Goal: Task Accomplishment & Management: Manage account settings

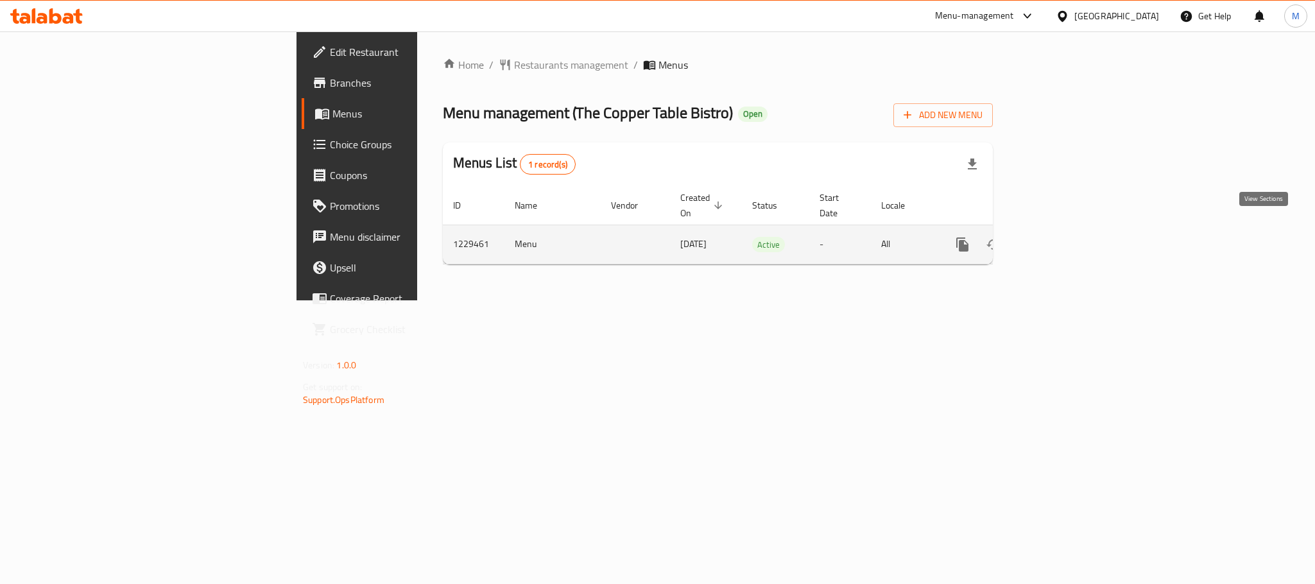
click at [1063, 237] on icon "enhanced table" at bounding box center [1054, 244] width 15 height 15
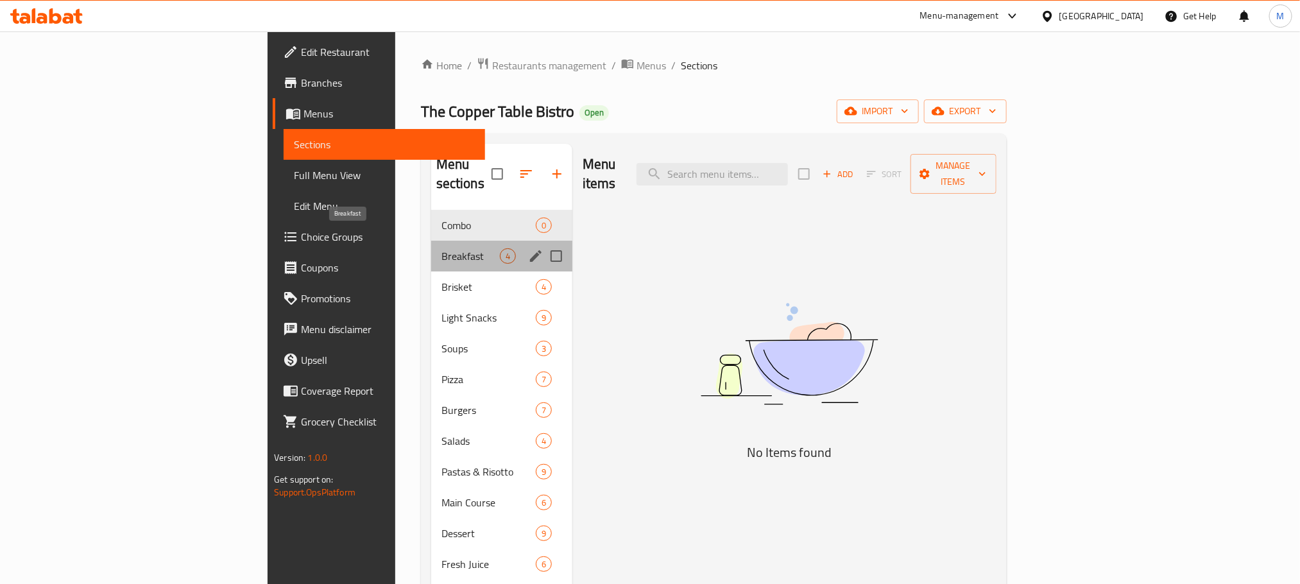
click at [441, 248] on span "Breakfast" at bounding box center [470, 255] width 58 height 15
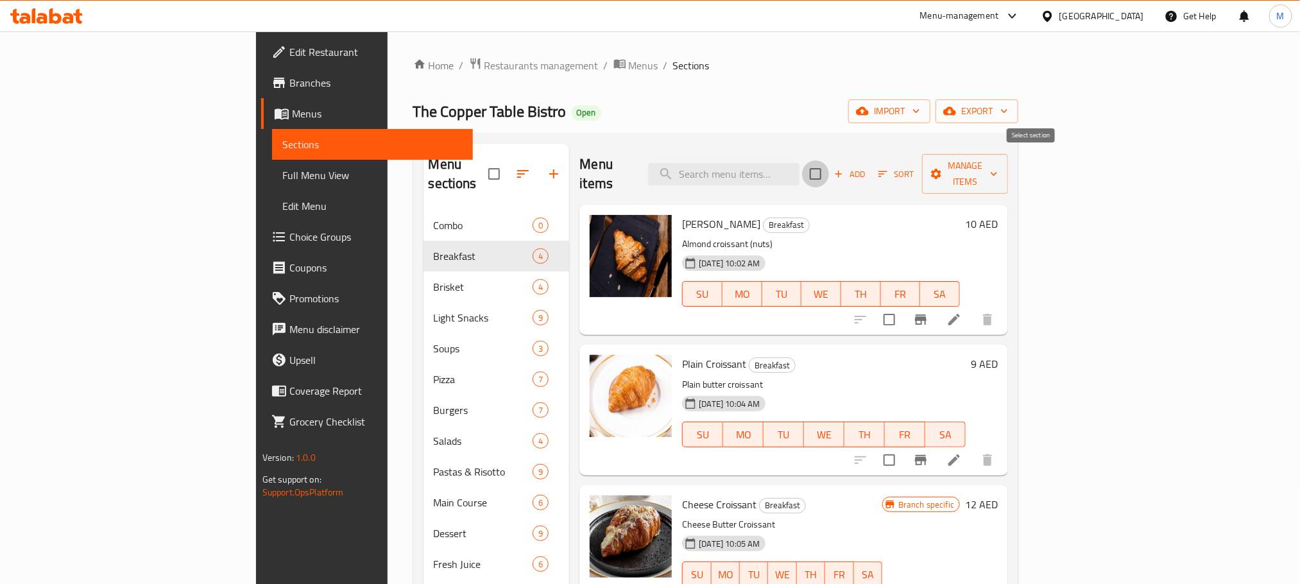
click at [829, 167] on input "checkbox" at bounding box center [815, 173] width 27 height 27
checkbox input "true"
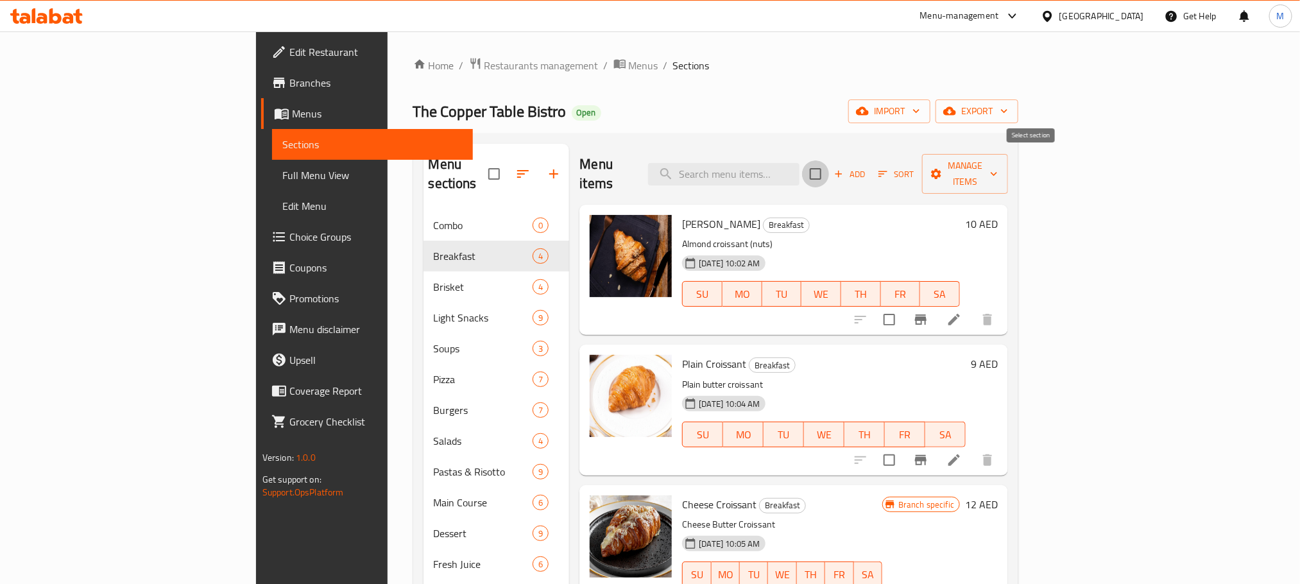
checkbox input "true"
click at [829, 168] on input "checkbox" at bounding box center [815, 173] width 27 height 27
checkbox input "false"
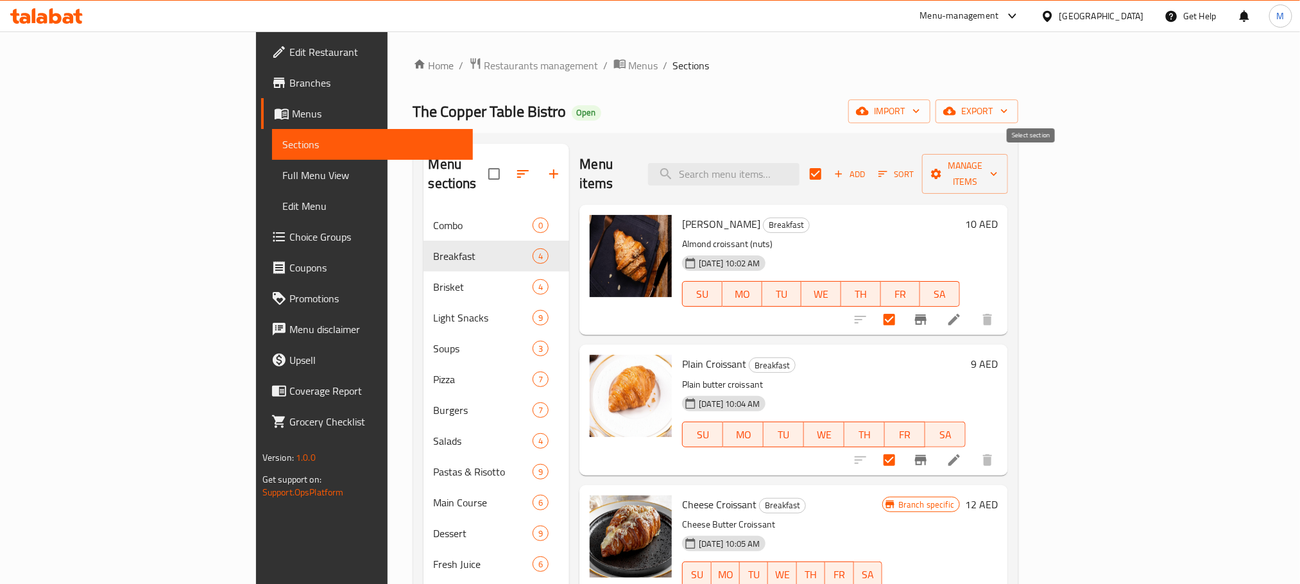
checkbox input "false"
click at [289, 87] on span "Branches" at bounding box center [375, 82] width 173 height 15
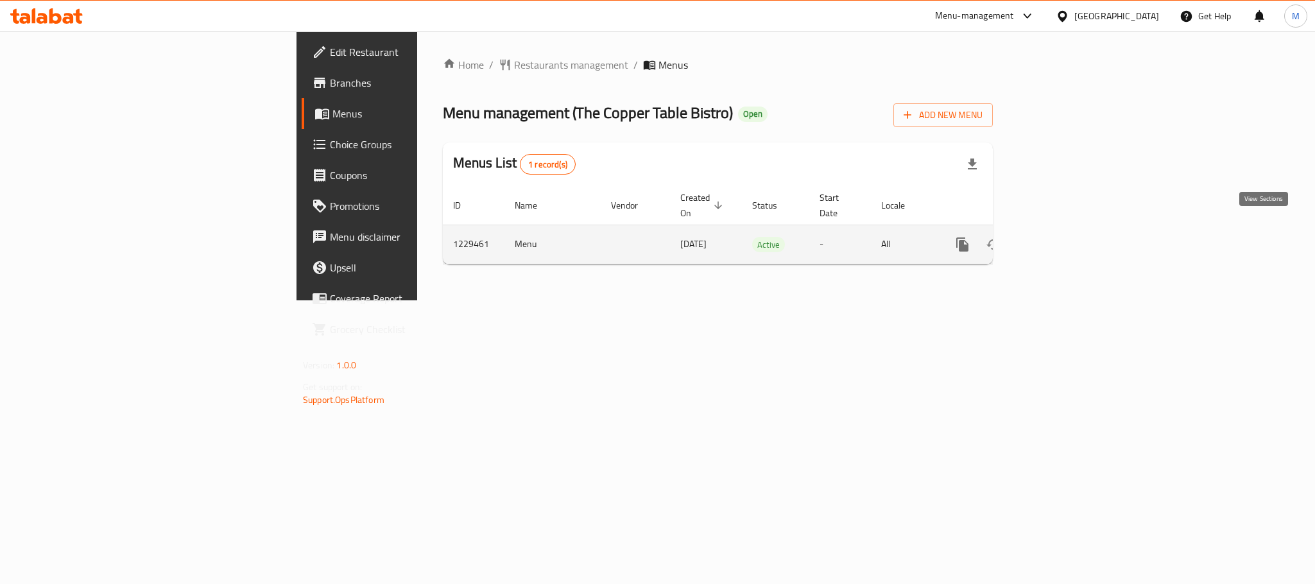
click at [1063, 237] on icon "enhanced table" at bounding box center [1054, 244] width 15 height 15
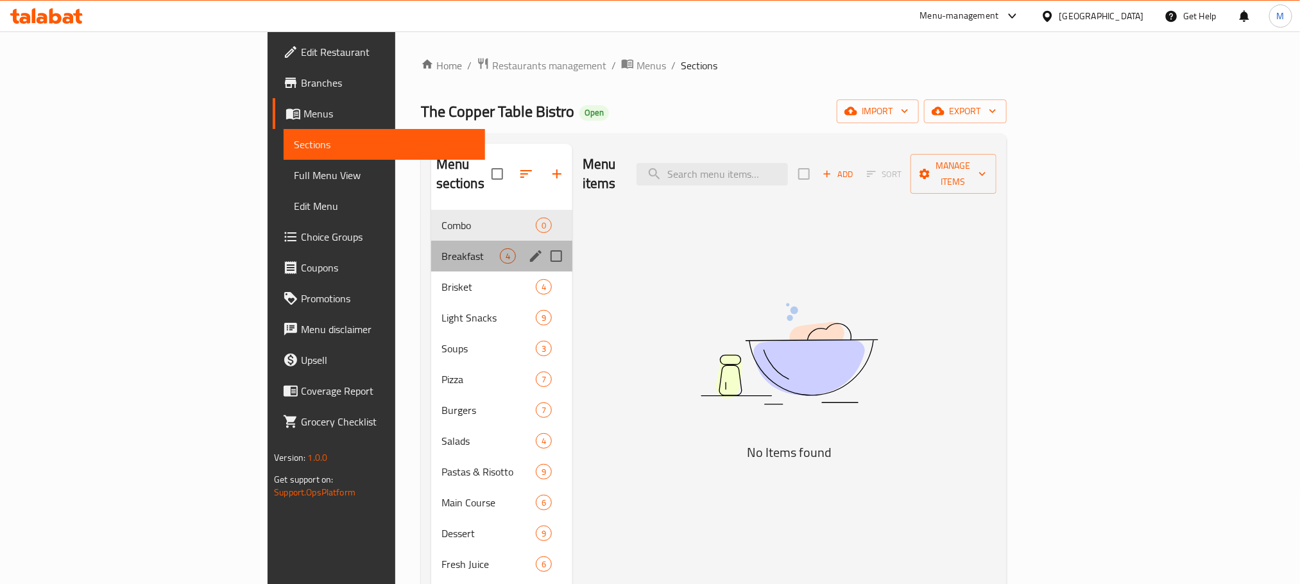
click at [431, 241] on div "Breakfast 4" at bounding box center [501, 256] width 141 height 31
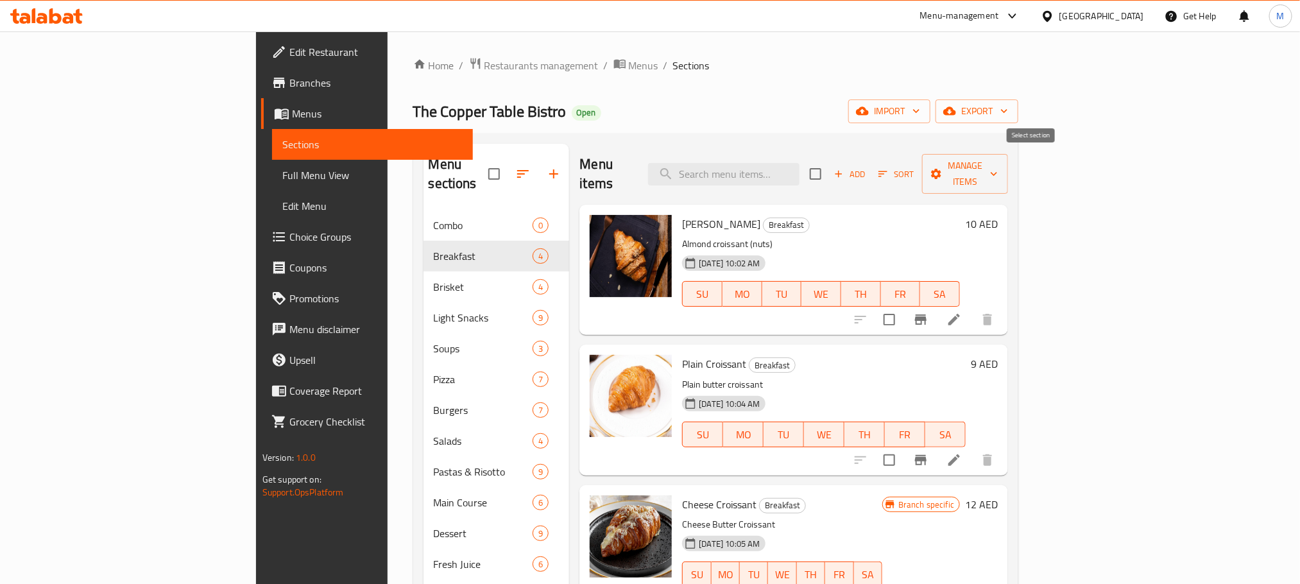
click at [829, 164] on input "checkbox" at bounding box center [815, 173] width 27 height 27
checkbox input "true"
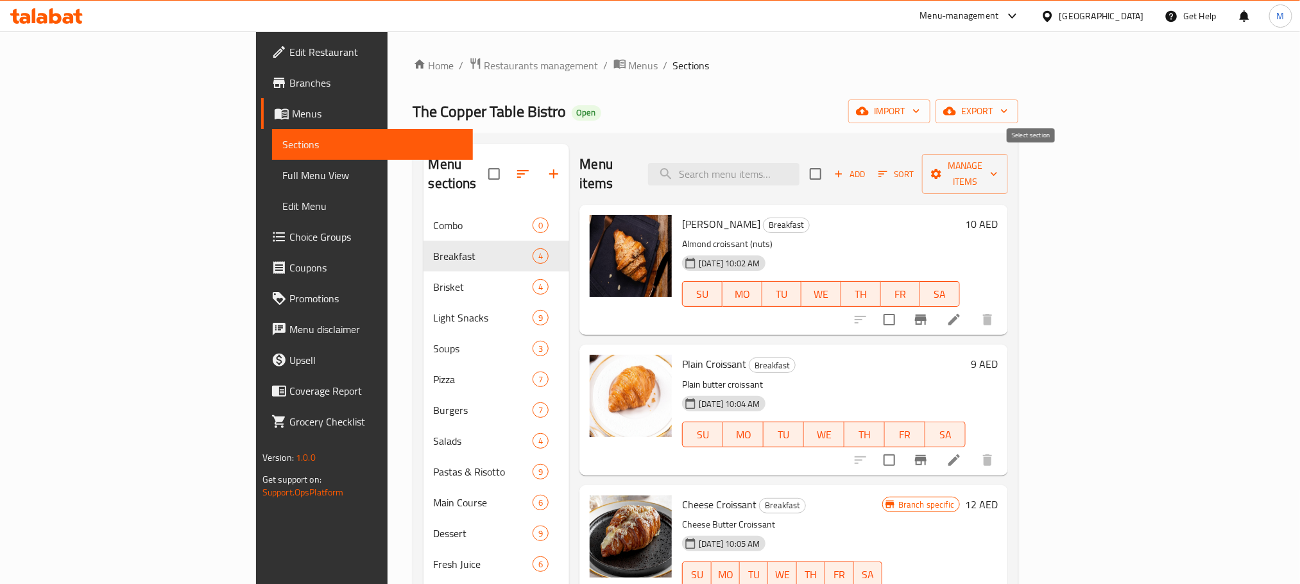
checkbox input "true"
click at [998, 166] on span "Manage items" at bounding box center [964, 174] width 65 height 32
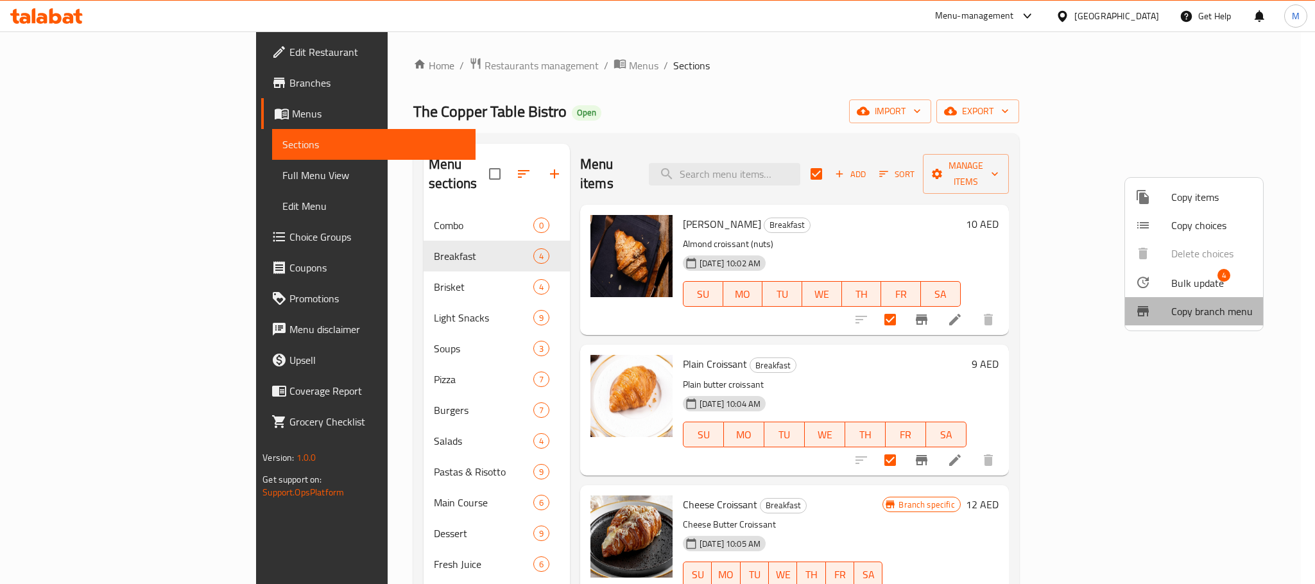
click at [1179, 297] on li "Copy branch menu" at bounding box center [1194, 311] width 138 height 28
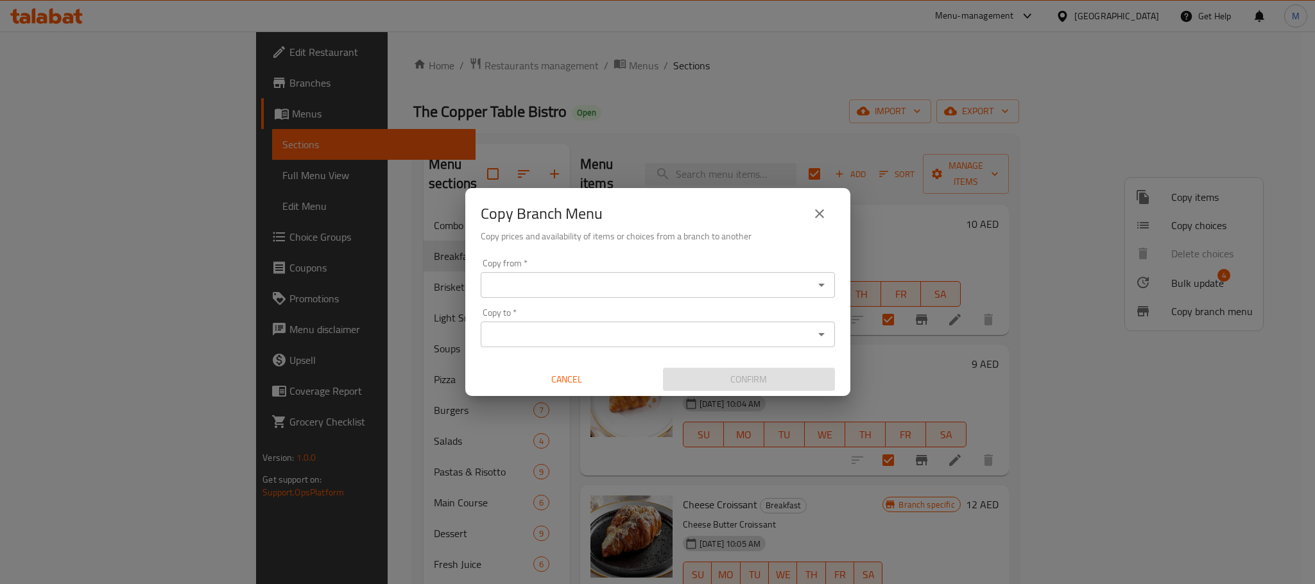
click at [828, 208] on button "close" at bounding box center [819, 213] width 31 height 31
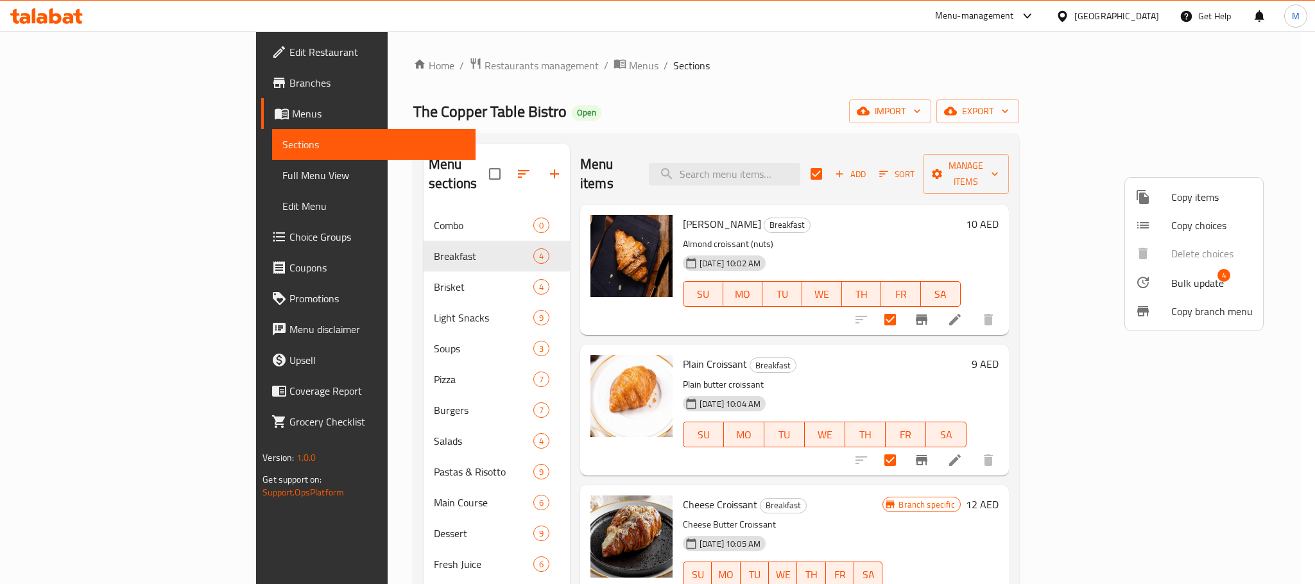
click at [1194, 280] on span "Bulk update" at bounding box center [1197, 282] width 53 height 15
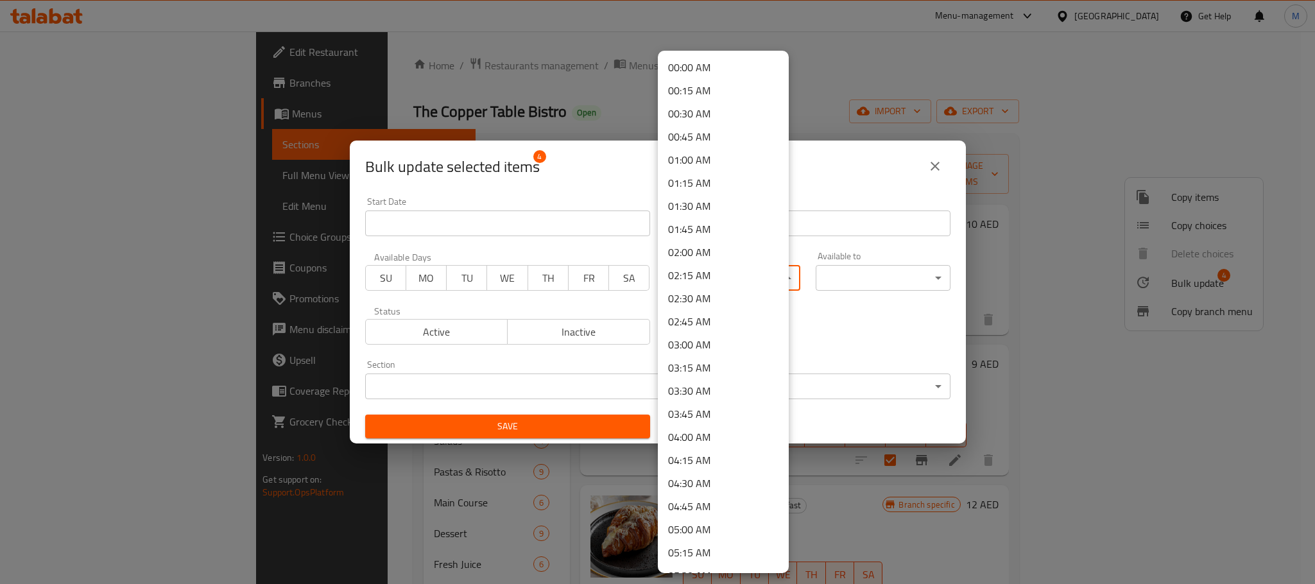
click at [714, 271] on body "​ Menu-management United Arab Emirates Get Help M Edit Restaurant Branches Menu…" at bounding box center [657, 307] width 1315 height 552
click at [723, 504] on li "10:00 AM" at bounding box center [723, 510] width 131 height 23
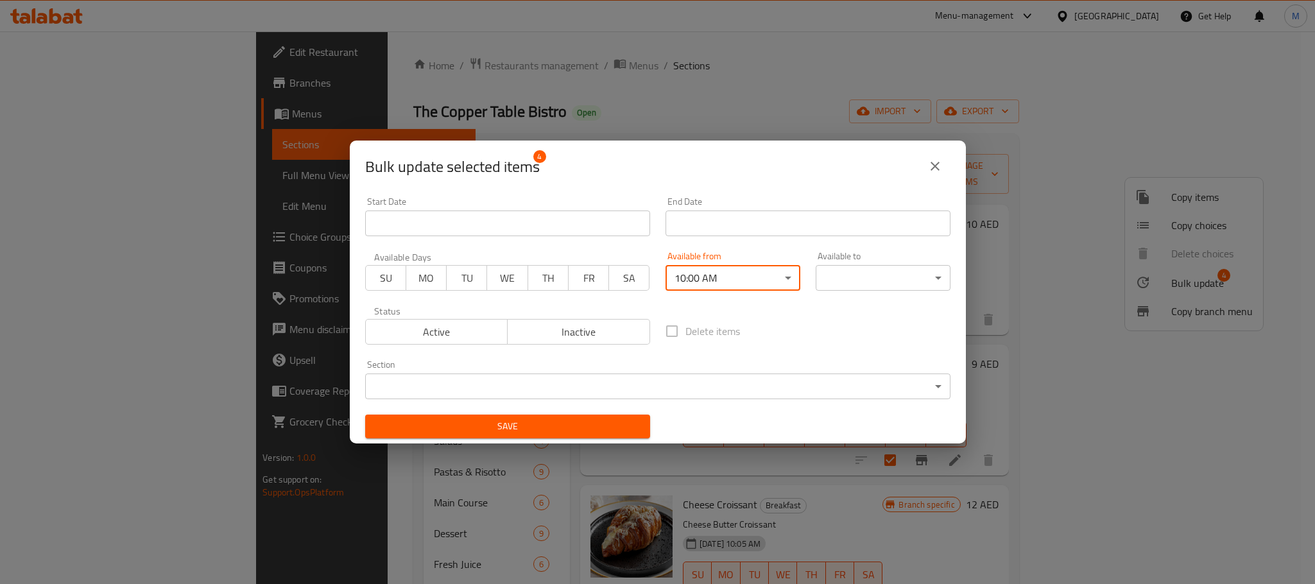
click at [816, 283] on body "​ Menu-management United Arab Emirates Get Help M Edit Restaurant Branches Menu…" at bounding box center [657, 307] width 1315 height 552
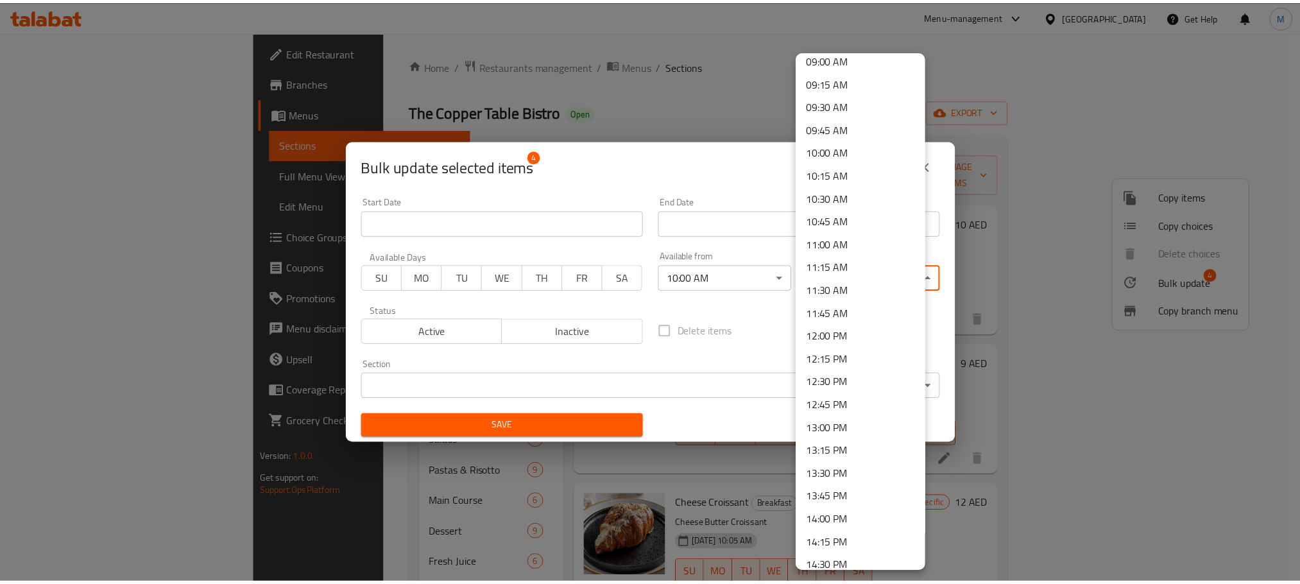
scroll to position [866, 0]
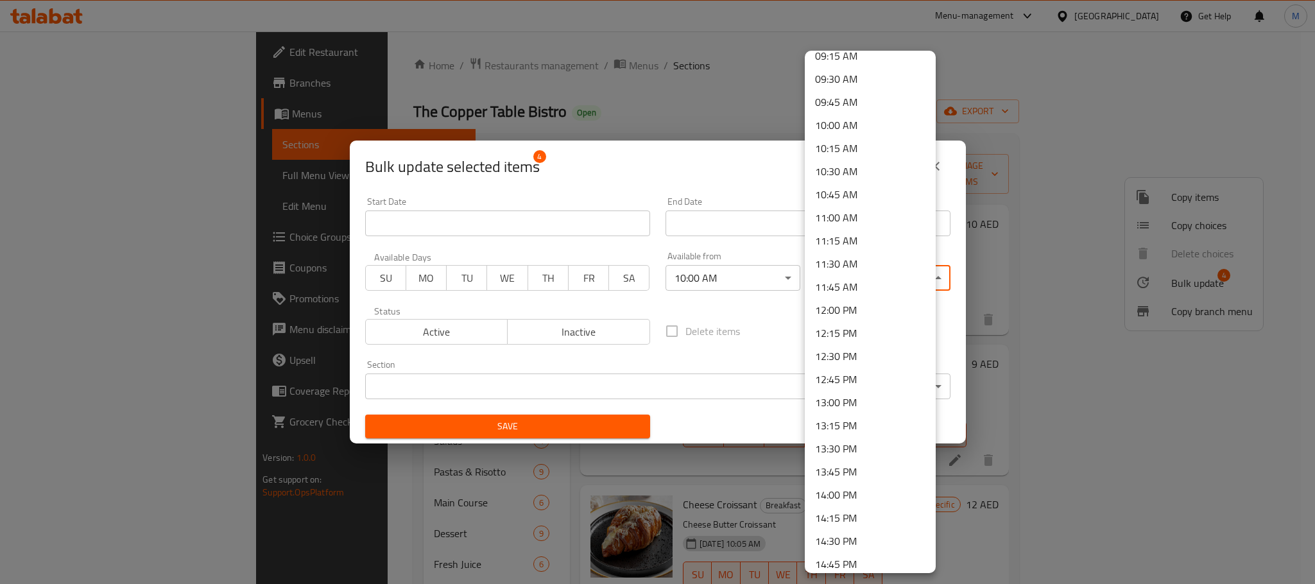
click at [882, 384] on li "12:45 PM" at bounding box center [870, 379] width 131 height 23
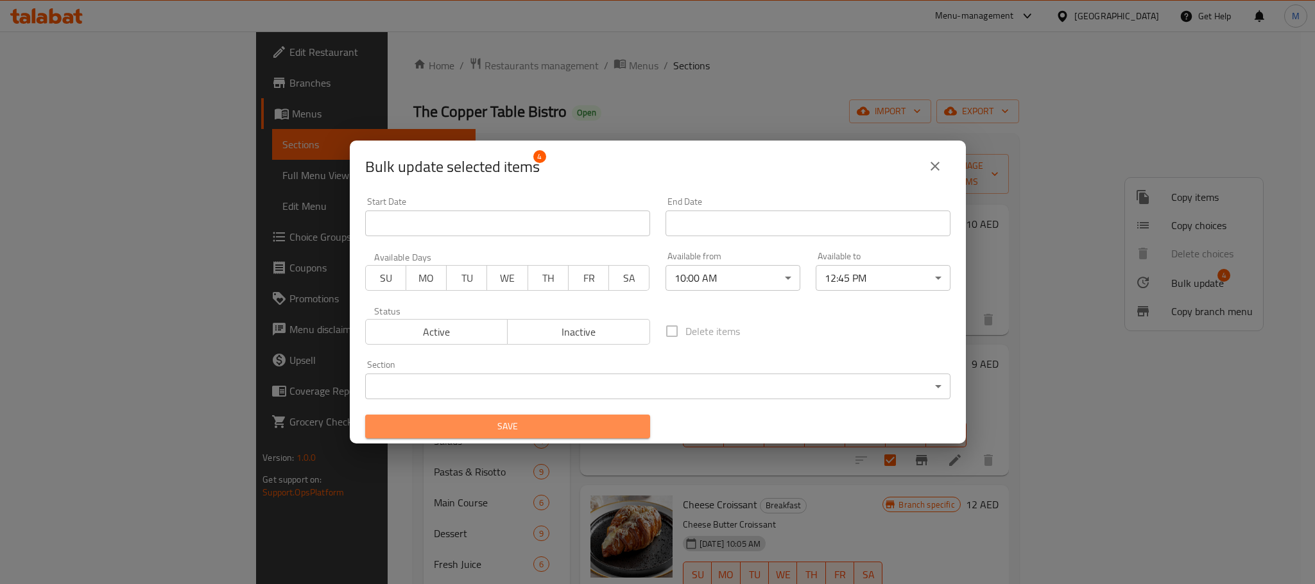
click at [564, 422] on span "Save" at bounding box center [507, 426] width 264 height 16
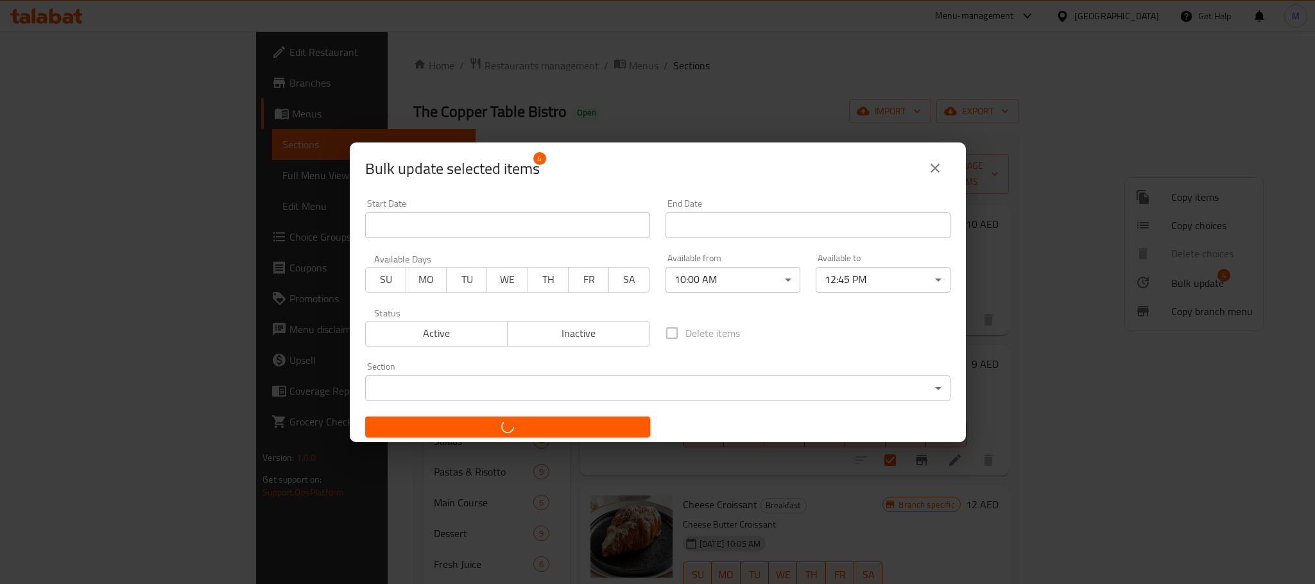
checkbox input "false"
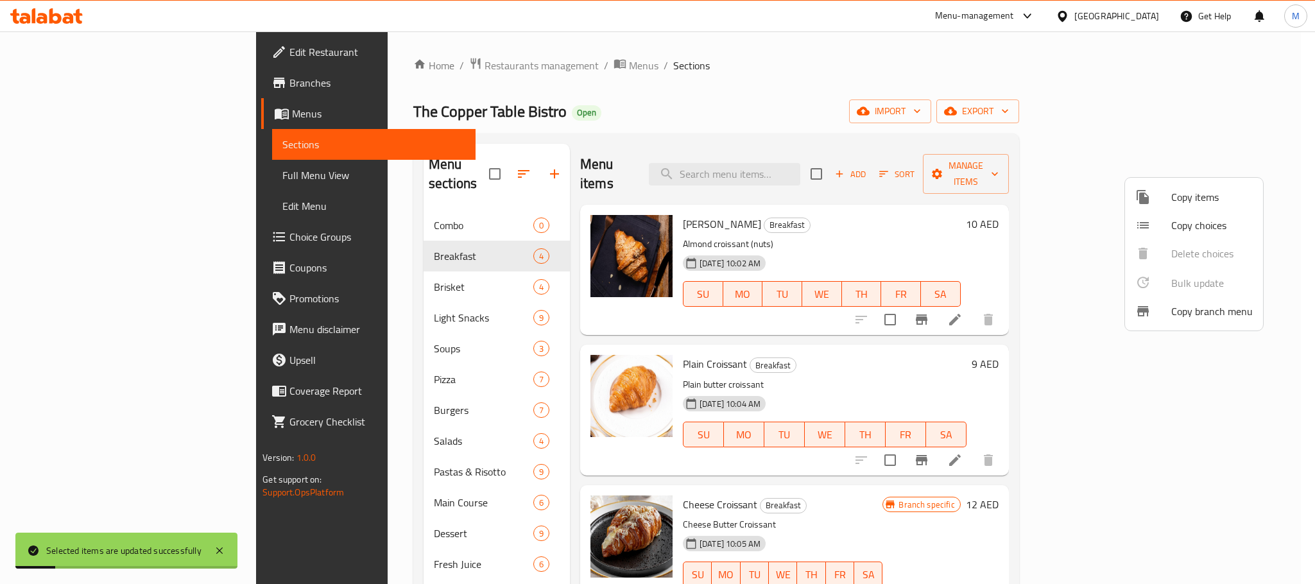
click at [930, 219] on div at bounding box center [657, 292] width 1315 height 584
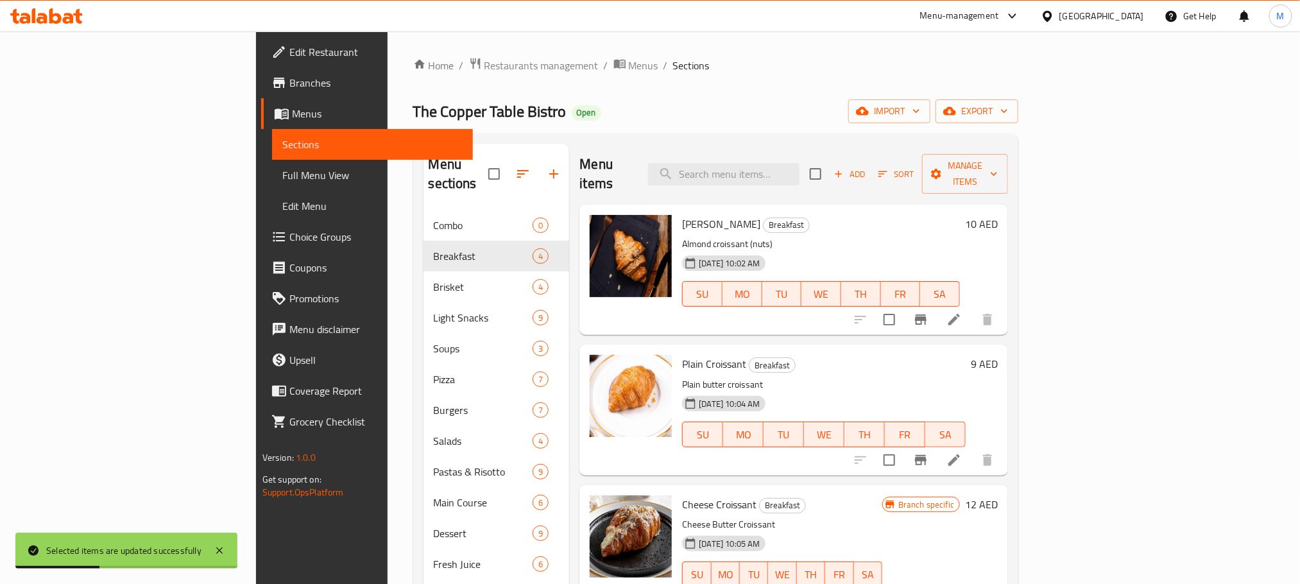
click at [962, 312] on icon at bounding box center [953, 319] width 15 height 15
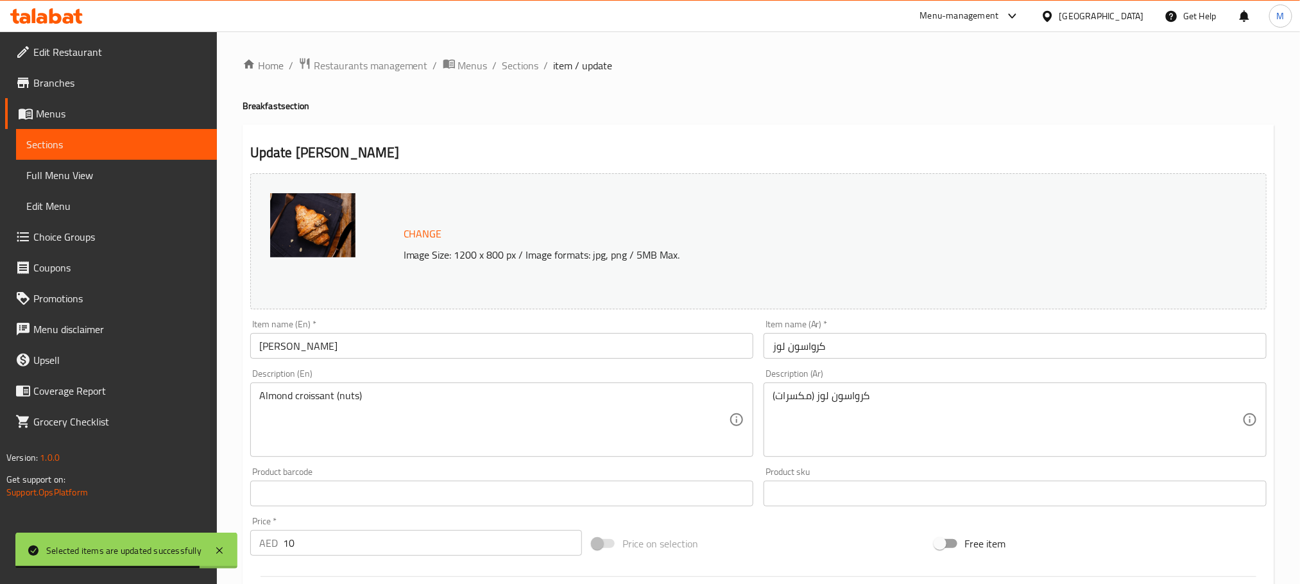
drag, startPoint x: 518, startPoint y: 60, endPoint x: 549, endPoint y: 75, distance: 34.7
click at [517, 60] on span "Sections" at bounding box center [520, 65] width 37 height 15
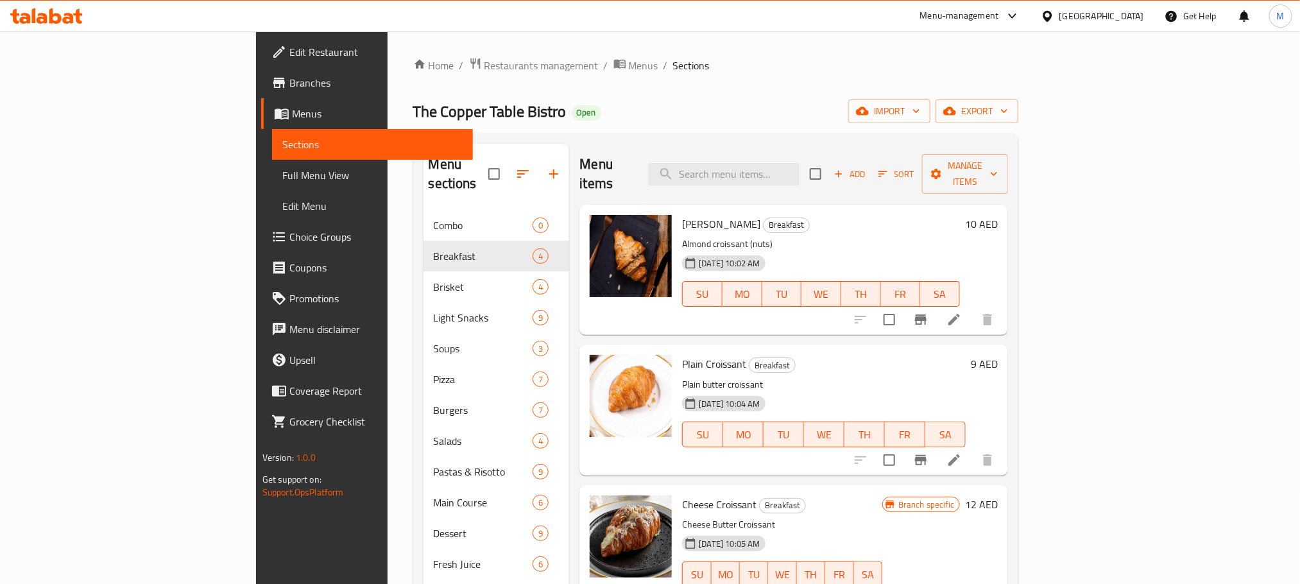
click at [261, 72] on link "Branches" at bounding box center [367, 82] width 212 height 31
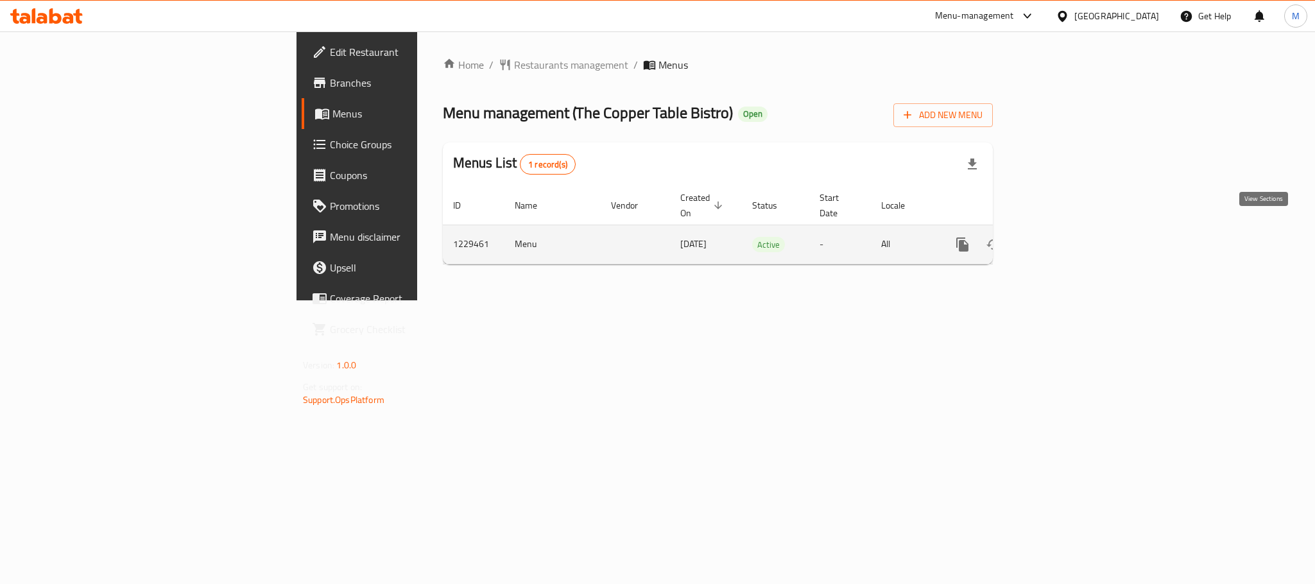
click at [1070, 237] on link "enhanced table" at bounding box center [1055, 244] width 31 height 31
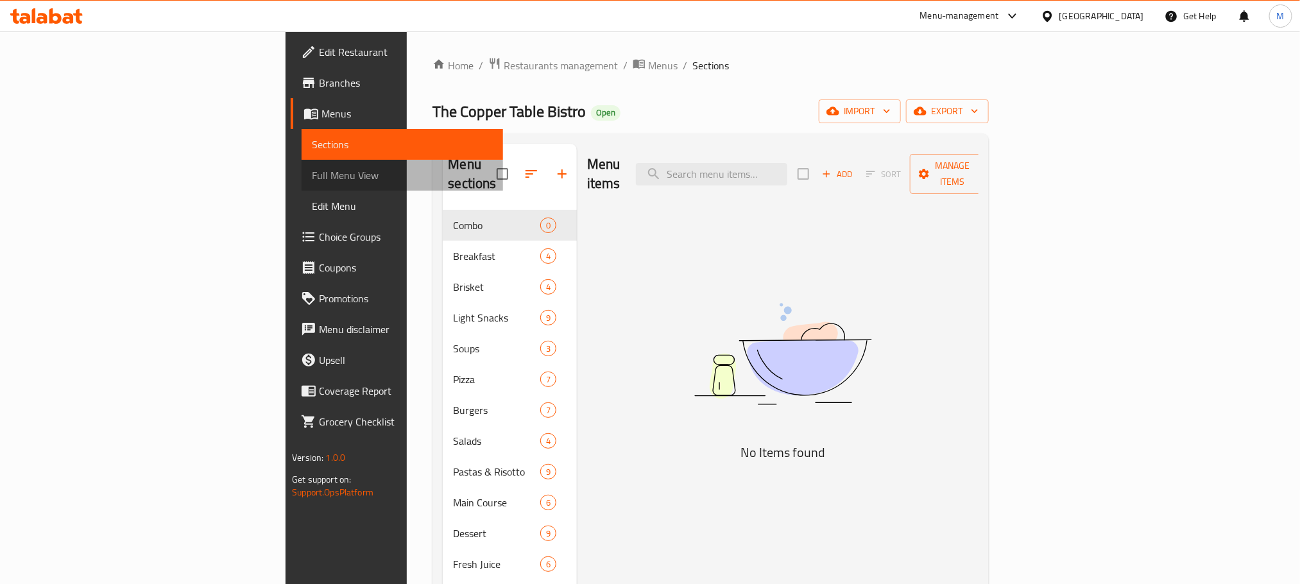
click at [312, 183] on span "Full Menu View" at bounding box center [402, 174] width 180 height 15
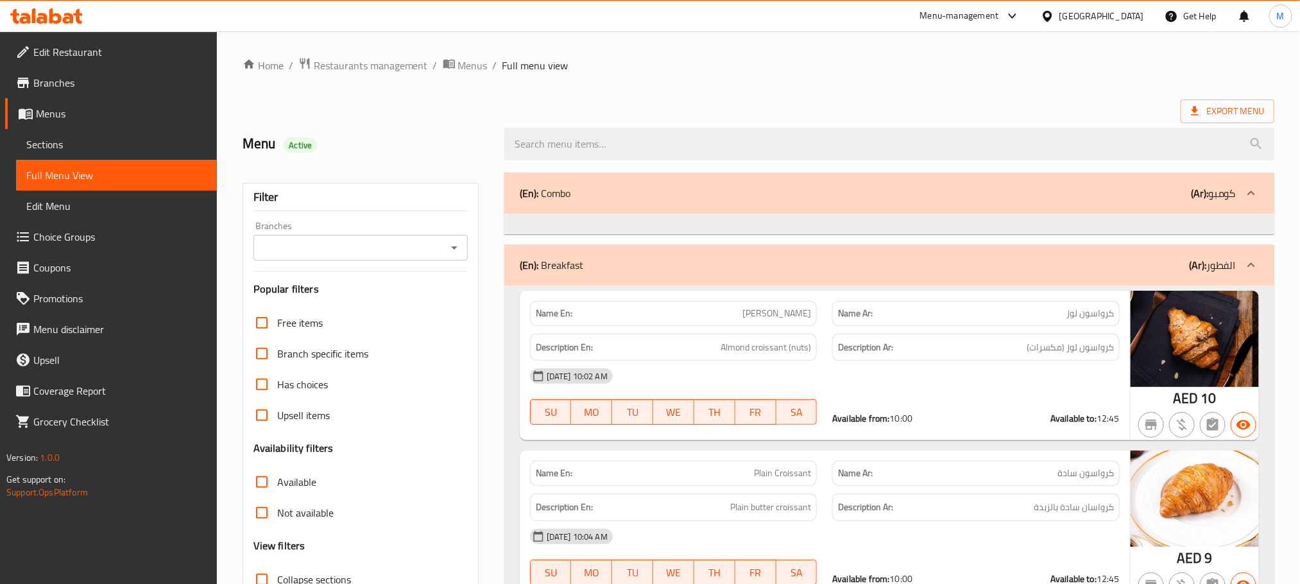
scroll to position [96, 0]
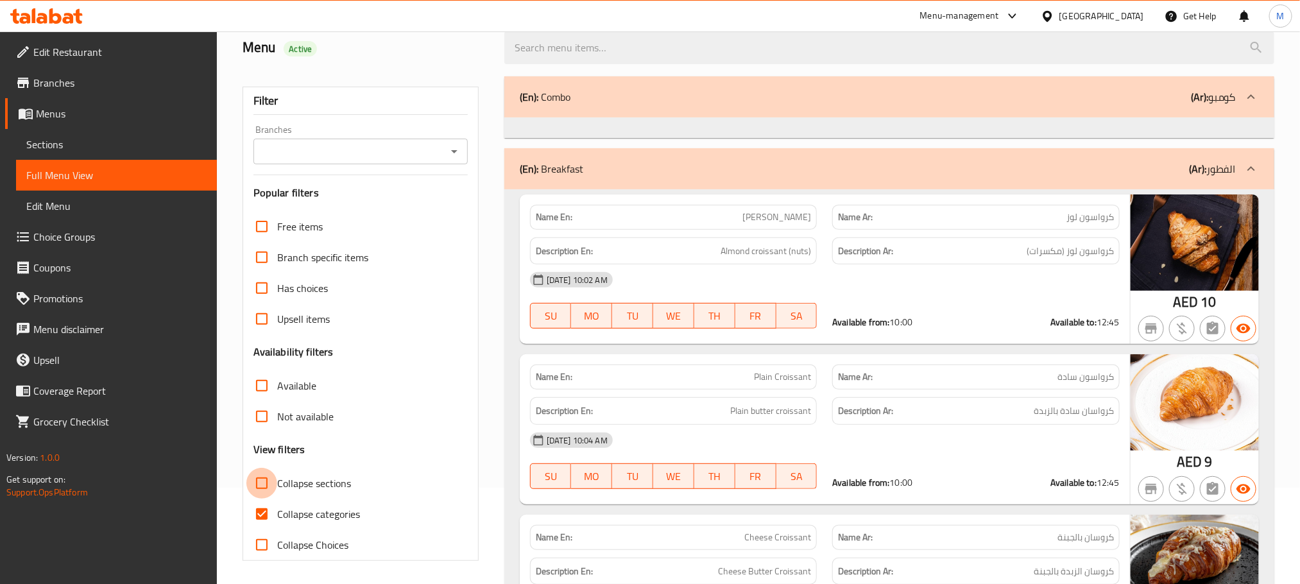
click at [271, 482] on input "Collapse sections" at bounding box center [261, 483] width 31 height 31
checkbox input "true"
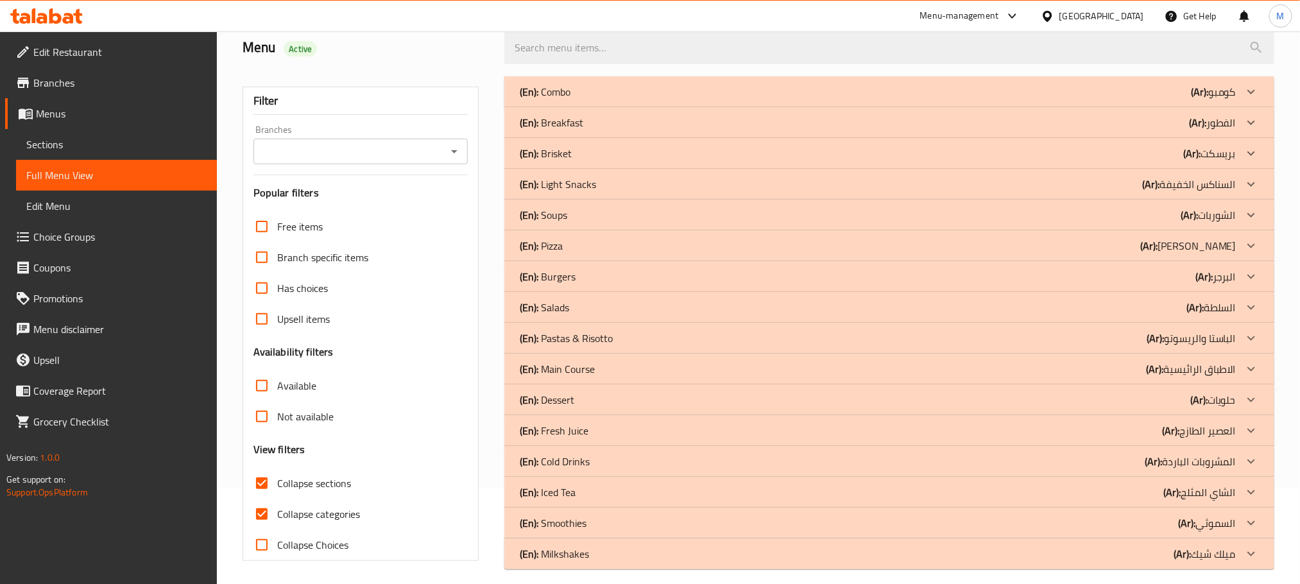
click at [1084, 99] on div "(En): Breakfast (Ar): الفطور" at bounding box center [878, 91] width 716 height 15
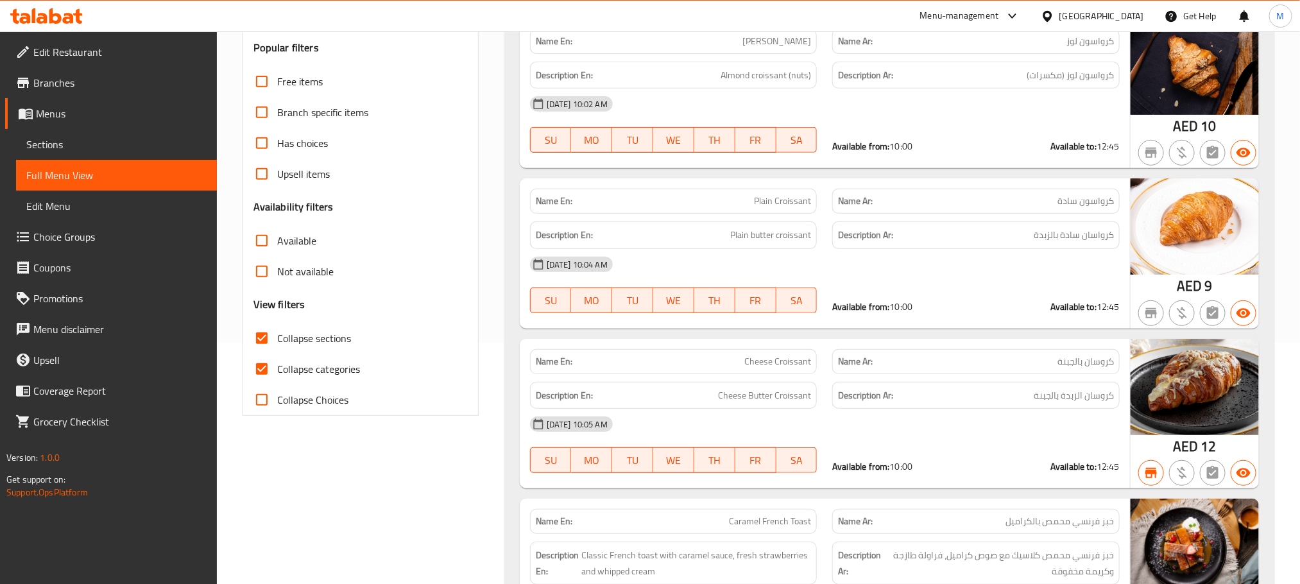
scroll to position [0, 0]
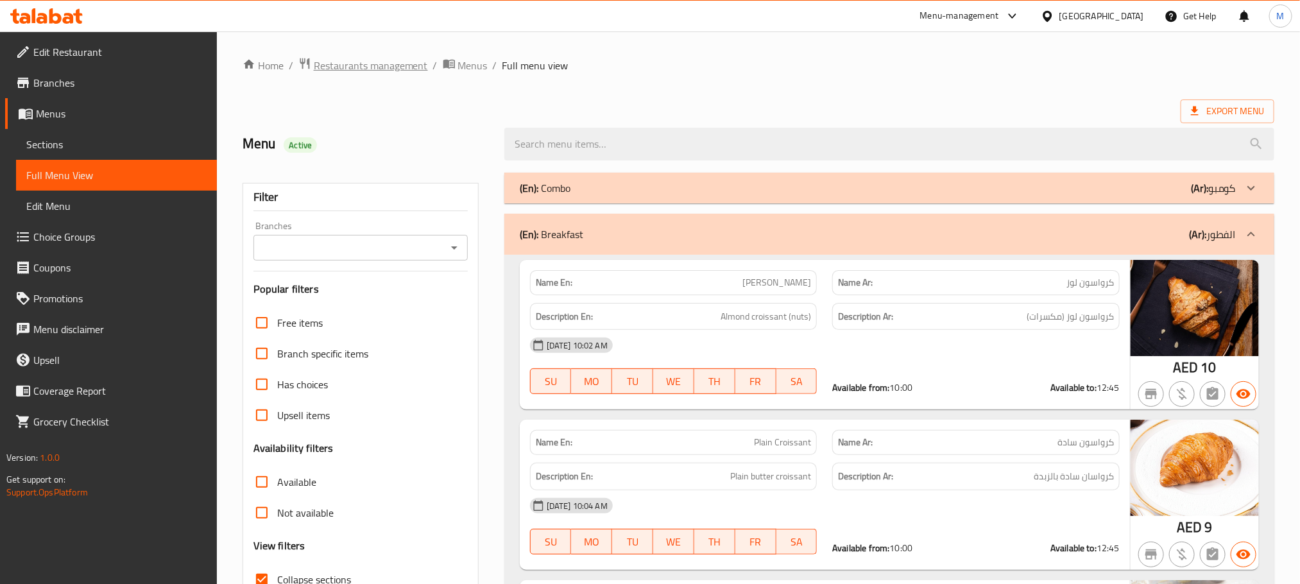
click at [362, 62] on span "Restaurants management" at bounding box center [371, 65] width 114 height 15
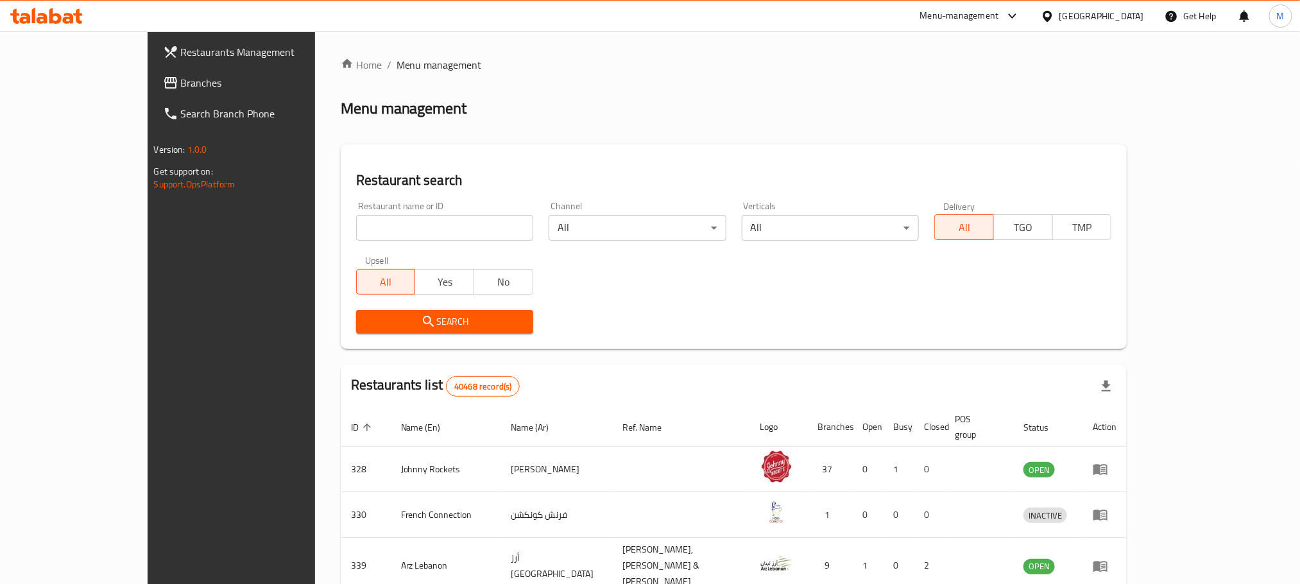
click at [181, 83] on span "Branches" at bounding box center [267, 82] width 173 height 15
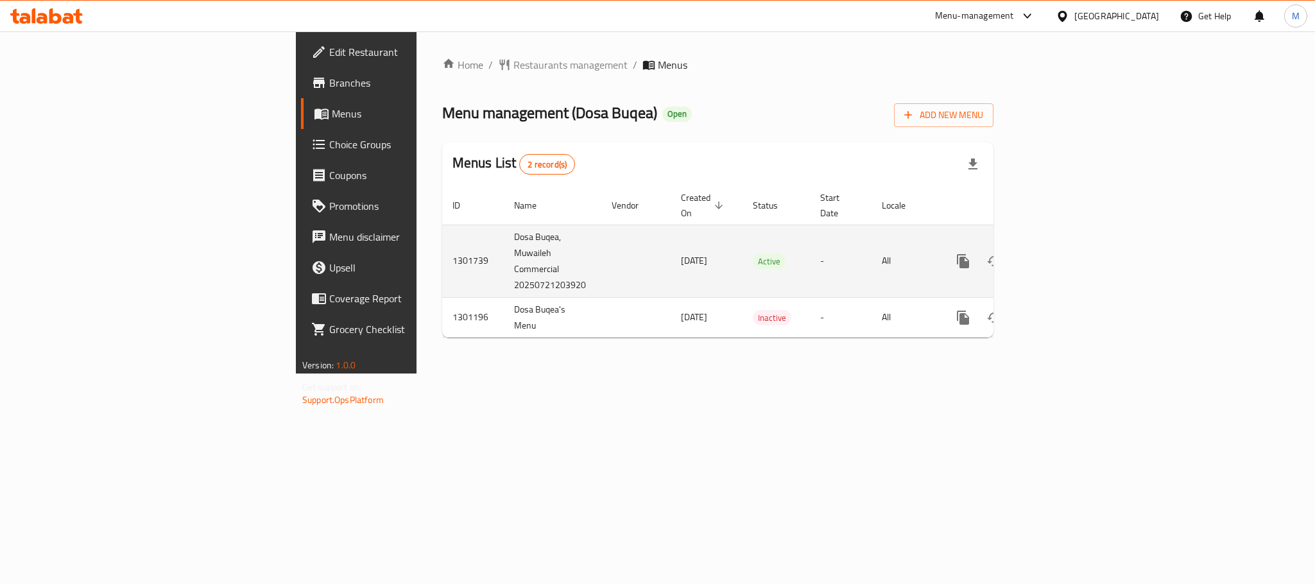
click at [1063, 253] on icon "enhanced table" at bounding box center [1055, 260] width 15 height 15
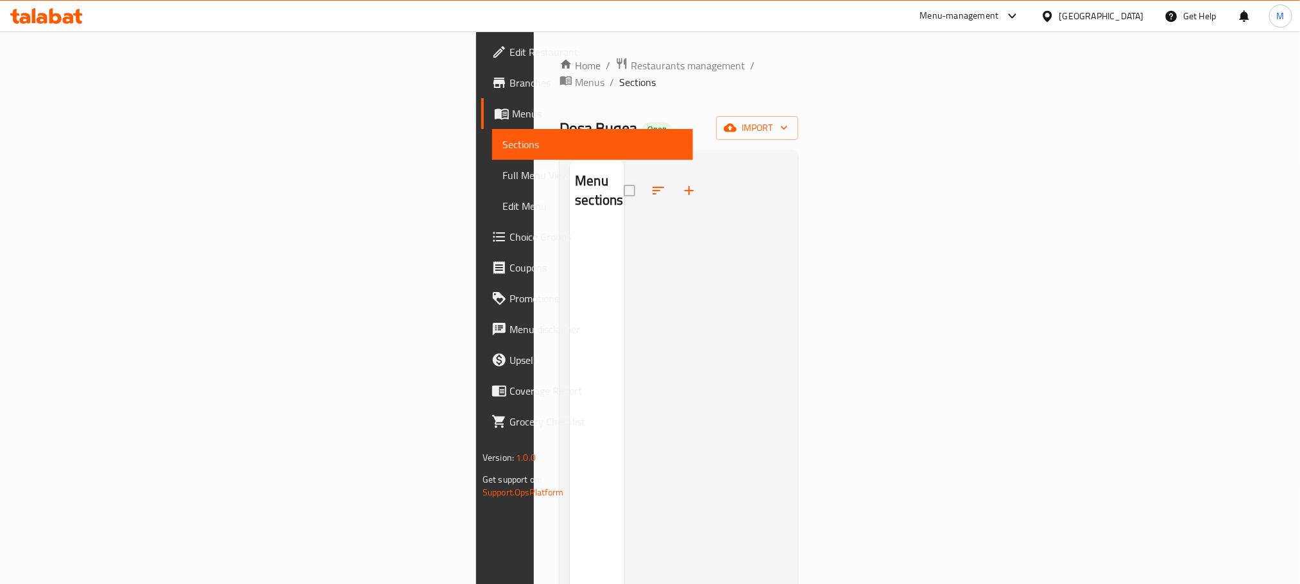
click at [481, 90] on link "Branches" at bounding box center [587, 82] width 212 height 31
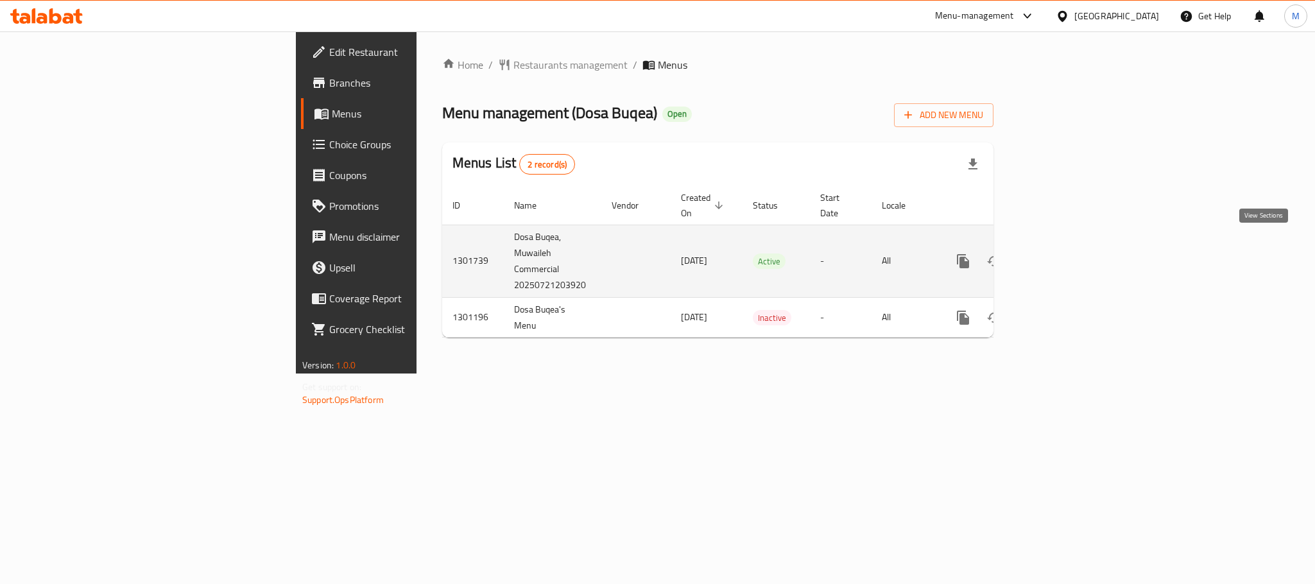
click at [1063, 253] on icon "enhanced table" at bounding box center [1055, 260] width 15 height 15
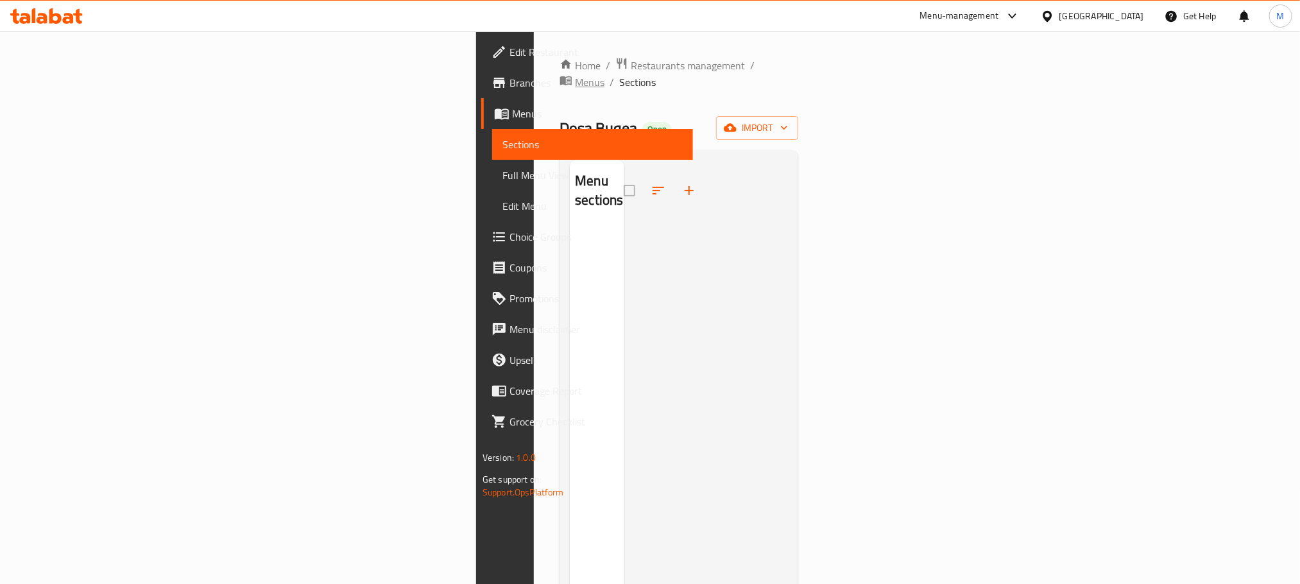
click at [575, 74] on span "Menus" at bounding box center [590, 81] width 30 height 15
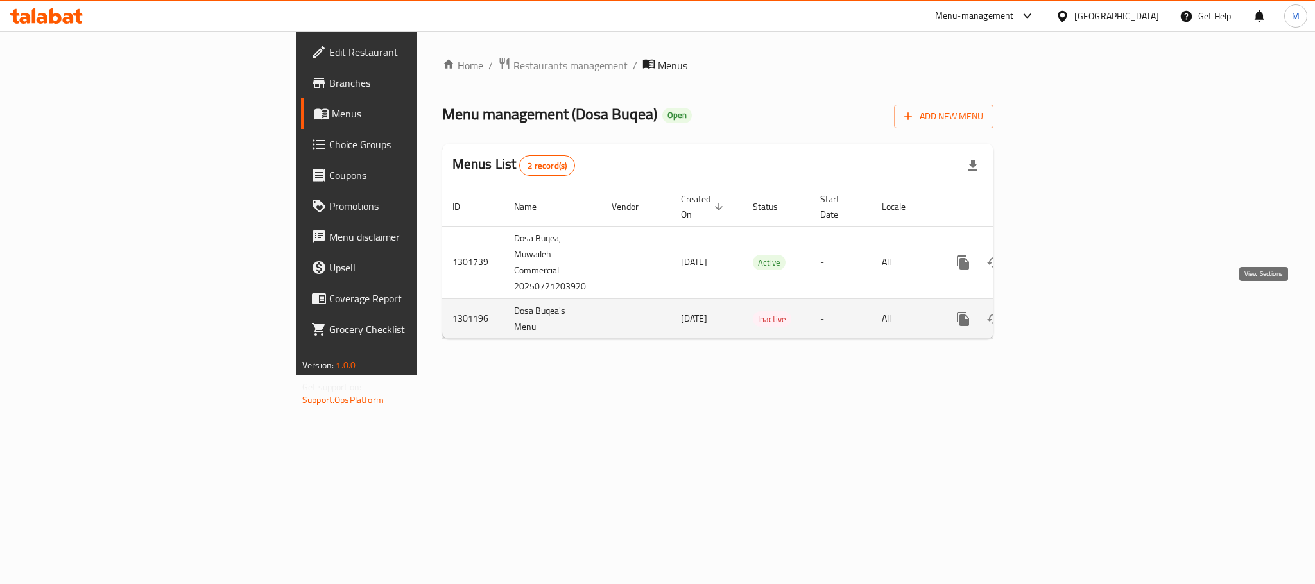
click at [1071, 304] on link "enhanced table" at bounding box center [1055, 319] width 31 height 31
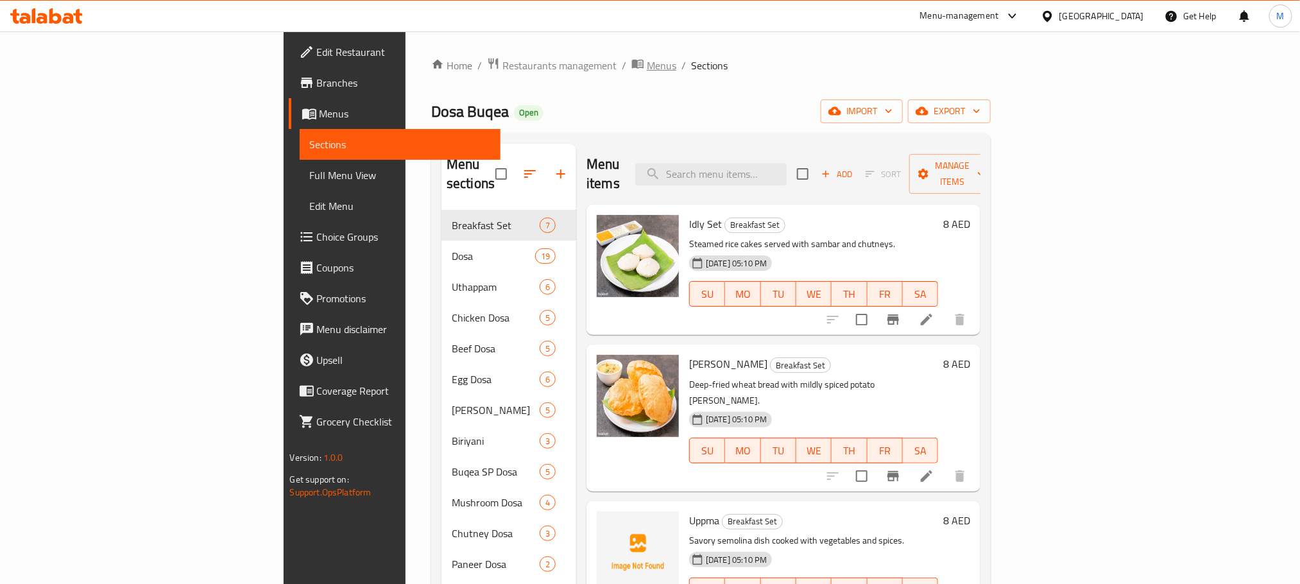
click at [647, 71] on span "Menus" at bounding box center [662, 65] width 30 height 15
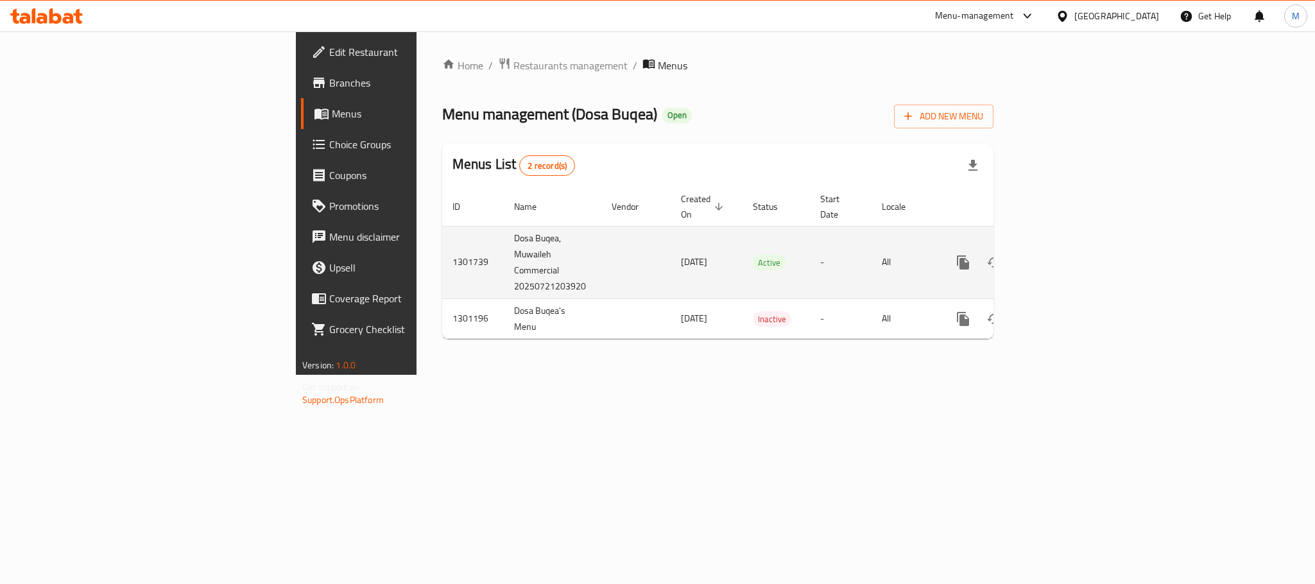
click at [1071, 247] on link "enhanced table" at bounding box center [1055, 262] width 31 height 31
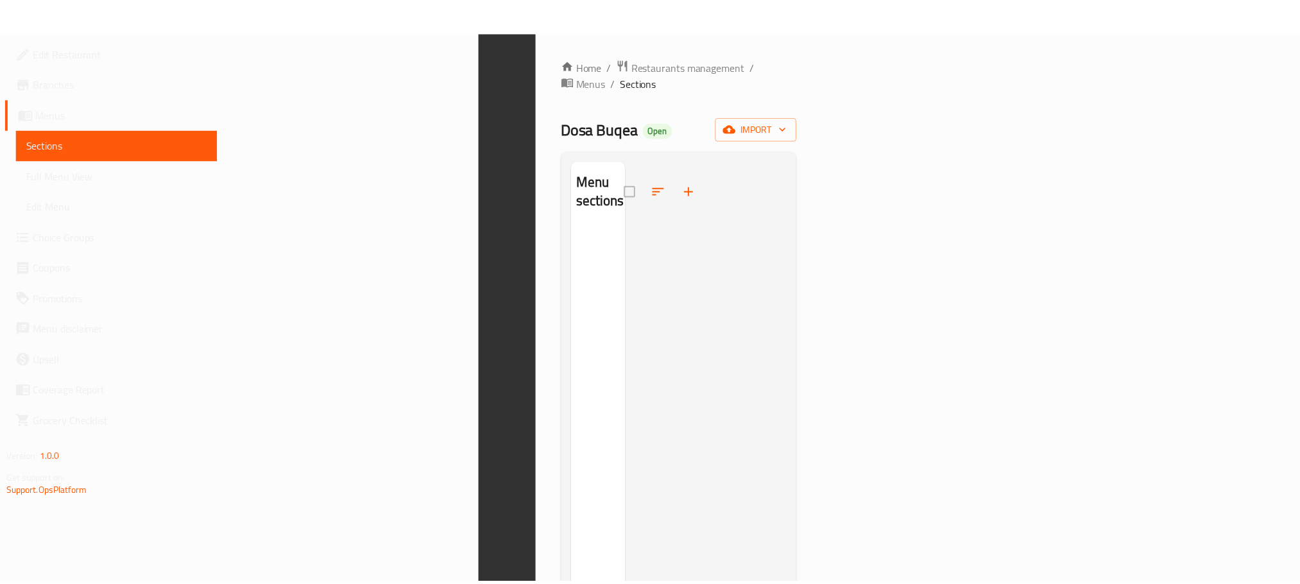
scroll to position [180, 0]
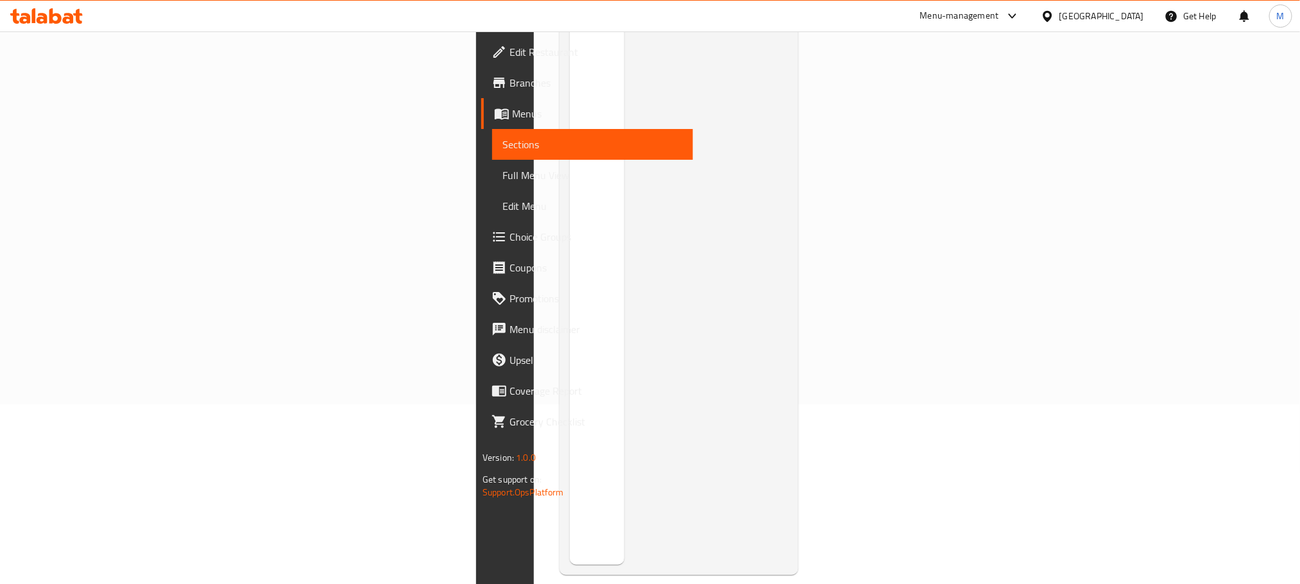
click at [1103, 14] on div "[GEOGRAPHIC_DATA]" at bounding box center [1101, 16] width 85 height 14
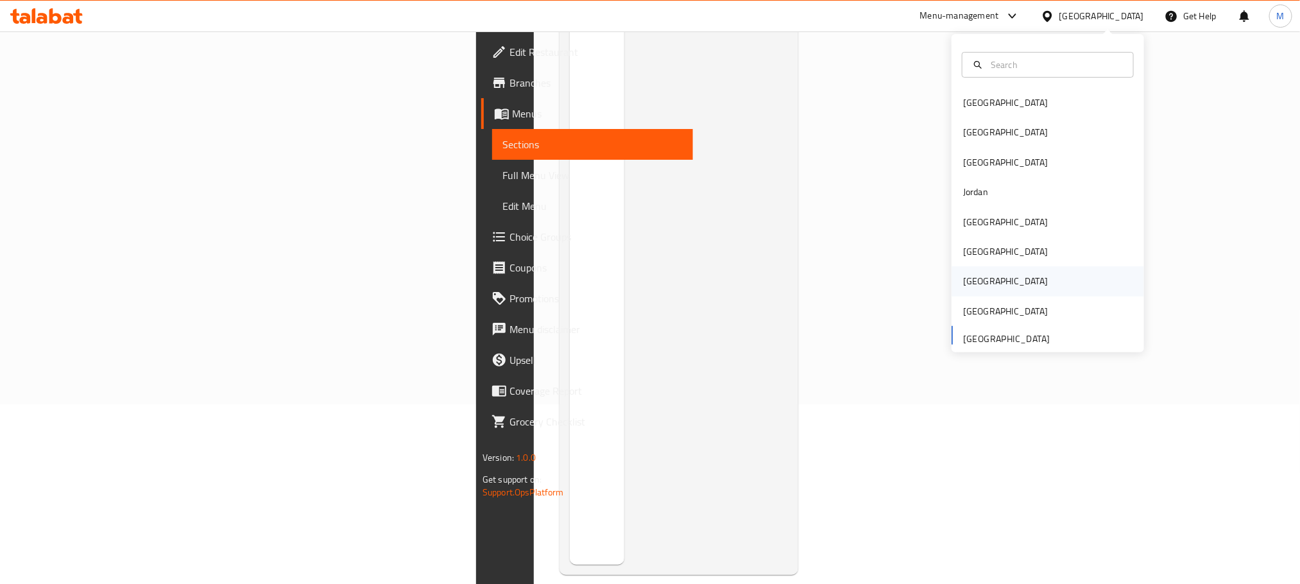
click at [1018, 286] on div "[GEOGRAPHIC_DATA]" at bounding box center [1048, 281] width 193 height 30
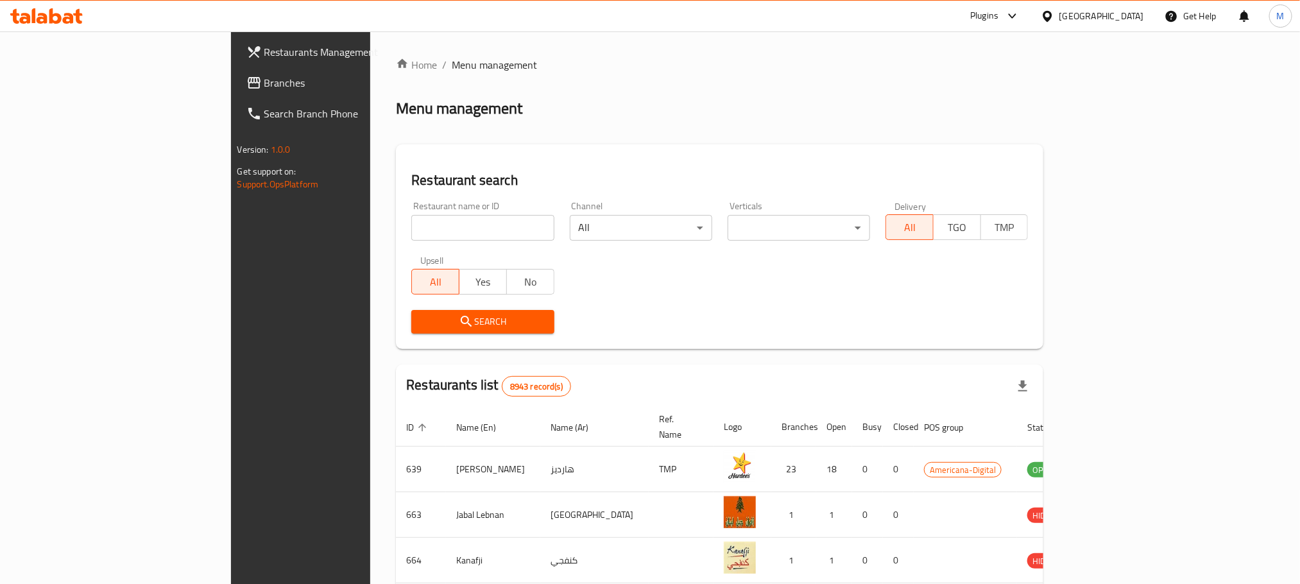
click at [411, 219] on input "search" at bounding box center [482, 228] width 142 height 26
paste input "614575"
type input "614575"
click button "Search" at bounding box center [482, 322] width 142 height 24
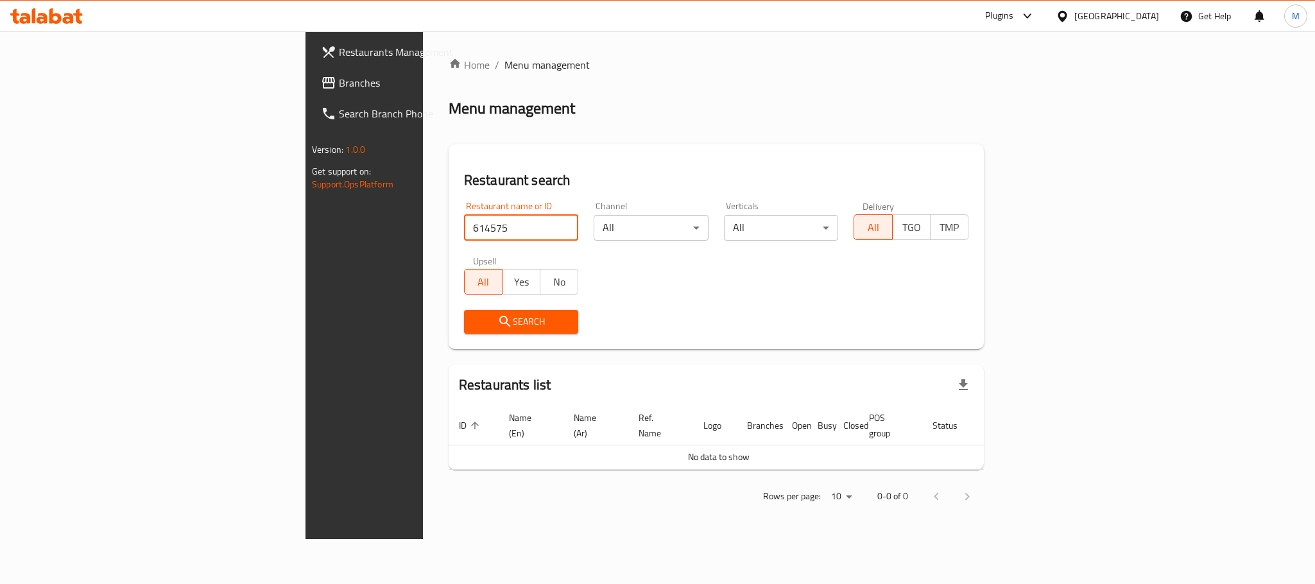
click at [1035, 14] on div at bounding box center [1024, 15] width 21 height 15
click at [1148, 14] on div "[GEOGRAPHIC_DATA]" at bounding box center [1116, 16] width 85 height 14
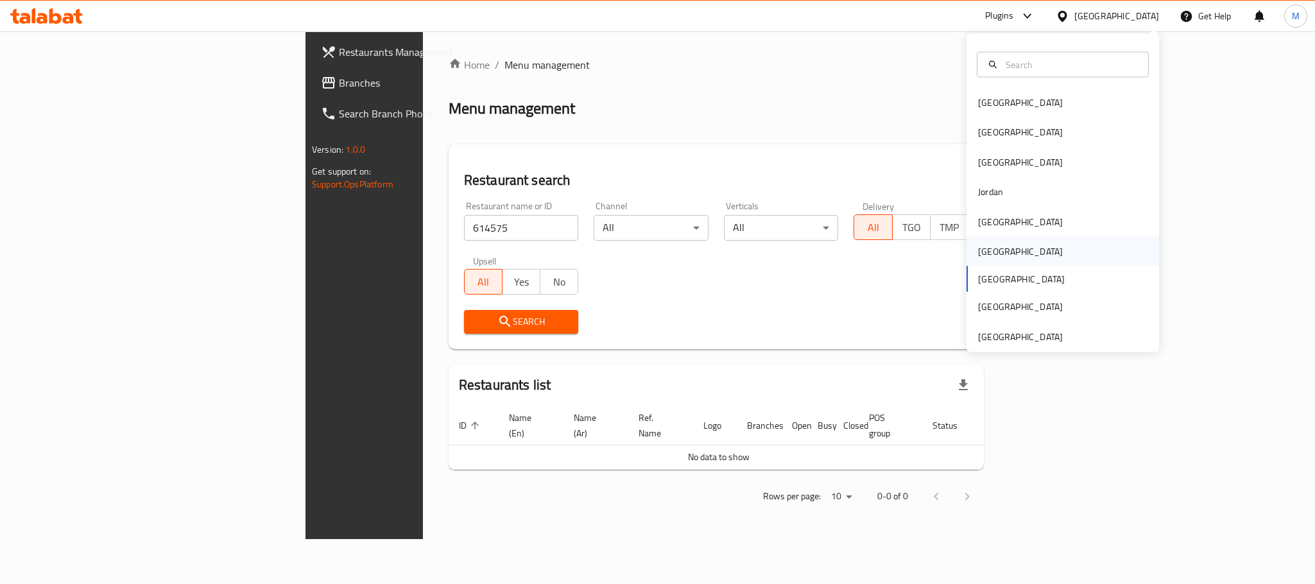
click at [1005, 250] on div "[GEOGRAPHIC_DATA]" at bounding box center [1062, 252] width 193 height 30
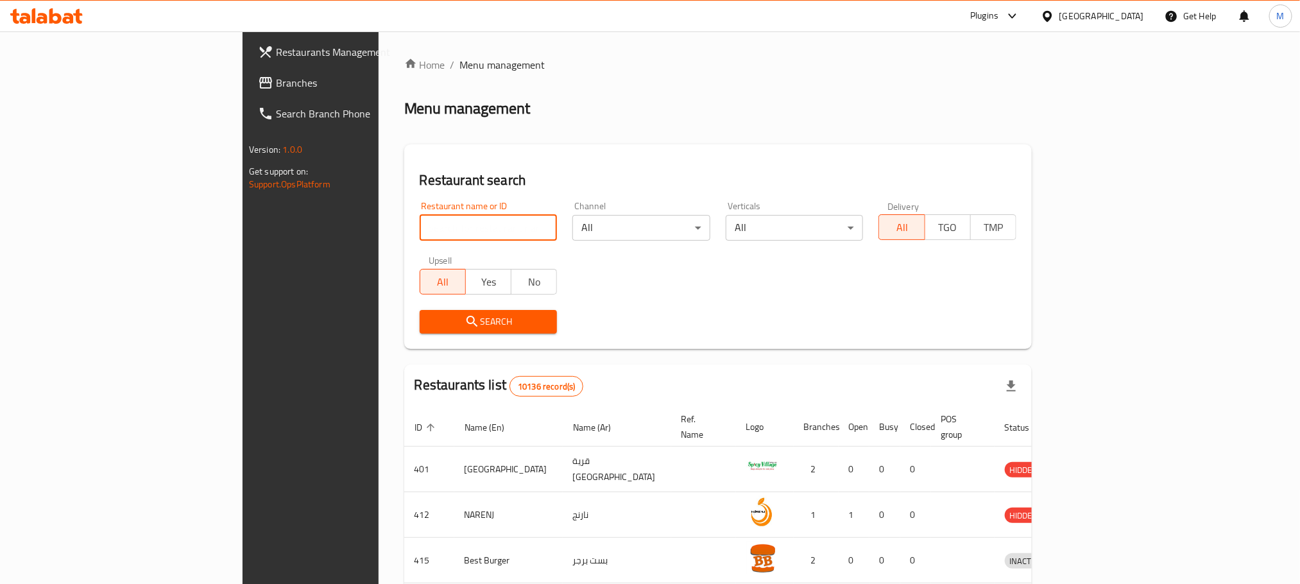
drag, startPoint x: 414, startPoint y: 228, endPoint x: 418, endPoint y: 235, distance: 8.6
click at [420, 235] on input "search" at bounding box center [489, 228] width 138 height 26
paste input "614575"
click button "Search" at bounding box center [489, 322] width 138 height 24
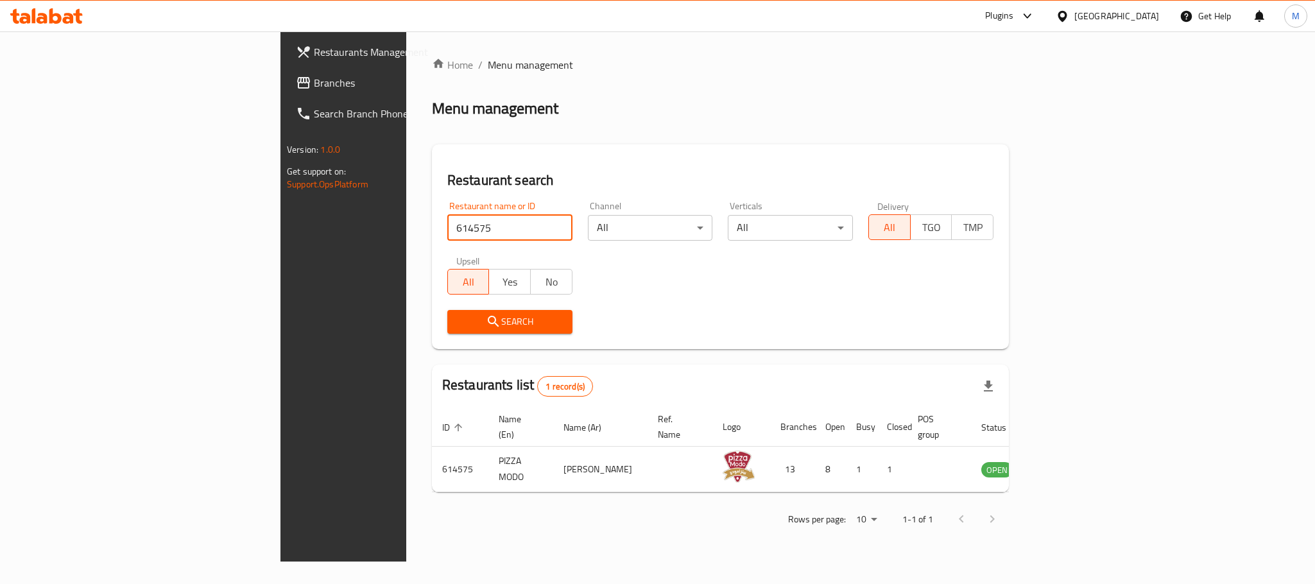
click at [488, 62] on span "Menu management" at bounding box center [530, 64] width 85 height 15
click at [432, 69] on link "Home" at bounding box center [452, 64] width 41 height 15
click at [468, 231] on input "614575" at bounding box center [509, 228] width 125 height 26
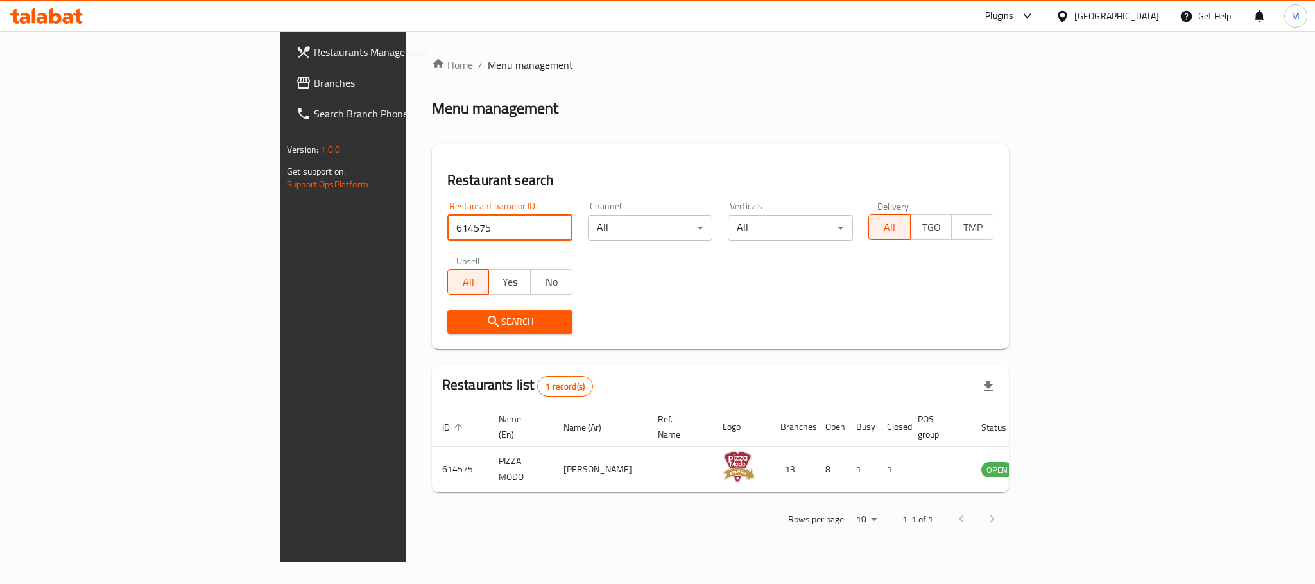
paste input "86917"
type input "686917"
click at [483, 226] on input "686917" at bounding box center [509, 228] width 125 height 26
click at [1138, 12] on div "Oman" at bounding box center [1116, 16] width 85 height 14
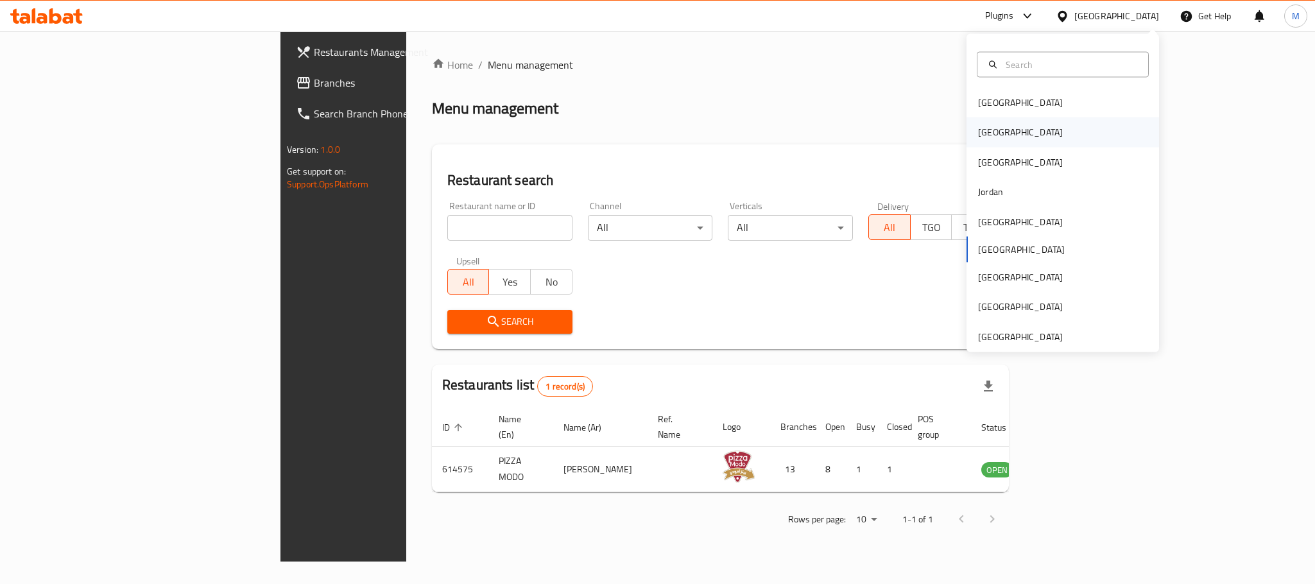
click at [1028, 125] on div "[GEOGRAPHIC_DATA]" at bounding box center [1062, 132] width 193 height 30
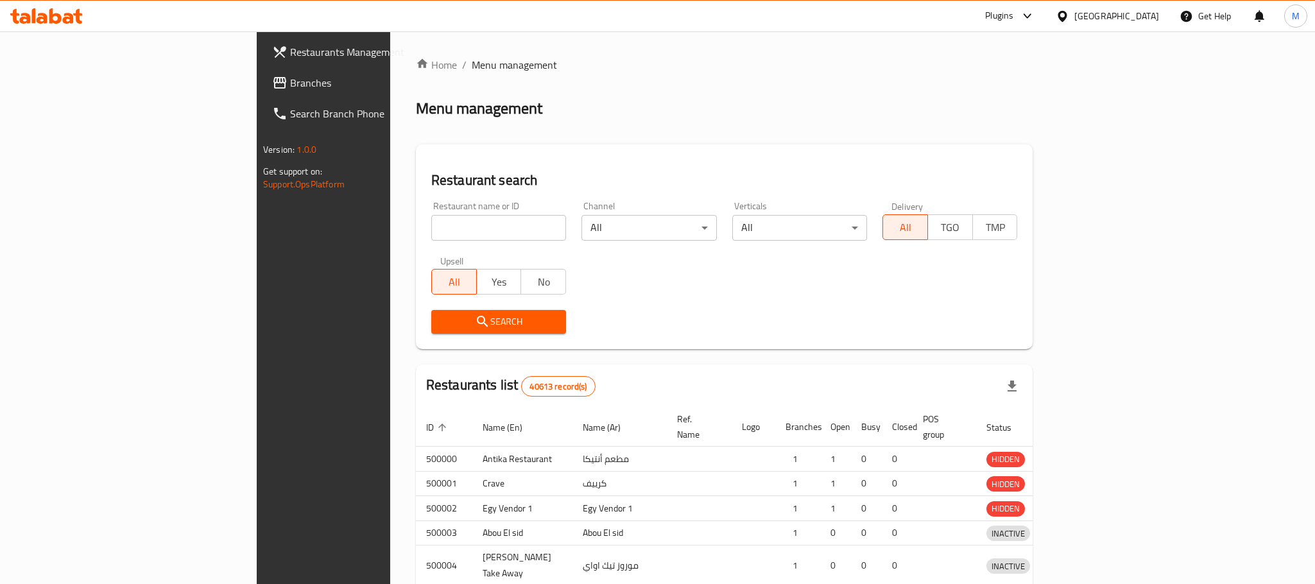
click at [379, 232] on div at bounding box center [657, 292] width 1315 height 584
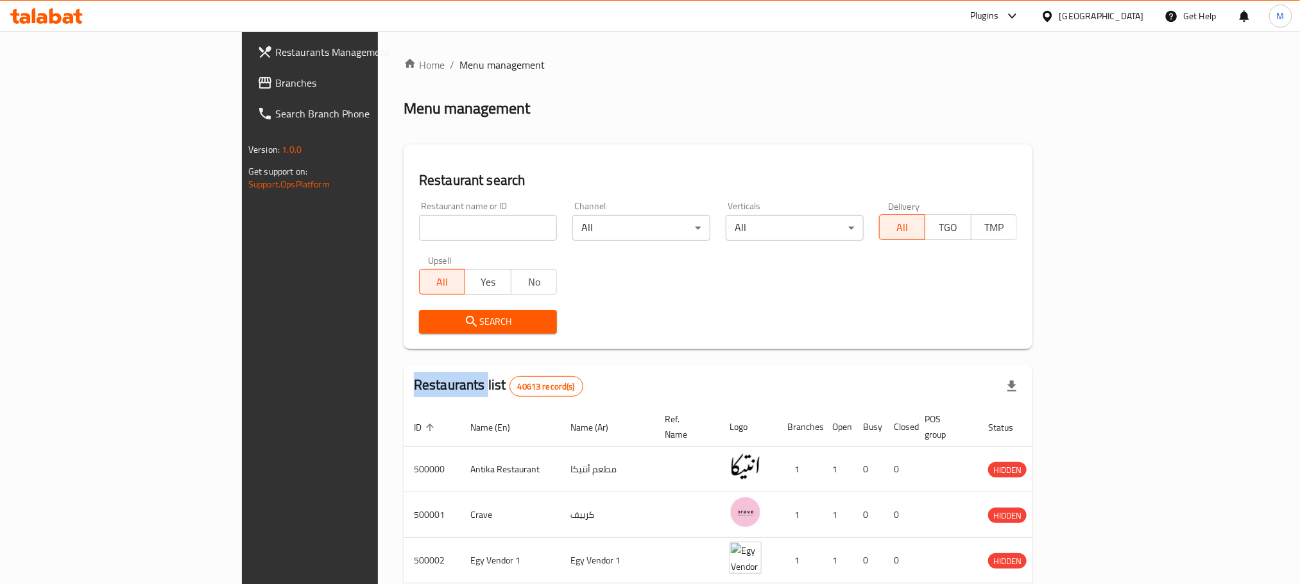
click at [404, 232] on div "Home / Menu management Menu management Restaurant search Restaurant name or ID …" at bounding box center [718, 491] width 629 height 868
click at [419, 232] on input "search" at bounding box center [488, 228] width 138 height 26
paste input "686917"
type input "686917"
click button "Search" at bounding box center [488, 322] width 138 height 24
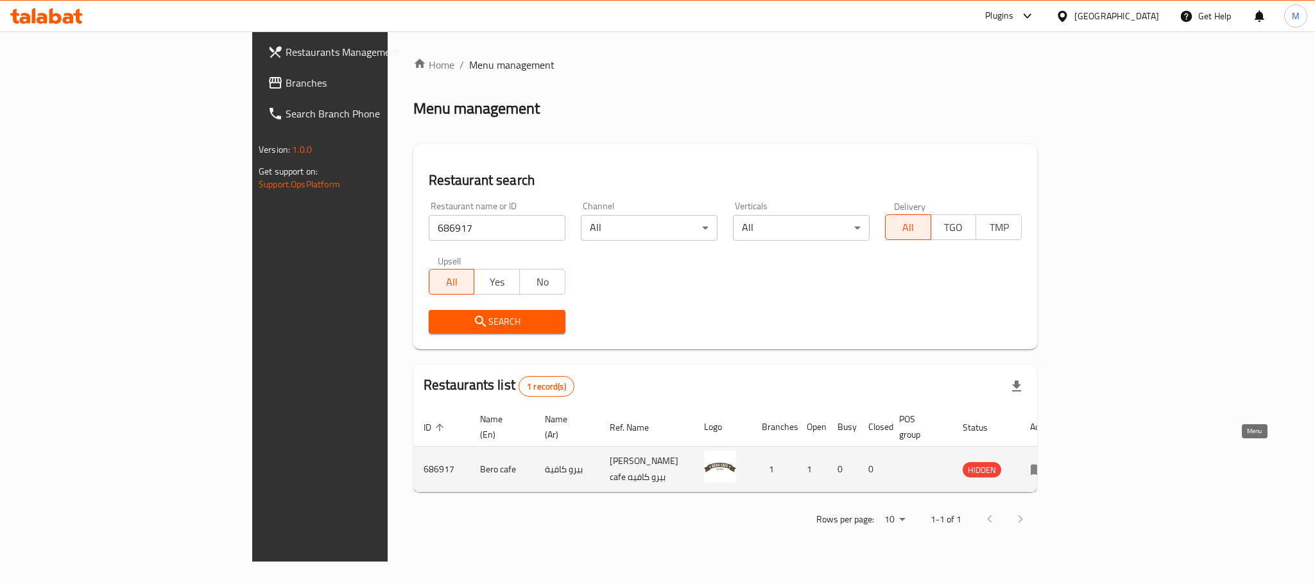
click at [1043, 467] on icon "enhanced table" at bounding box center [1040, 469] width 4 height 5
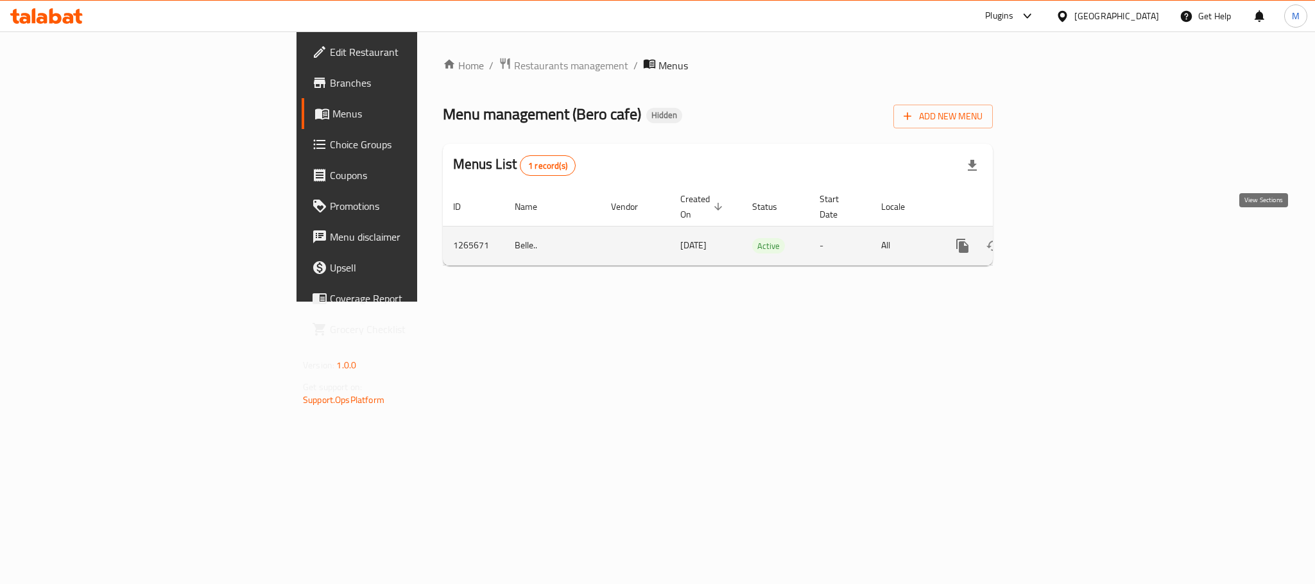
click at [1063, 238] on icon "enhanced table" at bounding box center [1054, 245] width 15 height 15
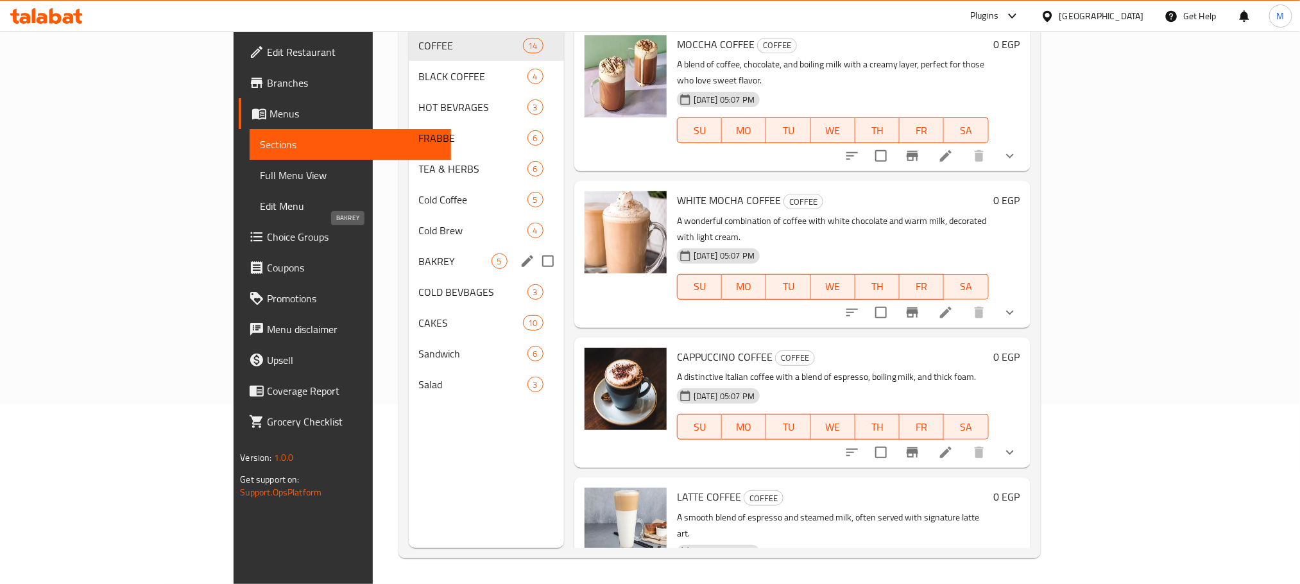
scroll to position [83, 0]
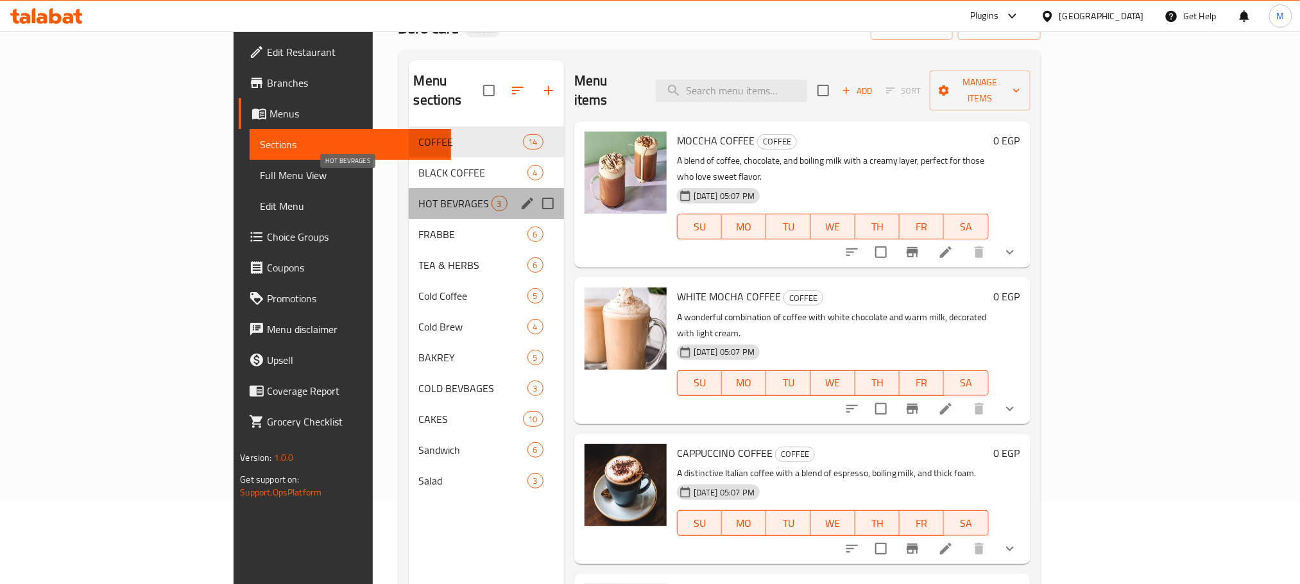
click at [419, 196] on span "HOT BEVRAGES" at bounding box center [455, 203] width 73 height 15
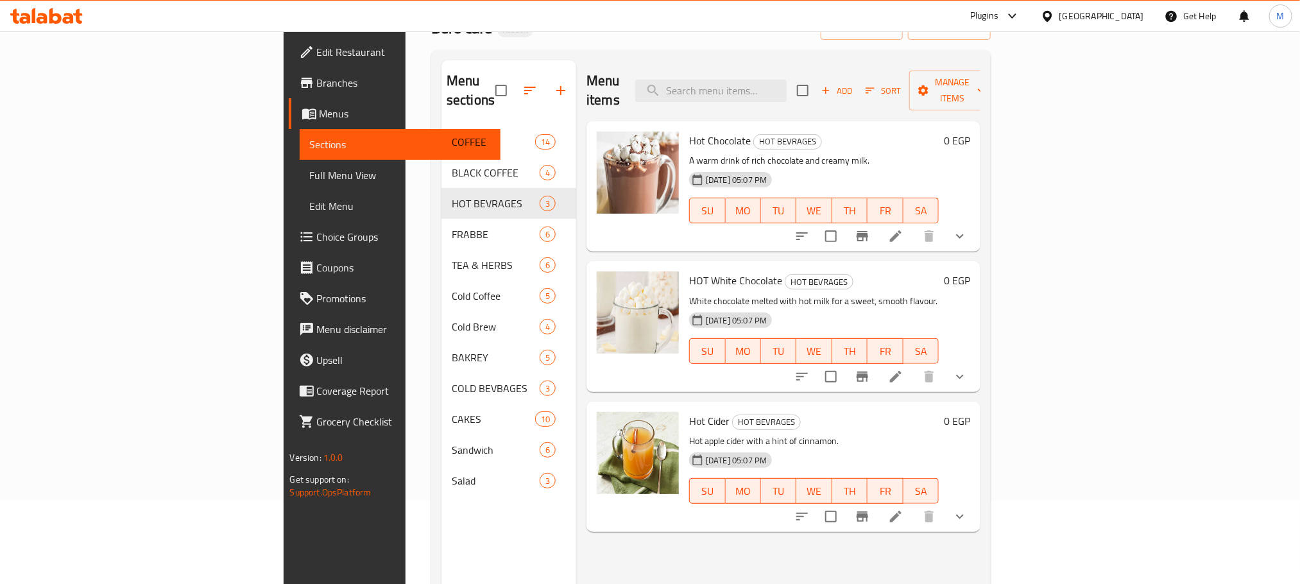
drag, startPoint x: 1248, startPoint y: 216, endPoint x: 1240, endPoint y: 216, distance: 7.7
click at [968, 228] on icon "show more" at bounding box center [959, 235] width 15 height 15
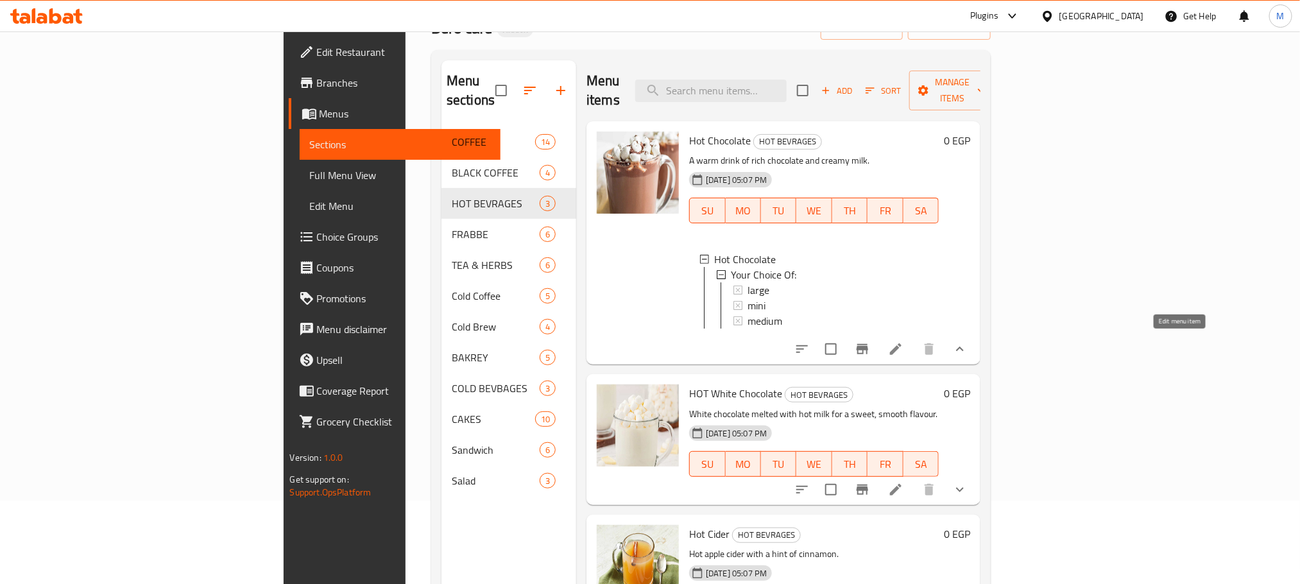
click at [903, 350] on icon at bounding box center [895, 348] width 15 height 15
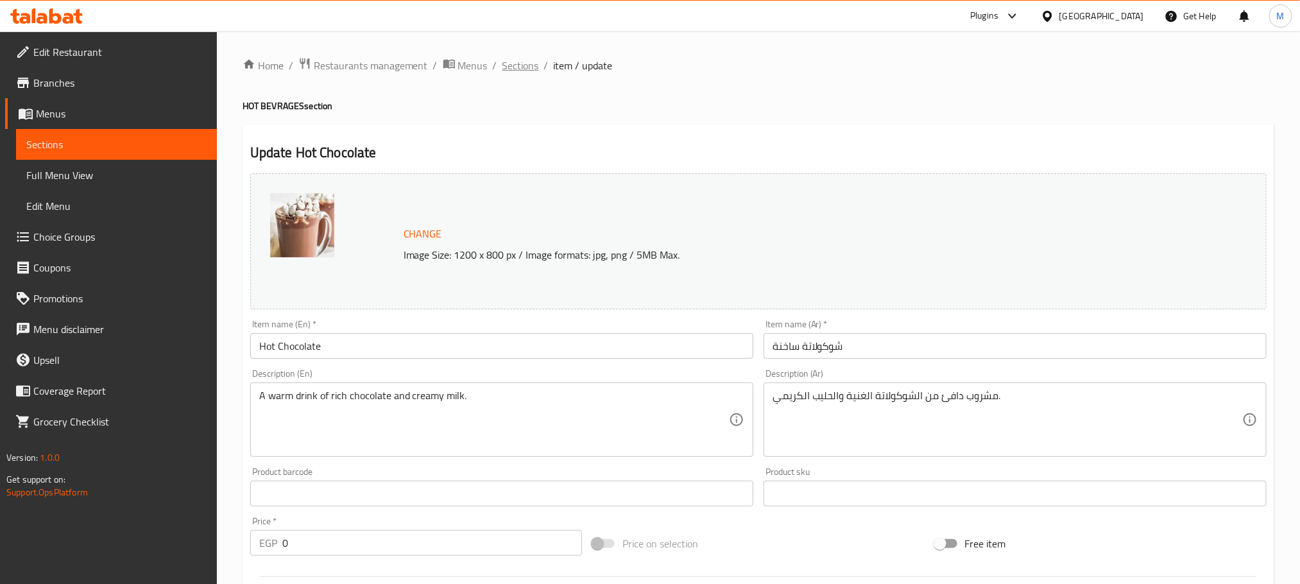
click at [512, 71] on span "Sections" at bounding box center [520, 65] width 37 height 15
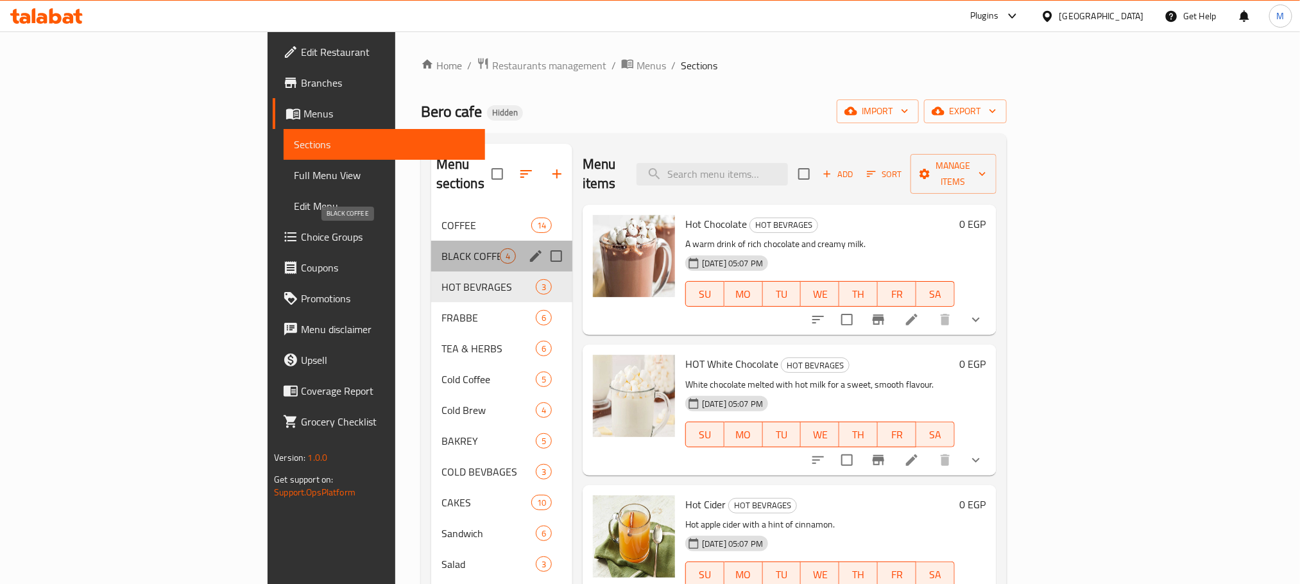
click at [441, 248] on span "BLACK COFFEE" at bounding box center [470, 255] width 58 height 15
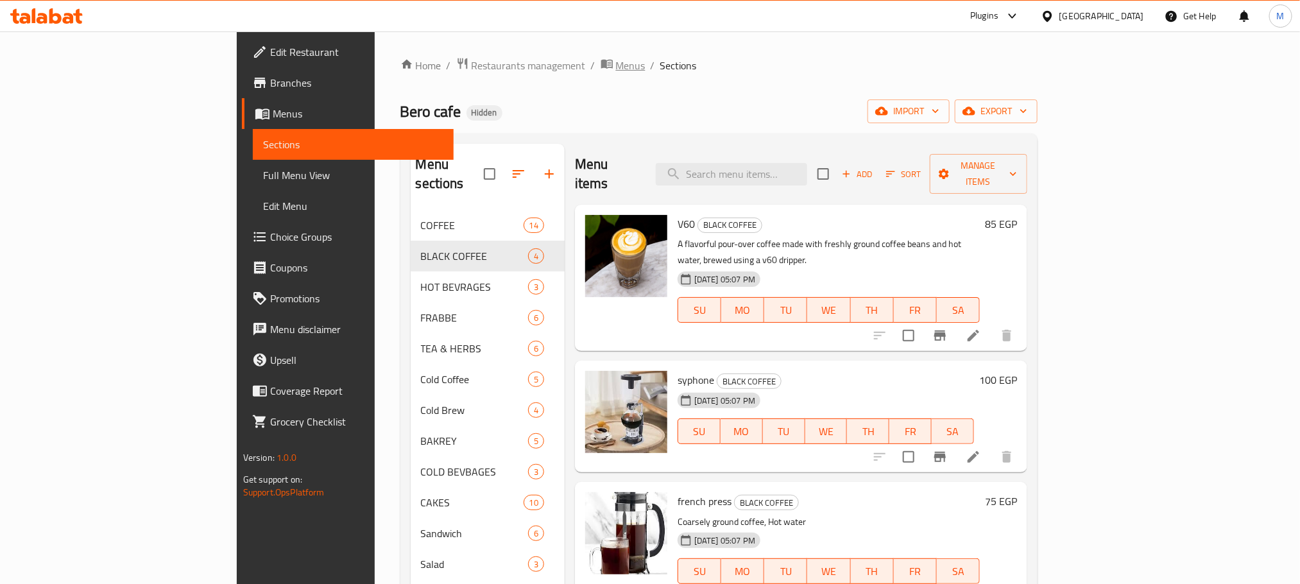
click at [616, 67] on span "Menus" at bounding box center [631, 65] width 30 height 15
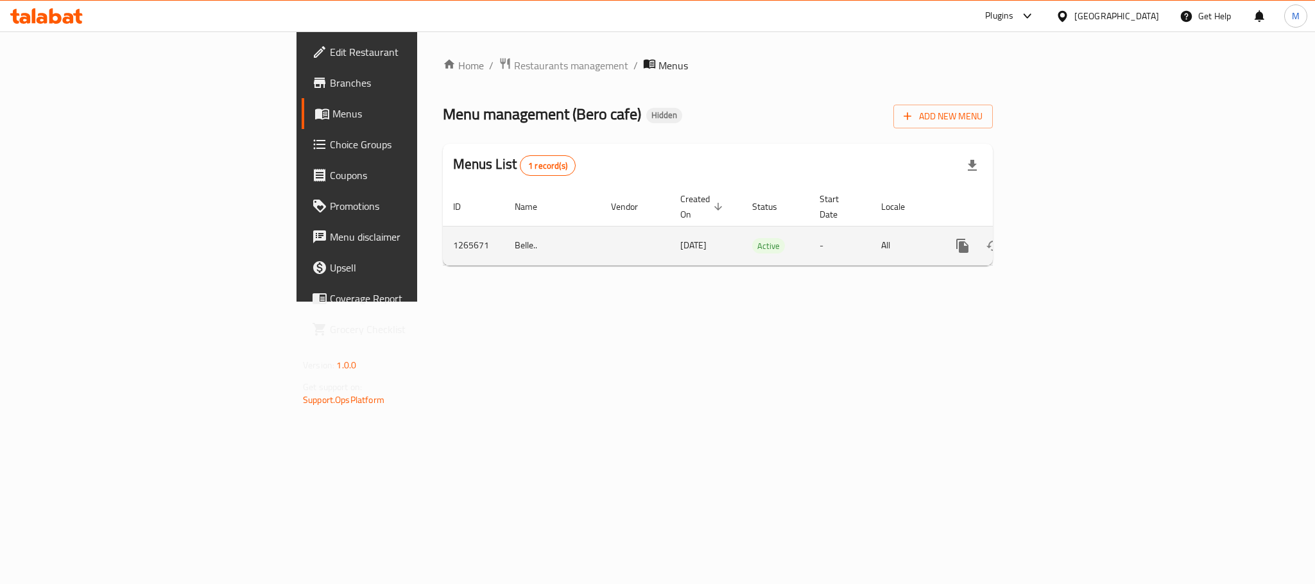
click at [1070, 239] on link "enhanced table" at bounding box center [1055, 245] width 31 height 31
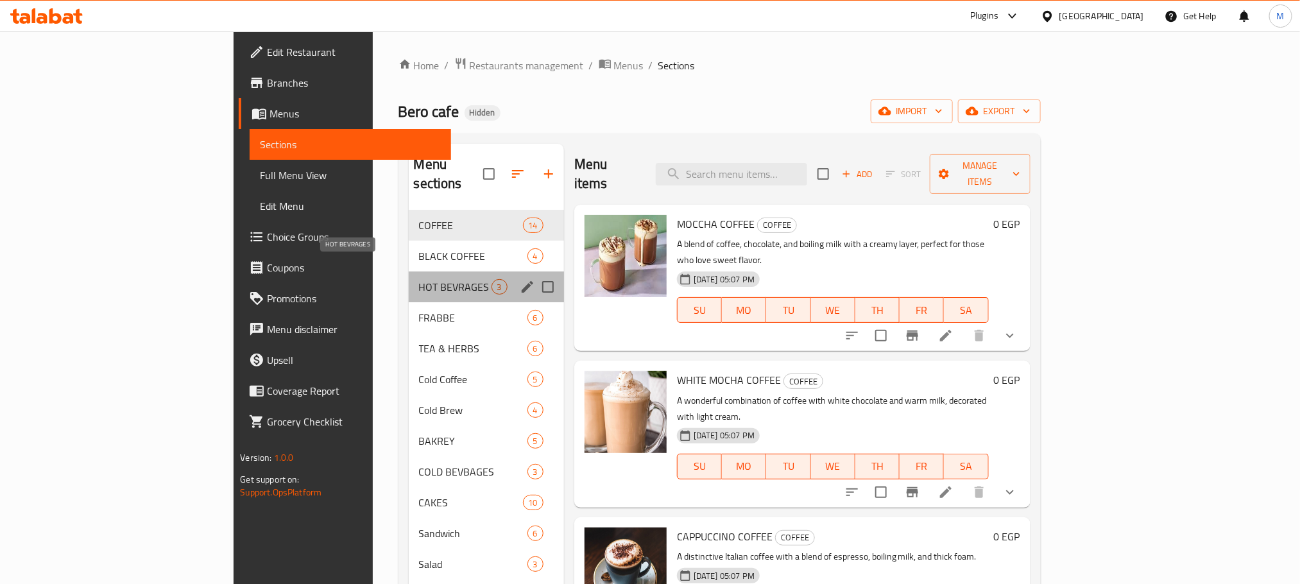
click at [419, 279] on span "HOT BEVRAGES" at bounding box center [455, 286] width 73 height 15
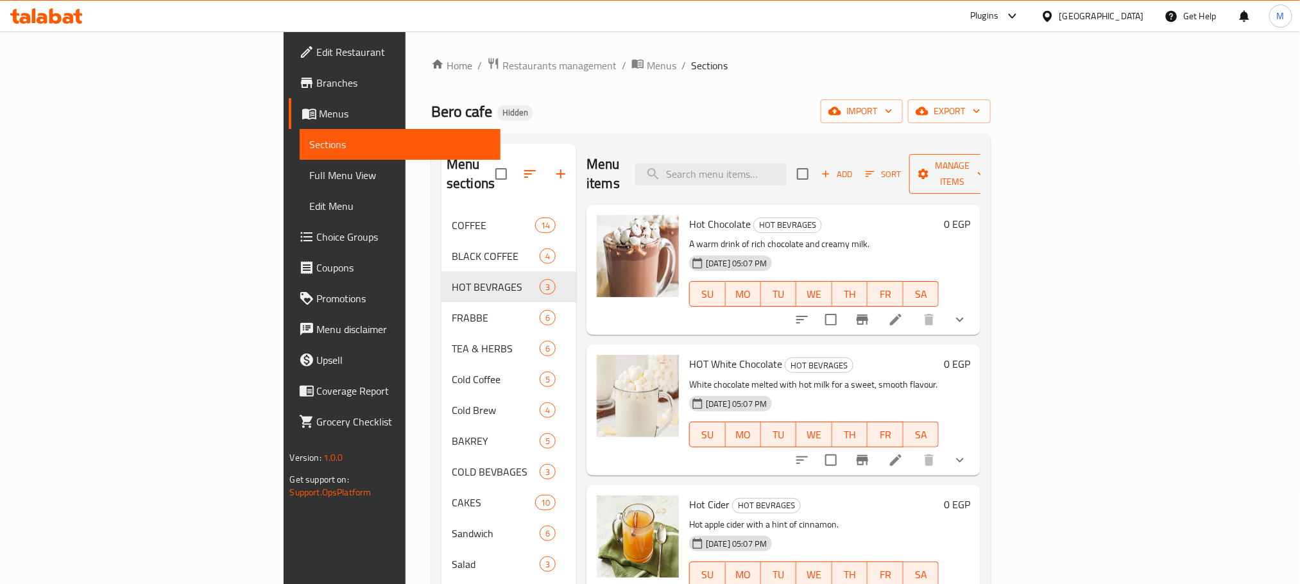
click at [985, 164] on span "Manage items" at bounding box center [952, 174] width 65 height 32
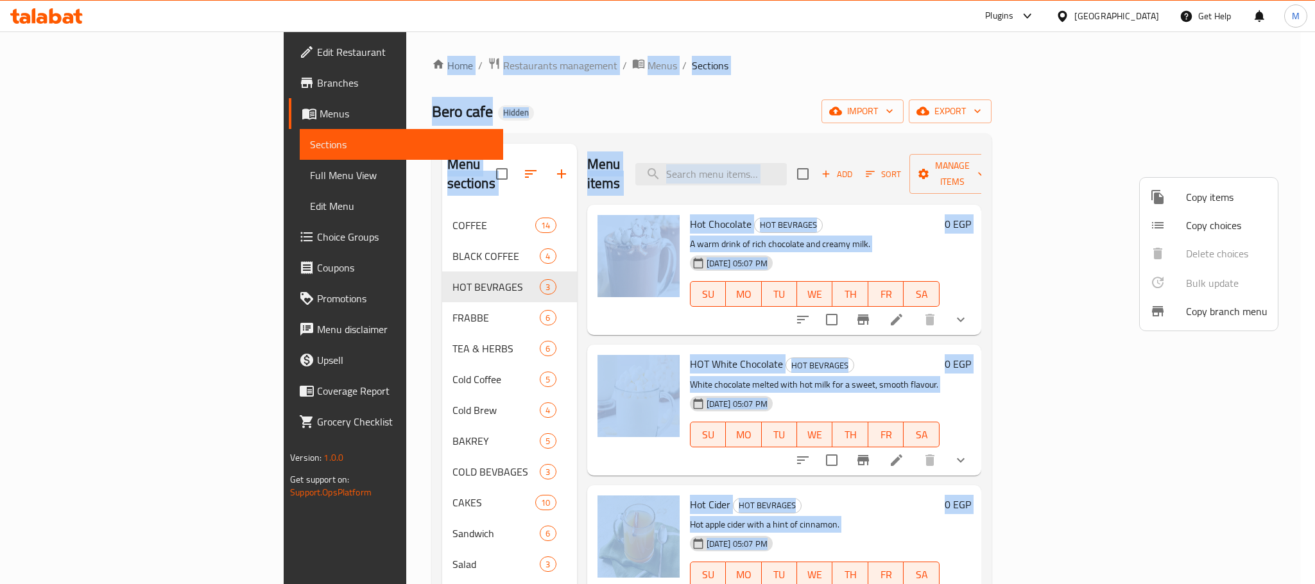
click at [489, 171] on div at bounding box center [657, 292] width 1315 height 584
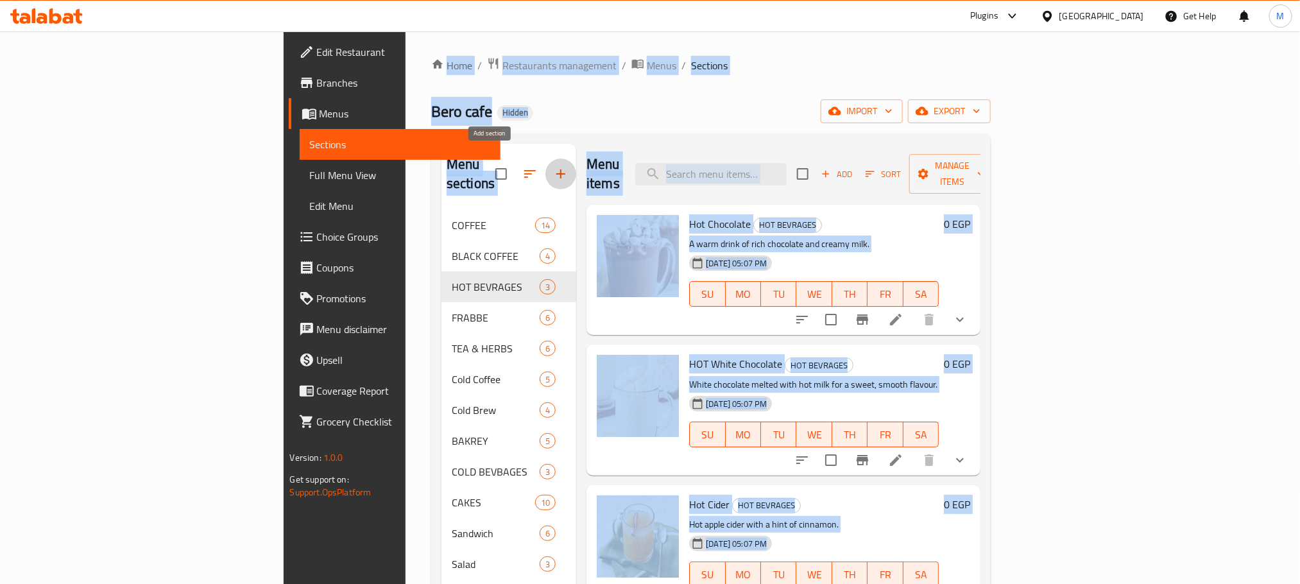
click at [553, 171] on icon "button" at bounding box center [560, 173] width 15 height 15
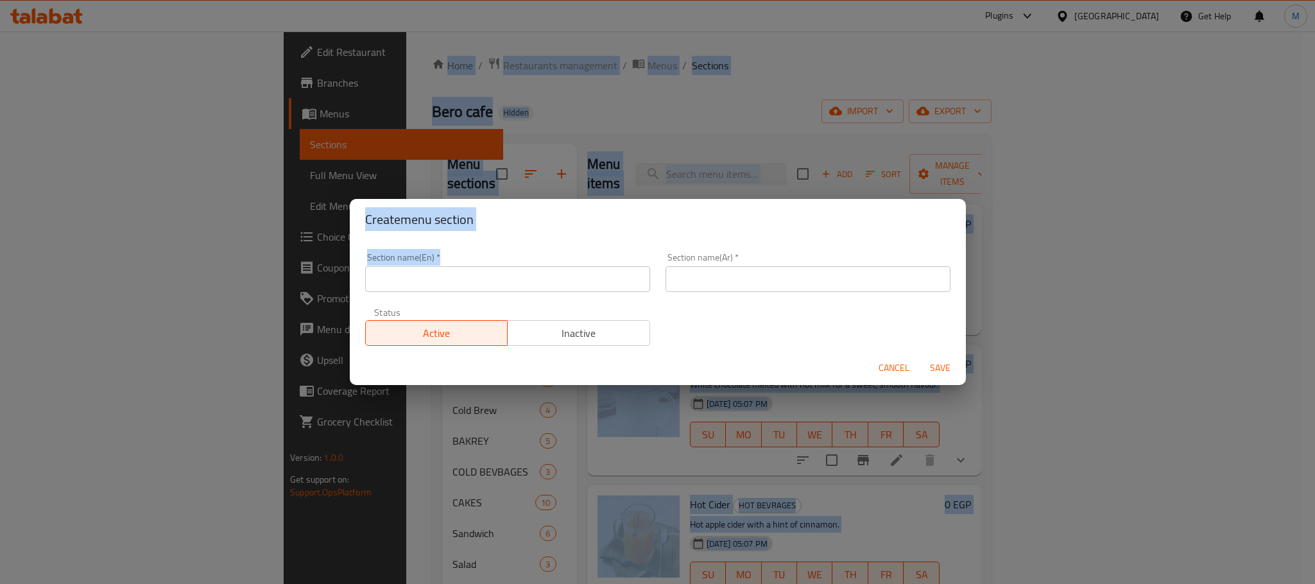
click at [484, 273] on input "text" at bounding box center [507, 279] width 285 height 26
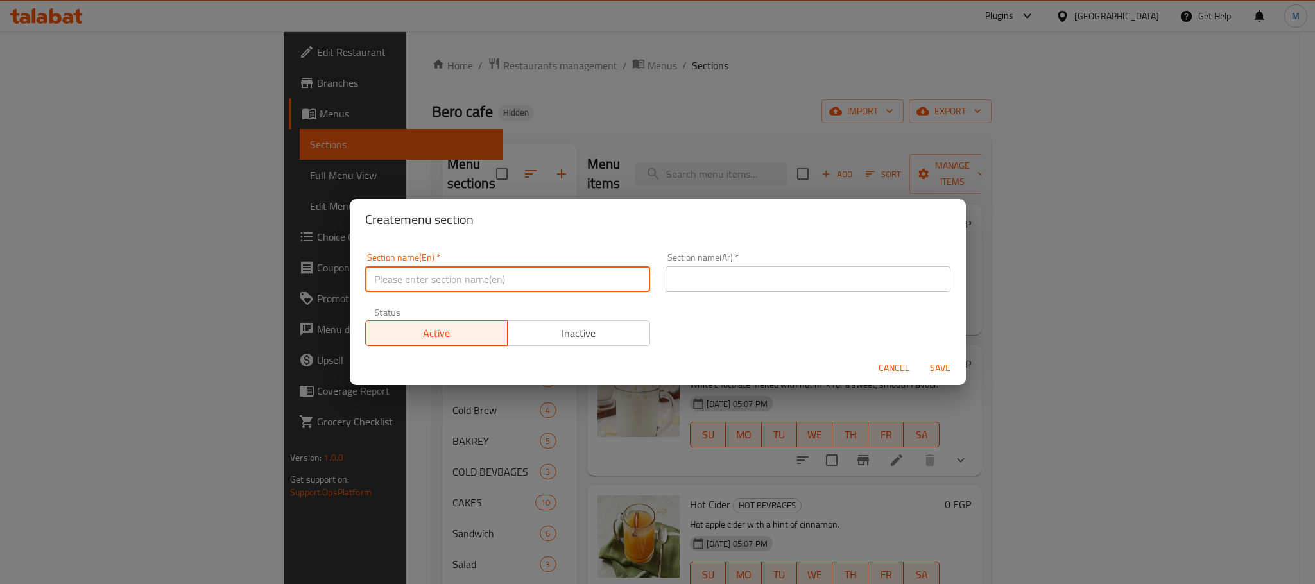
click at [516, 272] on input "text" at bounding box center [507, 279] width 285 height 26
type input "أ"
type input "Hot Drinks"
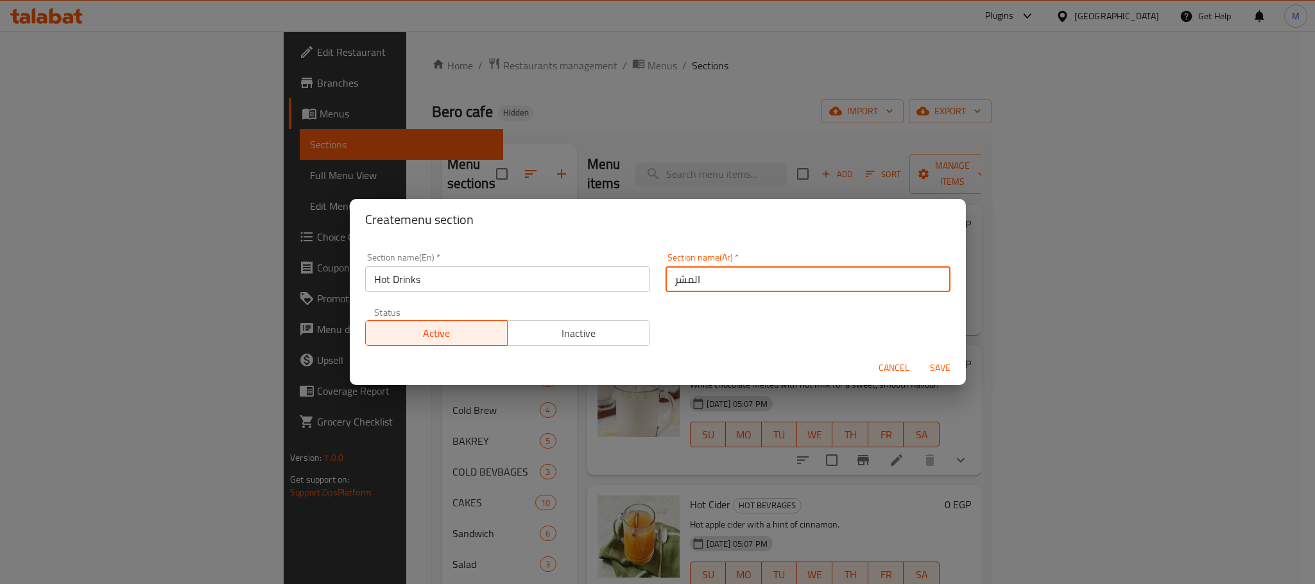
type input "المشروبات الساخنة"
click at [920, 356] on button "Save" at bounding box center [940, 368] width 41 height 24
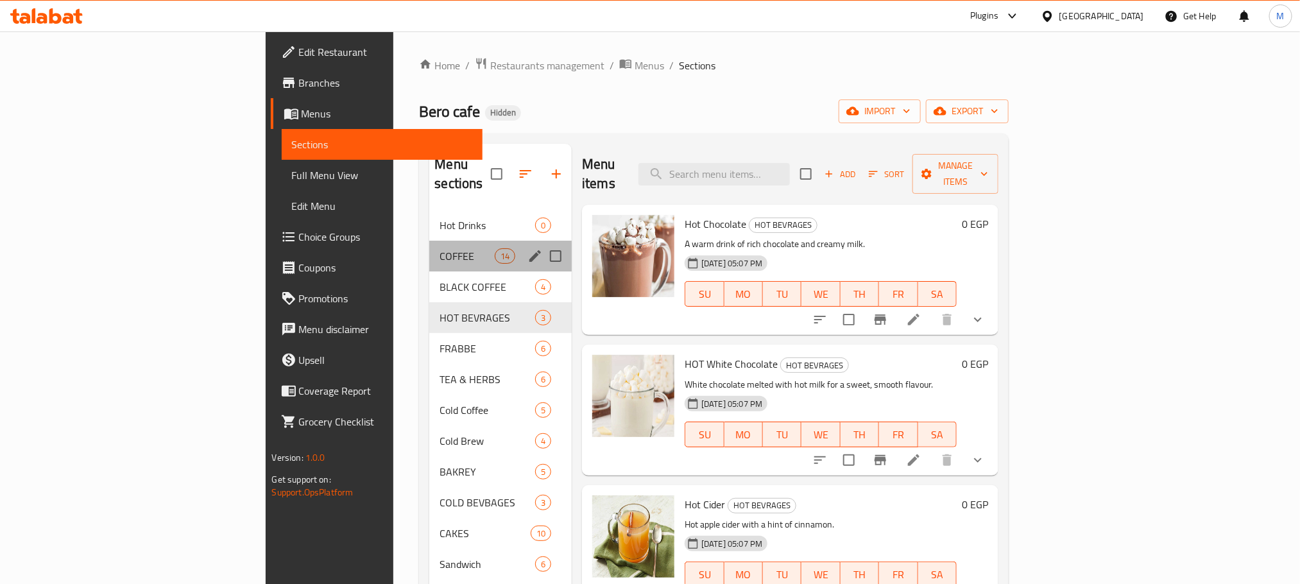
click at [429, 241] on div "COFFEE 14" at bounding box center [500, 256] width 142 height 31
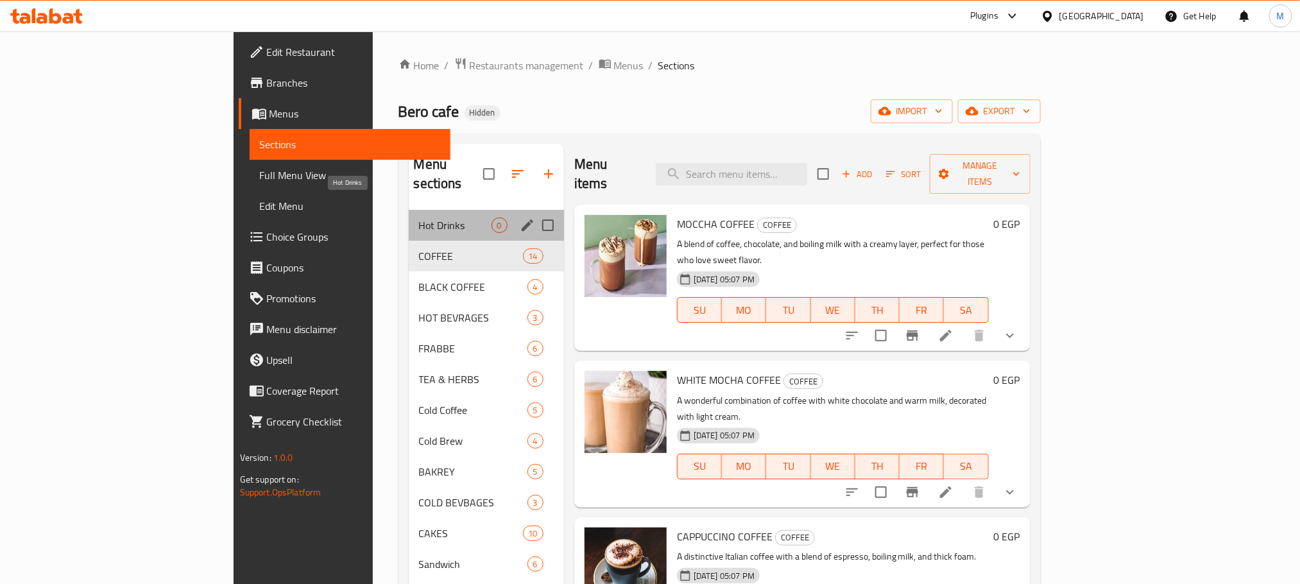
click at [419, 218] on span "Hot Drinks" at bounding box center [455, 225] width 73 height 15
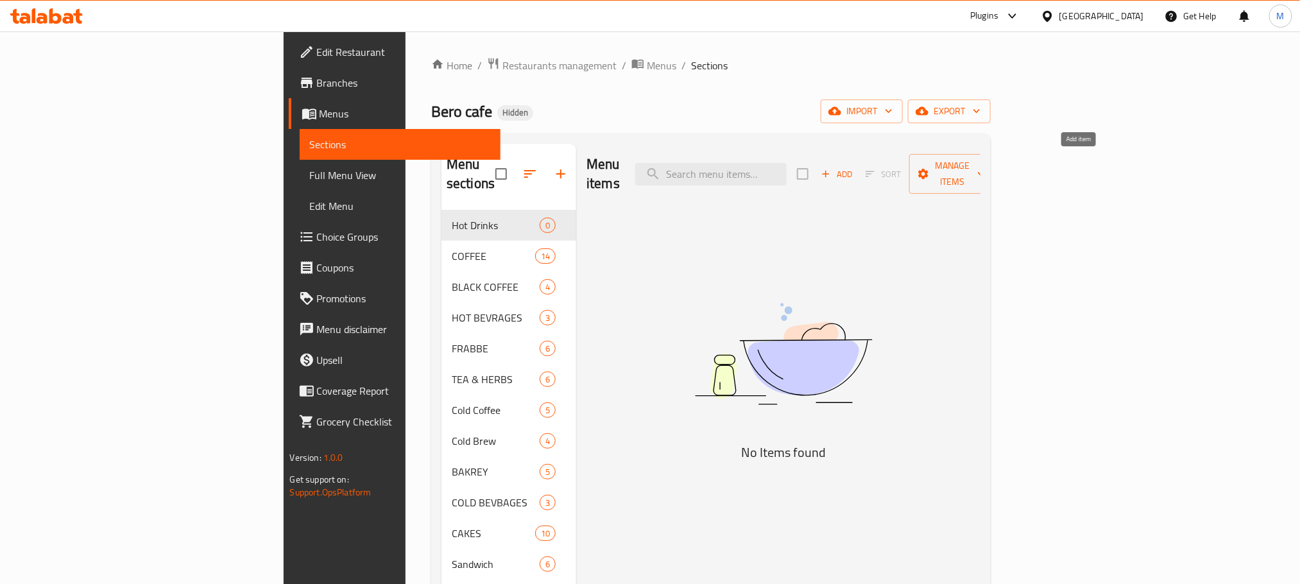
click at [854, 167] on span "Add" at bounding box center [836, 174] width 35 height 15
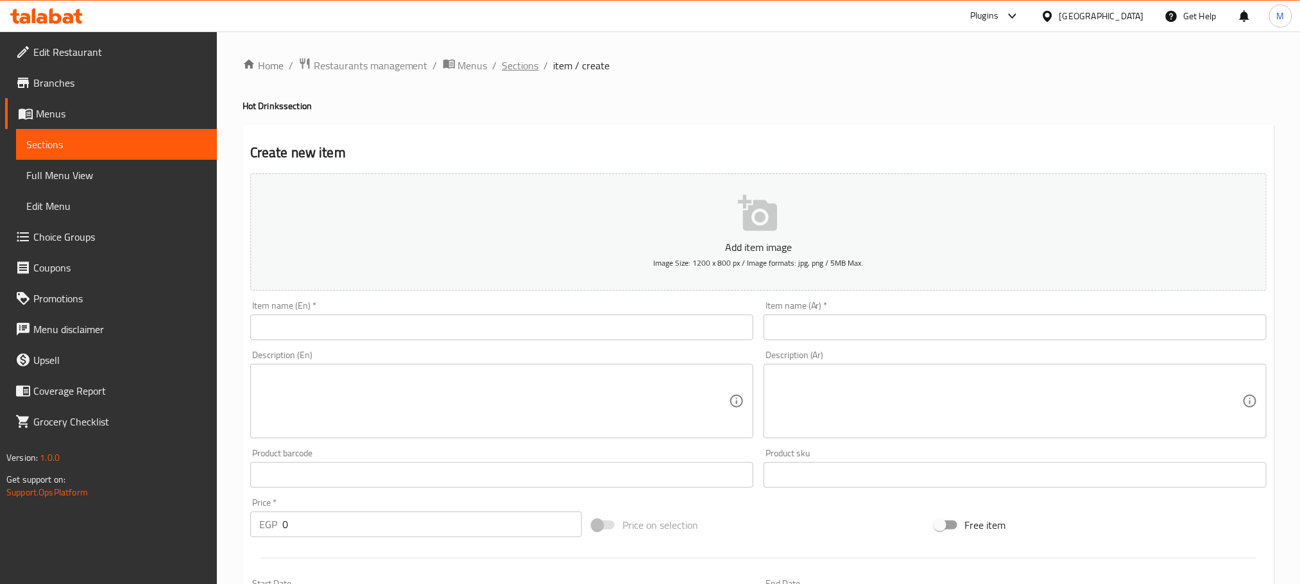
click at [527, 64] on span "Sections" at bounding box center [520, 65] width 37 height 15
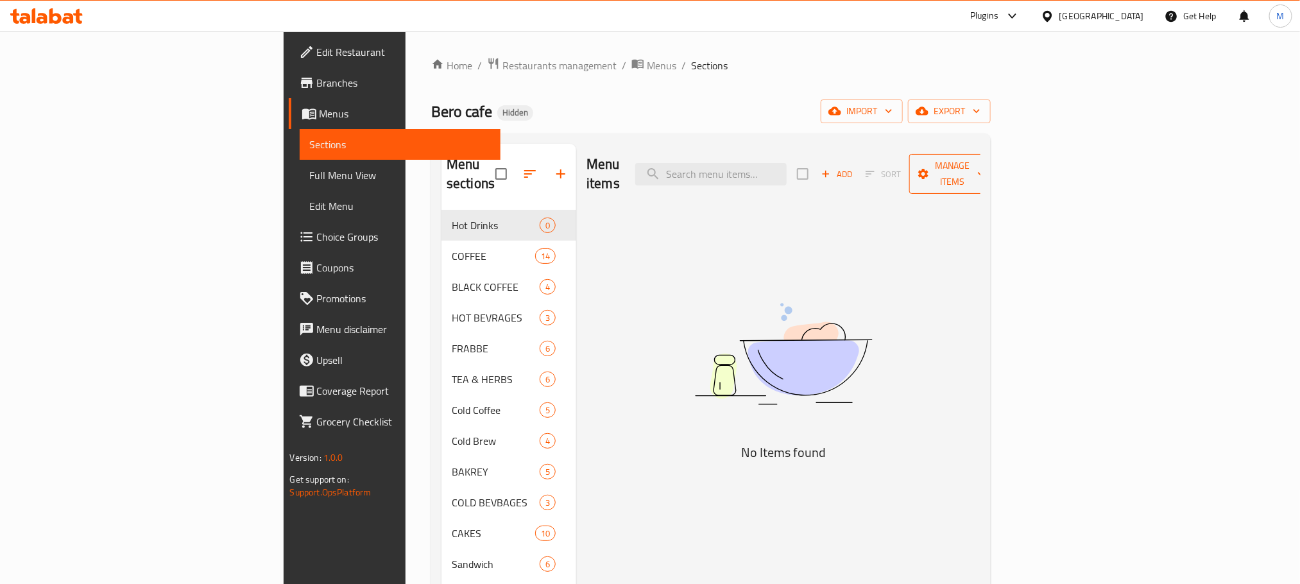
click at [995, 154] on button "Manage items" at bounding box center [952, 174] width 86 height 40
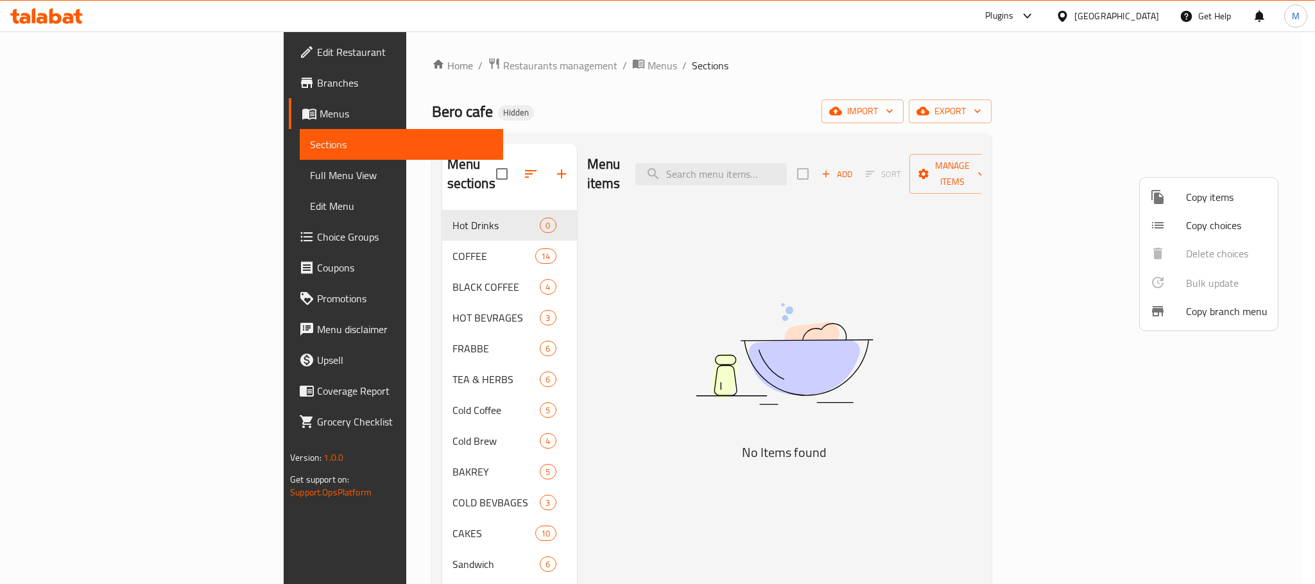
click at [1236, 218] on span "Copy choices" at bounding box center [1226, 225] width 81 height 15
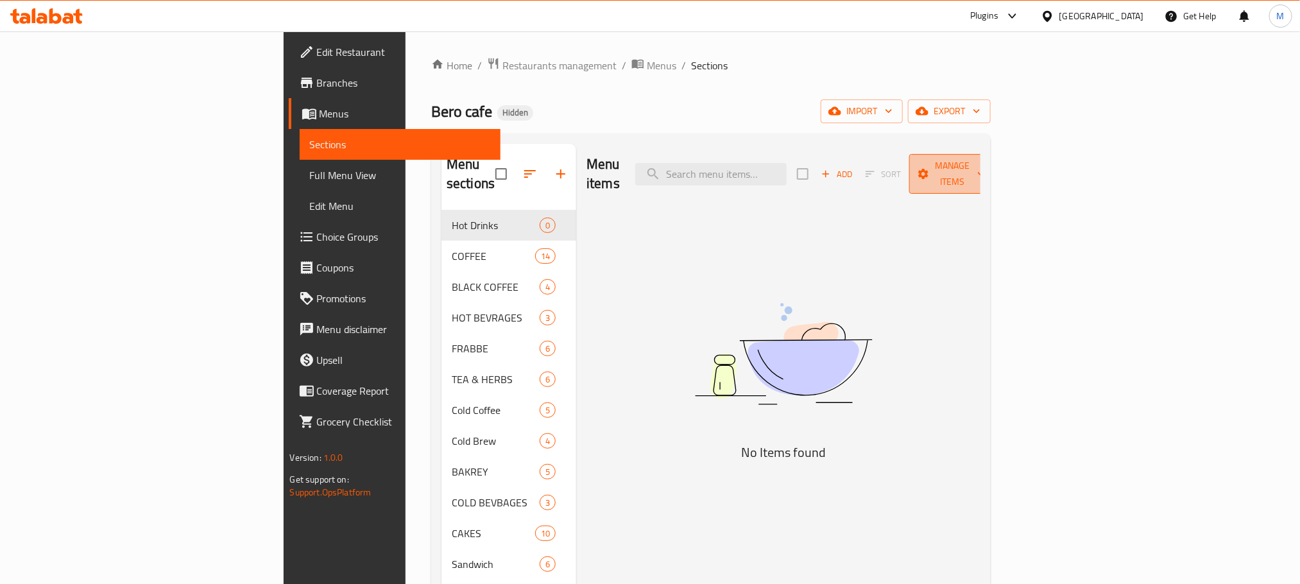
click at [995, 175] on button "Manage items" at bounding box center [952, 174] width 86 height 40
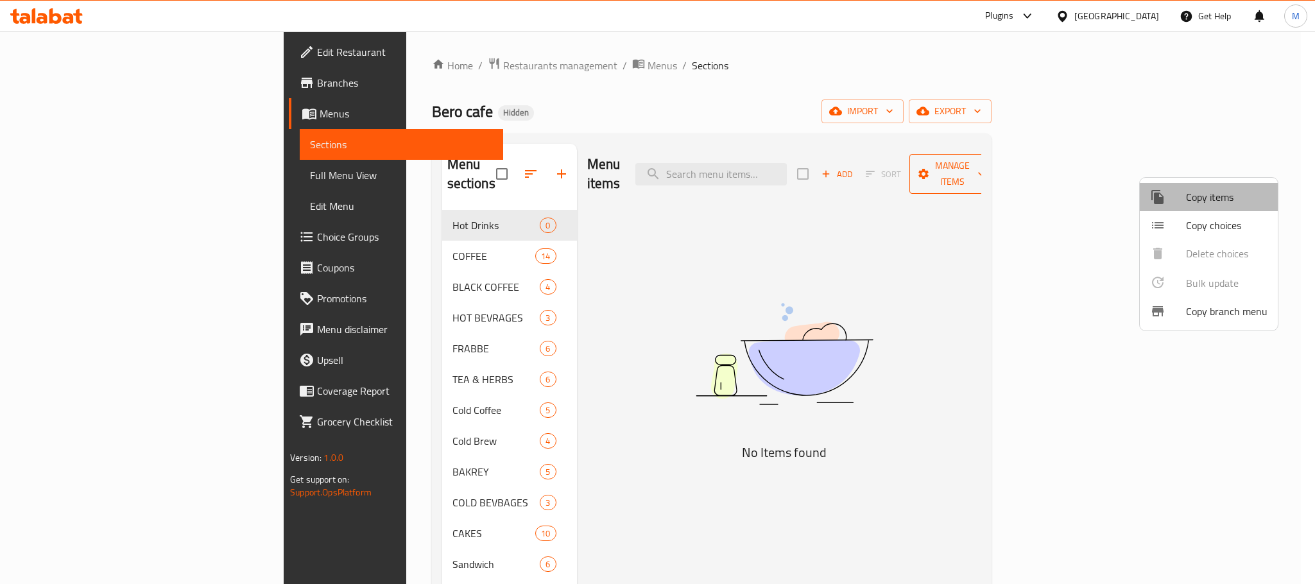
click at [1222, 189] on span "Copy items" at bounding box center [1226, 196] width 81 height 15
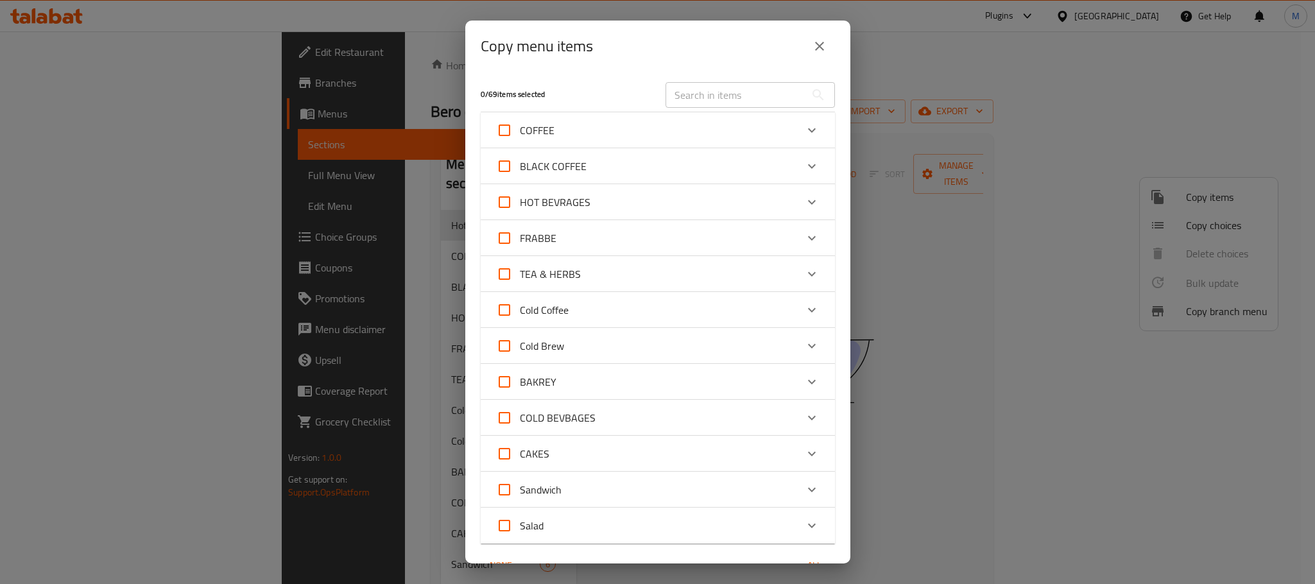
click at [640, 199] on div "HOT BEVRAGES" at bounding box center [646, 202] width 300 height 31
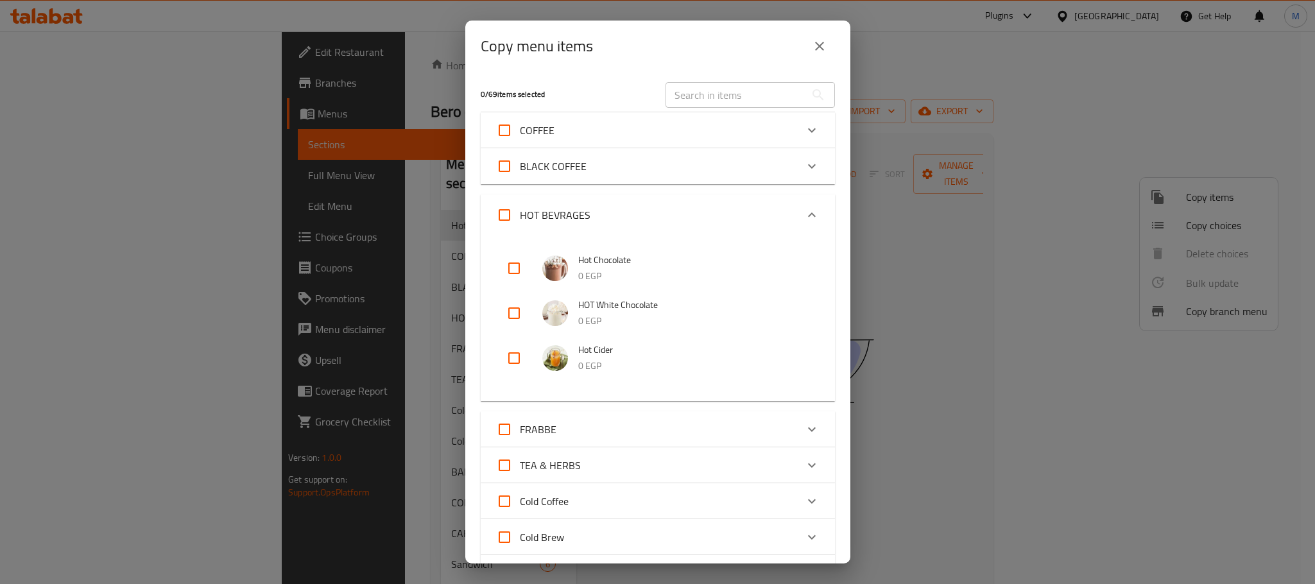
click at [493, 256] on div "Hot Chocolate 0 EGP HOT White Chocolate 0 EGP Hot Cider 0 EGP" at bounding box center [658, 318] width 354 height 166
click at [503, 264] on input "checkbox" at bounding box center [514, 268] width 31 height 31
checkbox input "true"
click at [522, 306] on input "checkbox" at bounding box center [514, 313] width 31 height 31
checkbox input "true"
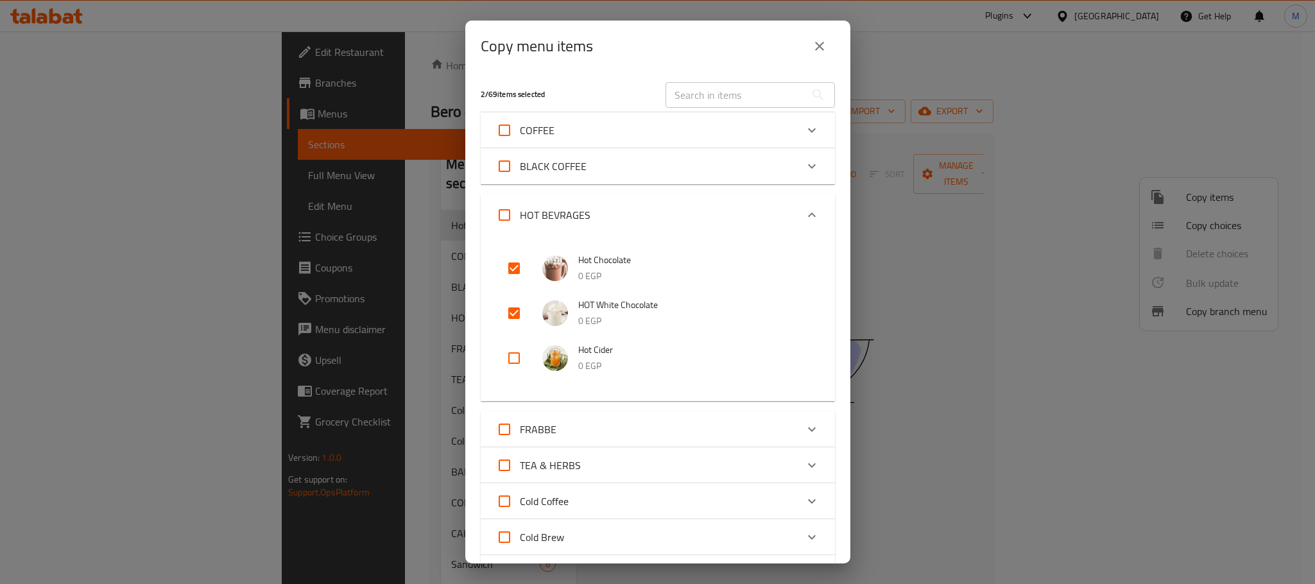
drag, startPoint x: 526, startPoint y: 345, endPoint x: 514, endPoint y: 358, distance: 18.2
click at [526, 343] on input "checkbox" at bounding box center [514, 358] width 31 height 31
checkbox input "true"
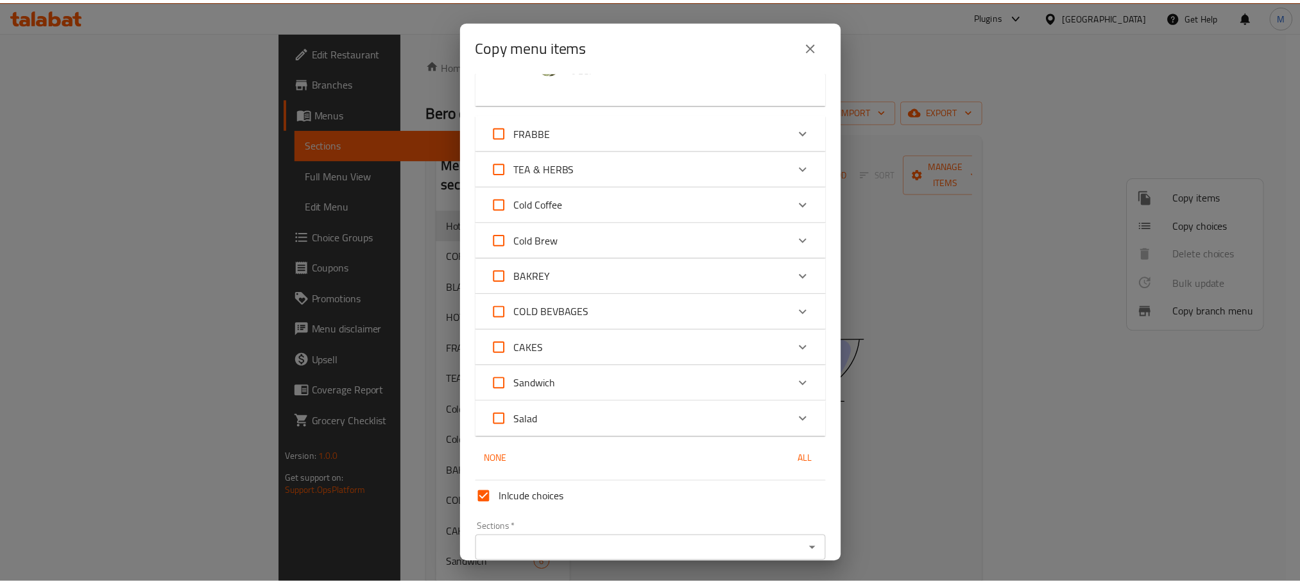
scroll to position [355, 0]
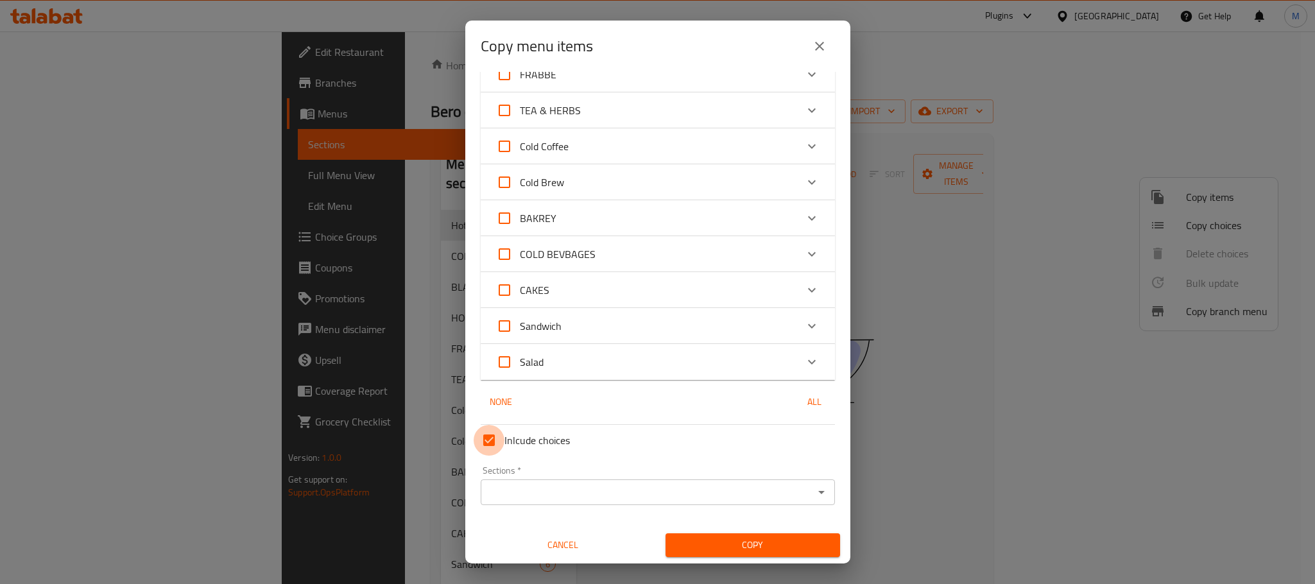
click at [493, 438] on input "Inlcude choices" at bounding box center [489, 440] width 31 height 31
checkbox input "false"
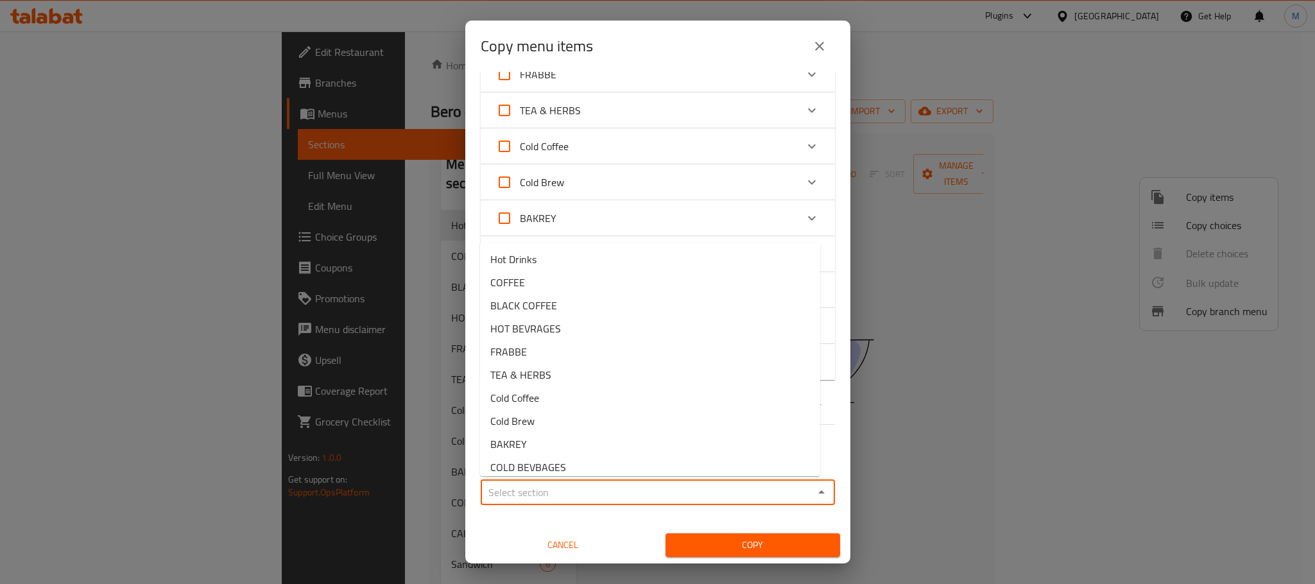
click at [588, 483] on input "Sections   *" at bounding box center [646, 492] width 325 height 18
click at [535, 249] on li "Hot Drinks" at bounding box center [650, 259] width 340 height 23
type input "Hot Drinks"
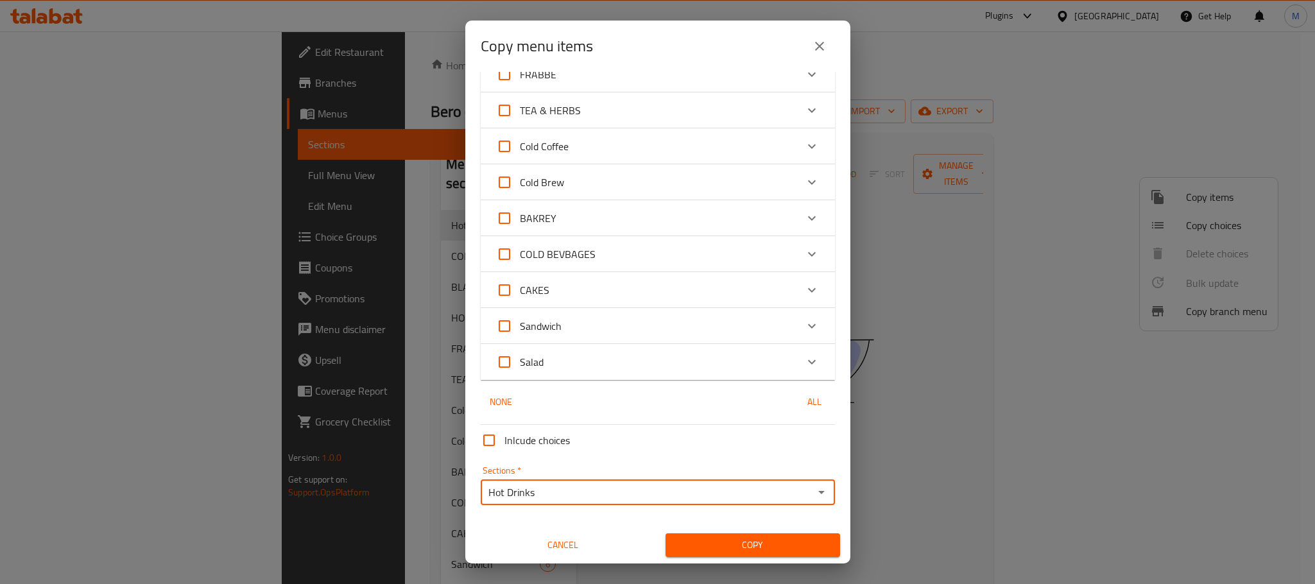
click at [697, 531] on div "Copy" at bounding box center [753, 545] width 190 height 39
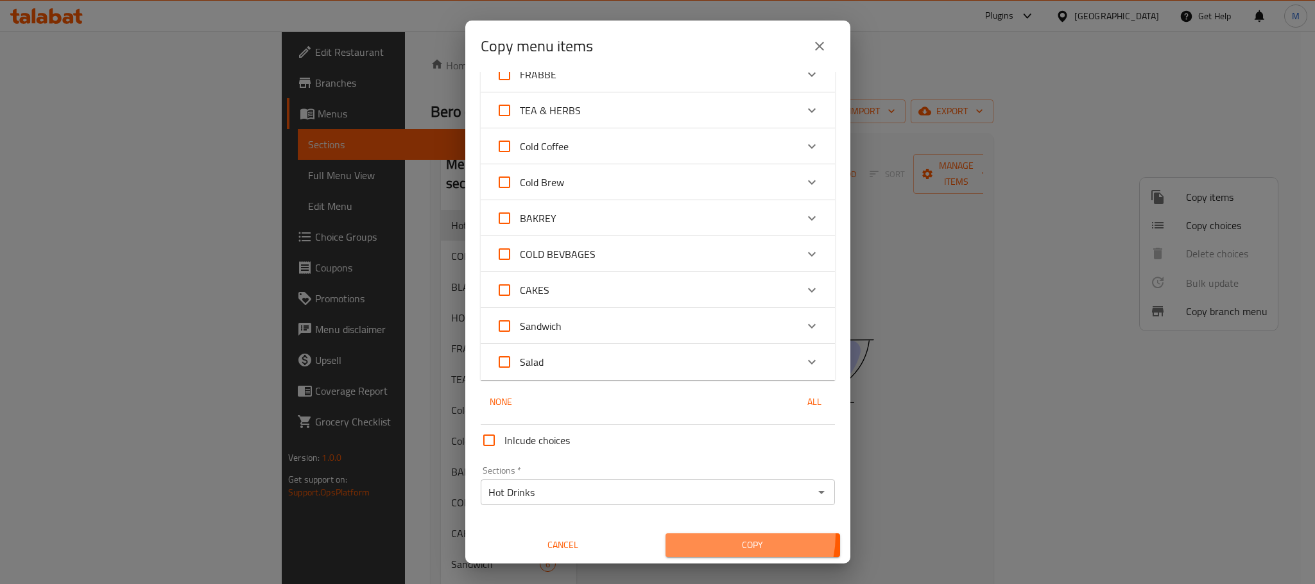
click at [715, 534] on button "Copy" at bounding box center [752, 545] width 175 height 24
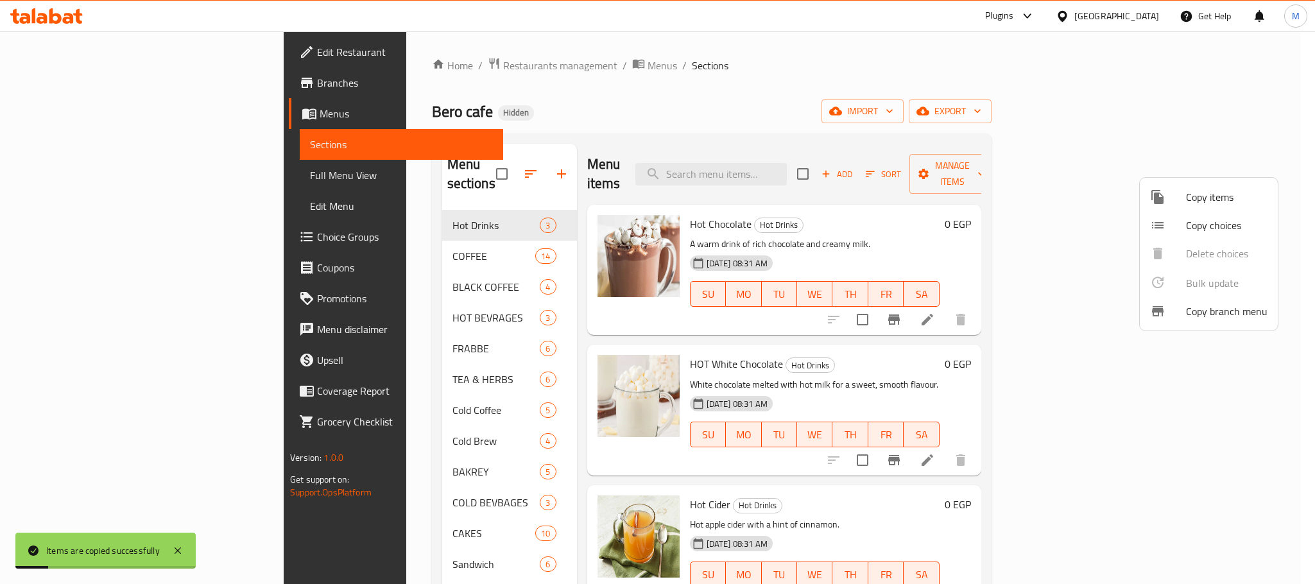
click at [809, 83] on div at bounding box center [657, 292] width 1315 height 584
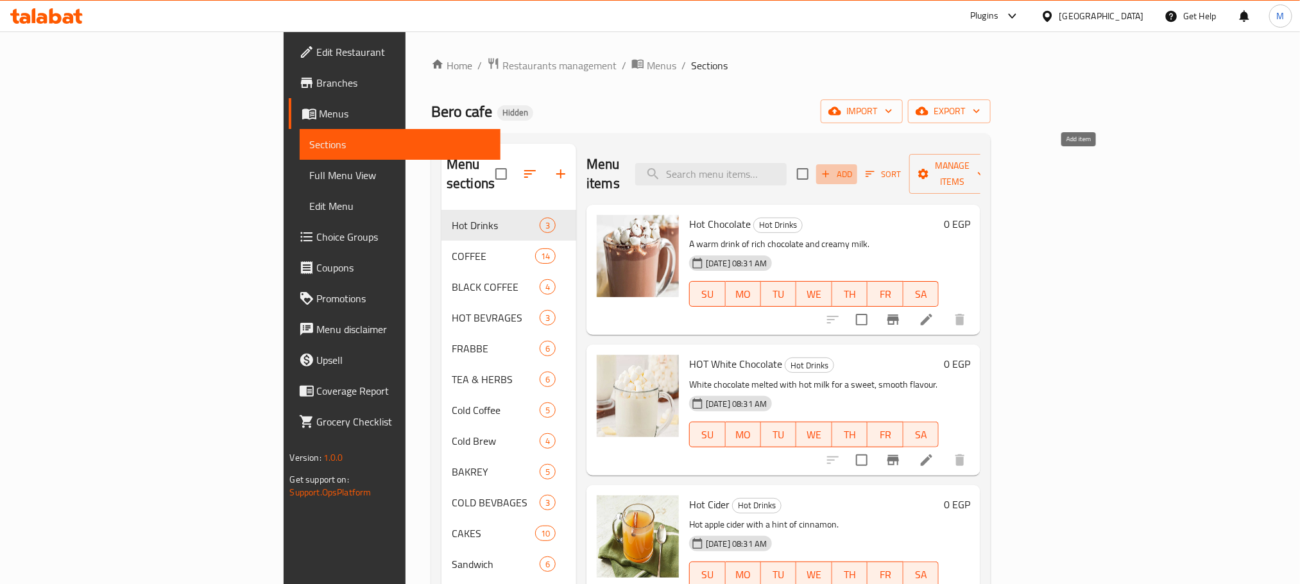
click at [854, 170] on span "Add" at bounding box center [836, 174] width 35 height 15
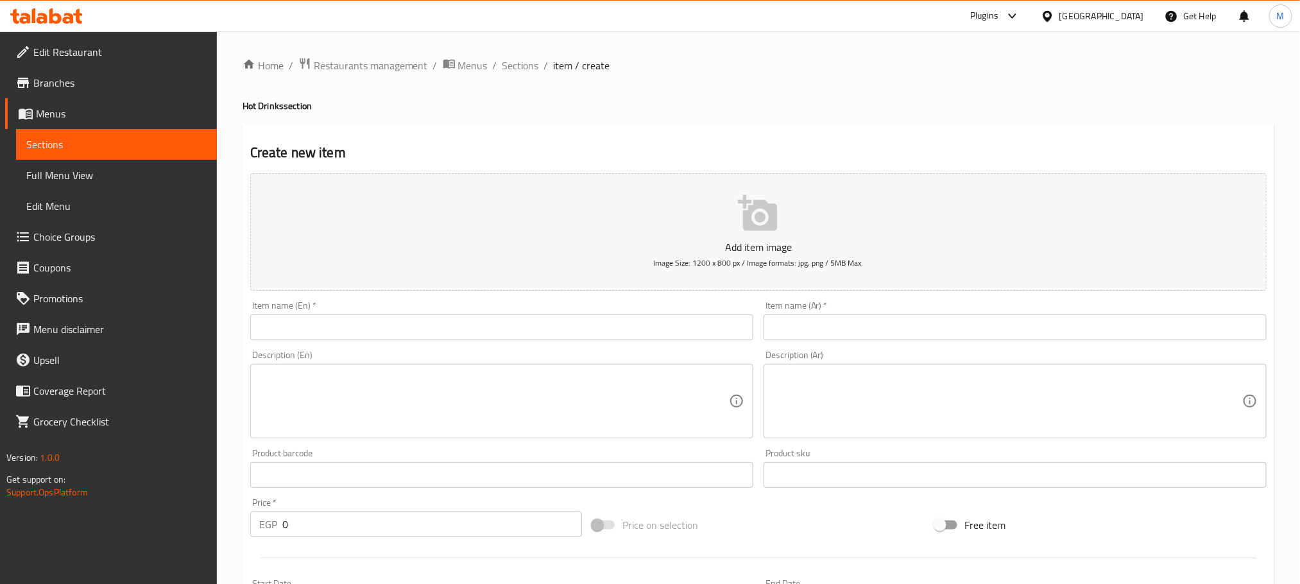
click at [1023, 371] on textarea at bounding box center [1008, 401] width 470 height 61
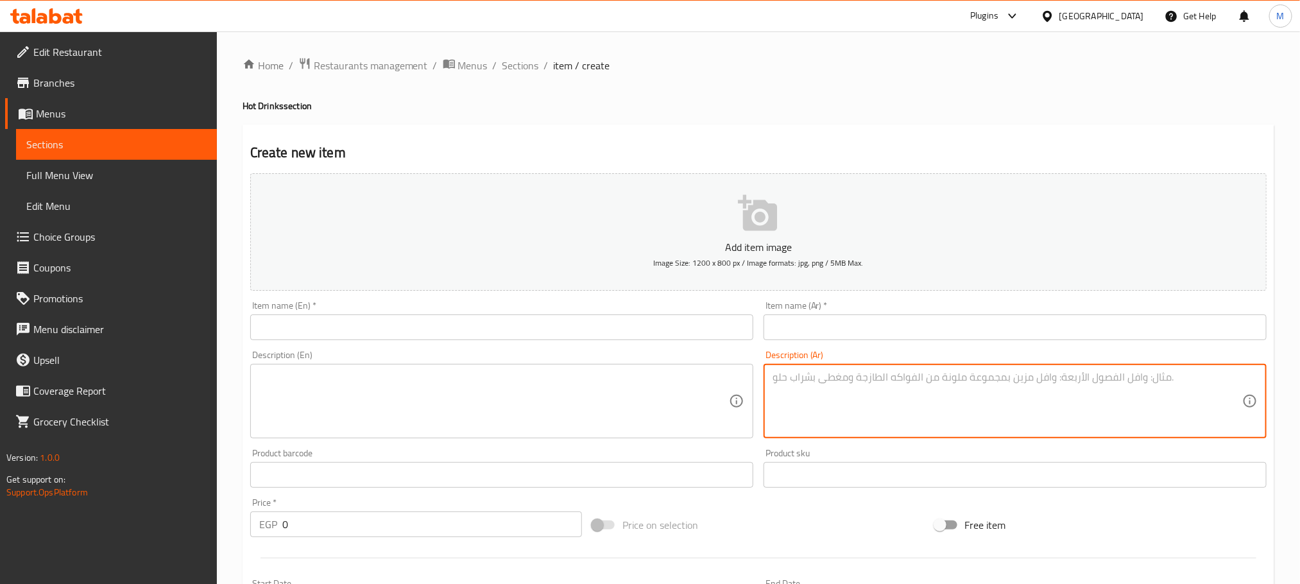
click at [1022, 351] on div "Description (Ar) Description (Ar)" at bounding box center [1015, 394] width 503 height 88
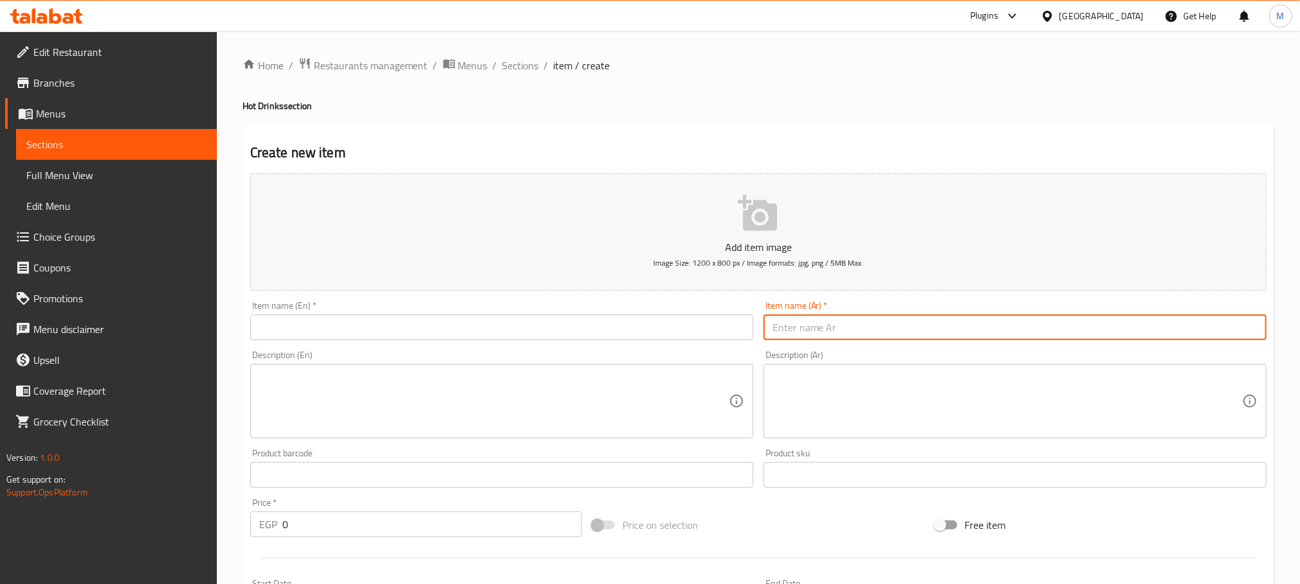
click at [1023, 316] on input "text" at bounding box center [1015, 327] width 503 height 26
type input "l"
type input "م"
click at [1023, 321] on input "كوكتيل" at bounding box center [1015, 327] width 503 height 26
type input "كوكتيل برد"
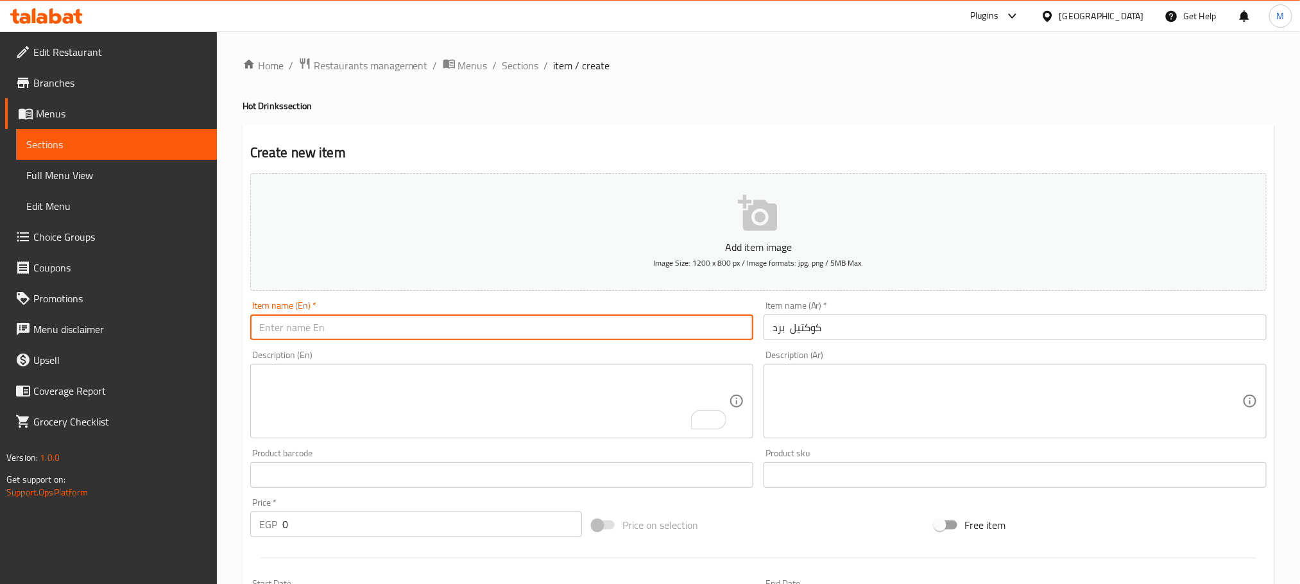
click at [657, 339] on input "text" at bounding box center [501, 327] width 503 height 26
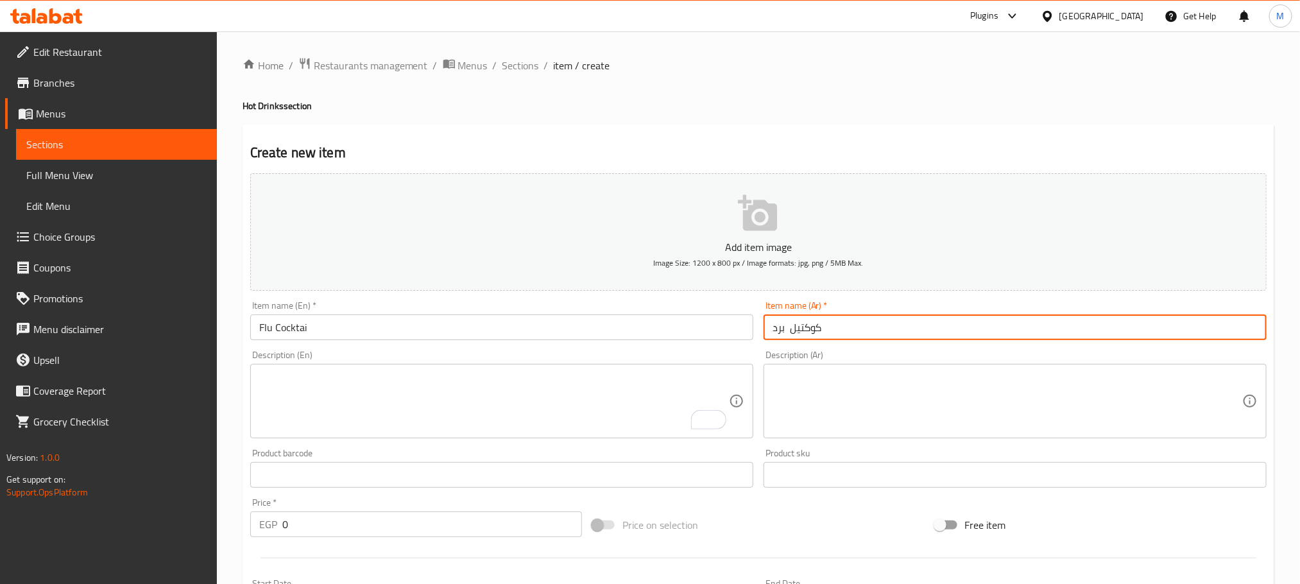
click at [450, 345] on div "Item name (En)   * Flu Cocktai Item name (En) *" at bounding box center [501, 320] width 513 height 49
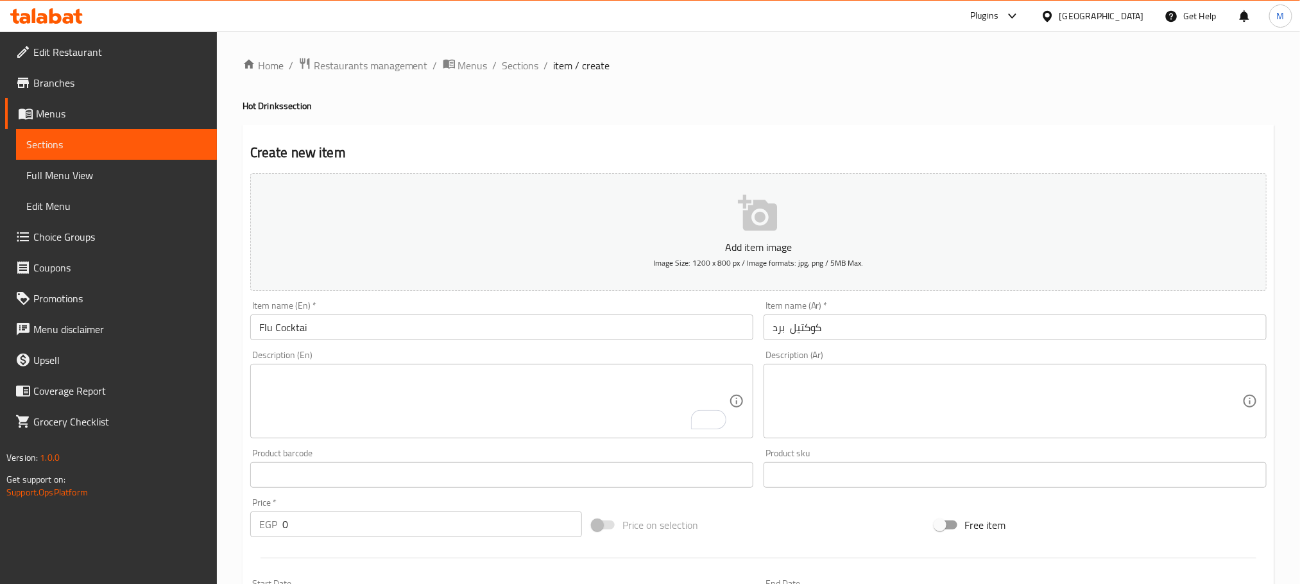
click at [447, 309] on div "Item name (En)   * Flu Cocktai Item name (En) *" at bounding box center [501, 320] width 503 height 39
drag, startPoint x: 451, startPoint y: 312, endPoint x: 454, endPoint y: 324, distance: 12.6
click at [454, 322] on div "Item name (En)   * Flu Cocktai Item name (En) *" at bounding box center [501, 320] width 503 height 39
click at [454, 324] on input "Flu Cocktai" at bounding box center [501, 327] width 503 height 26
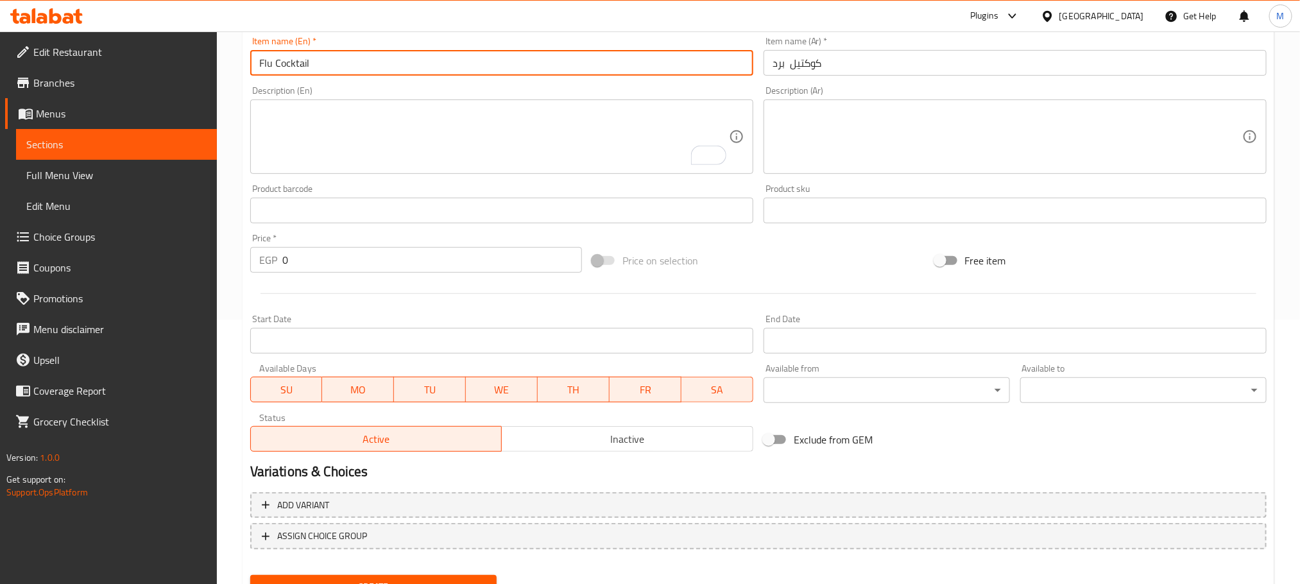
scroll to position [289, 0]
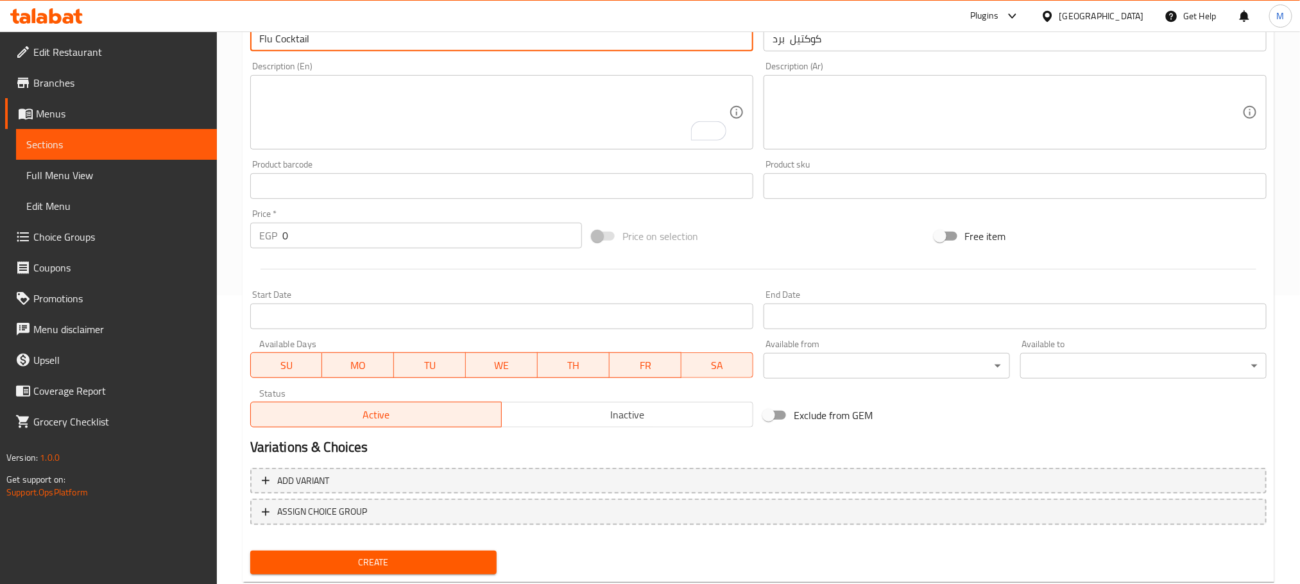
type input "Flu Cocktail"
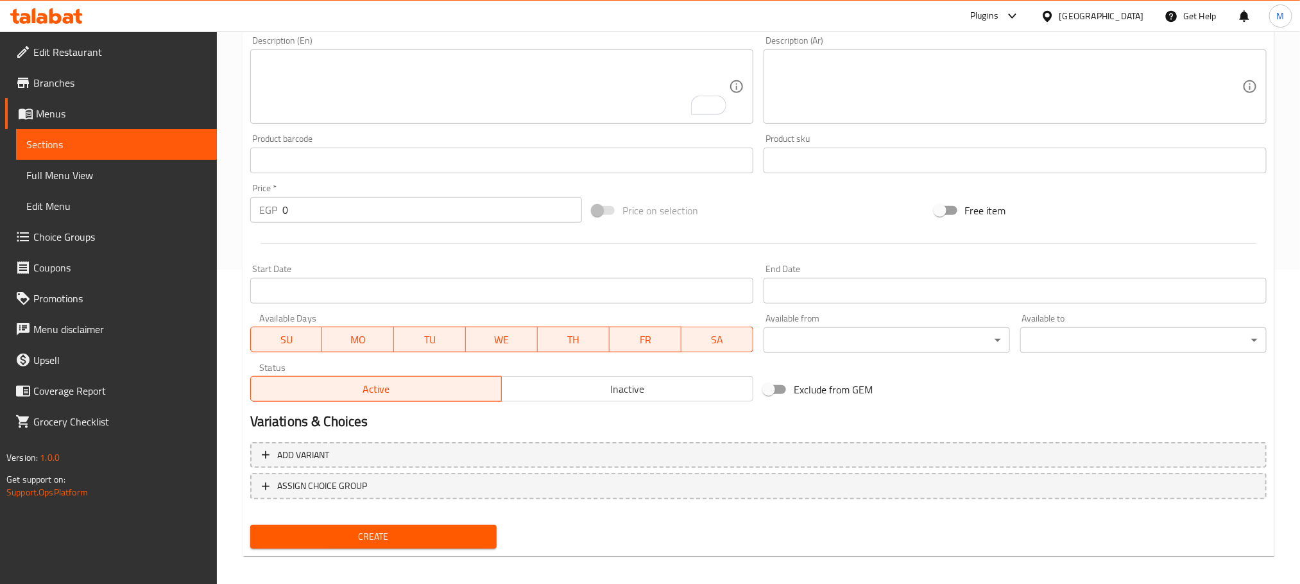
scroll to position [321, 0]
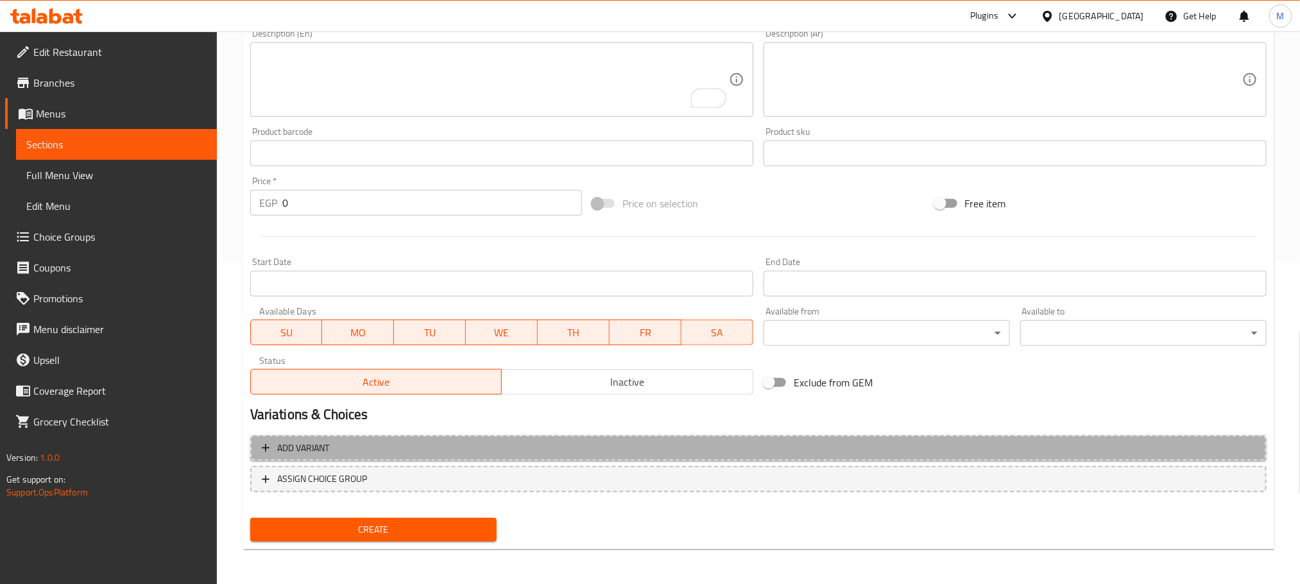
click at [597, 443] on span "Add variant" at bounding box center [758, 448] width 993 height 16
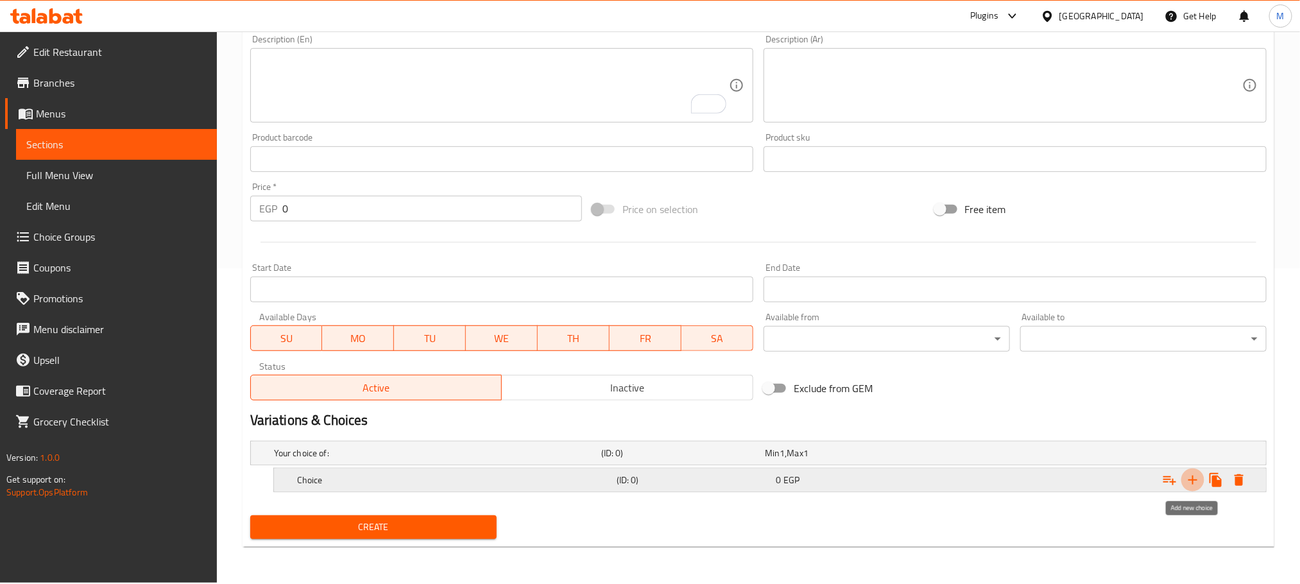
click at [1192, 489] on button "Expand" at bounding box center [1192, 479] width 23 height 23
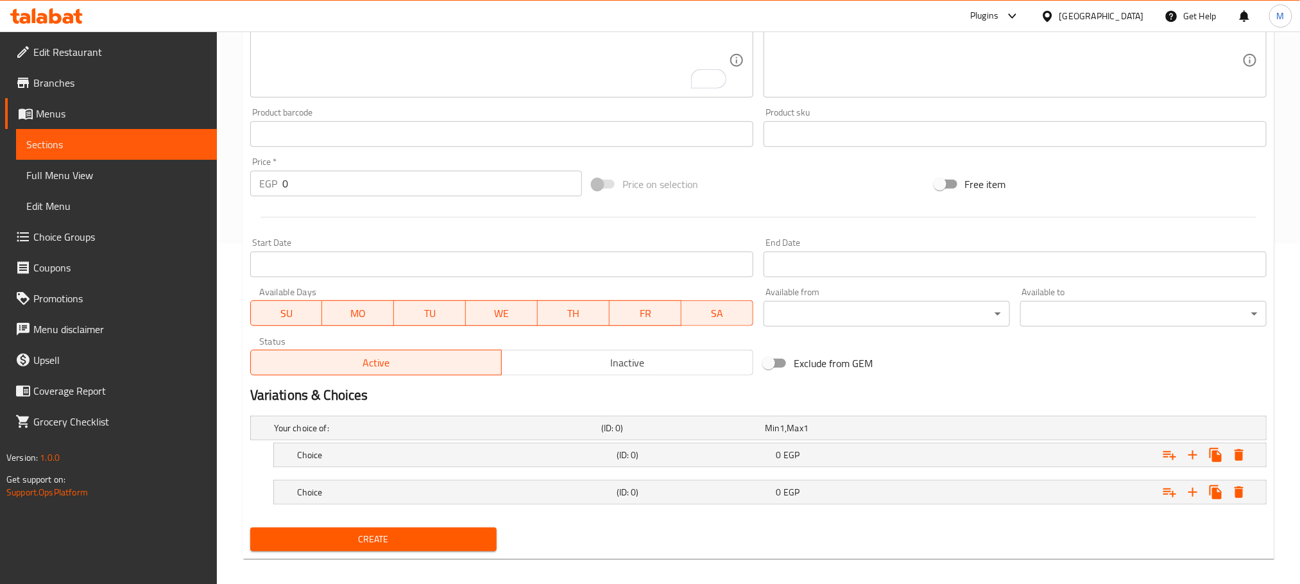
scroll to position [353, 0]
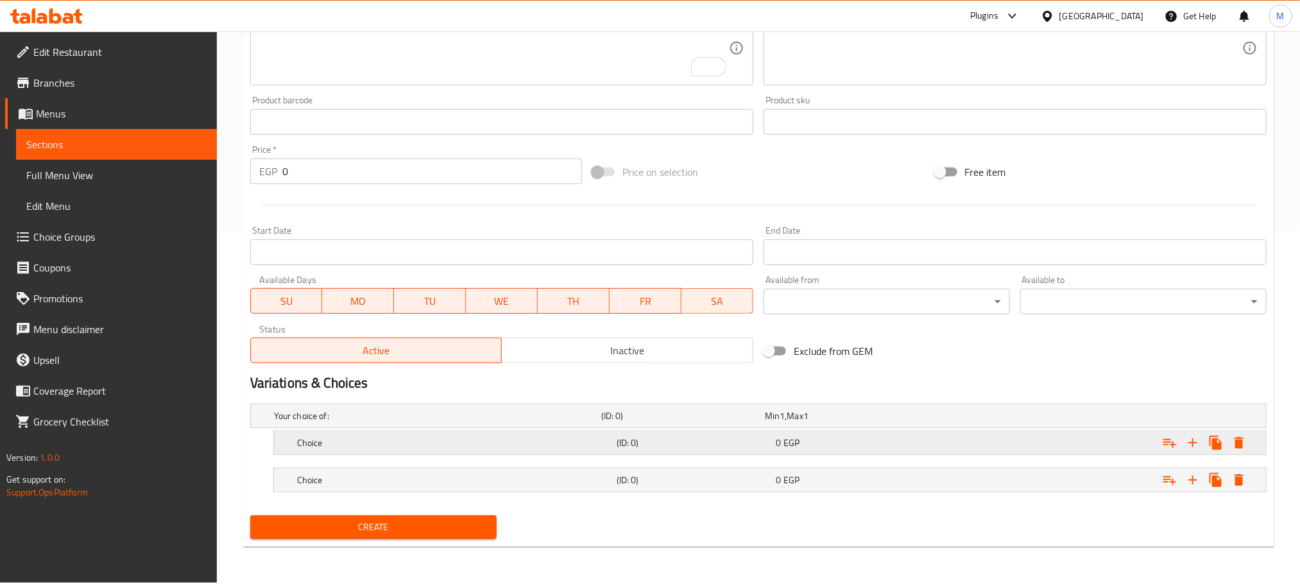
click at [493, 430] on div "Choice (ID: 0) 0 EGP" at bounding box center [762, 416] width 982 height 28
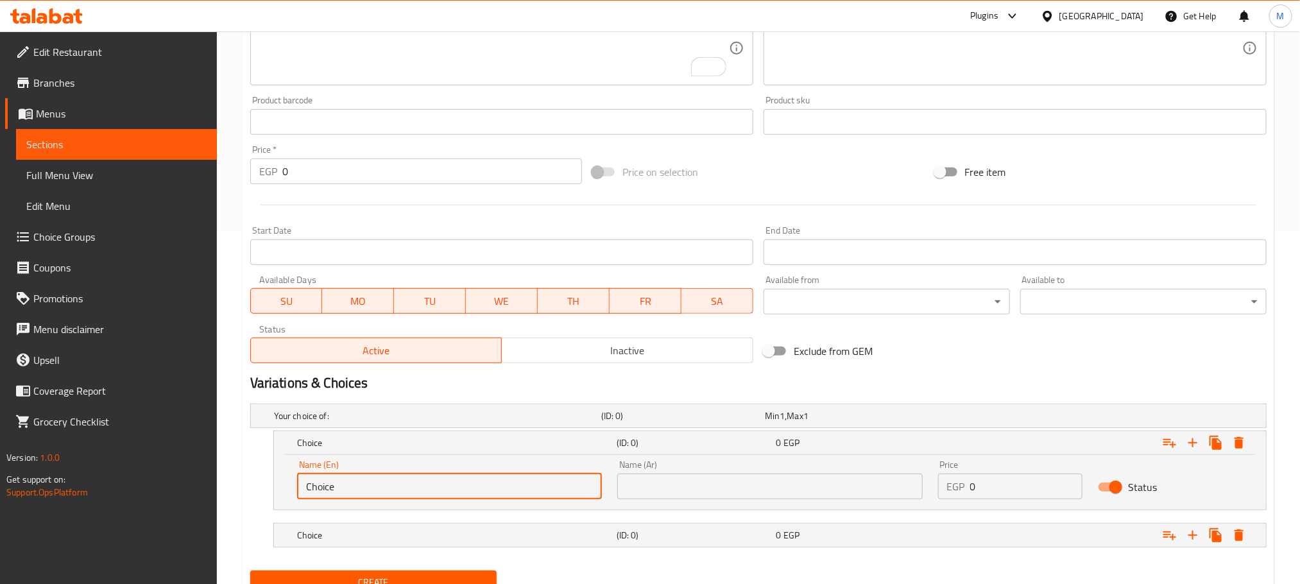
click at [530, 490] on input "Choice" at bounding box center [449, 487] width 305 height 26
click at [529, 490] on input "Choice" at bounding box center [449, 487] width 305 height 26
type input "ٍ"
type input "small"
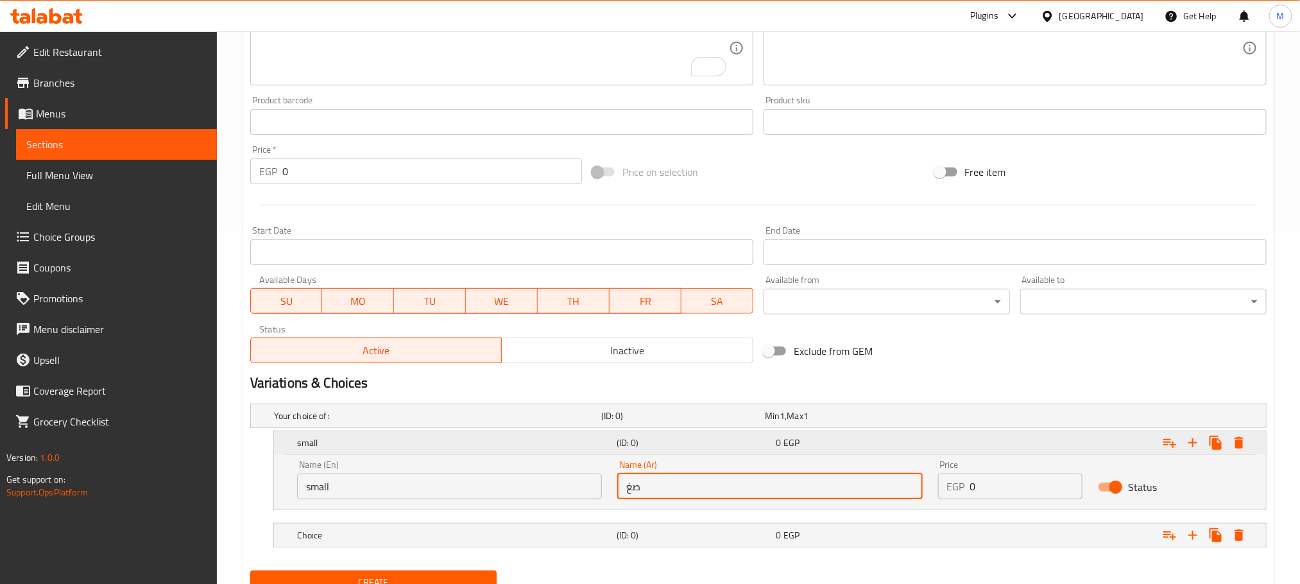
type input "صغير"
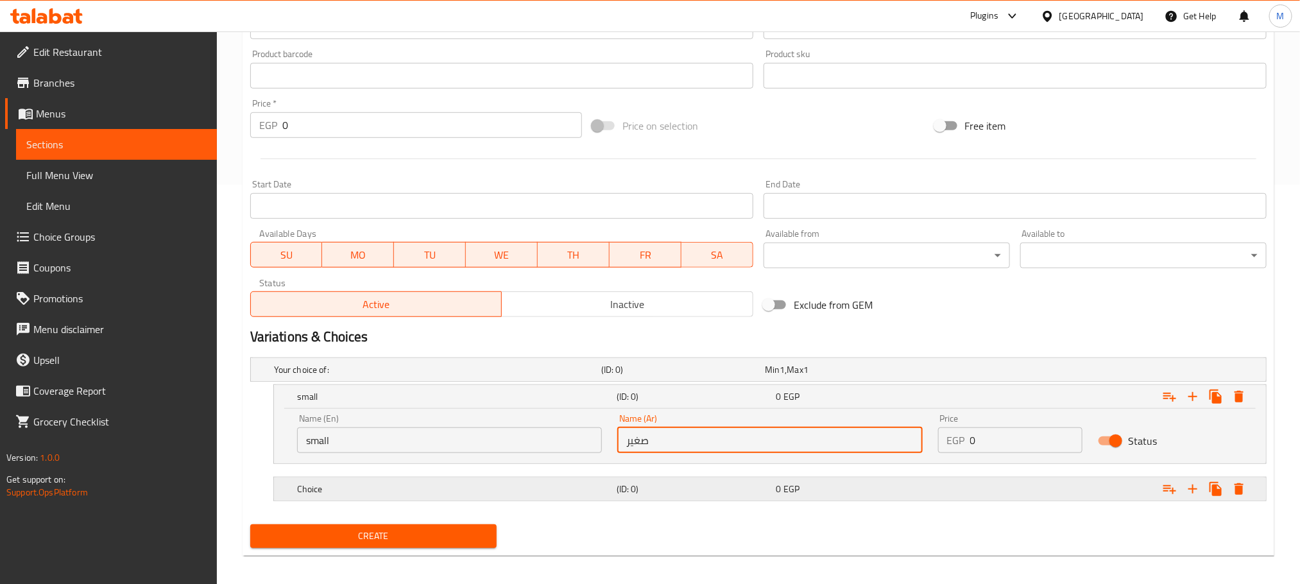
scroll to position [408, 0]
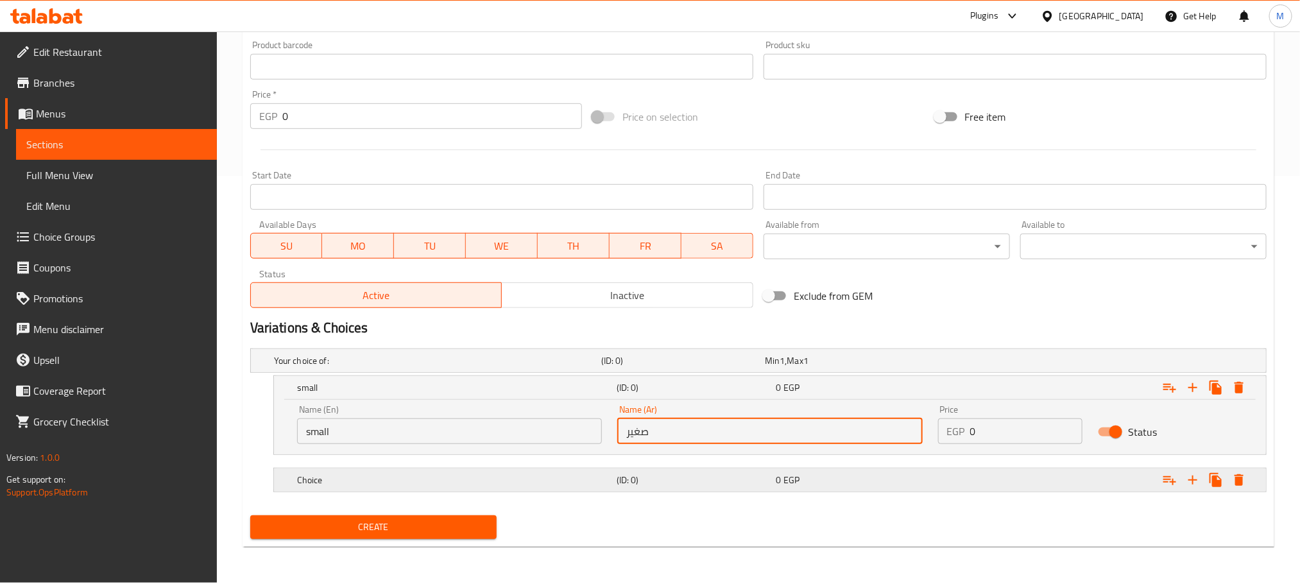
click at [416, 367] on h5 "Choice" at bounding box center [435, 360] width 322 height 13
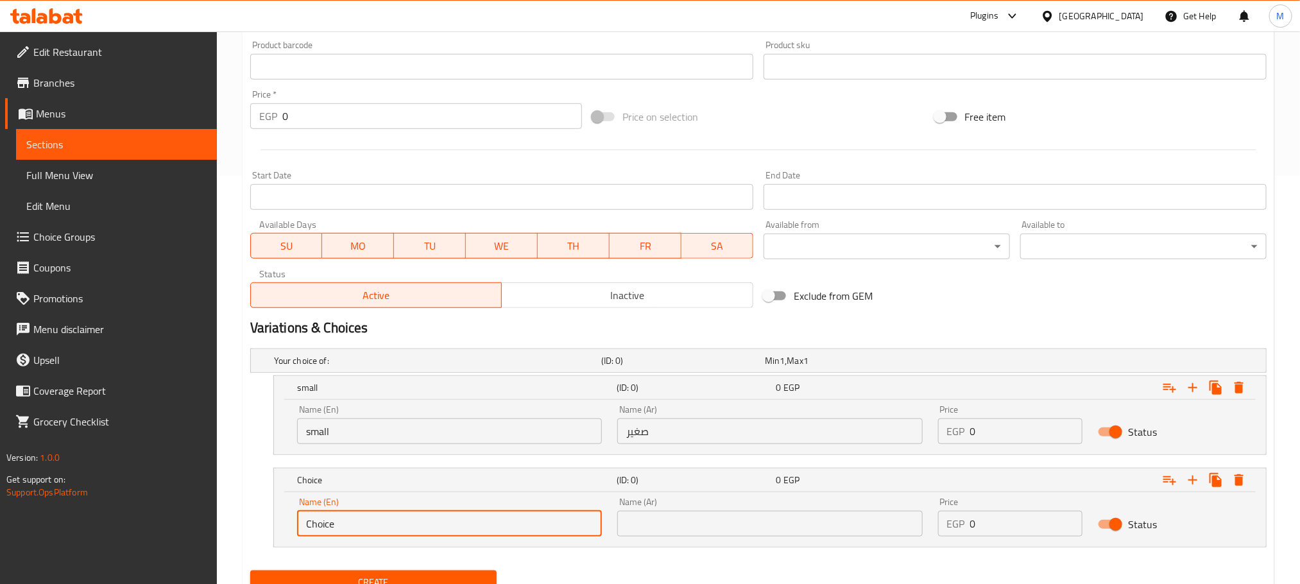
click at [491, 520] on input "Choice" at bounding box center [449, 524] width 305 height 26
type input "Meduim"
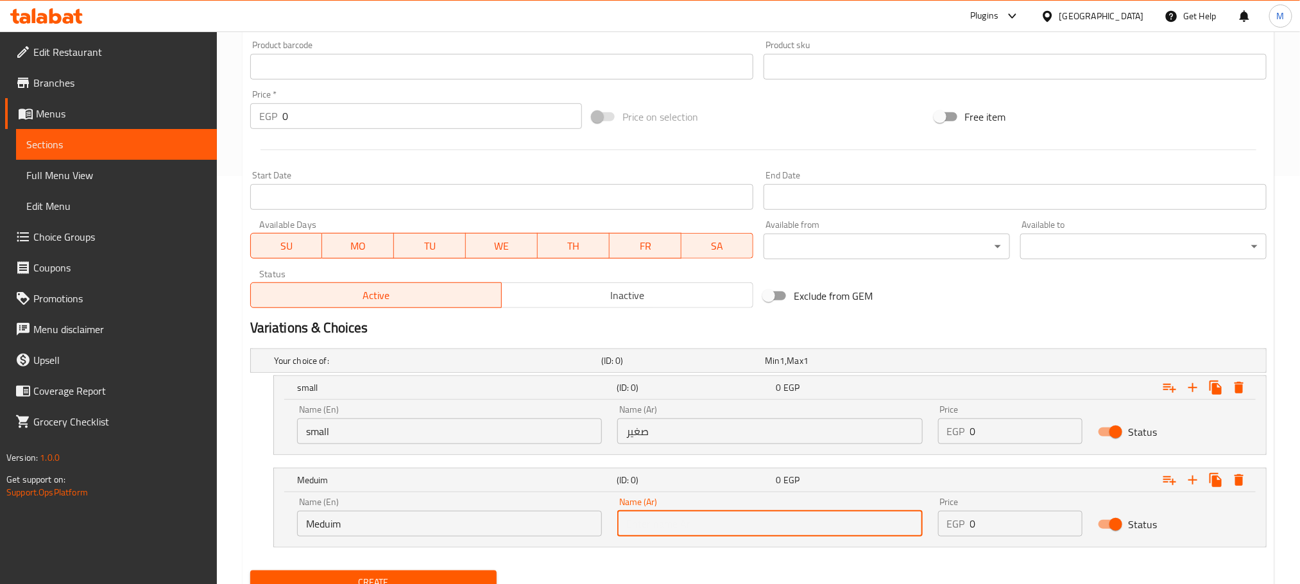
click at [733, 512] on input "text" at bounding box center [769, 524] width 305 height 26
type input "وسط"
click at [1028, 422] on input "0" at bounding box center [1026, 431] width 113 height 26
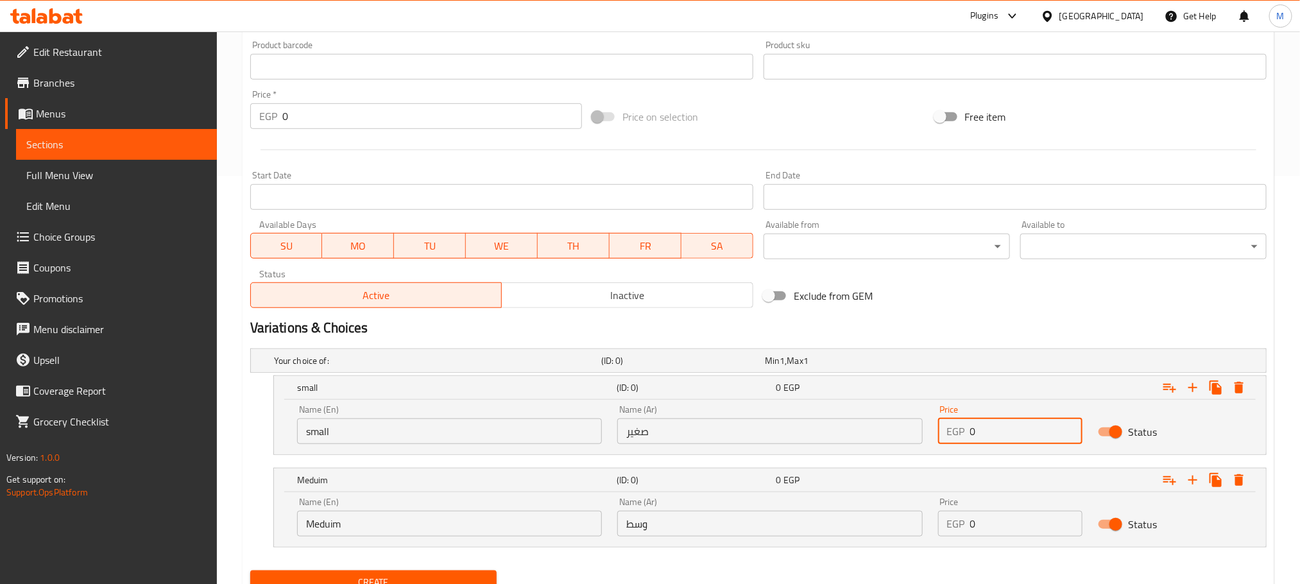
click at [1028, 422] on input "0" at bounding box center [1026, 431] width 113 height 26
type input "55"
click at [1016, 520] on input "0" at bounding box center [1026, 524] width 113 height 26
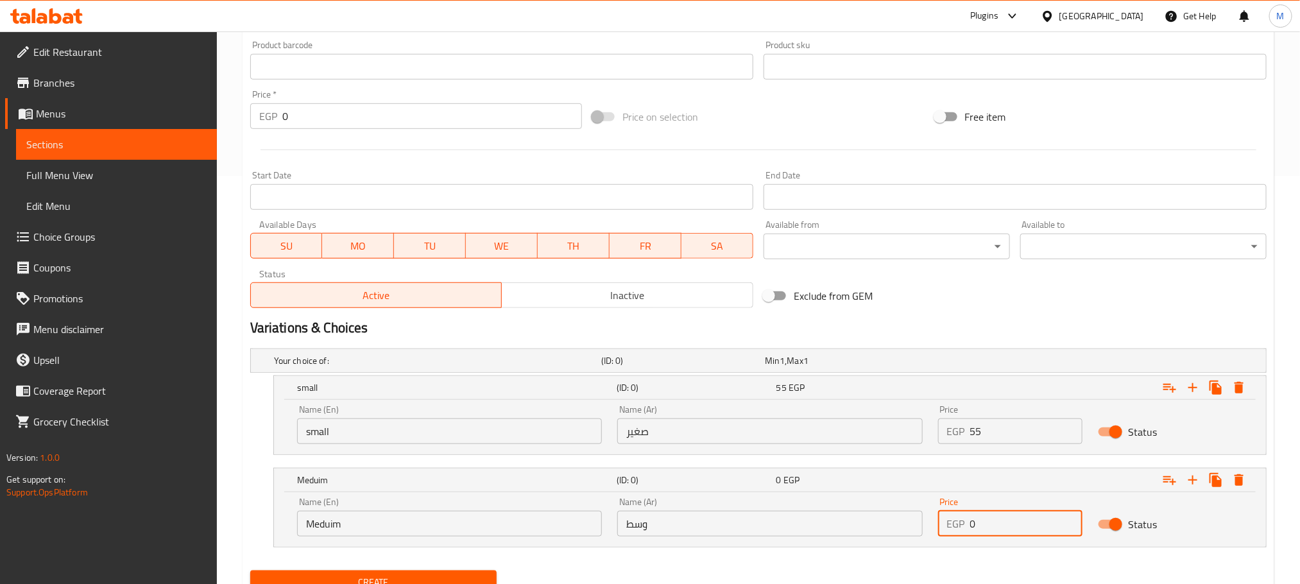
click at [1016, 520] on input "0" at bounding box center [1026, 524] width 113 height 26
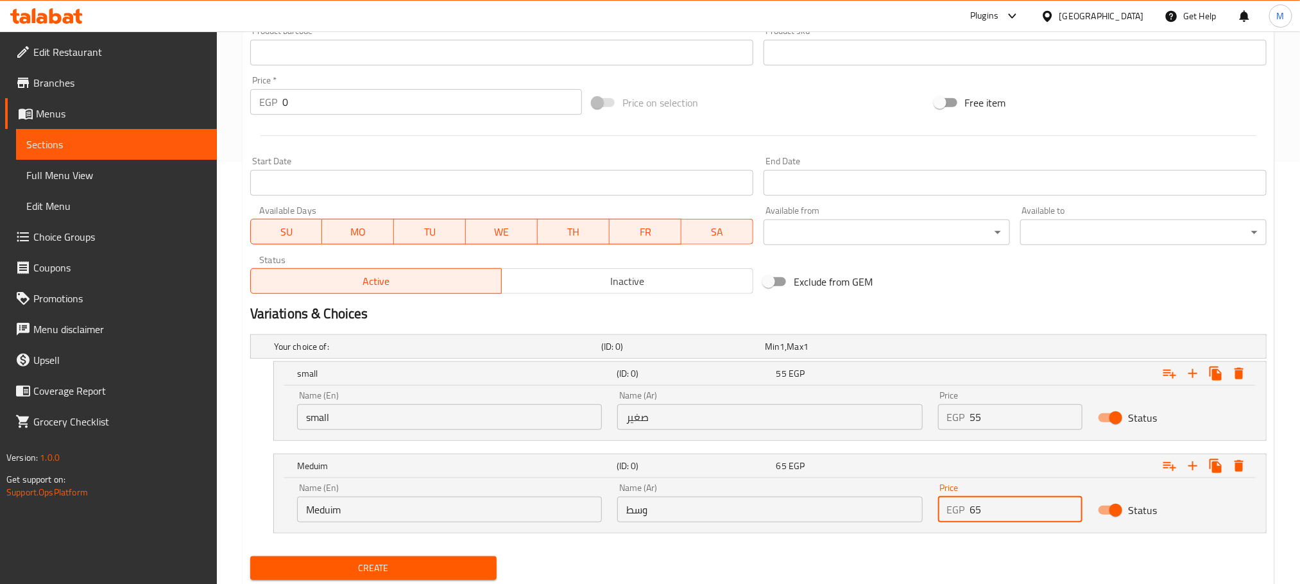
scroll to position [463, 0]
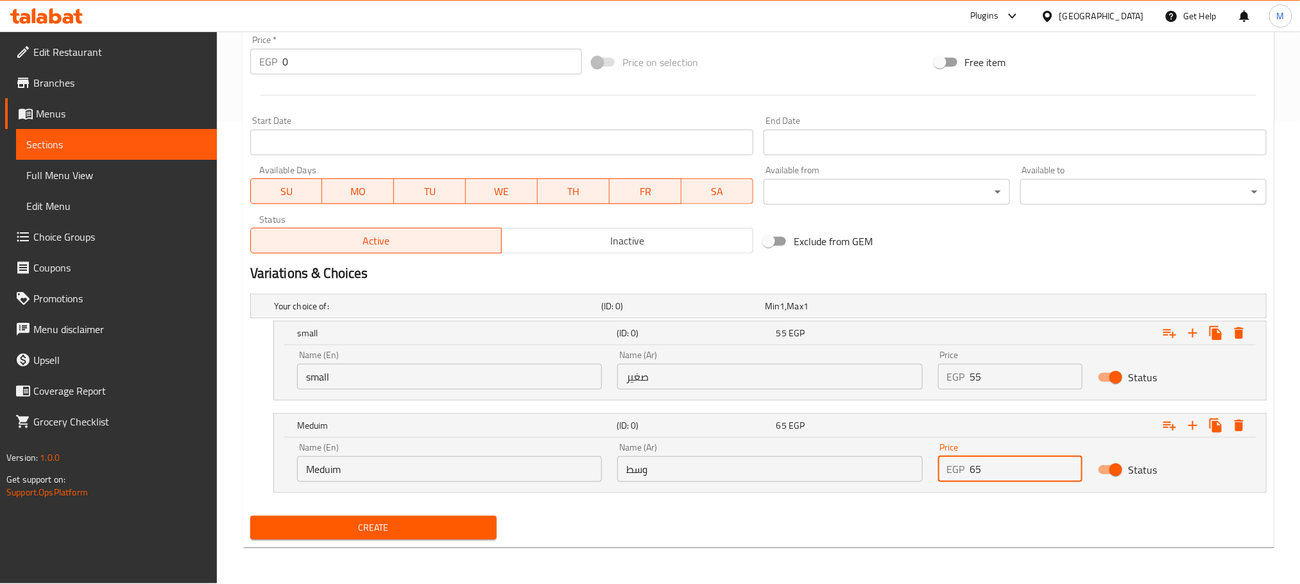
type input "65"
click at [481, 562] on div "Home / Restaurants management / Menus / Sections / item / create Hot Drinks sec…" at bounding box center [758, 76] width 1083 height 1014
click at [488, 547] on div "Create new item Add item image Image Size: 1200 x 800 px / Image formats: jpg, …" at bounding box center [759, 105] width 1032 height 886
click at [487, 543] on div "Create" at bounding box center [373, 528] width 257 height 34
click at [484, 538] on button "Create" at bounding box center [373, 528] width 246 height 24
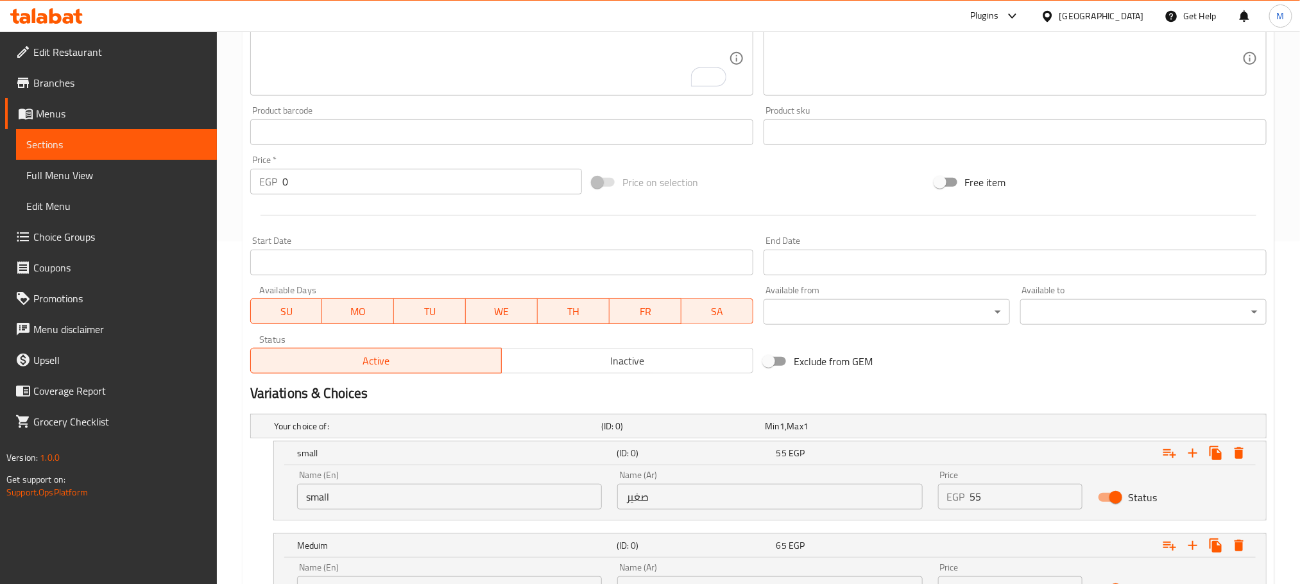
scroll to position [0, 0]
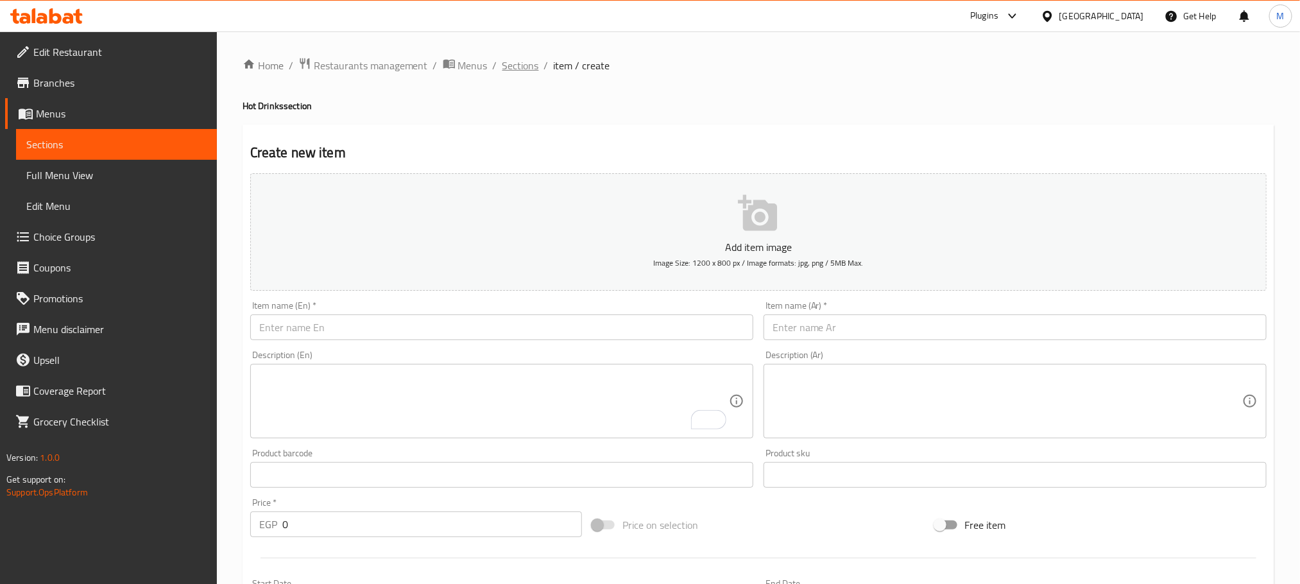
click at [522, 58] on span "Sections" at bounding box center [520, 65] width 37 height 15
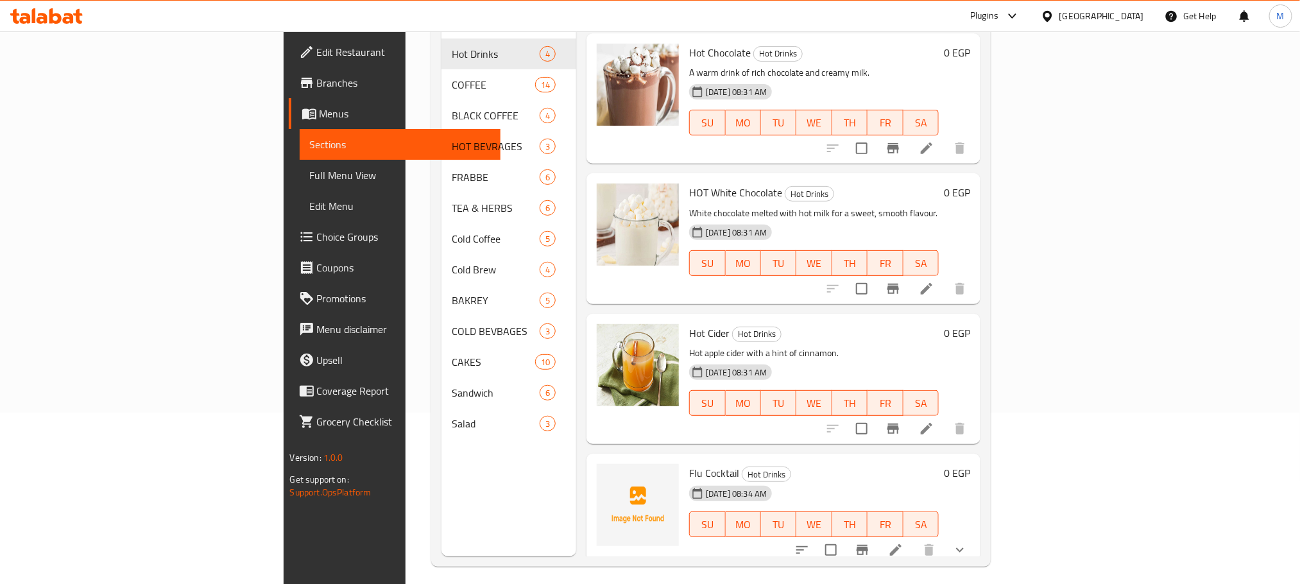
scroll to position [180, 0]
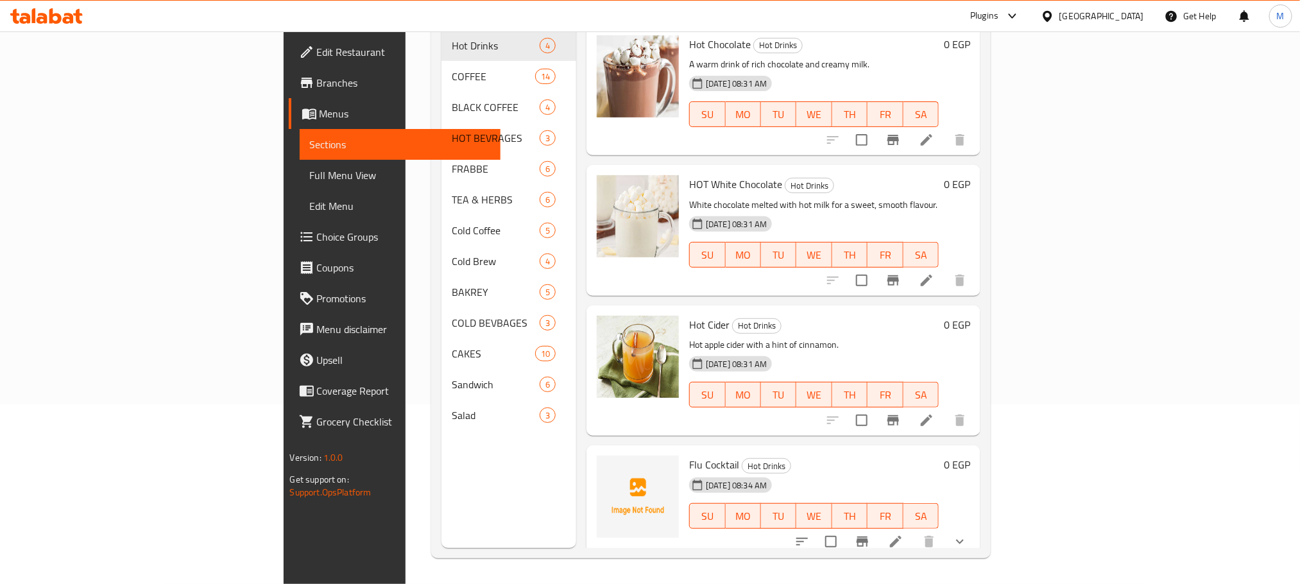
click at [689, 455] on span "Flu Cocktail" at bounding box center [714, 464] width 50 height 19
copy span "Cocktail"
click at [689, 455] on span "Flu Cocktail" at bounding box center [714, 464] width 50 height 19
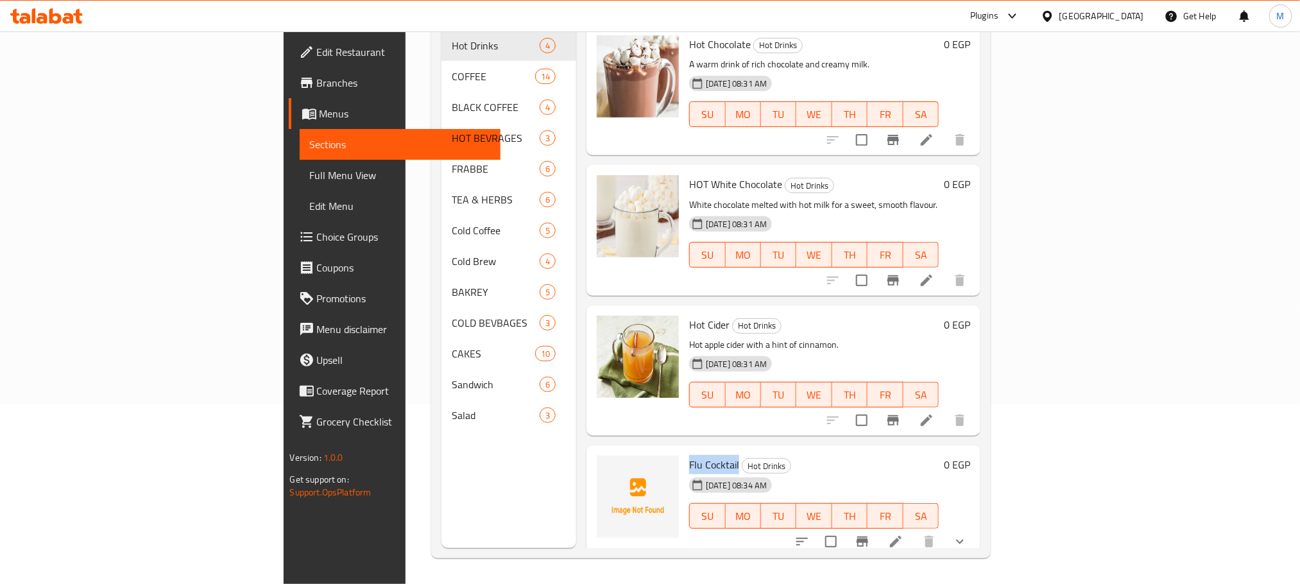
copy span "Flu Cocktail"
drag, startPoint x: 622, startPoint y: 451, endPoint x: 640, endPoint y: 449, distance: 17.5
click at [689, 455] on span "Flu Cocktail" at bounding box center [714, 464] width 50 height 19
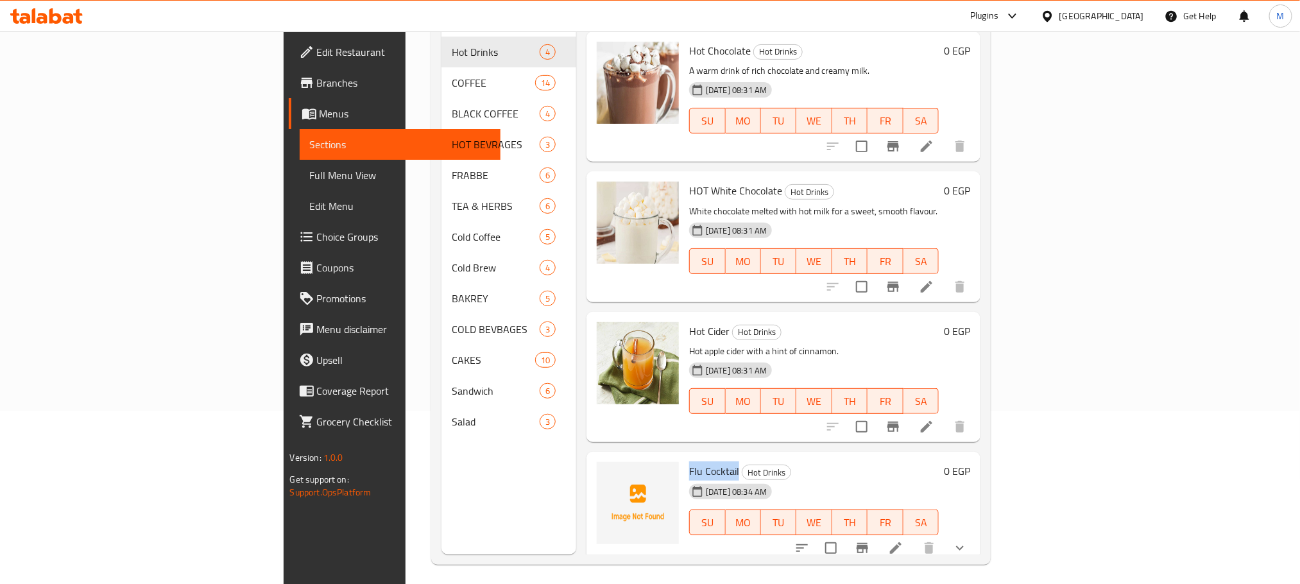
scroll to position [0, 0]
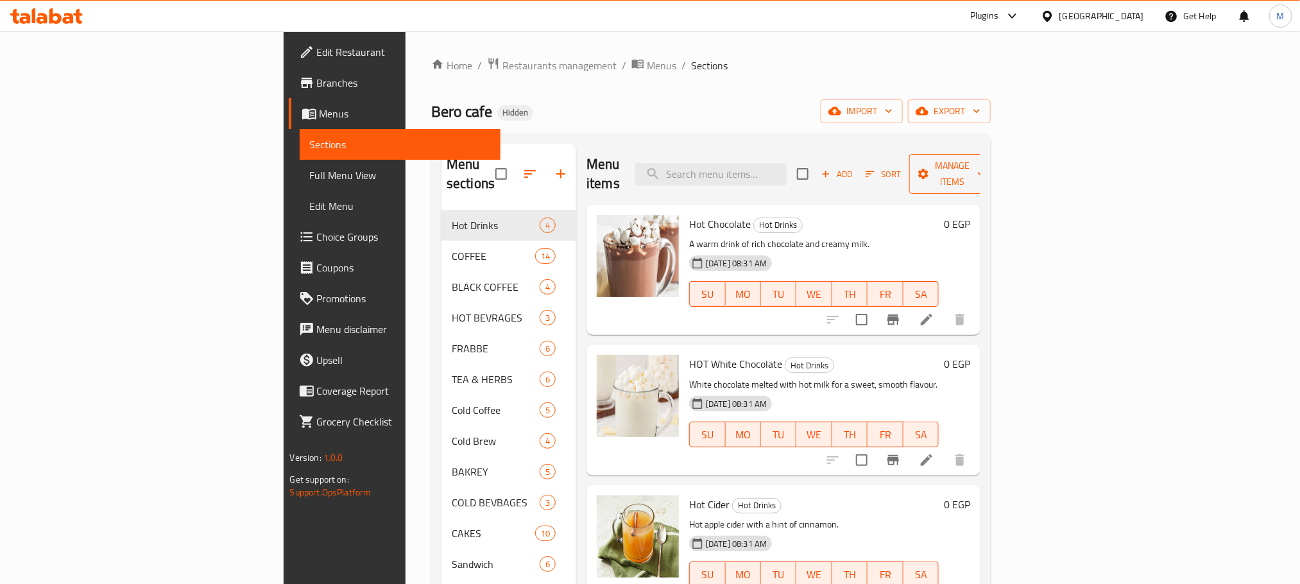
click at [985, 162] on span "Manage items" at bounding box center [952, 174] width 65 height 32
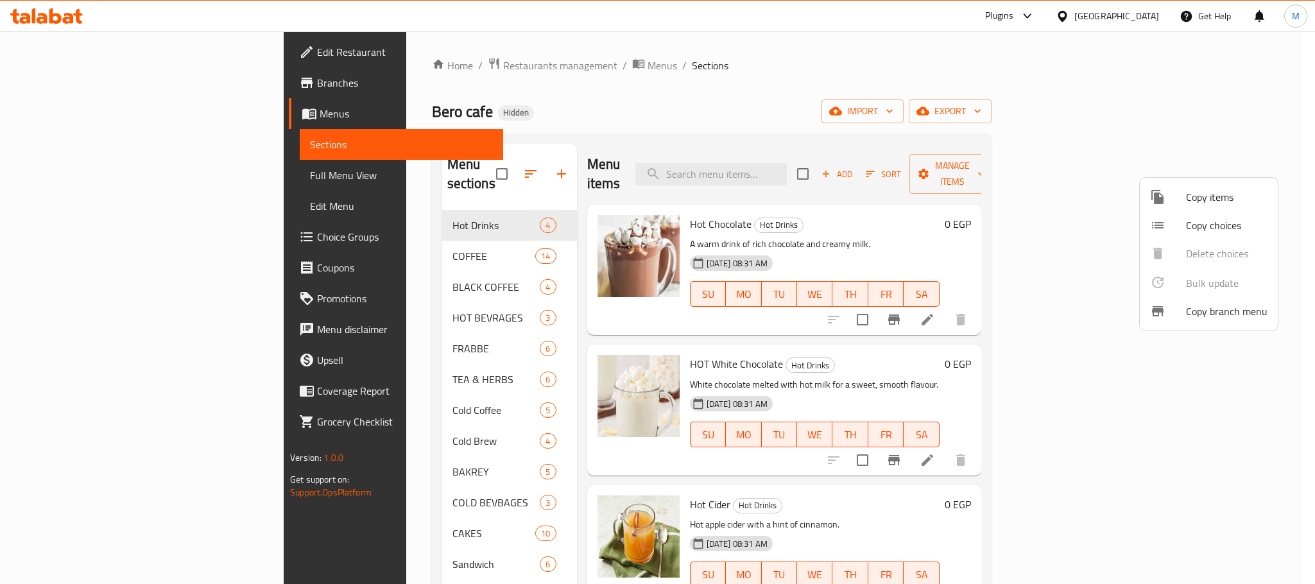
click at [1180, 226] on div at bounding box center [1168, 225] width 36 height 15
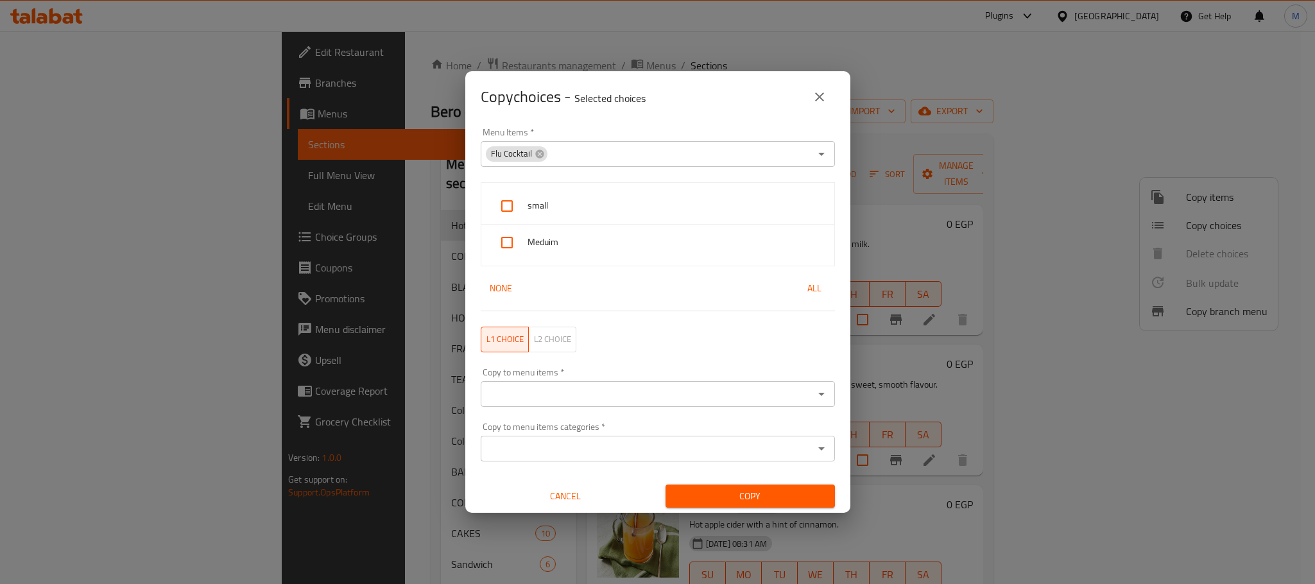
click at [541, 151] on icon at bounding box center [539, 154] width 8 height 8
click at [547, 151] on input "Menu Items   *" at bounding box center [646, 154] width 325 height 18
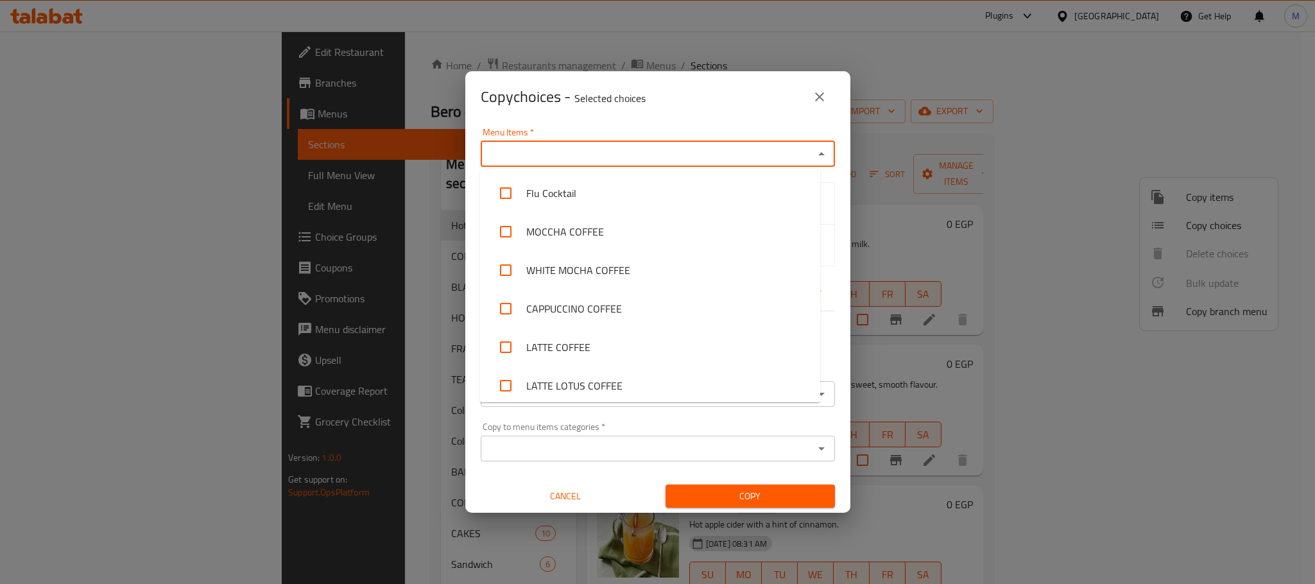
paste input "Flu Cocktail"
type input "Flu Cocktail"
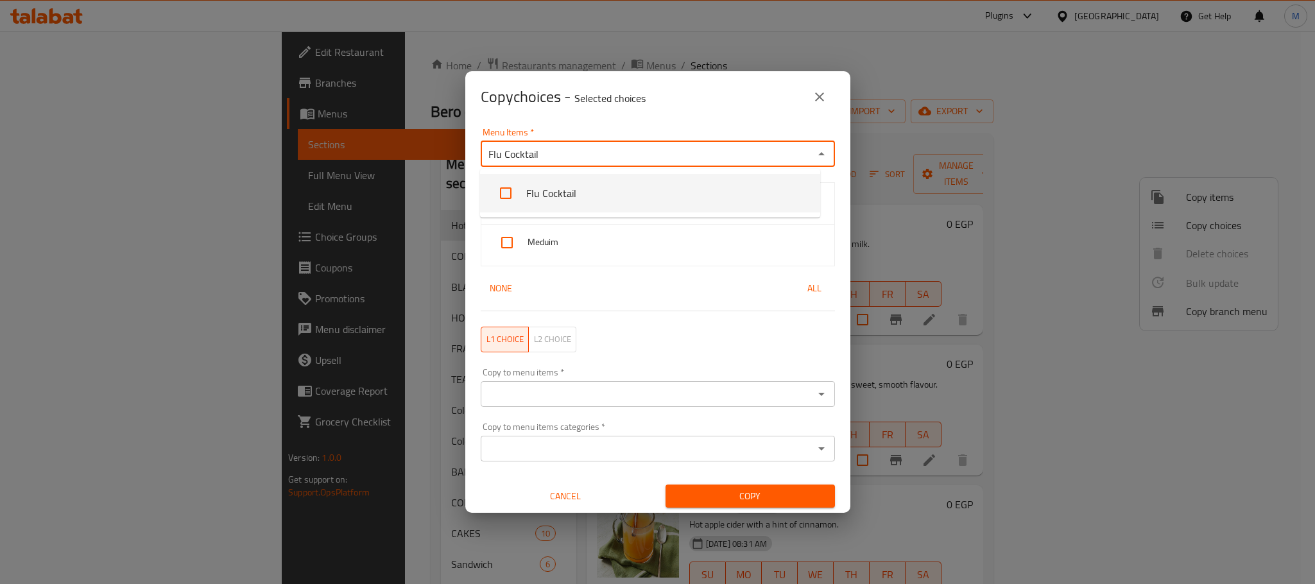
click at [599, 182] on li "Flu Cocktail" at bounding box center [650, 193] width 340 height 39
checkbox input "true"
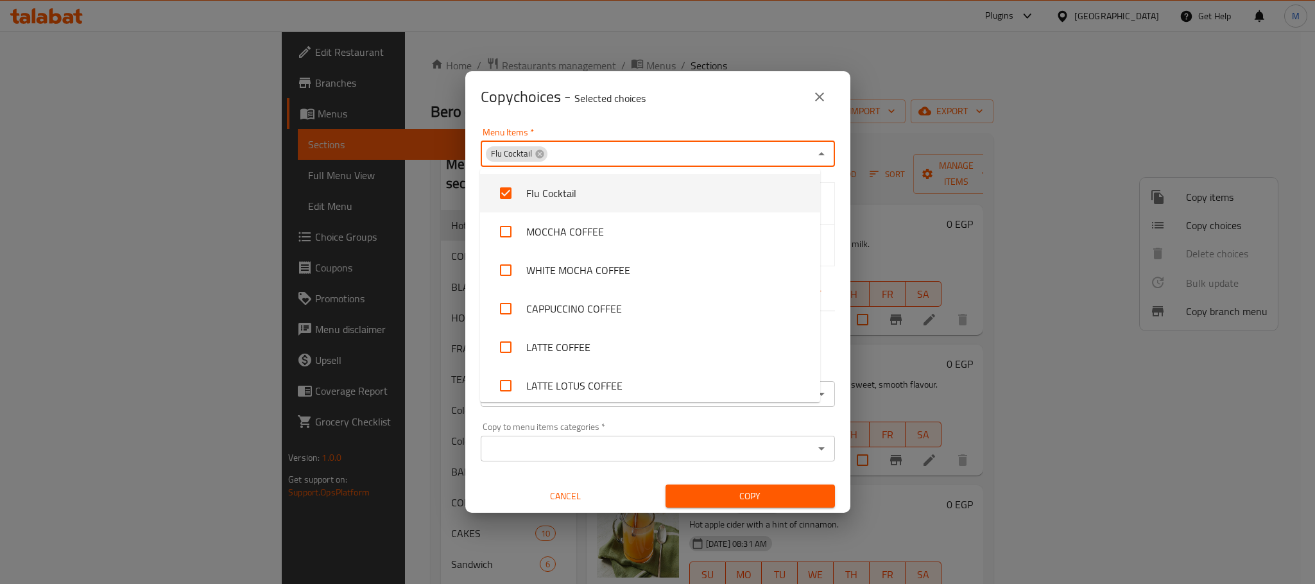
click at [670, 110] on div "Copy choices - Selected choices 0" at bounding box center [658, 96] width 354 height 31
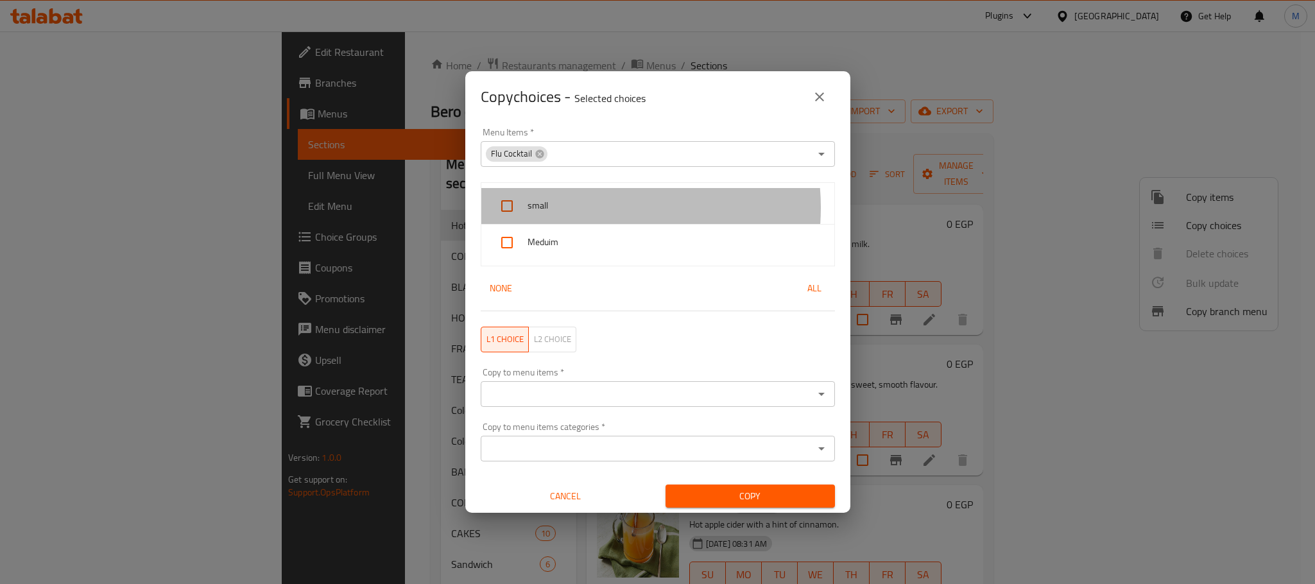
drag, startPoint x: 578, startPoint y: 208, endPoint x: 587, endPoint y: 232, distance: 25.6
click at [578, 209] on span "small" at bounding box center [675, 206] width 296 height 16
checkbox input "true"
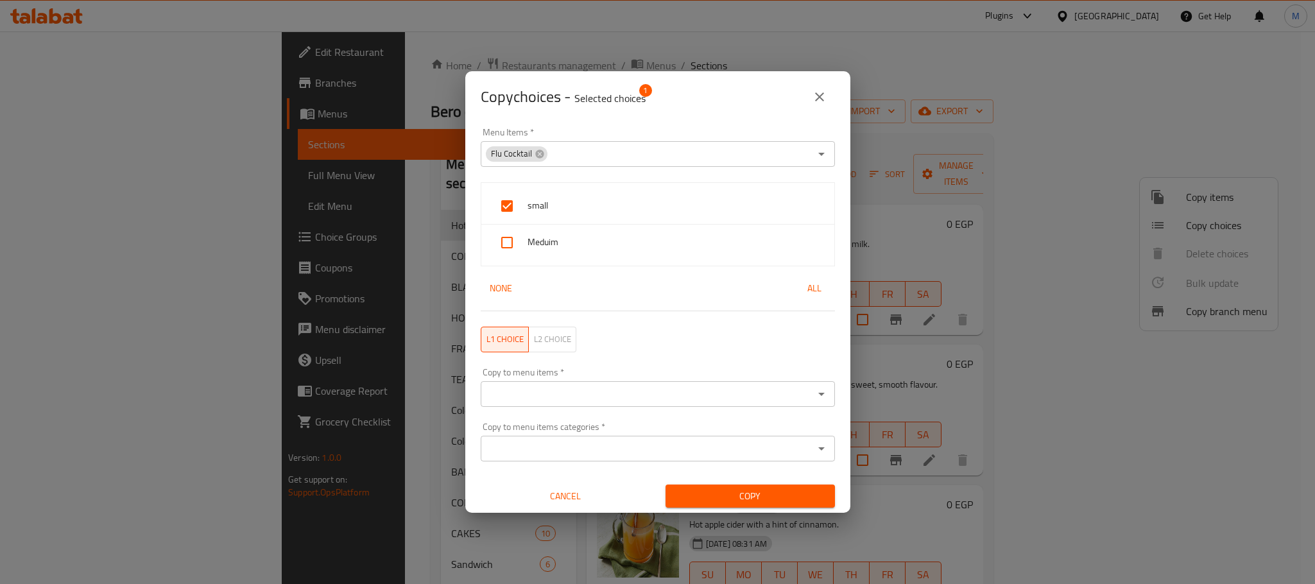
drag, startPoint x: 590, startPoint y: 237, endPoint x: 597, endPoint y: 261, distance: 24.3
click at [590, 239] on span "Meduim" at bounding box center [675, 242] width 296 height 16
checkbox input "true"
click at [617, 389] on input "Copy to menu items   *" at bounding box center [646, 394] width 325 height 18
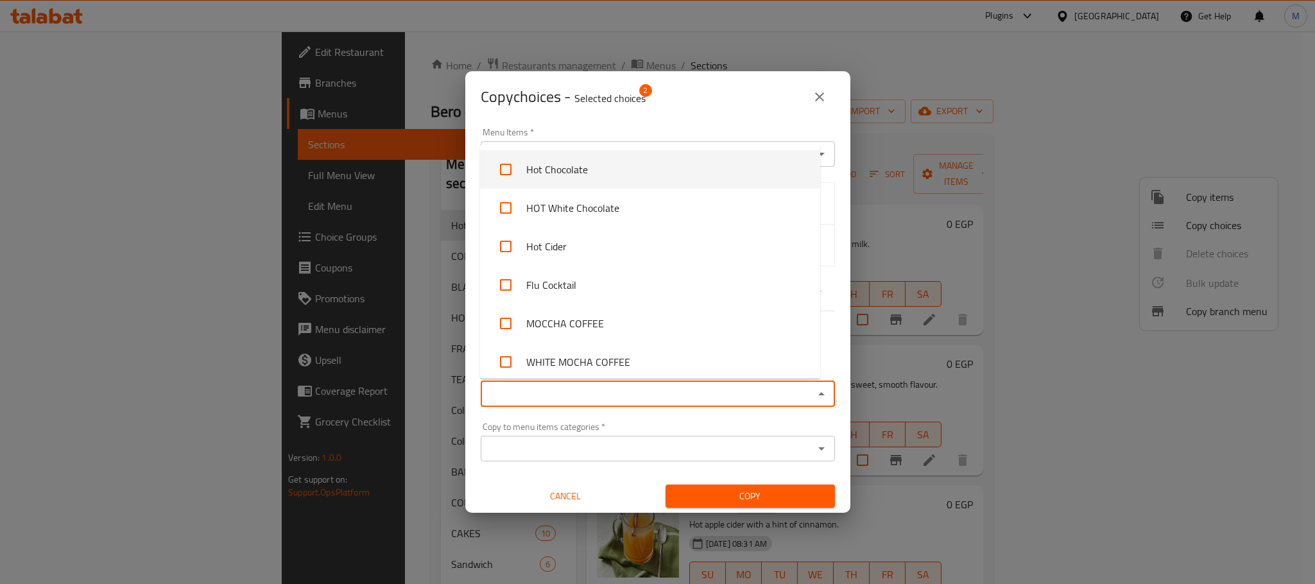
click at [647, 174] on li "Hot Chocolate" at bounding box center [650, 169] width 340 height 39
checkbox input "true"
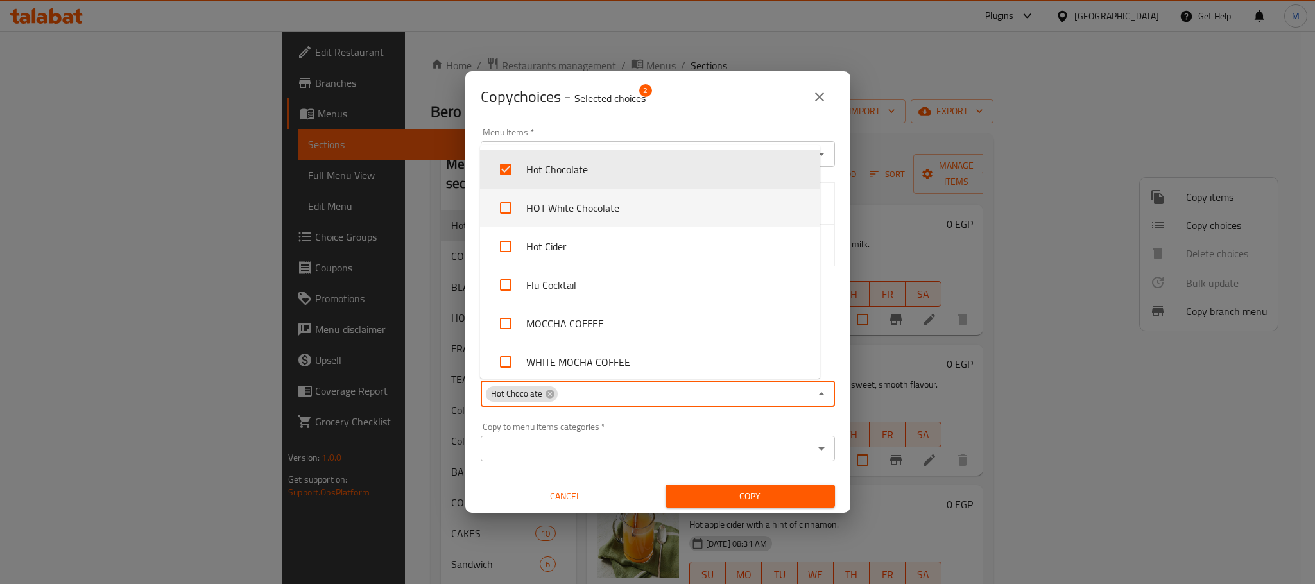
click at [642, 204] on li "HOT White Chocolate" at bounding box center [650, 208] width 340 height 39
checkbox input "true"
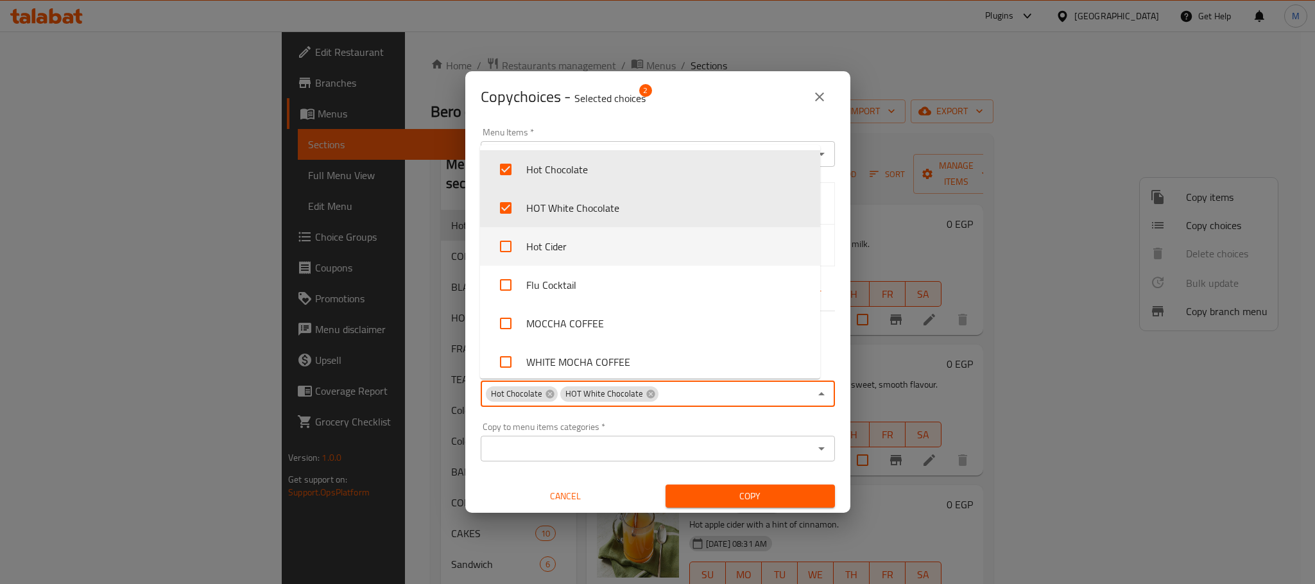
click at [629, 245] on li "Hot Cider" at bounding box center [650, 246] width 340 height 39
checkbox input "true"
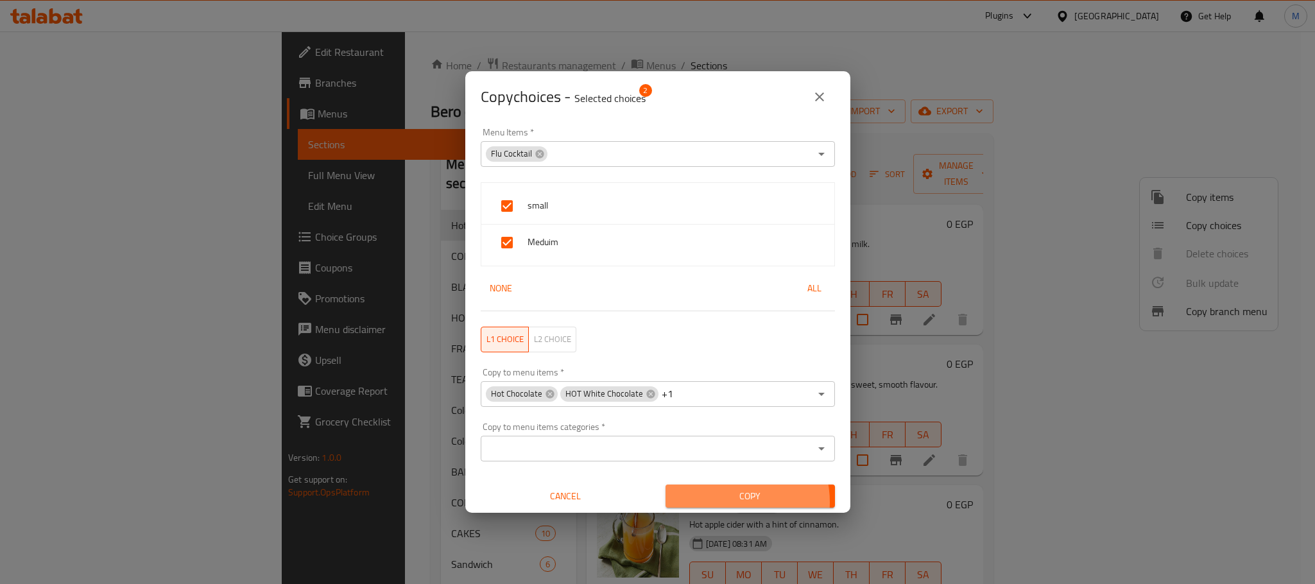
click at [717, 502] on span "Copy" at bounding box center [750, 496] width 149 height 16
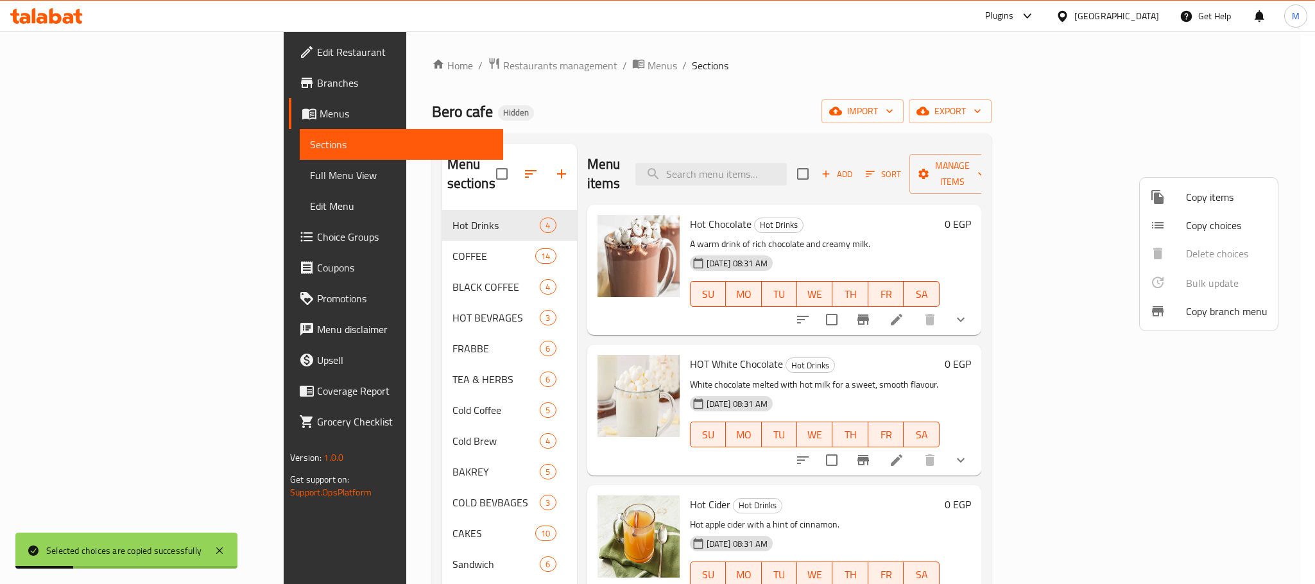
click at [761, 137] on div at bounding box center [657, 292] width 1315 height 584
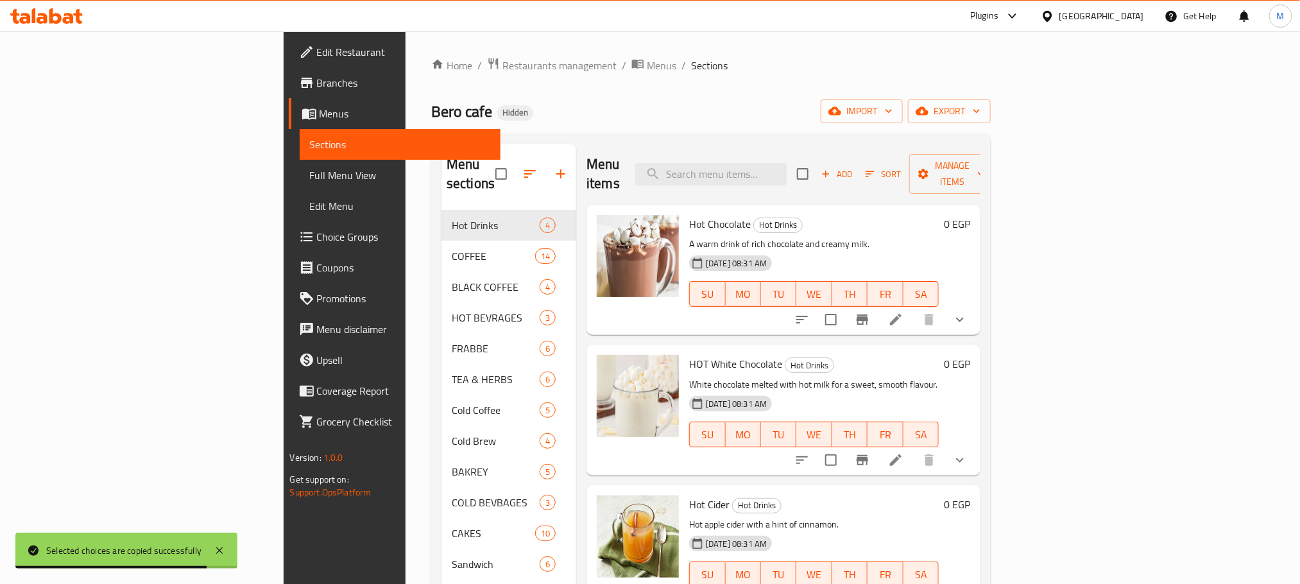
click at [975, 309] on button "show more" at bounding box center [960, 319] width 31 height 31
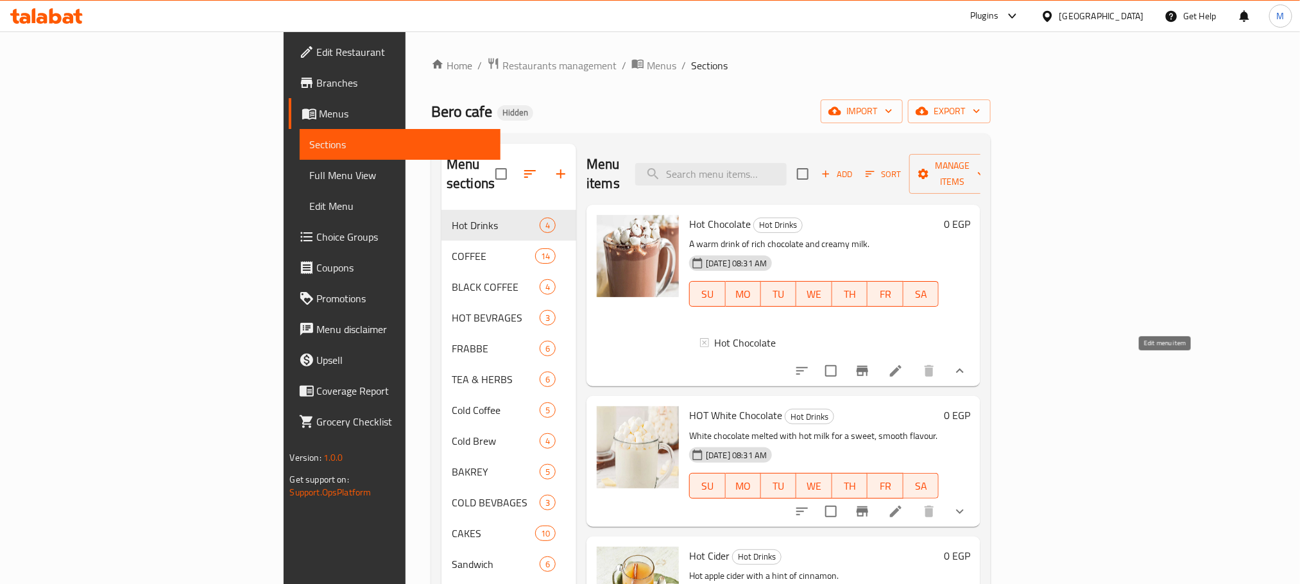
click at [903, 364] on icon at bounding box center [895, 370] width 15 height 15
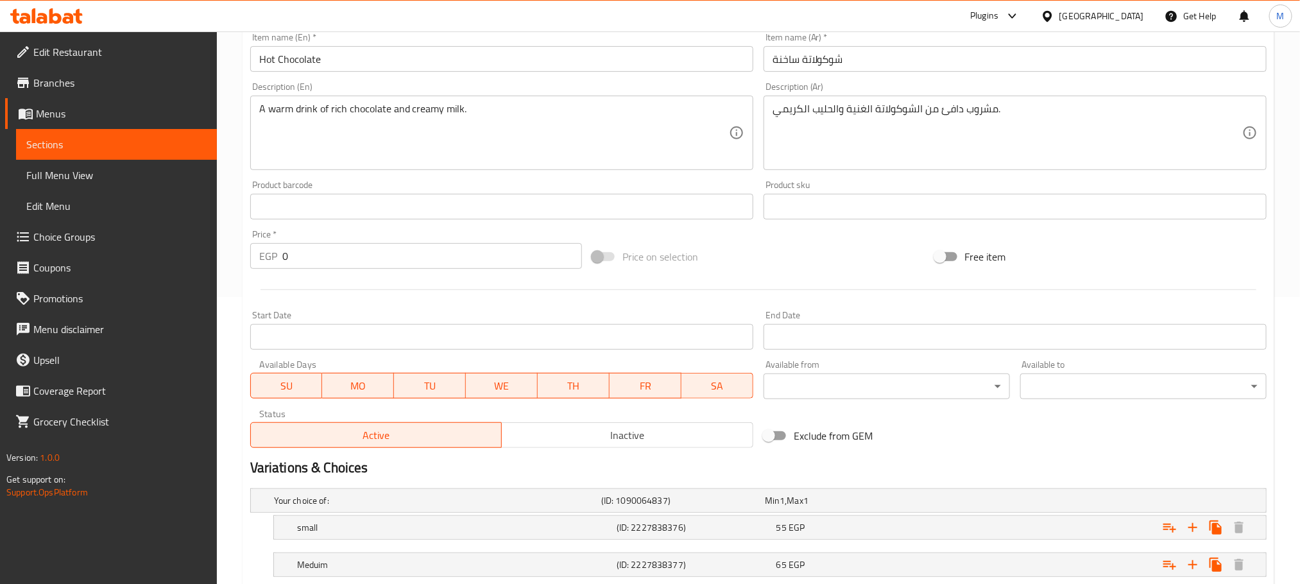
scroll to position [372, 0]
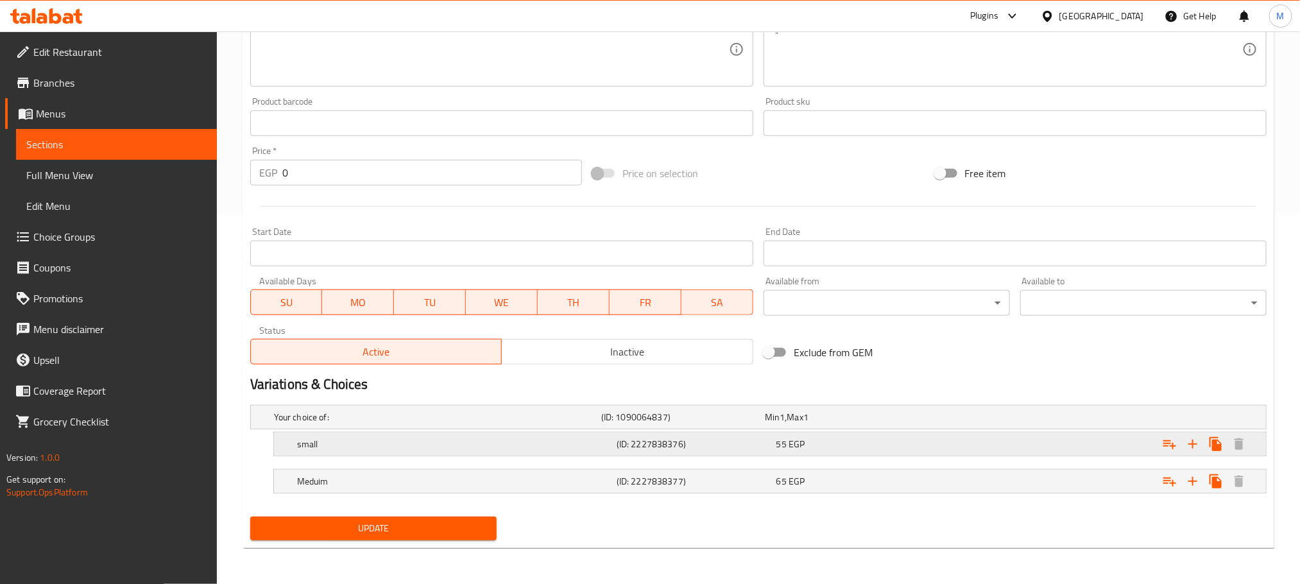
click at [876, 424] on div "55 EGP" at bounding box center [844, 417] width 158 height 13
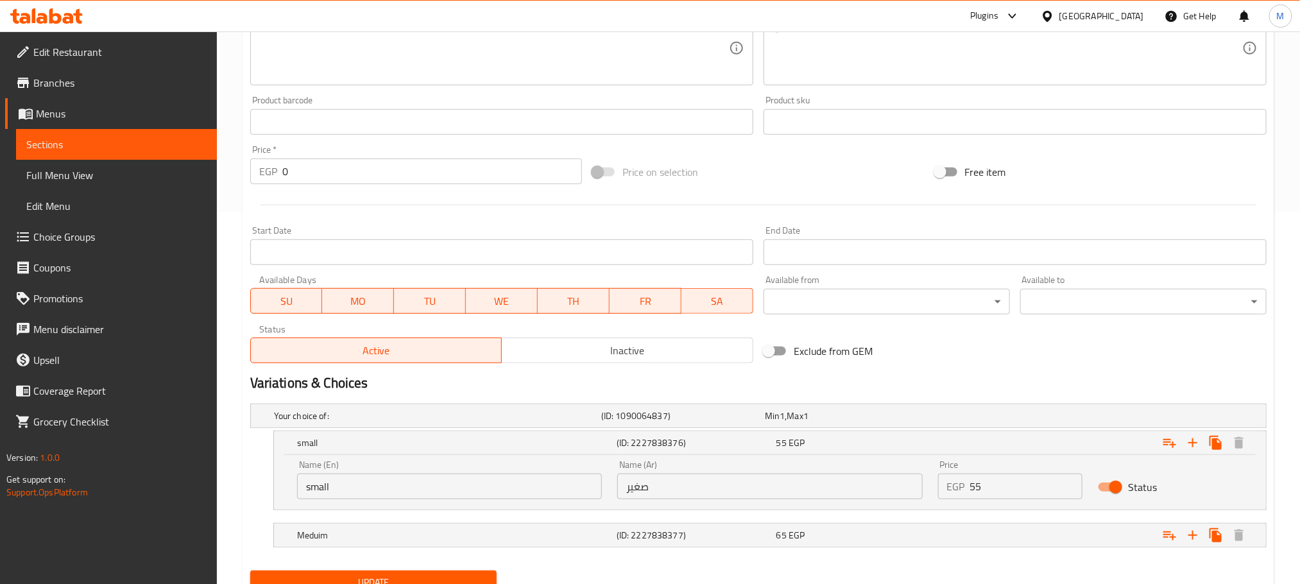
drag, startPoint x: 1048, startPoint y: 501, endPoint x: 1029, endPoint y: 479, distance: 28.6
click at [1044, 495] on div "Price EGP 55 Price" at bounding box center [1010, 479] width 160 height 55
click at [1029, 479] on input "55" at bounding box center [1026, 487] width 113 height 26
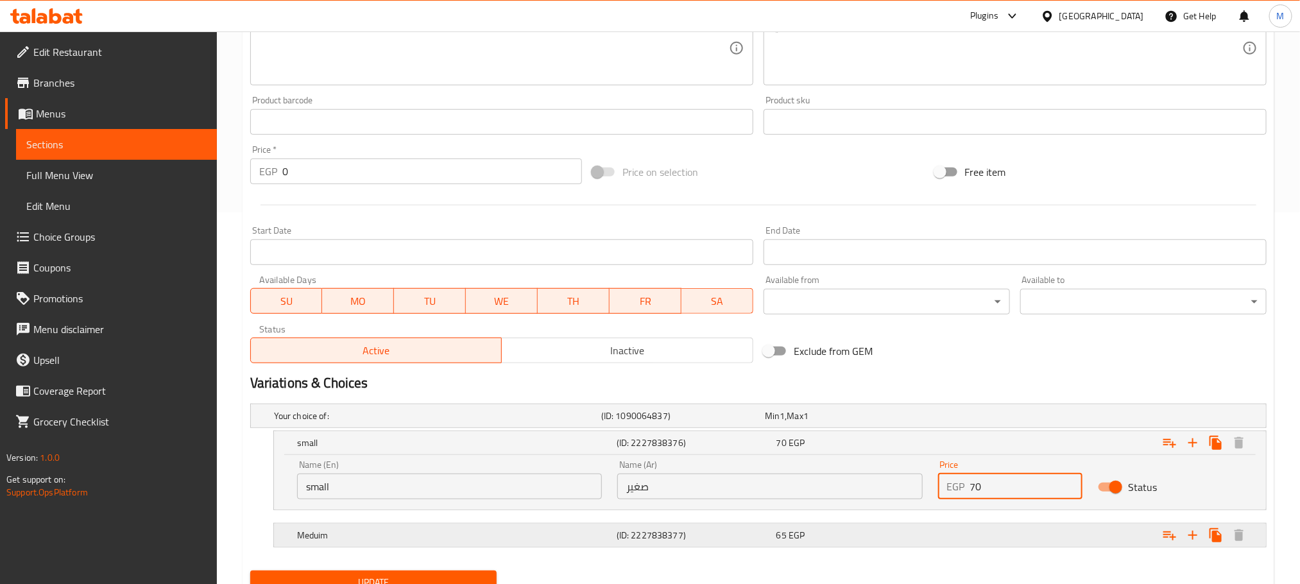
type input "70"
click at [1046, 418] on div "Expand" at bounding box center [1089, 415] width 327 height 5
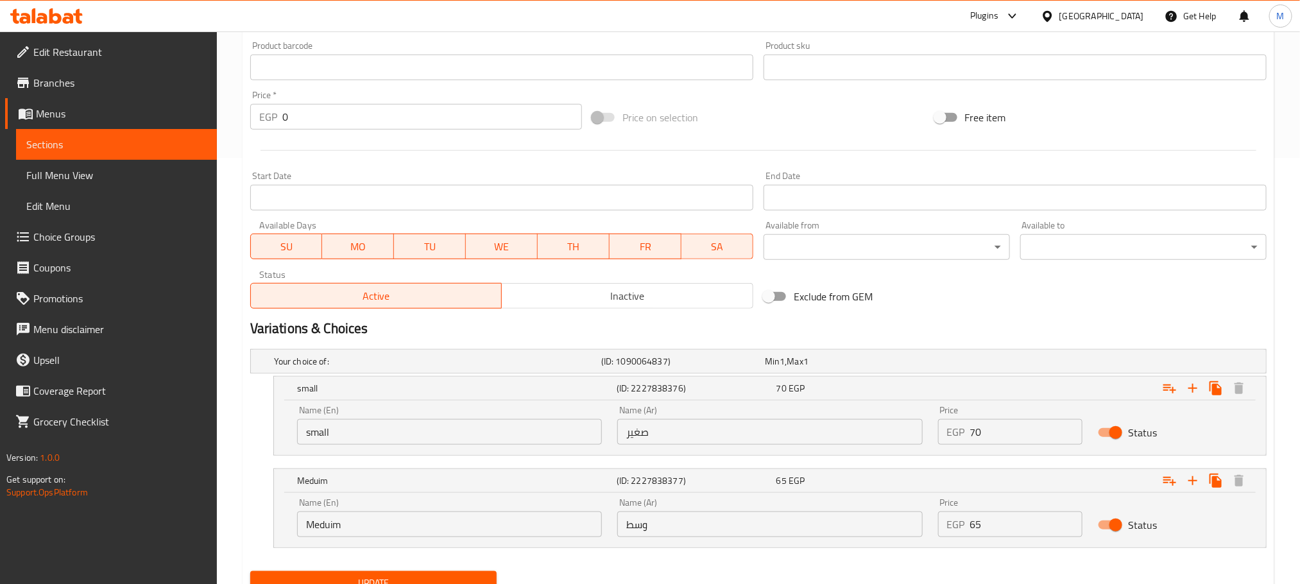
scroll to position [482, 0]
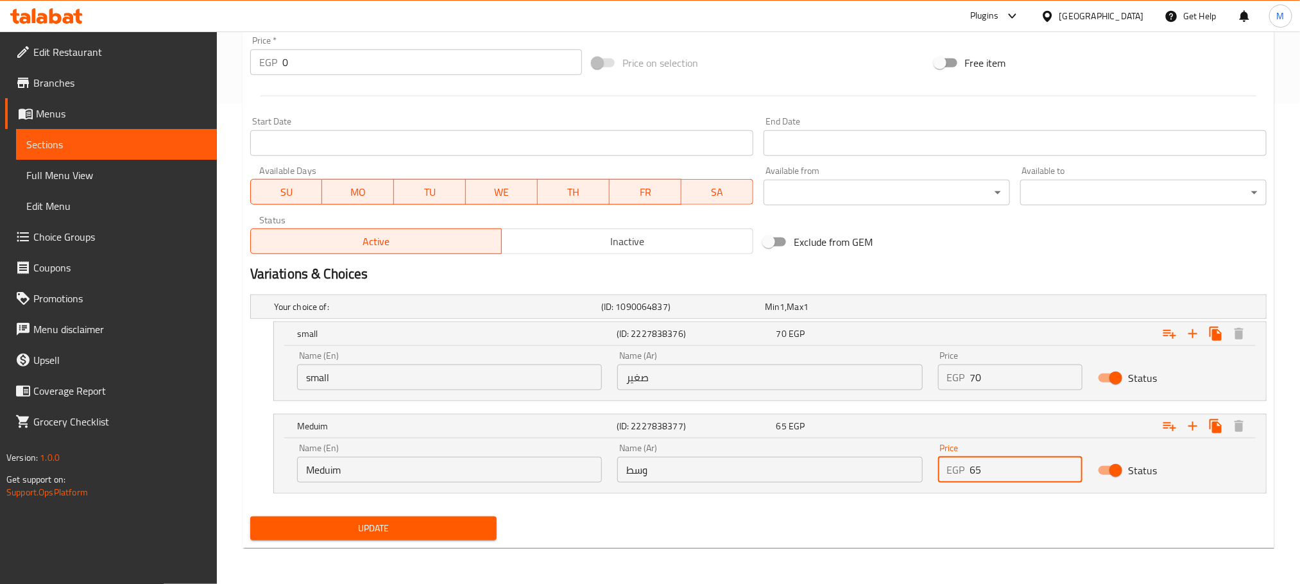
click at [966, 470] on div "EGP 65 Price" at bounding box center [1010, 470] width 145 height 26
type input "75"
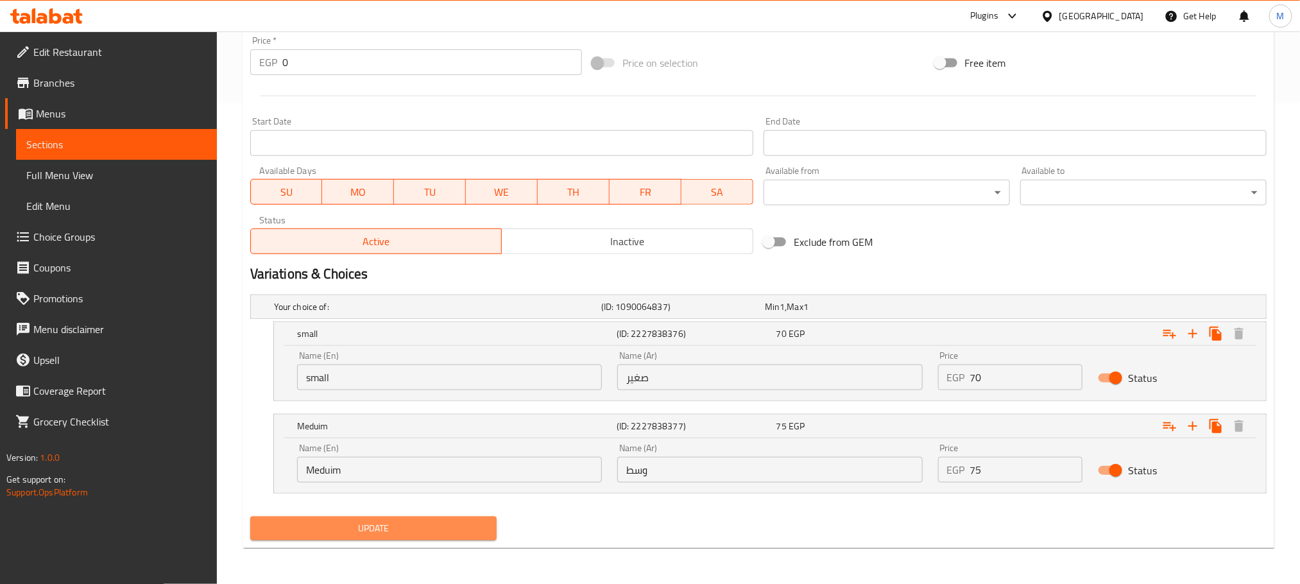
click at [406, 524] on span "Update" at bounding box center [374, 528] width 226 height 16
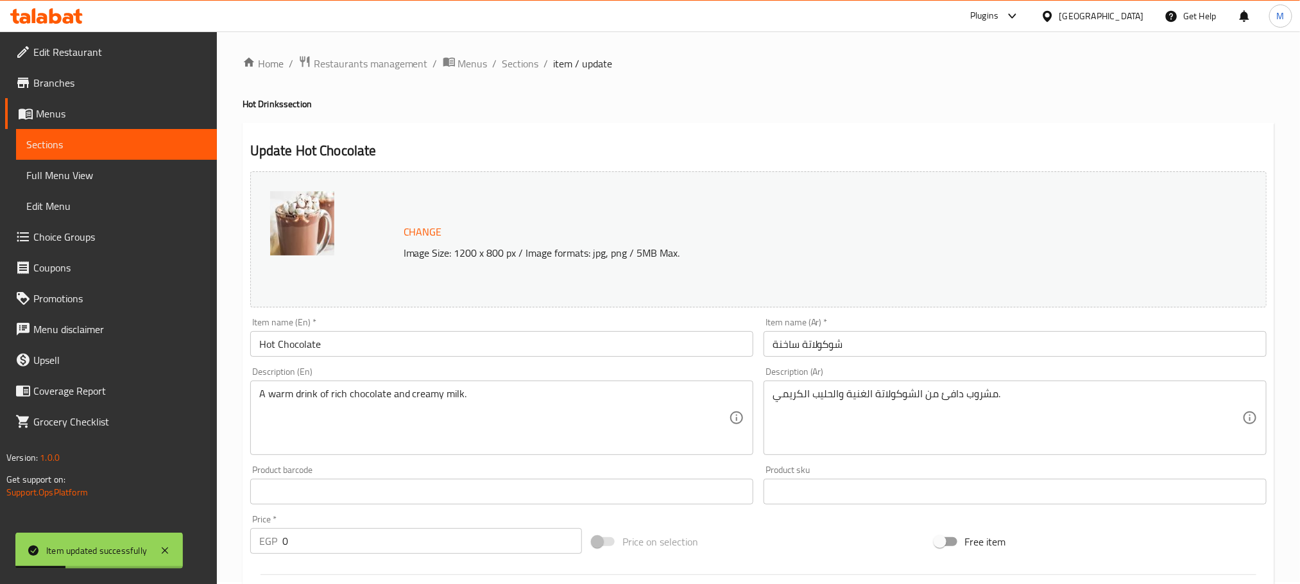
scroll to position [0, 0]
click at [533, 68] on span "Sections" at bounding box center [520, 65] width 37 height 15
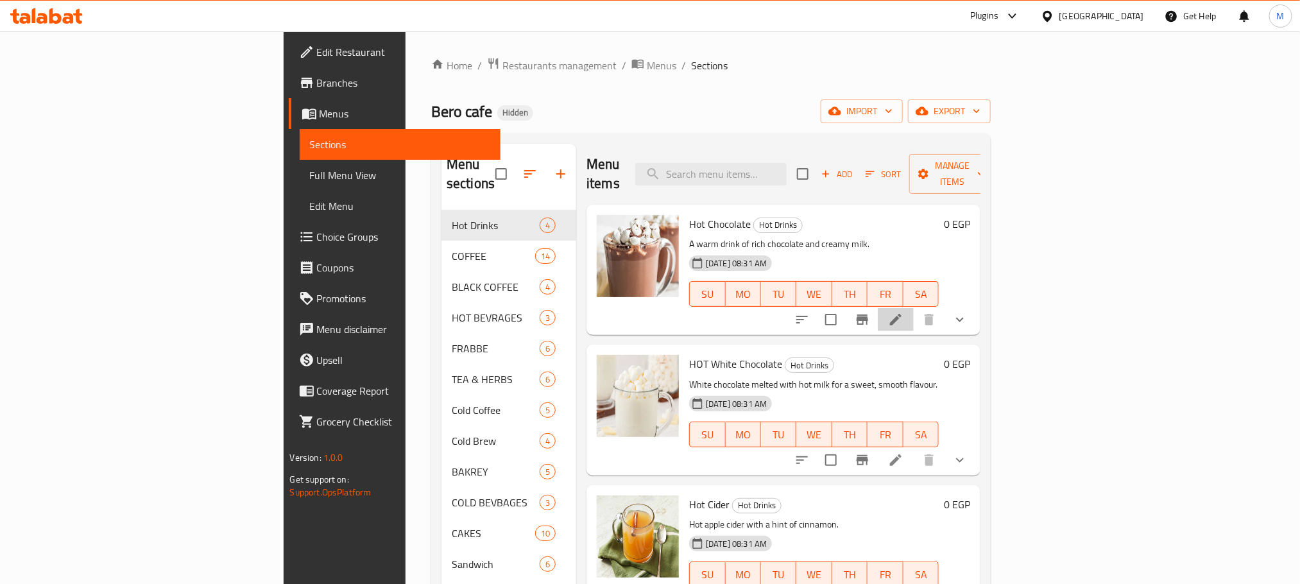
click at [914, 308] on li at bounding box center [896, 319] width 36 height 23
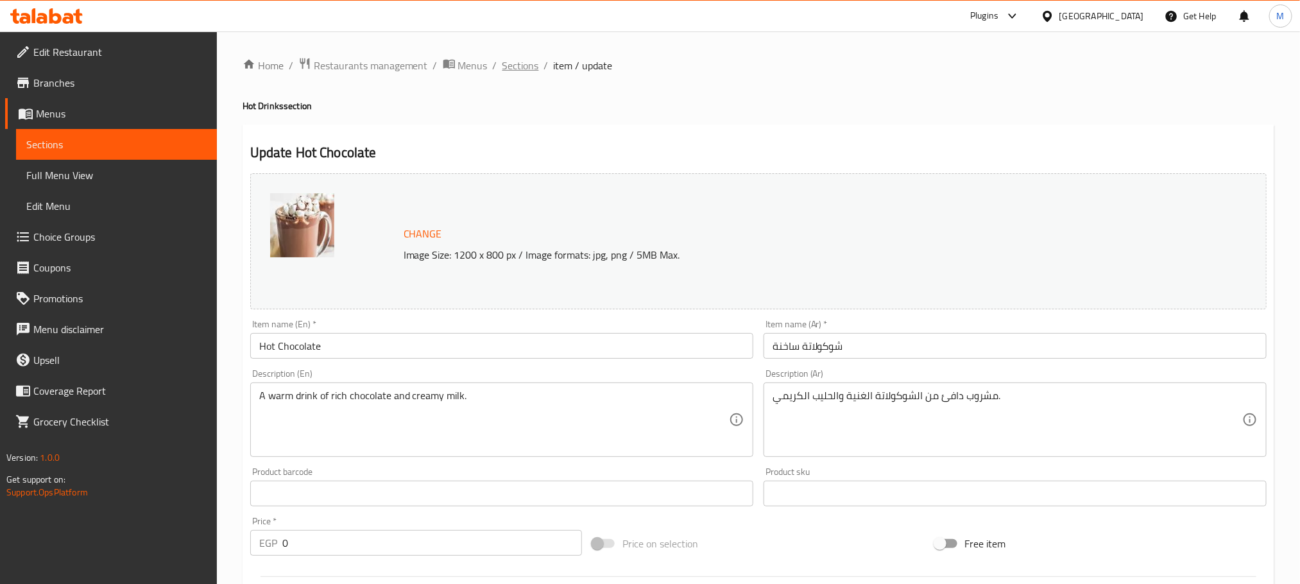
click at [526, 62] on span "Sections" at bounding box center [520, 65] width 37 height 15
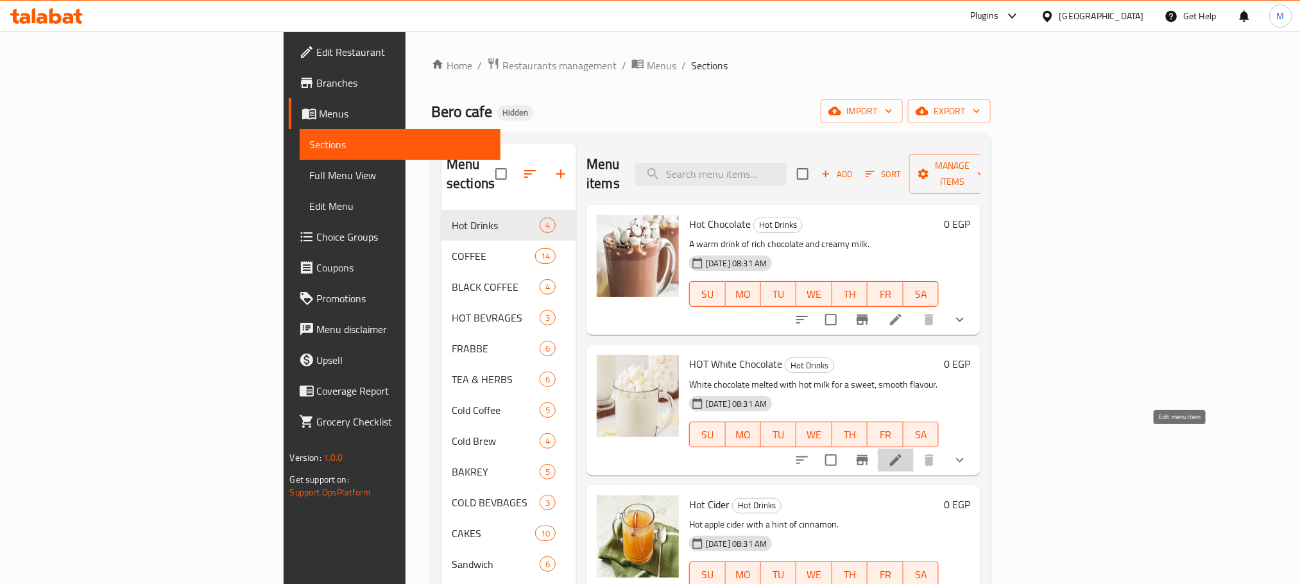
click at [903, 452] on icon at bounding box center [895, 459] width 15 height 15
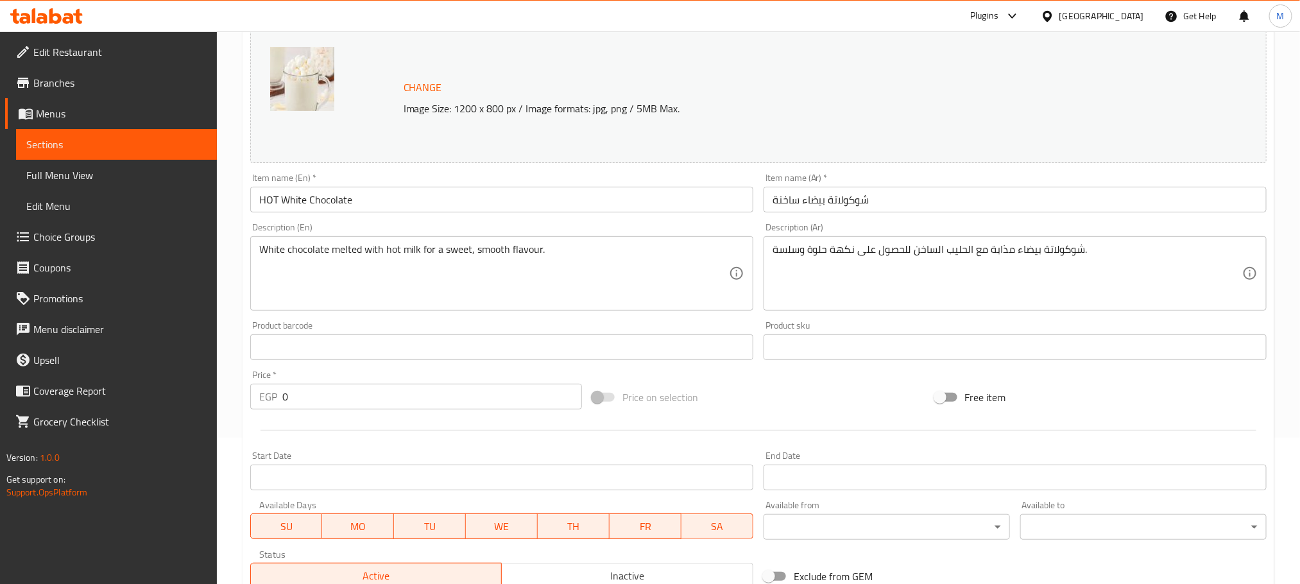
scroll to position [372, 0]
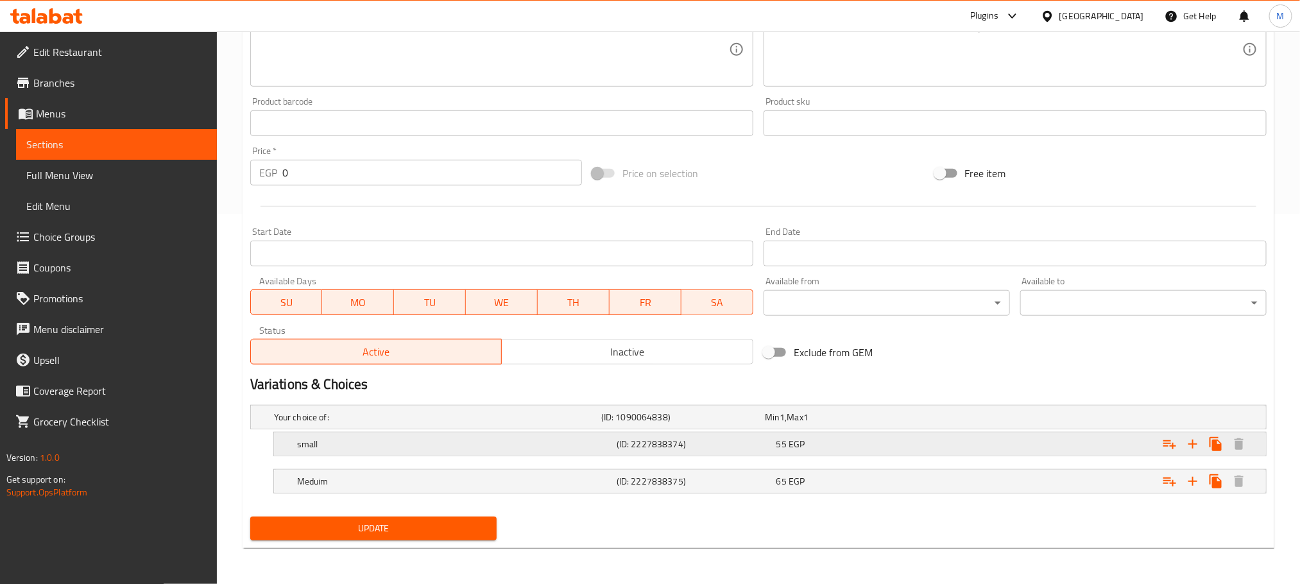
click at [832, 426] on div "55 EGP" at bounding box center [844, 417] width 164 height 18
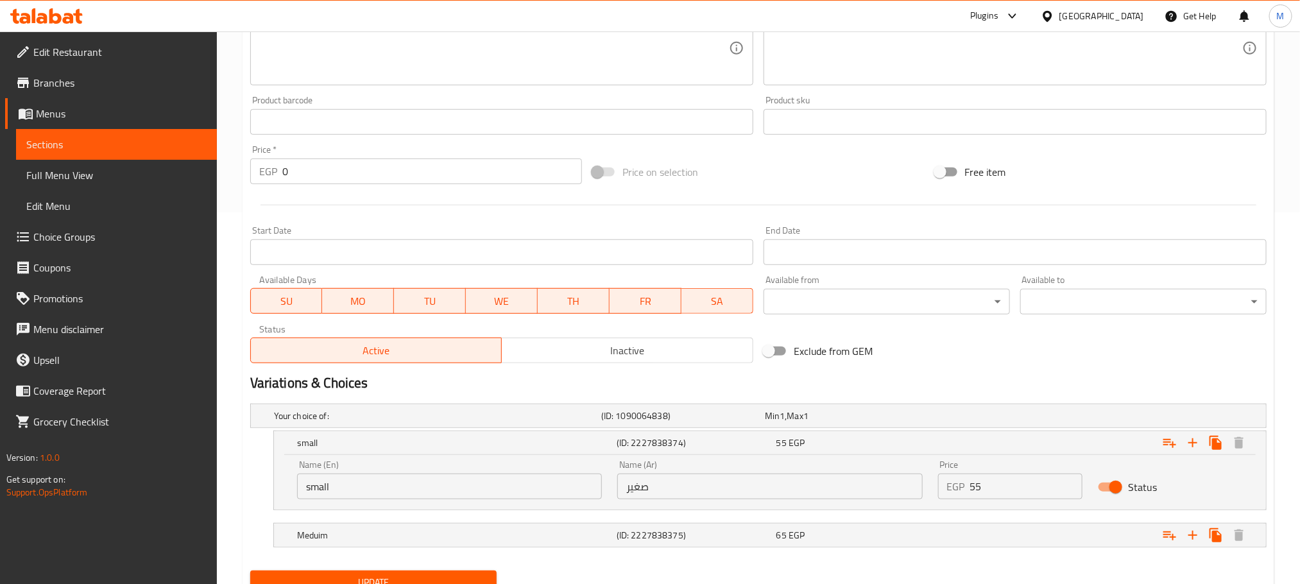
click at [1000, 475] on input "55" at bounding box center [1026, 487] width 113 height 26
click at [1000, 475] on input "70" at bounding box center [1026, 487] width 113 height 26
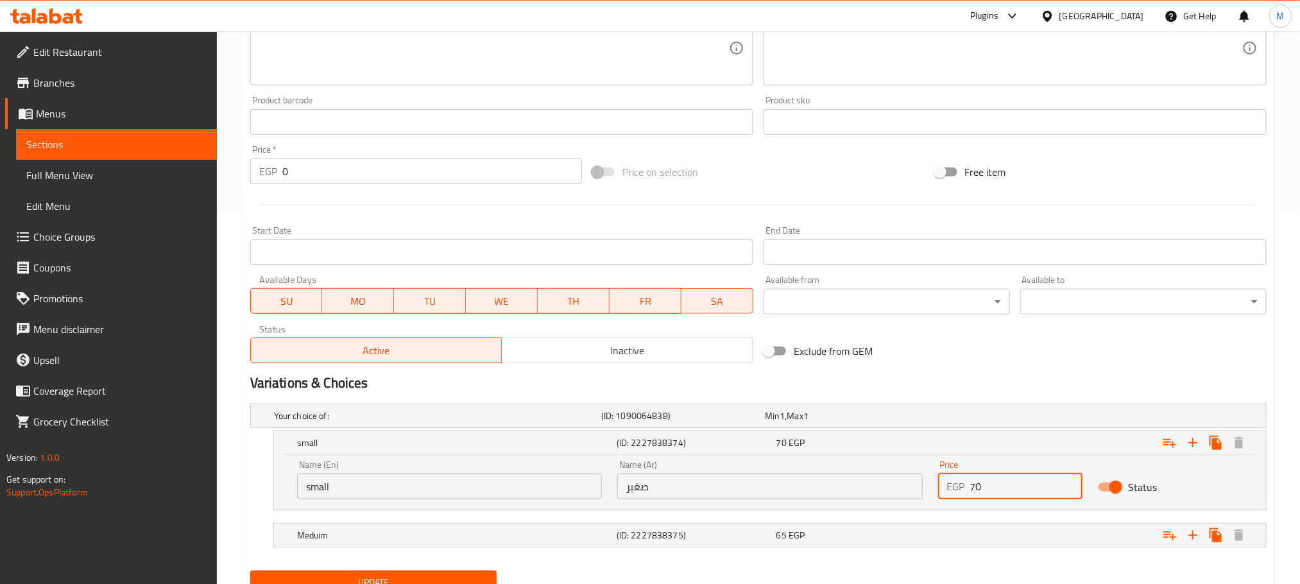
click at [1000, 475] on input "70" at bounding box center [1026, 487] width 113 height 26
type input "70"
click at [982, 418] on div "Expand" at bounding box center [1089, 415] width 327 height 5
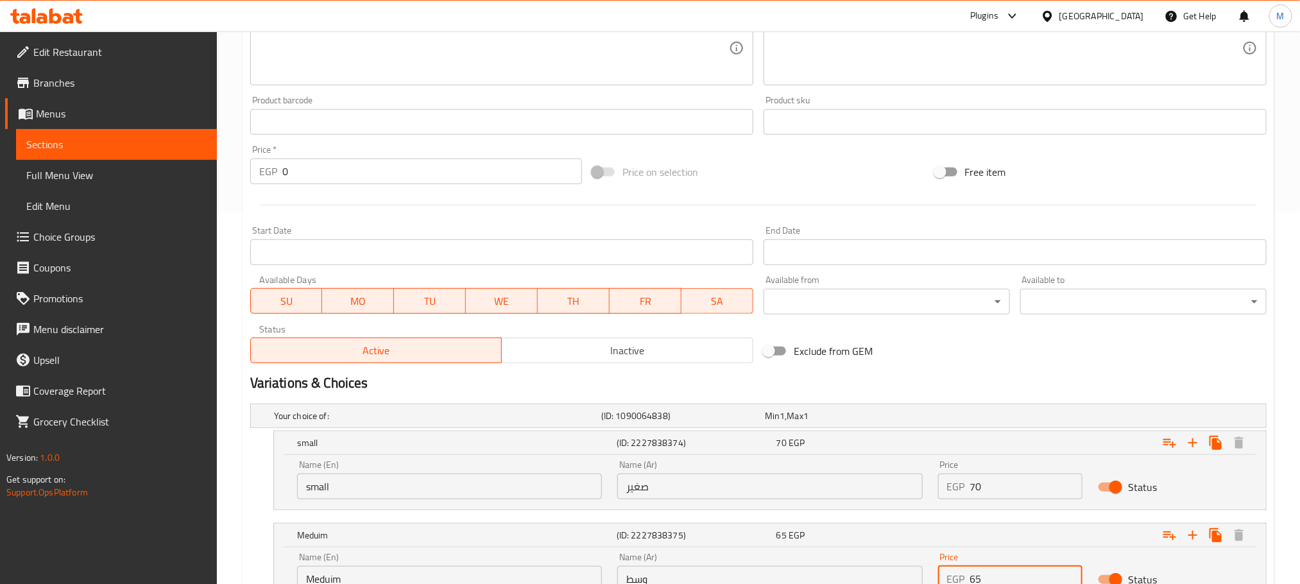
click at [1027, 572] on input "65" at bounding box center [1026, 579] width 113 height 26
paste input "70"
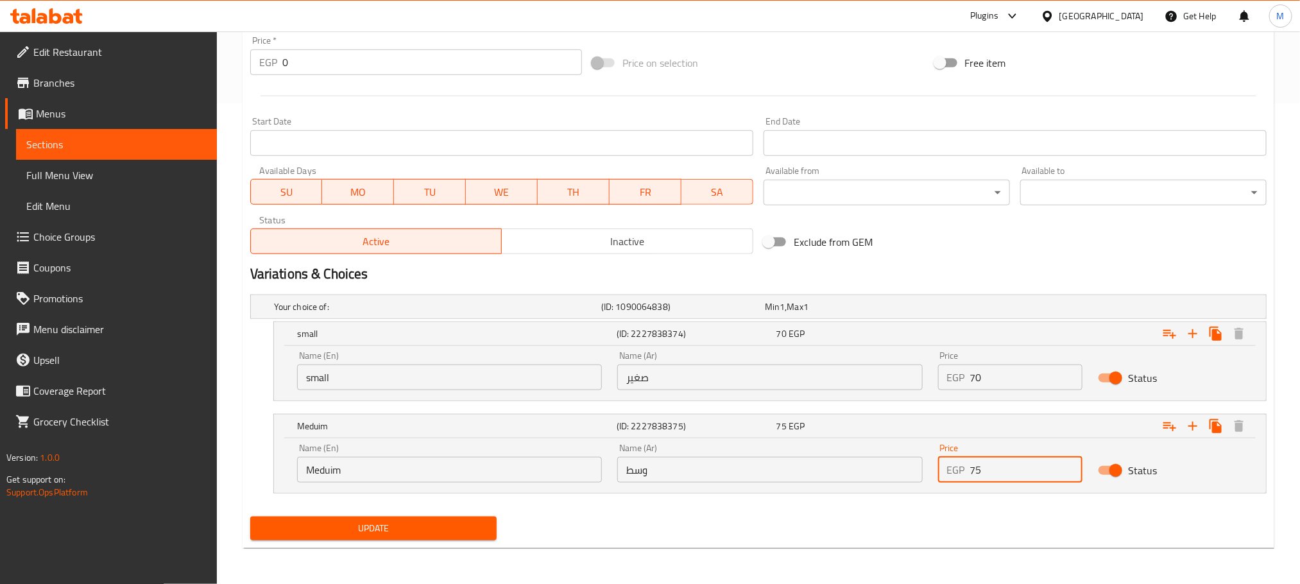
scroll to position [482, 0]
type input "75"
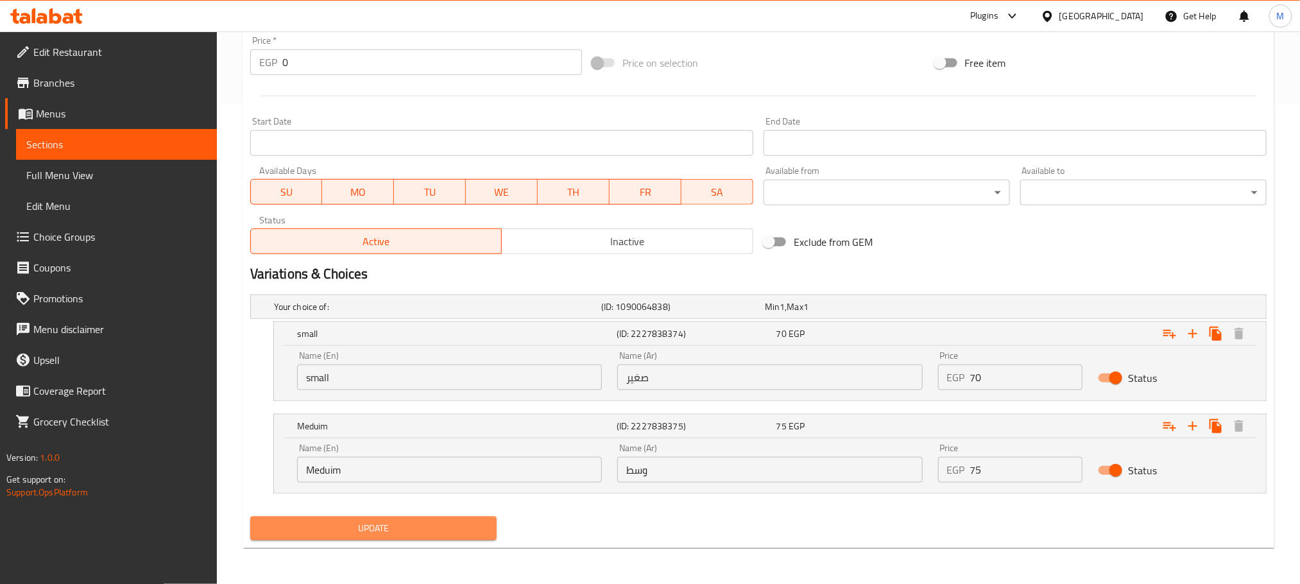
click at [468, 537] on button "Update" at bounding box center [373, 529] width 246 height 24
click at [468, 515] on div "Update" at bounding box center [373, 528] width 257 height 34
drag, startPoint x: 470, startPoint y: 518, endPoint x: 472, endPoint y: 526, distance: 7.3
click at [472, 520] on button "Update" at bounding box center [373, 529] width 246 height 24
click at [470, 530] on span "Update" at bounding box center [374, 528] width 226 height 16
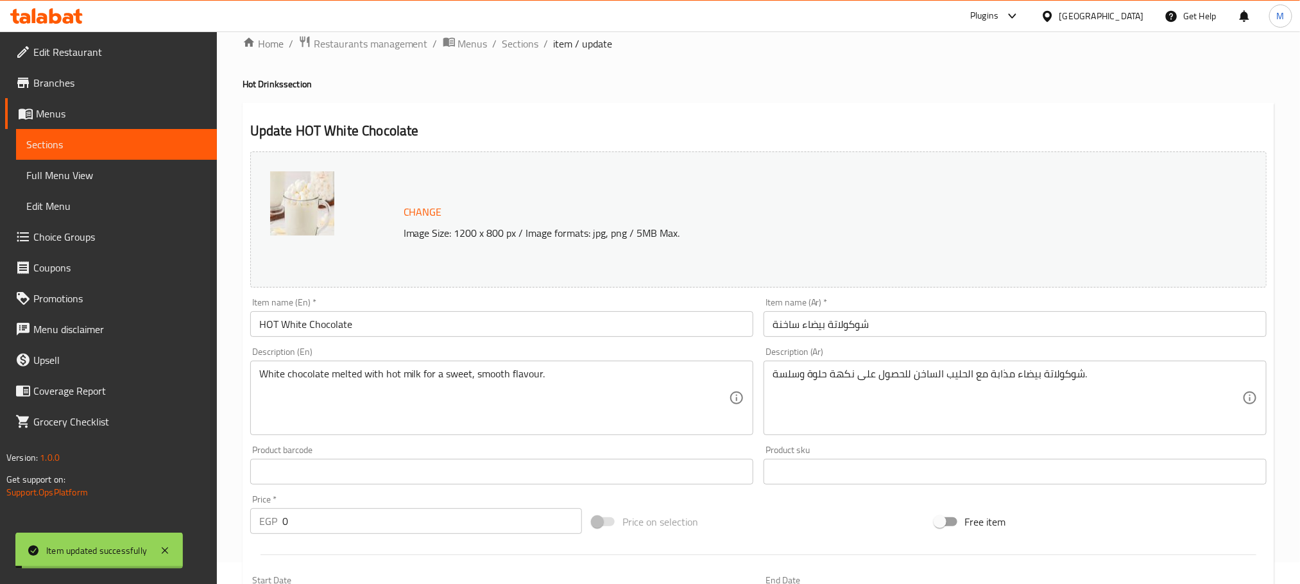
scroll to position [0, 0]
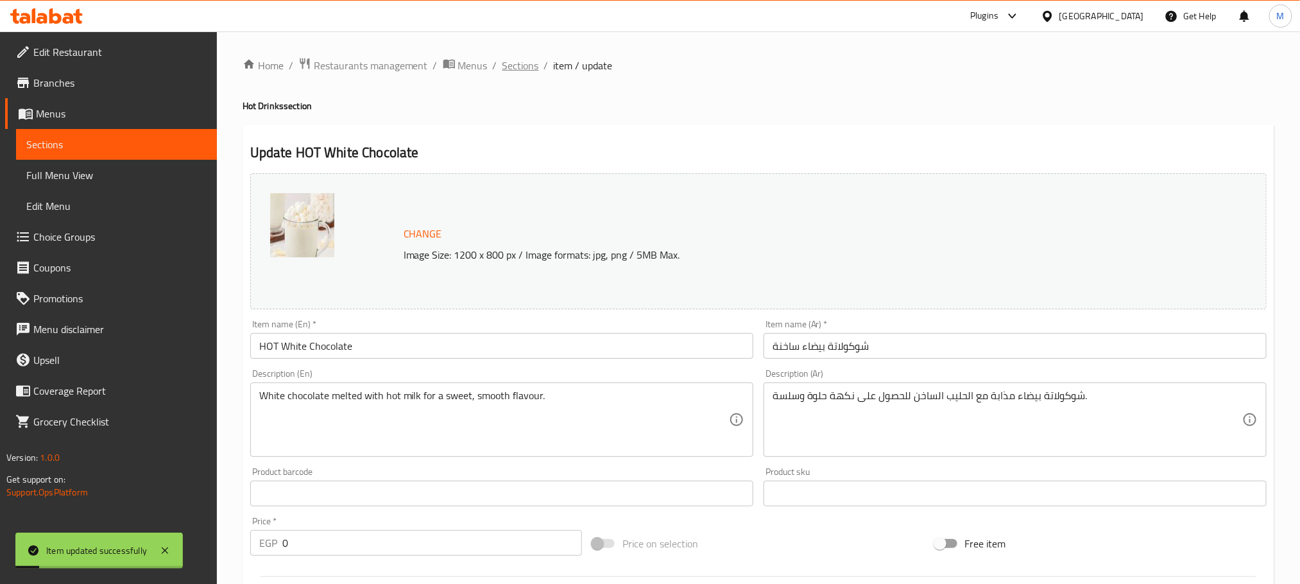
click at [524, 60] on span "Sections" at bounding box center [520, 65] width 37 height 15
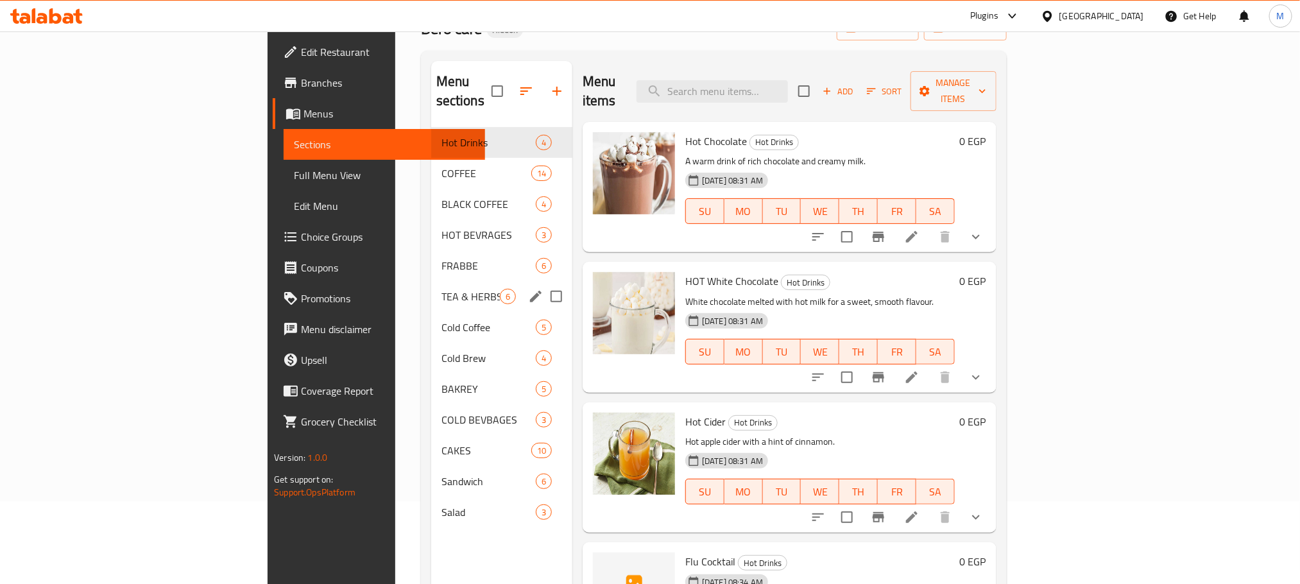
scroll to position [180, 0]
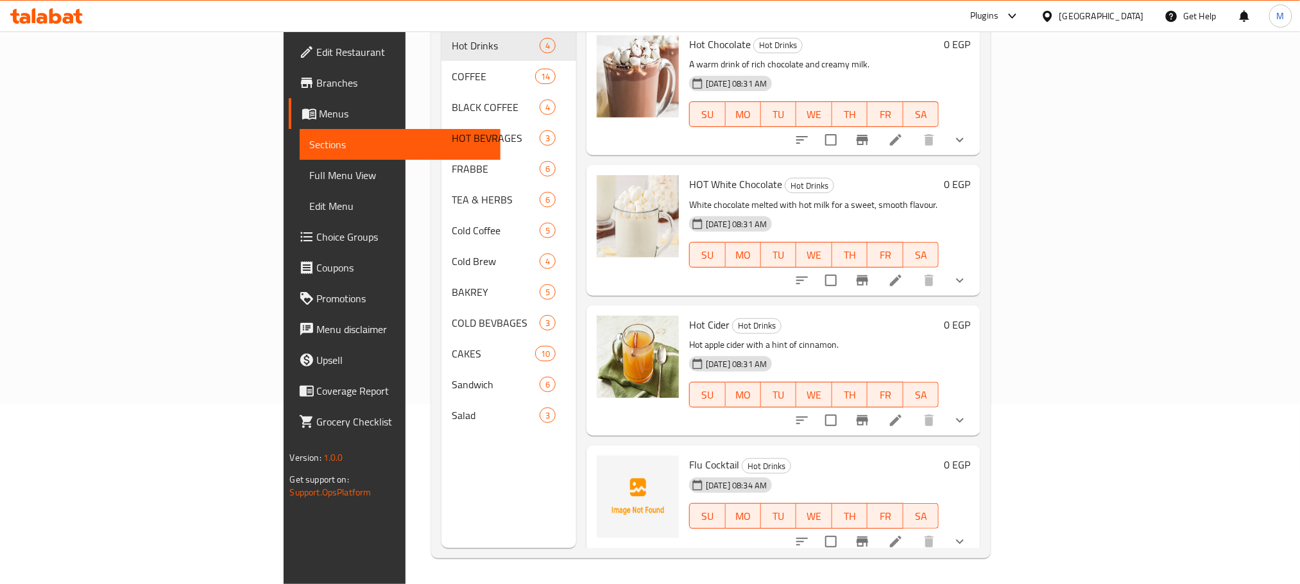
click at [903, 413] on icon at bounding box center [895, 420] width 15 height 15
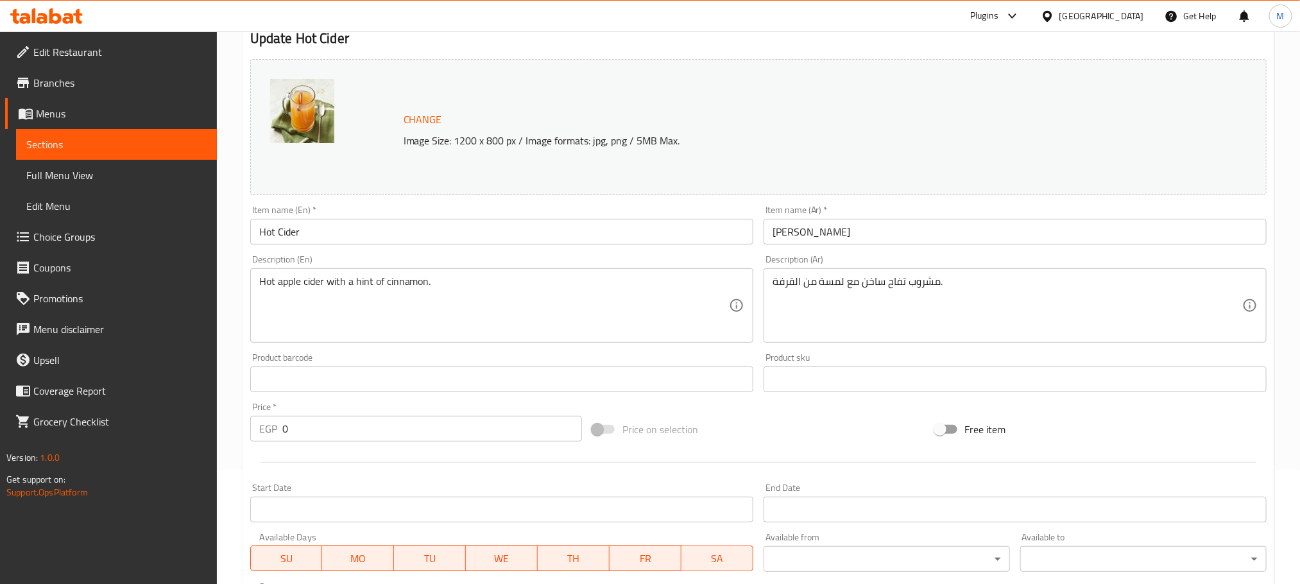
scroll to position [372, 0]
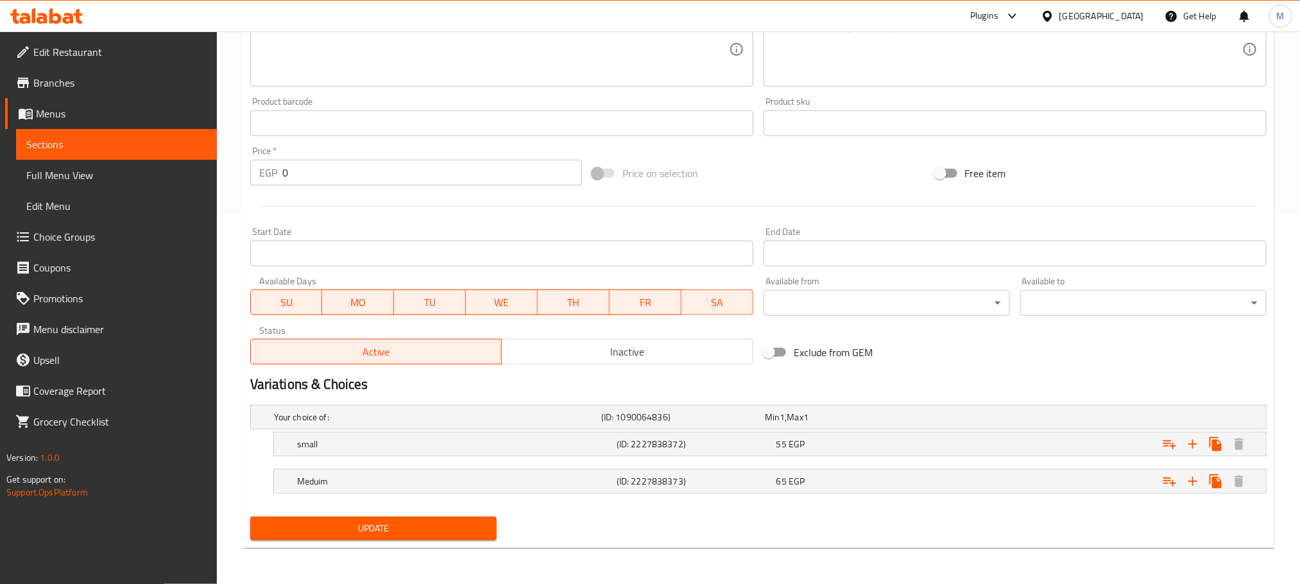
click at [936, 459] on nav at bounding box center [758, 464] width 1016 height 10
click at [937, 420] on div "Expand" at bounding box center [1089, 417] width 327 height 5
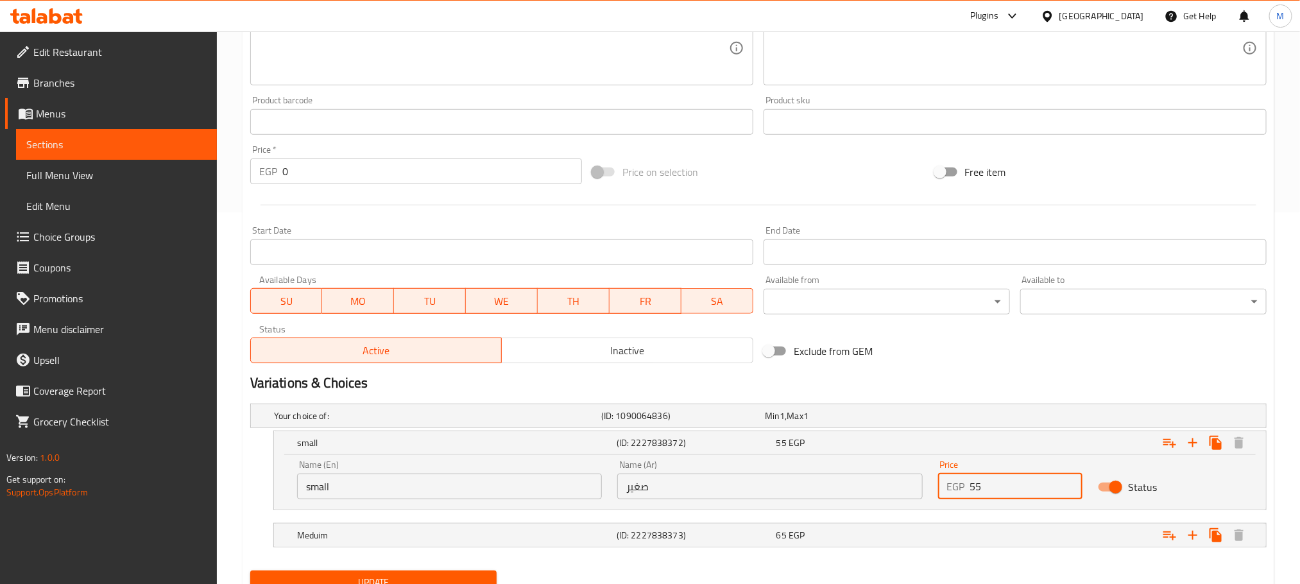
drag, startPoint x: 973, startPoint y: 486, endPoint x: 963, endPoint y: 486, distance: 10.3
click at [963, 486] on div "EGP 55 Price" at bounding box center [1010, 487] width 145 height 26
type input "75"
click at [988, 418] on div "Expand" at bounding box center [1089, 415] width 327 height 5
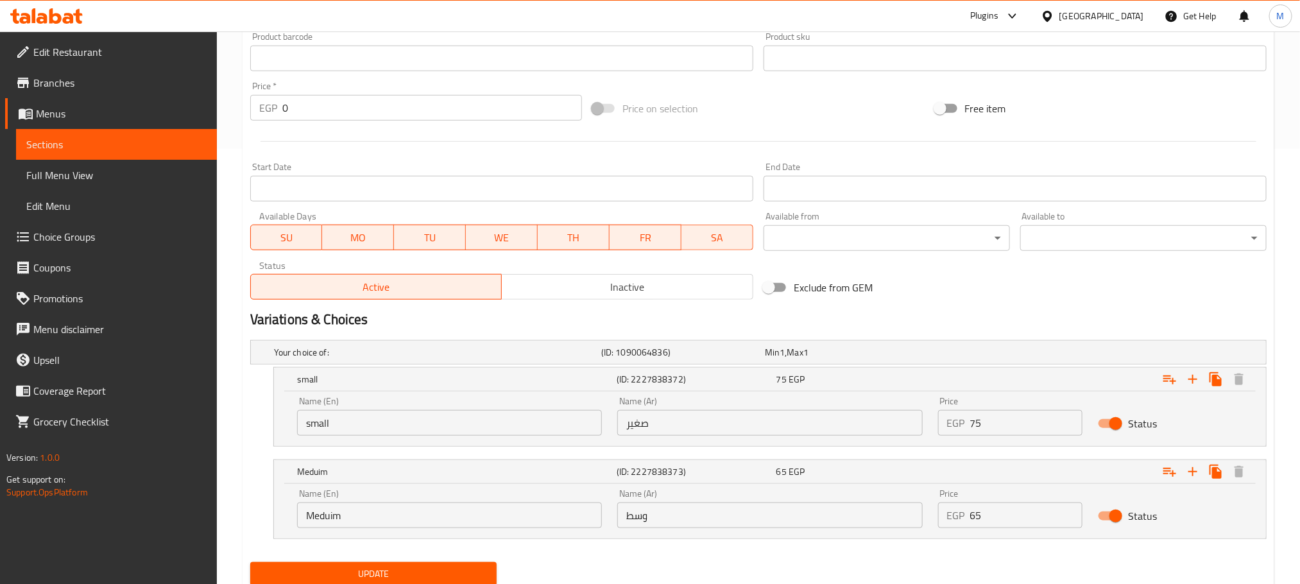
scroll to position [468, 0]
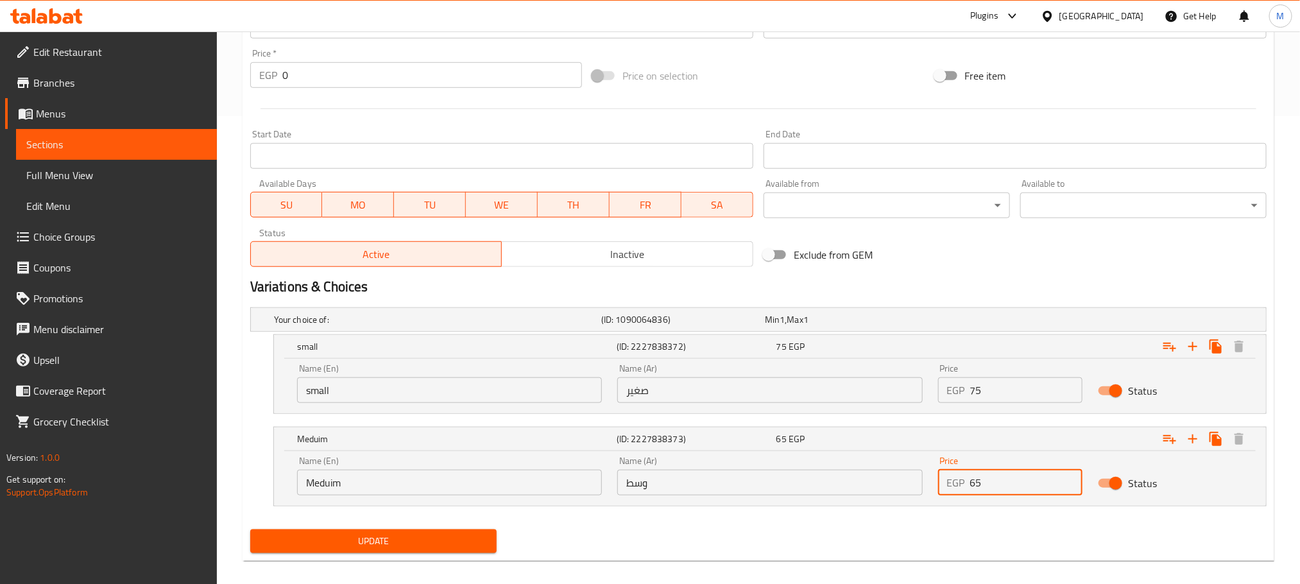
click at [1004, 488] on input "65" at bounding box center [1026, 483] width 113 height 26
click at [1003, 484] on input "65" at bounding box center [1026, 483] width 113 height 26
click at [1002, 483] on input "6580" at bounding box center [1026, 483] width 113 height 26
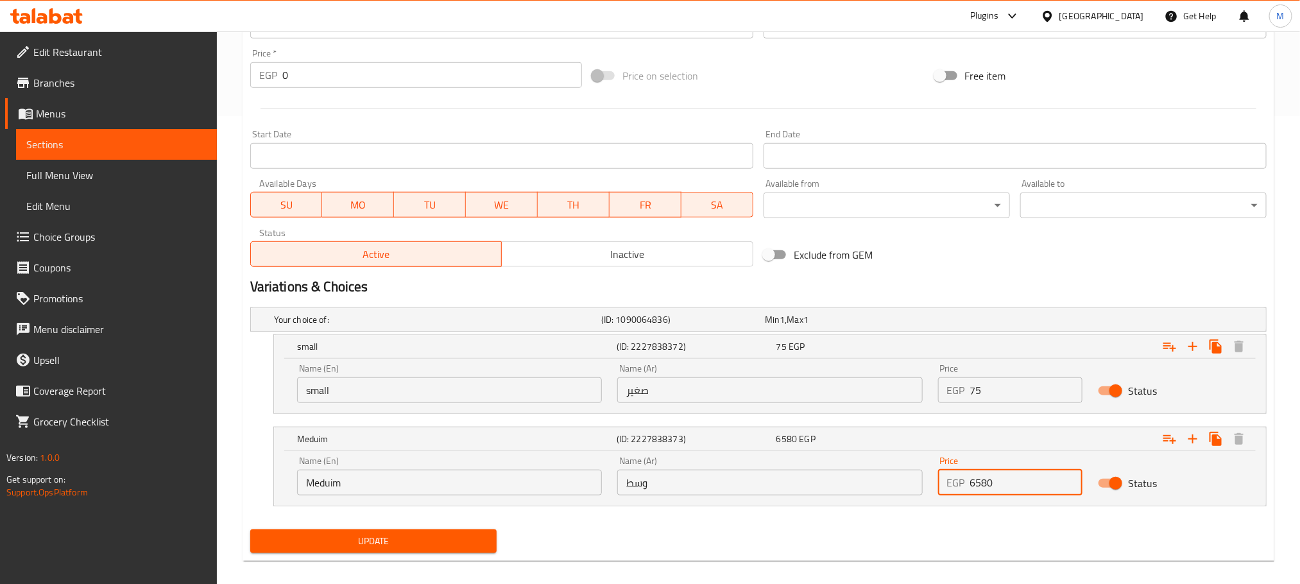
click at [1002, 483] on input "6580" at bounding box center [1026, 483] width 113 height 26
type input "80"
click at [489, 549] on button "Update" at bounding box center [373, 541] width 246 height 24
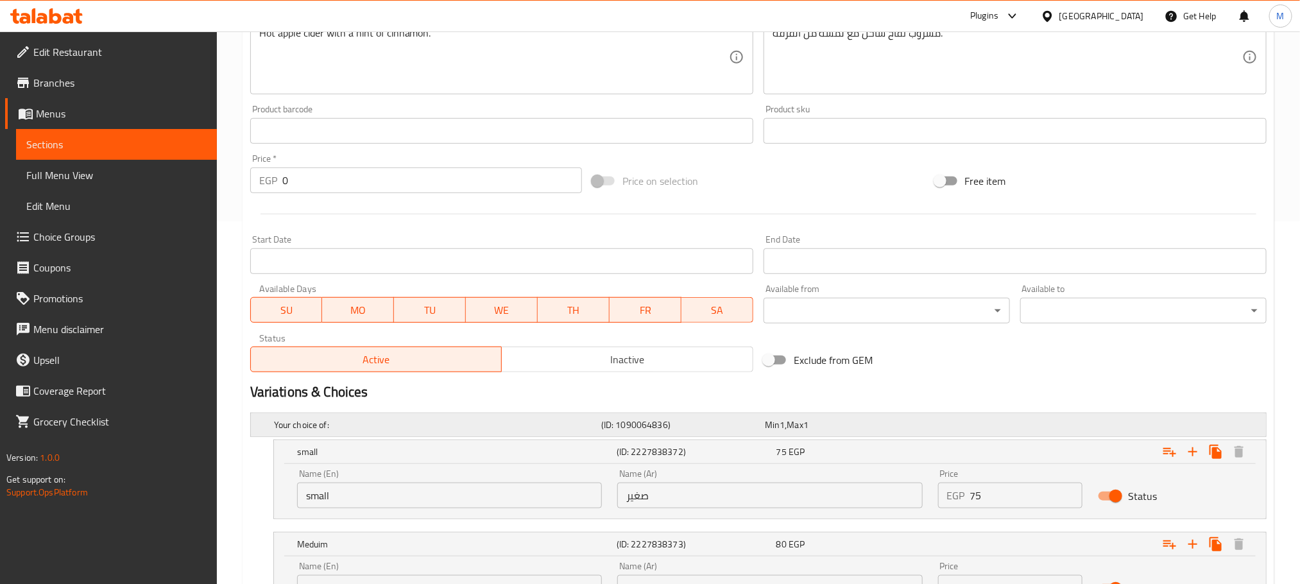
scroll to position [482, 0]
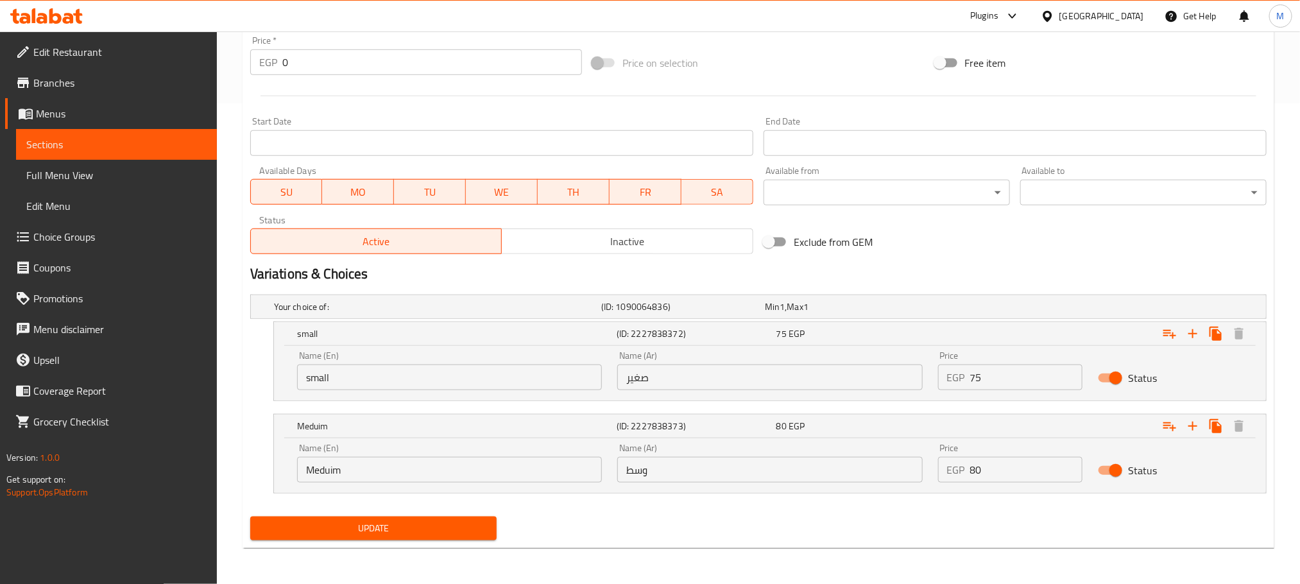
click at [441, 524] on span "Update" at bounding box center [374, 528] width 226 height 16
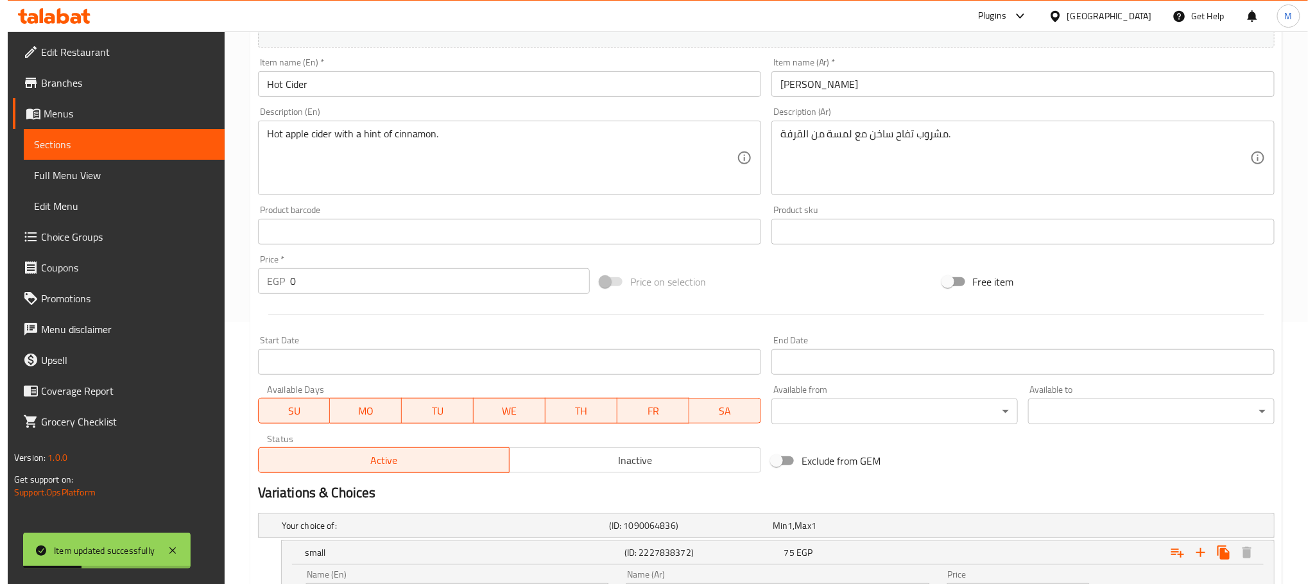
scroll to position [0, 0]
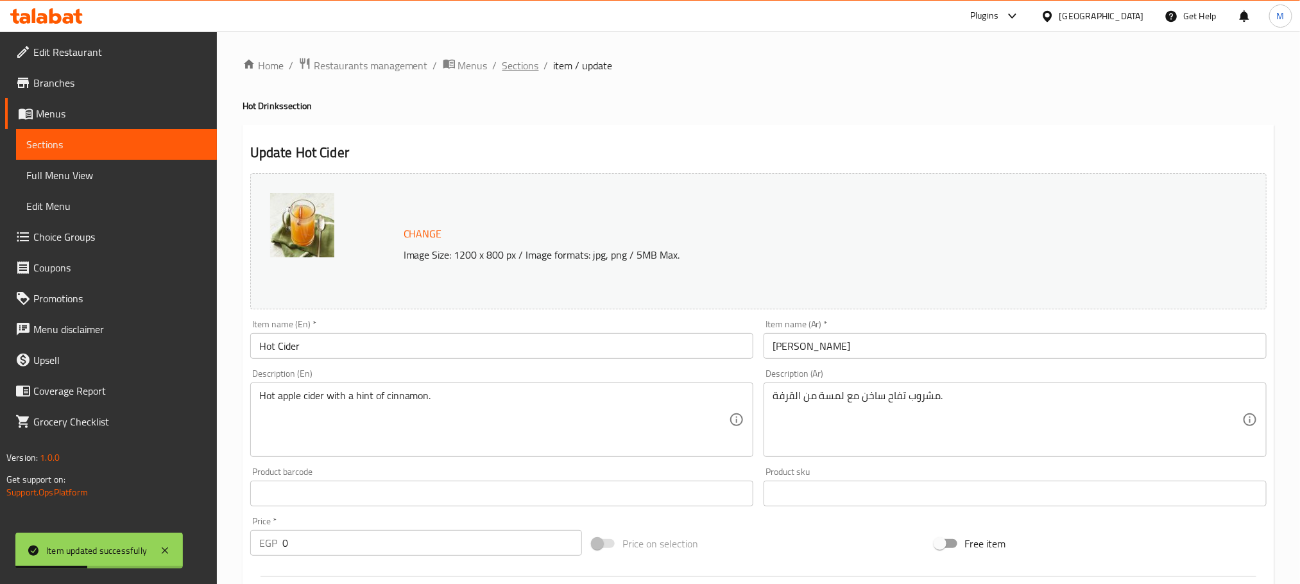
click at [524, 64] on span "Sections" at bounding box center [520, 65] width 37 height 15
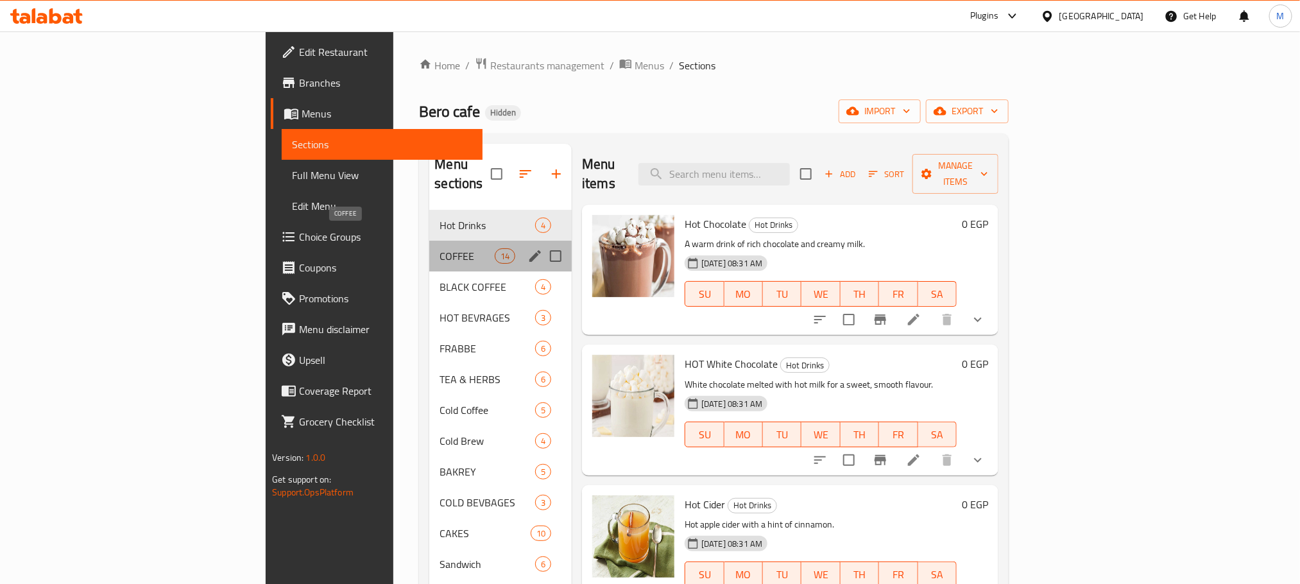
click at [440, 248] on span "COFFEE" at bounding box center [467, 255] width 55 height 15
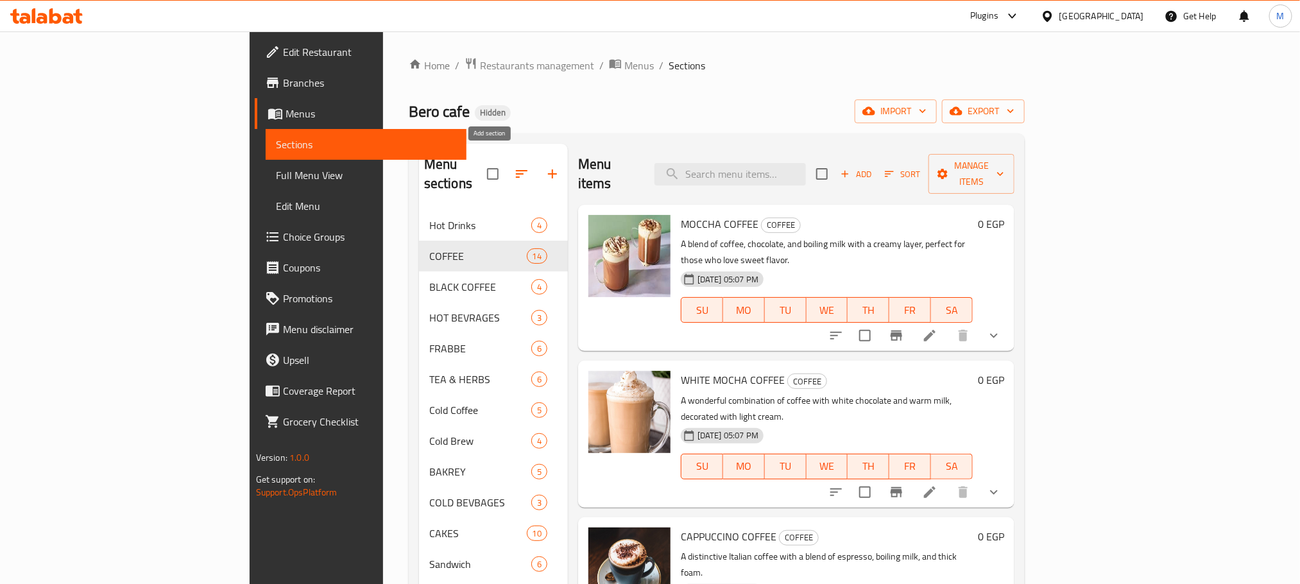
click at [537, 178] on button "button" at bounding box center [552, 173] width 31 height 31
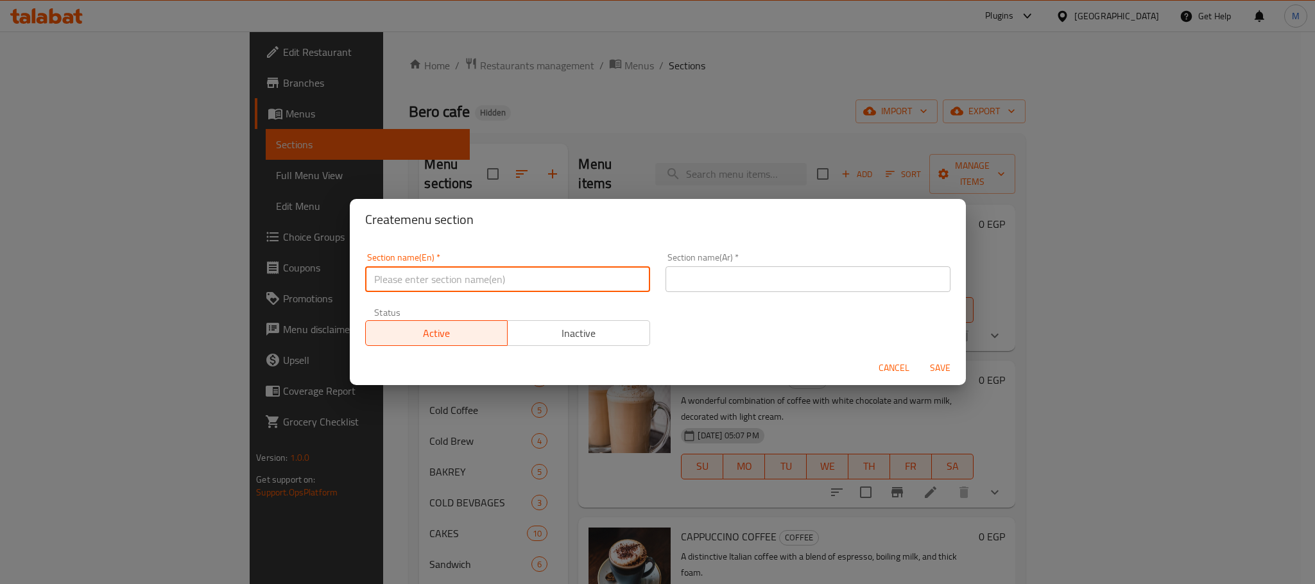
click at [561, 268] on input "text" at bounding box center [507, 279] width 285 height 26
type input "}"
type input "Coffe"
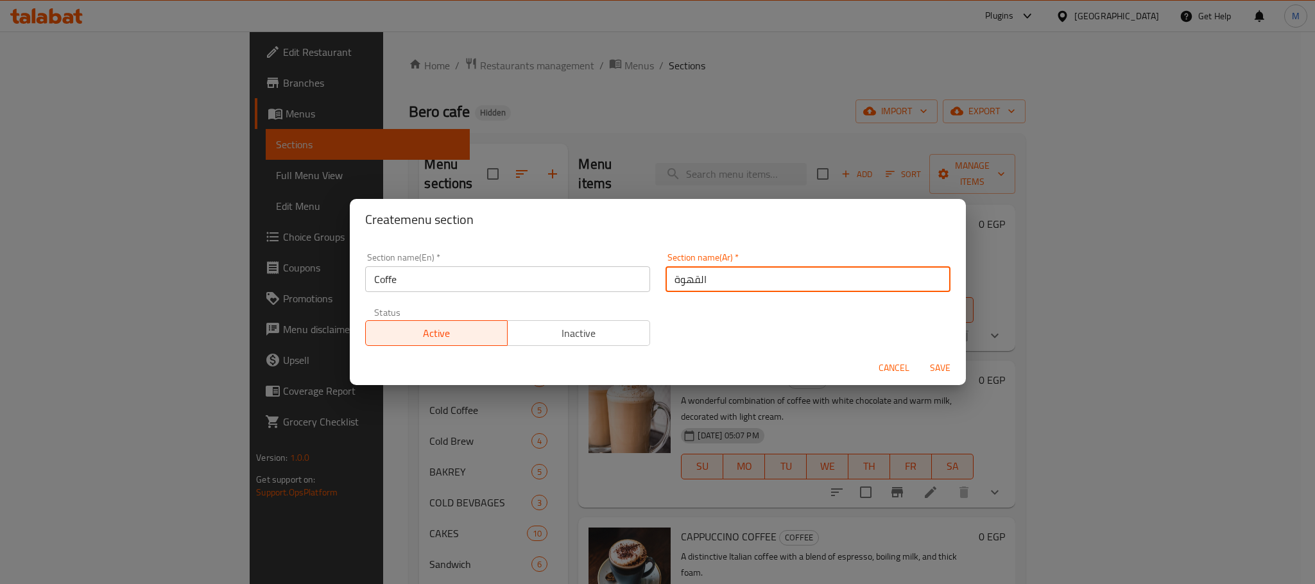
type input "القهوة"
click at [954, 374] on span "Save" at bounding box center [940, 368] width 31 height 16
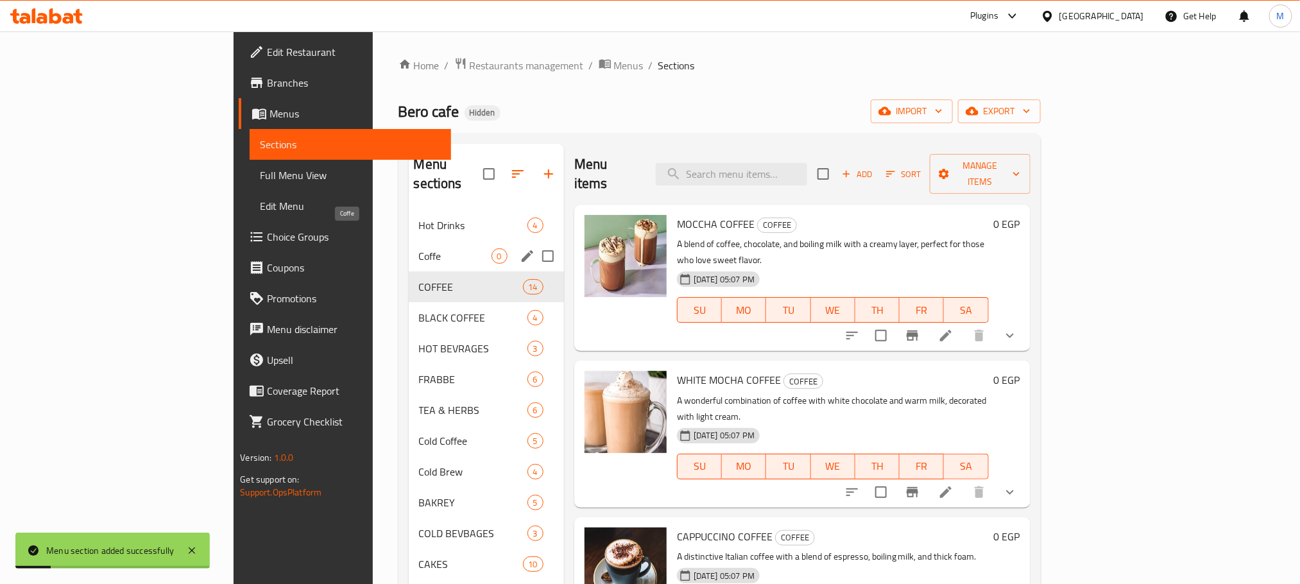
click at [419, 248] on span "Coffe" at bounding box center [455, 255] width 73 height 15
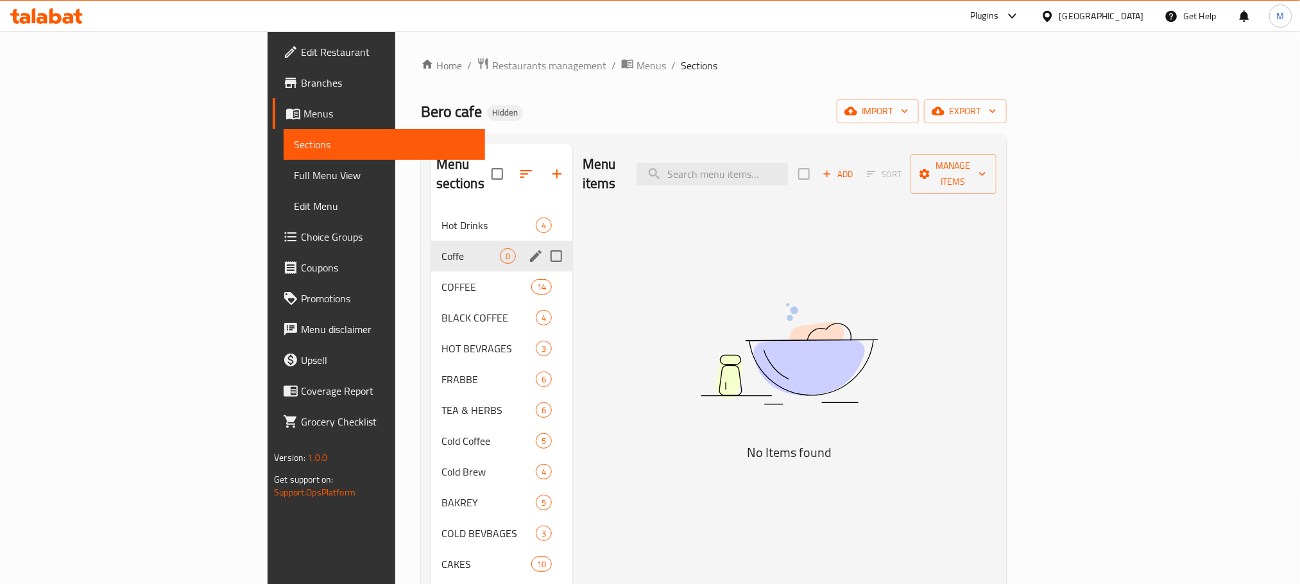
drag, startPoint x: 377, startPoint y: 249, endPoint x: 389, endPoint y: 276, distance: 29.3
click at [431, 251] on div "Coffe 0" at bounding box center [501, 256] width 141 height 31
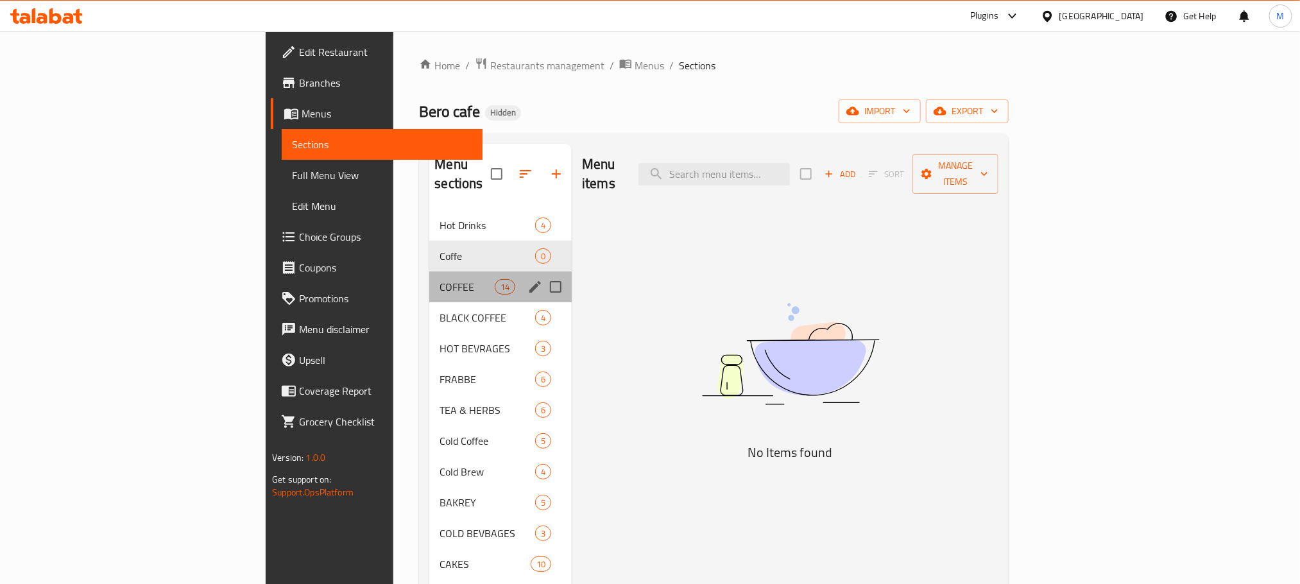
click at [429, 280] on div "COFFEE 14" at bounding box center [500, 286] width 142 height 31
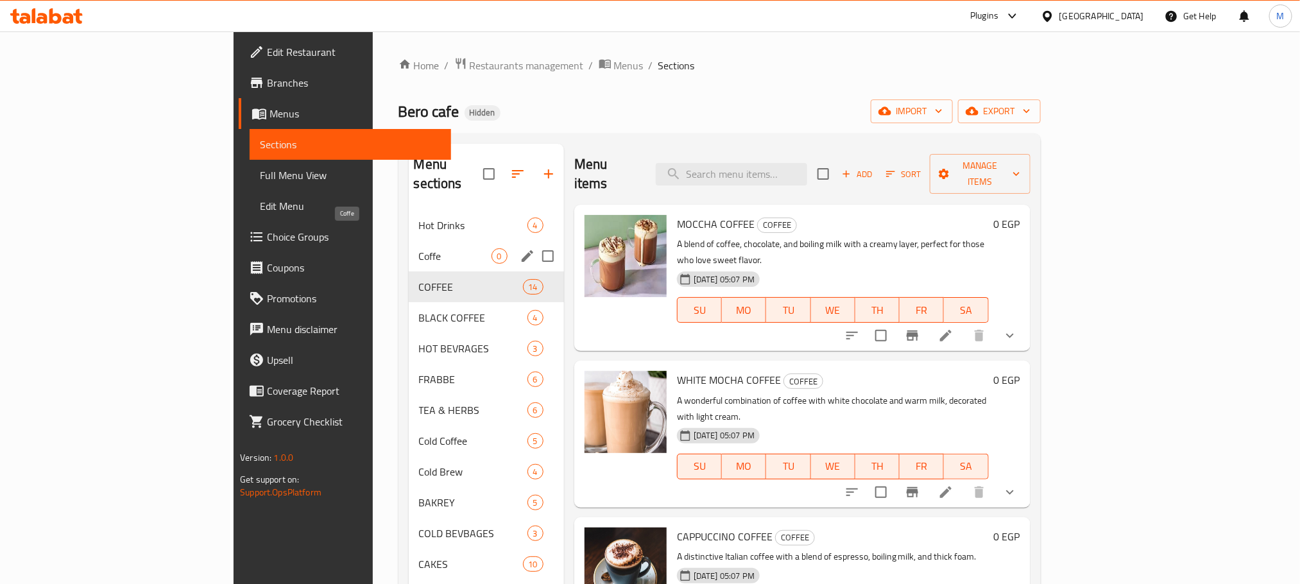
click at [419, 248] on span "Coffe" at bounding box center [455, 255] width 73 height 15
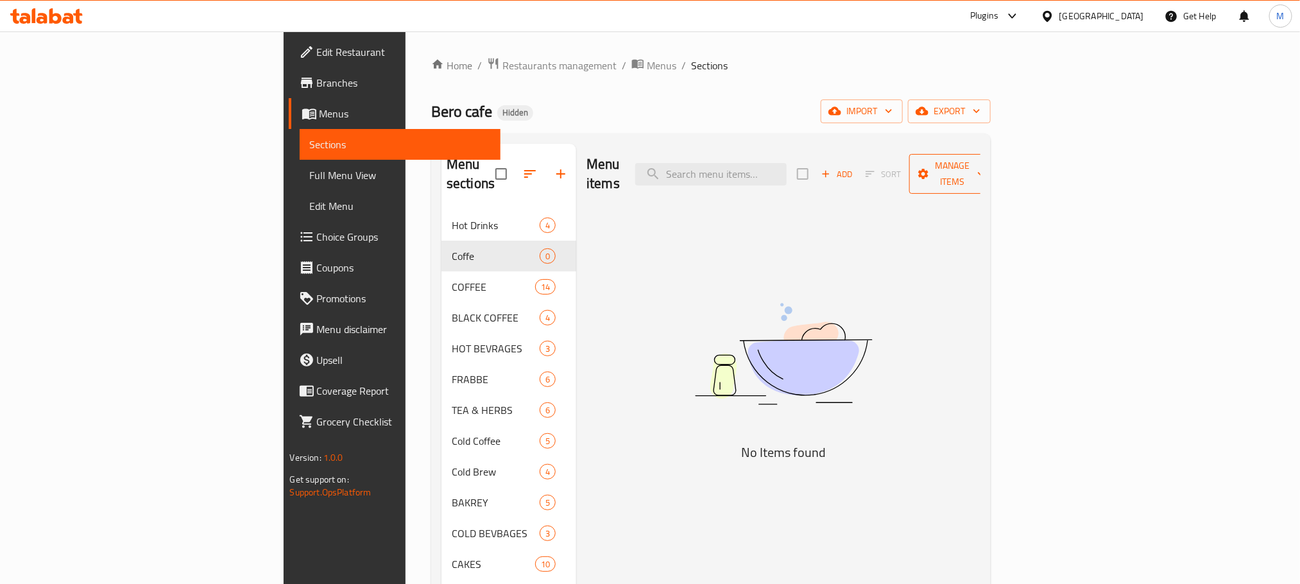
click at [985, 169] on span "Manage items" at bounding box center [952, 174] width 65 height 32
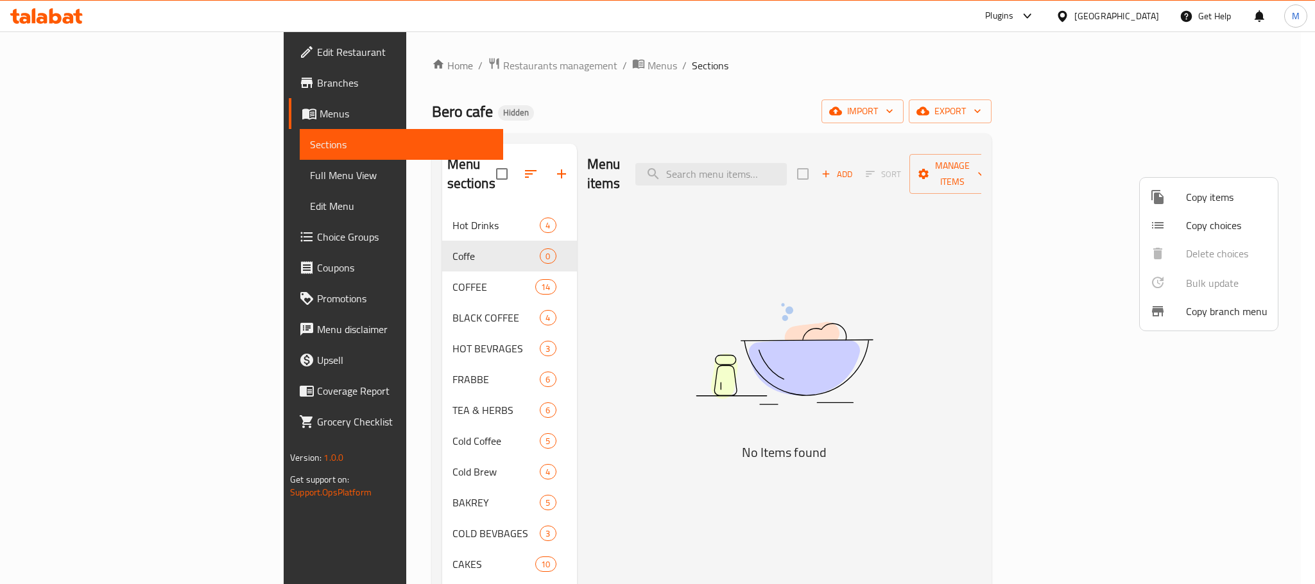
click at [1173, 204] on div at bounding box center [1168, 196] width 36 height 15
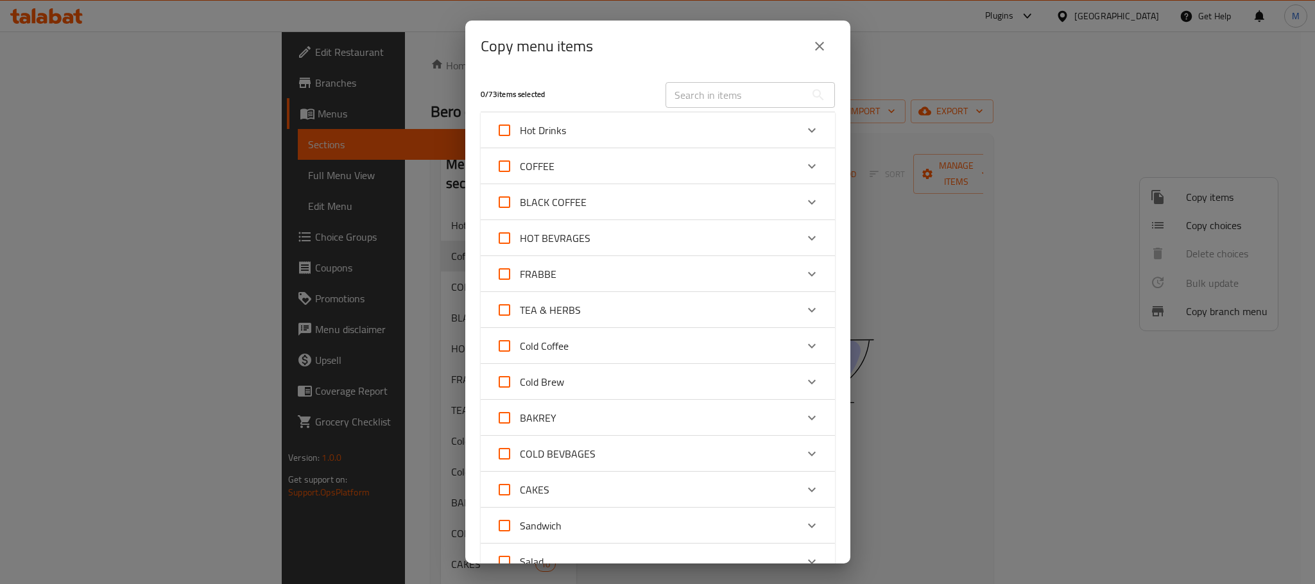
click at [549, 169] on span "COFFEE" at bounding box center [537, 166] width 35 height 19
click at [520, 169] on input "COFFEE" at bounding box center [504, 166] width 31 height 31
checkbox input "true"
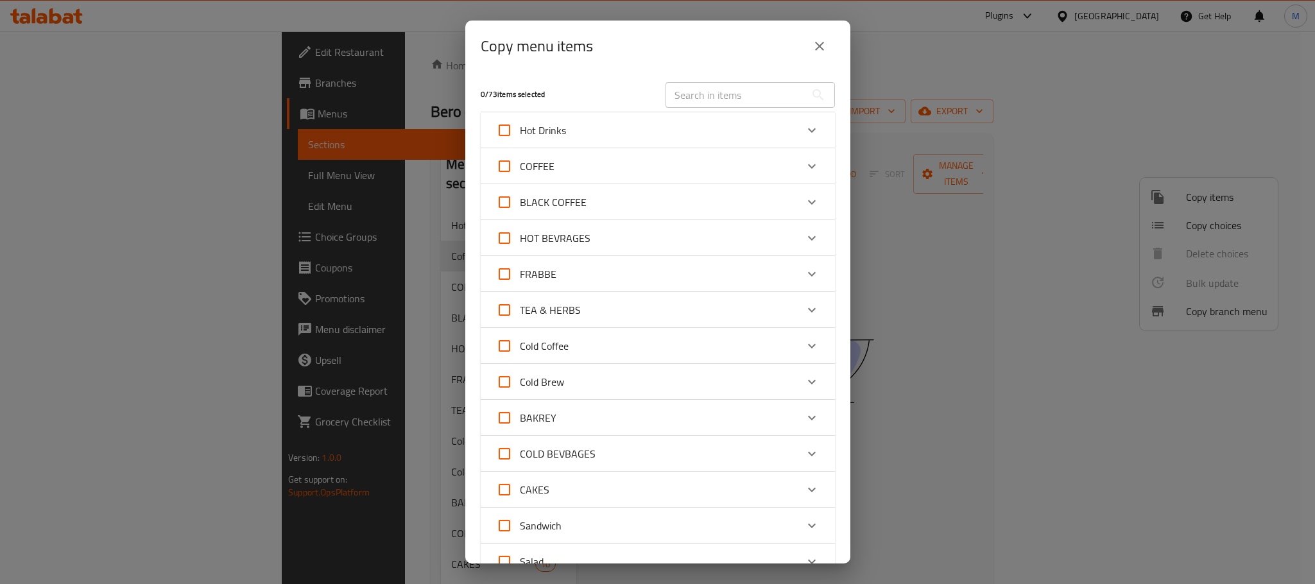
checkbox input "true"
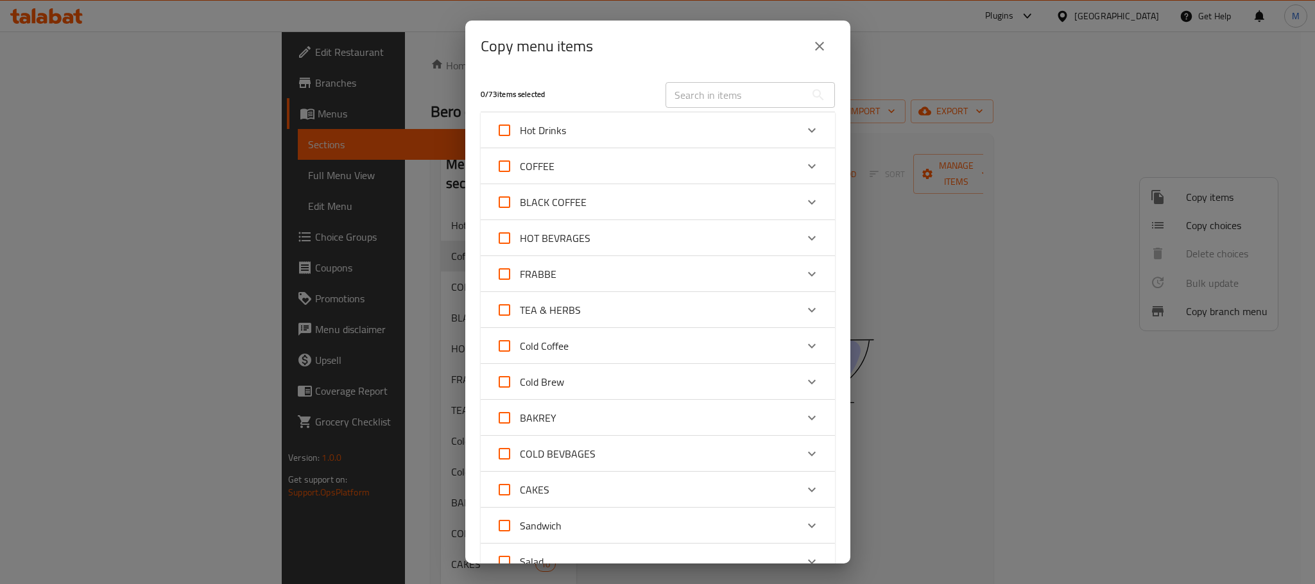
checkbox input "true"
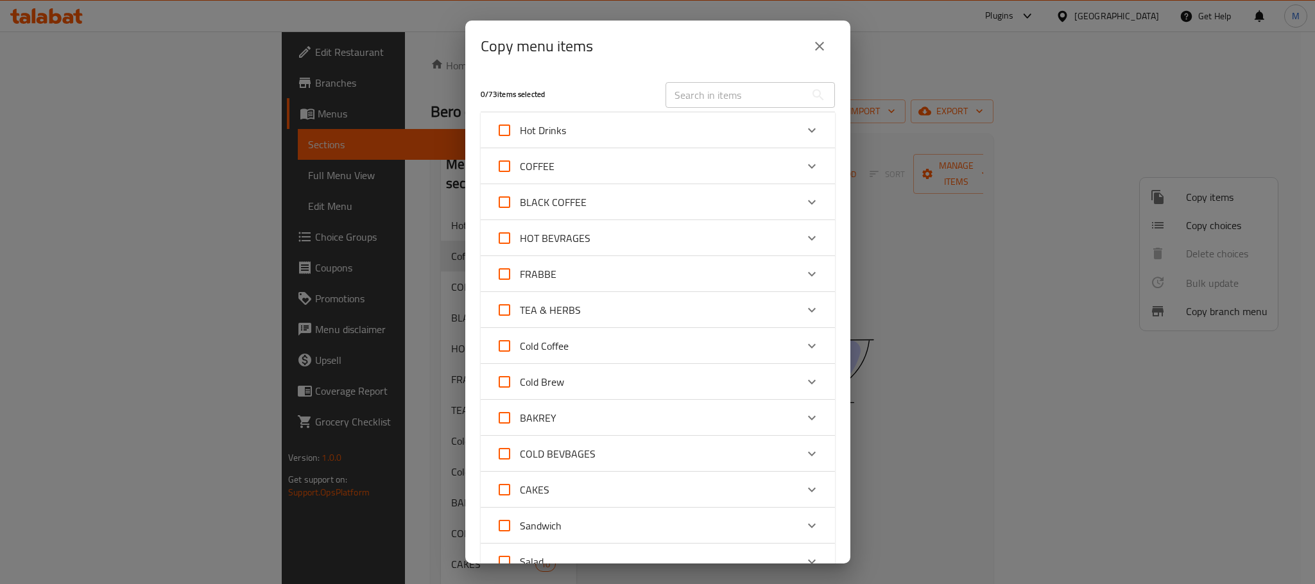
checkbox input "true"
click at [582, 172] on div "COFFEE" at bounding box center [646, 166] width 300 height 31
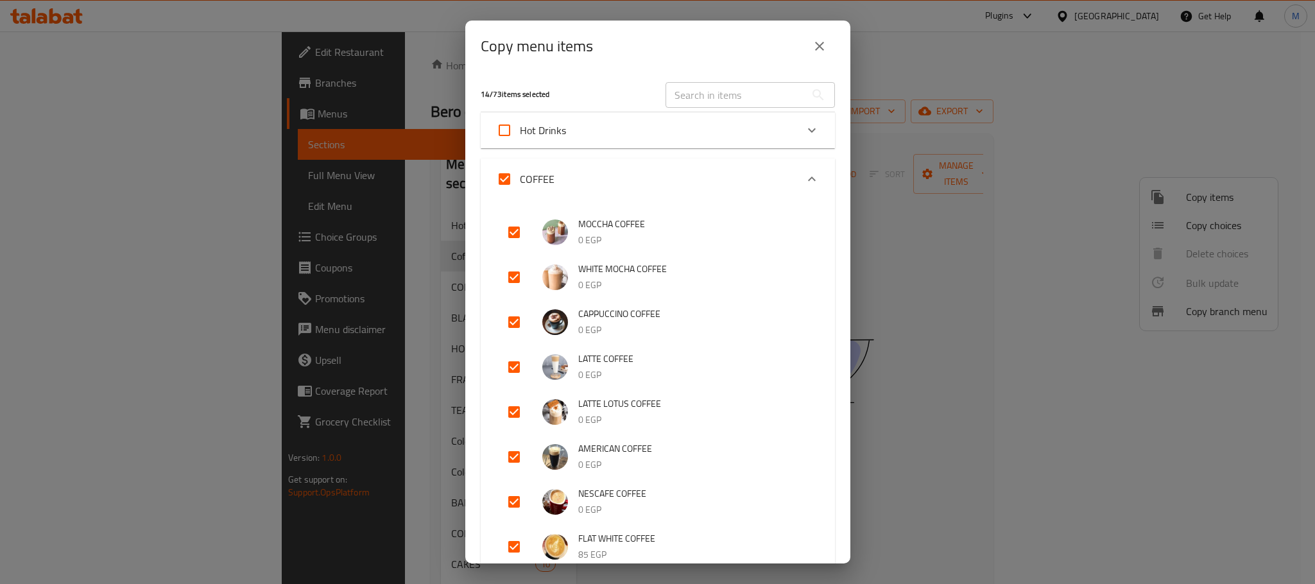
click at [495, 171] on input "COFFEE" at bounding box center [504, 179] width 31 height 31
checkbox input "false"
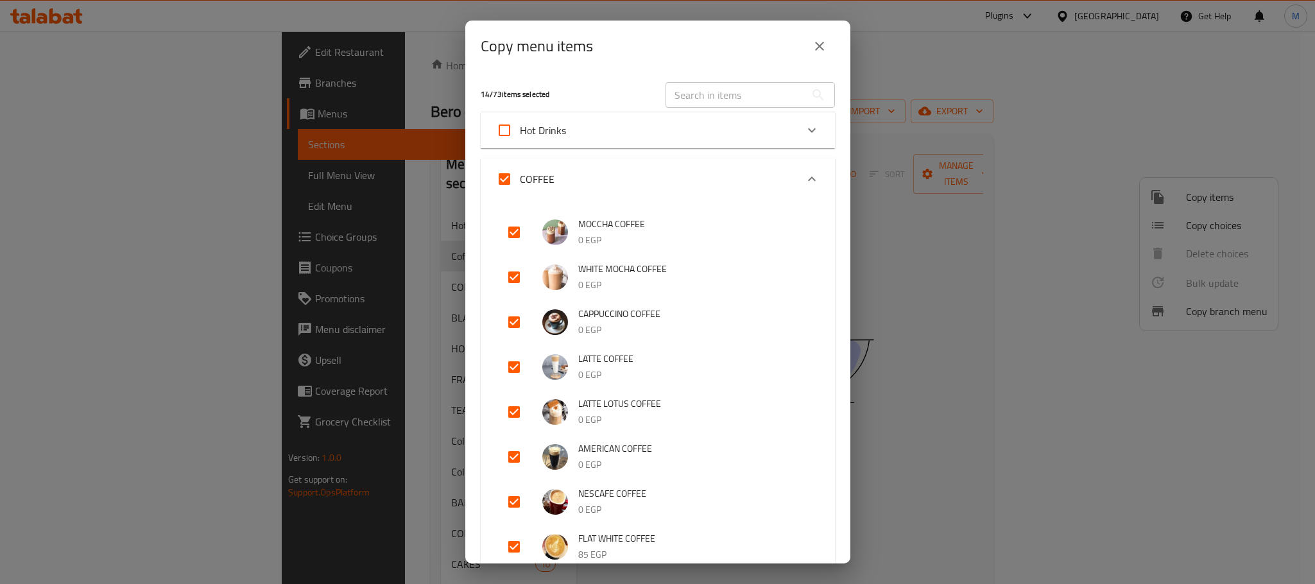
checkbox input "false"
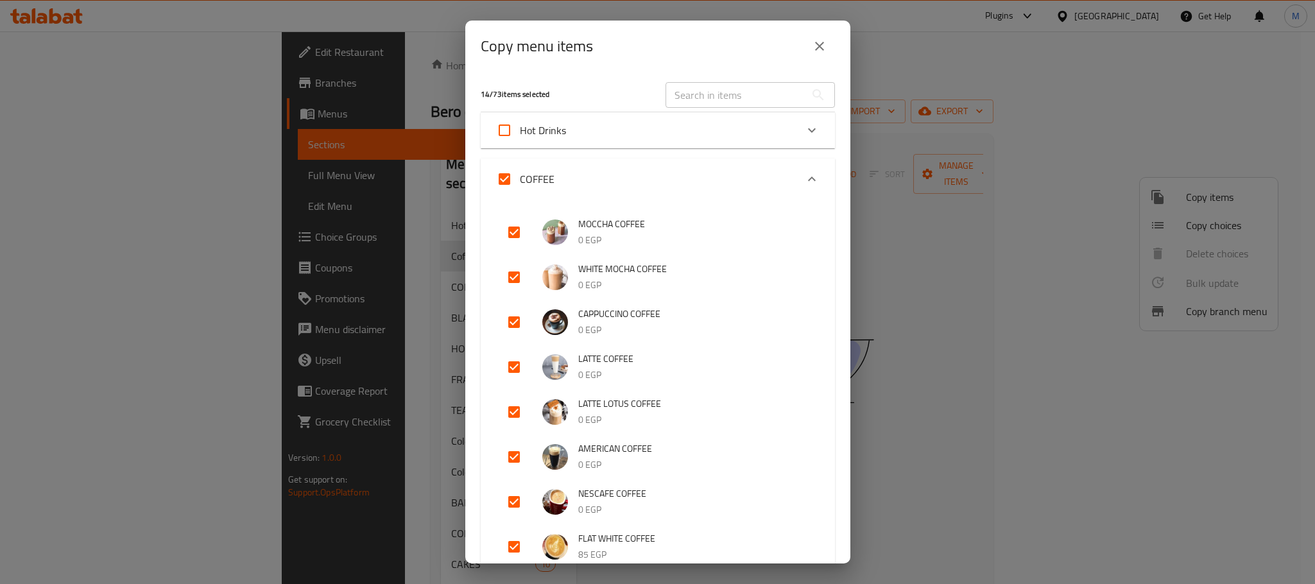
checkbox input "false"
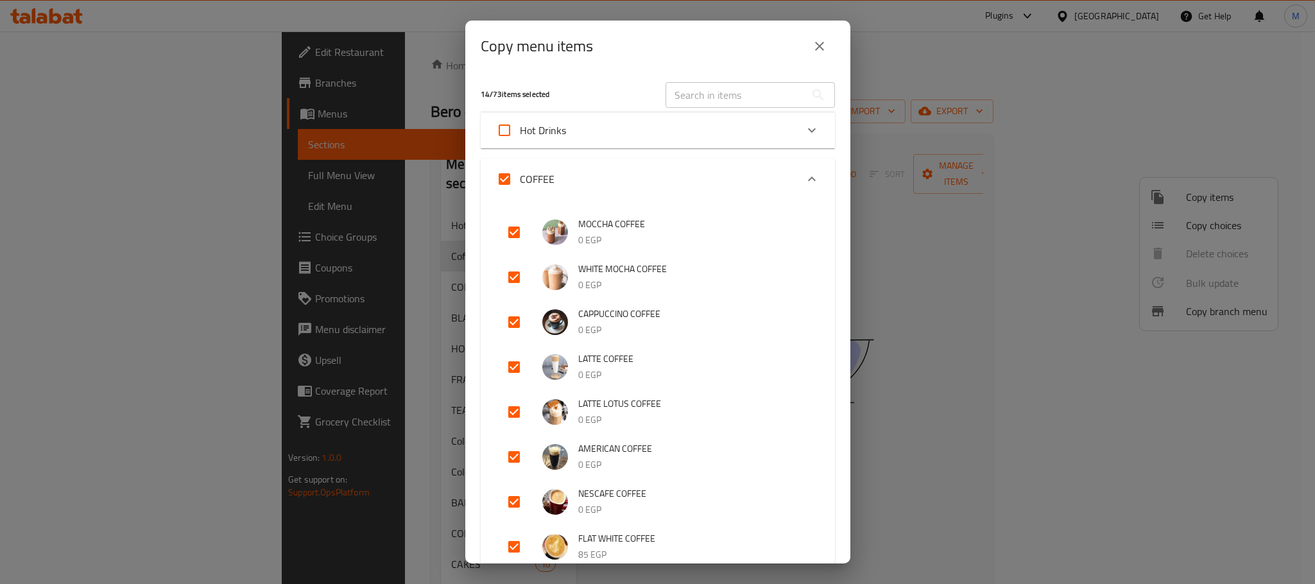
checkbox input "false"
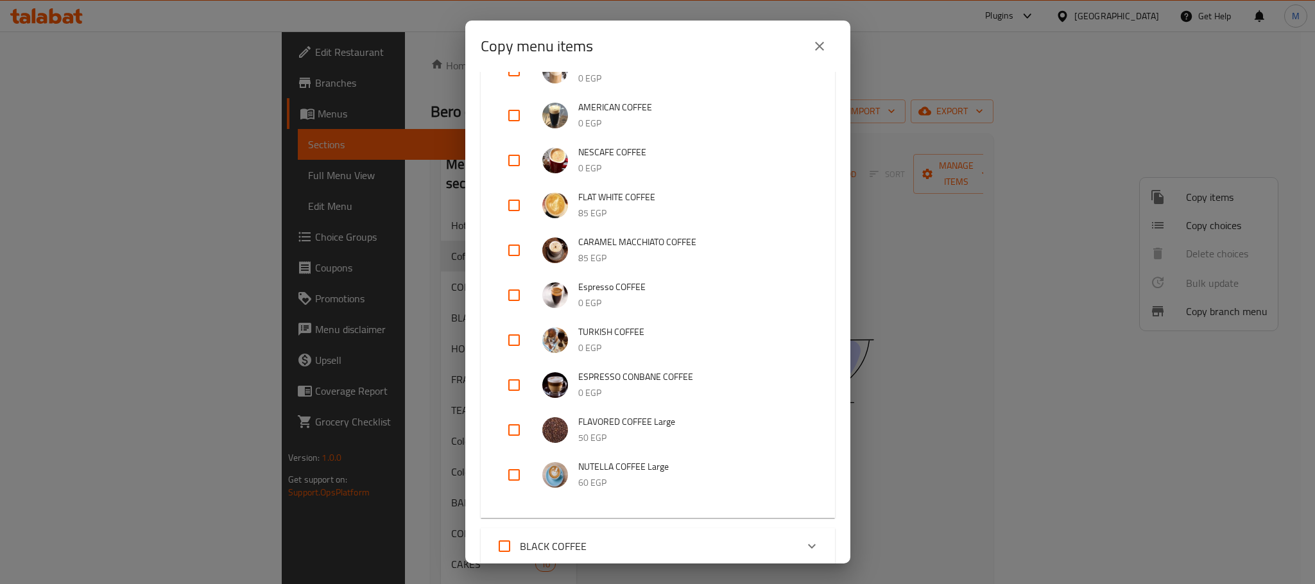
scroll to position [385, 0]
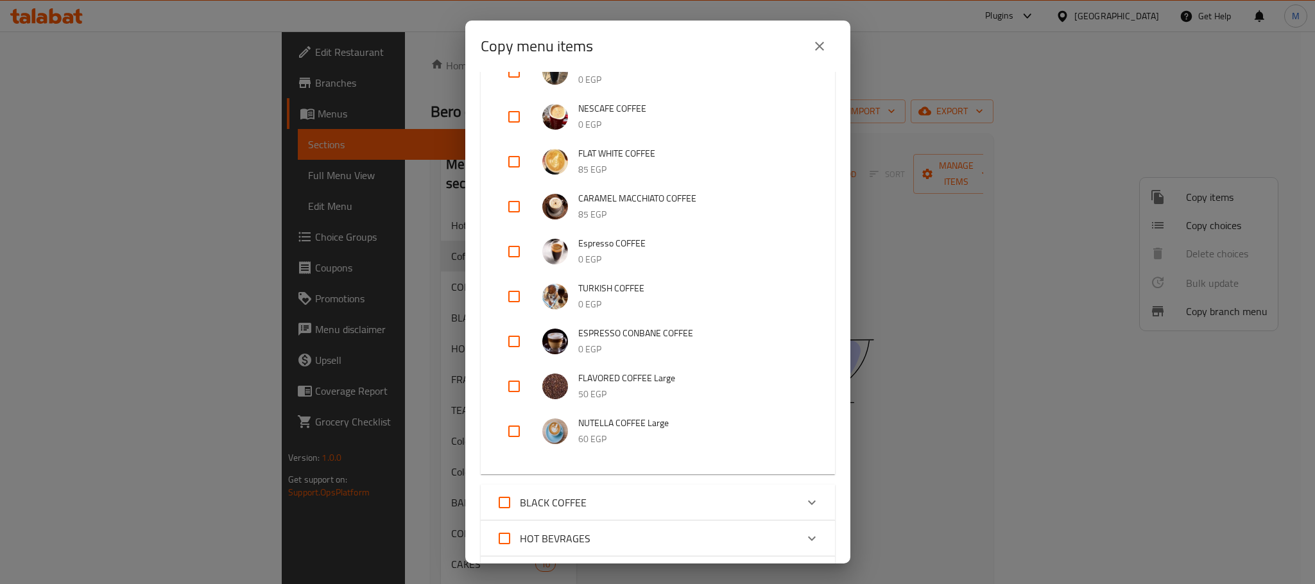
click at [526, 303] on input "checkbox" at bounding box center [514, 296] width 31 height 31
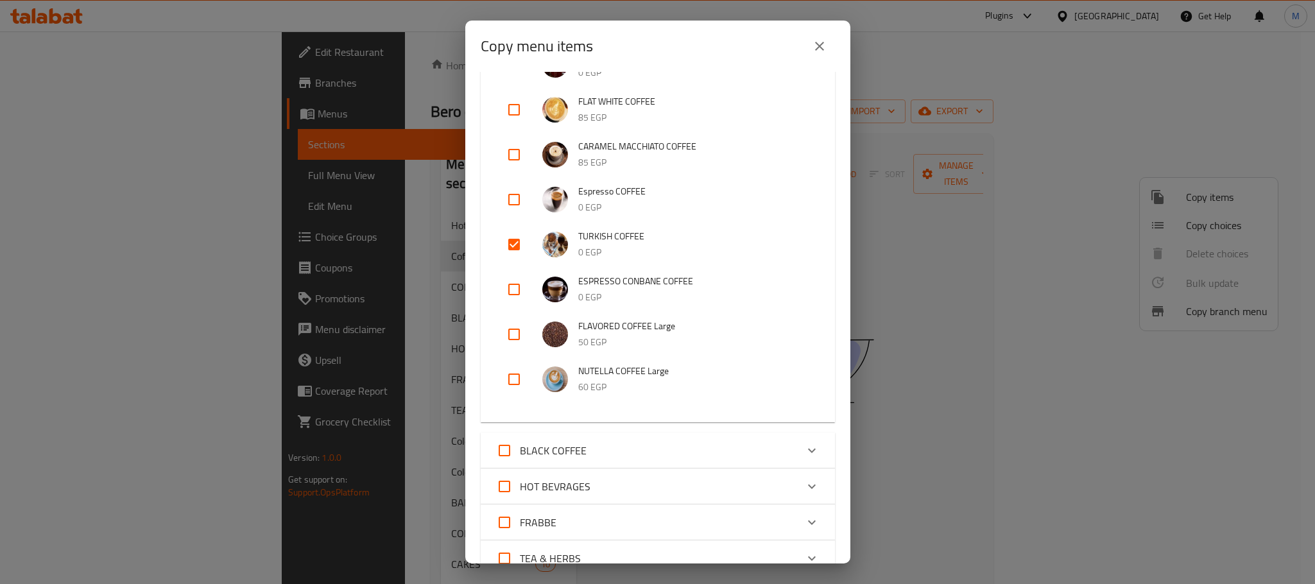
scroll to position [481, 0]
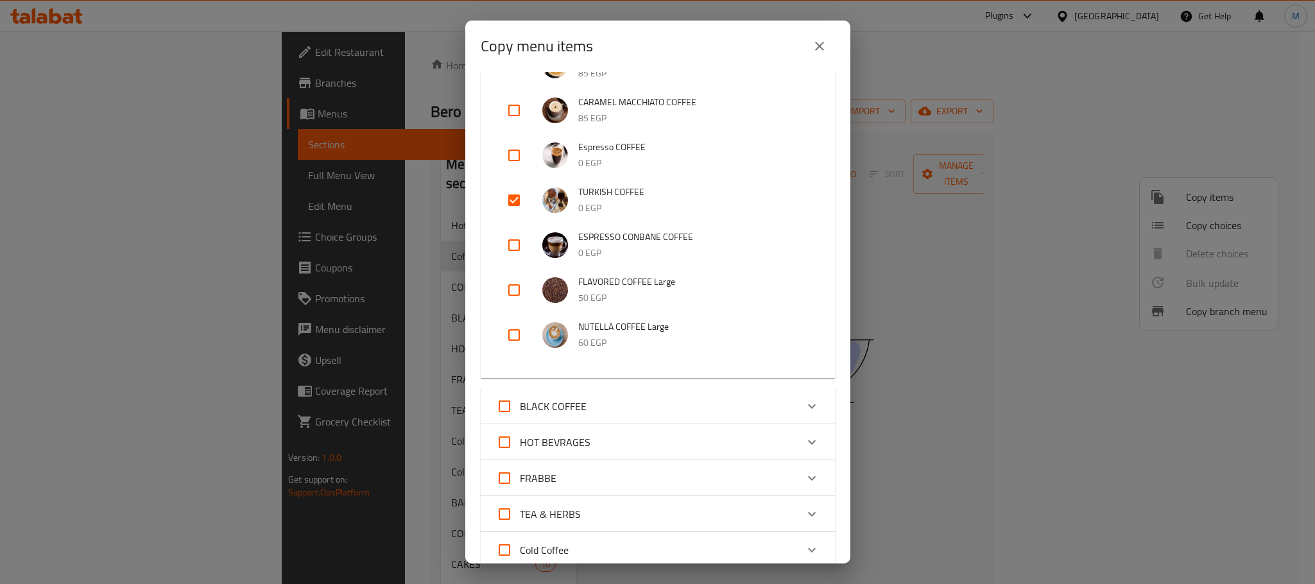
click at [493, 207] on div "MOCCHA COFFEE 0 EGP WHITE MOCHA COFFEE 0 EGP CAPPUCCINO COFFEE 0 EGP LATTE COFF…" at bounding box center [658, 48] width 354 height 660
click at [511, 206] on input "checkbox" at bounding box center [514, 200] width 31 height 31
click at [515, 196] on input "checkbox" at bounding box center [514, 200] width 31 height 31
checkbox input "true"
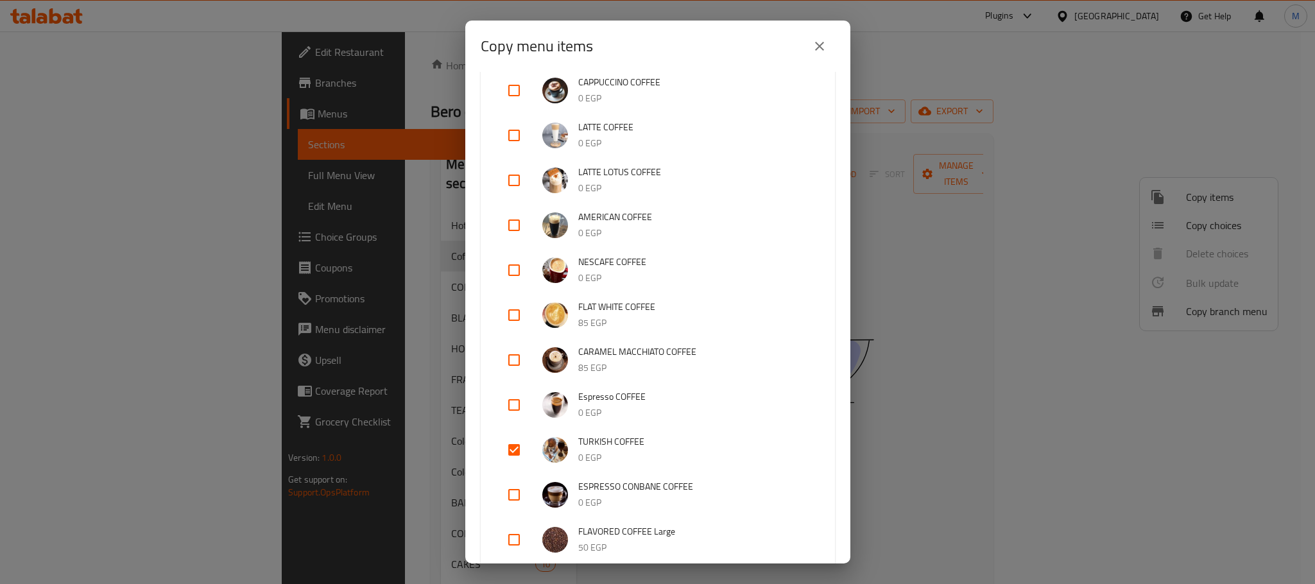
scroll to position [0, 0]
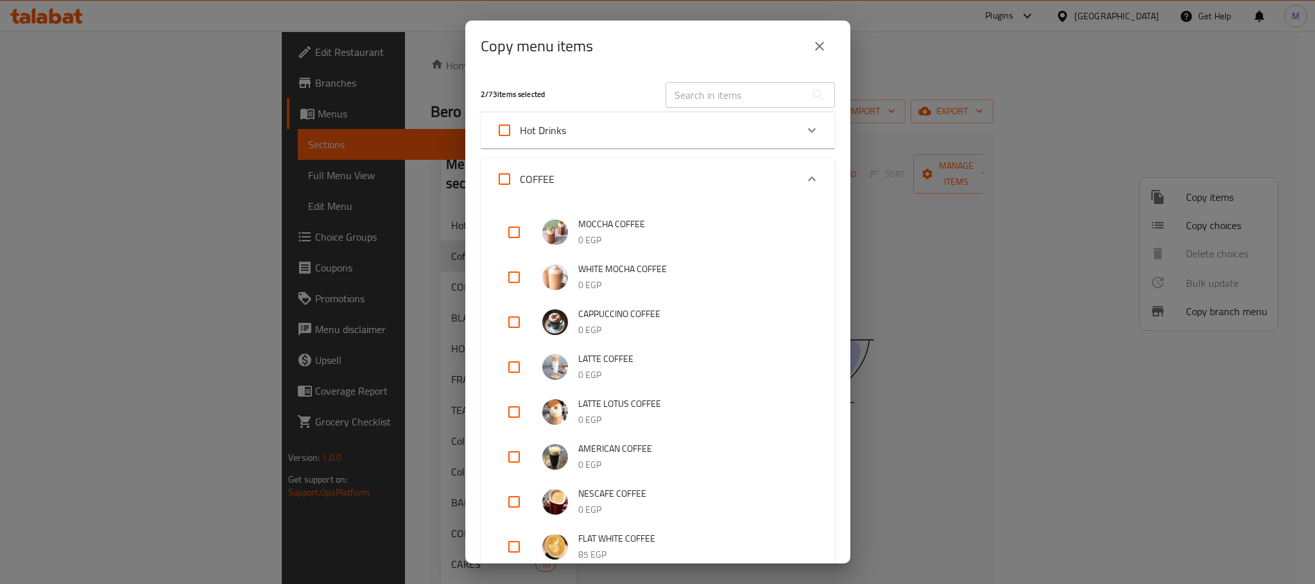
click at [751, 93] on input "text" at bounding box center [735, 95] width 140 height 26
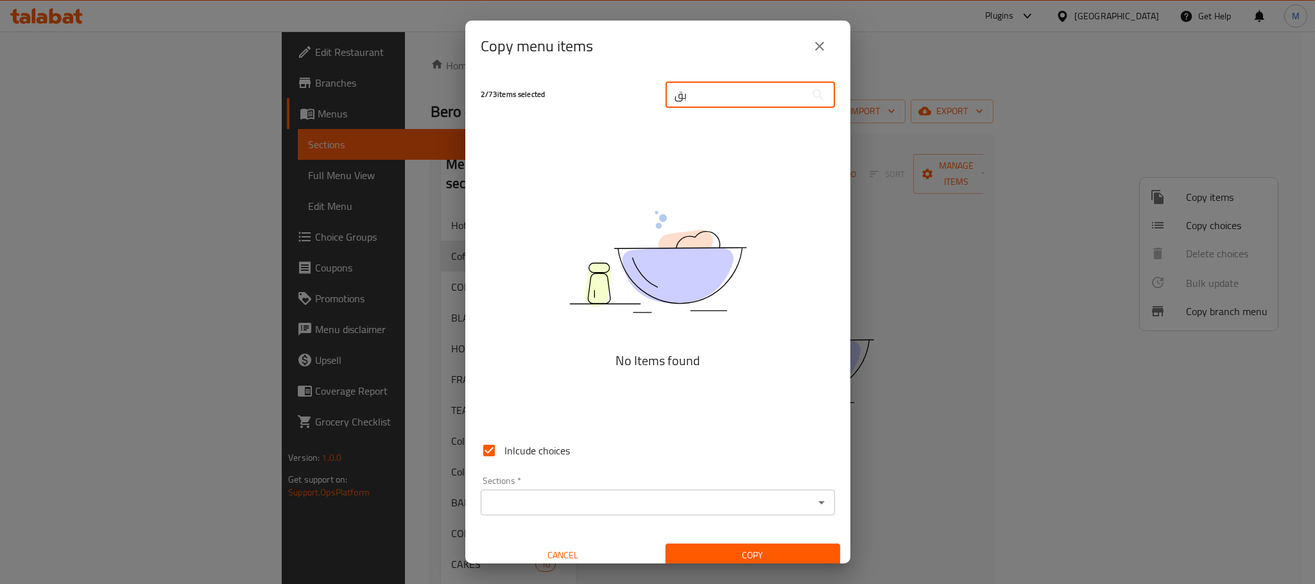
type input "ب"
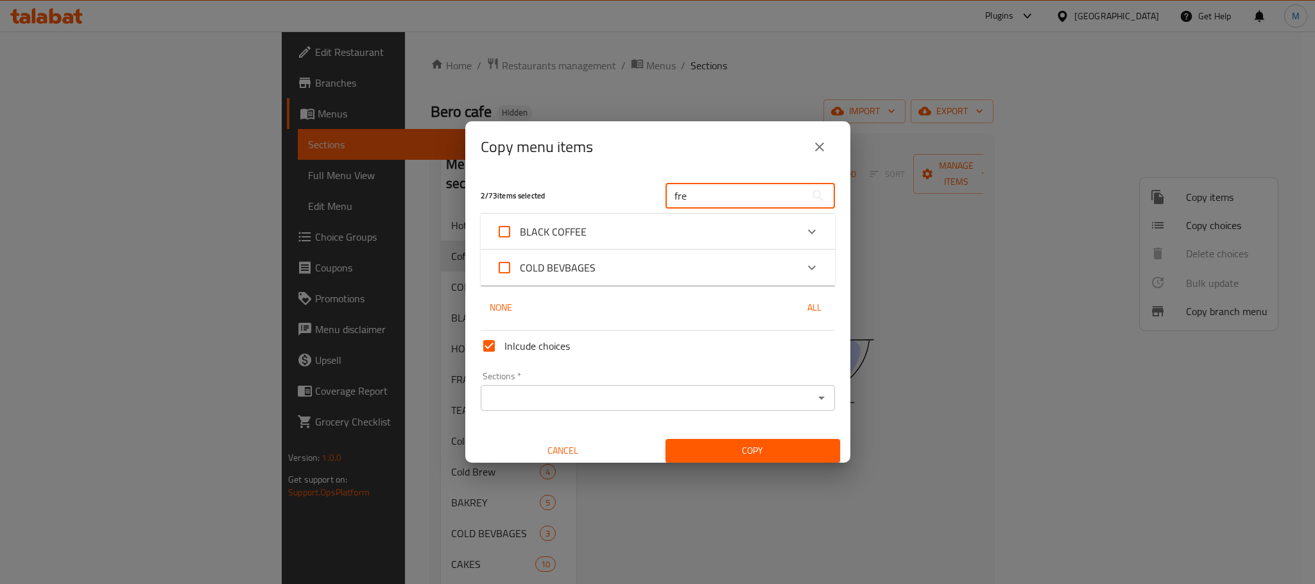
type input "fre"
click at [616, 232] on div "BLACK COFFEE" at bounding box center [646, 231] width 300 height 31
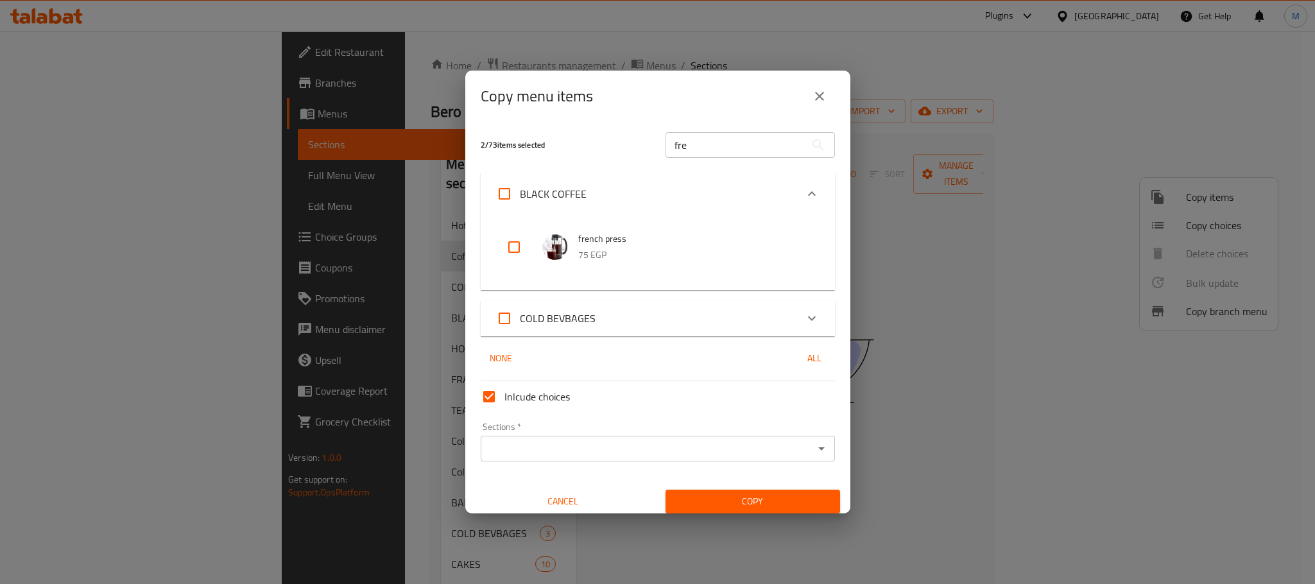
click at [611, 307] on div "COLD BEVBAGES" at bounding box center [646, 318] width 300 height 31
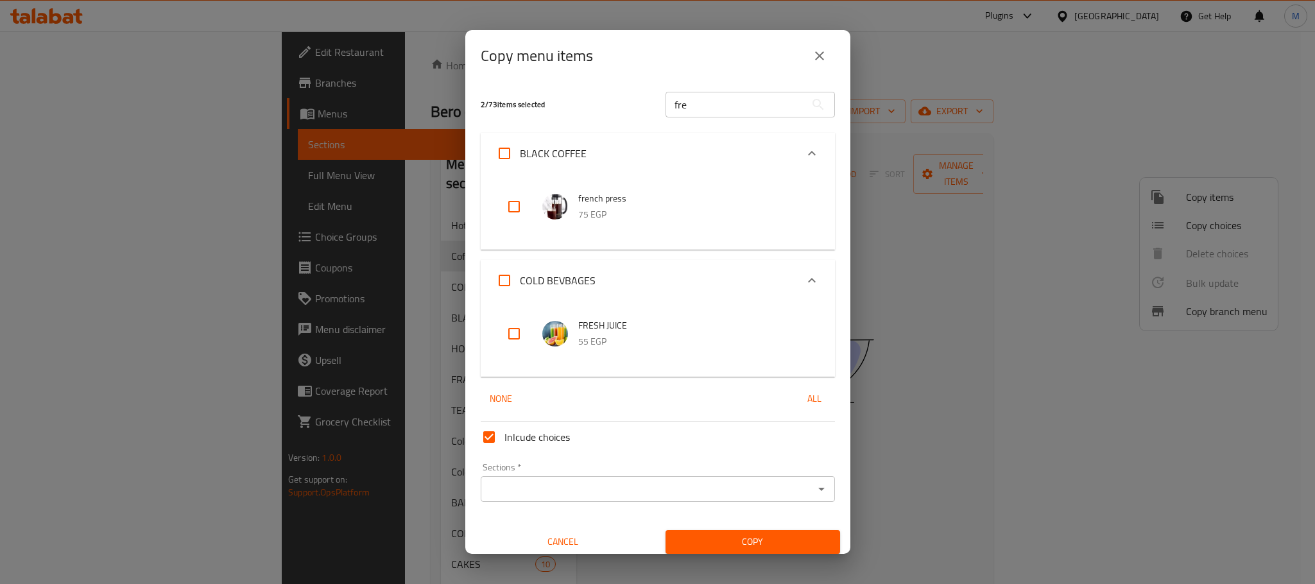
click at [551, 284] on span "COLD BEVBAGES" at bounding box center [558, 280] width 76 height 19
click at [520, 284] on input "COLD BEVBAGES" at bounding box center [504, 280] width 31 height 31
checkbox input "true"
click at [497, 273] on input "COLD BEVBAGES" at bounding box center [504, 280] width 31 height 31
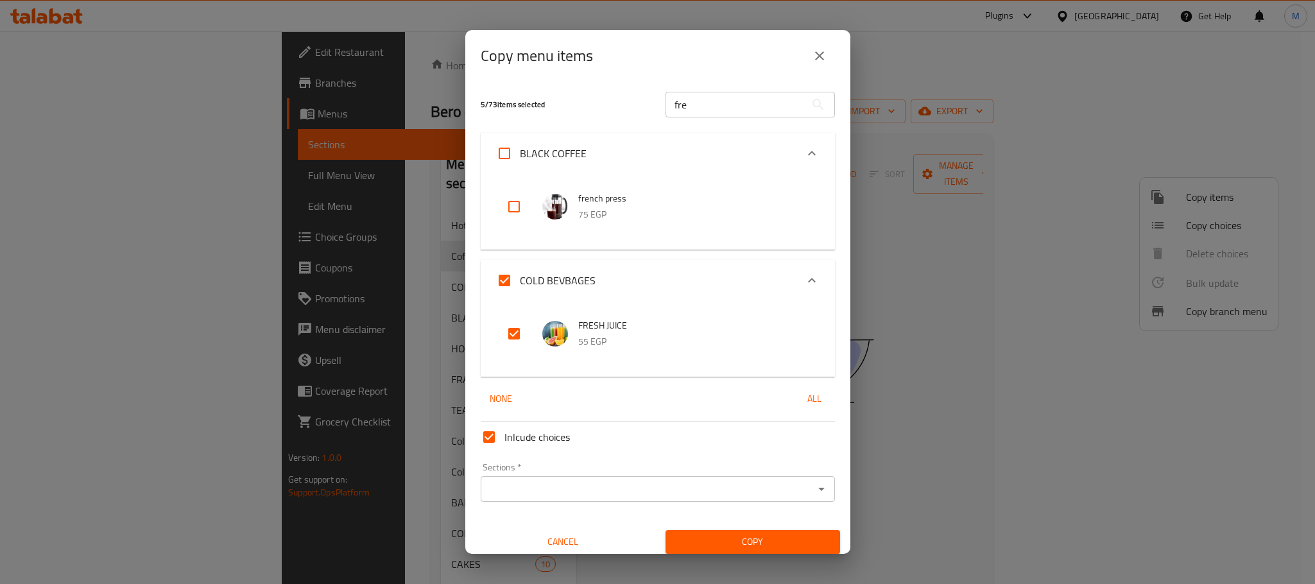
checkbox input "false"
click at [622, 151] on div "BLACK COFFEE" at bounding box center [646, 153] width 300 height 31
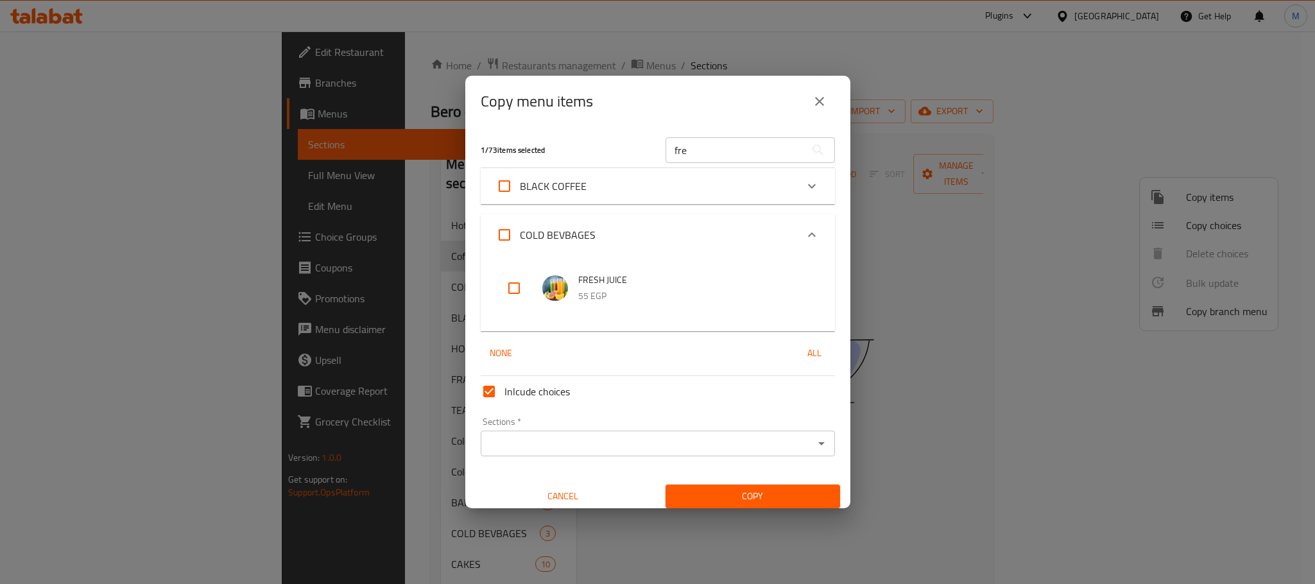
click at [703, 221] on div "COLD BEVBAGES" at bounding box center [646, 234] width 300 height 31
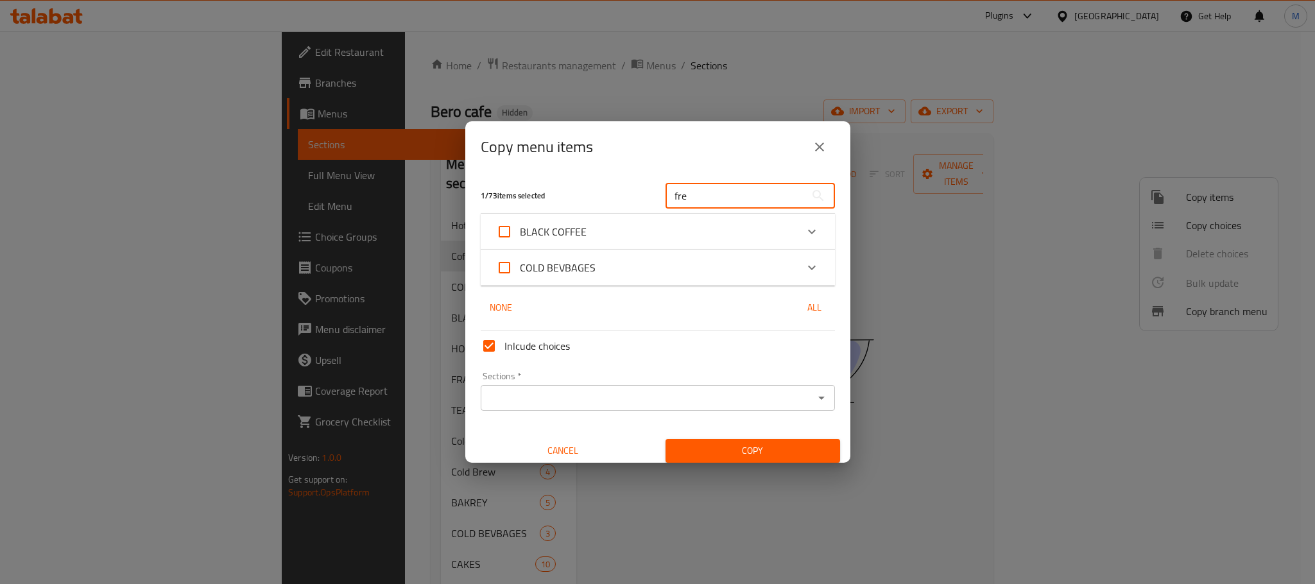
click at [688, 185] on input "fre" at bounding box center [735, 196] width 140 height 26
click at [692, 185] on input "fre" at bounding box center [735, 196] width 140 height 26
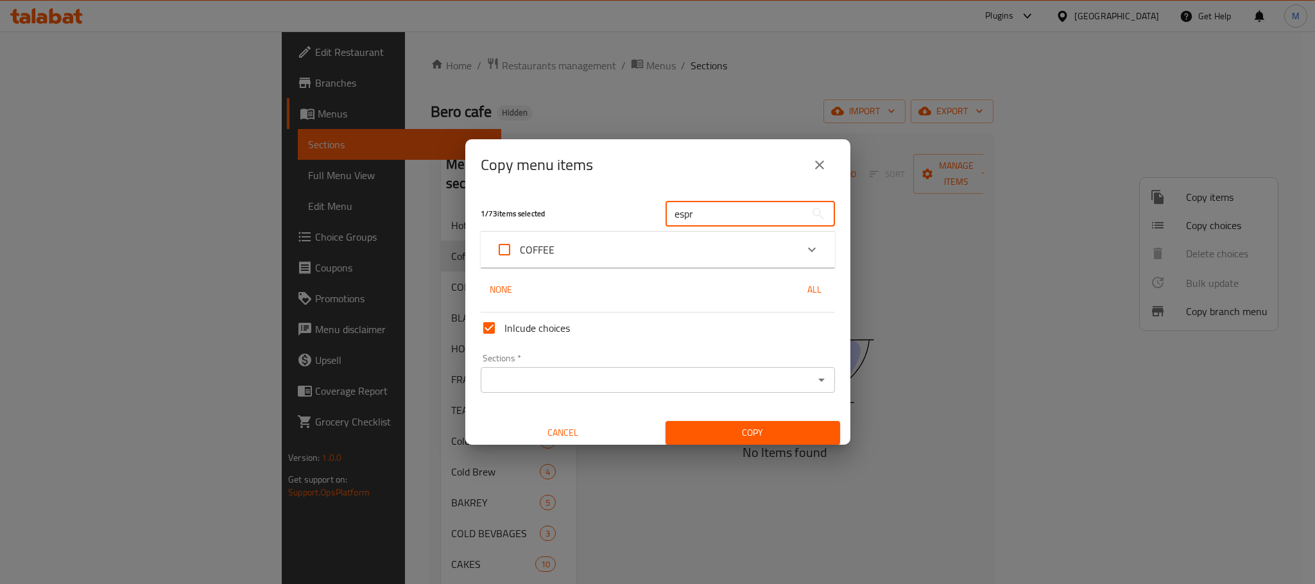
type input "espr"
click at [676, 251] on div "COFFEE" at bounding box center [646, 249] width 300 height 31
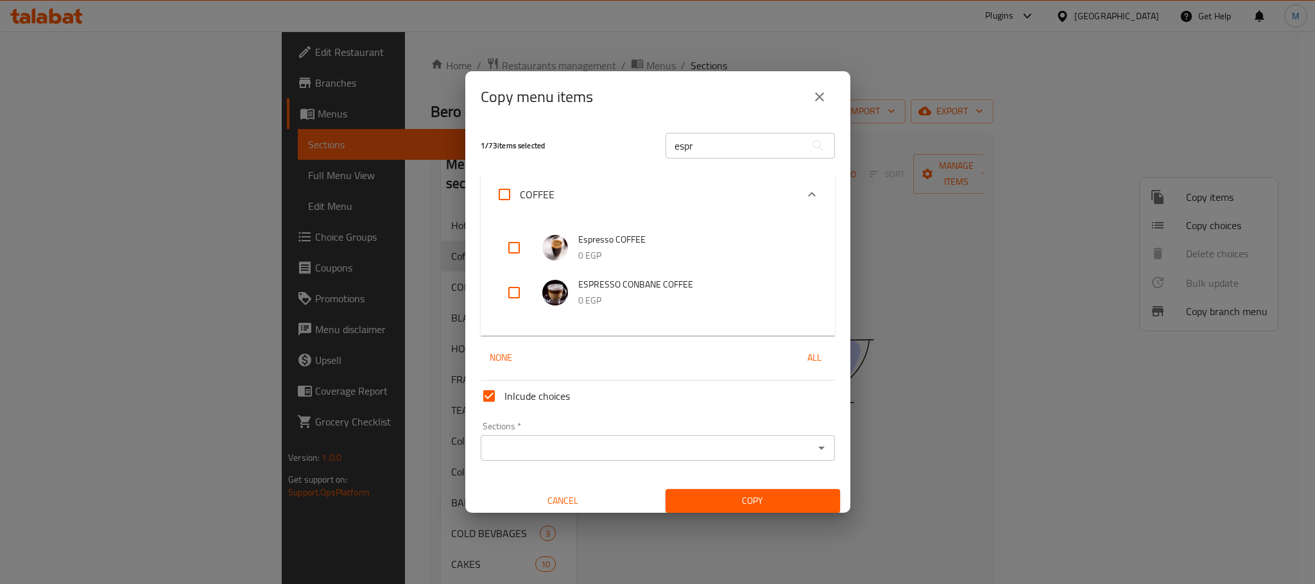
click at [503, 244] on input "checkbox" at bounding box center [514, 247] width 31 height 31
checkbox input "true"
click at [520, 293] on input "checkbox" at bounding box center [514, 292] width 31 height 31
checkbox input "true"
click at [705, 151] on input "espr" at bounding box center [735, 146] width 140 height 26
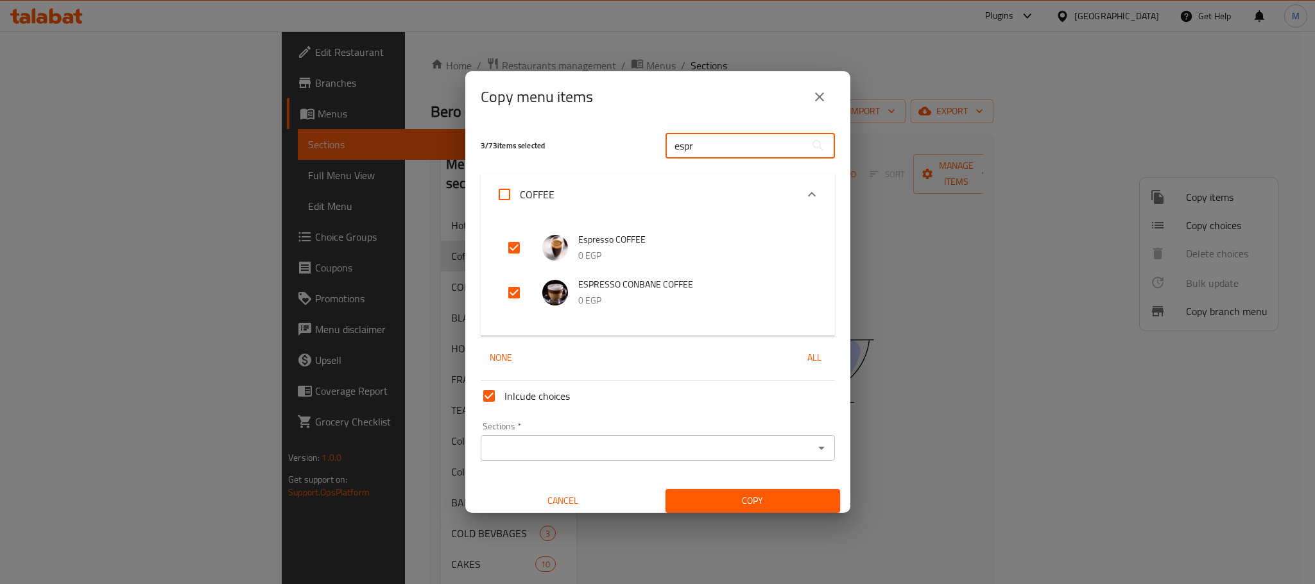
click at [705, 151] on input "espr" at bounding box center [735, 146] width 140 height 26
type input "av"
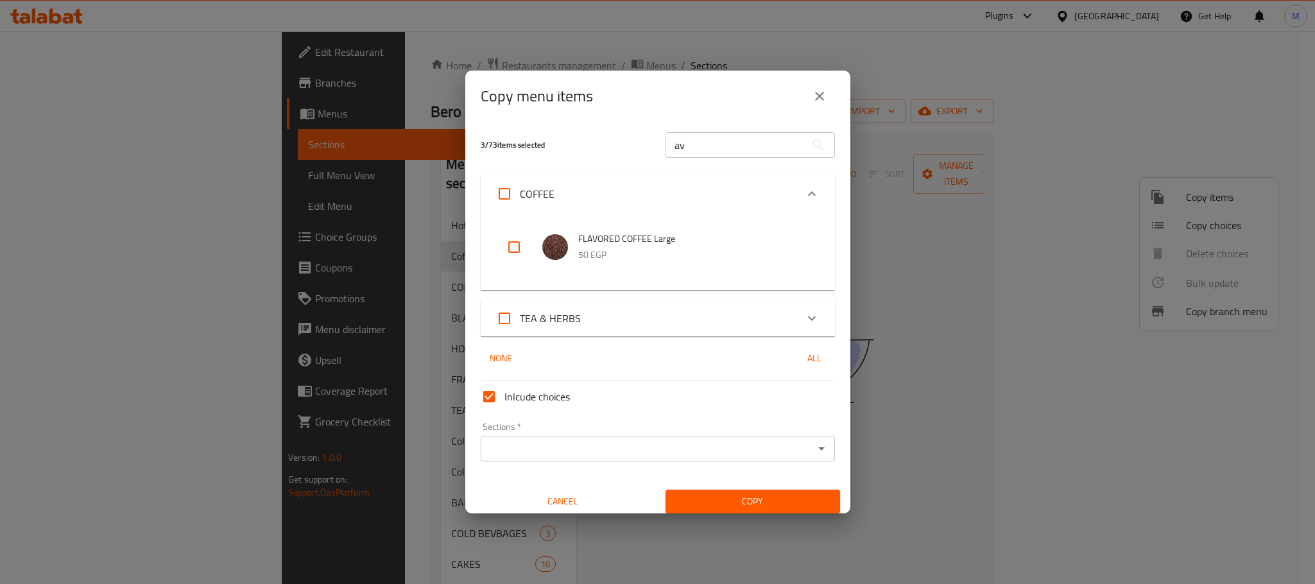
click at [530, 241] on div at bounding box center [524, 247] width 36 height 31
click at [518, 244] on input "checkbox" at bounding box center [514, 247] width 31 height 31
click at [718, 143] on input "av" at bounding box center [735, 145] width 140 height 26
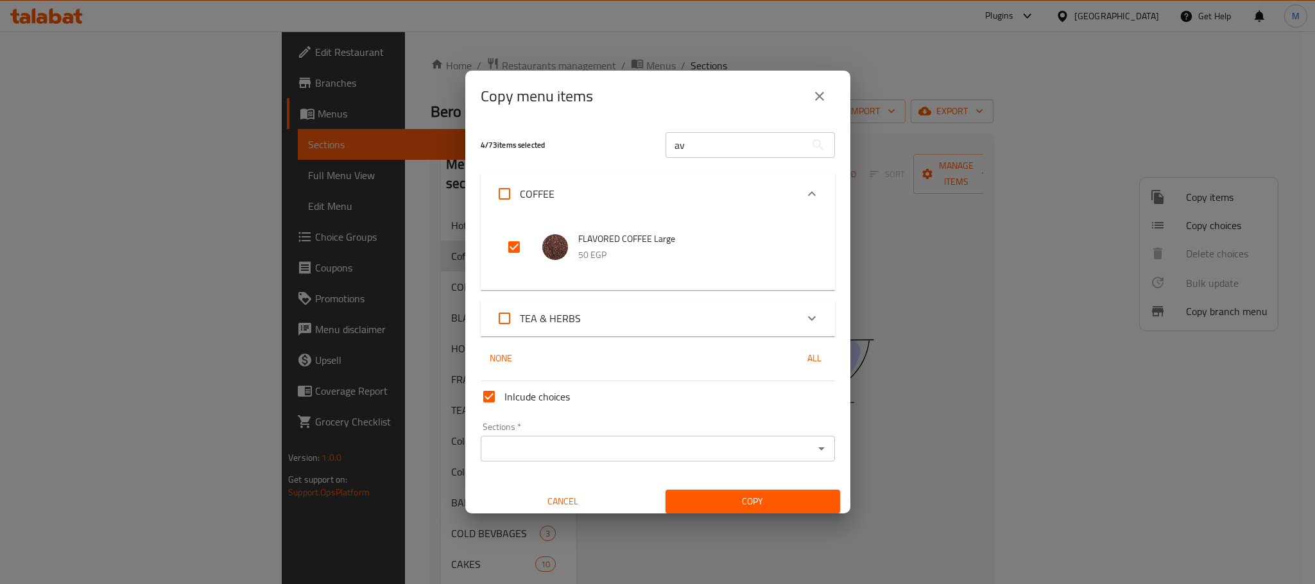
click at [524, 239] on input "checkbox" at bounding box center [514, 247] width 31 height 31
checkbox input "false"
click at [730, 133] on input "av" at bounding box center [735, 145] width 140 height 26
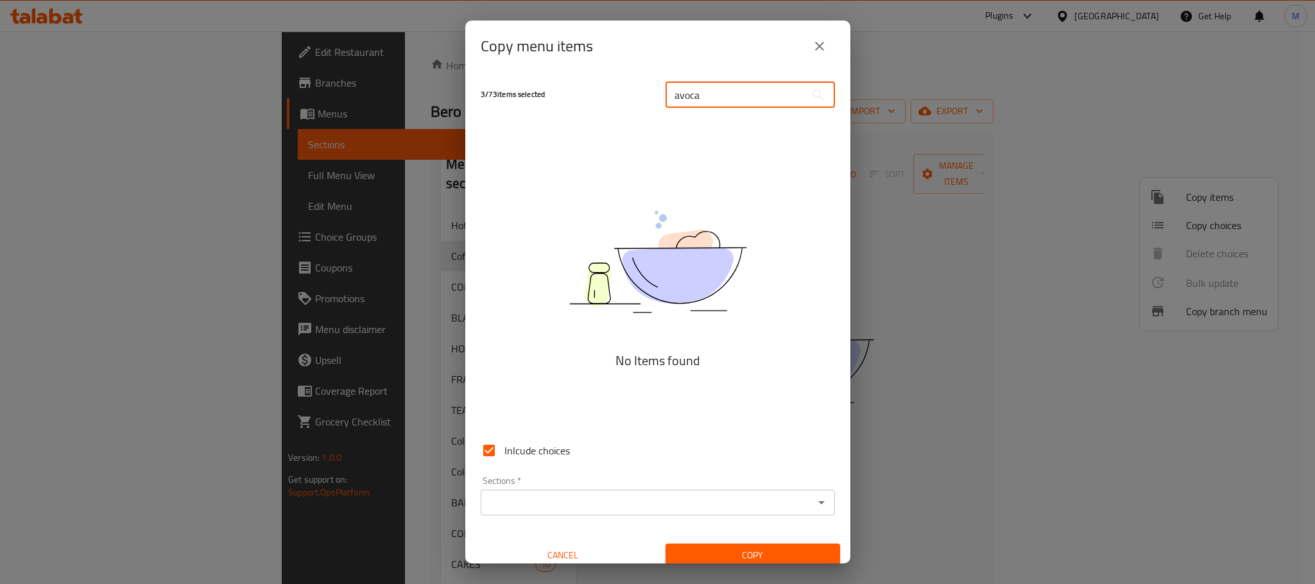
type input "avoca"
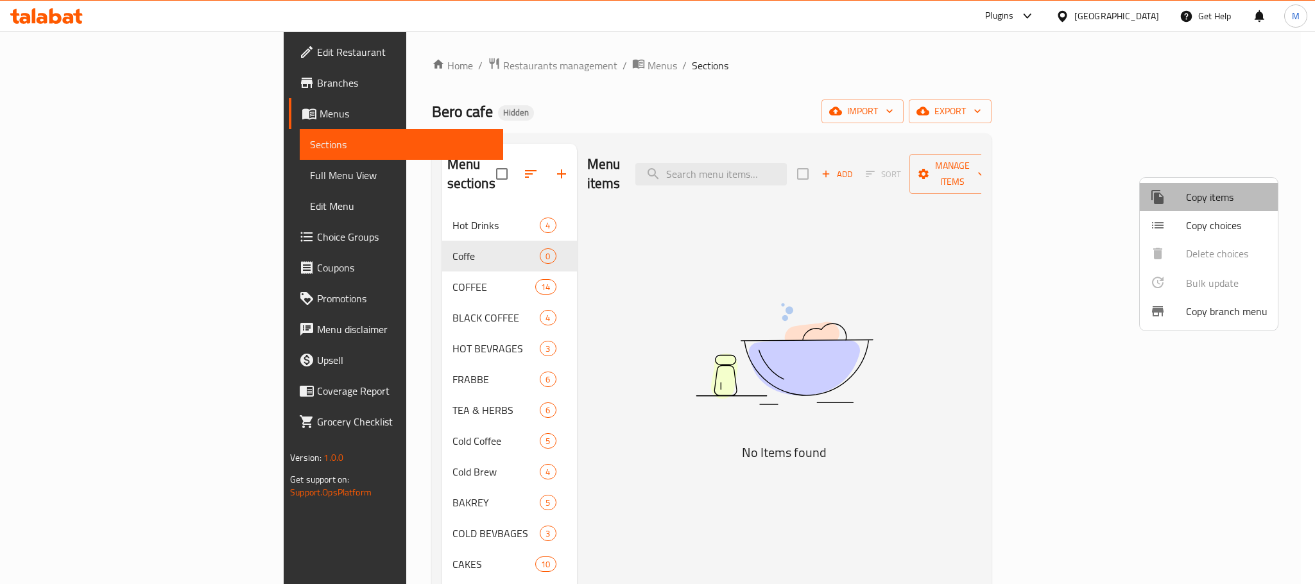
click at [1204, 189] on span "Copy items" at bounding box center [1226, 196] width 81 height 15
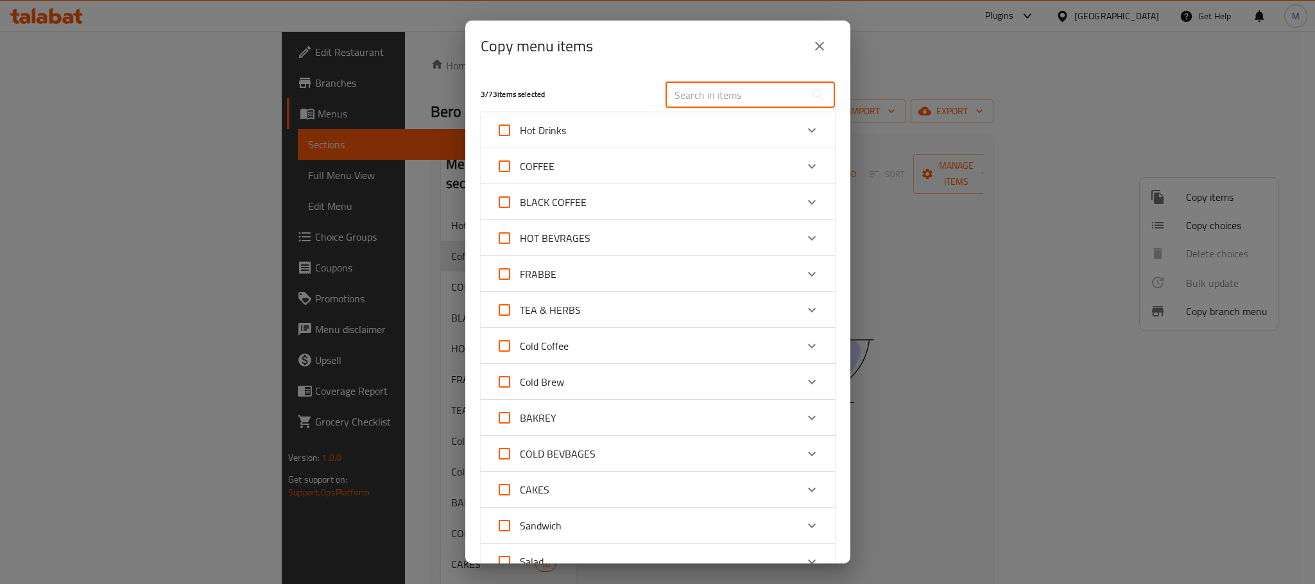
click at [696, 87] on input "text" at bounding box center [735, 95] width 140 height 26
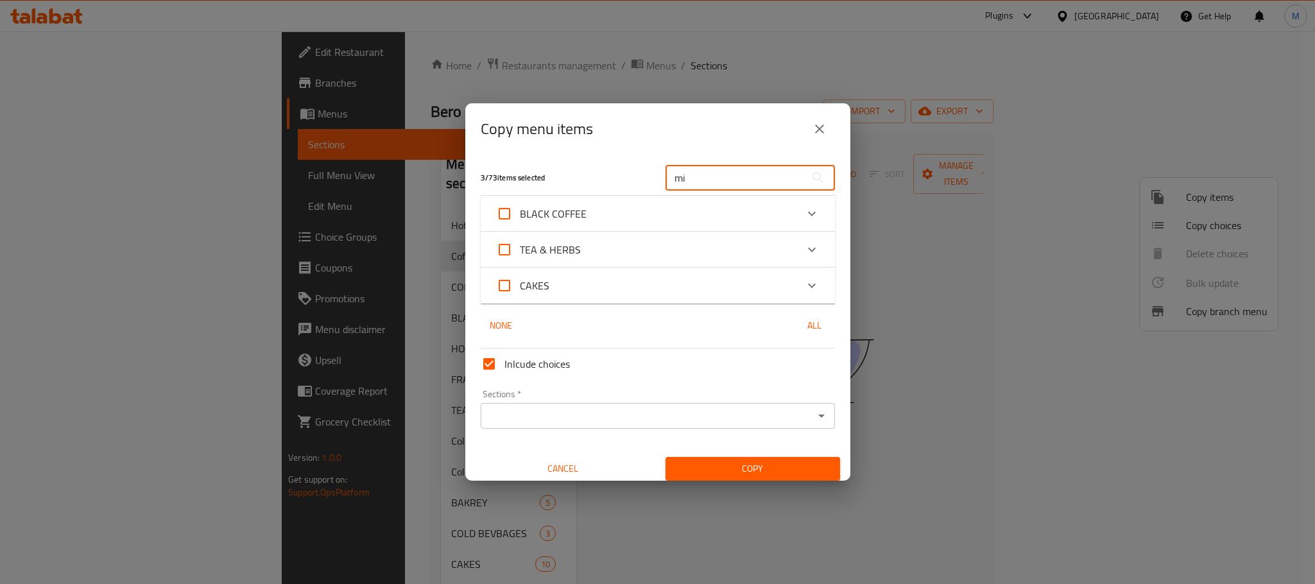
type input "mi"
click at [762, 185] on input "mi" at bounding box center [735, 178] width 140 height 26
click at [747, 180] on input "mi" at bounding box center [735, 178] width 140 height 26
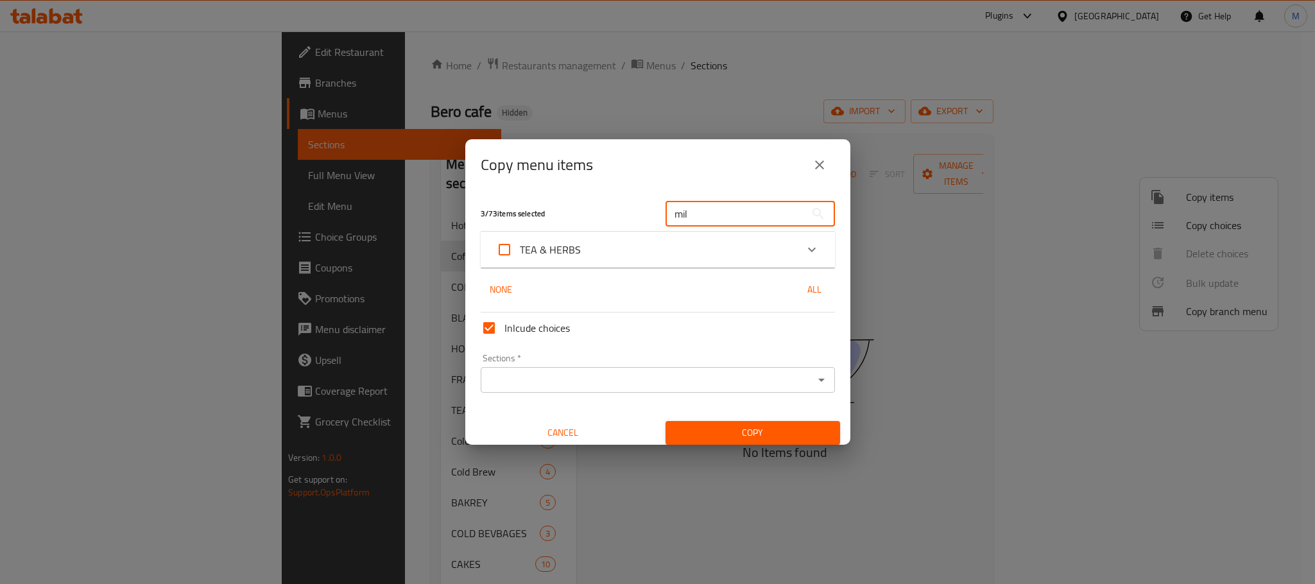
click at [724, 216] on input "mil" at bounding box center [735, 214] width 140 height 26
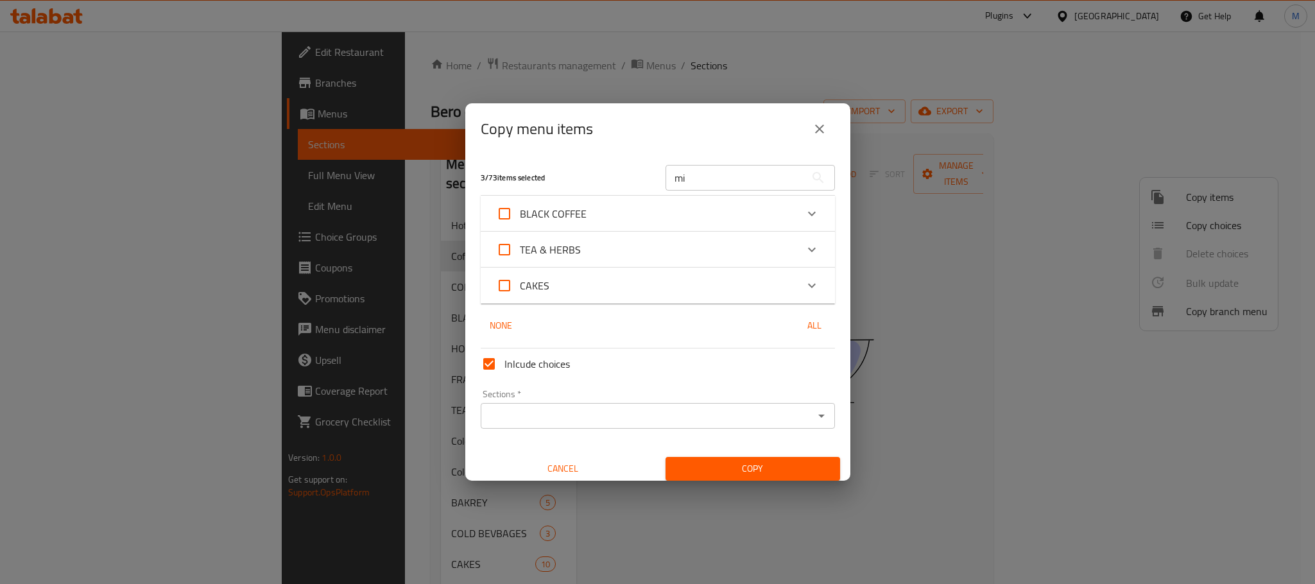
click at [622, 212] on div "BLACK COFFEE" at bounding box center [646, 213] width 300 height 31
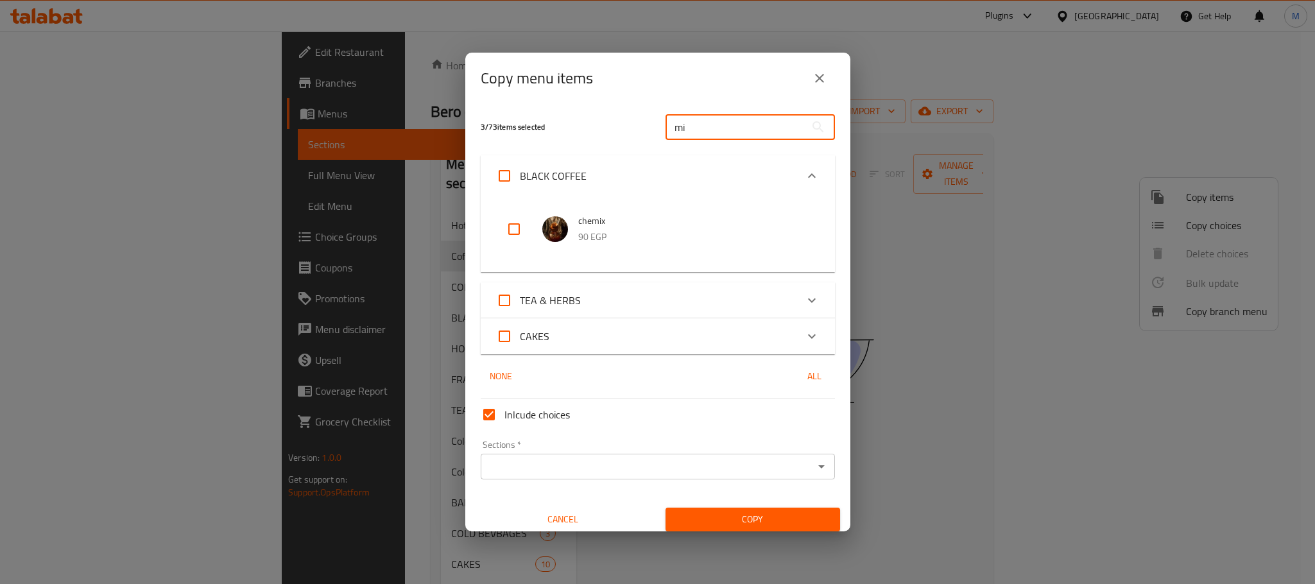
click at [730, 122] on input "mi" at bounding box center [735, 127] width 140 height 26
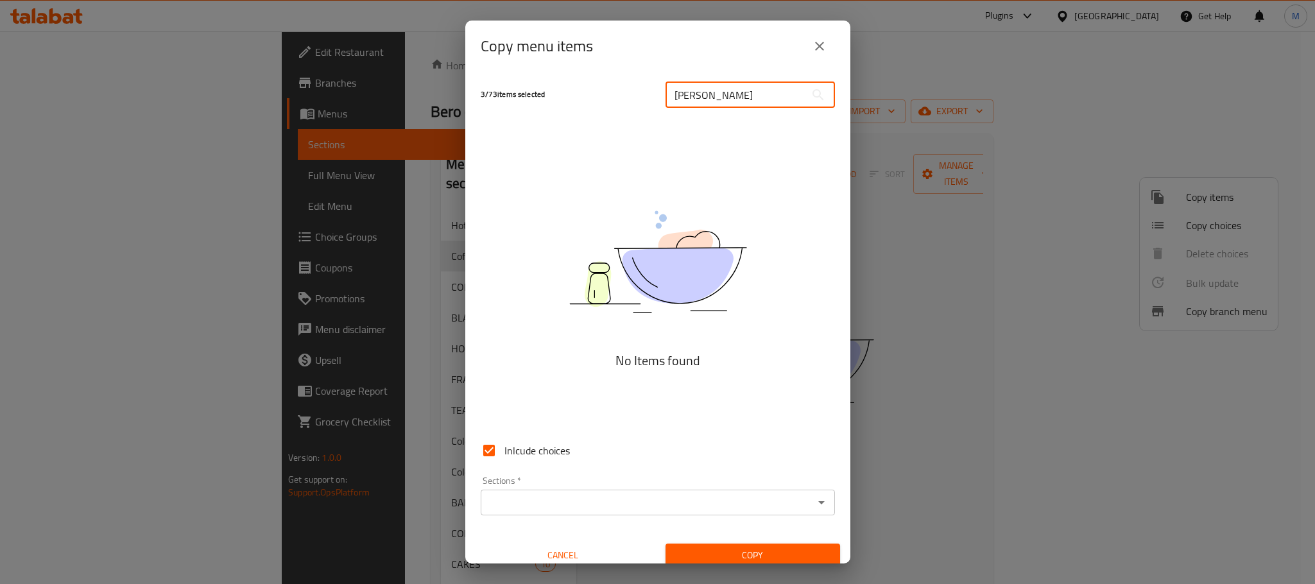
type input "mika"
click at [820, 46] on icon "close" at bounding box center [819, 46] width 15 height 15
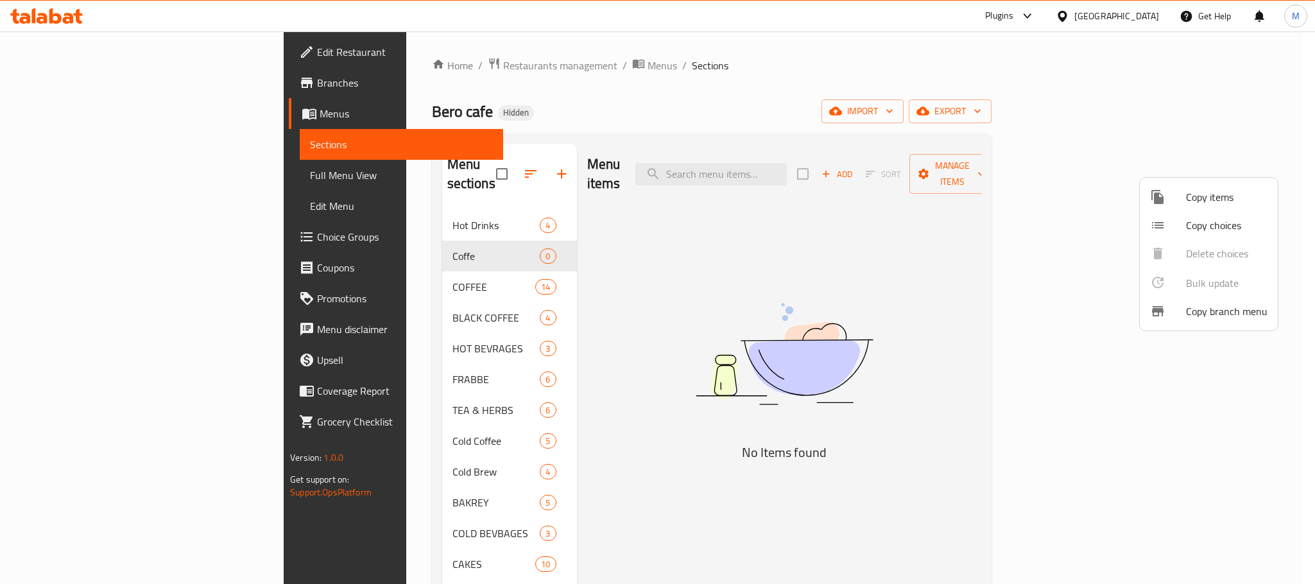
click at [1183, 197] on div at bounding box center [1168, 196] width 36 height 15
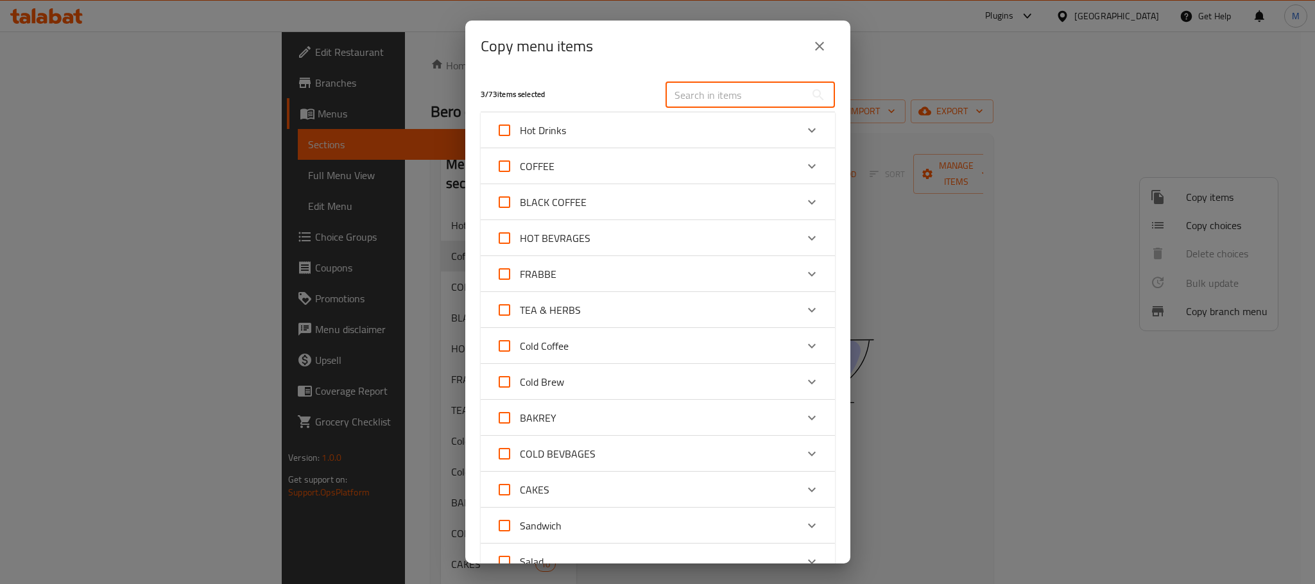
click at [753, 90] on input "text" at bounding box center [735, 95] width 140 height 26
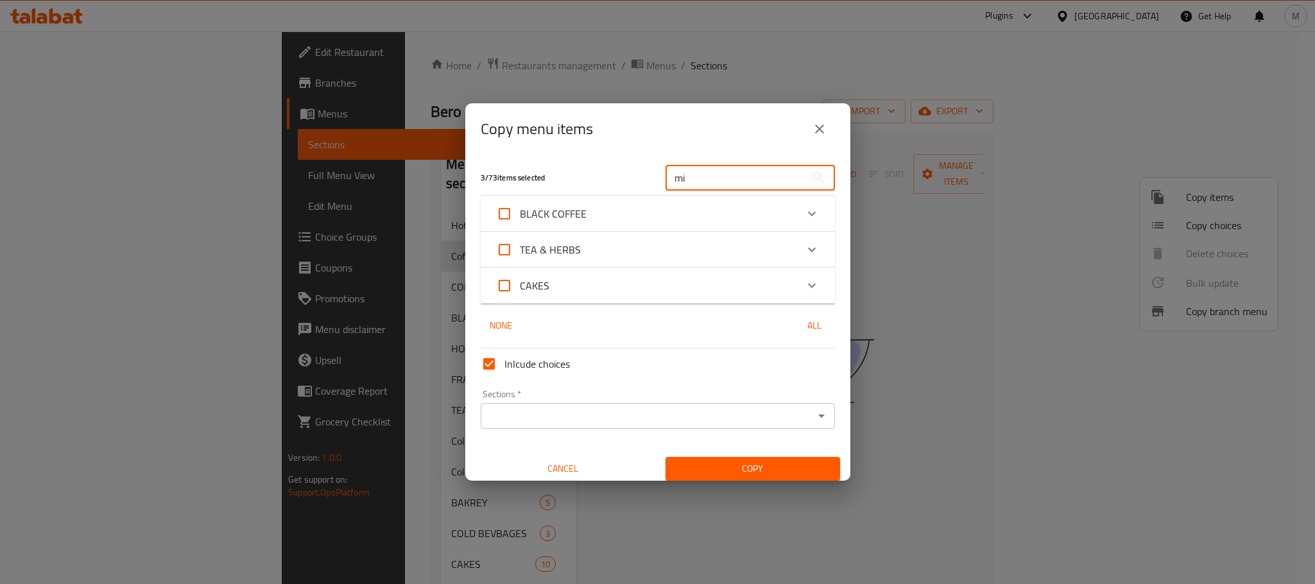
type input "mi"
click at [535, 228] on div "BLACK COFFEE" at bounding box center [658, 214] width 354 height 36
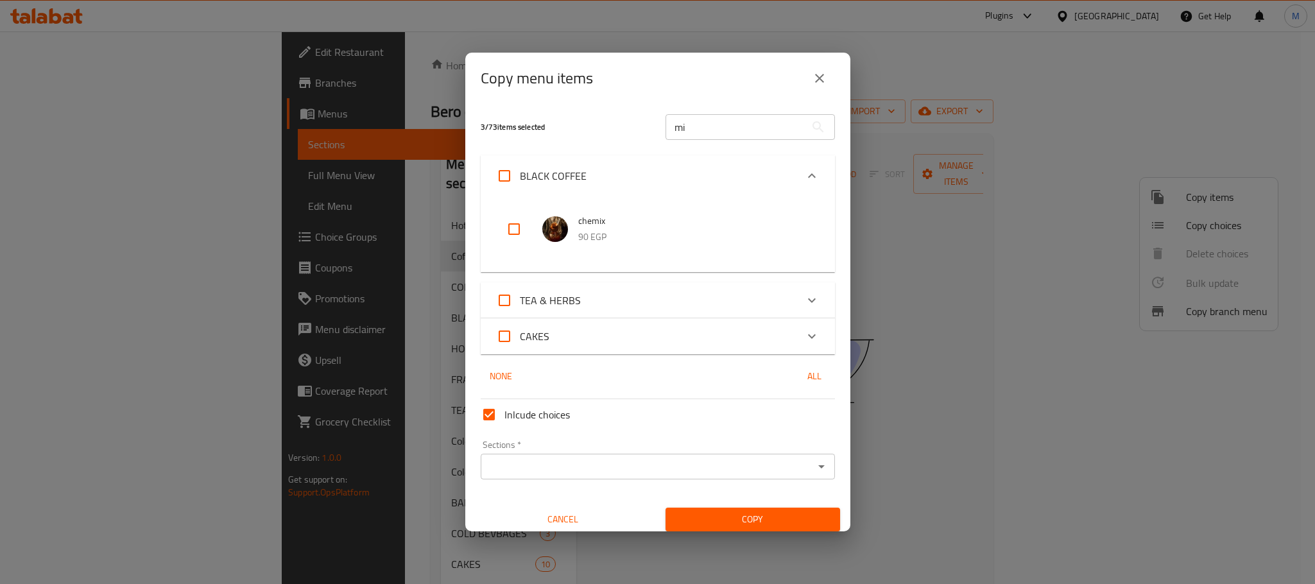
click at [595, 179] on div "BLACK COFFEE" at bounding box center [646, 175] width 300 height 31
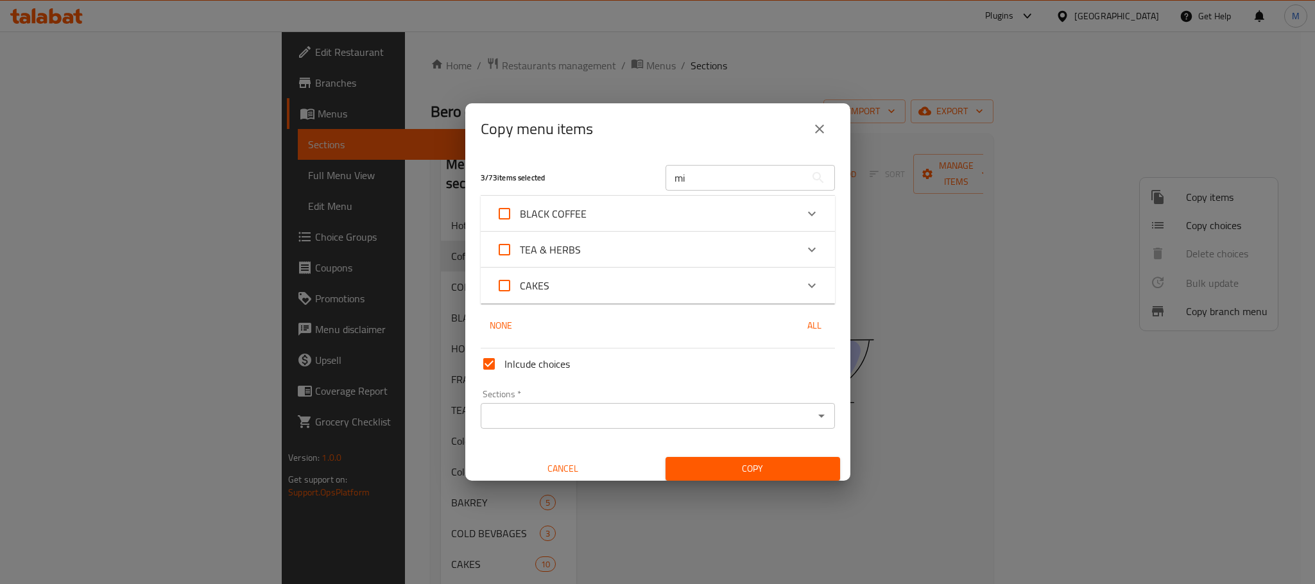
click at [578, 258] on span "TEA & HERBS" at bounding box center [550, 249] width 61 height 19
click at [520, 258] on input "TEA & HERBS" at bounding box center [504, 249] width 31 height 31
checkbox input "true"
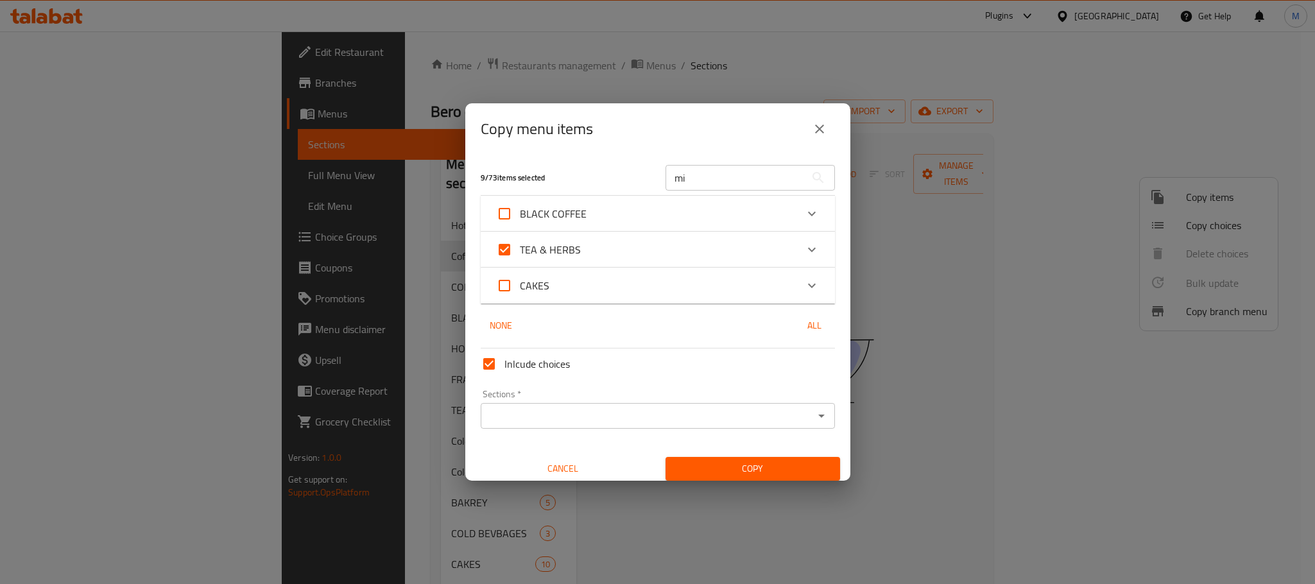
click at [578, 247] on span "TEA & HERBS" at bounding box center [550, 249] width 61 height 19
click at [520, 247] on input "TEA & HERBS" at bounding box center [504, 249] width 31 height 31
checkbox input "false"
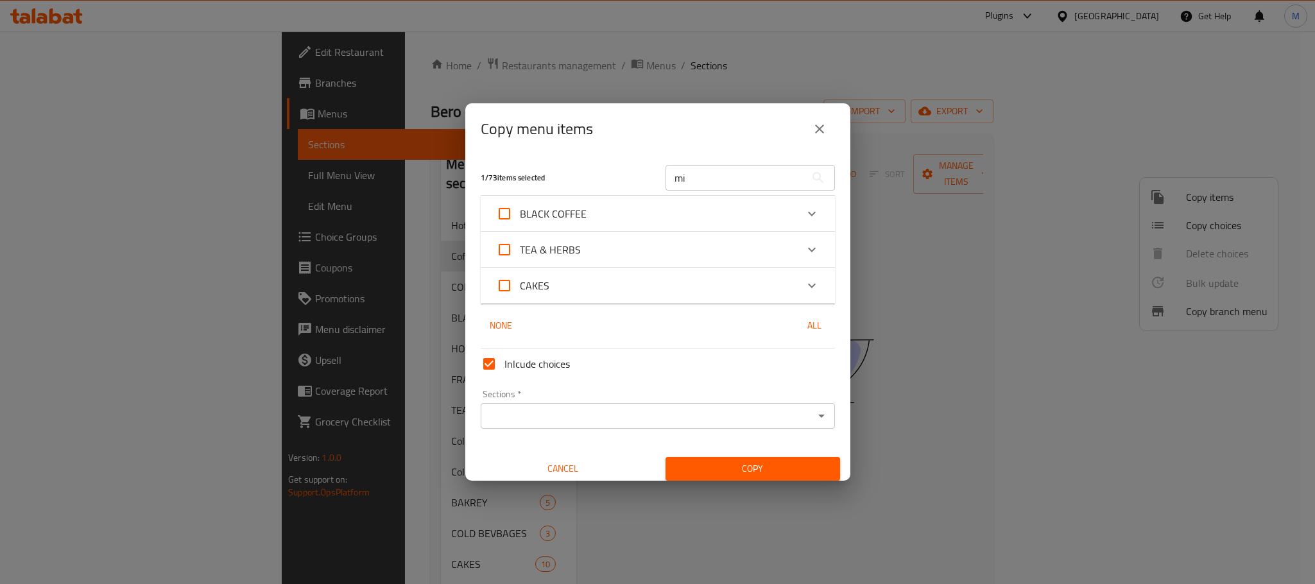
click at [804, 247] on icon "Expand" at bounding box center [811, 249] width 15 height 15
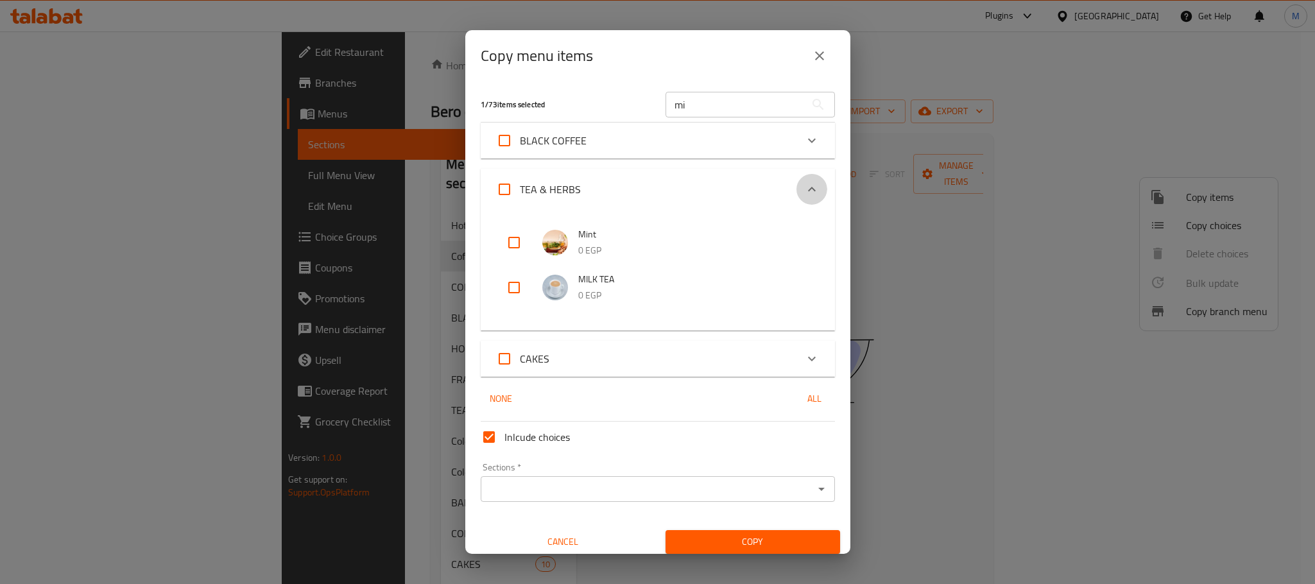
click at [804, 187] on icon "Expand" at bounding box center [811, 189] width 15 height 15
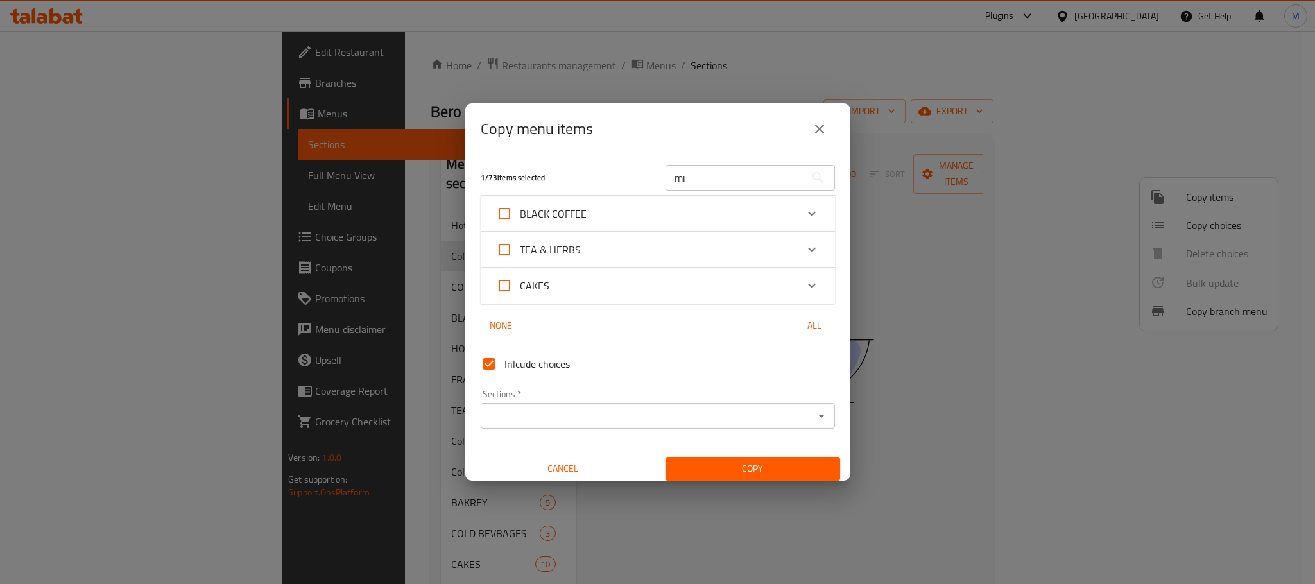
click at [758, 287] on div "CAKES" at bounding box center [646, 285] width 300 height 31
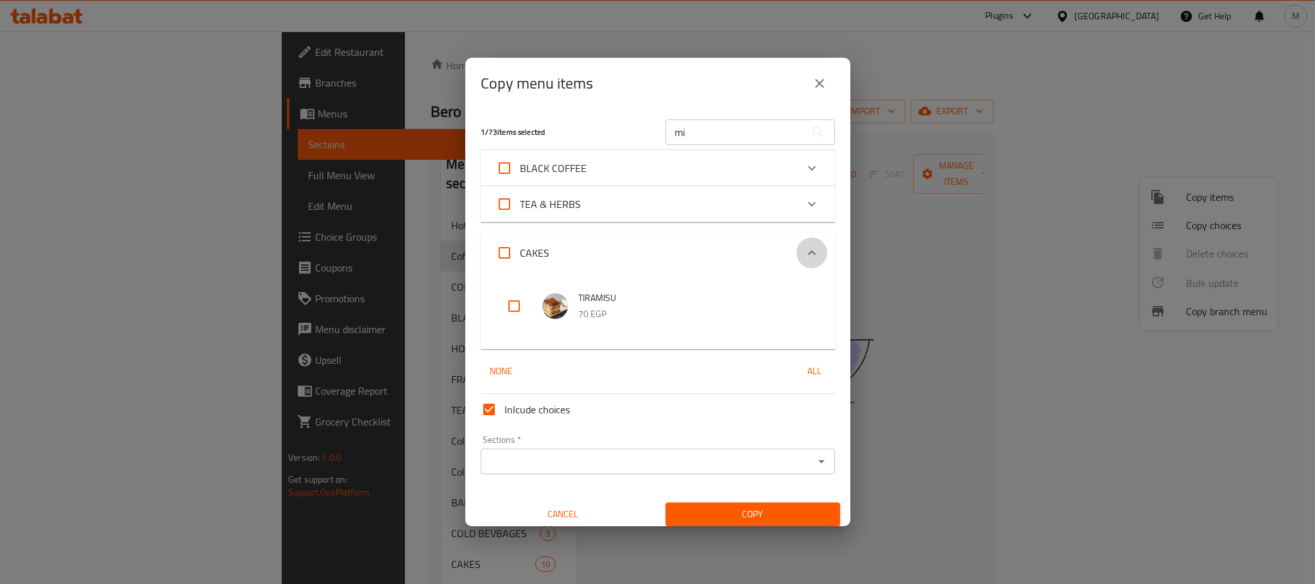
click at [796, 258] on div "Expand" at bounding box center [811, 252] width 31 height 31
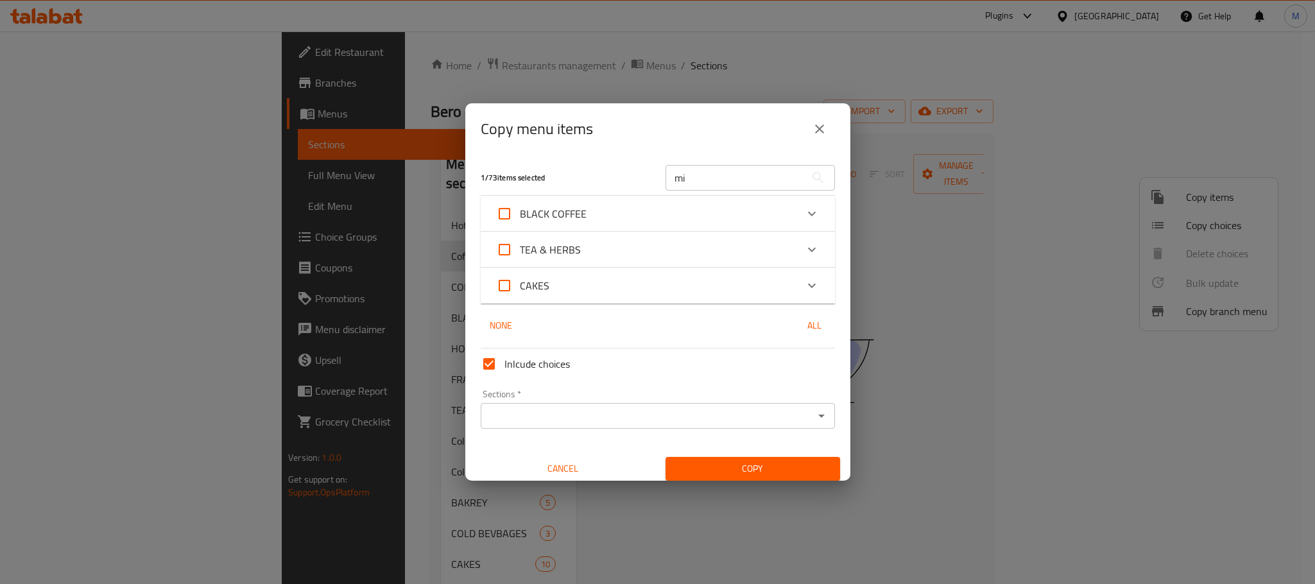
click at [834, 133] on button "close" at bounding box center [819, 129] width 31 height 31
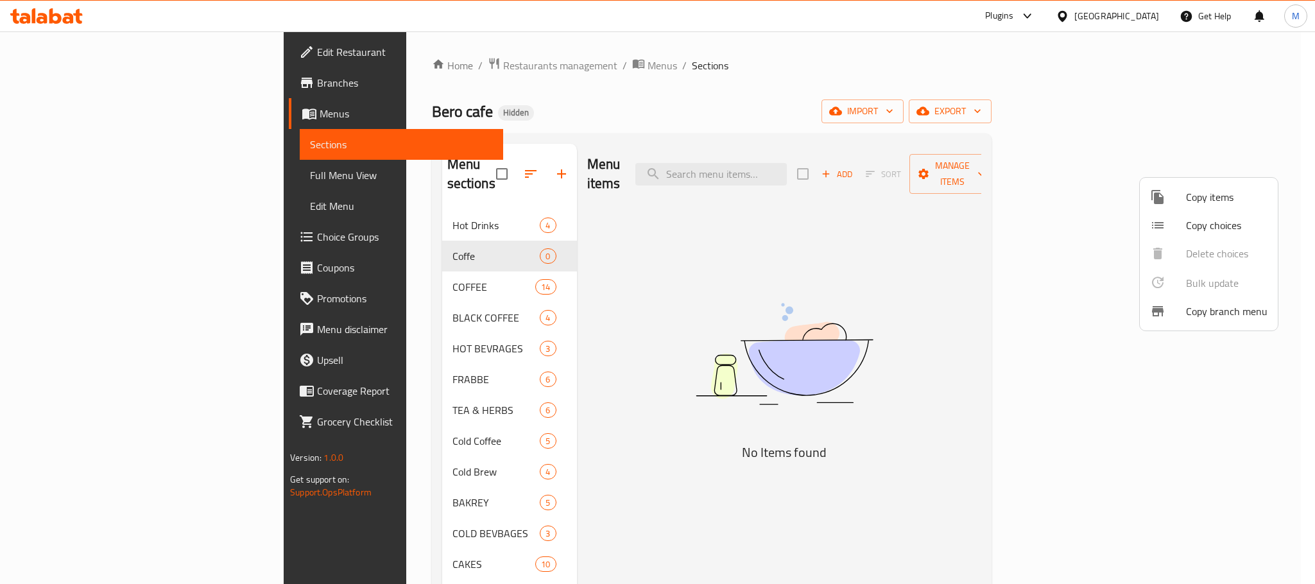
click at [1213, 214] on li "Copy choices" at bounding box center [1209, 225] width 138 height 28
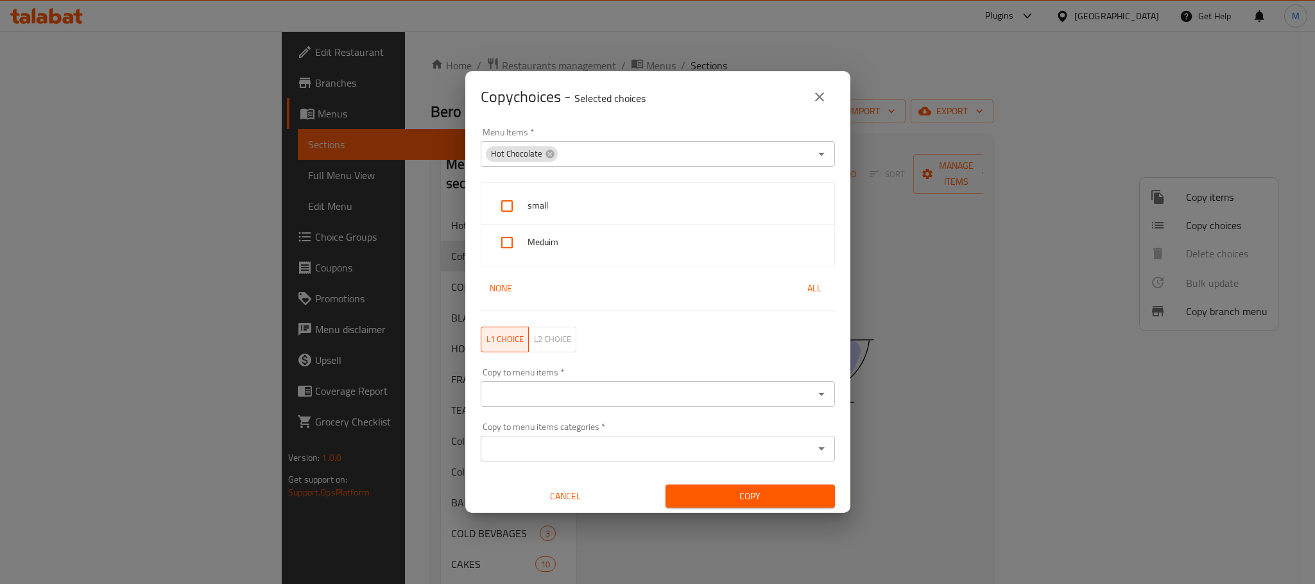
click at [1213, 194] on div "Copy choices - Selected choices 0 Menu Items   * Hot Chocolate Menu Items * sma…" at bounding box center [657, 292] width 1315 height 584
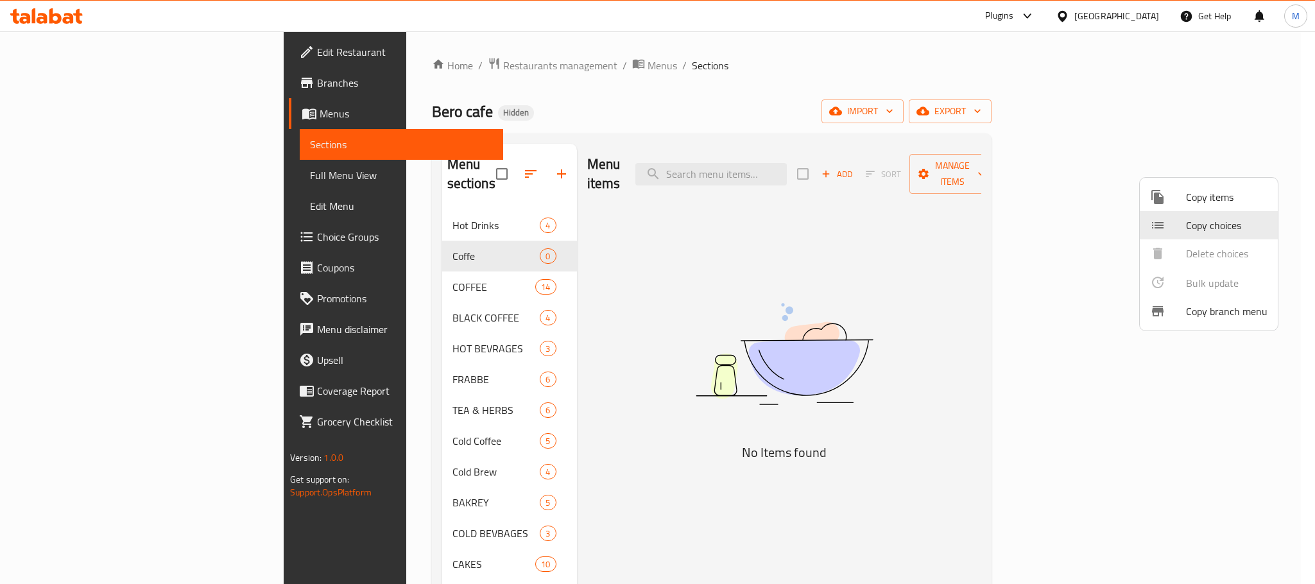
click at [1211, 203] on span "Copy items" at bounding box center [1226, 196] width 81 height 15
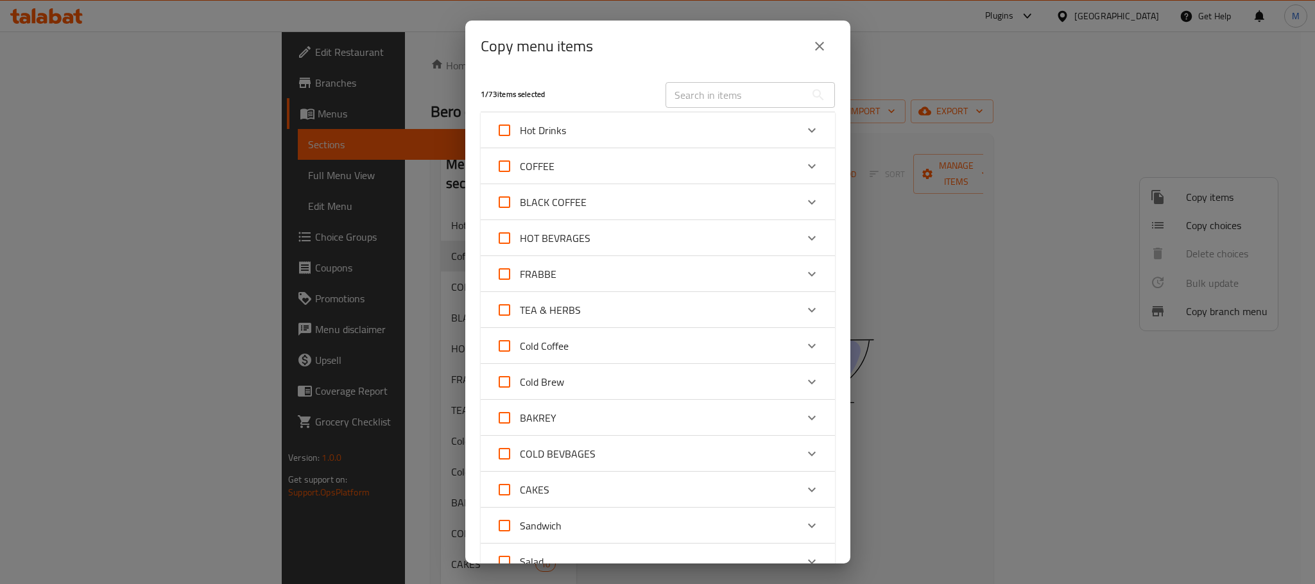
click at [733, 141] on div "Hot Drinks" at bounding box center [646, 130] width 300 height 31
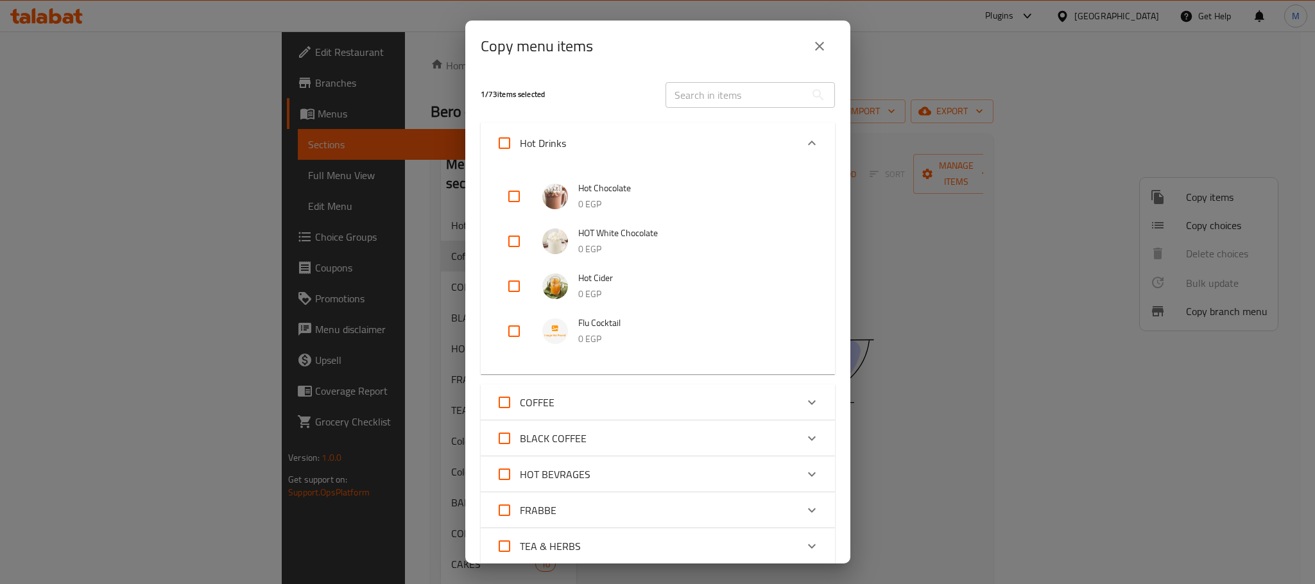
click at [733, 141] on div "Hot Drinks" at bounding box center [646, 143] width 300 height 31
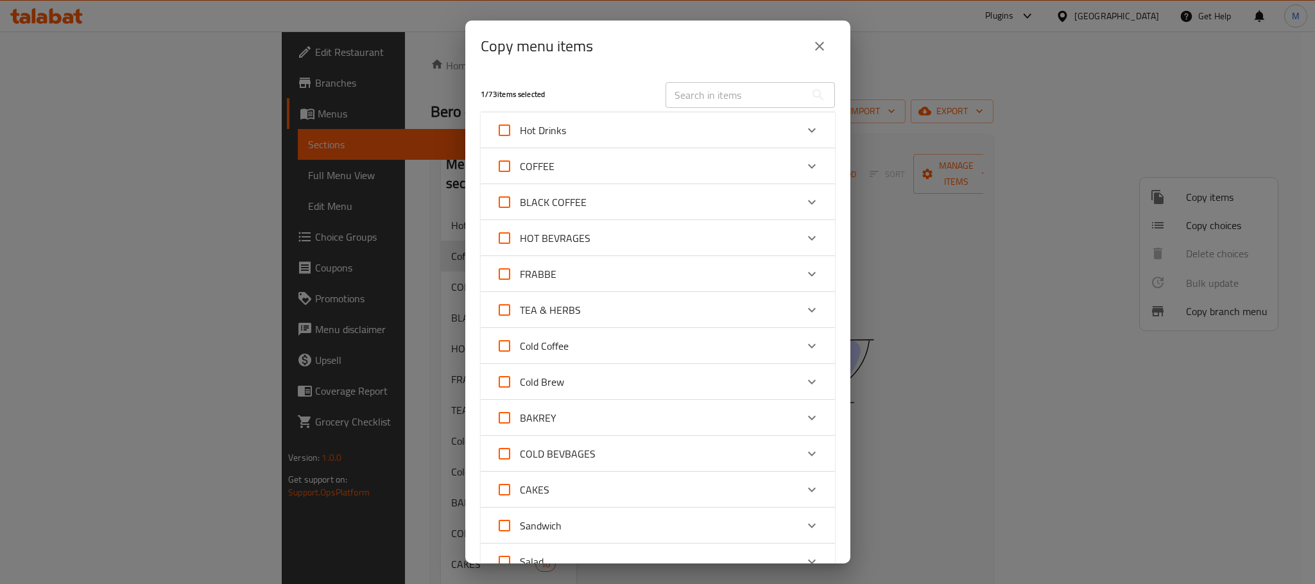
click at [726, 135] on div "Hot Drinks" at bounding box center [646, 130] width 300 height 31
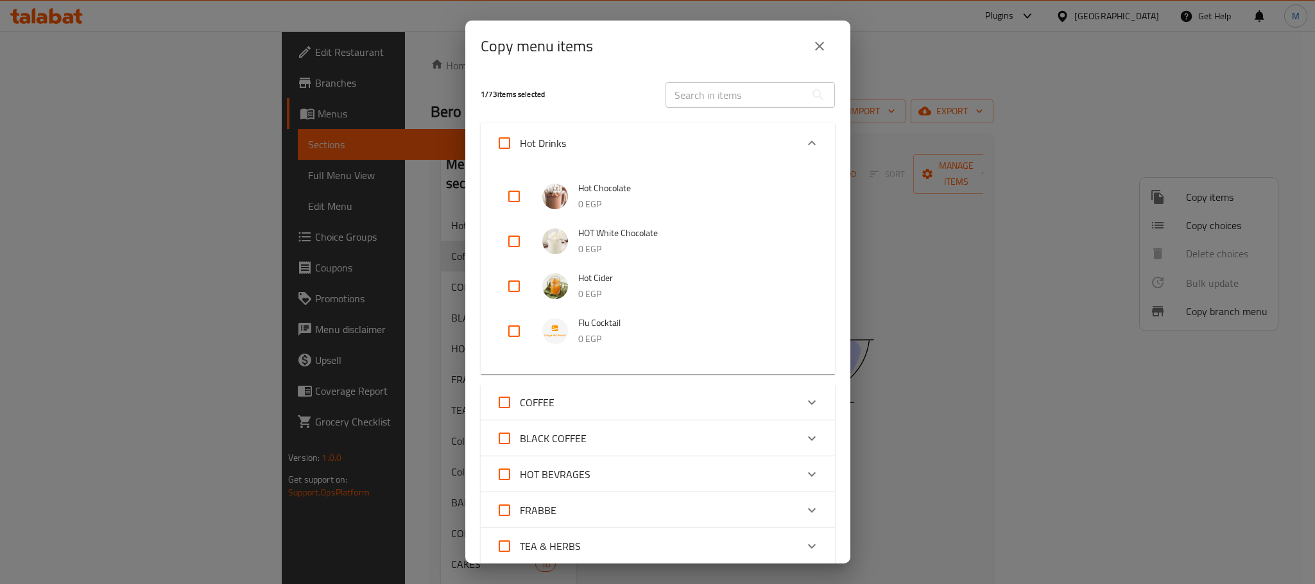
click at [726, 135] on div "Hot Drinks" at bounding box center [646, 143] width 300 height 31
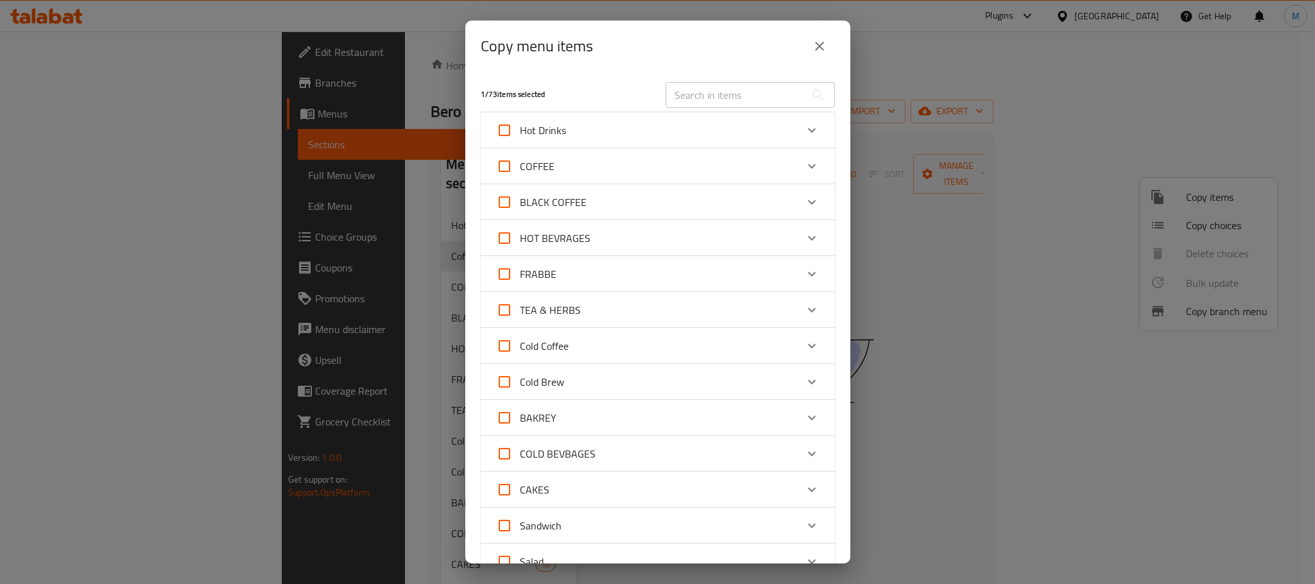
click at [818, 48] on icon "close" at bounding box center [819, 46] width 15 height 15
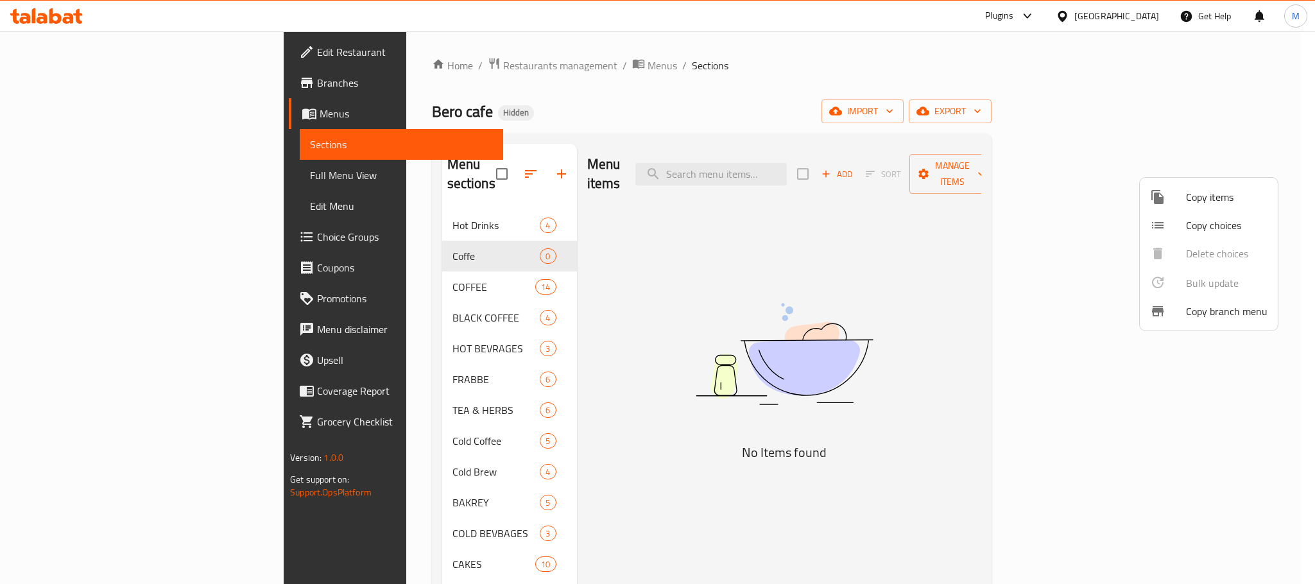
click at [1178, 197] on div at bounding box center [1168, 196] width 36 height 15
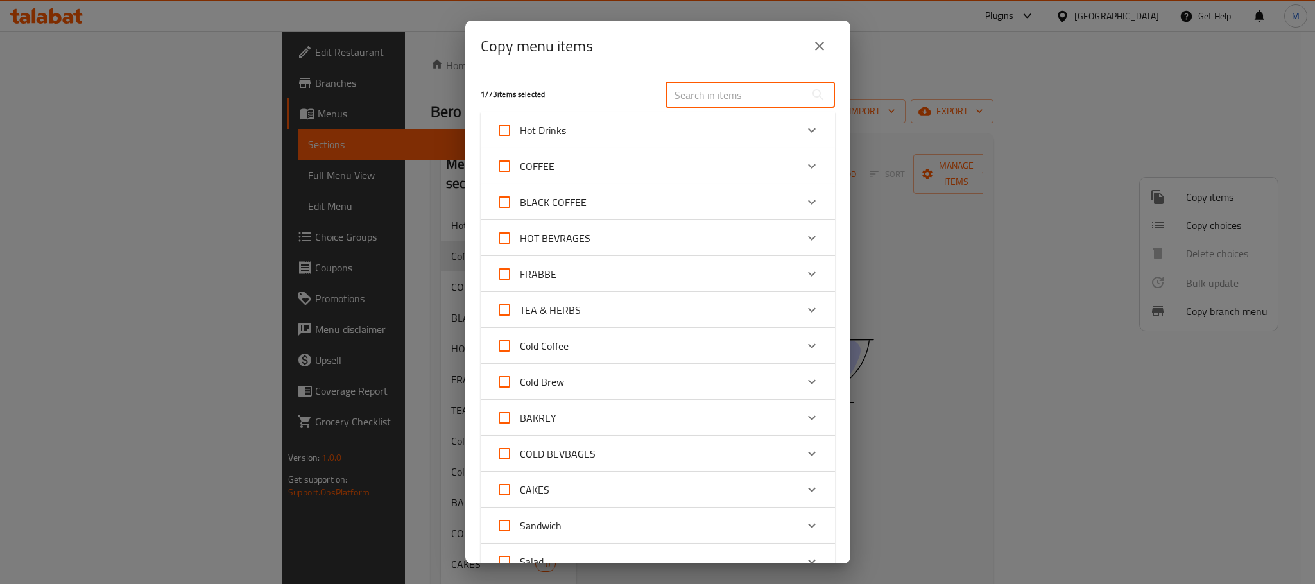
click at [705, 107] on input "text" at bounding box center [735, 95] width 140 height 26
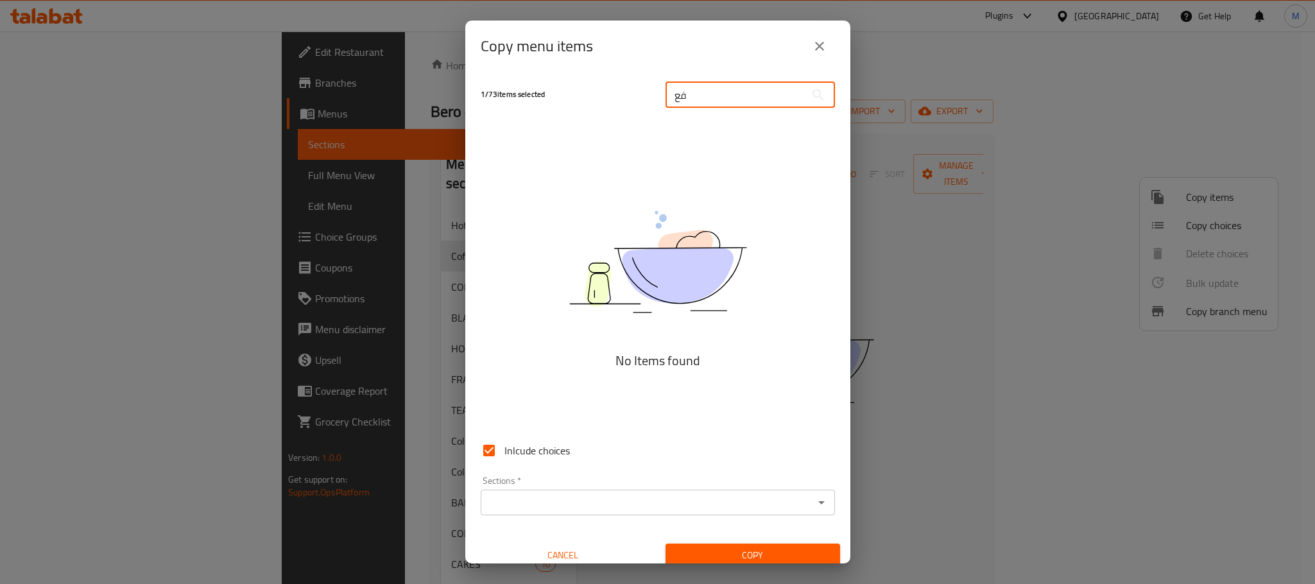
type input "ف"
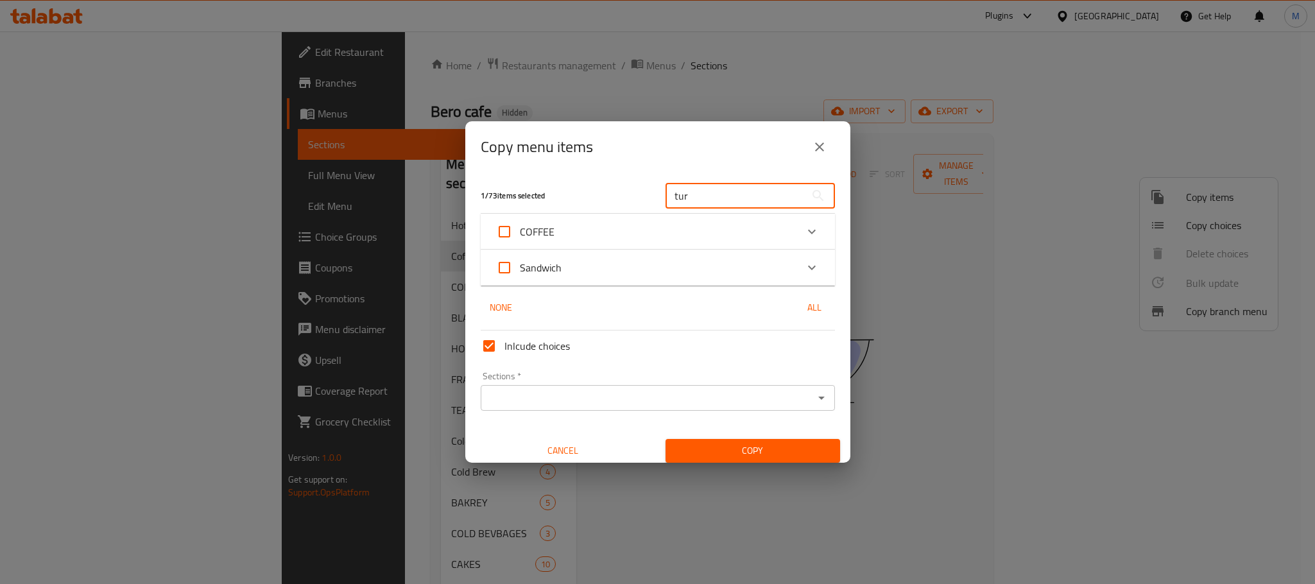
type input "tur"
click at [742, 220] on div "COFFEE" at bounding box center [646, 231] width 300 height 31
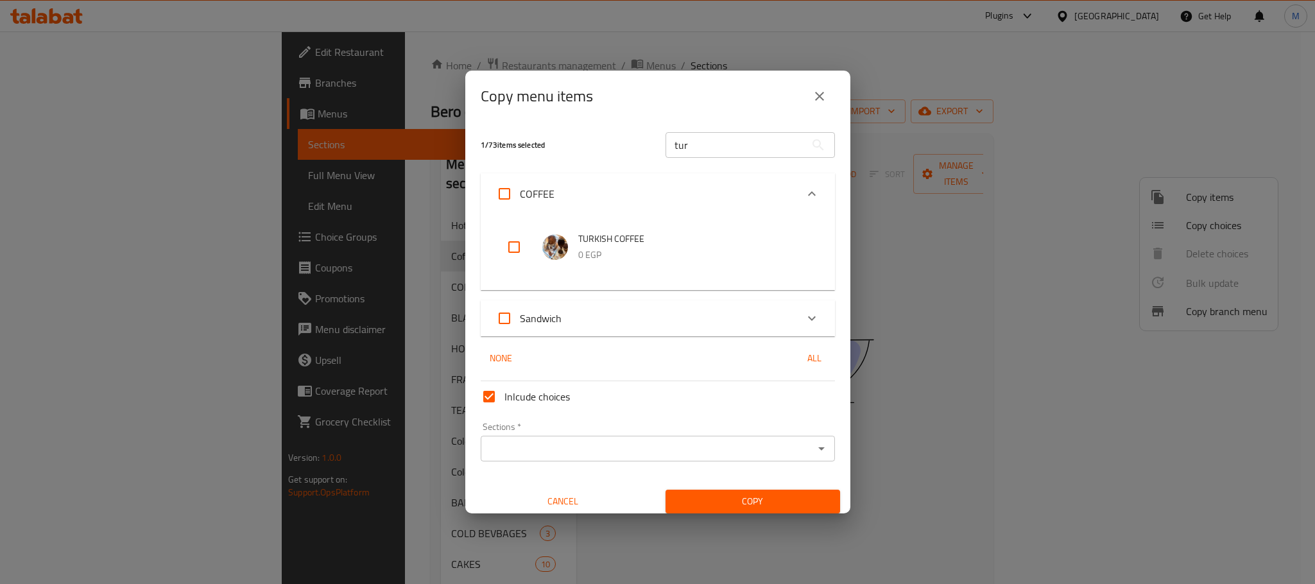
click at [512, 254] on input "checkbox" at bounding box center [514, 247] width 31 height 31
checkbox input "true"
click at [726, 147] on input "tur" at bounding box center [735, 145] width 140 height 26
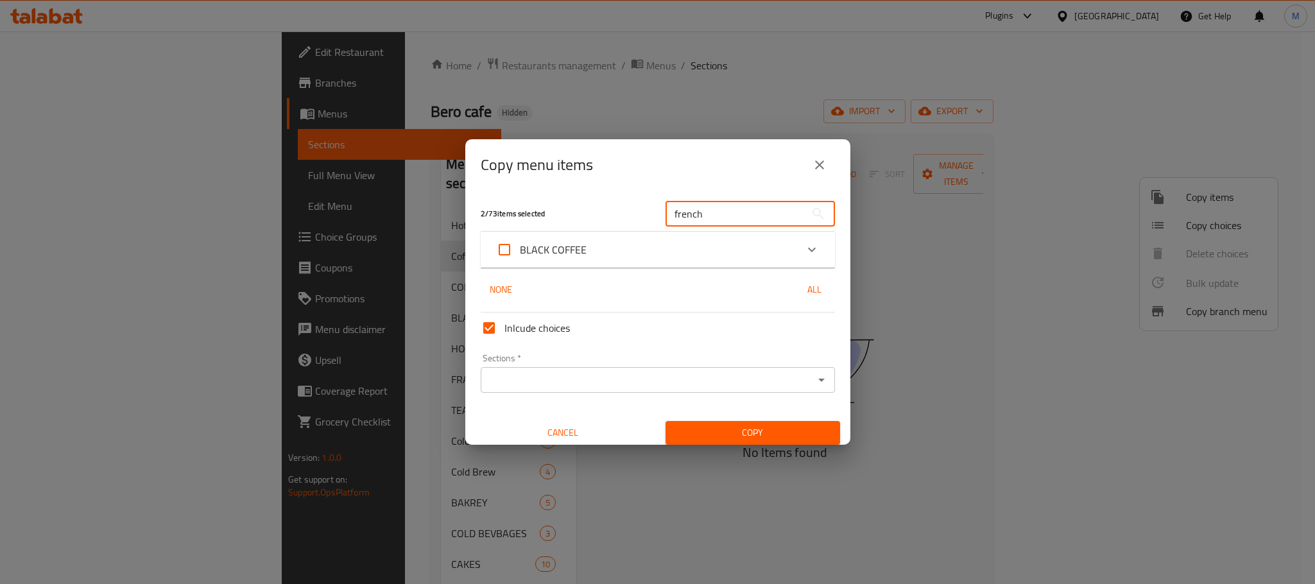
type input "french"
click at [703, 245] on div "BLACK COFFEE" at bounding box center [646, 249] width 300 height 31
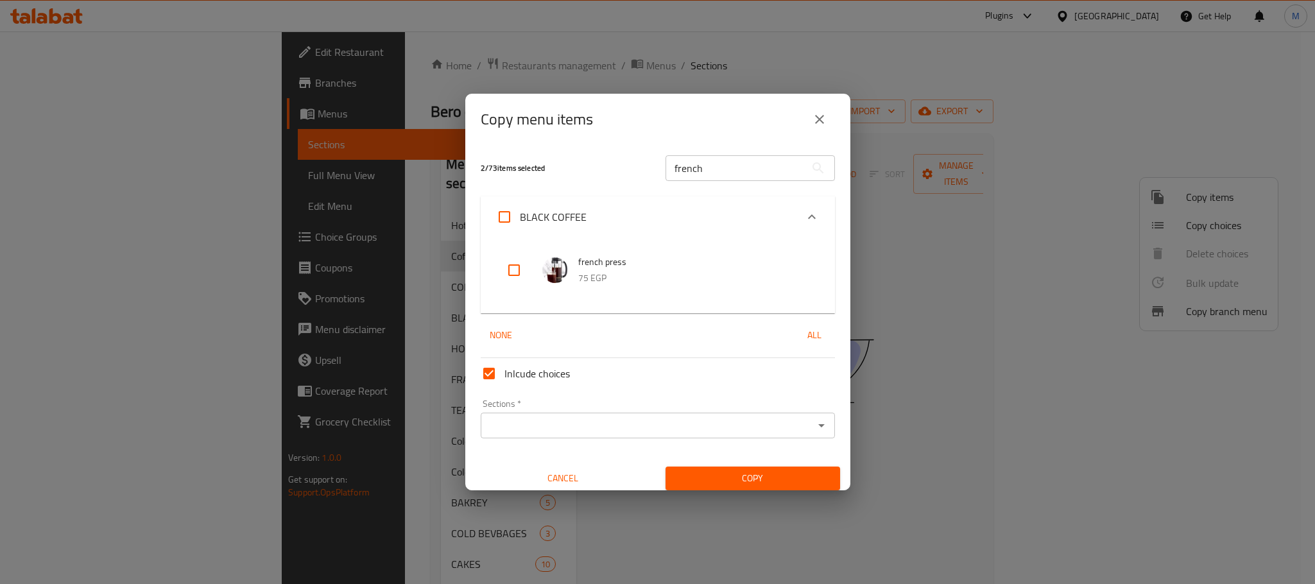
click at [508, 270] on input "checkbox" at bounding box center [514, 270] width 31 height 31
checkbox input "true"
click at [738, 158] on input "french" at bounding box center [735, 168] width 140 height 26
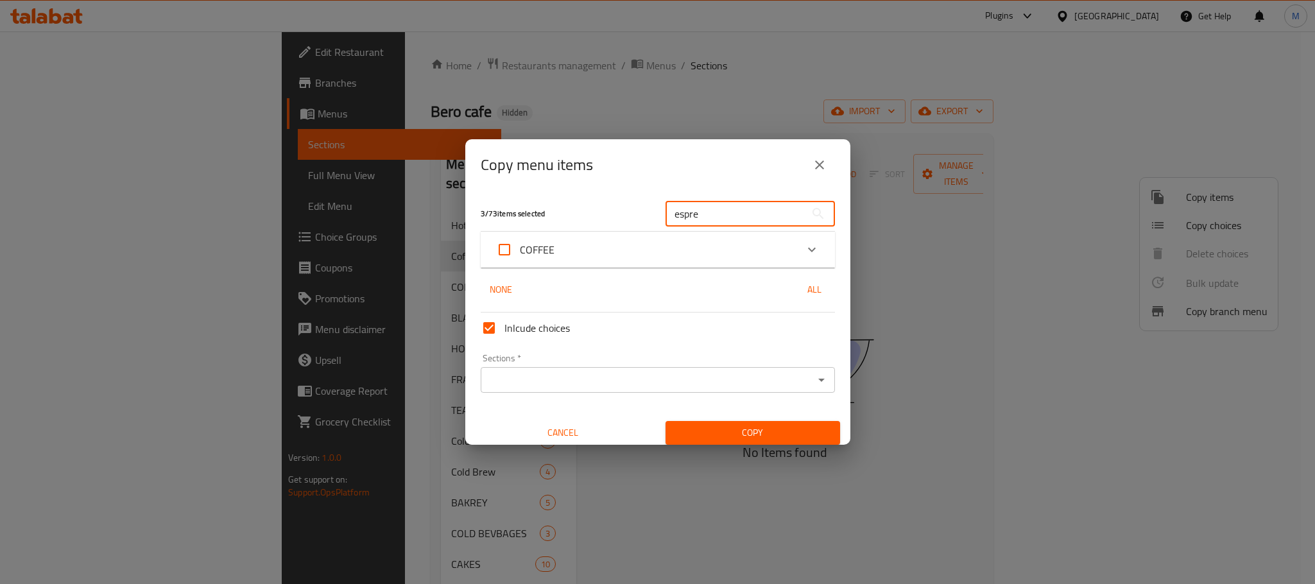
type input "espre"
click at [622, 249] on div "COFFEE" at bounding box center [646, 249] width 300 height 31
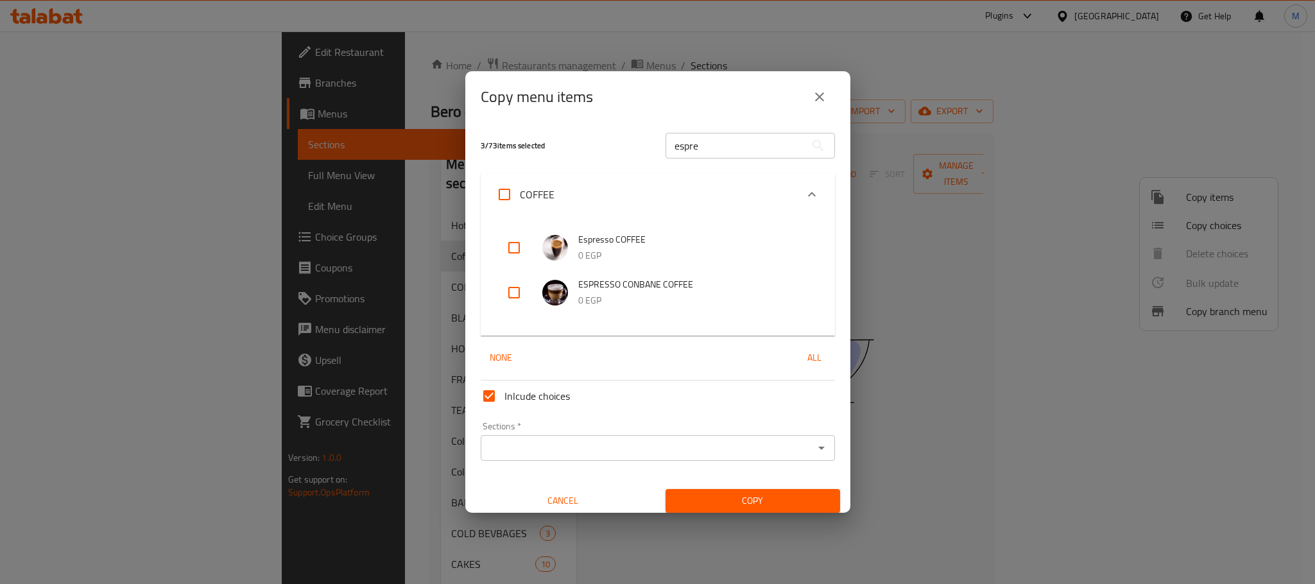
click at [508, 244] on input "checkbox" at bounding box center [514, 247] width 31 height 31
checkbox input "true"
click at [513, 283] on input "checkbox" at bounding box center [514, 292] width 31 height 31
checkbox input "true"
click at [699, 155] on input "espre" at bounding box center [735, 146] width 140 height 26
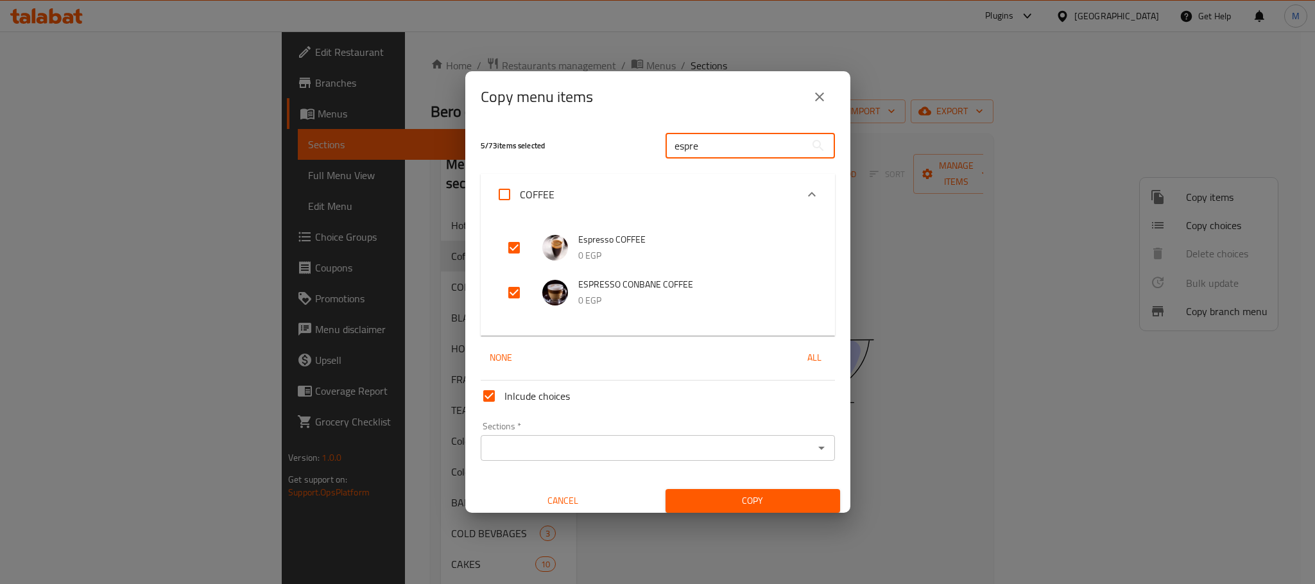
click at [699, 155] on input "espre" at bounding box center [735, 146] width 140 height 26
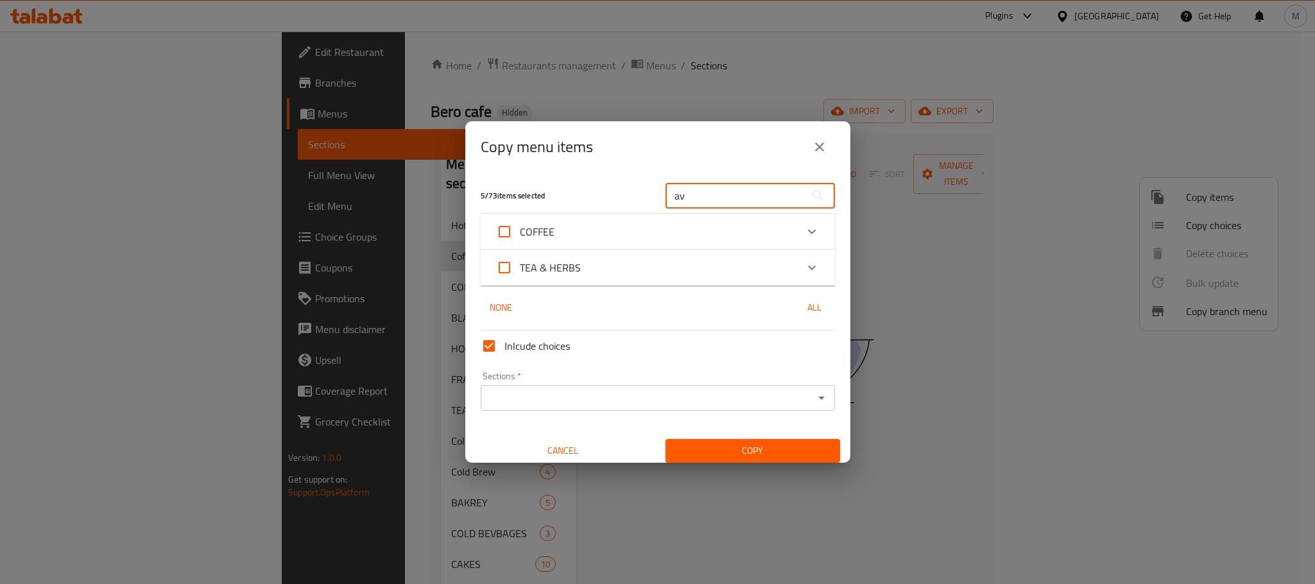
type input "a"
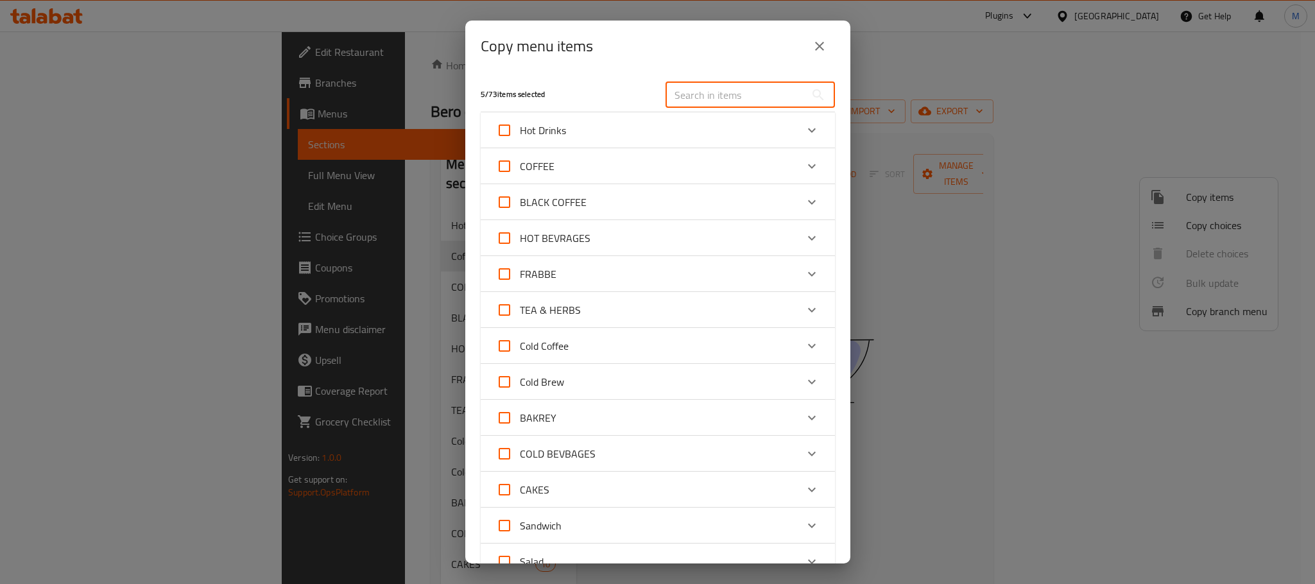
click at [587, 24] on div "Copy menu items" at bounding box center [657, 46] width 385 height 51
click at [620, 89] on h5 "5 / 73 items selected" at bounding box center [565, 94] width 169 height 11
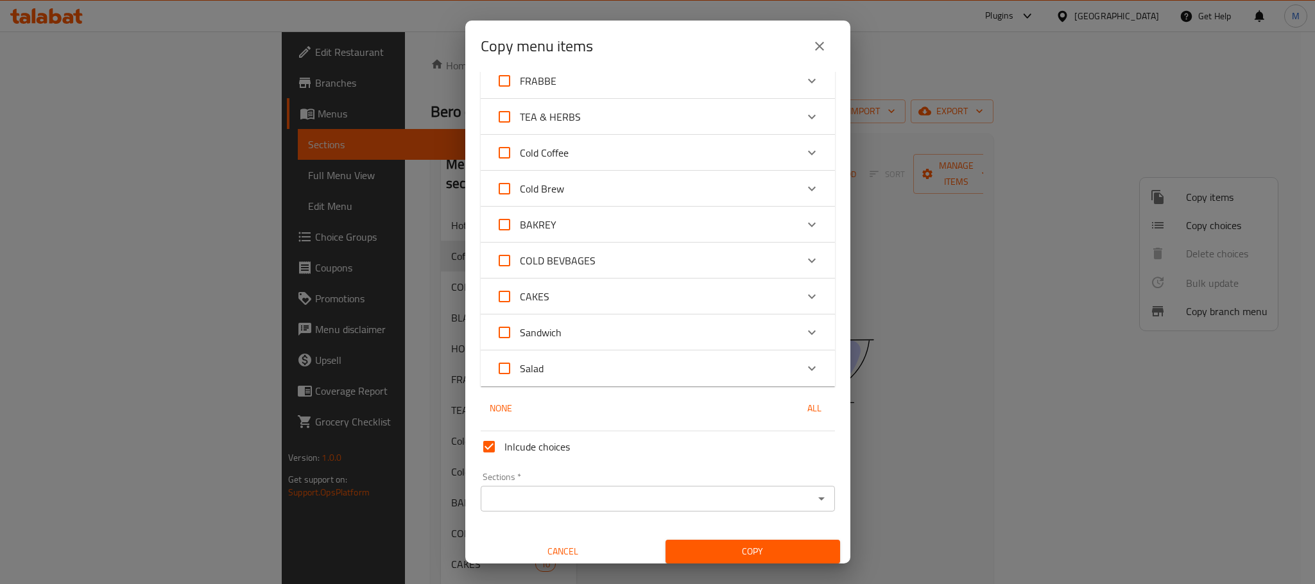
scroll to position [200, 0]
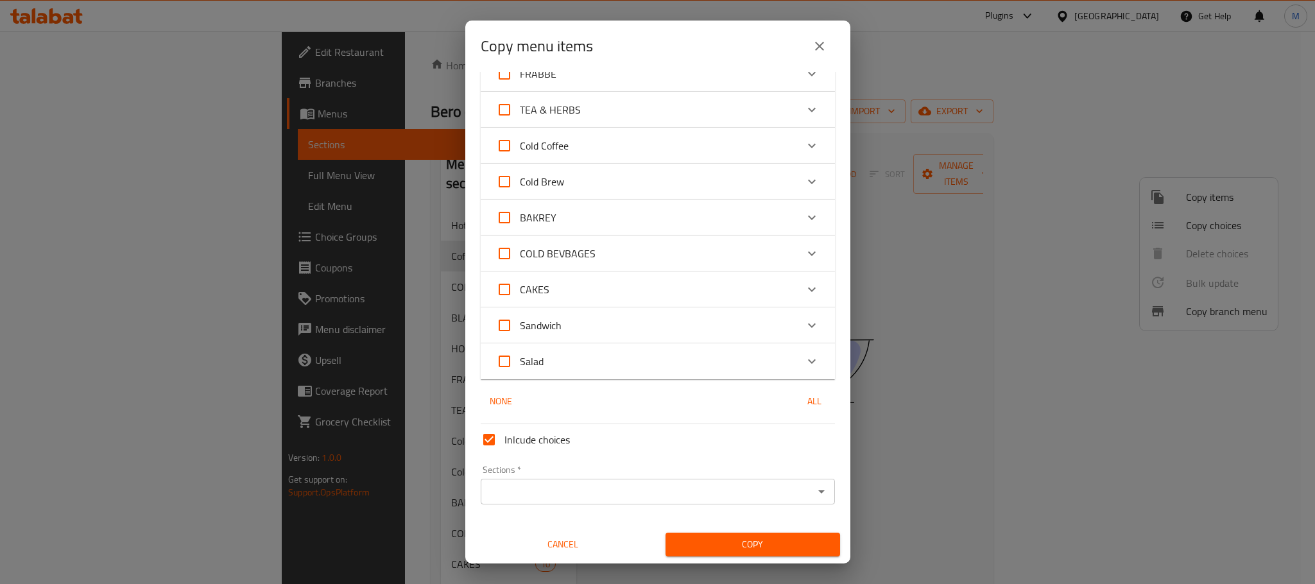
click at [669, 486] on input "Sections   *" at bounding box center [646, 492] width 325 height 18
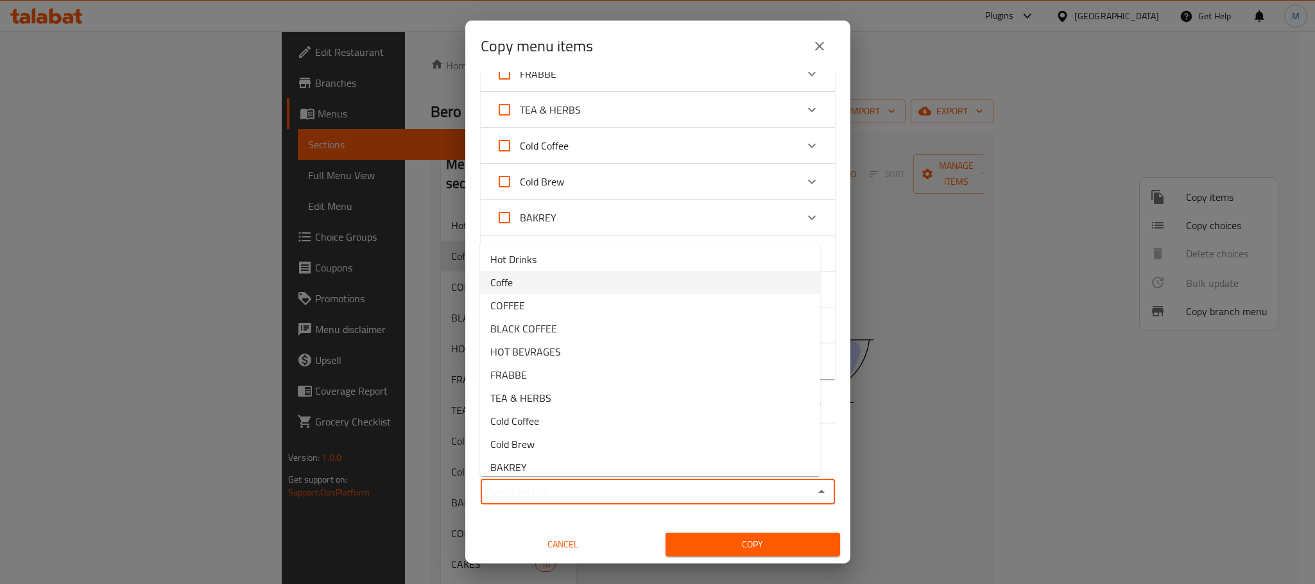
click at [615, 285] on li "Coffe" at bounding box center [650, 282] width 340 height 23
type input "Coffe"
click at [760, 540] on span "Copy" at bounding box center [753, 544] width 154 height 16
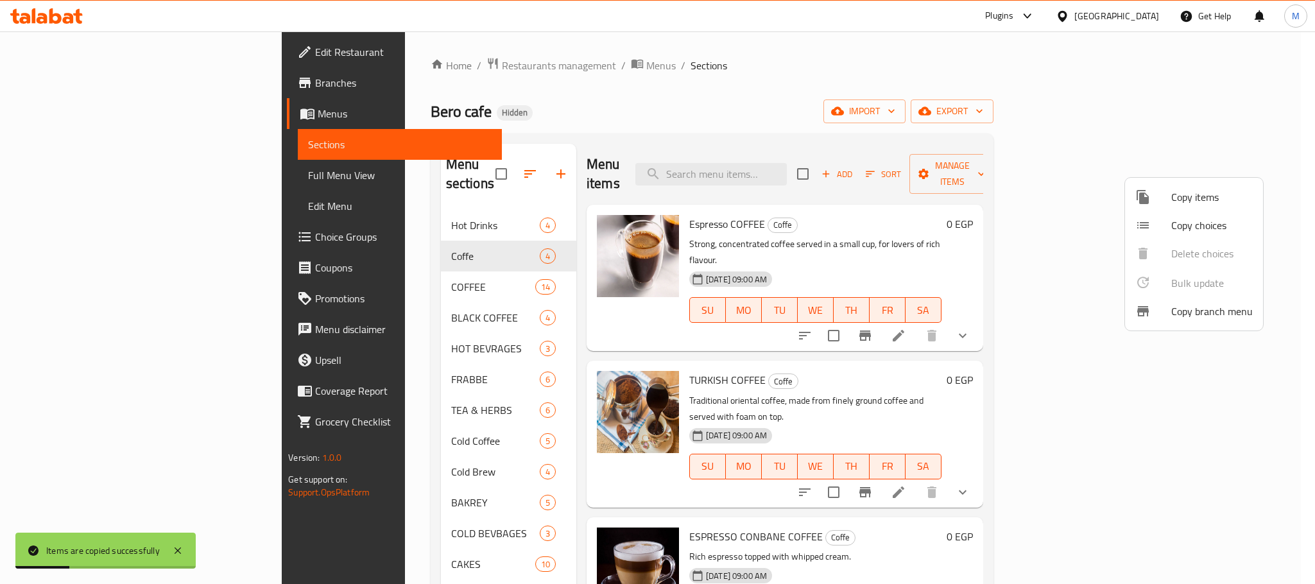
drag, startPoint x: 632, startPoint y: 127, endPoint x: 585, endPoint y: 128, distance: 46.8
click at [628, 127] on div at bounding box center [657, 292] width 1315 height 584
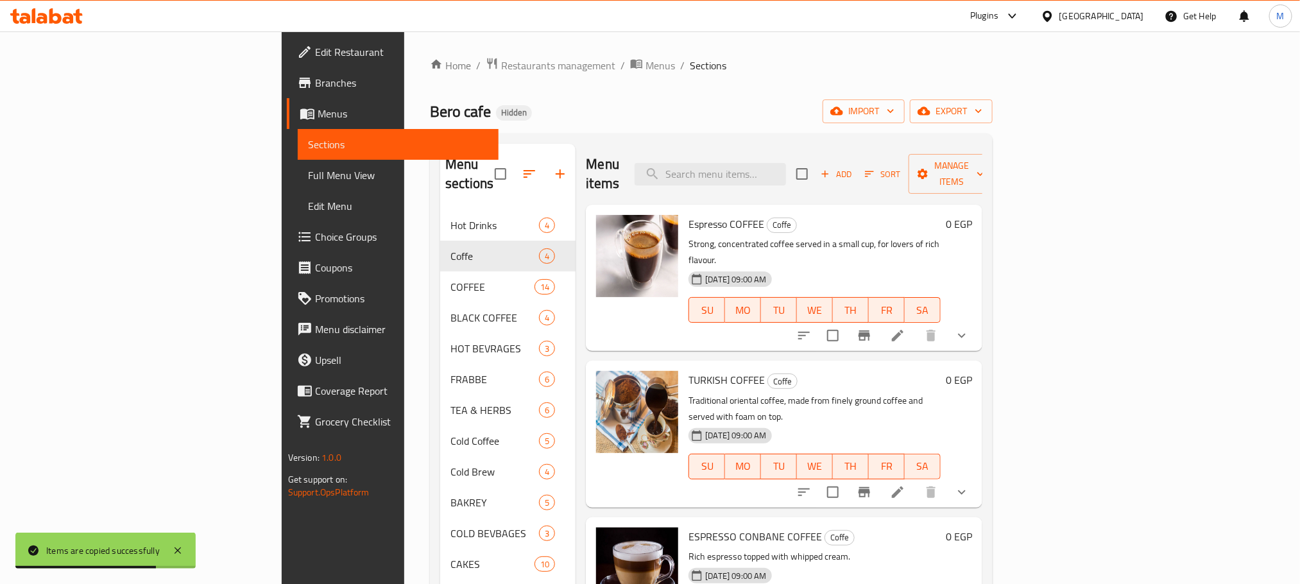
click at [905, 328] on icon at bounding box center [897, 335] width 15 height 15
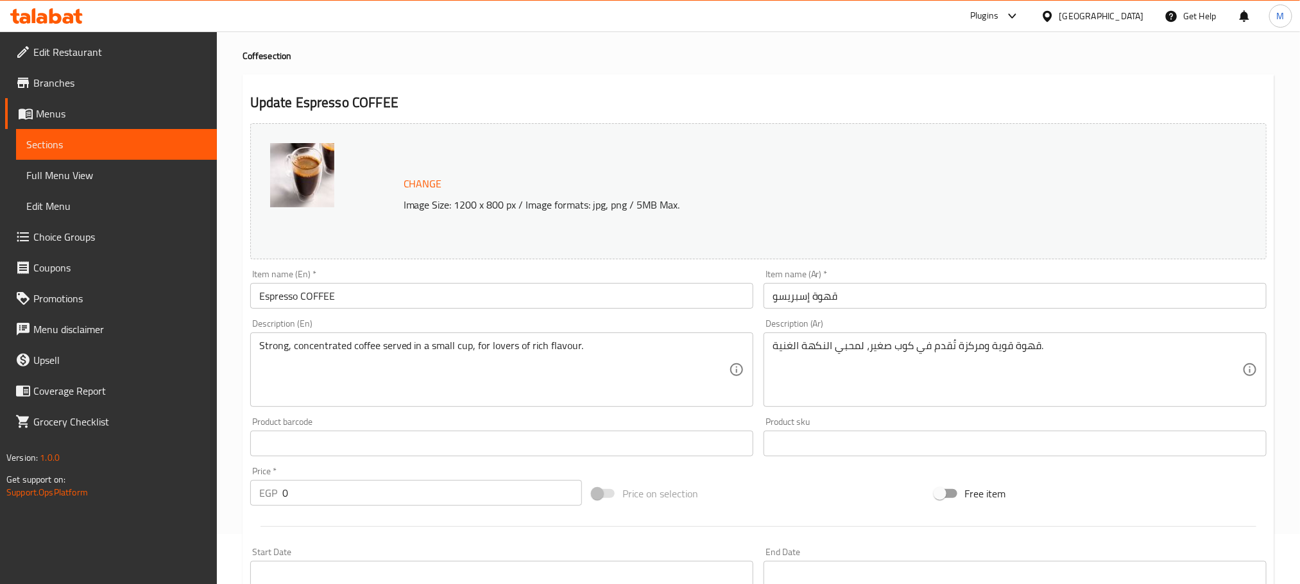
scroll to position [96, 0]
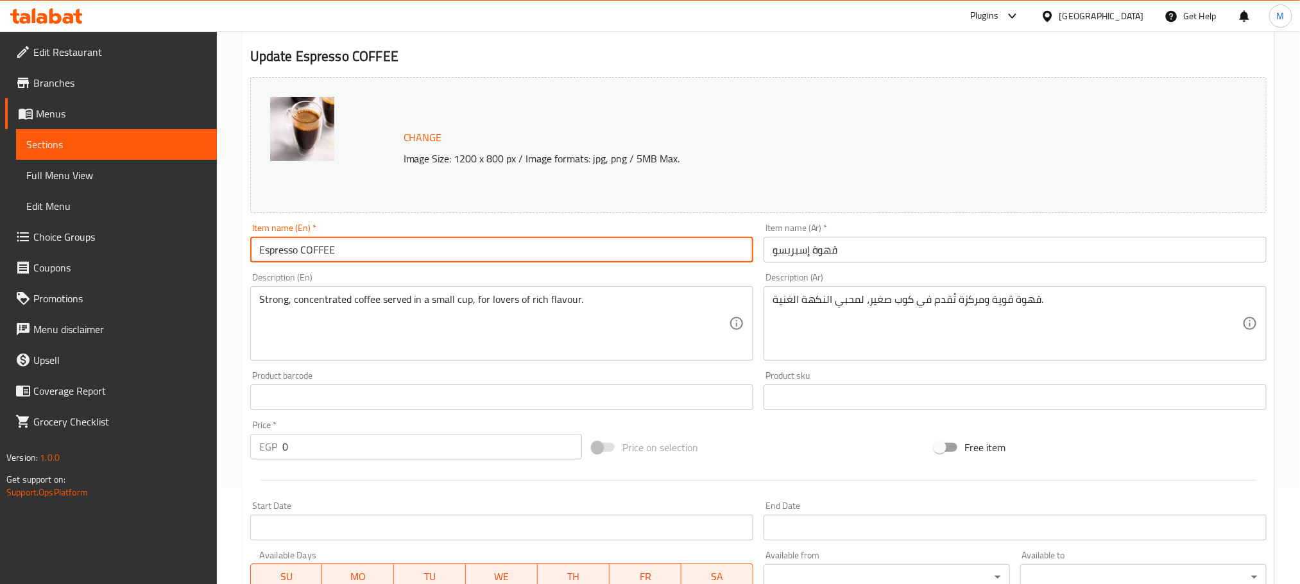
click at [339, 252] on input "Espresso COFFEE" at bounding box center [501, 250] width 503 height 26
click at [333, 256] on input "Espresso COFFEE" at bounding box center [501, 250] width 503 height 26
click at [332, 256] on input "Espresso COFFEE" at bounding box center [501, 250] width 503 height 26
click at [336, 253] on input "Espresso coffee with hazelnut" at bounding box center [501, 250] width 503 height 26
drag, startPoint x: 336, startPoint y: 253, endPoint x: 434, endPoint y: 253, distance: 98.2
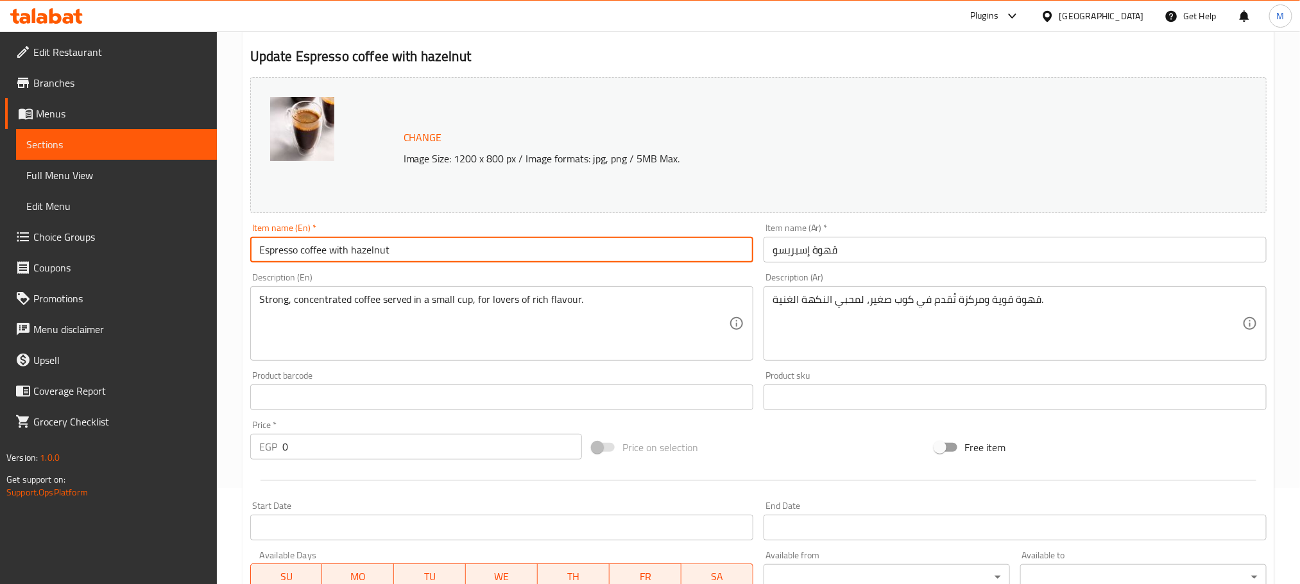
click at [434, 253] on input "Espresso coffee with hazelnut" at bounding box center [501, 250] width 503 height 26
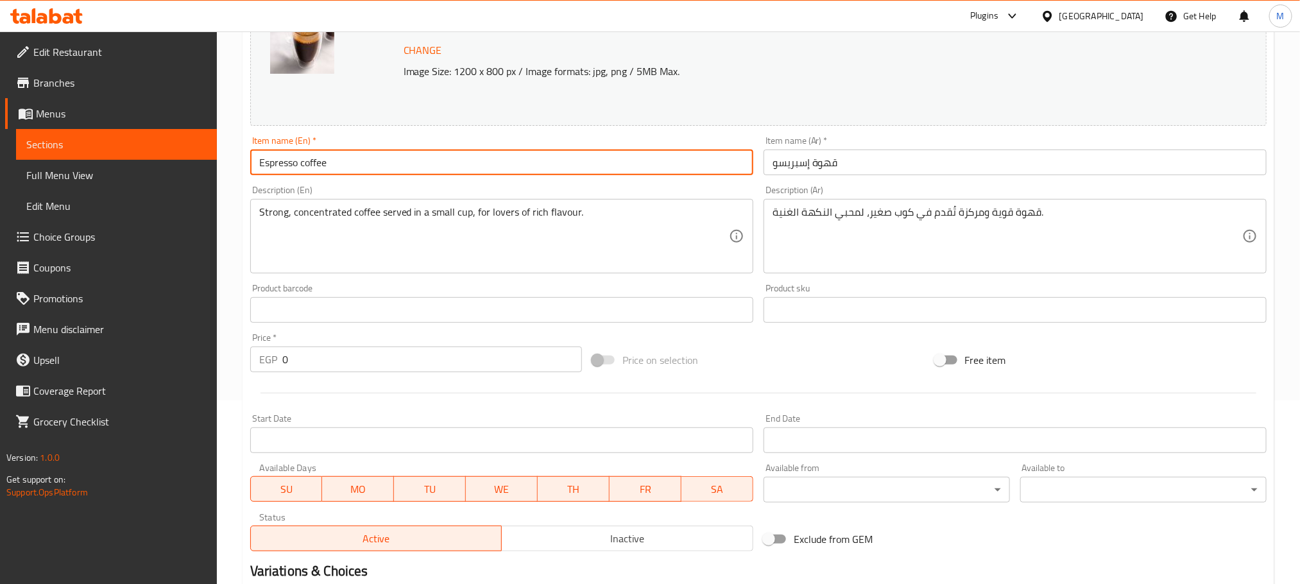
scroll to position [372, 0]
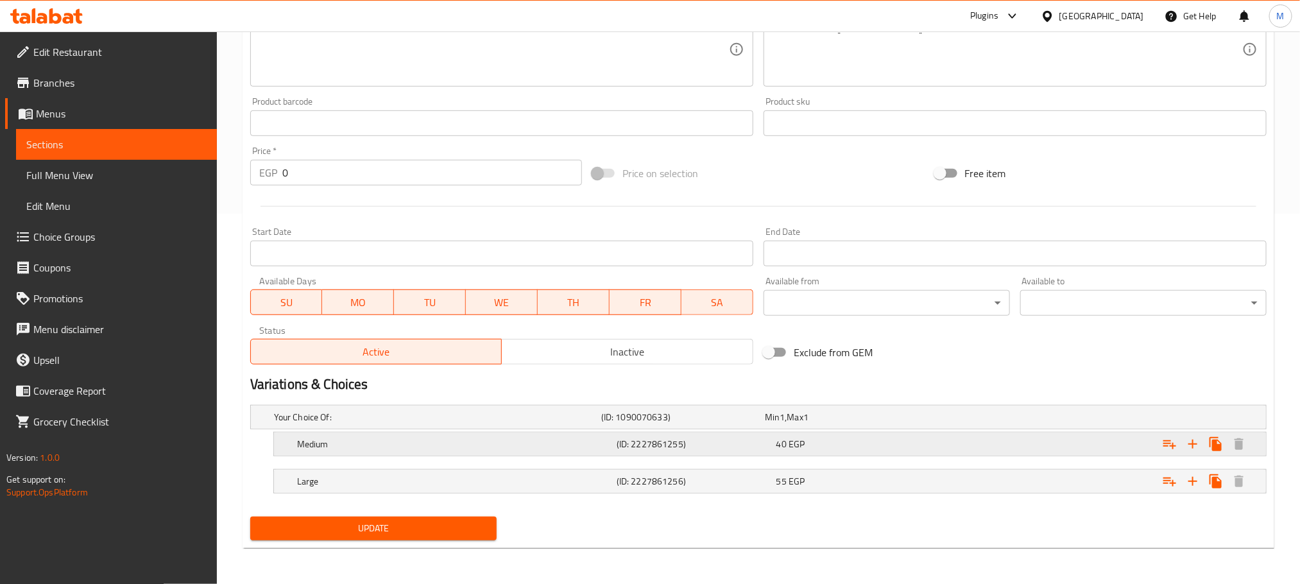
type input "Espresso coffee"
click at [622, 424] on h5 "(ID: 2227861255)" at bounding box center [680, 417] width 158 height 13
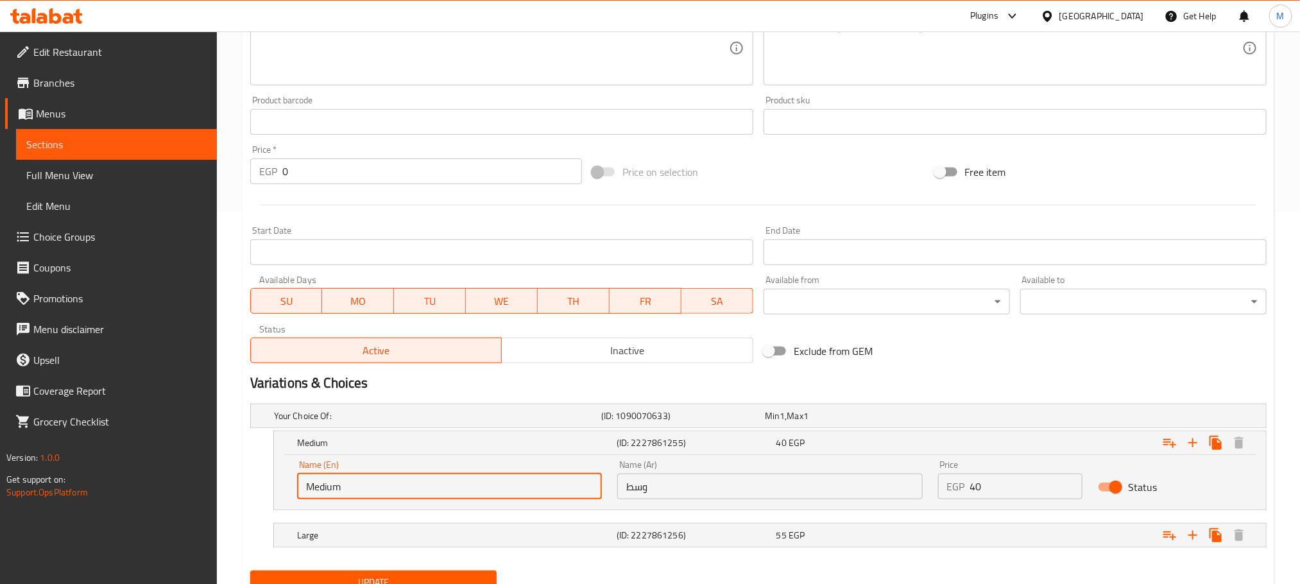
click at [508, 490] on input "Medium" at bounding box center [449, 487] width 305 height 26
type input "ٍ"
drag, startPoint x: 502, startPoint y: 479, endPoint x: 503, endPoint y: 487, distance: 7.7
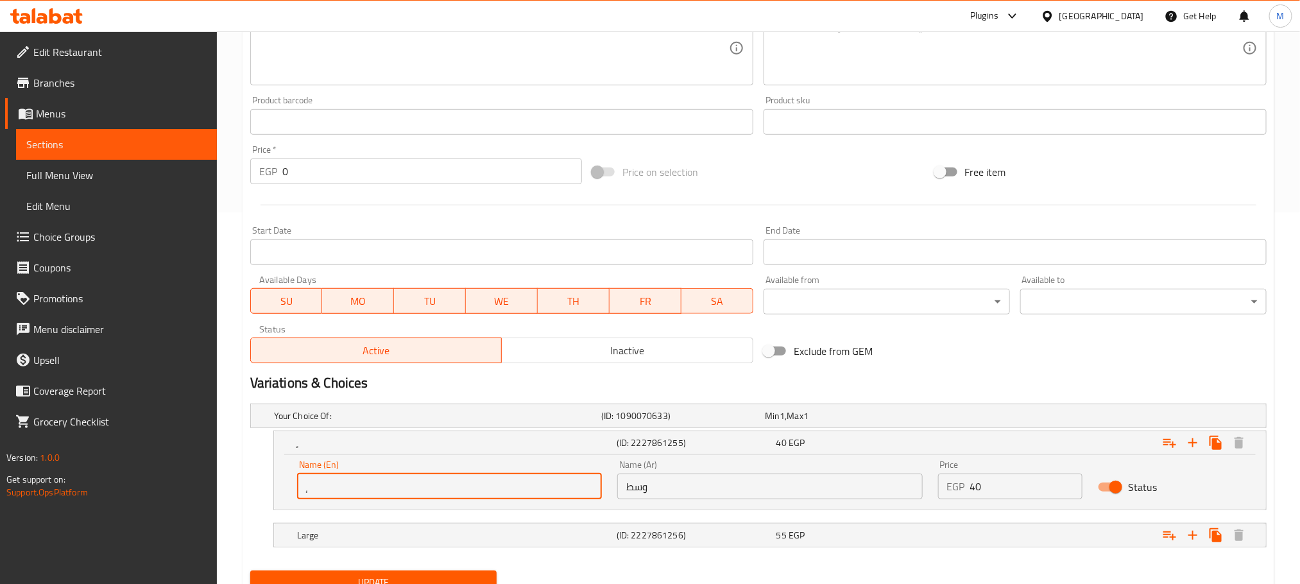
click at [503, 487] on input "ٍ" at bounding box center [449, 487] width 305 height 26
type input "ٍ"
type input "Single"
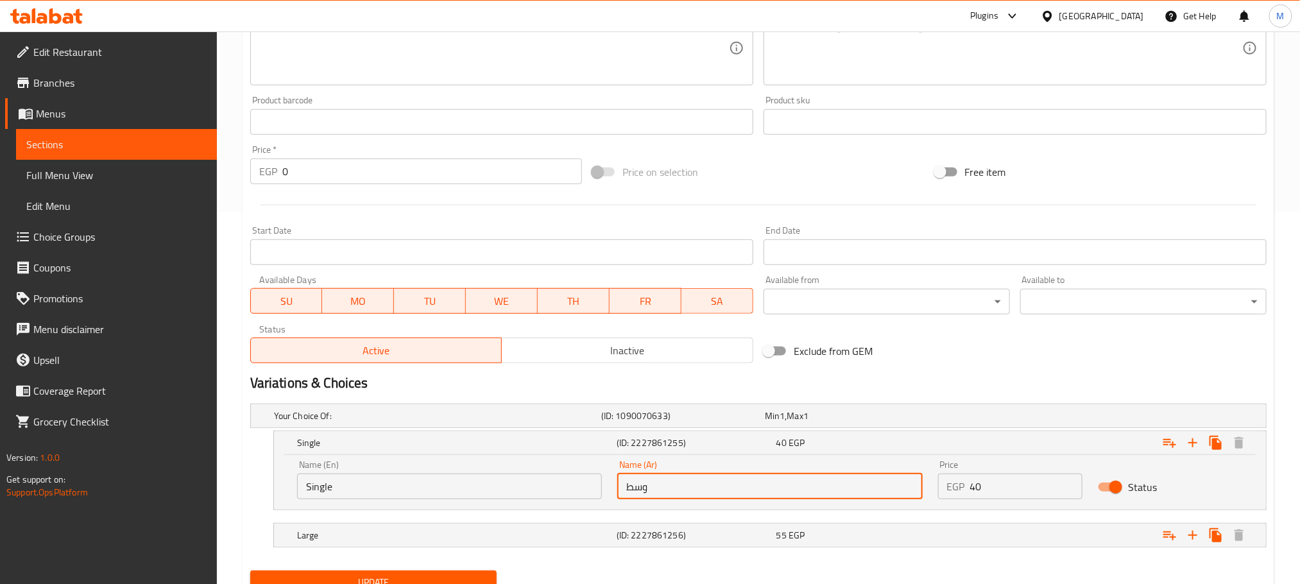
click at [728, 497] on input "وسط" at bounding box center [769, 487] width 305 height 26
type input "سنجل"
click at [936, 379] on h2 "Variations & Choices" at bounding box center [758, 382] width 1016 height 19
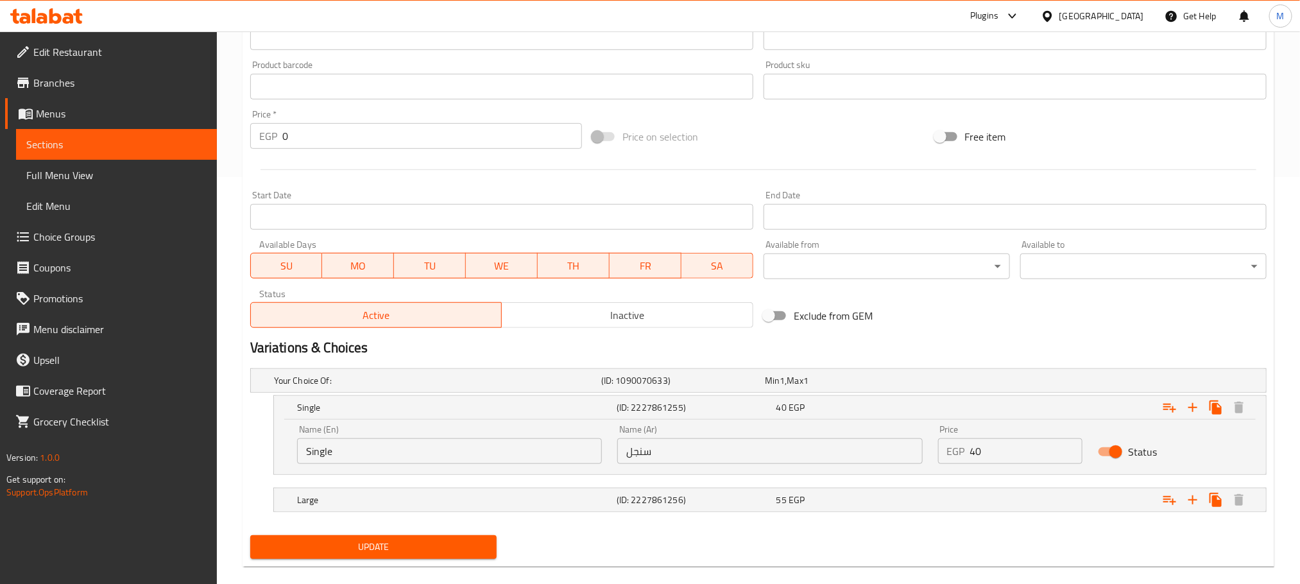
scroll to position [426, 0]
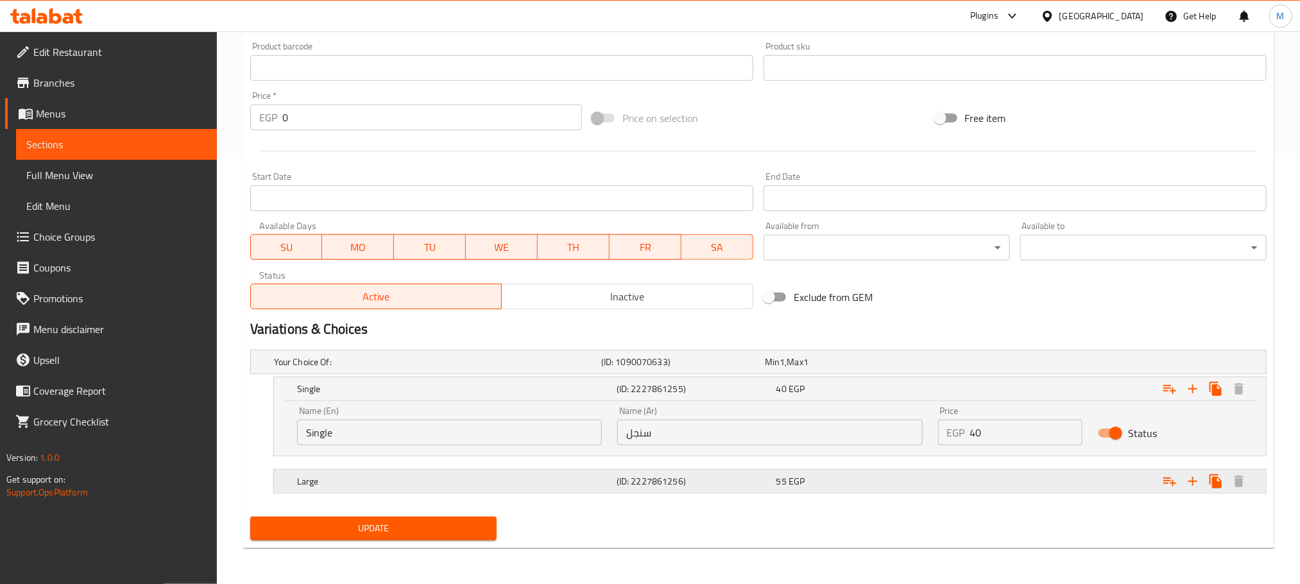
click at [426, 368] on h5 "Large" at bounding box center [435, 361] width 322 height 13
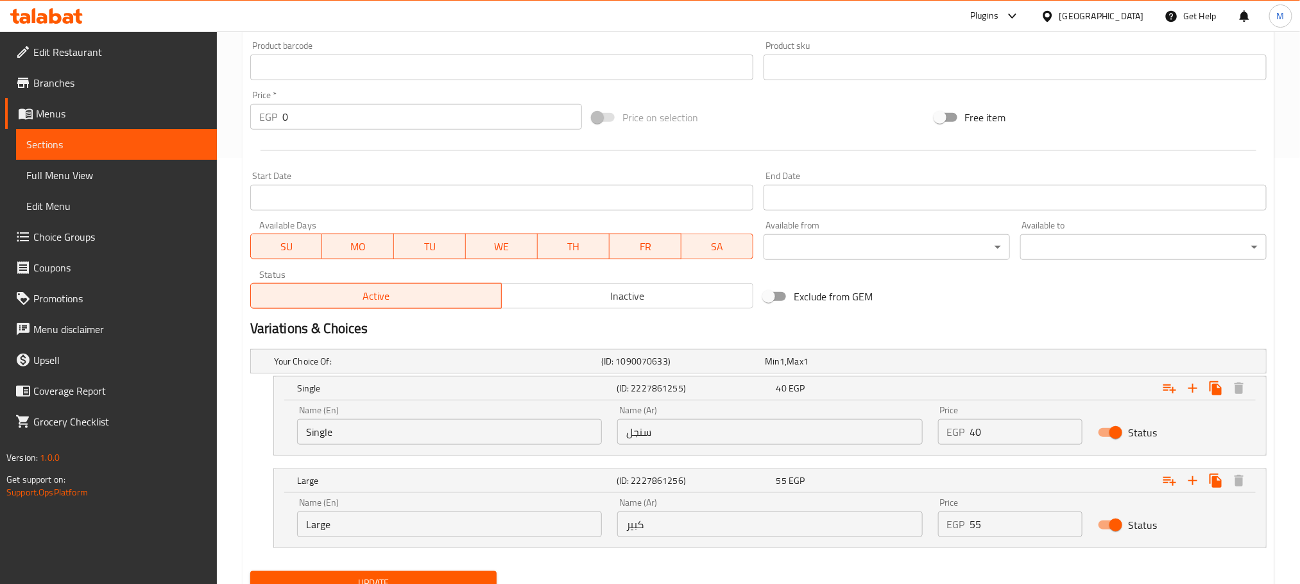
click at [372, 541] on div "Name (En) Large Name (En)" at bounding box center [449, 517] width 320 height 55
click at [375, 537] on input "Large" at bounding box center [449, 524] width 305 height 26
type input "]"
type input "Double"
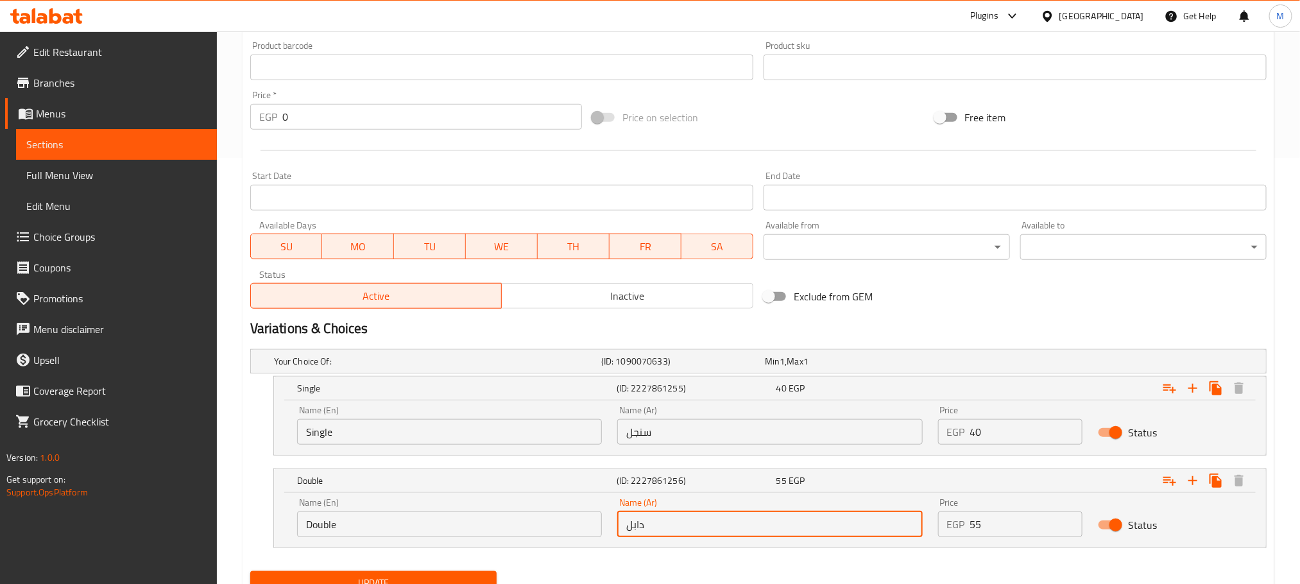
type input "دابل"
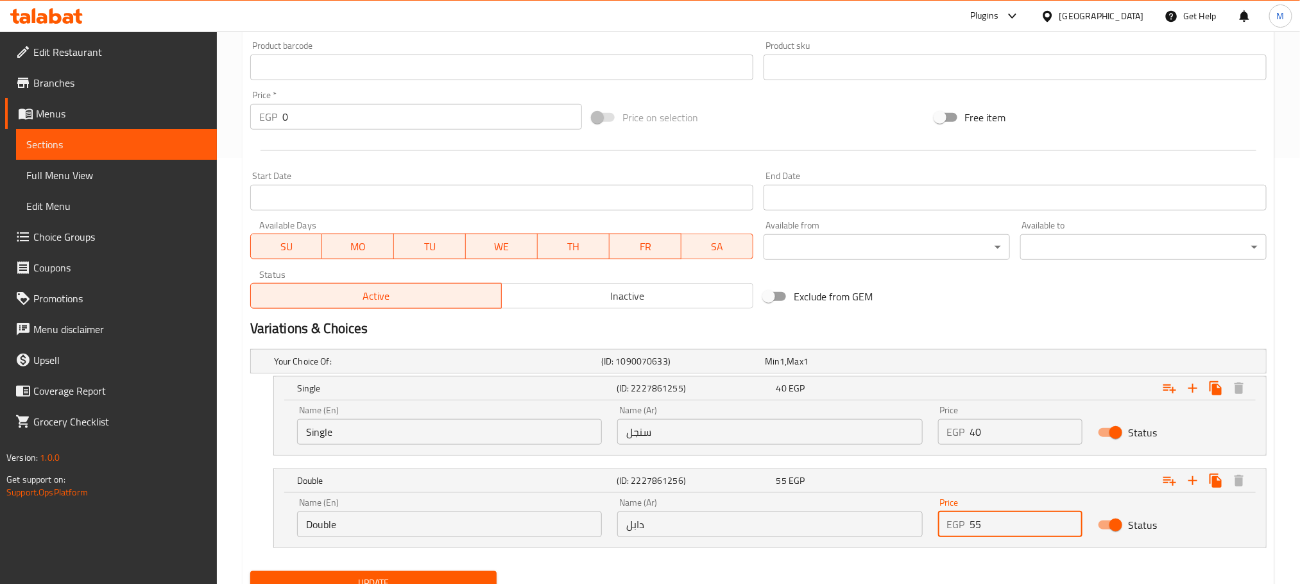
click at [986, 536] on input "55" at bounding box center [1026, 524] width 113 height 26
type input "50"
click at [250, 571] on button "Update" at bounding box center [373, 583] width 246 height 24
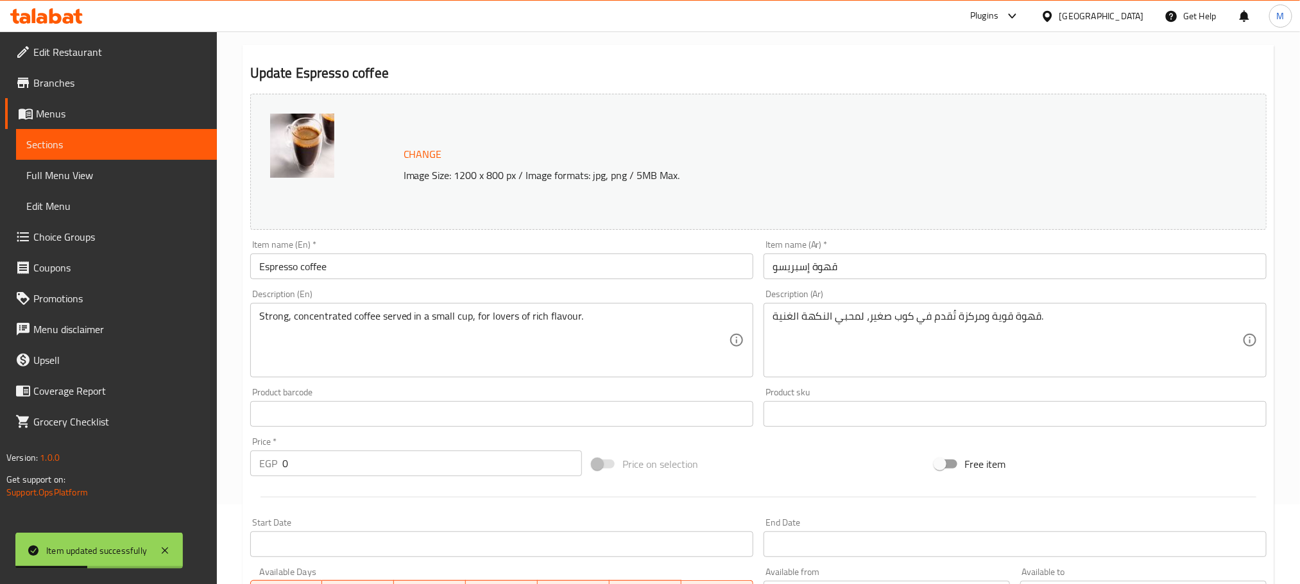
scroll to position [0, 0]
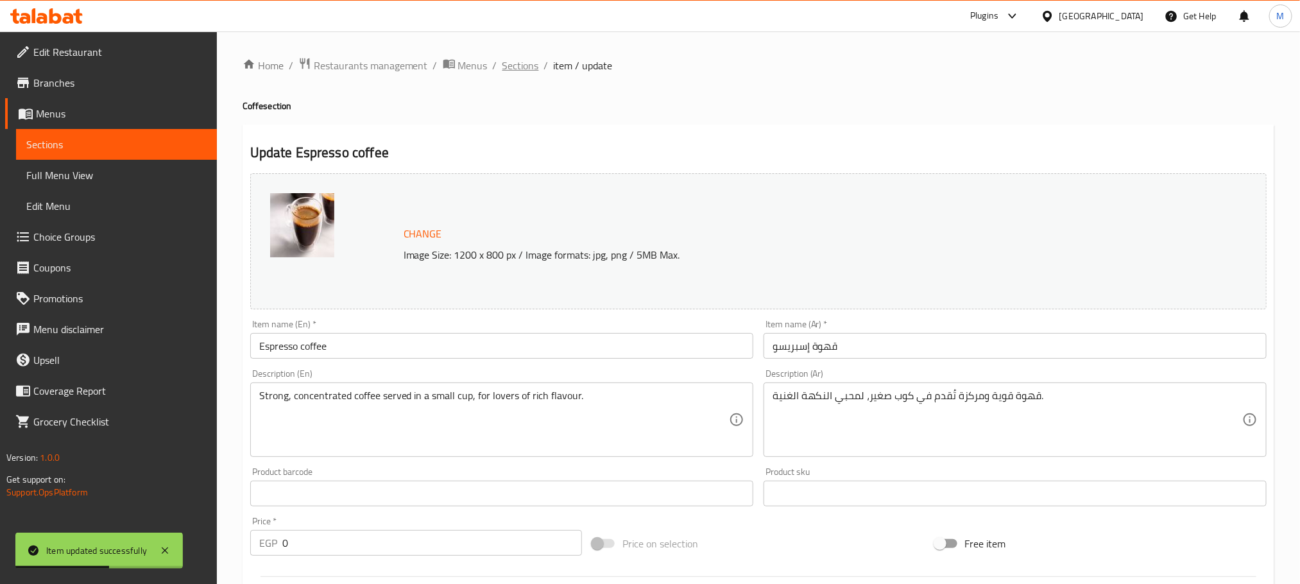
click at [520, 70] on span "Sections" at bounding box center [520, 65] width 37 height 15
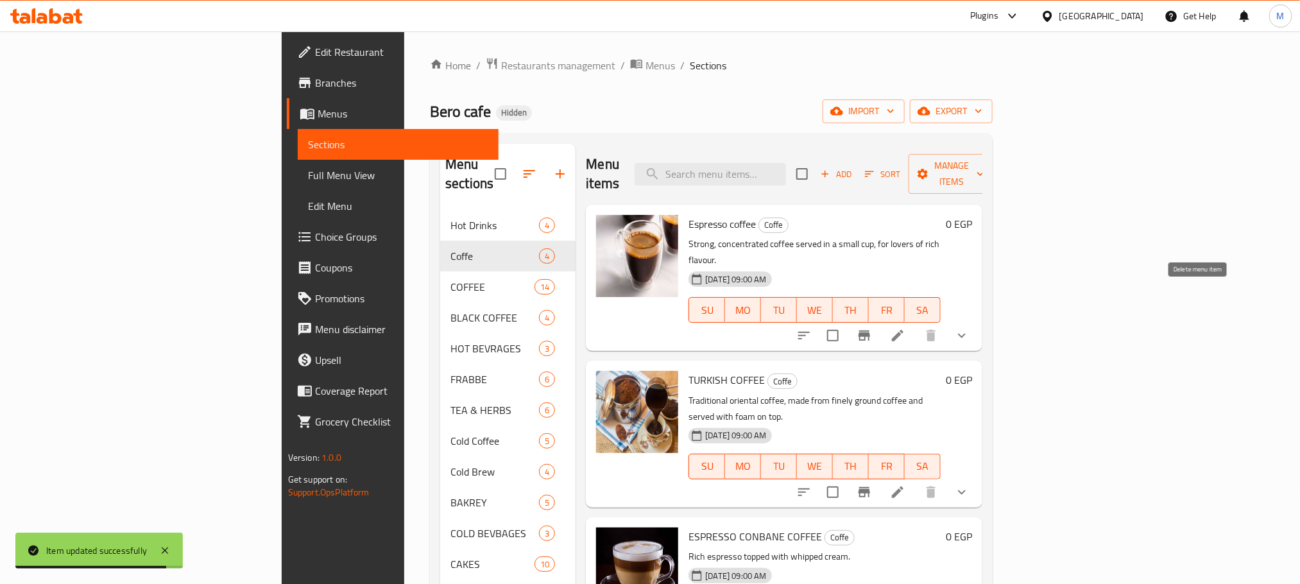
click at [977, 320] on div at bounding box center [883, 335] width 189 height 31
click at [977, 320] on button "show more" at bounding box center [961, 335] width 31 height 31
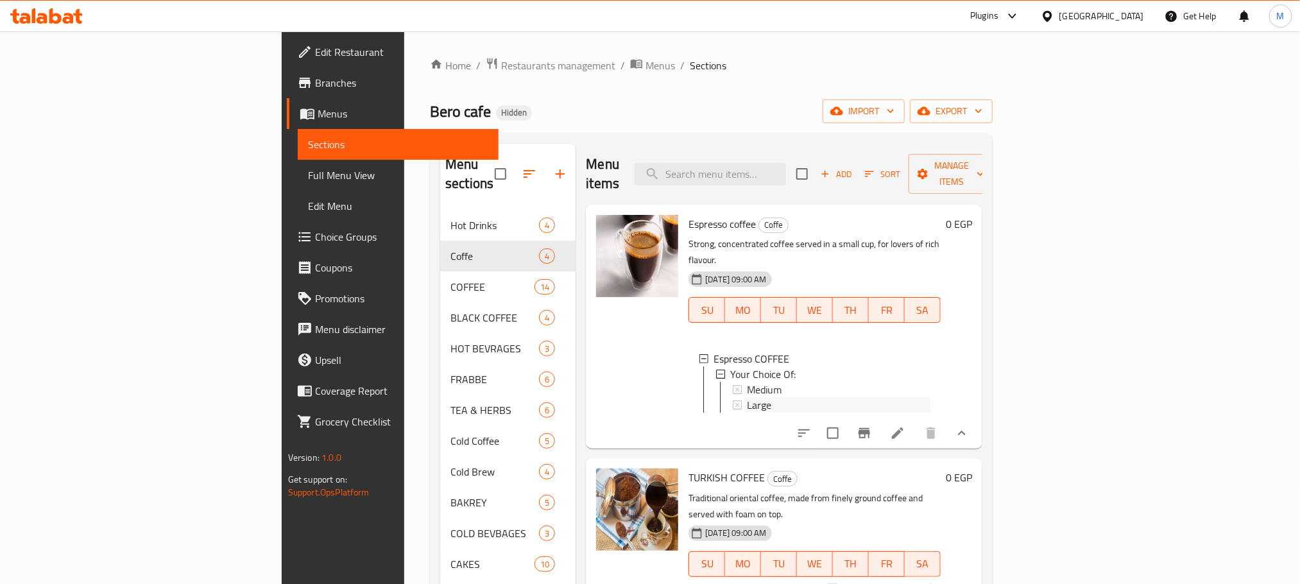
click at [786, 397] on div "Large" at bounding box center [839, 404] width 184 height 15
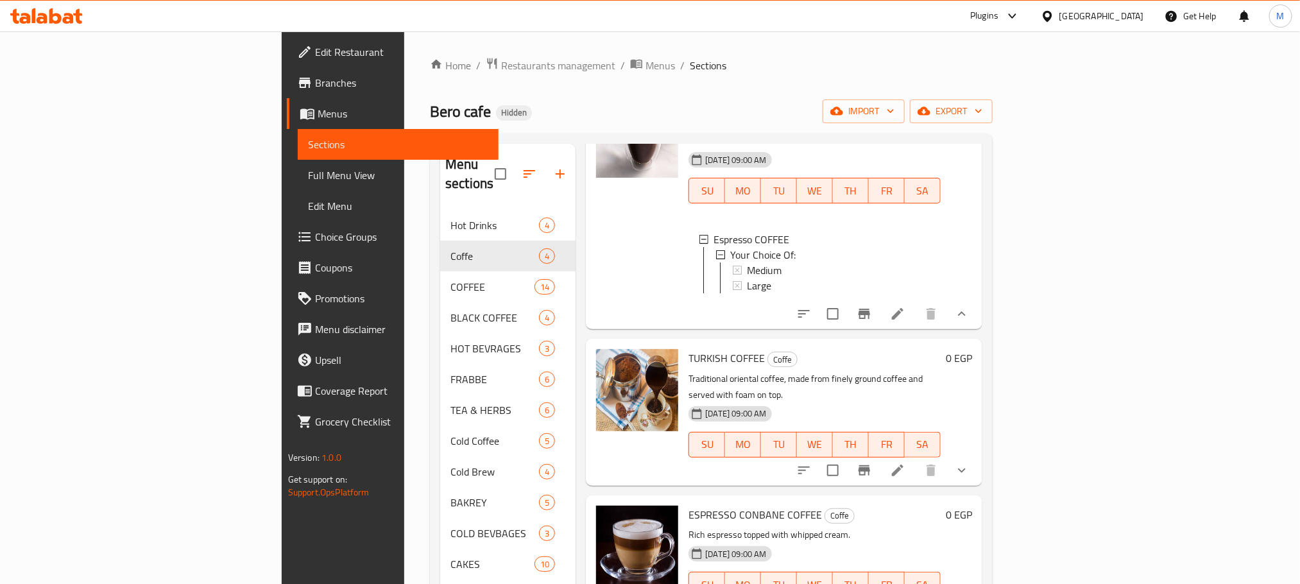
scroll to position [120, 0]
click at [916, 458] on li at bounding box center [898, 469] width 36 height 23
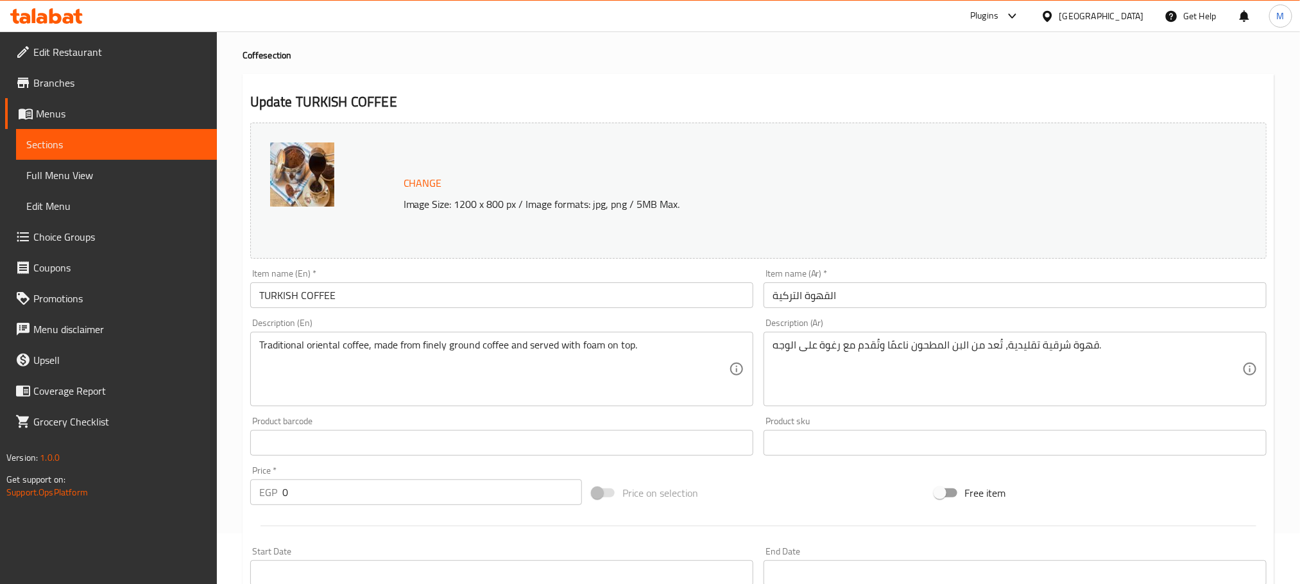
scroll to position [45, 0]
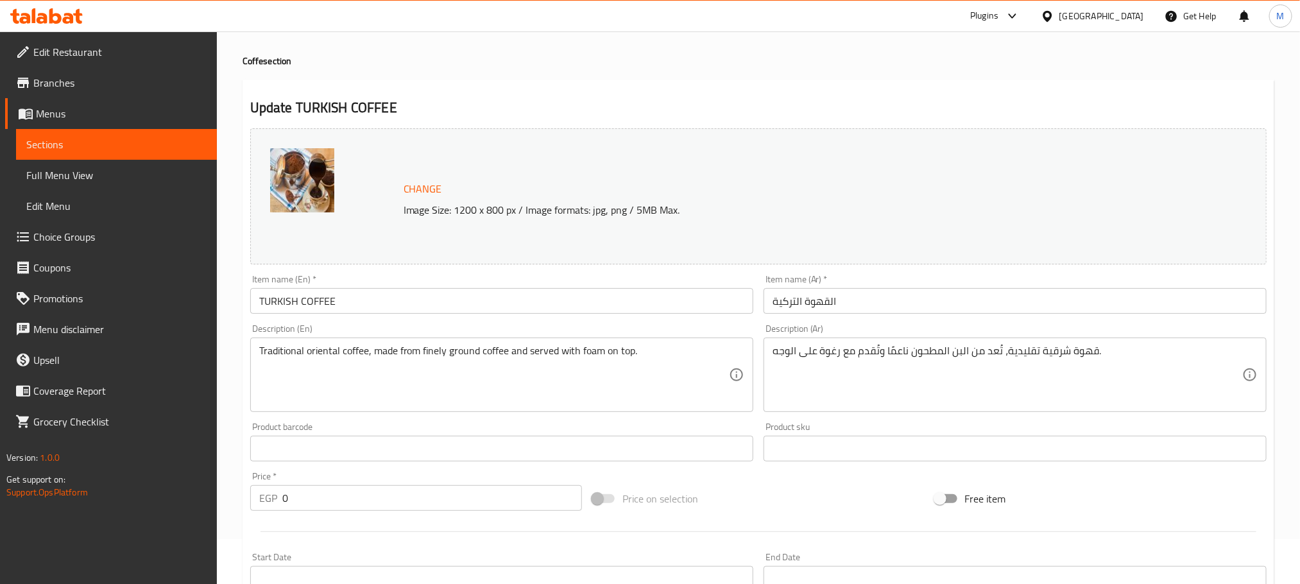
click at [321, 298] on input "TURKISH COFFEE" at bounding box center [501, 301] width 503 height 26
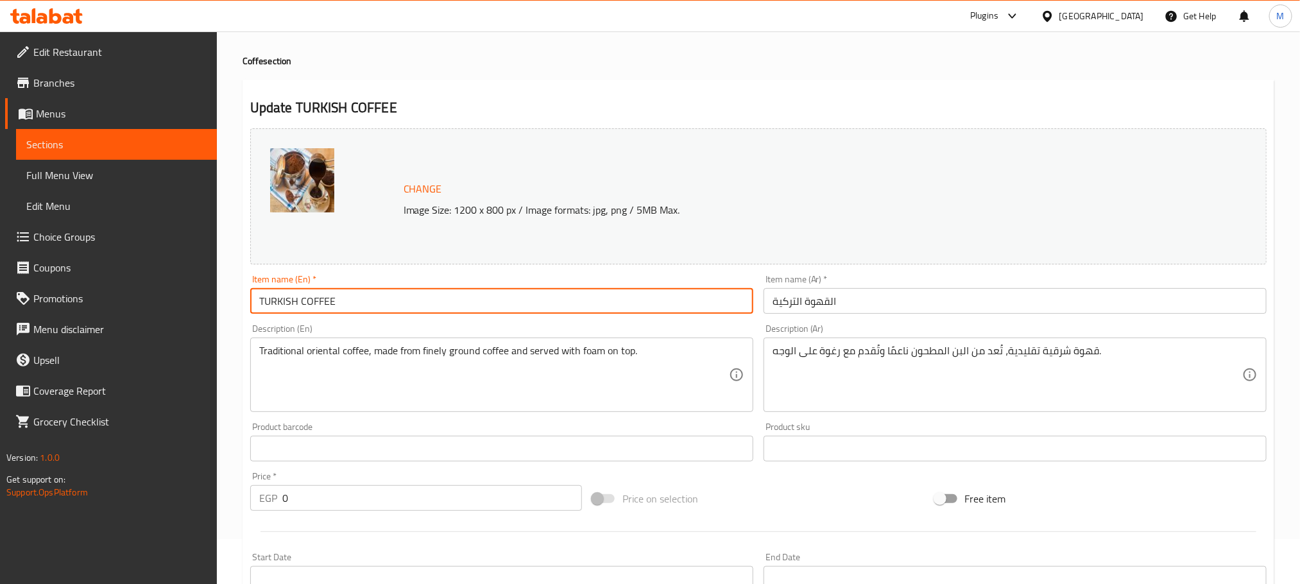
click at [321, 298] on input "TURKISH COFFEE" at bounding box center [501, 301] width 503 height 26
type input "Turkish coffee"
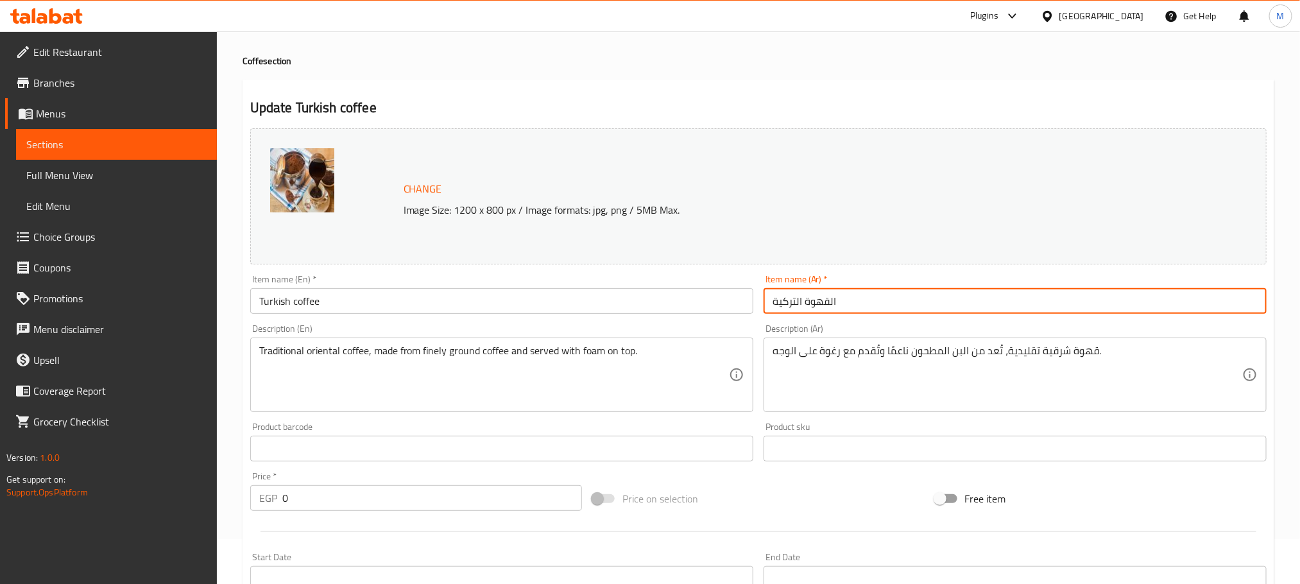
drag, startPoint x: 783, startPoint y: 298, endPoint x: 764, endPoint y: 300, distance: 19.3
click at [764, 300] on input "القهوة التركية" at bounding box center [1015, 301] width 503 height 26
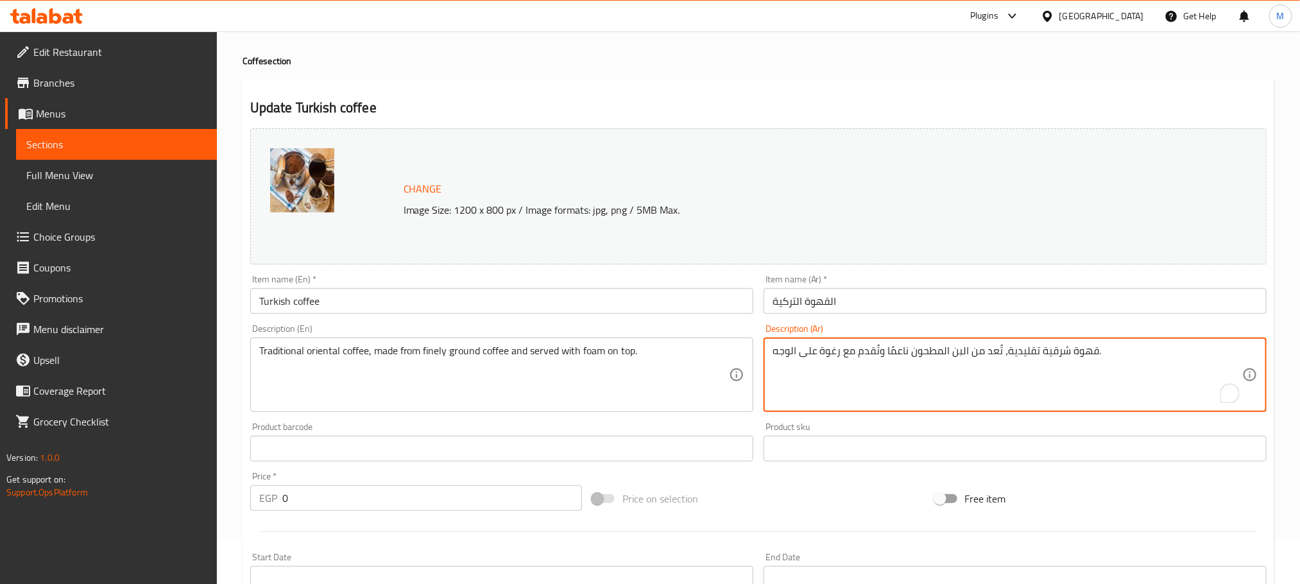
scroll to position [334, 0]
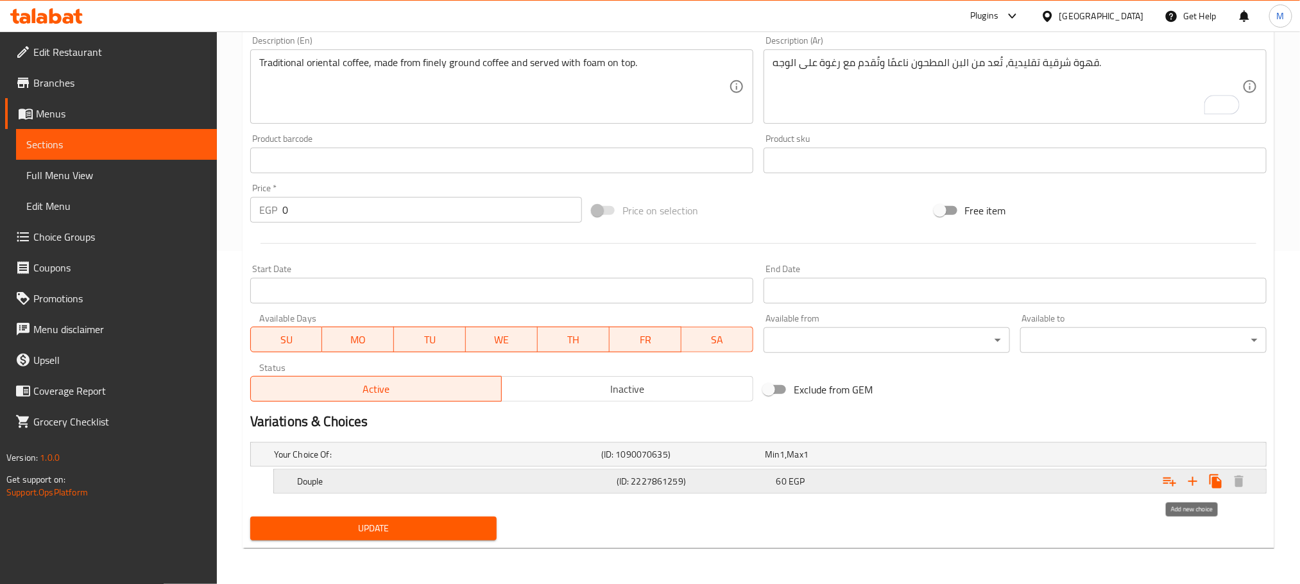
click at [1195, 485] on icon "Expand" at bounding box center [1192, 481] width 15 height 15
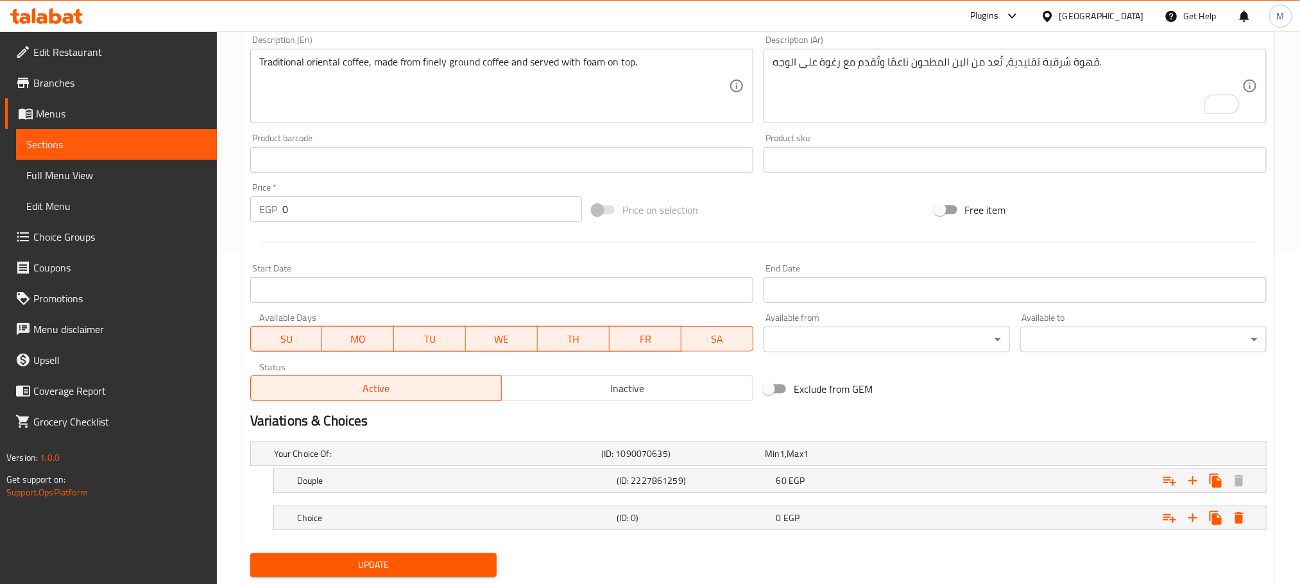
scroll to position [372, 0]
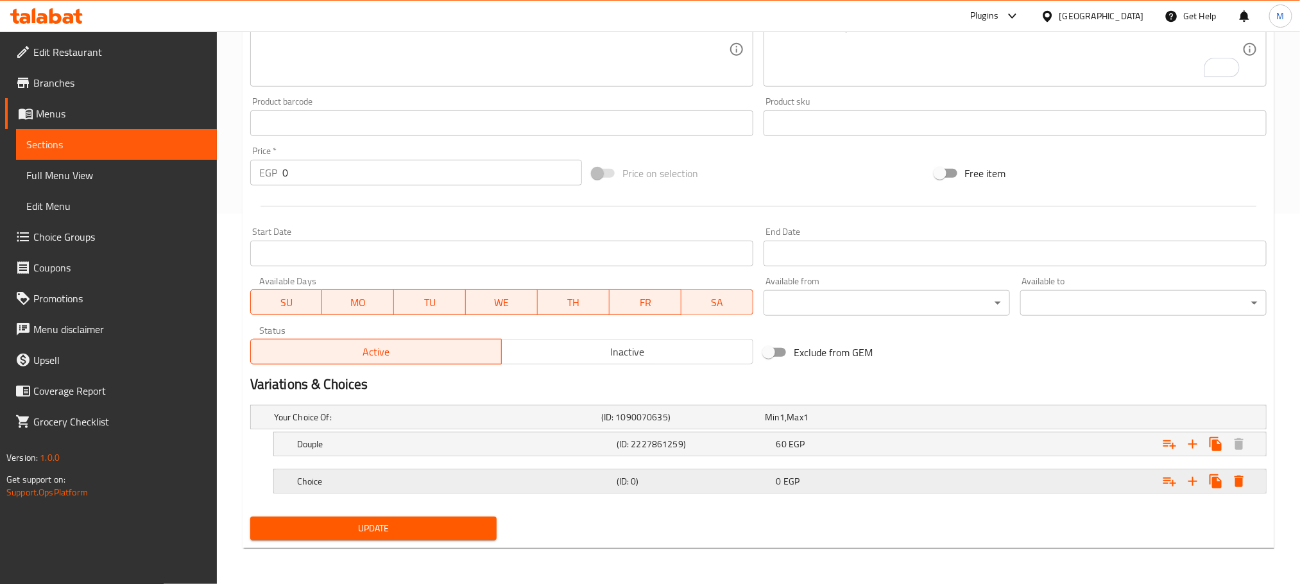
click at [528, 426] on div "Choice" at bounding box center [434, 417] width 327 height 18
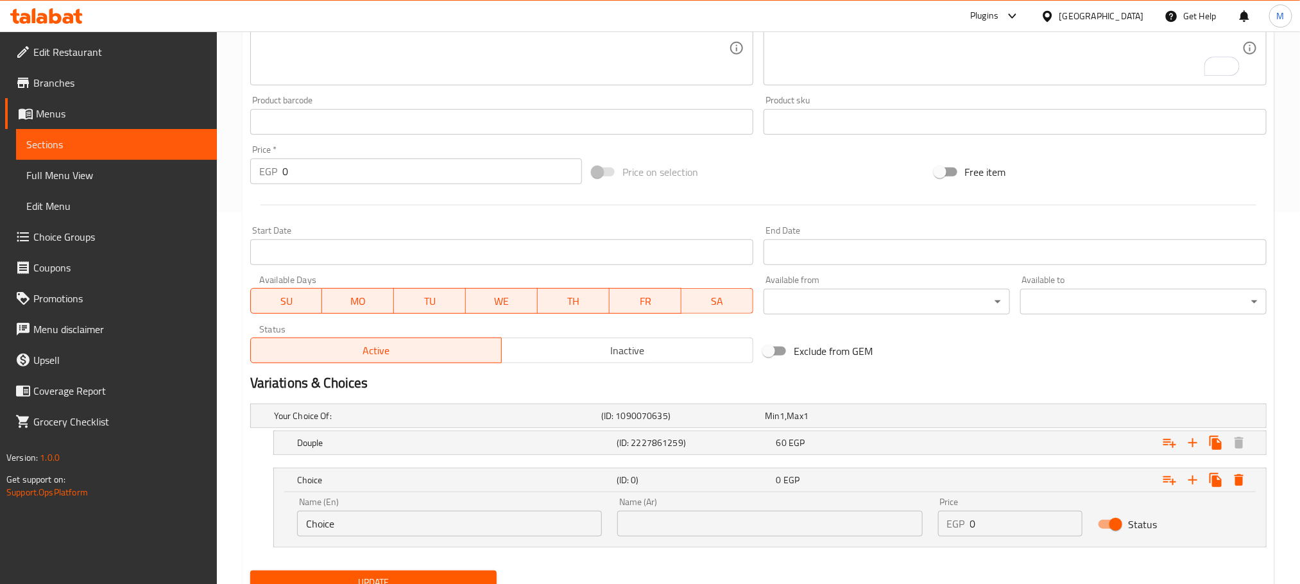
click at [534, 504] on div "Name (En) Choice Name (En)" at bounding box center [449, 516] width 305 height 39
drag, startPoint x: 524, startPoint y: 549, endPoint x: 517, endPoint y: 533, distance: 17.8
click at [526, 549] on div "Your Choice Of: (ID: 1090070635) Min 1 , Max 1 Name (En) Your Choice Of: Name (…" at bounding box center [758, 481] width 1027 height 167
click at [517, 533] on input "Choice" at bounding box center [449, 524] width 305 height 26
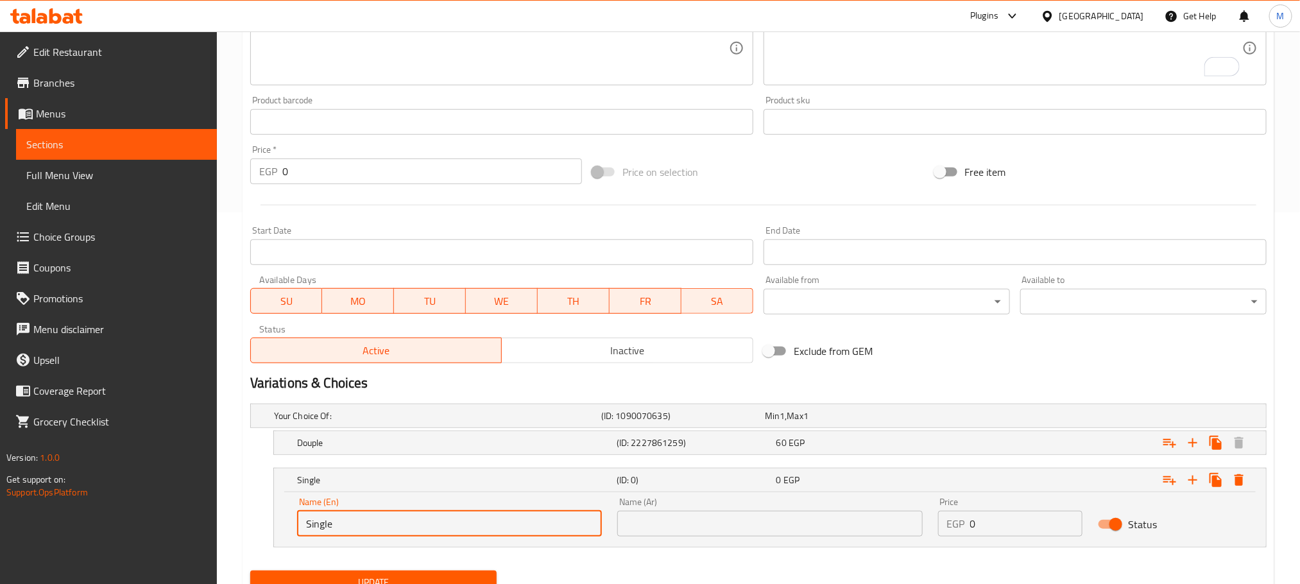
type input "Single"
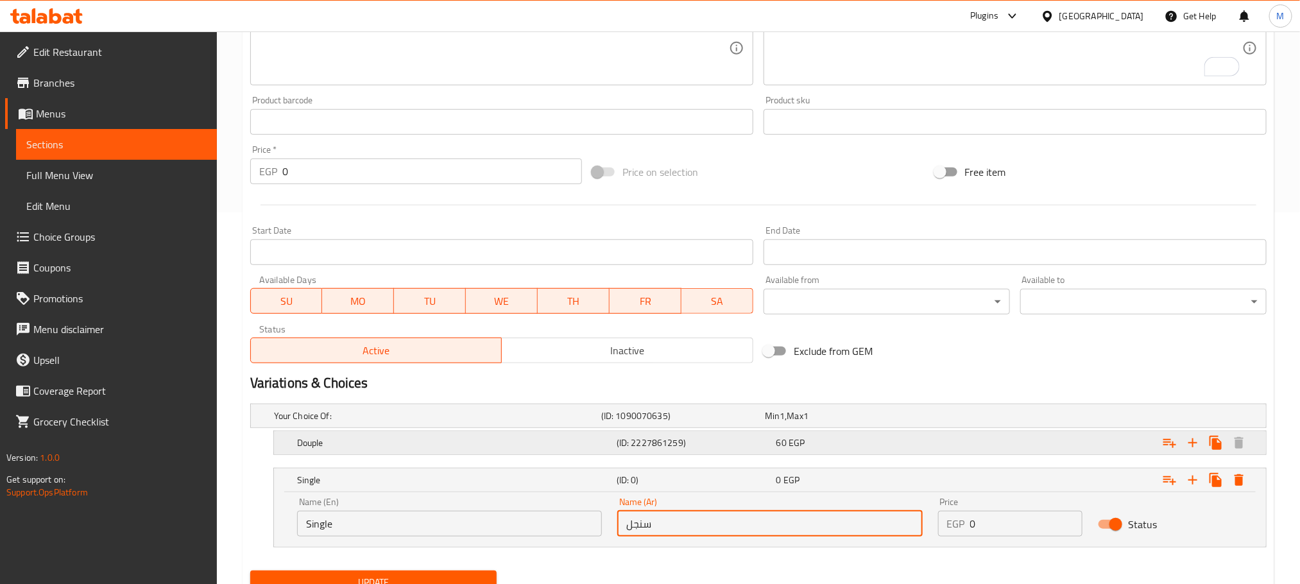
type input "سنجل"
click at [478, 422] on h5 "Douple" at bounding box center [435, 415] width 322 height 13
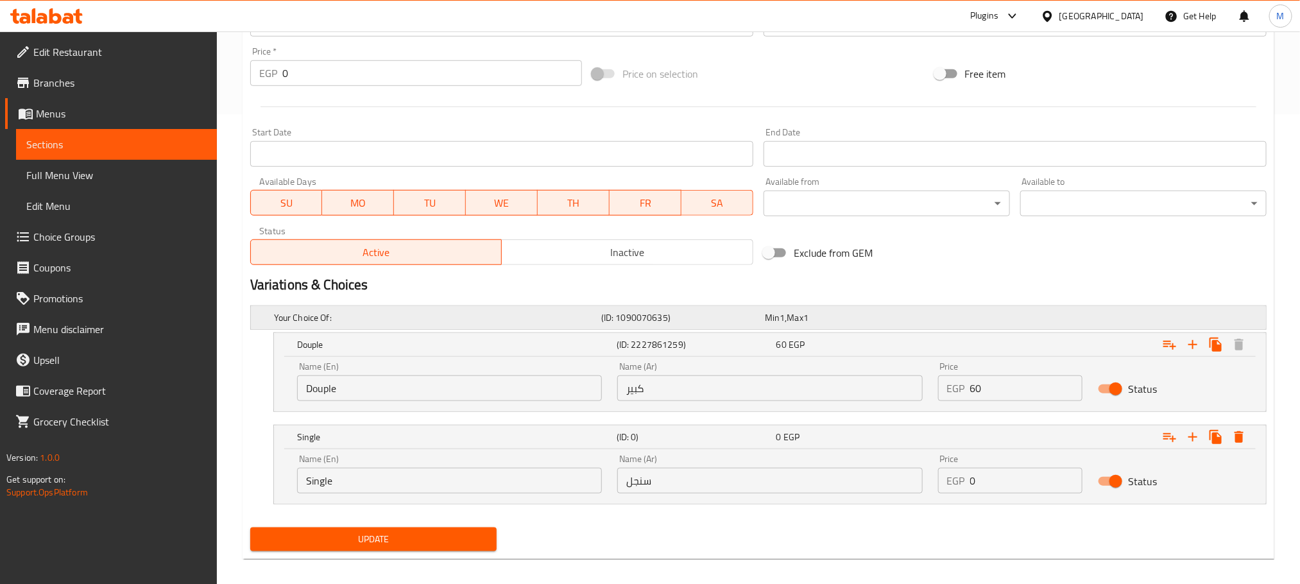
scroll to position [482, 0]
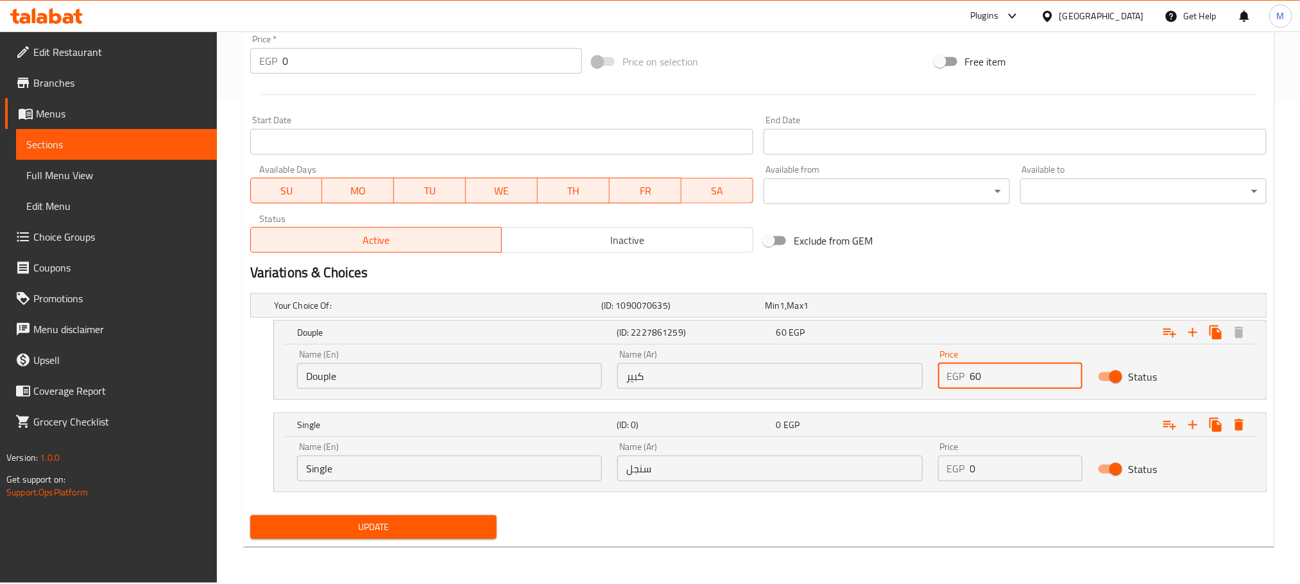
click at [1007, 381] on input "60" at bounding box center [1026, 376] width 113 height 26
type input "50"
click at [1040, 460] on input "0" at bounding box center [1026, 469] width 113 height 26
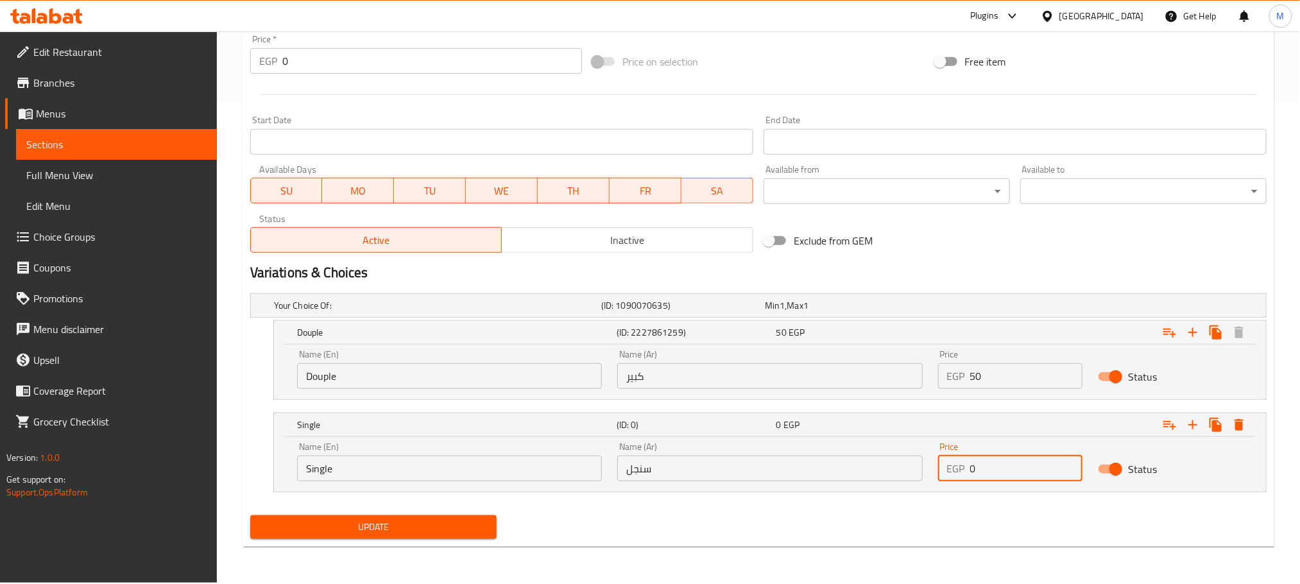
click at [1040, 460] on input "0" at bounding box center [1026, 469] width 113 height 26
type input "40"
click at [453, 524] on span "Update" at bounding box center [374, 527] width 226 height 16
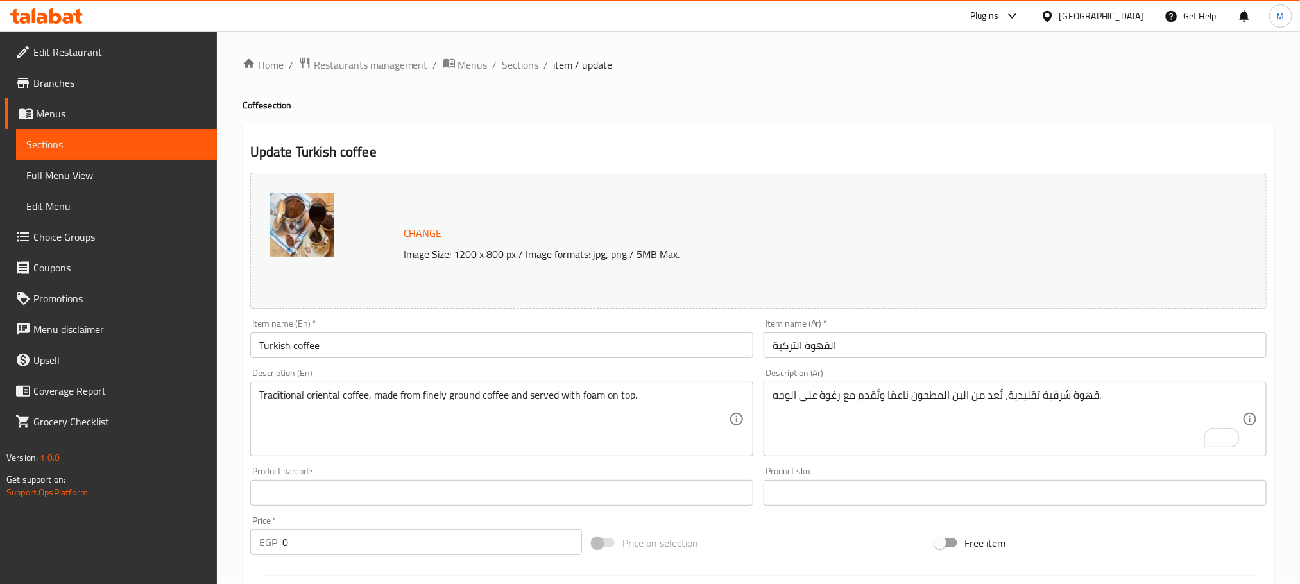
scroll to position [0, 0]
click at [522, 62] on span "Sections" at bounding box center [520, 65] width 37 height 15
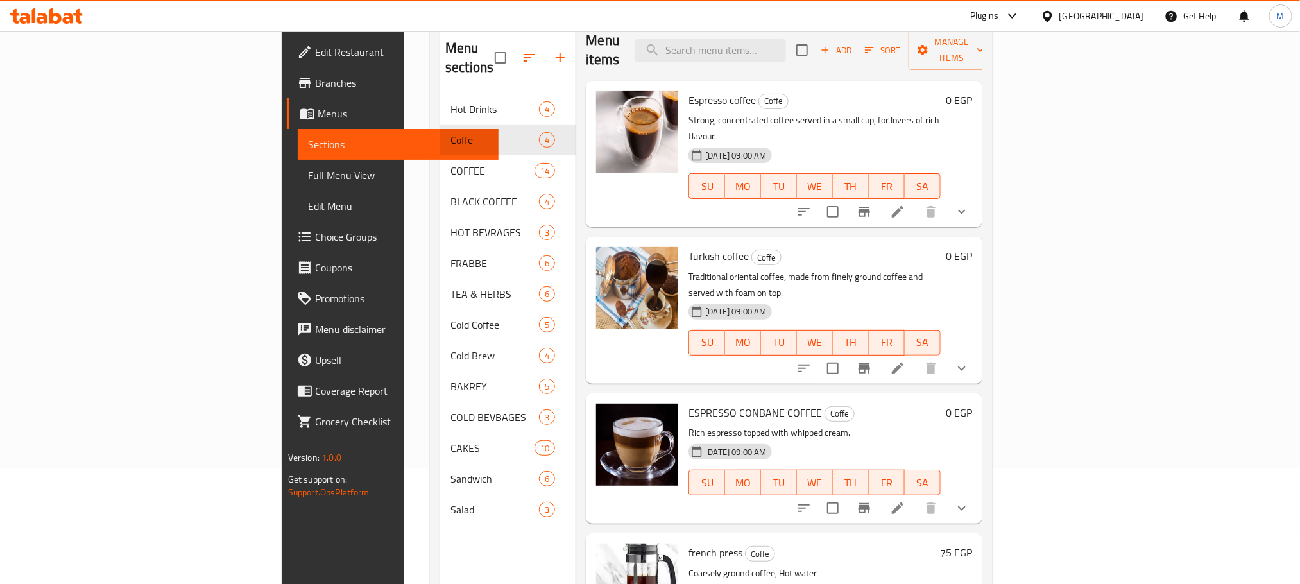
scroll to position [180, 0]
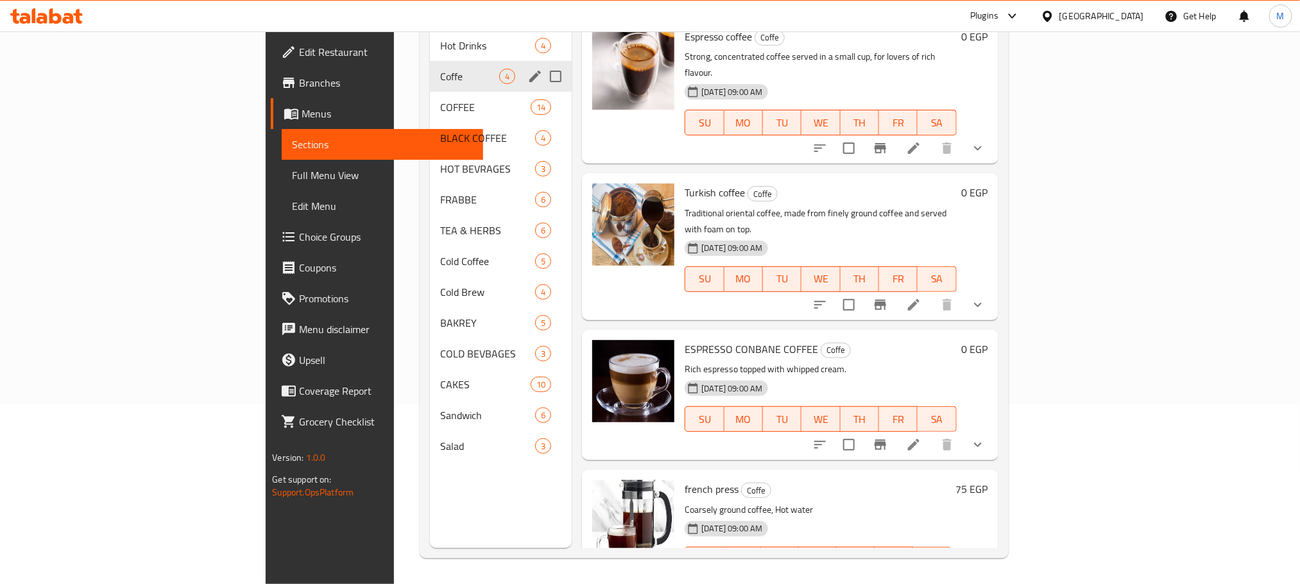
click at [440, 69] on span "Coffe" at bounding box center [469, 76] width 59 height 15
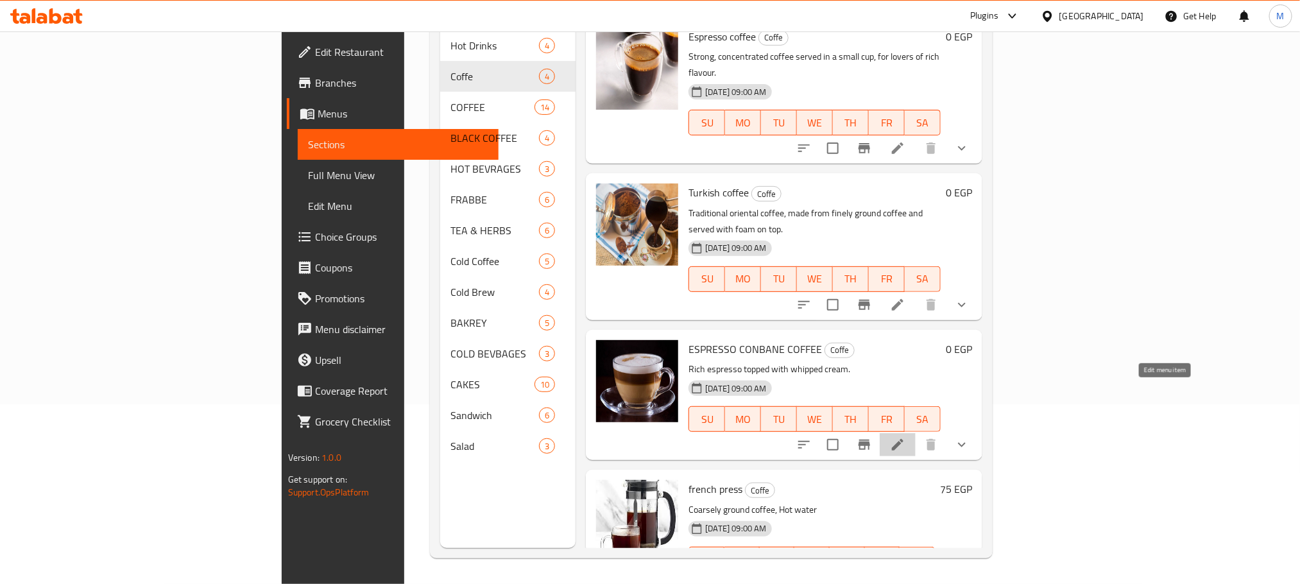
click at [905, 437] on icon at bounding box center [897, 444] width 15 height 15
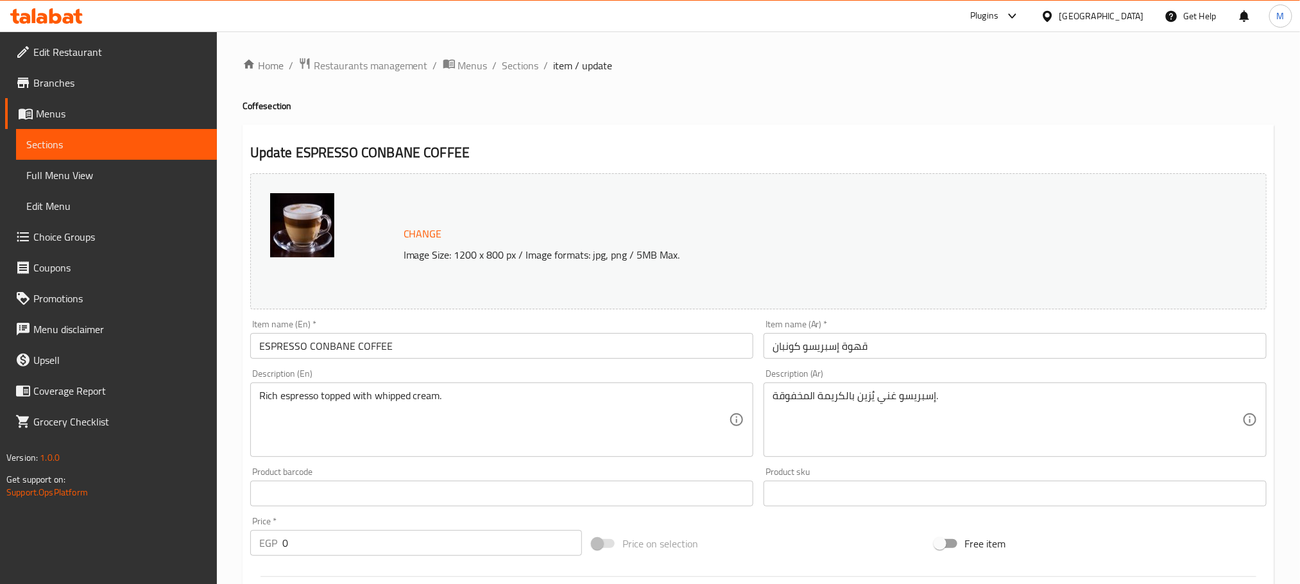
click at [537, 359] on input "ESPRESSO CONBANE COFFEE" at bounding box center [501, 346] width 503 height 26
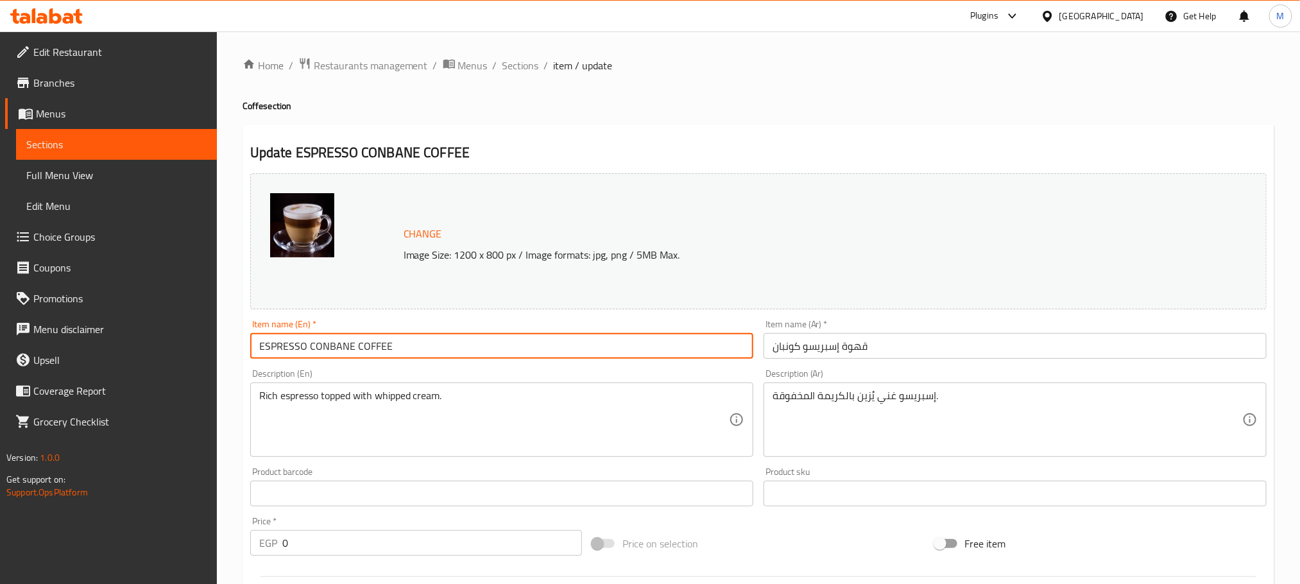
click at [537, 359] on input "ESPRESSO CONBANE COFFEE" at bounding box center [501, 346] width 503 height 26
click at [840, 341] on input "قهوة إسبريسو كونبان" at bounding box center [1015, 346] width 503 height 26
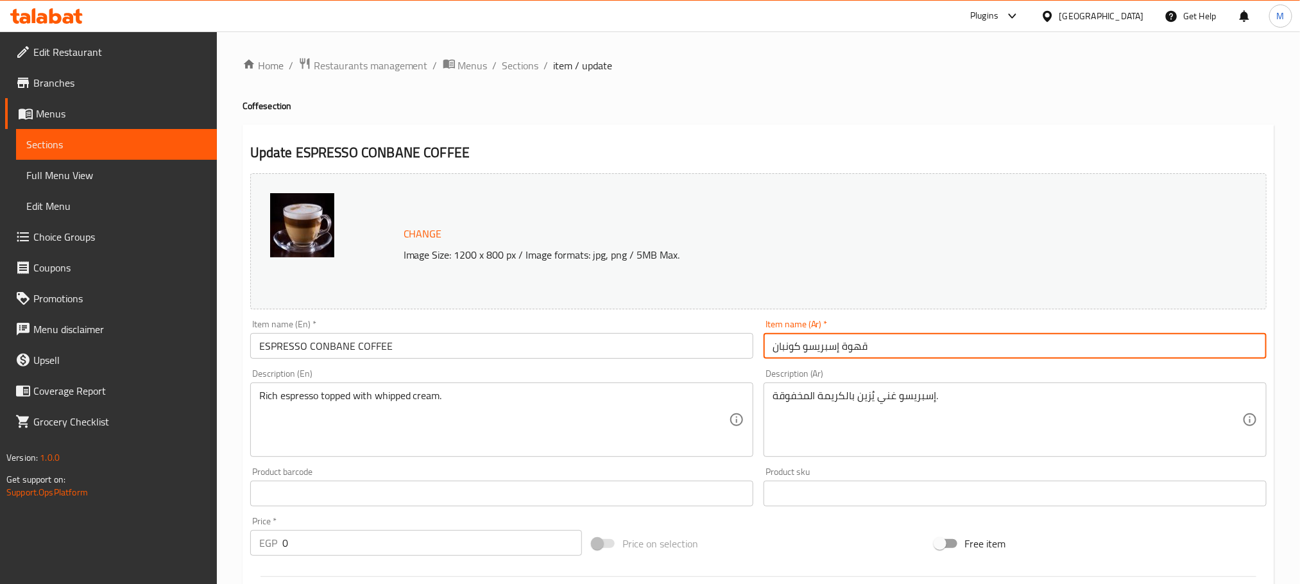
click at [840, 341] on input "قهوة إسبريسو كونبان" at bounding box center [1015, 346] width 503 height 26
paste input "Espresso Conbane Coffee"
type input "قهوة إسبريسو كونبان"
click at [424, 337] on input "ESPRESSO CONBANE COFFEE" at bounding box center [501, 346] width 503 height 26
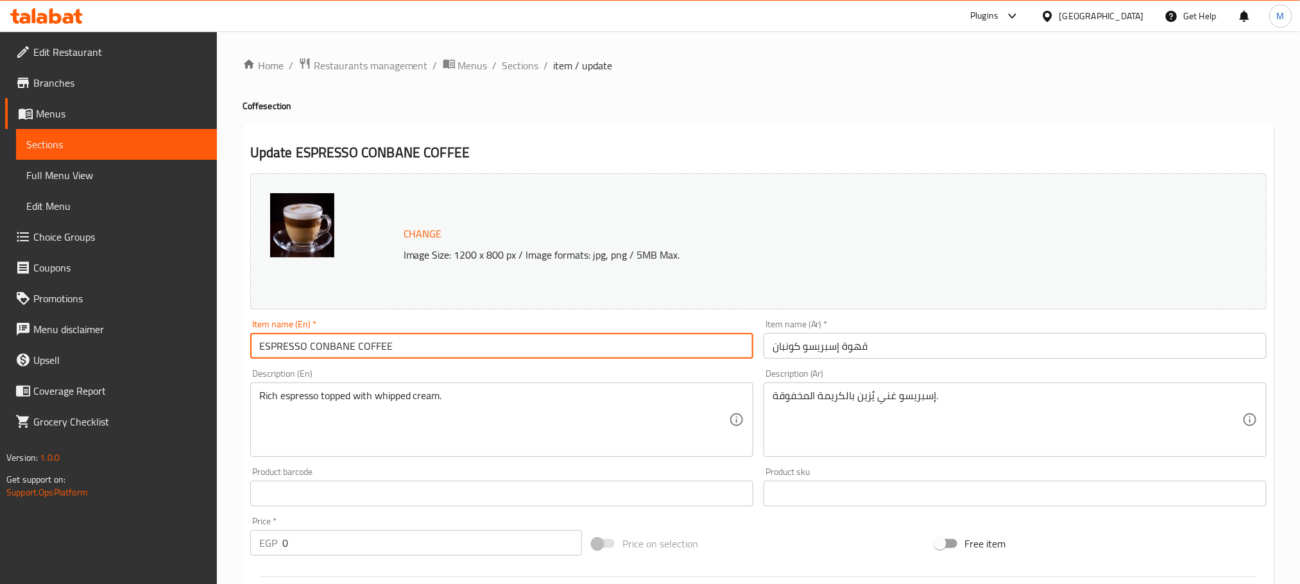
click at [424, 338] on input "ESPRESSO CONBANE COFFEE" at bounding box center [501, 346] width 503 height 26
paste input "spresso Conbane Coffee"
type input "Espresso Conbane Coffee"
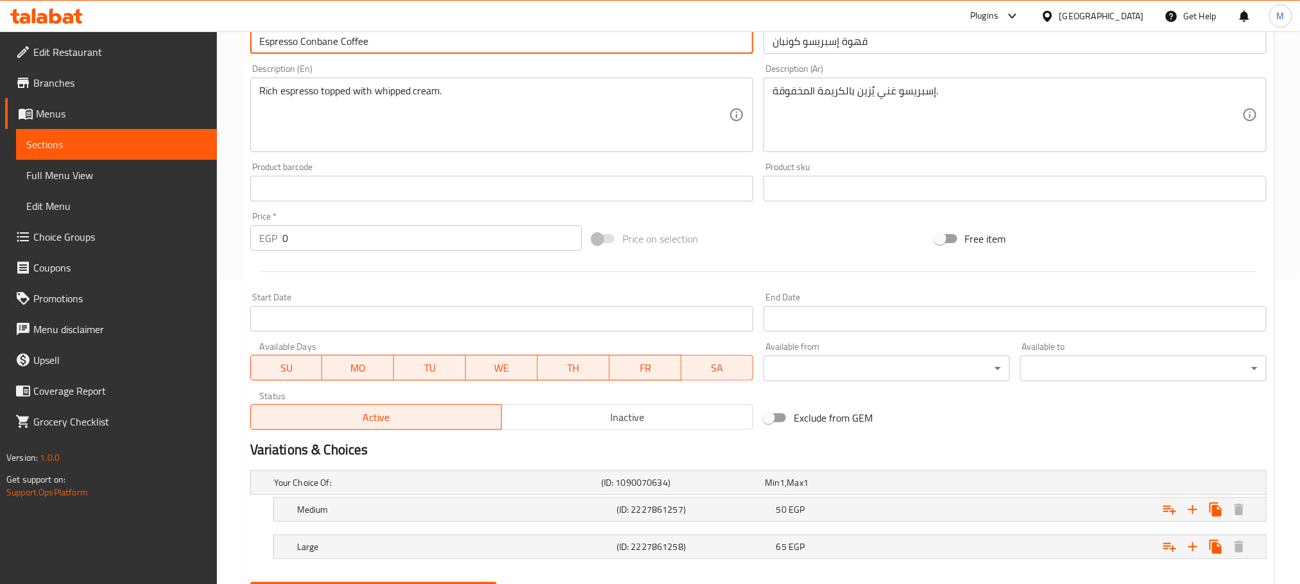
scroll to position [372, 0]
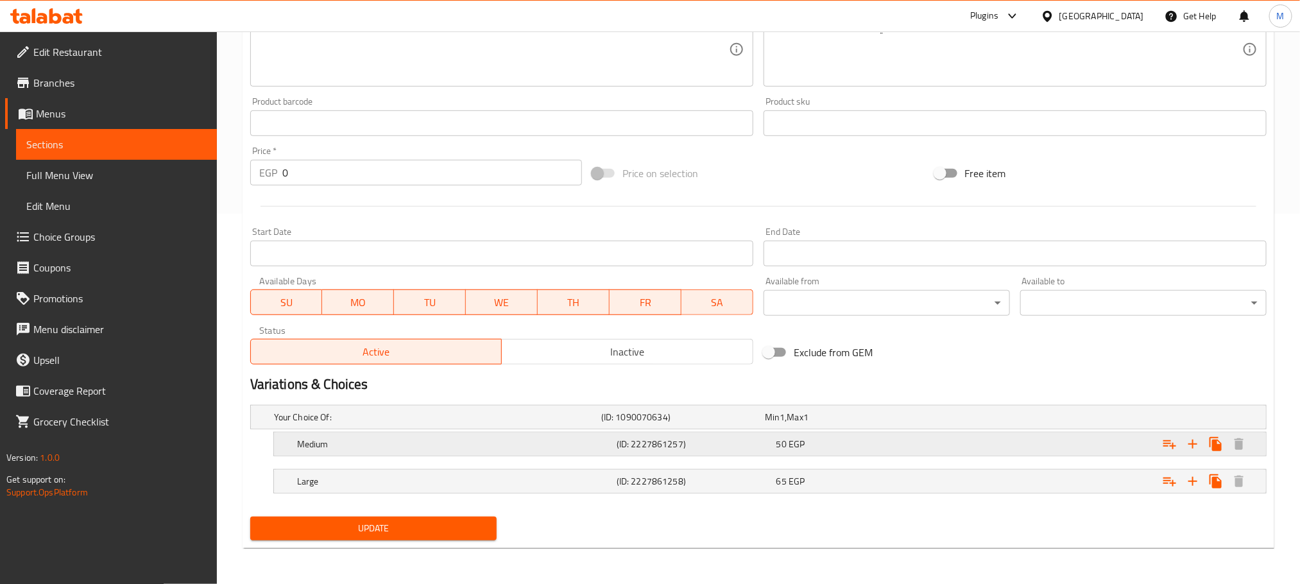
click at [1005, 420] on div "Expand" at bounding box center [1089, 417] width 327 height 5
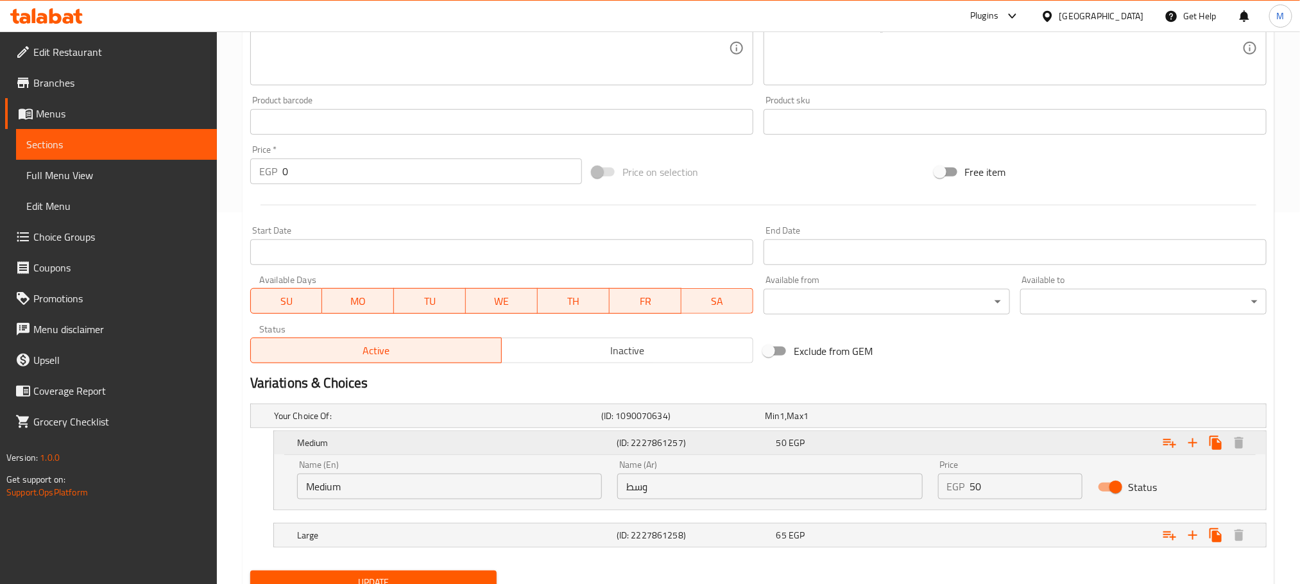
click at [1005, 451] on div "Expand" at bounding box center [1094, 443] width 320 height 28
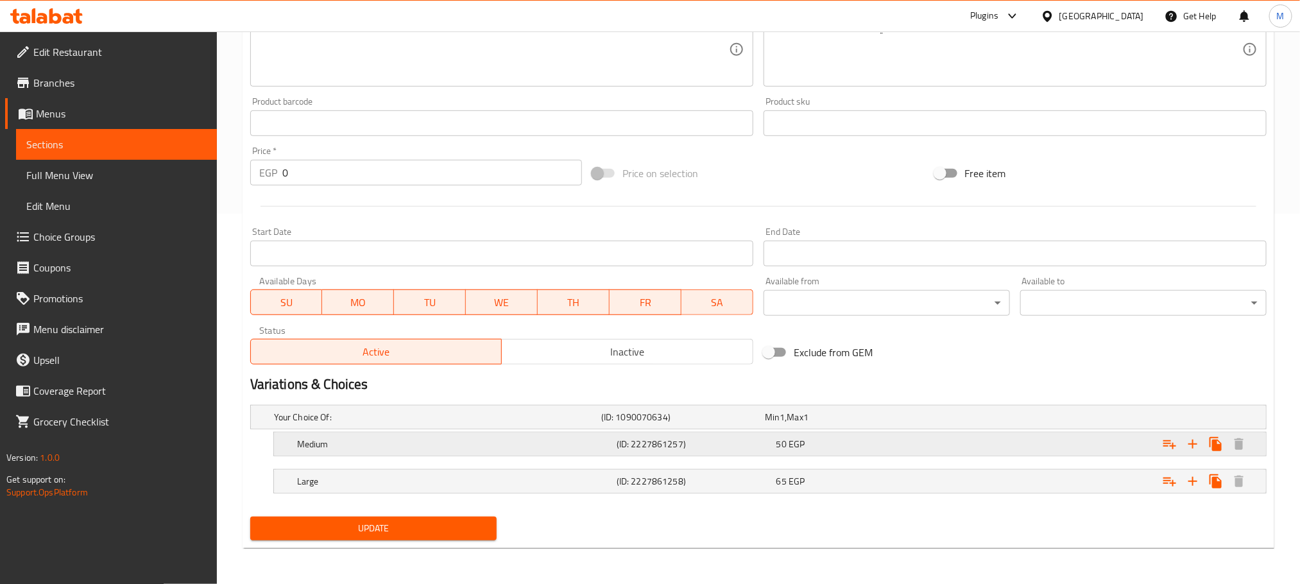
click at [645, 431] on div "Medium (ID: 2227861257) 50 EGP" at bounding box center [762, 417] width 982 height 28
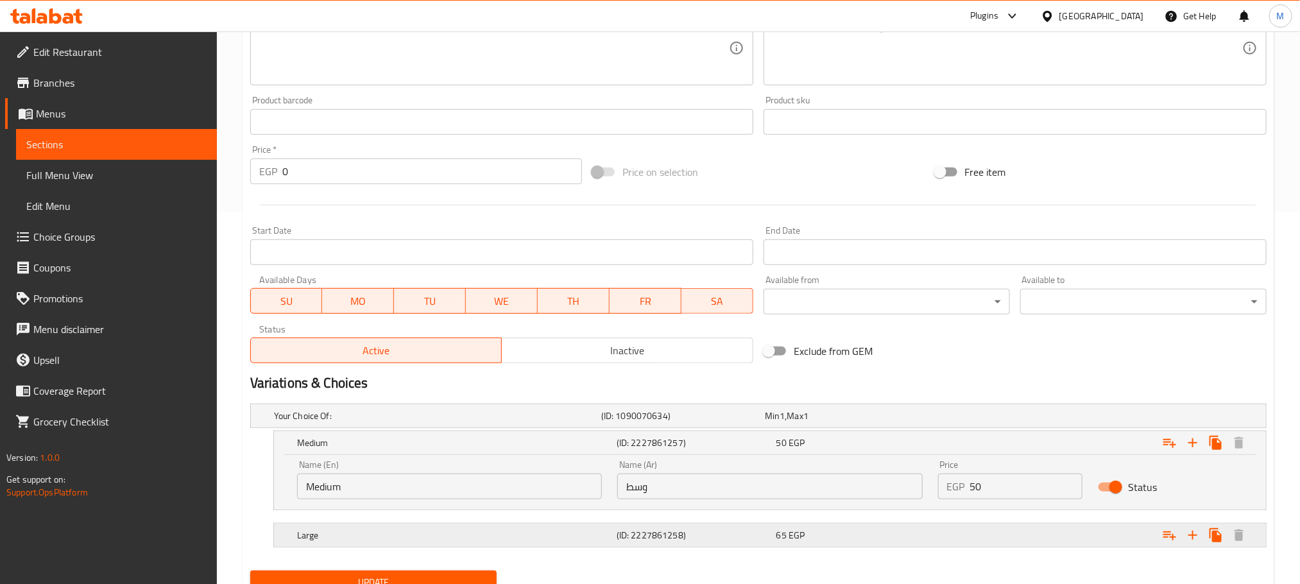
click at [653, 422] on h5 "(ID: 2227861258)" at bounding box center [680, 415] width 158 height 13
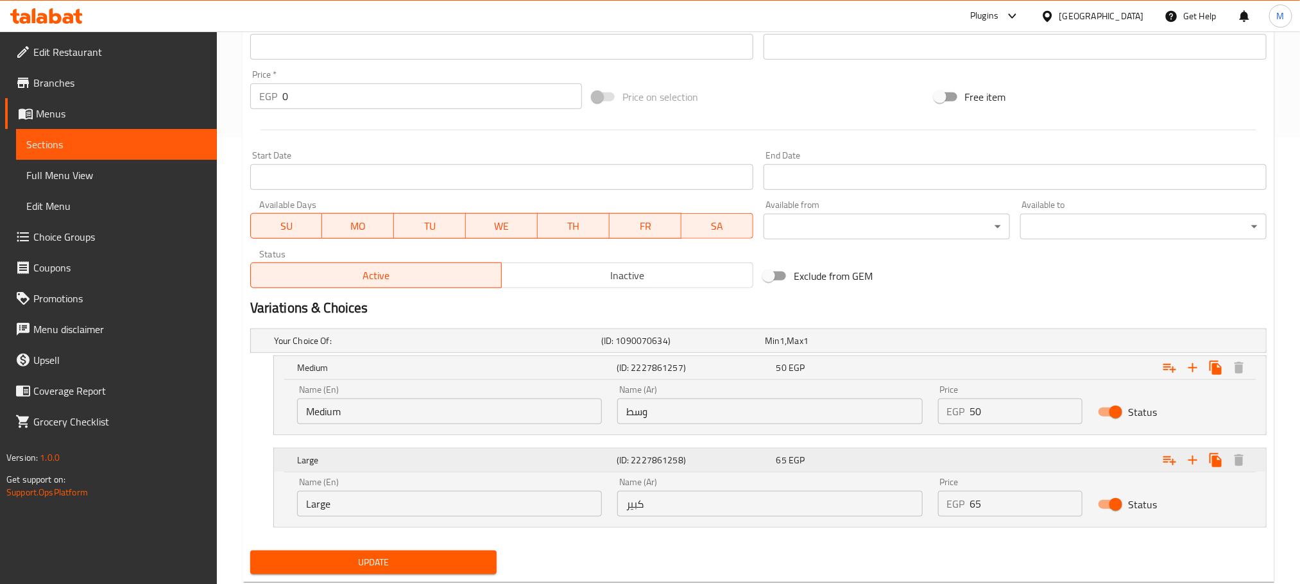
scroll to position [468, 0]
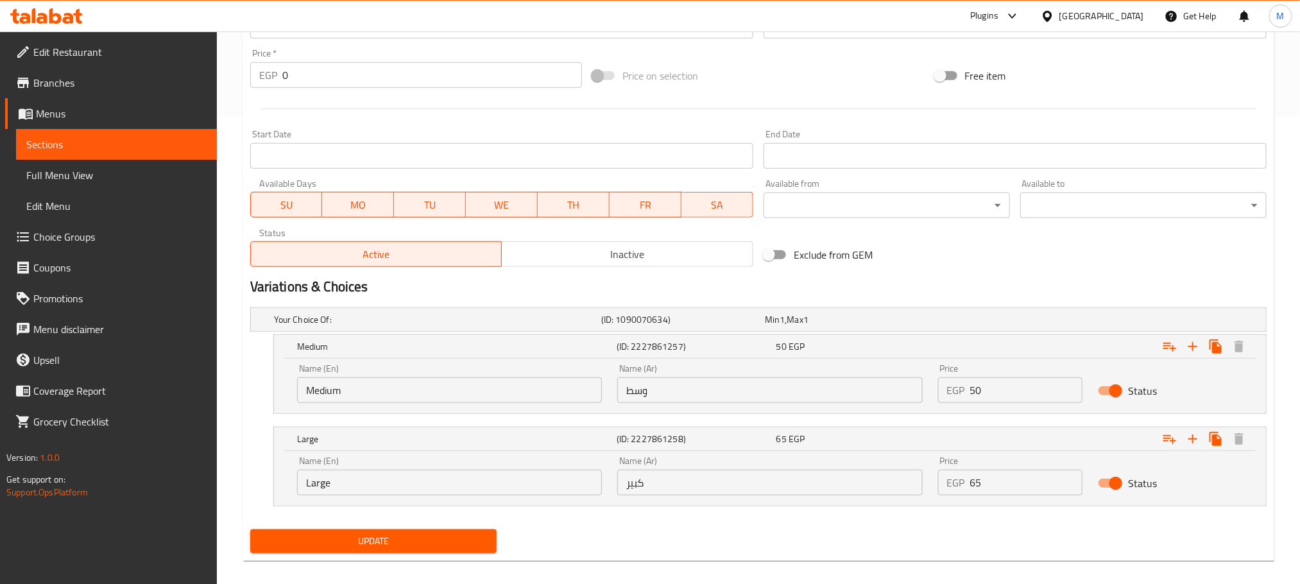
drag, startPoint x: 437, startPoint y: 409, endPoint x: 440, endPoint y: 382, distance: 27.1
click at [440, 407] on div "Name (En) Medium Name (En)" at bounding box center [449, 383] width 320 height 55
click at [447, 378] on input "Medium" at bounding box center [449, 390] width 305 height 26
click at [449, 378] on input "Medium" at bounding box center [449, 390] width 305 height 26
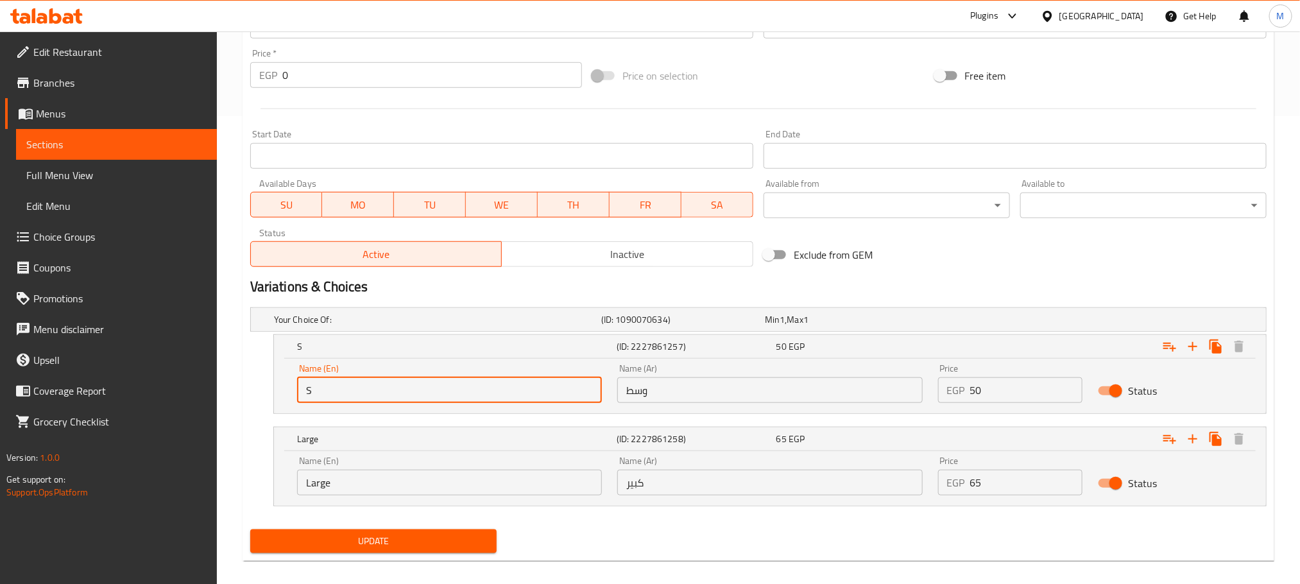
type input "Single"
click at [489, 484] on input "Large" at bounding box center [449, 483] width 305 height 26
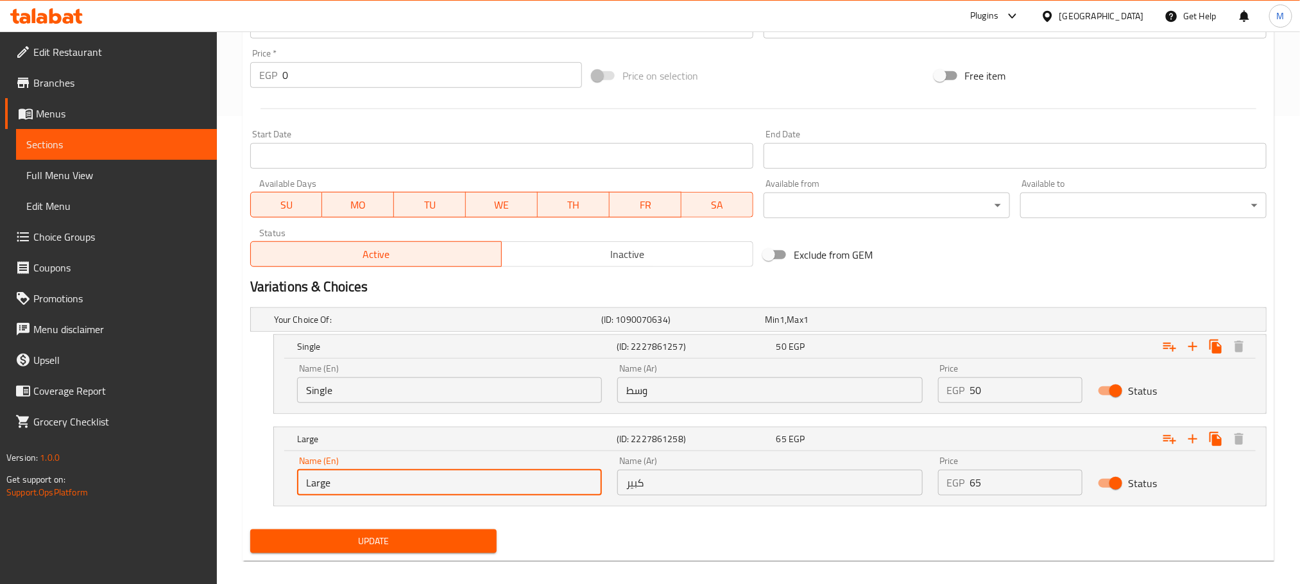
click at [489, 484] on input "Large" at bounding box center [449, 483] width 305 height 26
type input "]"
type input "Double"
click at [745, 389] on input "وسط" at bounding box center [769, 390] width 305 height 26
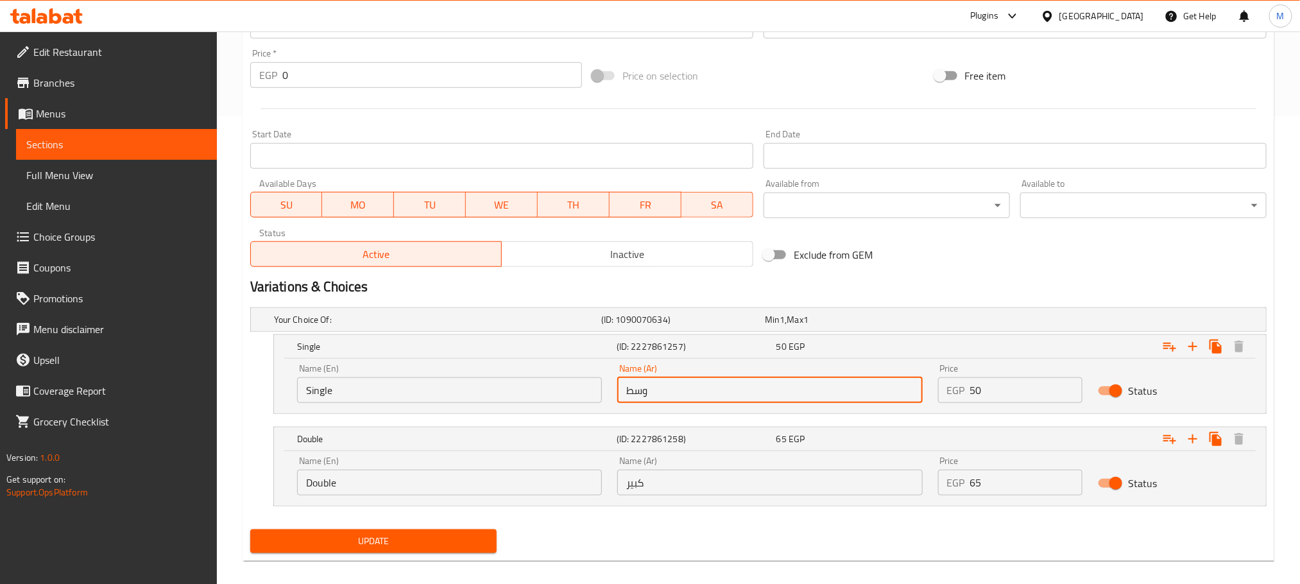
click at [745, 389] on input "وسط" at bounding box center [769, 390] width 305 height 26
type input "سنجل"
click at [722, 493] on input "كبير" at bounding box center [769, 483] width 305 height 26
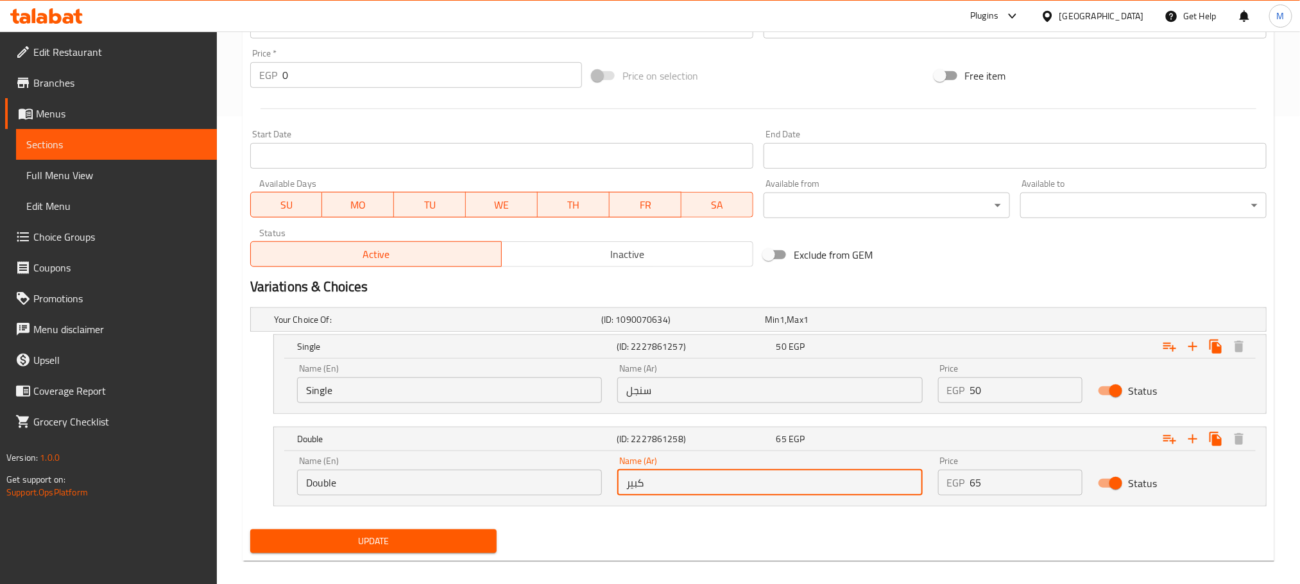
click at [722, 493] on input "كبير" at bounding box center [769, 483] width 305 height 26
type input "]"
type input "دبل"
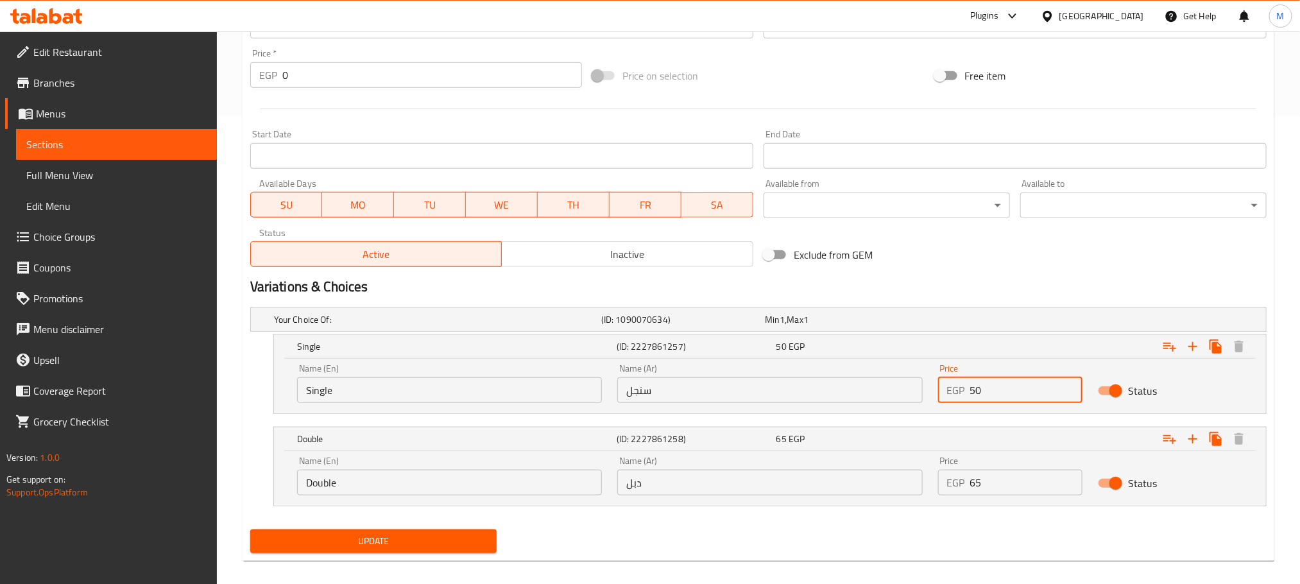
click at [1017, 395] on input "50" at bounding box center [1026, 390] width 113 height 26
type input "45"
click at [1032, 482] on input "65" at bounding box center [1026, 483] width 113 height 26
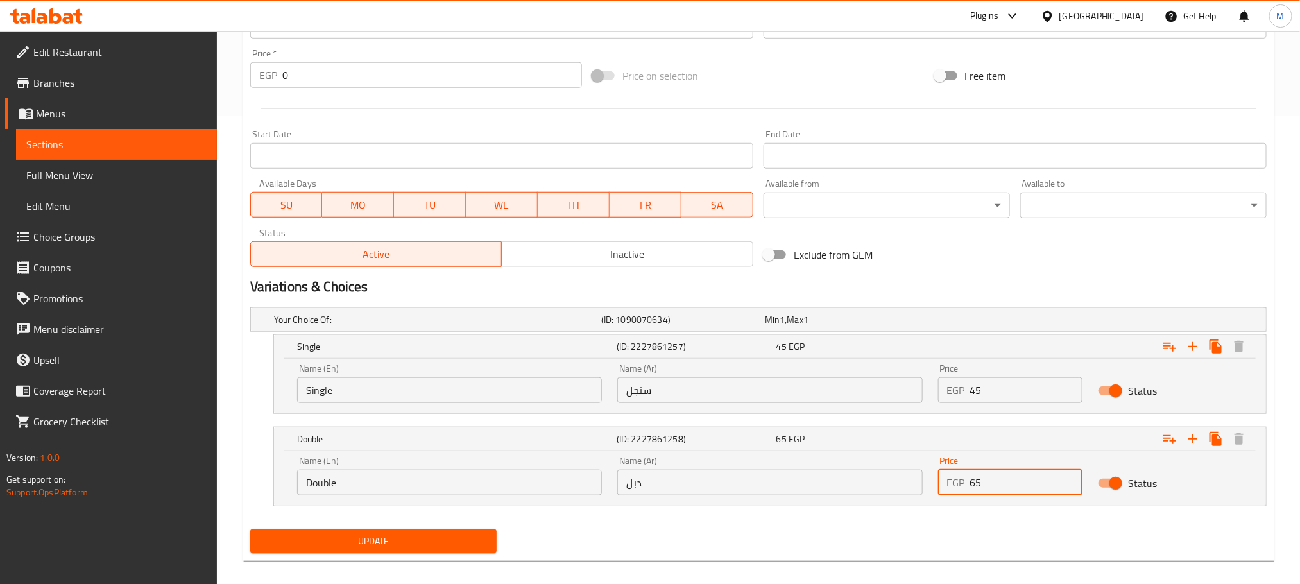
click at [1032, 482] on input "65" at bounding box center [1026, 483] width 113 height 26
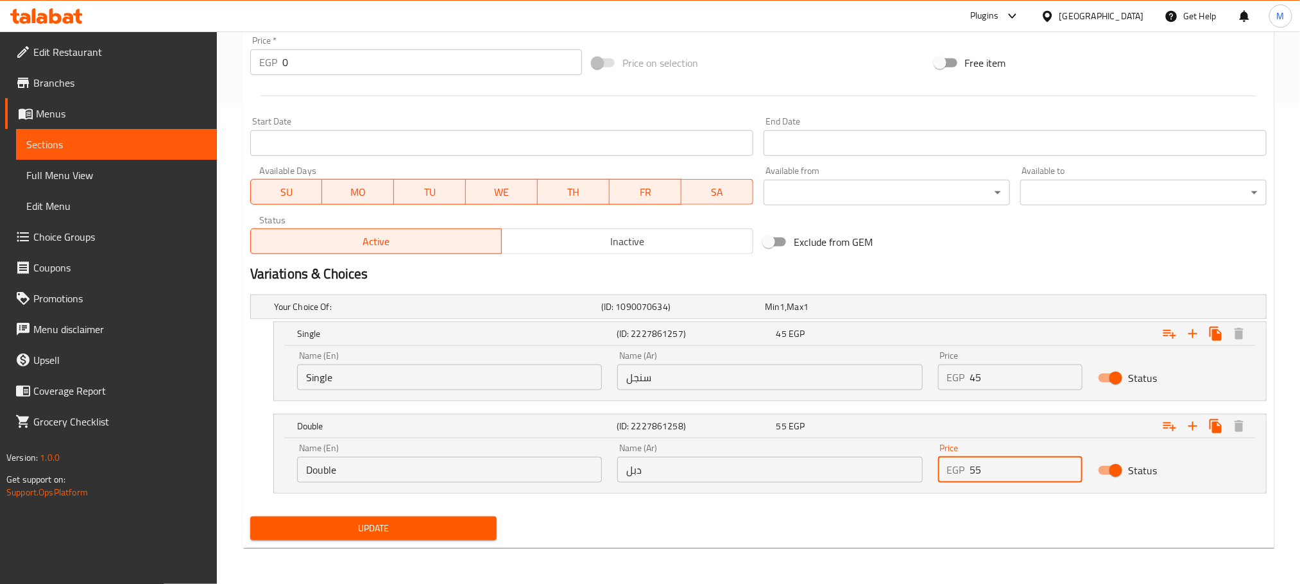
type input "55"
drag, startPoint x: 454, startPoint y: 538, endPoint x: 447, endPoint y: 536, distance: 7.9
click at [453, 538] on button "Update" at bounding box center [373, 529] width 246 height 24
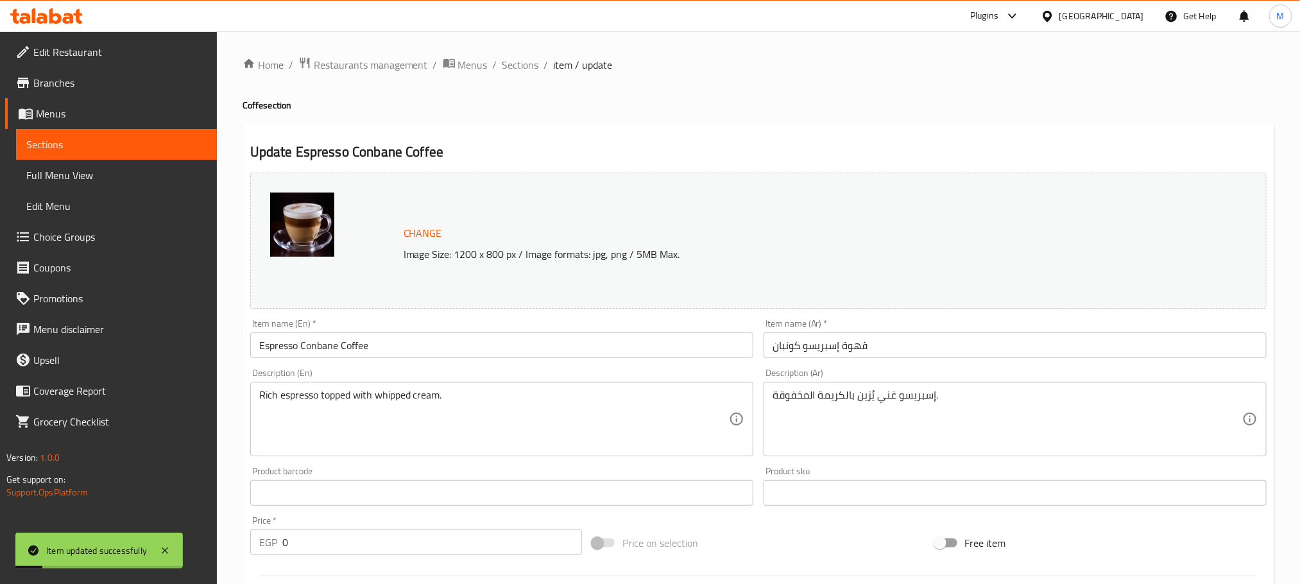
scroll to position [0, 0]
click at [524, 83] on div "Home / Restaurants management / Menus / Sections / item / update Coffe section …" at bounding box center [759, 548] width 1032 height 982
click at [524, 71] on span "Sections" at bounding box center [520, 65] width 37 height 15
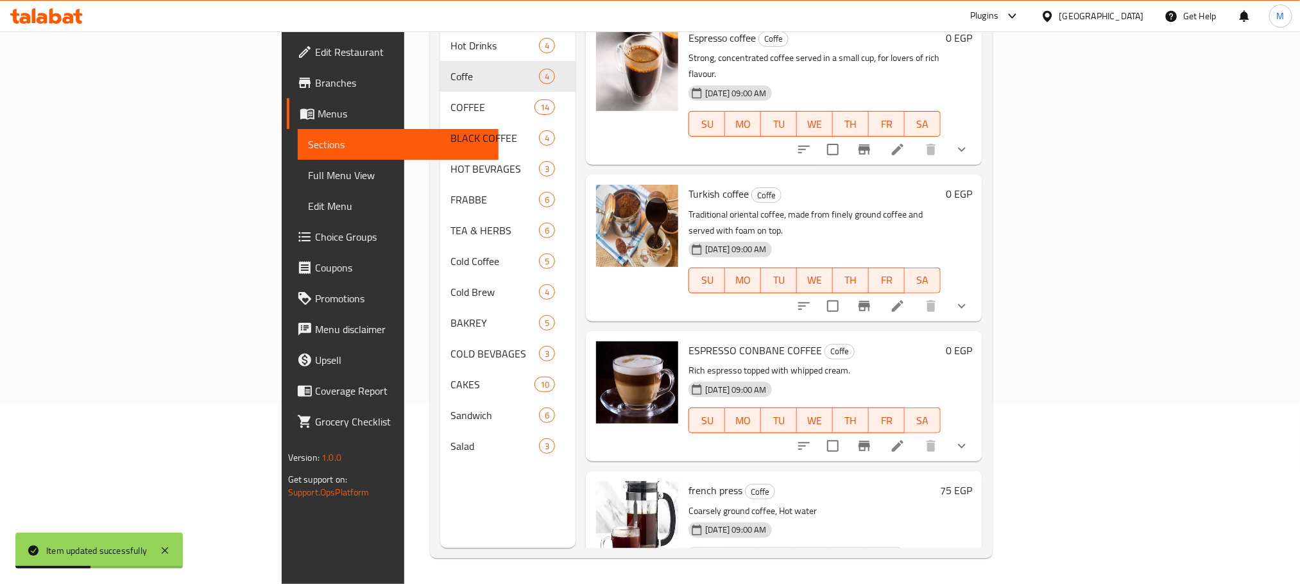
scroll to position [8, 0]
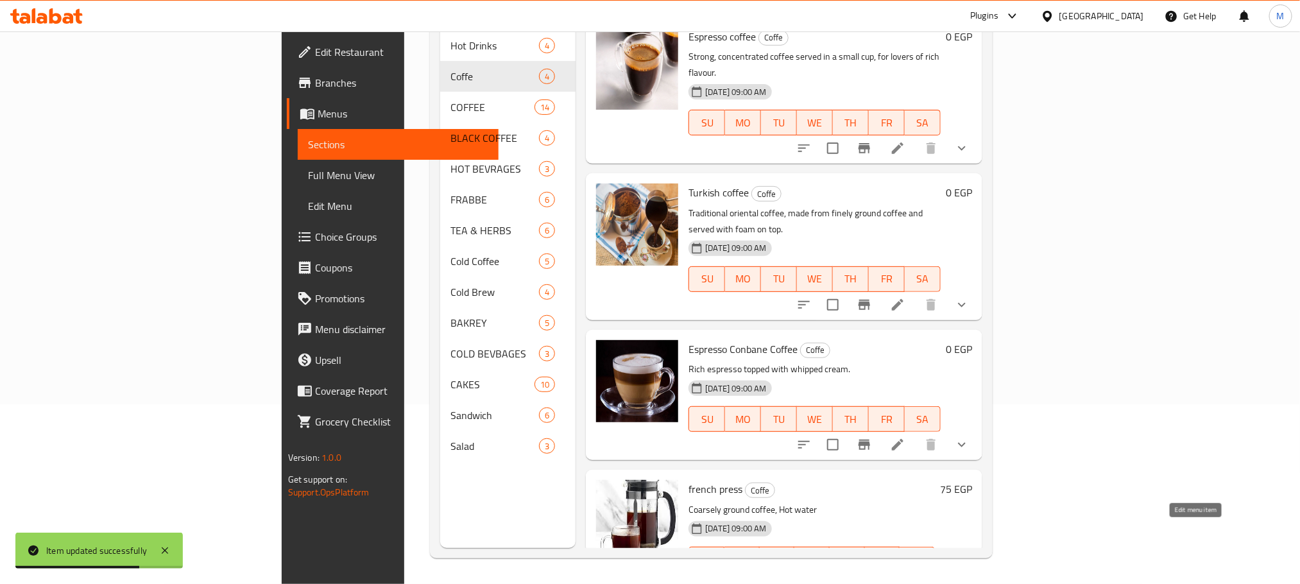
click at [934, 579] on icon at bounding box center [929, 585] width 12 height 12
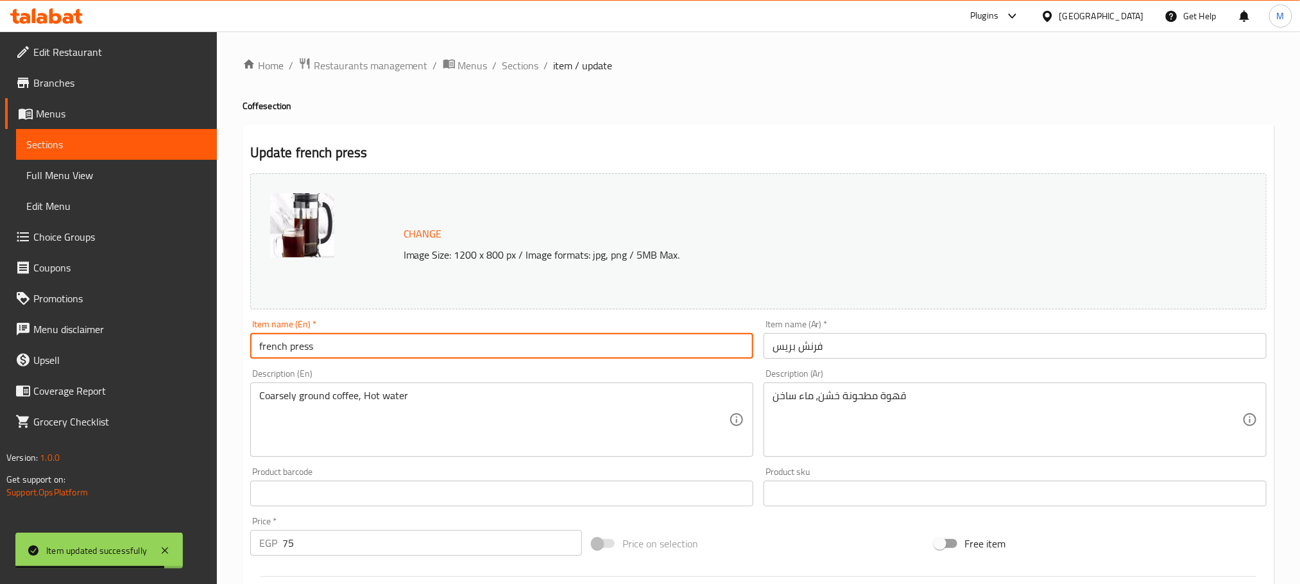
click at [438, 358] on input "french press" at bounding box center [501, 346] width 503 height 26
click at [429, 350] on input "french press" at bounding box center [501, 346] width 503 height 26
type input "D"
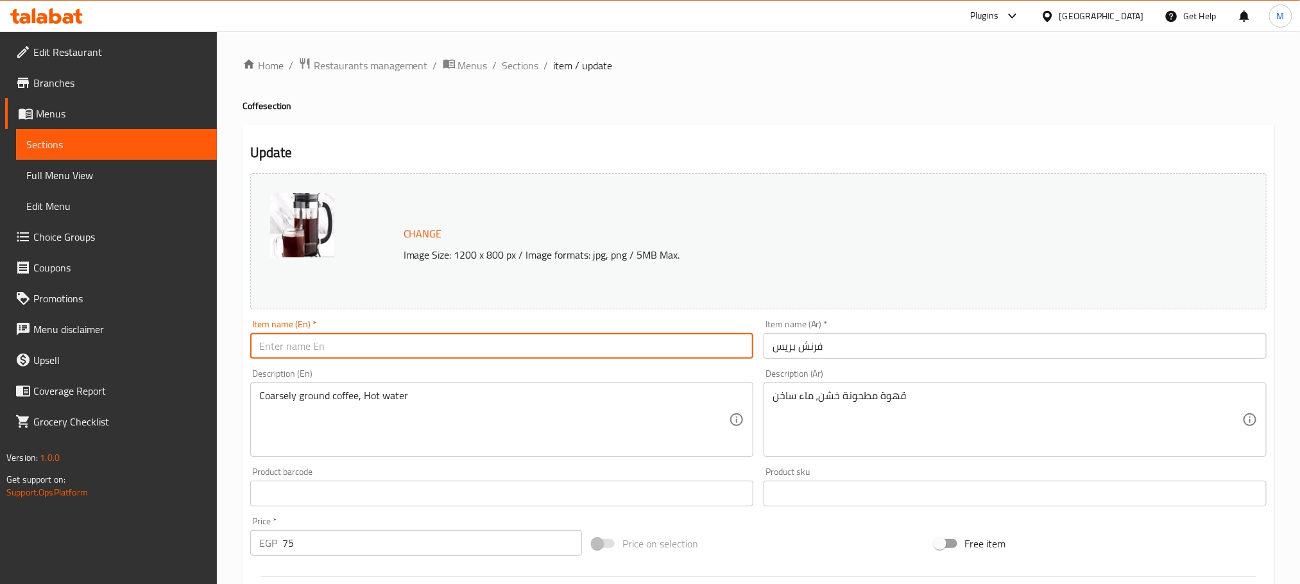
type input "["
type input "French coffee"
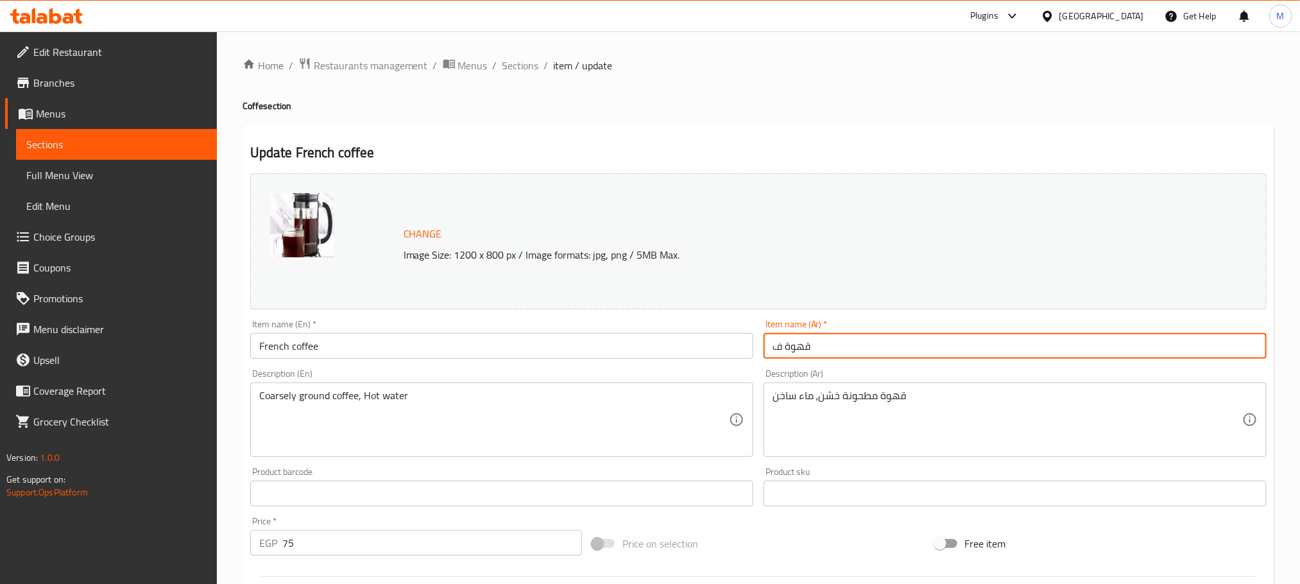
type input "قهوة فرنساوي"
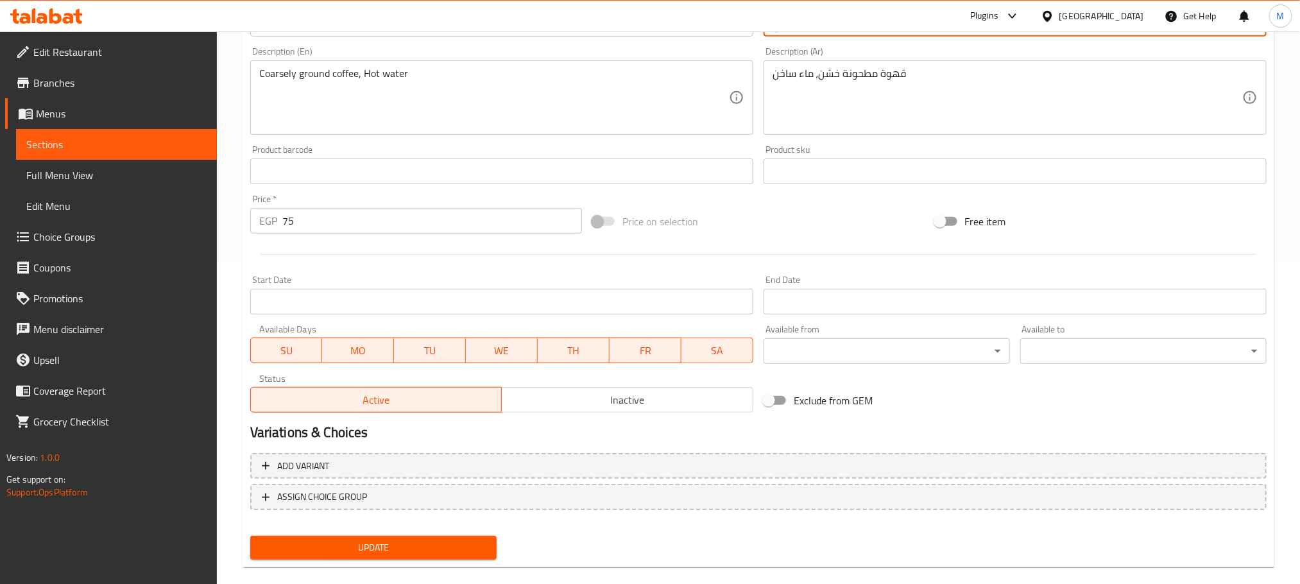
scroll to position [339, 0]
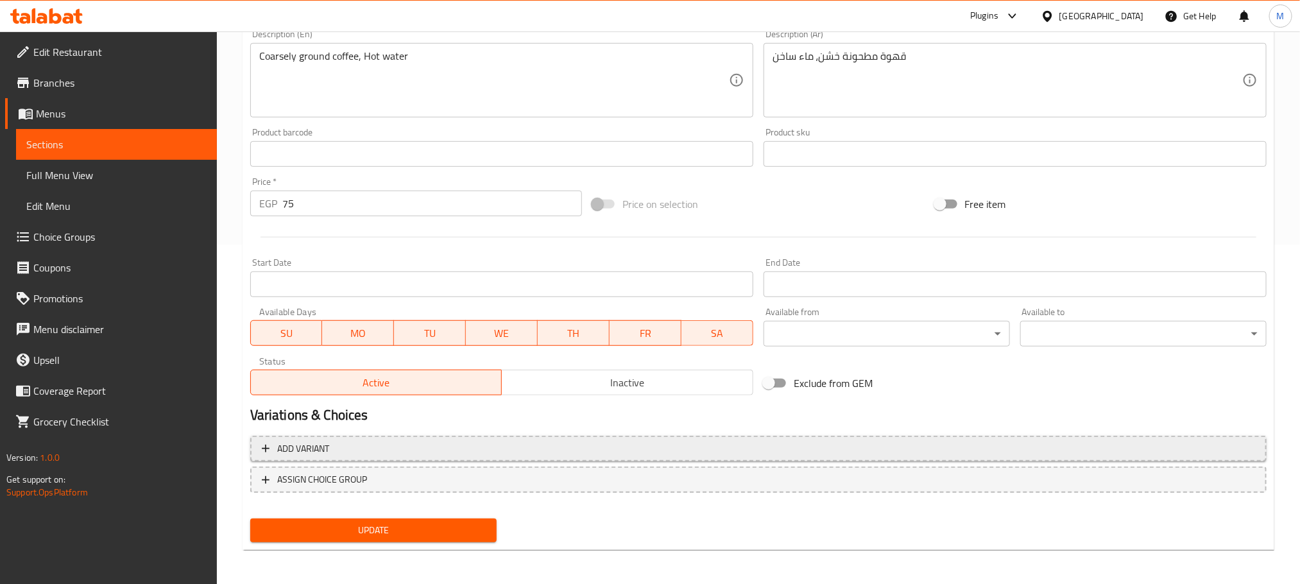
click at [748, 445] on span "Add variant" at bounding box center [758, 449] width 993 height 16
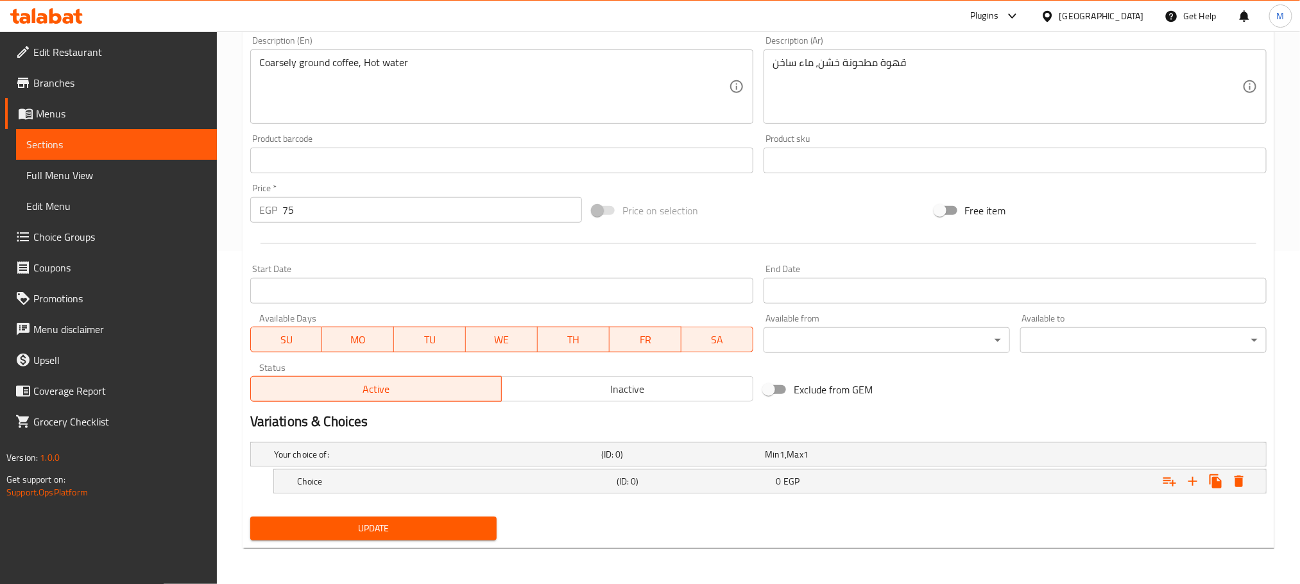
scroll to position [334, 0]
click at [1186, 480] on icon "Expand" at bounding box center [1192, 481] width 15 height 15
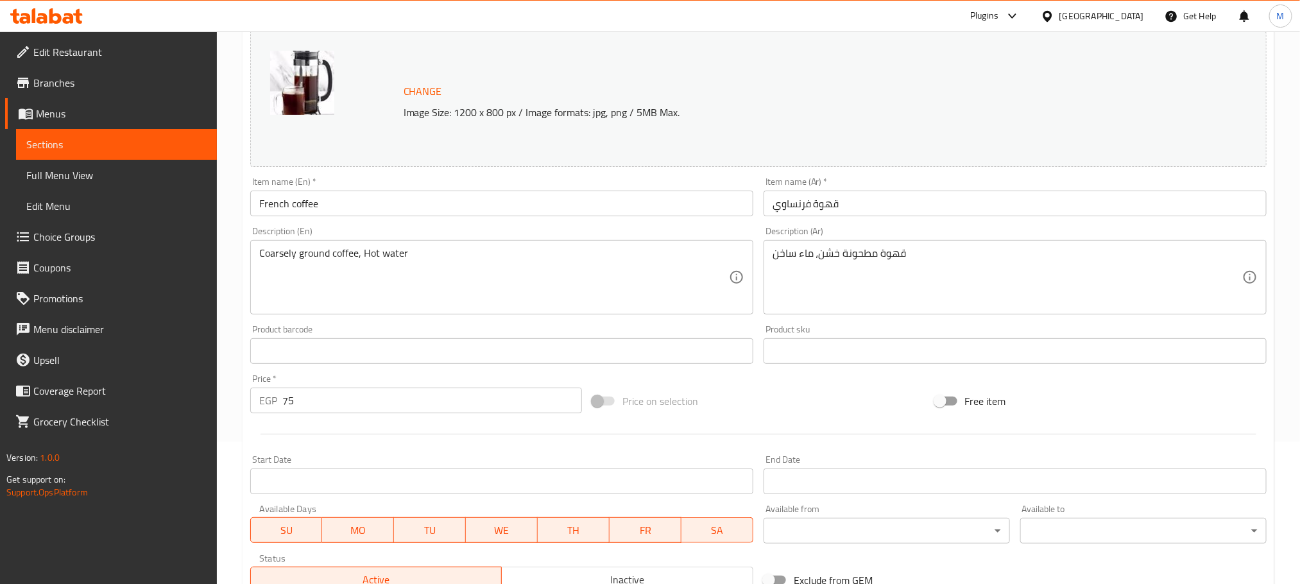
scroll to position [141, 0]
click at [321, 399] on input "75" at bounding box center [432, 402] width 300 height 26
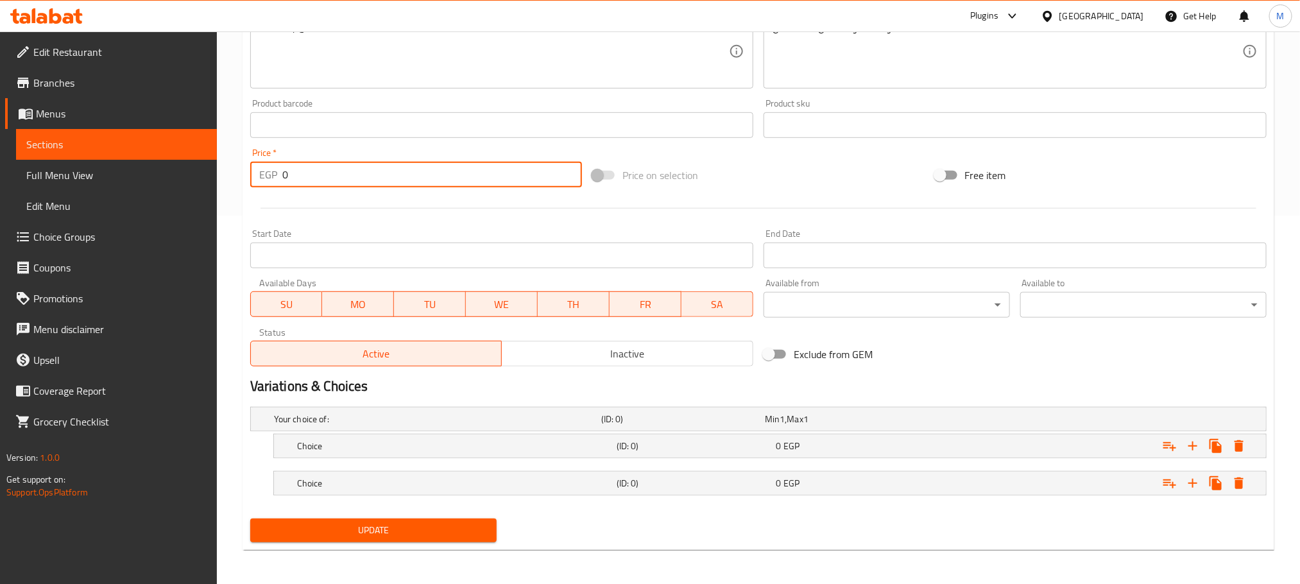
scroll to position [372, 0]
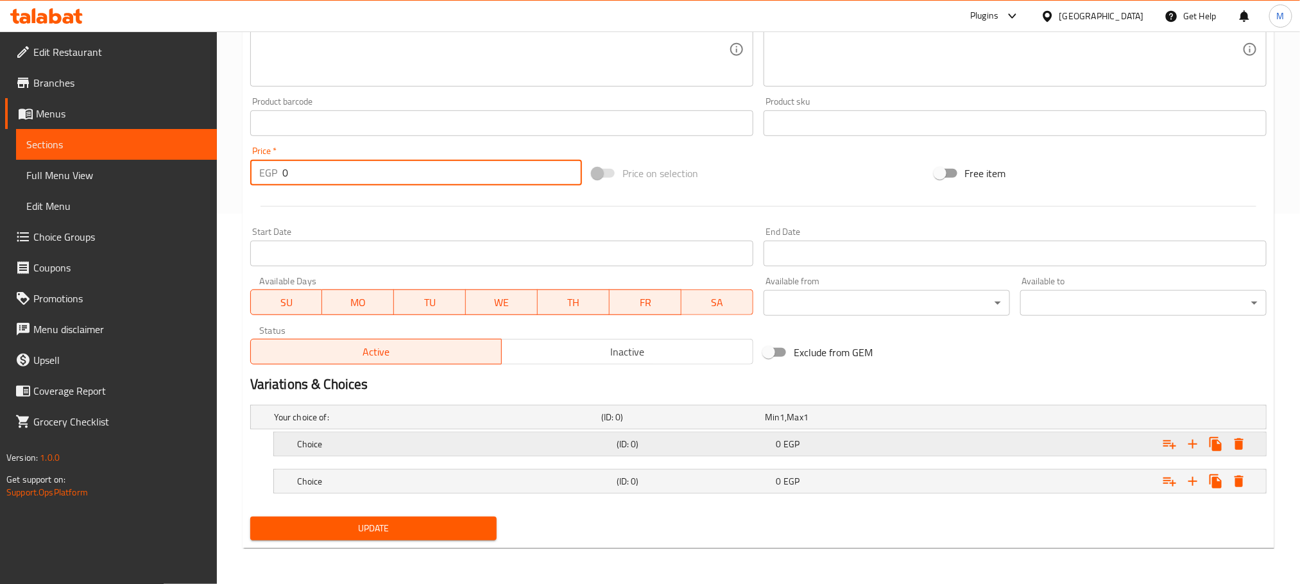
type input "0"
click at [380, 426] on div "Choice" at bounding box center [434, 417] width 327 height 18
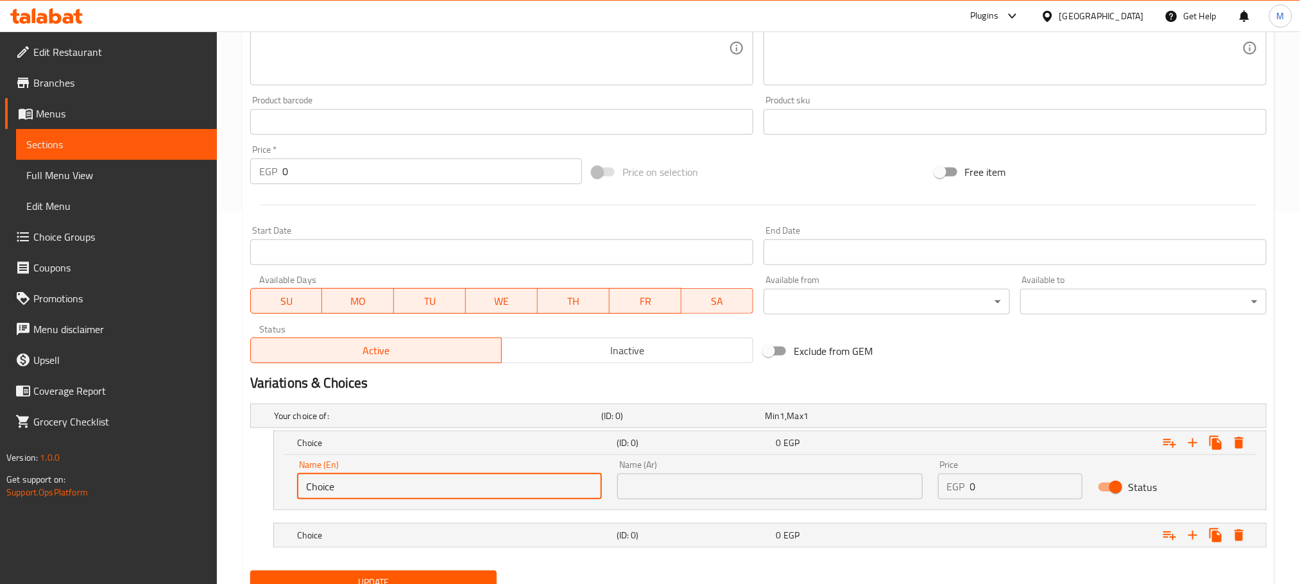
click at [443, 480] on input "Choice" at bounding box center [449, 487] width 305 height 26
type input "Single"
click at [670, 483] on input "text" at bounding box center [769, 487] width 305 height 26
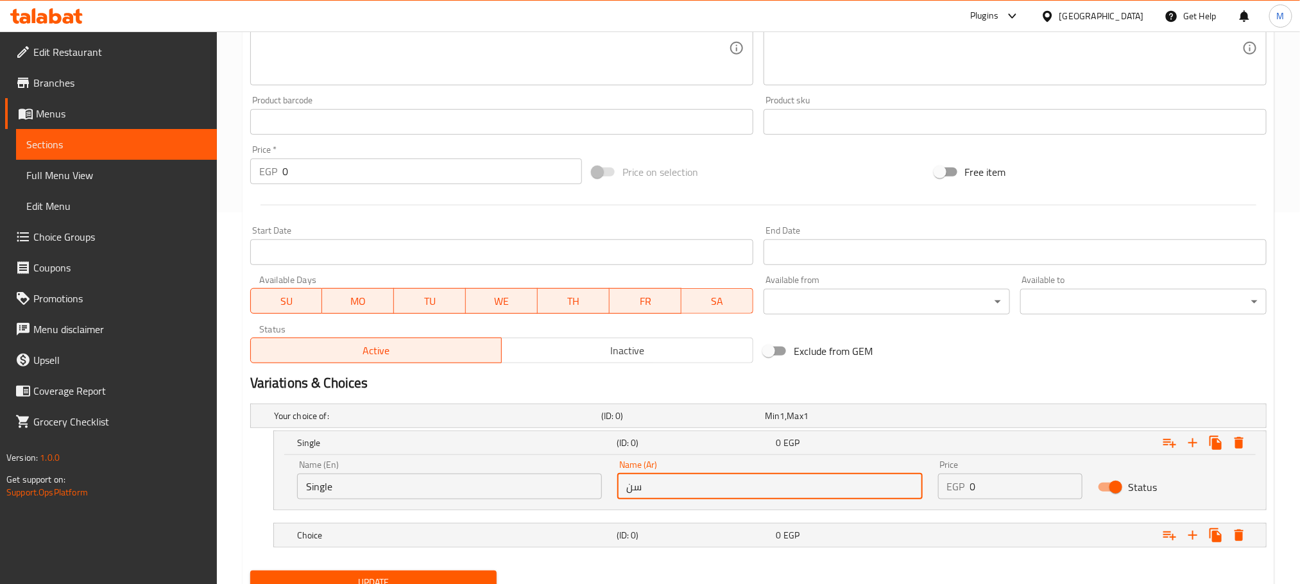
type input "سنجل"
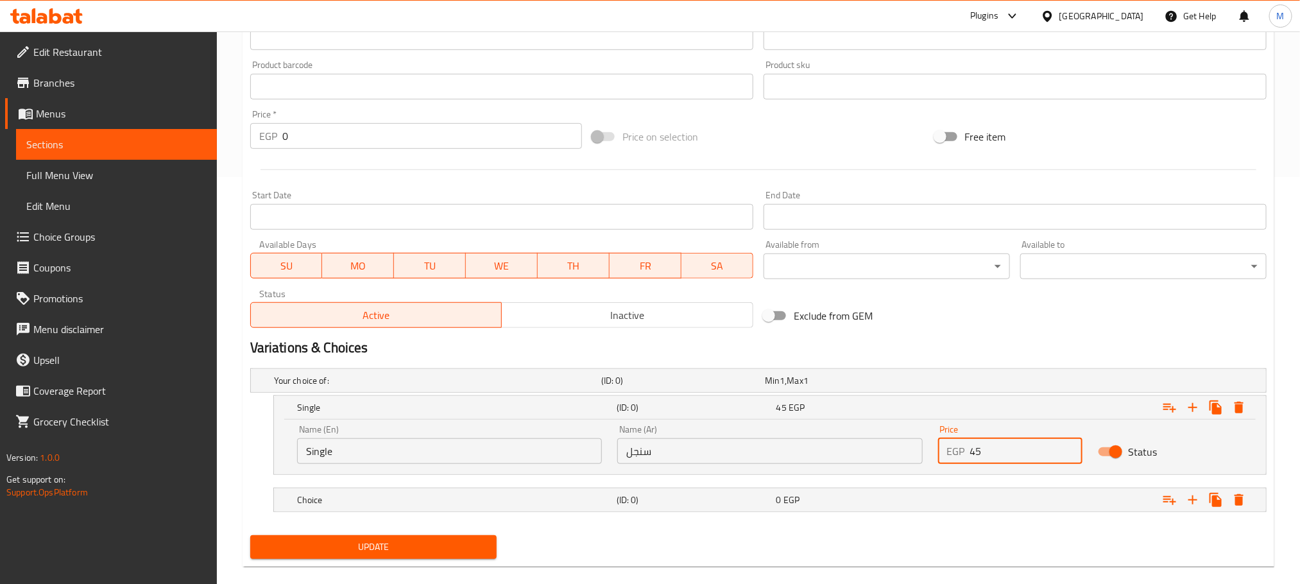
scroll to position [426, 0]
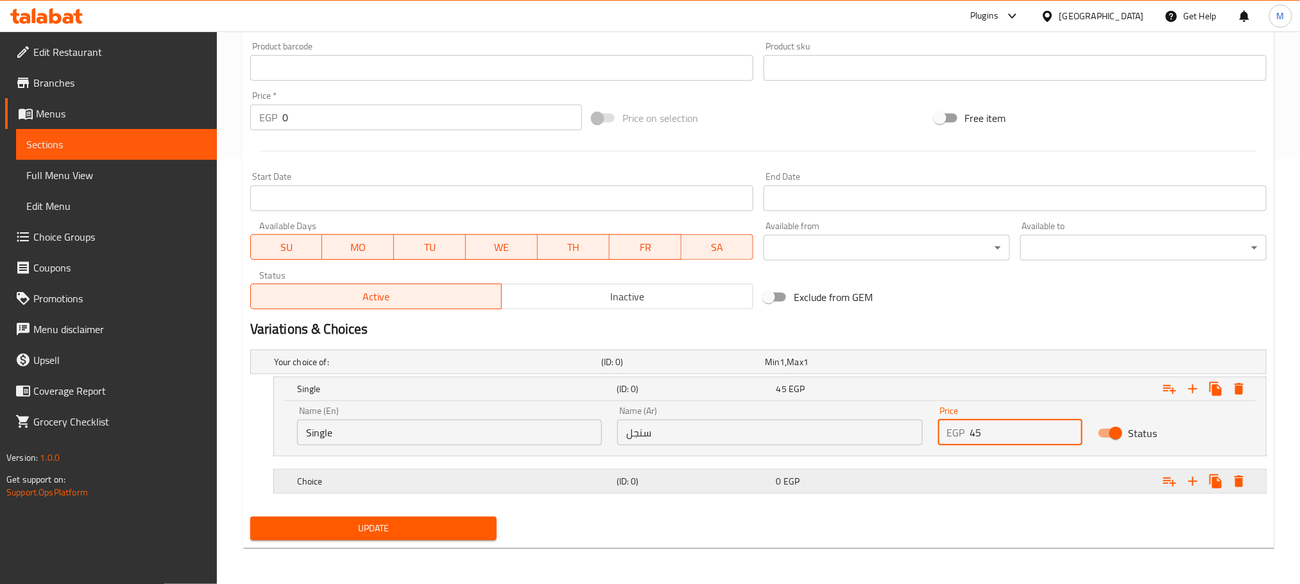
type input "45"
click at [635, 368] on h5 "(ID: 0)" at bounding box center [680, 361] width 158 height 13
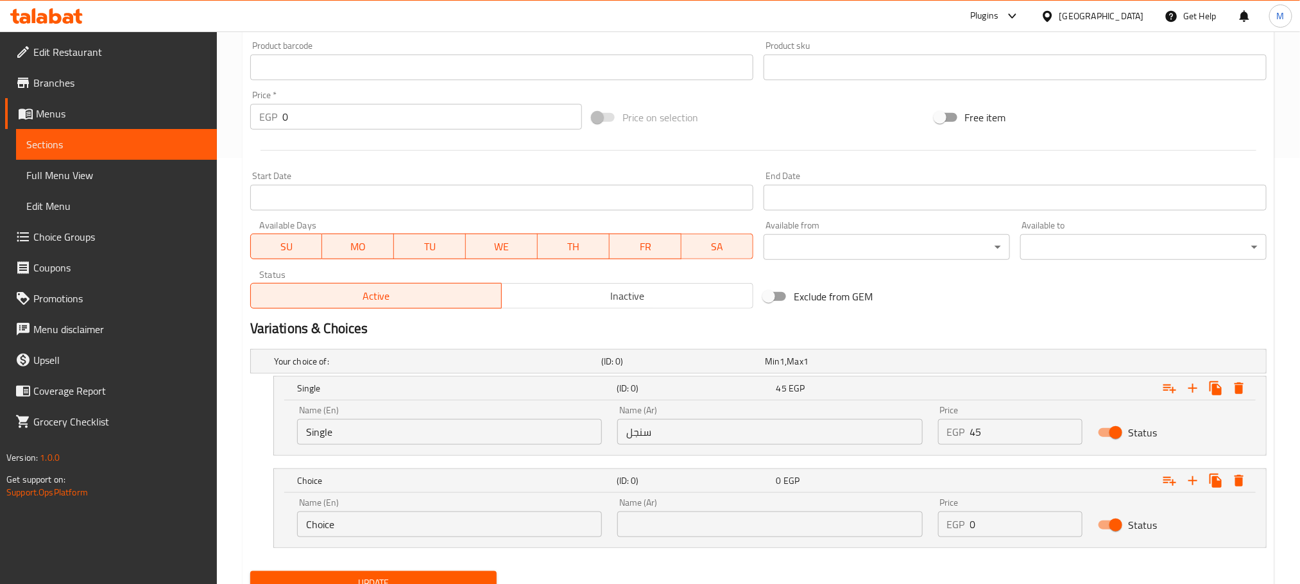
click at [485, 522] on input "Choice" at bounding box center [449, 524] width 305 height 26
click at [484, 524] on input "Choice" at bounding box center [449, 524] width 305 height 26
click at [484, 526] on input "Choice" at bounding box center [449, 524] width 305 height 26
type input "]"
type input "Double"
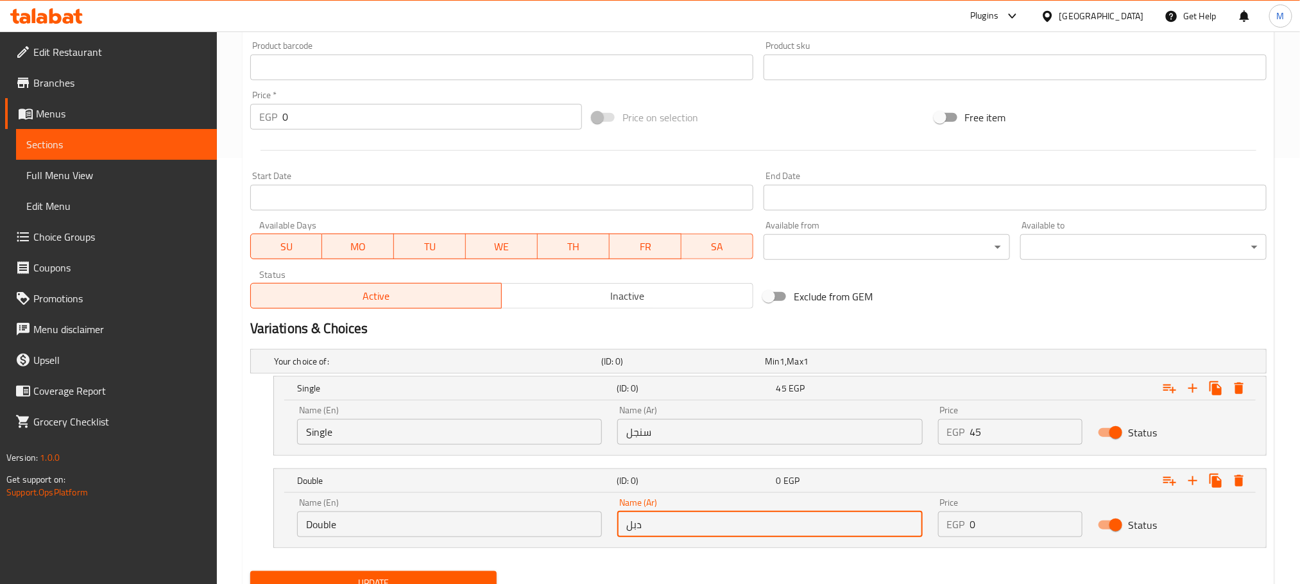
type input "دبل"
click at [996, 535] on input "0" at bounding box center [1026, 524] width 113 height 26
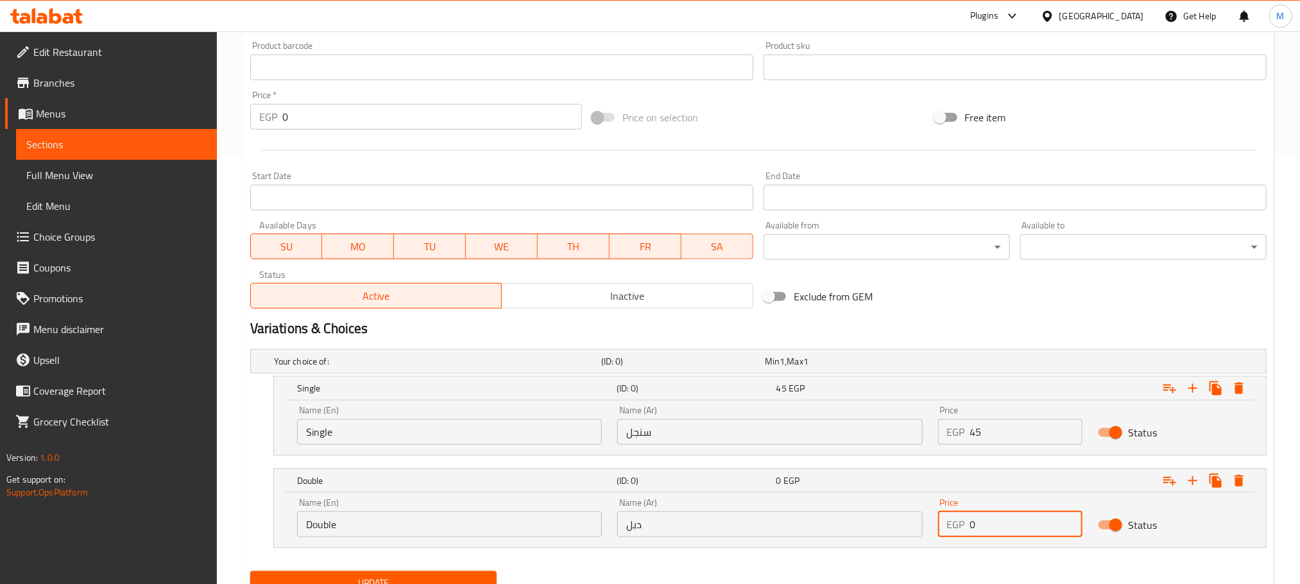
click at [996, 535] on input "0" at bounding box center [1026, 524] width 113 height 26
type input "55"
click at [250, 571] on button "Update" at bounding box center [373, 583] width 246 height 24
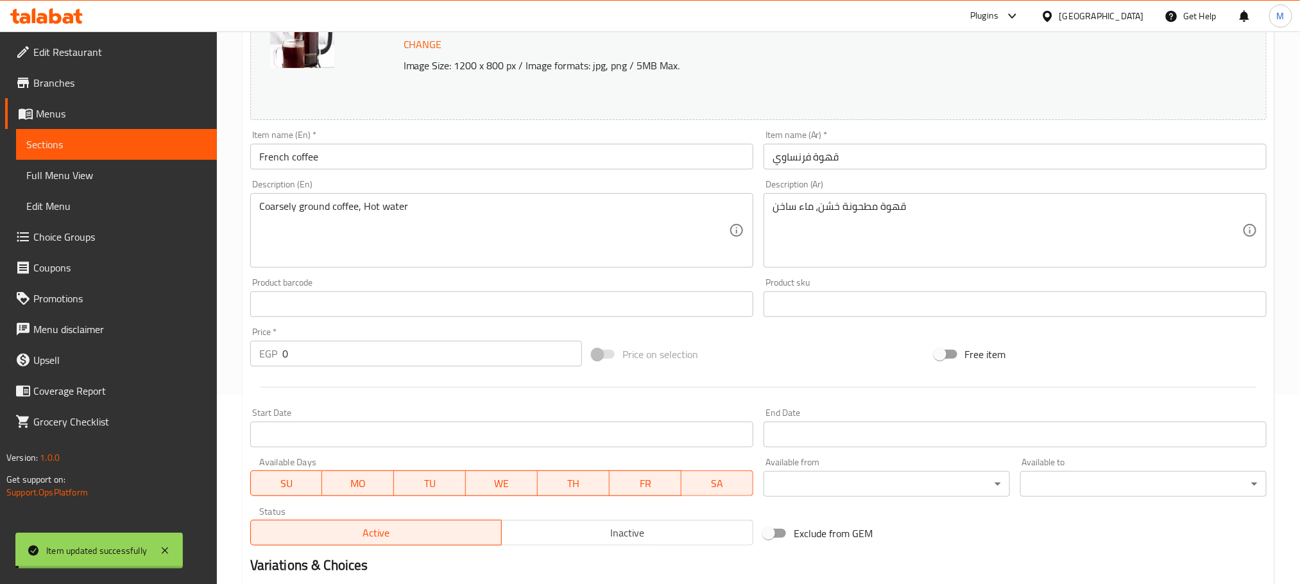
scroll to position [0, 0]
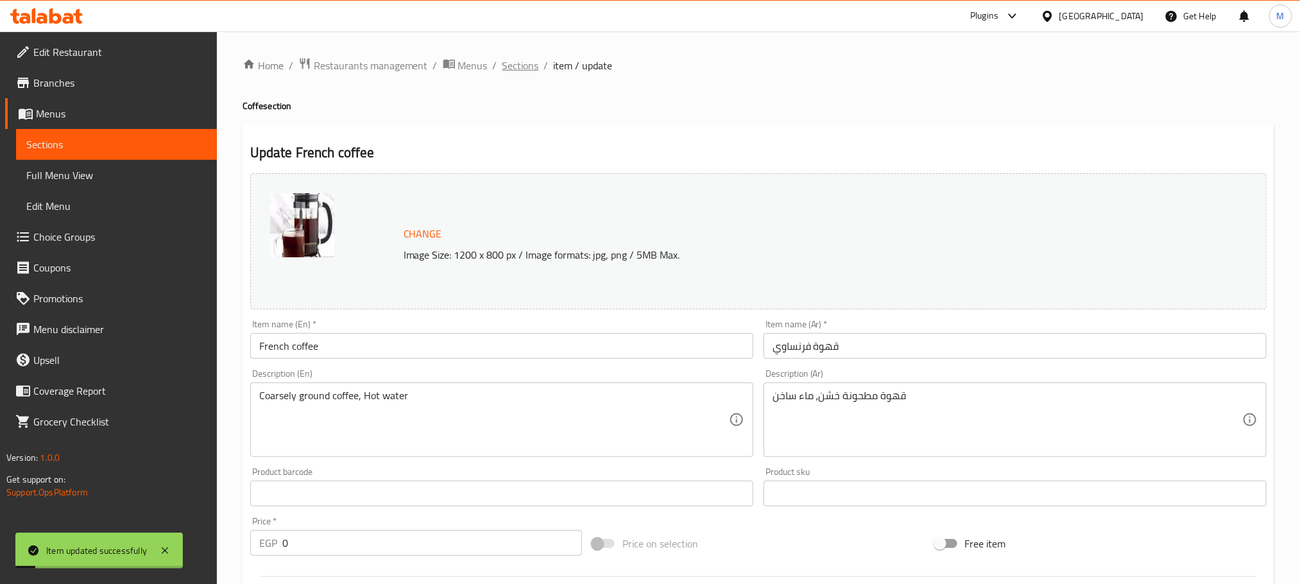
click at [526, 58] on span "Sections" at bounding box center [520, 65] width 37 height 15
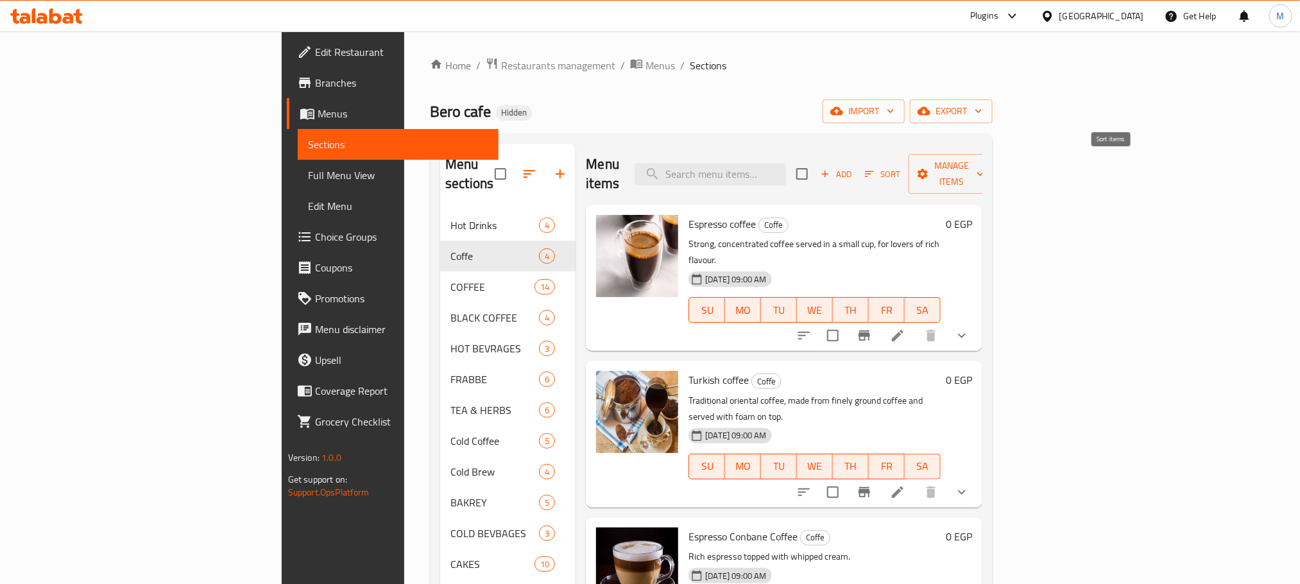
click at [857, 164] on button "Add" at bounding box center [836, 174] width 41 height 20
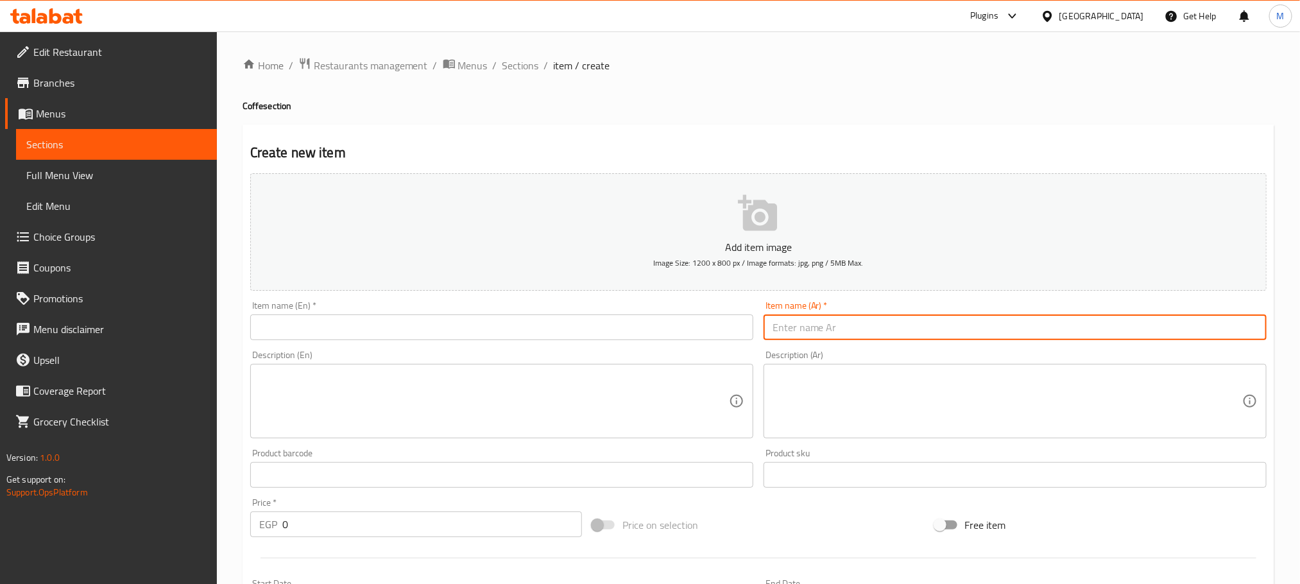
click at [966, 320] on input "text" at bounding box center [1015, 327] width 503 height 26
type input "أقوكادو"
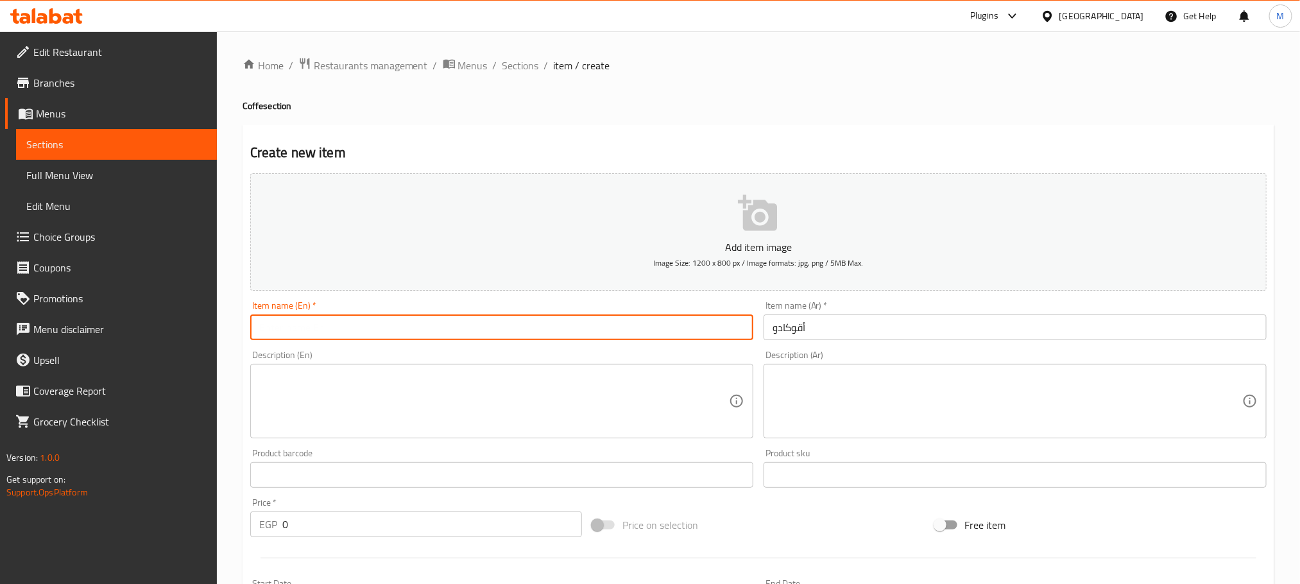
drag, startPoint x: 742, startPoint y: 334, endPoint x: 728, endPoint y: 333, distance: 14.1
click at [728, 333] on input "text" at bounding box center [501, 327] width 503 height 26
type input "Avocado"
click at [651, 407] on textarea at bounding box center [494, 401] width 470 height 61
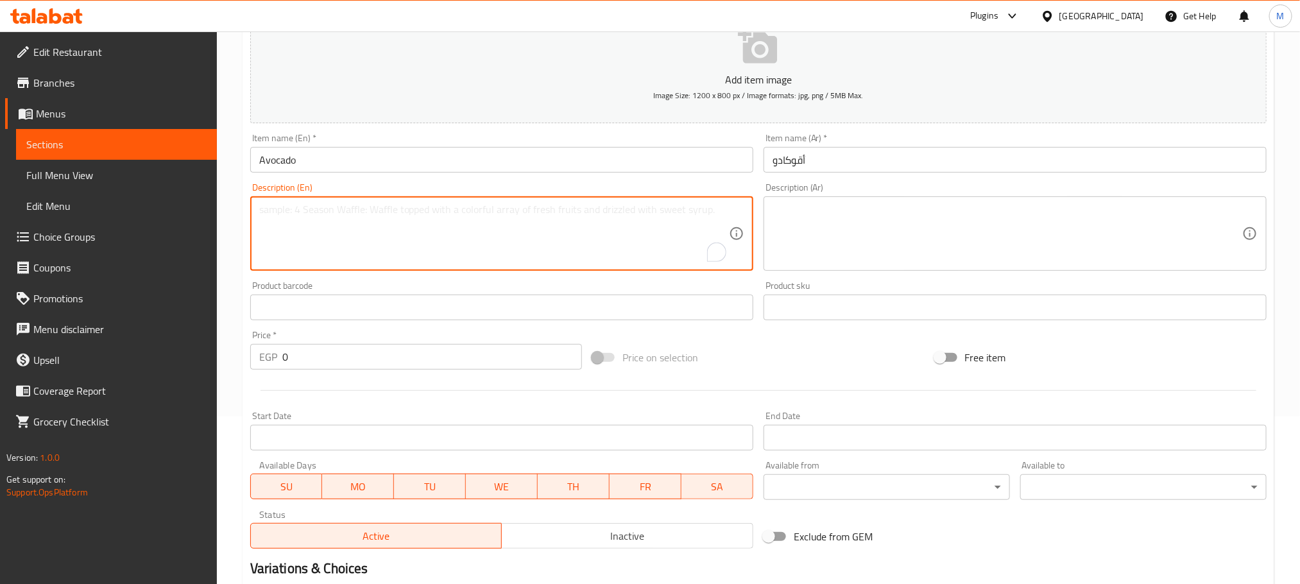
scroll to position [321, 0]
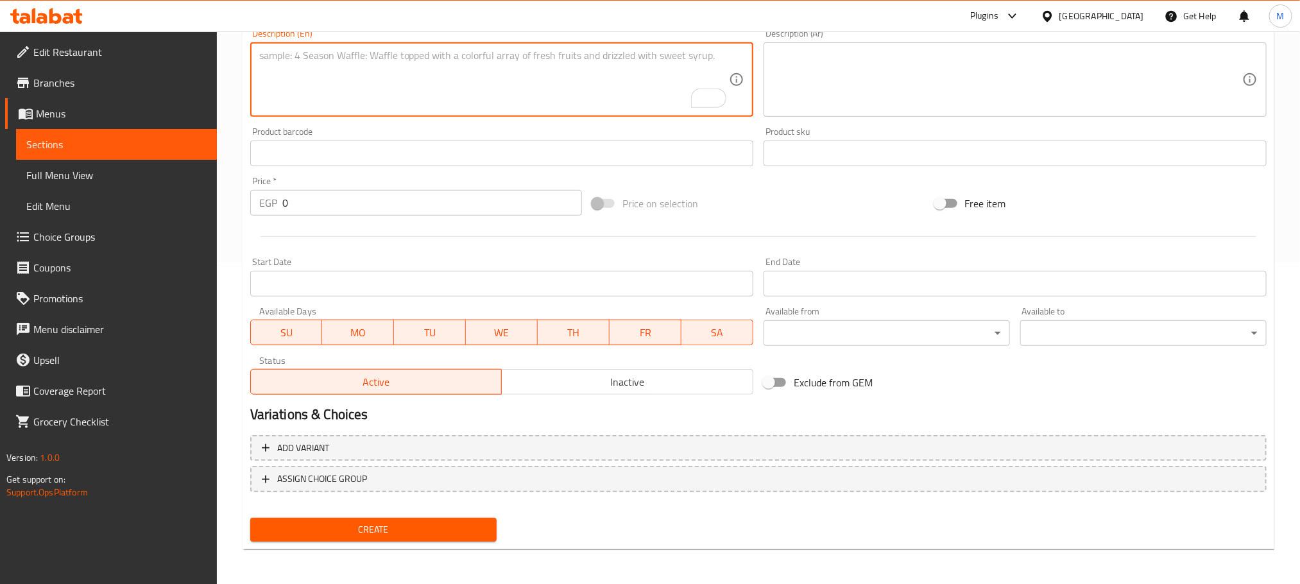
click at [608, 463] on div "Add variant ASSIGN CHOICE GROUP" at bounding box center [758, 471] width 1027 height 83
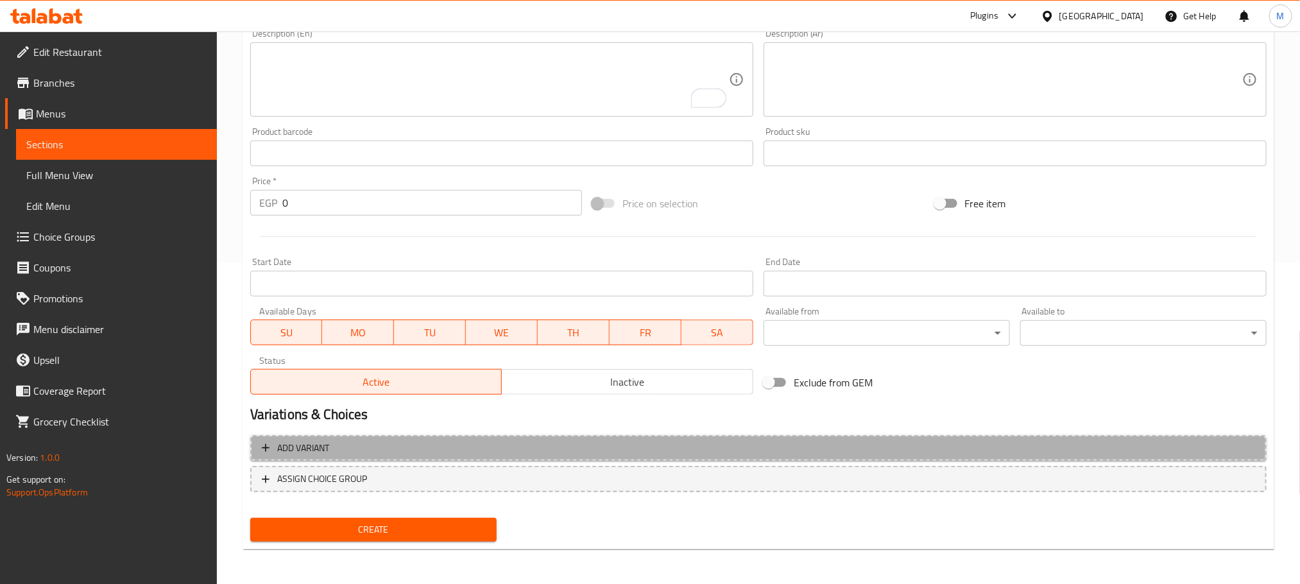
click at [614, 451] on span "Add variant" at bounding box center [758, 448] width 993 height 16
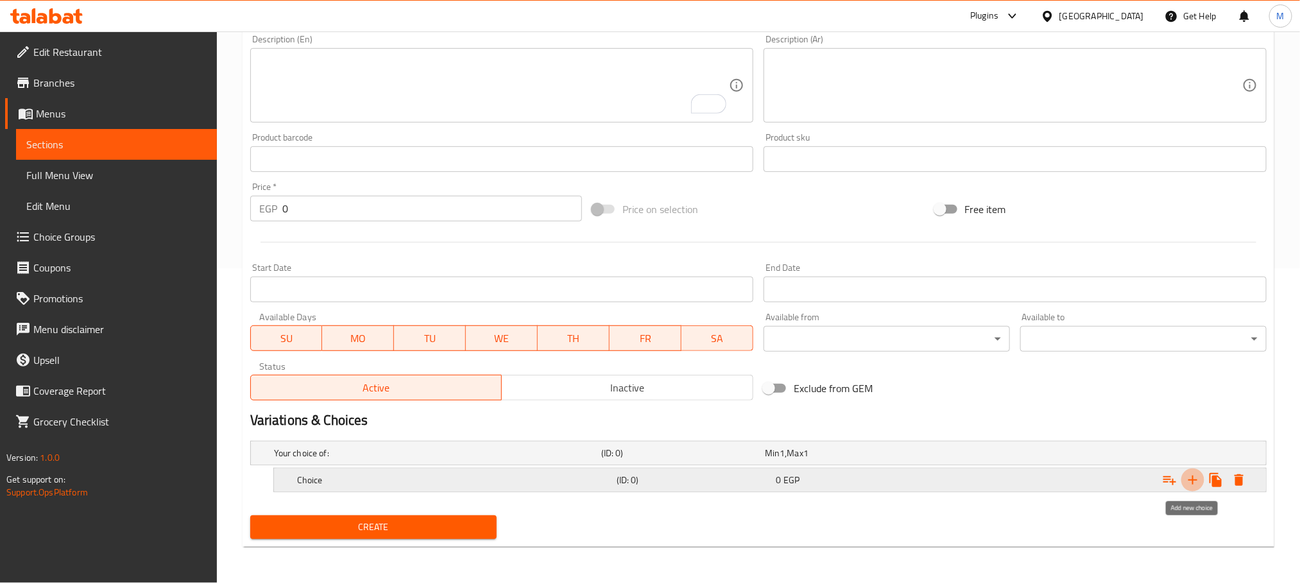
click at [1183, 476] on button "Expand" at bounding box center [1192, 479] width 23 height 23
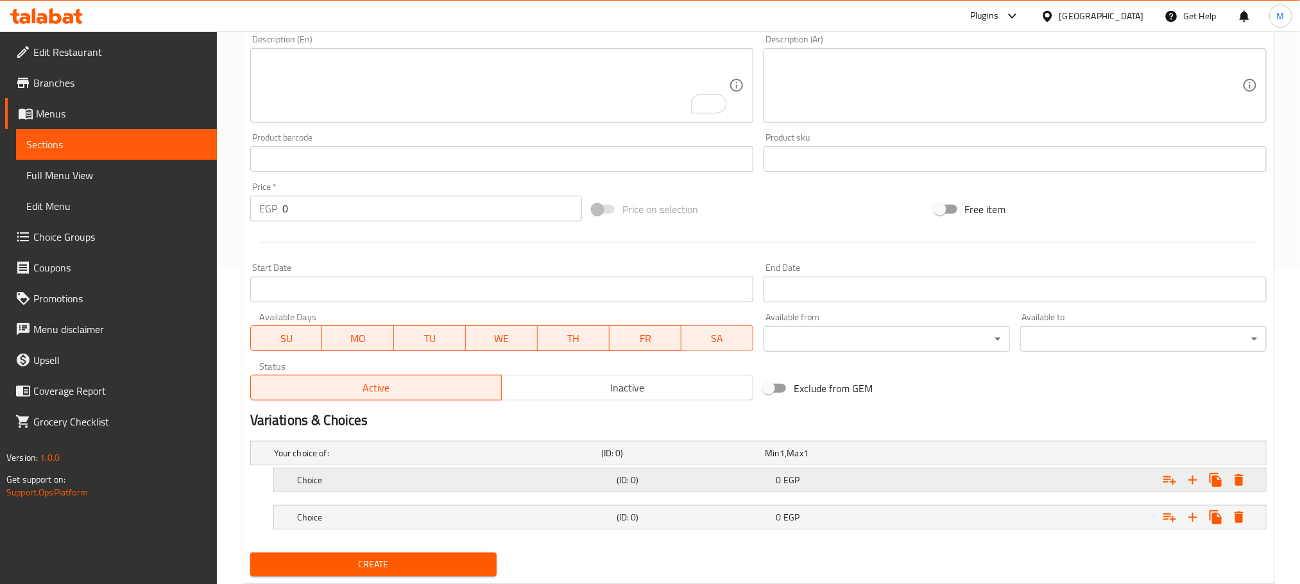
click at [732, 459] on h5 "(ID: 0)" at bounding box center [680, 453] width 158 height 13
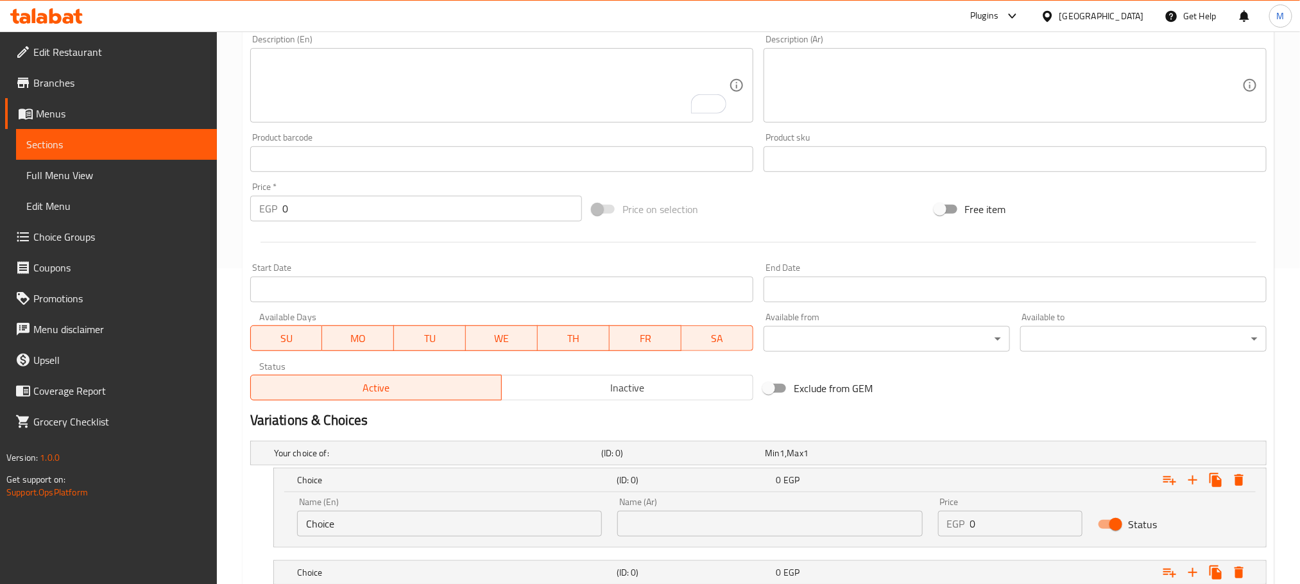
click at [556, 513] on input "Choice" at bounding box center [449, 524] width 305 height 26
type input "ٍ"
click at [553, 515] on input "text" at bounding box center [449, 524] width 305 height 26
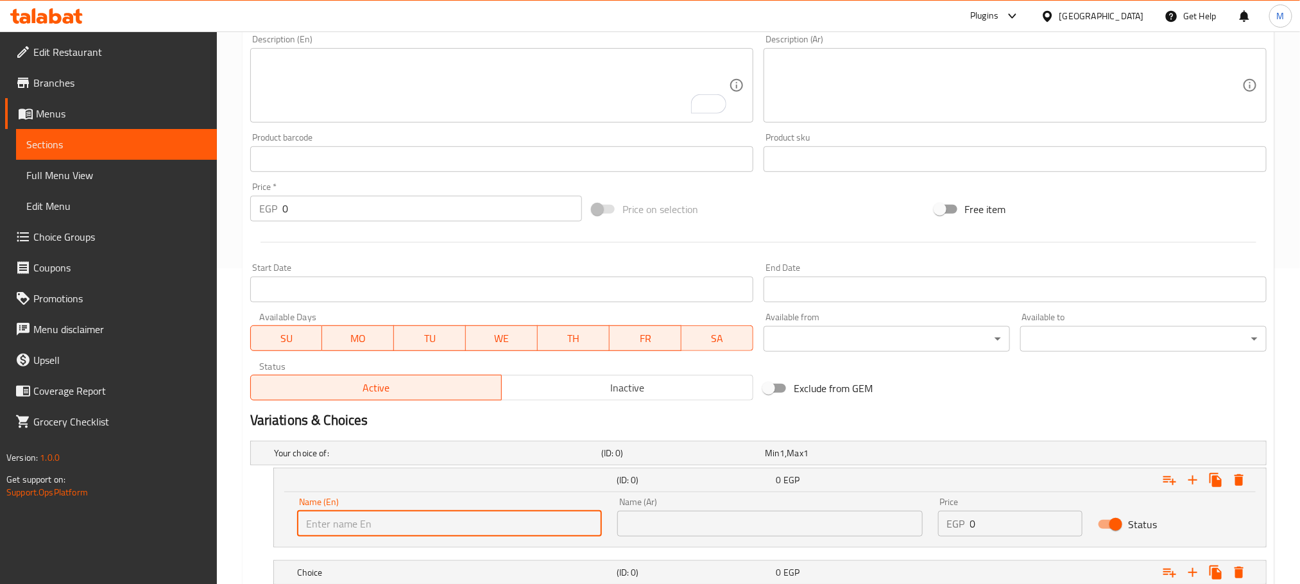
click at [553, 515] on input "text" at bounding box center [449, 524] width 305 height 26
type input "Single"
click at [653, 516] on input "text" at bounding box center [769, 524] width 305 height 26
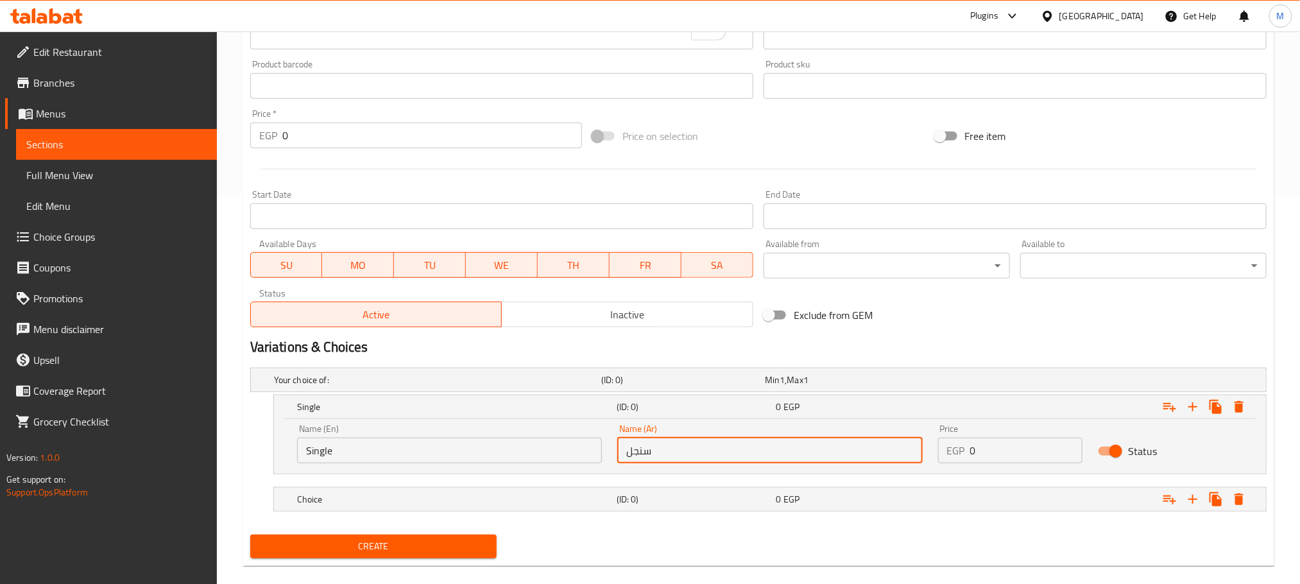
scroll to position [408, 0]
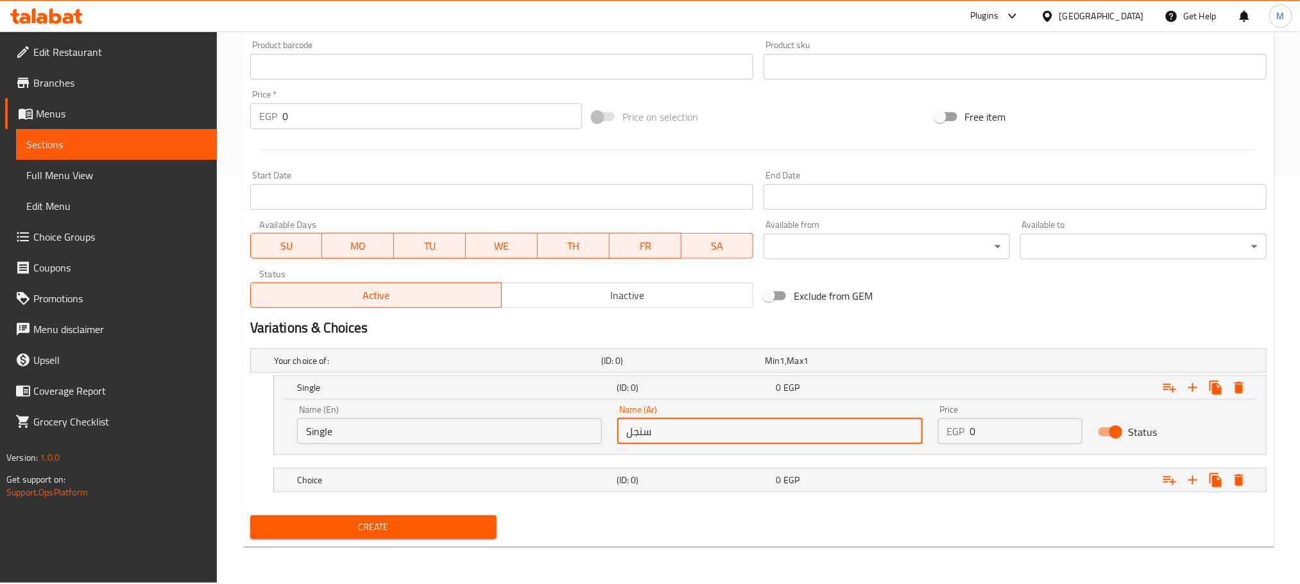
type input "سنجل"
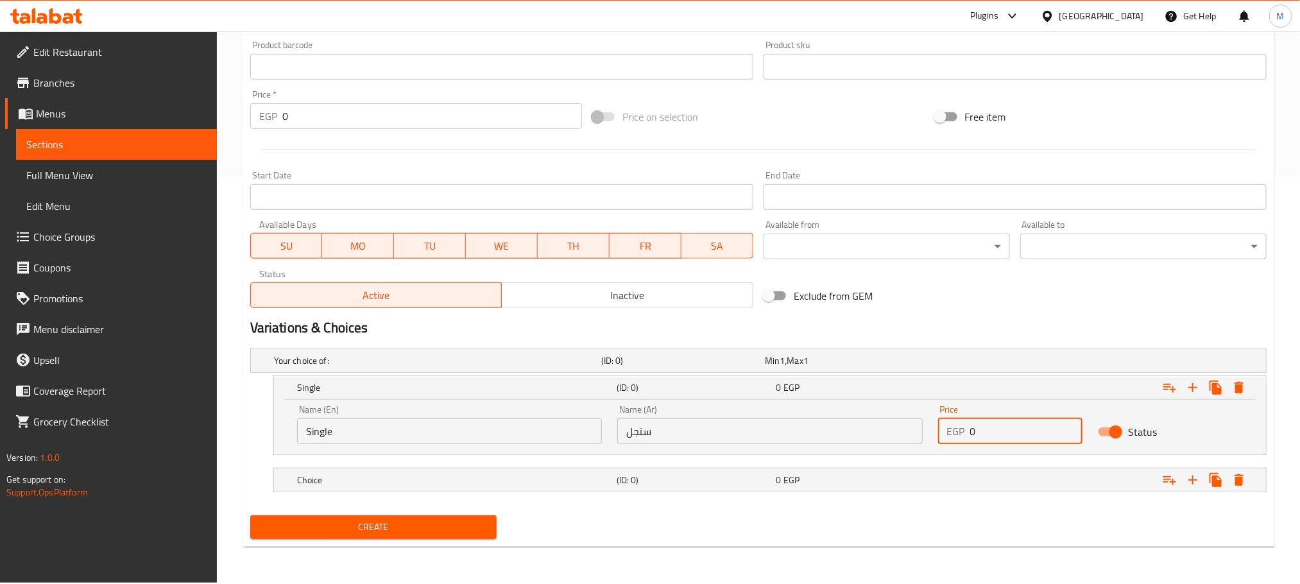
click at [1029, 431] on input "0" at bounding box center [1026, 431] width 113 height 26
type input "50"
click at [667, 375] on div "Choice (ID: 0) 0 EGP" at bounding box center [762, 361] width 982 height 28
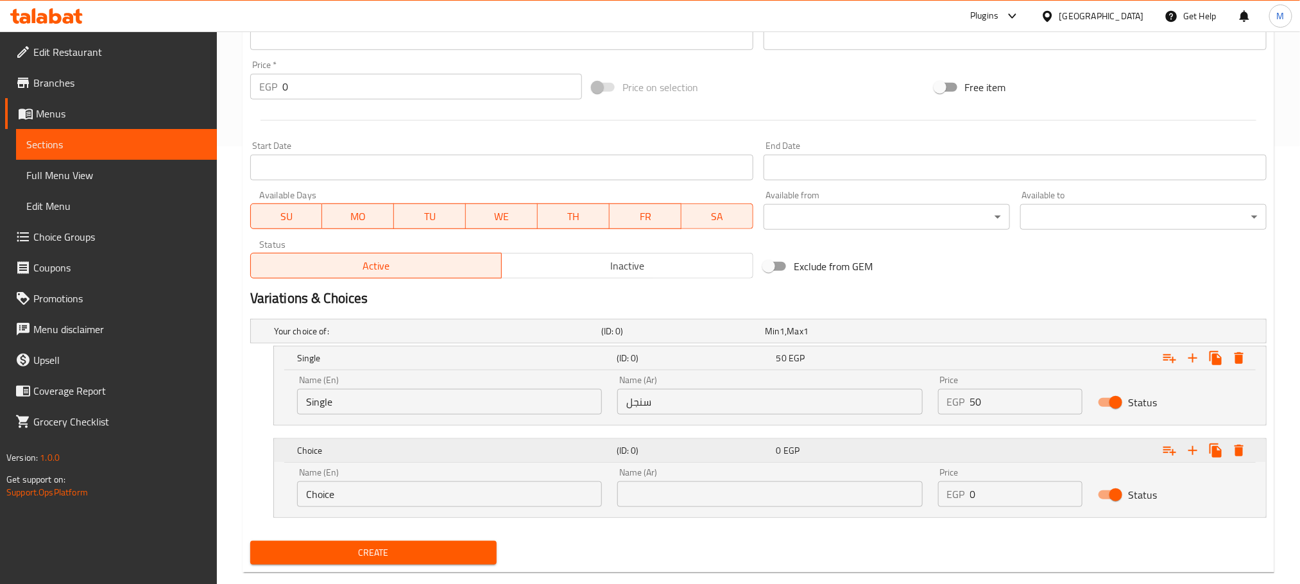
scroll to position [463, 0]
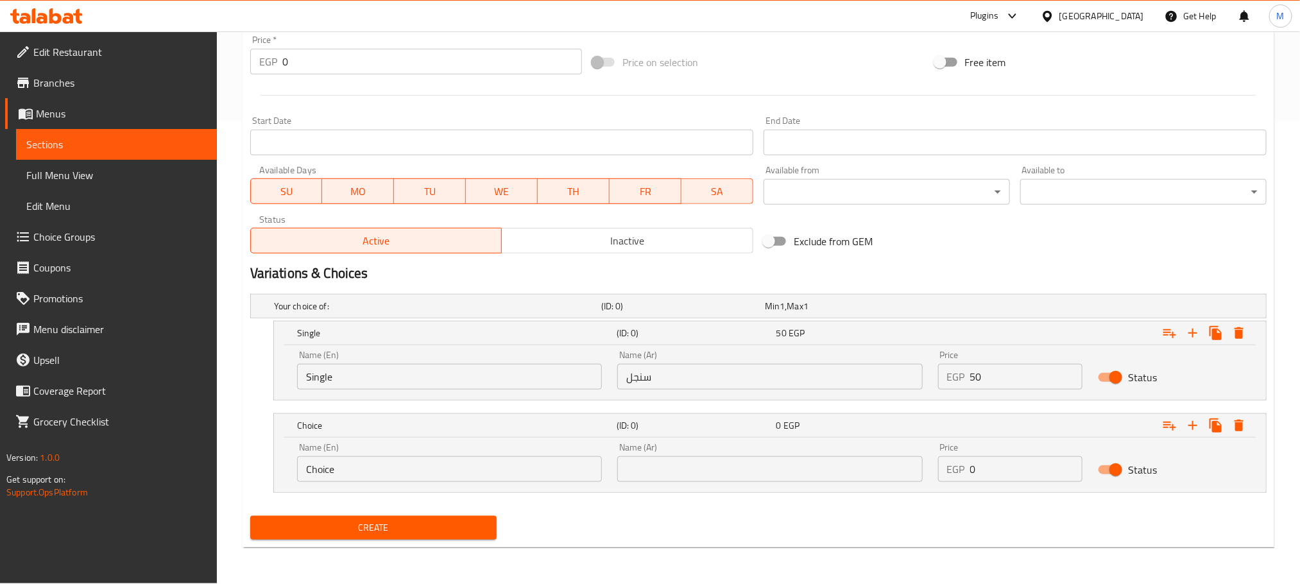
click at [526, 518] on div "Create" at bounding box center [758, 528] width 1027 height 34
click at [522, 461] on input "Choice" at bounding box center [449, 469] width 305 height 26
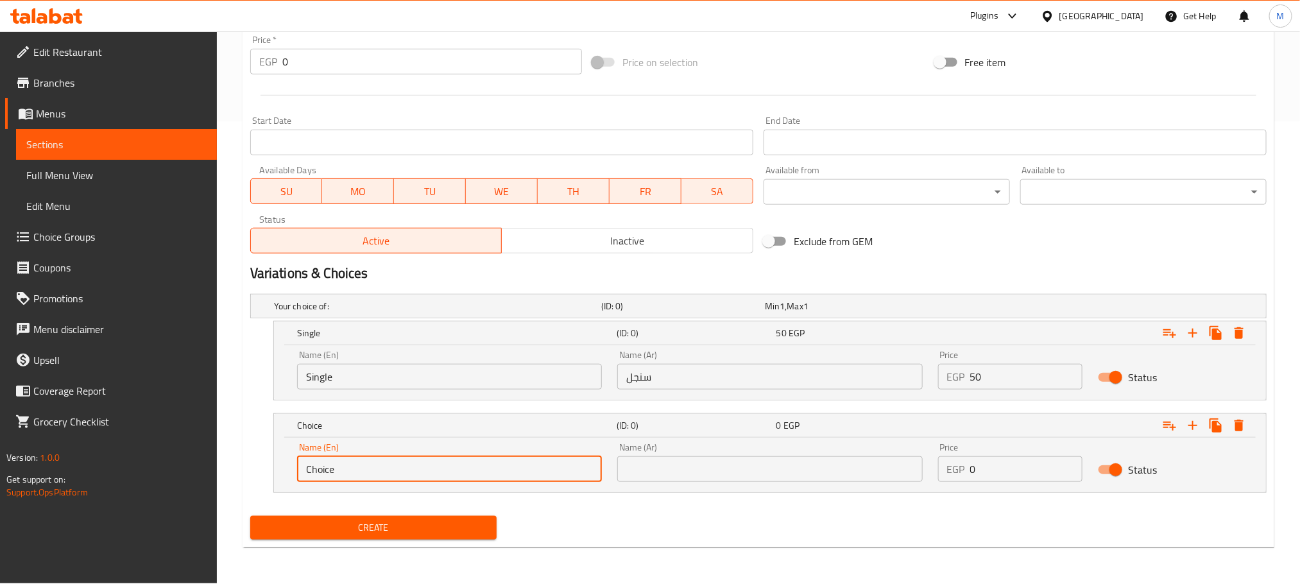
click at [522, 461] on input "Choice" at bounding box center [449, 469] width 305 height 26
type input "Doubke"
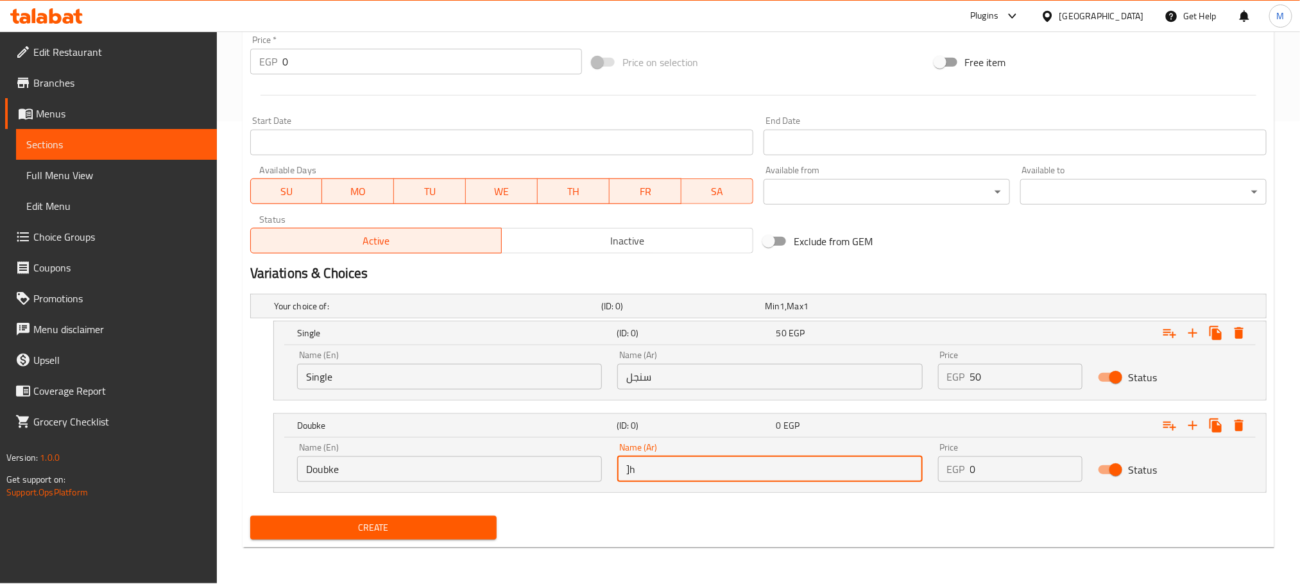
type input "]"
type input "ا"
type input "دابل"
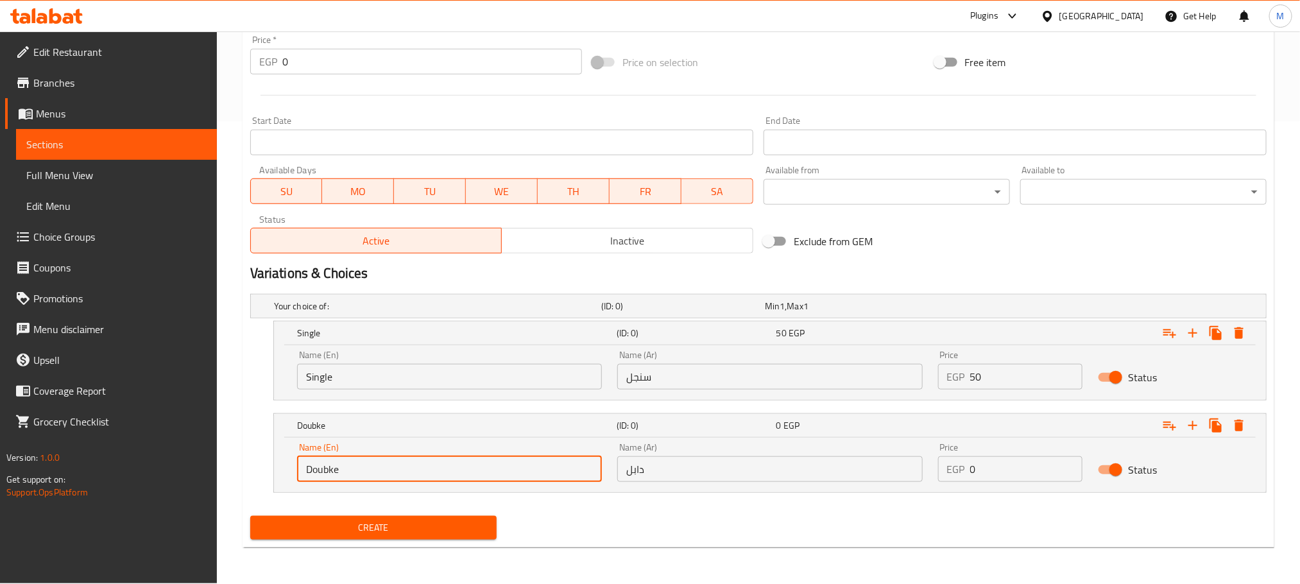
click at [333, 470] on input "Doubke" at bounding box center [449, 469] width 305 height 26
type input "Double"
click at [1014, 479] on input "0" at bounding box center [1026, 469] width 113 height 26
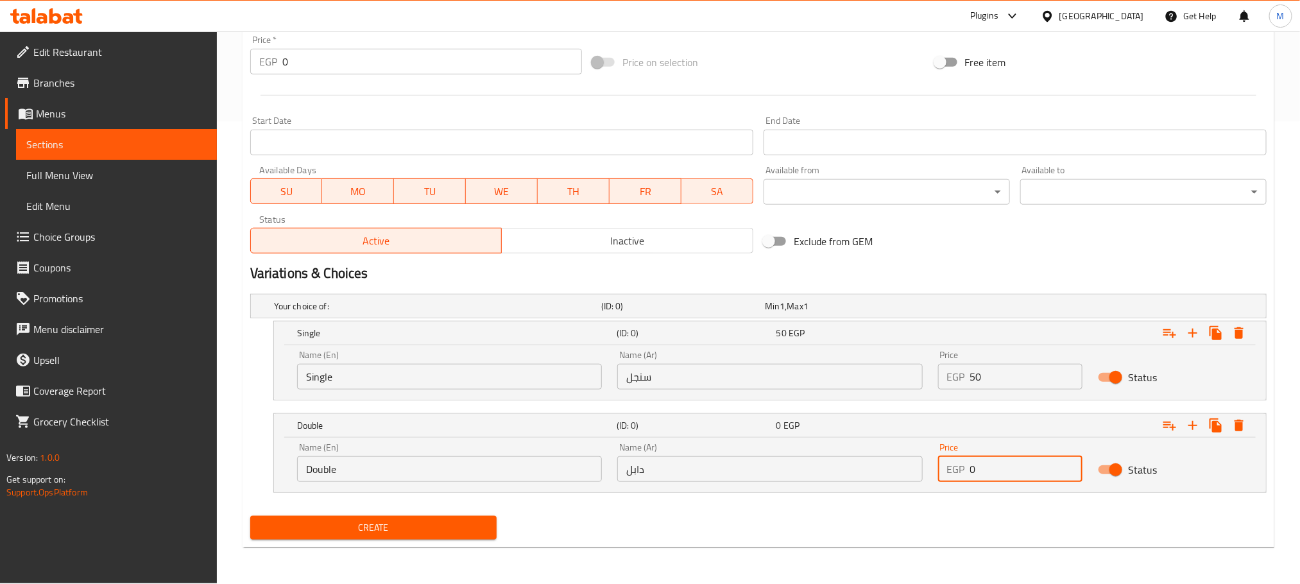
click at [1014, 479] on input "0" at bounding box center [1026, 469] width 113 height 26
type input "60"
click at [250, 516] on button "Create" at bounding box center [373, 528] width 246 height 24
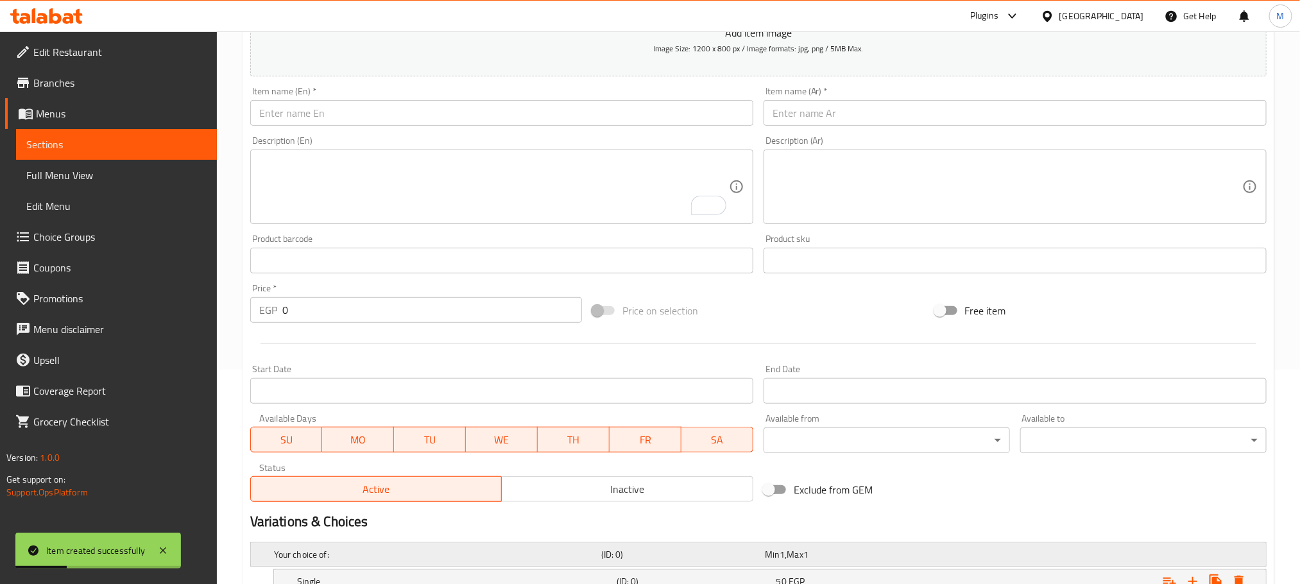
scroll to position [0, 0]
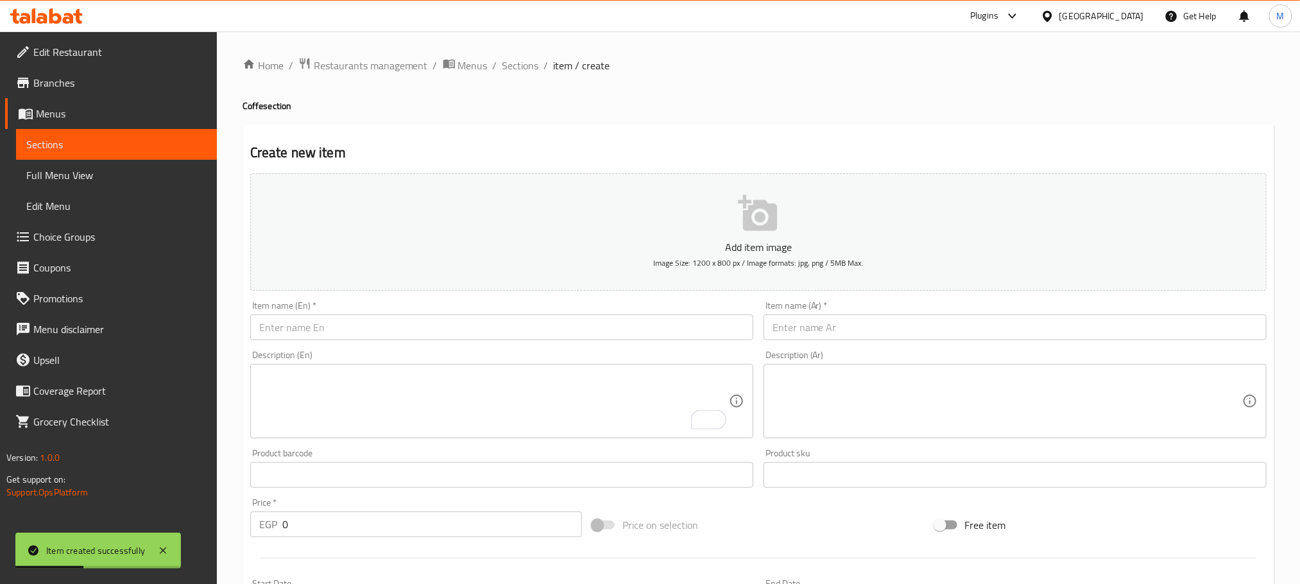
type input "0"
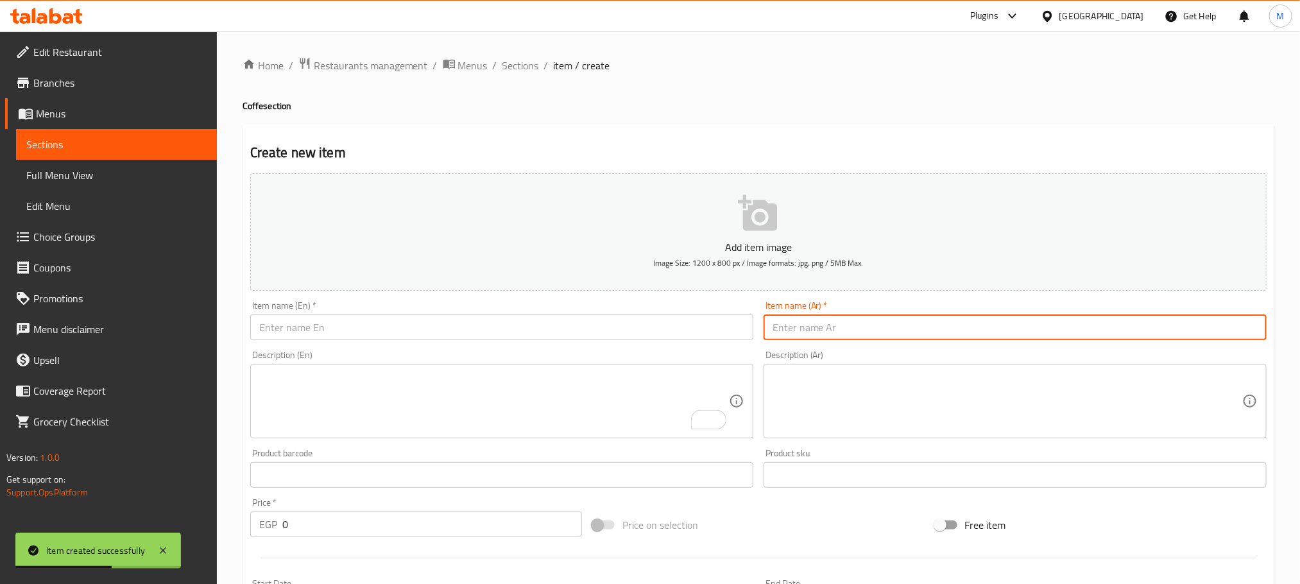
drag, startPoint x: 1068, startPoint y: 330, endPoint x: 1061, endPoint y: 336, distance: 9.1
click at [1061, 336] on input "text" at bounding box center [1015, 327] width 503 height 26
drag, startPoint x: 508, startPoint y: 67, endPoint x: 566, endPoint y: 74, distance: 58.1
click at [508, 67] on span "Sections" at bounding box center [520, 65] width 37 height 15
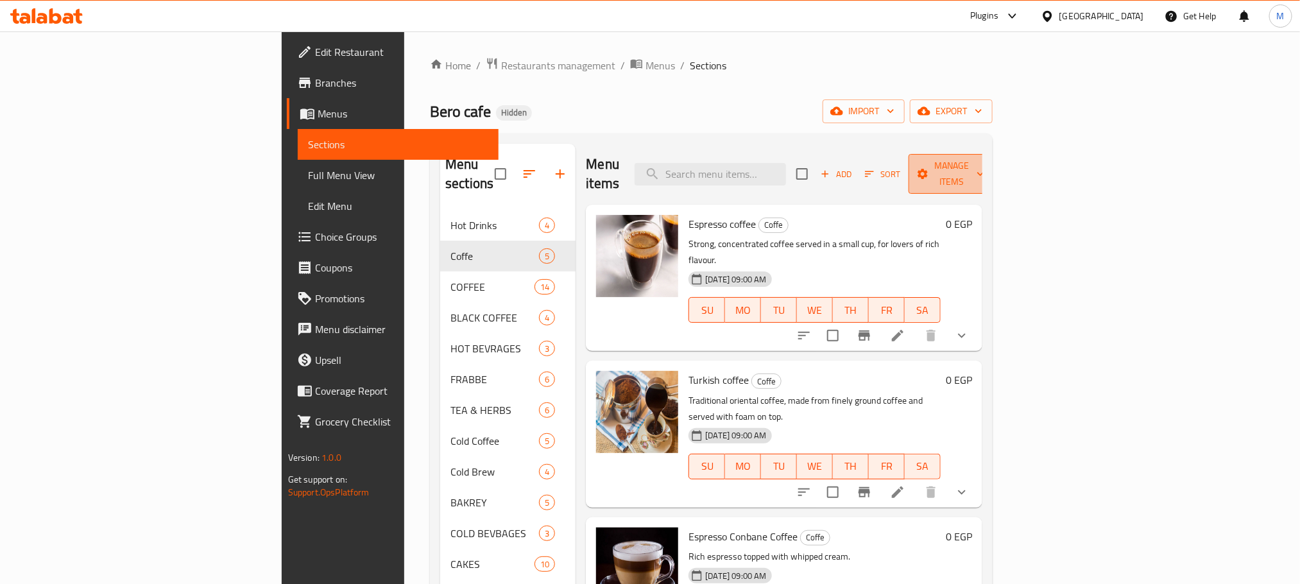
click at [995, 154] on button "Manage items" at bounding box center [952, 174] width 86 height 40
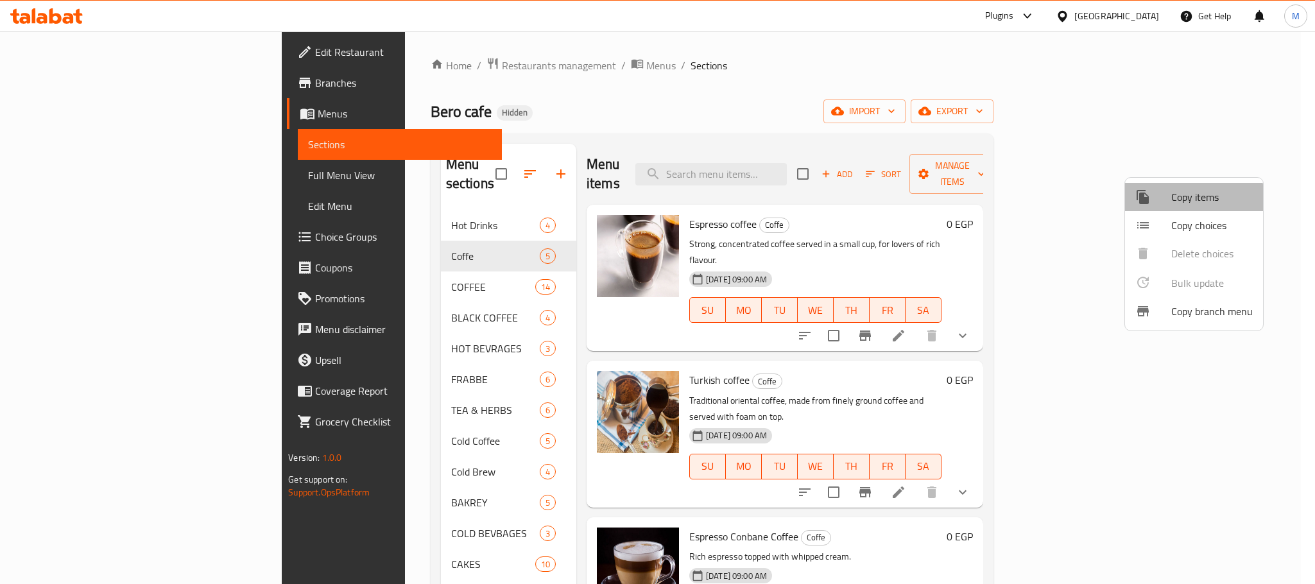
click at [1159, 201] on div at bounding box center [1153, 196] width 36 height 15
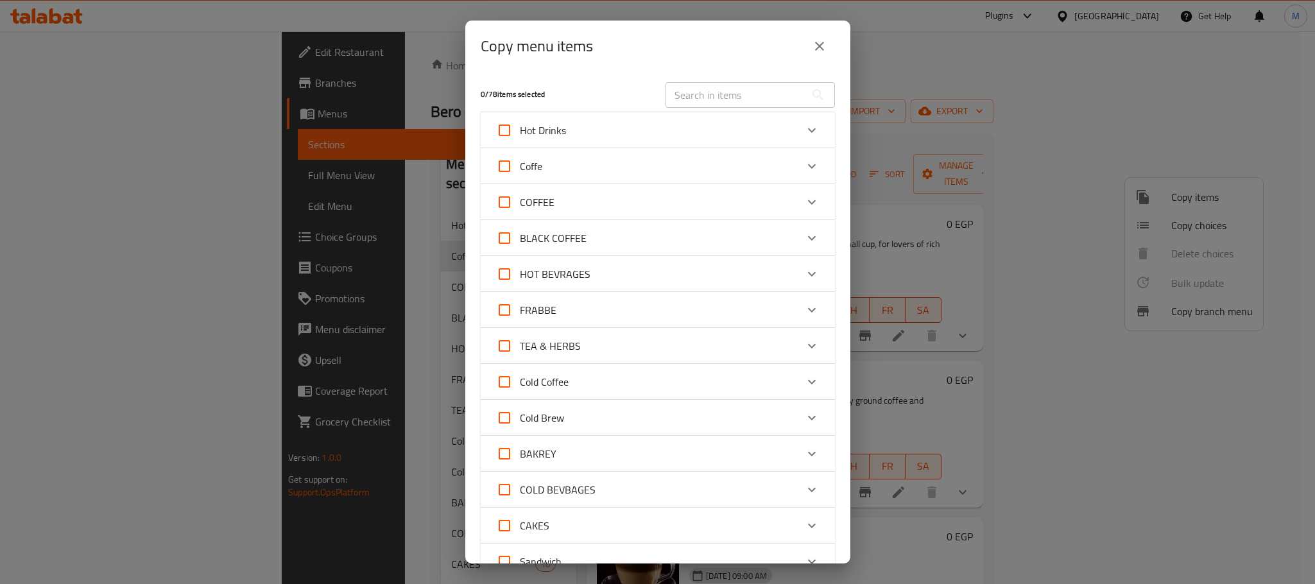
click at [719, 168] on div "Coffe" at bounding box center [646, 166] width 300 height 31
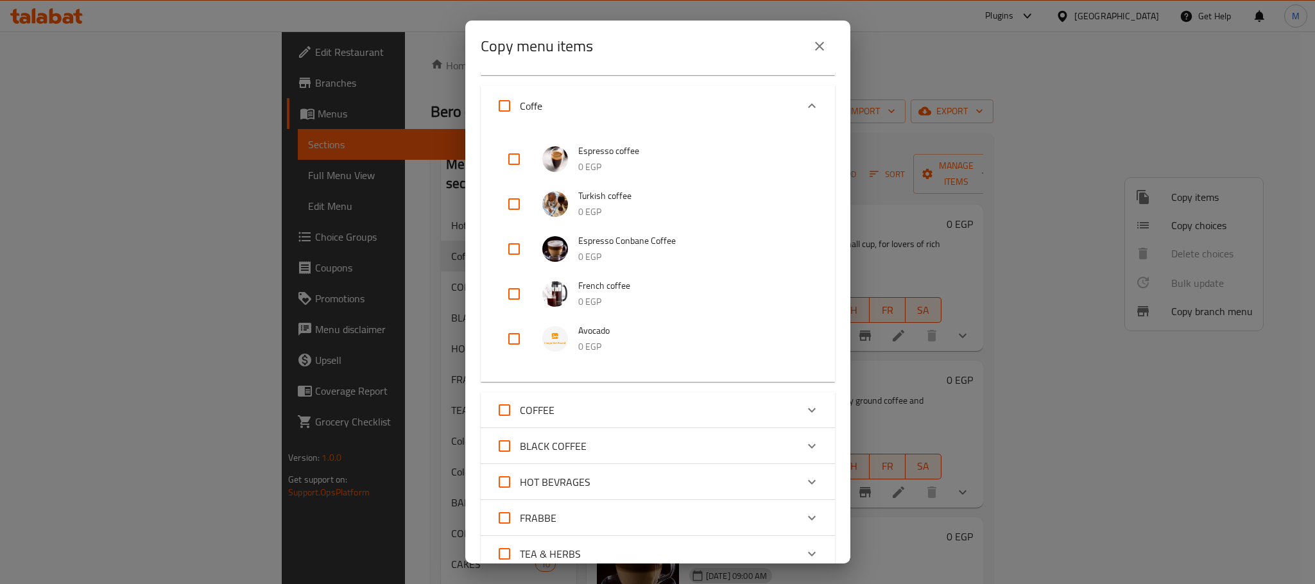
scroll to position [193, 0]
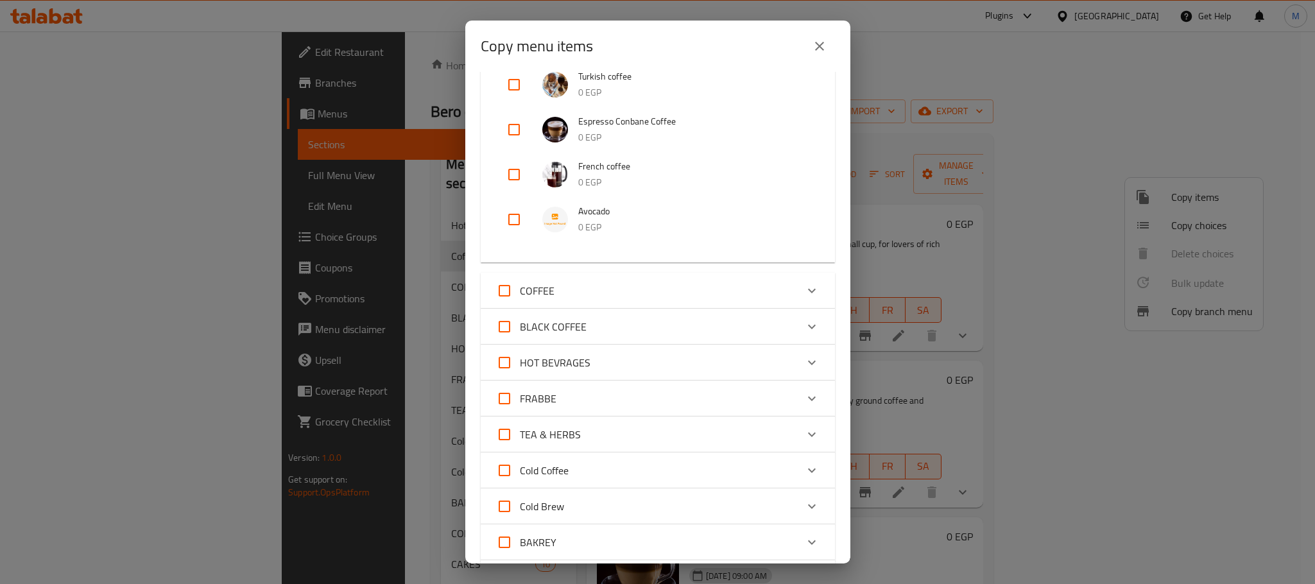
click at [493, 216] on div "Espresso coffee 0 EGP Turkish coffee 0 EGP Espresso Conbane Coffee 0 EGP French…" at bounding box center [658, 134] width 354 height 255
click at [524, 216] on input "checkbox" at bounding box center [514, 219] width 31 height 31
checkbox input "true"
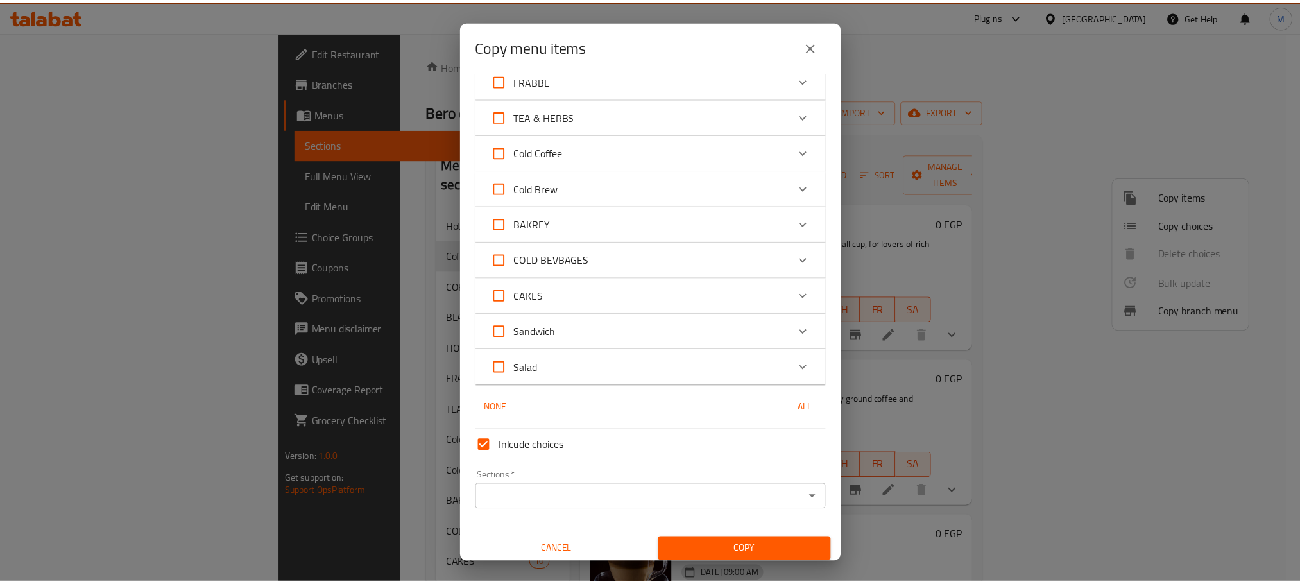
scroll to position [517, 0]
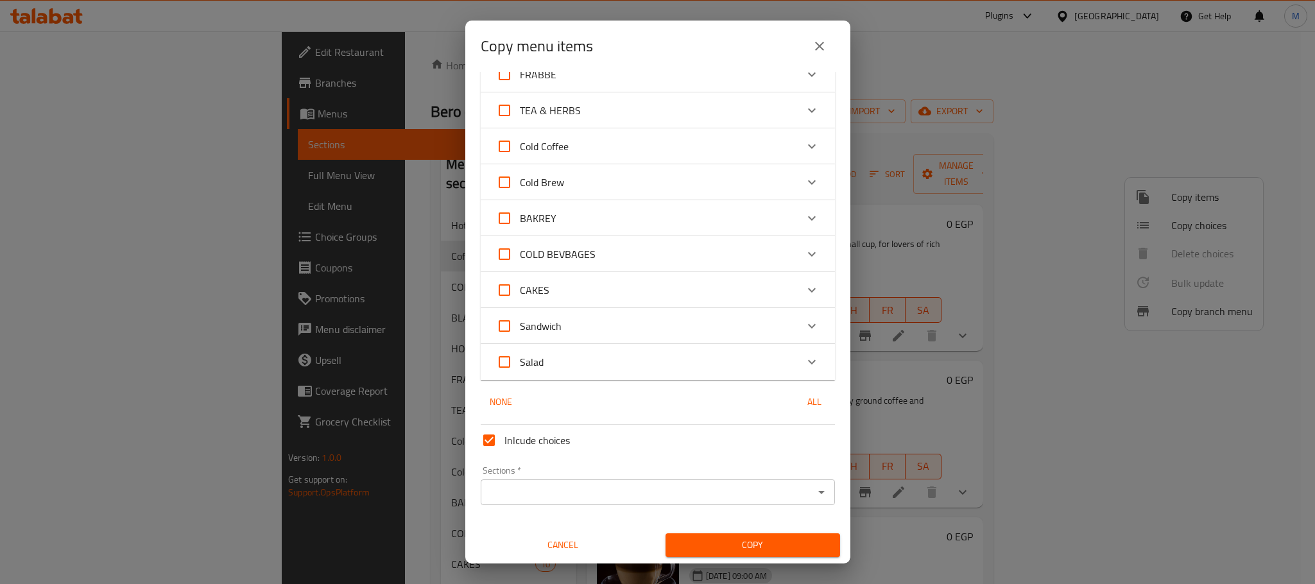
click at [533, 443] on span "Inlcude choices" at bounding box center [536, 439] width 65 height 15
click at [504, 443] on input "Inlcude choices" at bounding box center [489, 440] width 31 height 31
click at [533, 443] on span "Inlcude choices" at bounding box center [536, 439] width 65 height 15
click at [504, 443] on input "Inlcude choices" at bounding box center [489, 440] width 31 height 31
checkbox input "true"
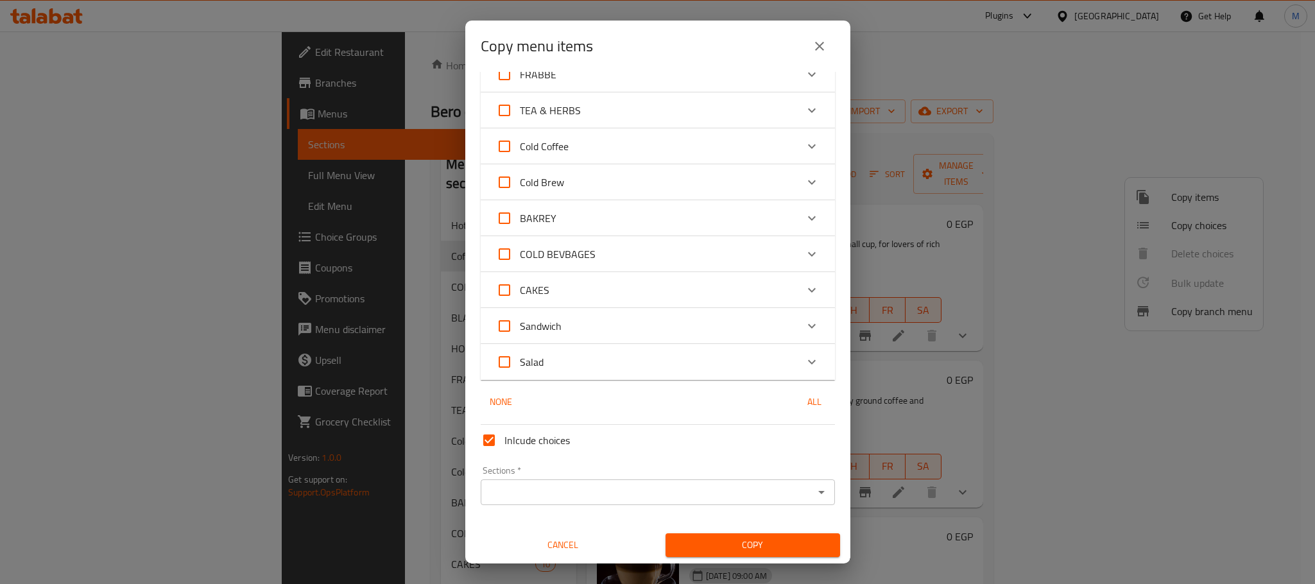
click at [616, 503] on div "Sections *" at bounding box center [658, 492] width 354 height 26
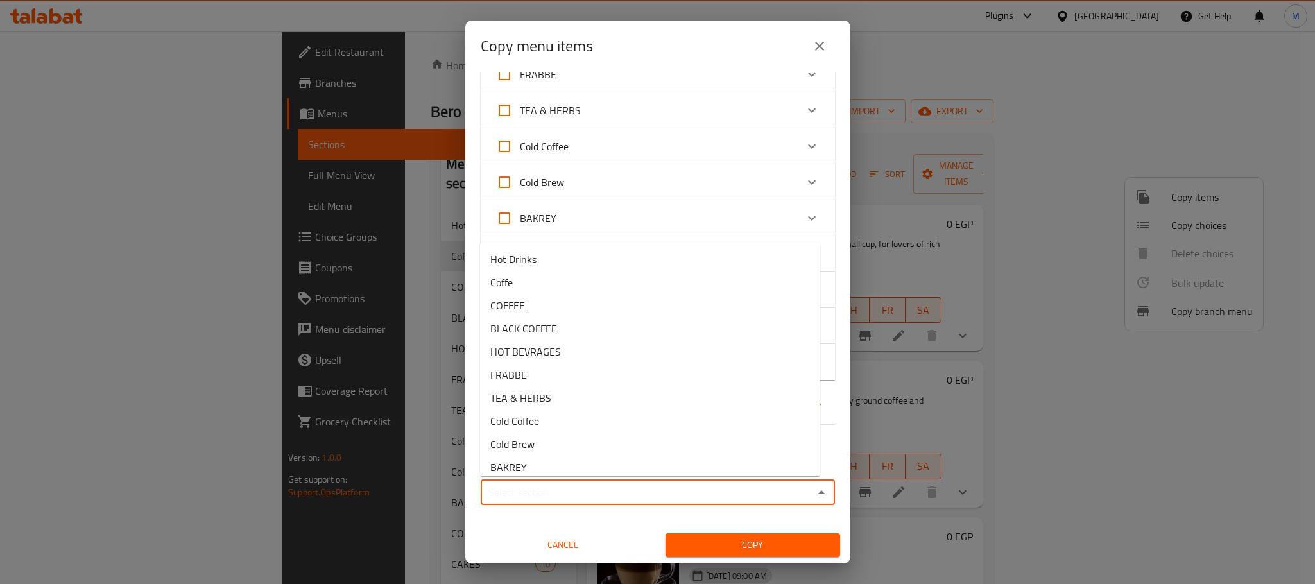
click at [619, 495] on input "Sections   *" at bounding box center [646, 492] width 325 height 18
click at [591, 283] on li "Coffe" at bounding box center [650, 282] width 340 height 23
type input "Coffe"
click at [755, 534] on button "Copy" at bounding box center [752, 545] width 175 height 24
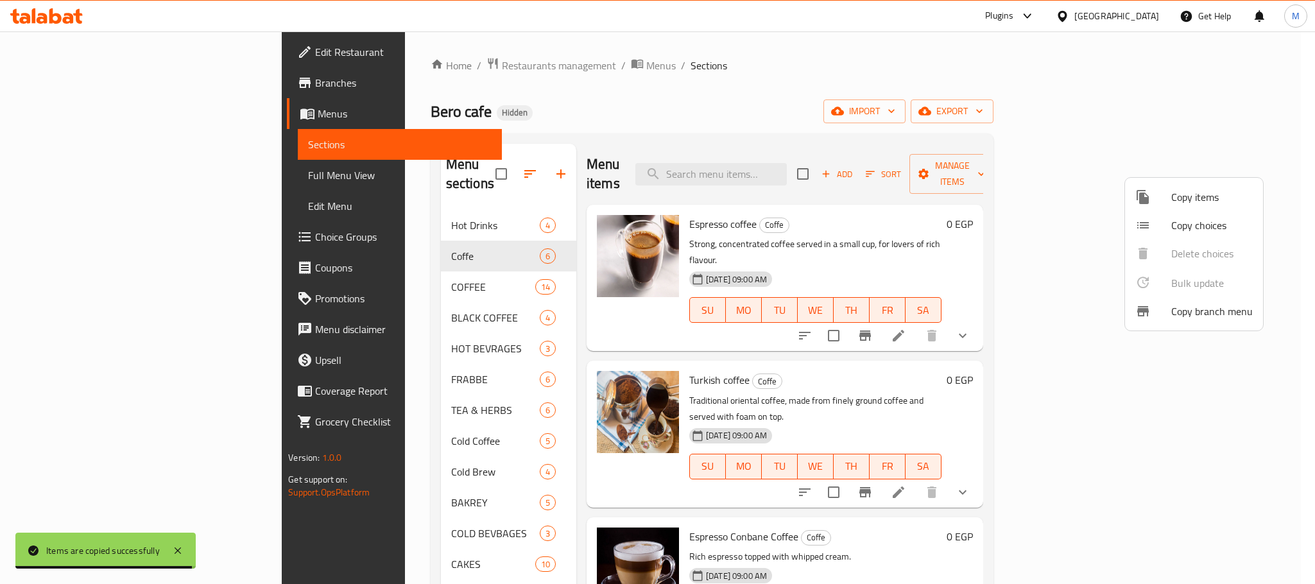
click at [732, 126] on div at bounding box center [657, 292] width 1315 height 584
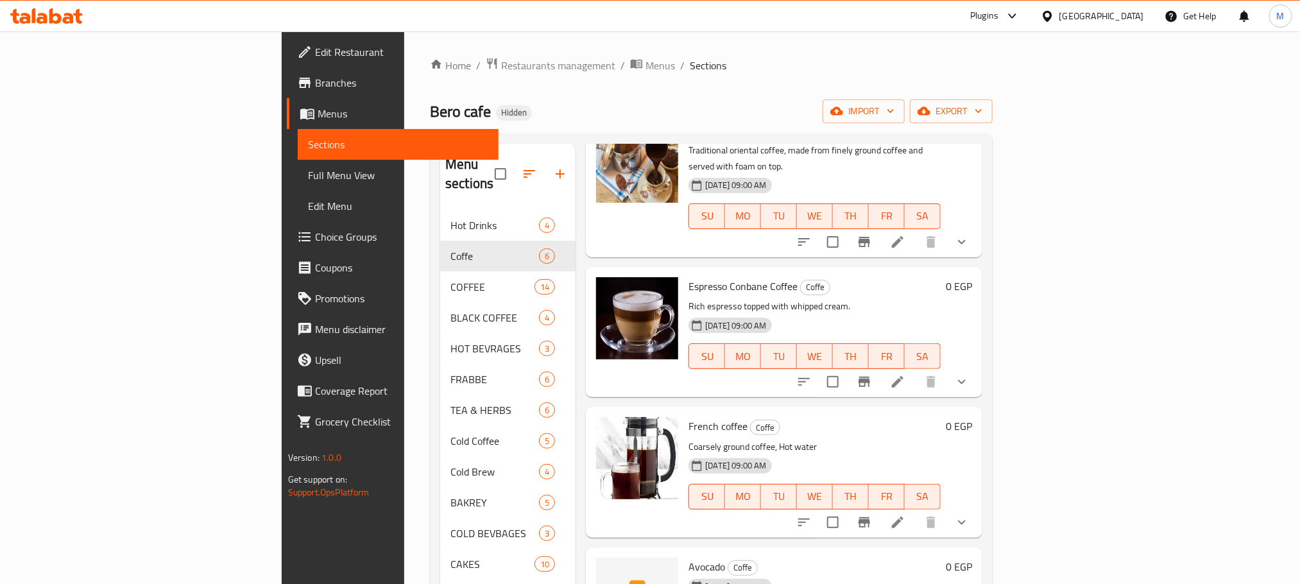
scroll to position [180, 0]
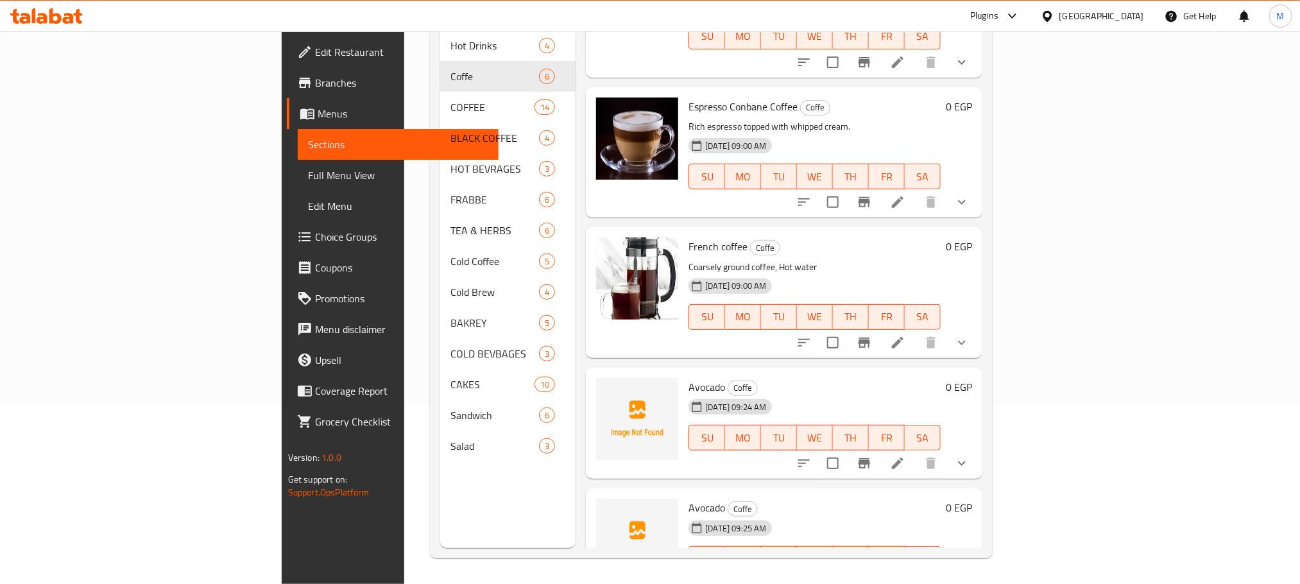
click at [916, 573] on li at bounding box center [898, 584] width 36 height 23
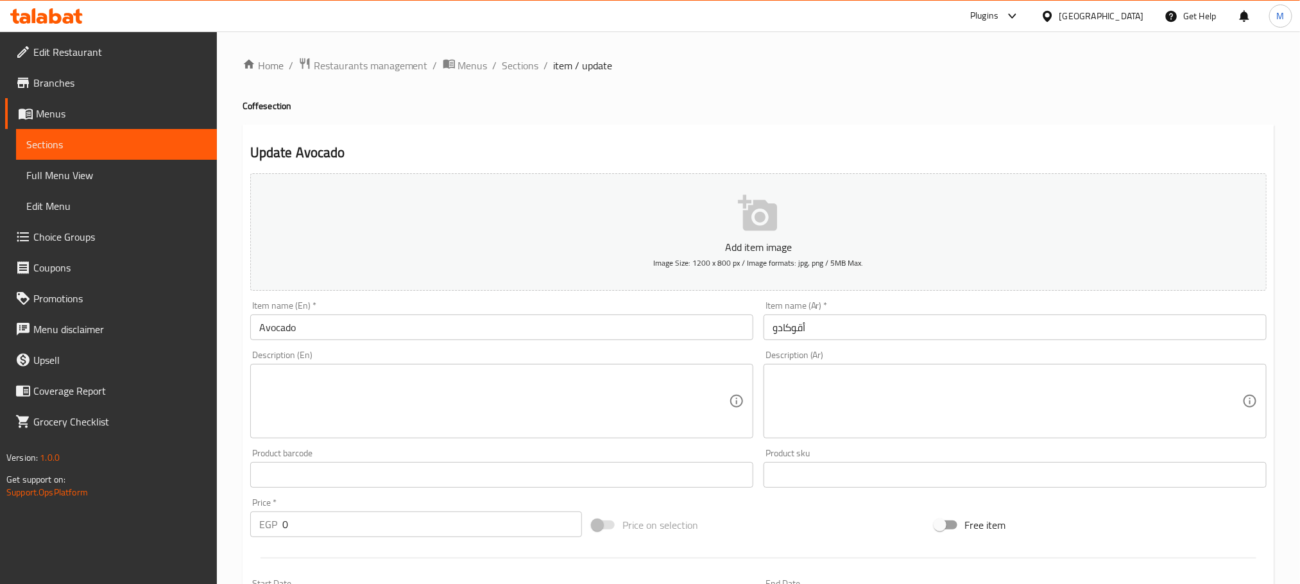
click at [335, 331] on input "Avocado" at bounding box center [501, 327] width 503 height 26
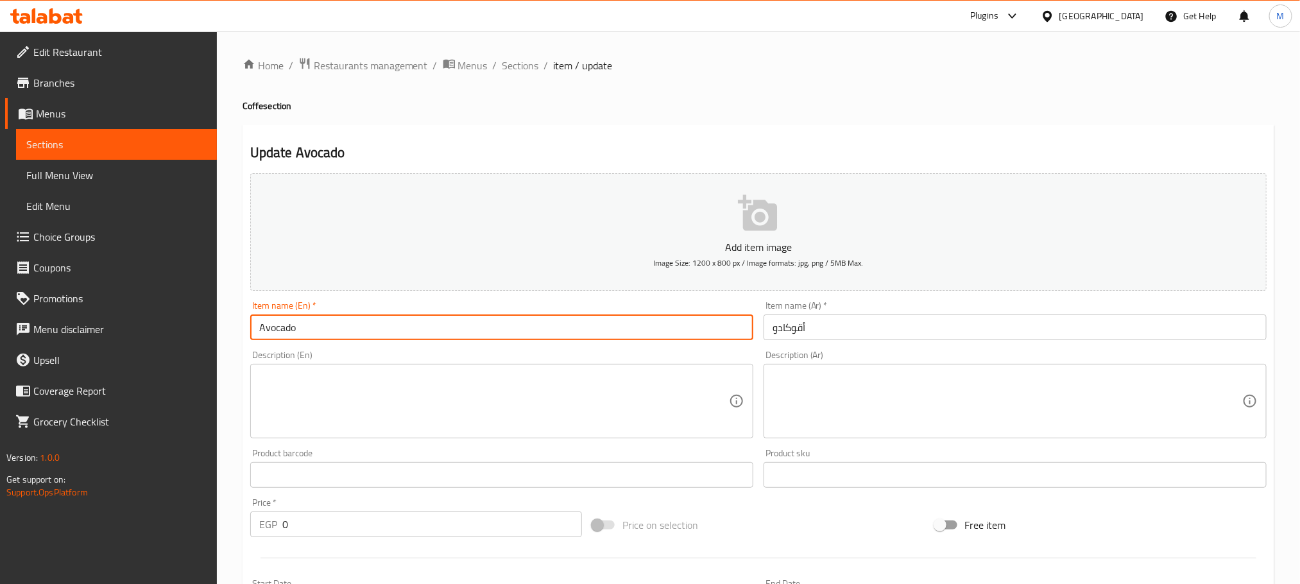
drag, startPoint x: 335, startPoint y: 331, endPoint x: 335, endPoint y: 324, distance: 7.1
click at [335, 331] on input "Avocado" at bounding box center [501, 327] width 503 height 26
click at [335, 324] on input "Avocado" at bounding box center [501, 327] width 503 height 26
click at [334, 323] on input "Avocado" at bounding box center [501, 327] width 503 height 26
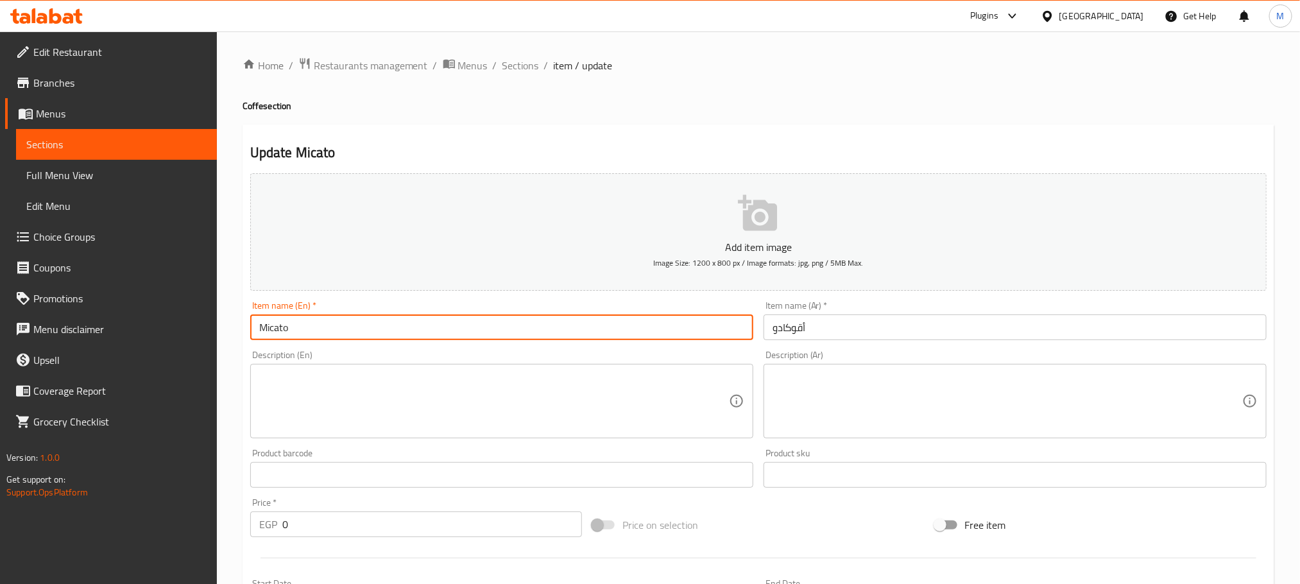
type input "Micato"
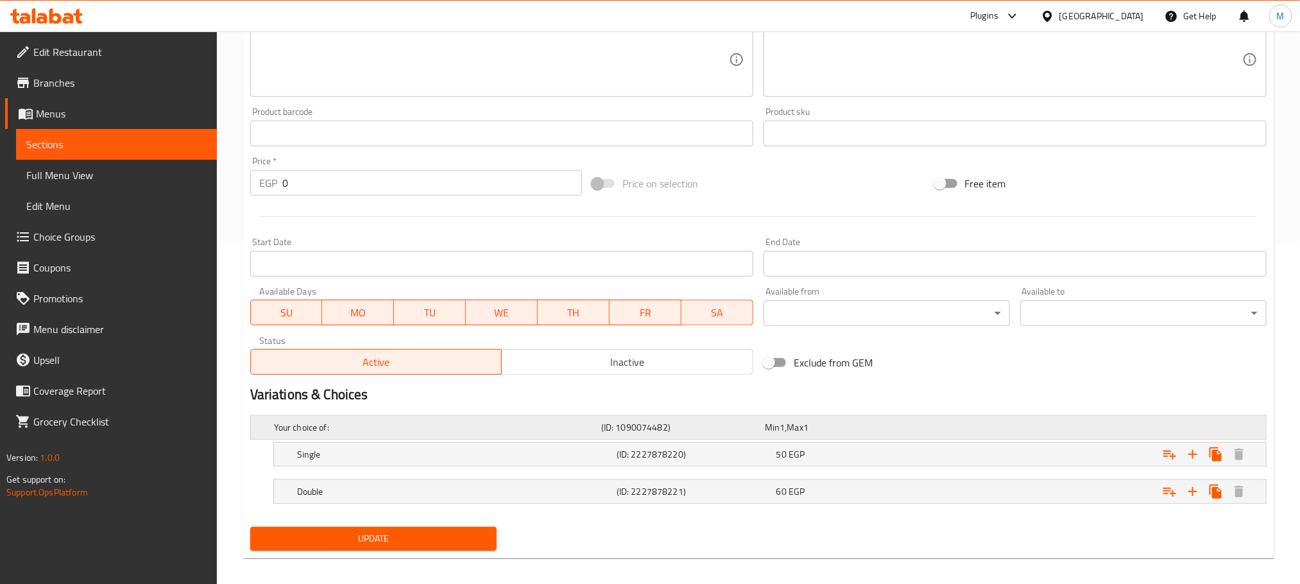
scroll to position [353, 0]
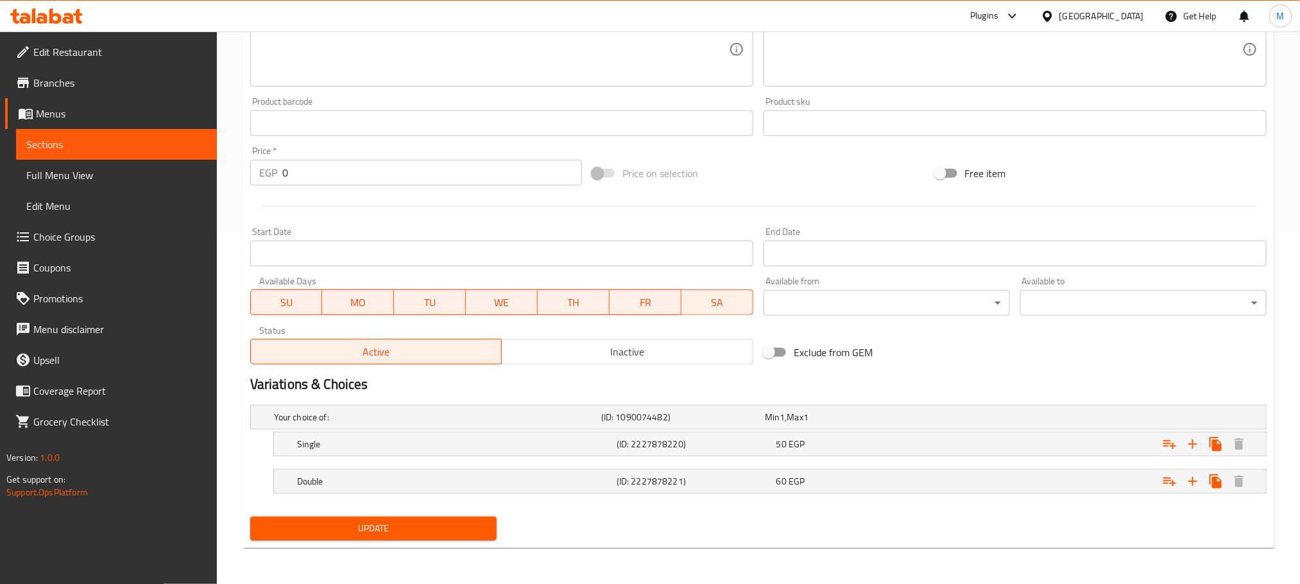
type input "ميكاتو"
click at [397, 520] on span "Update" at bounding box center [374, 528] width 226 height 16
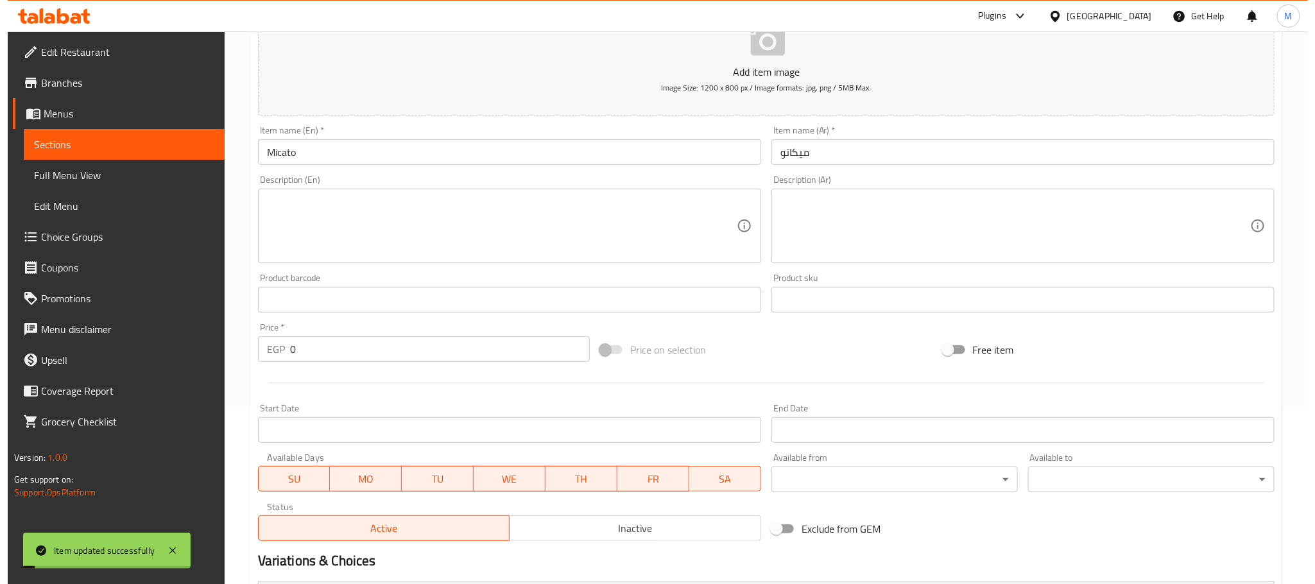
scroll to position [0, 0]
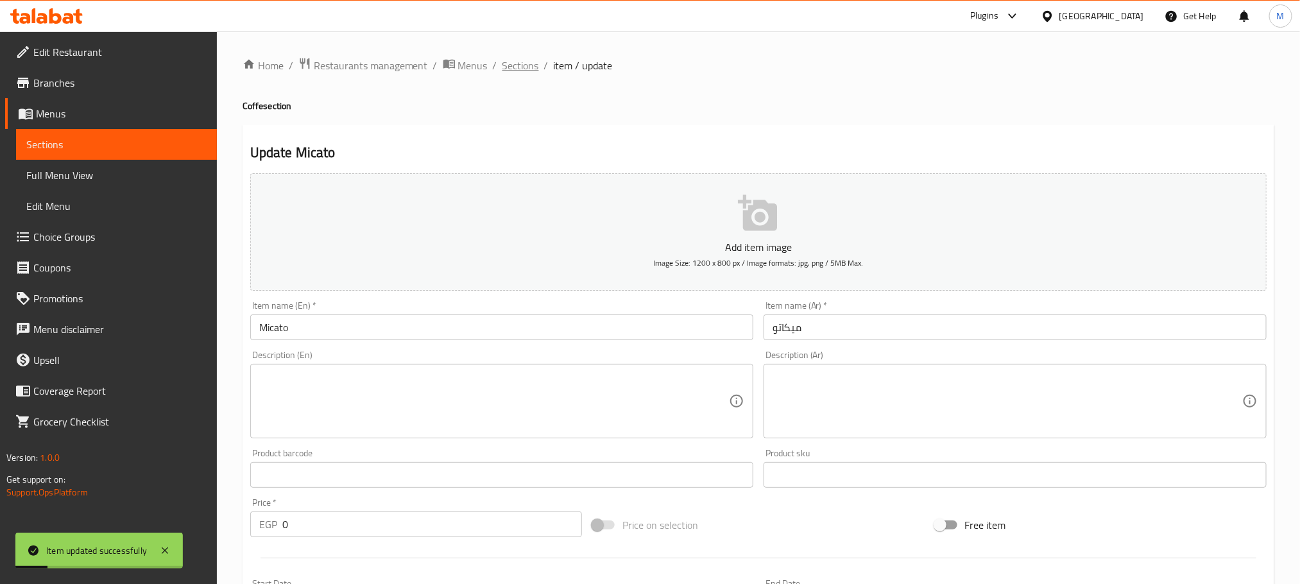
click at [502, 62] on span "Sections" at bounding box center [520, 65] width 37 height 15
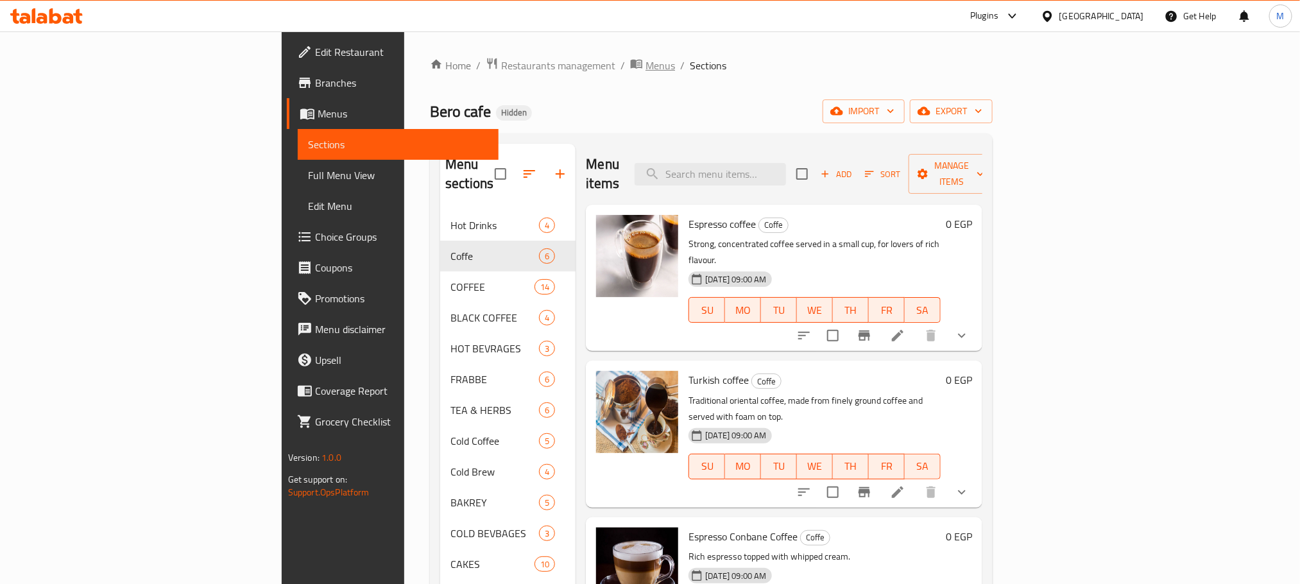
click at [646, 72] on span "Menus" at bounding box center [661, 65] width 30 height 15
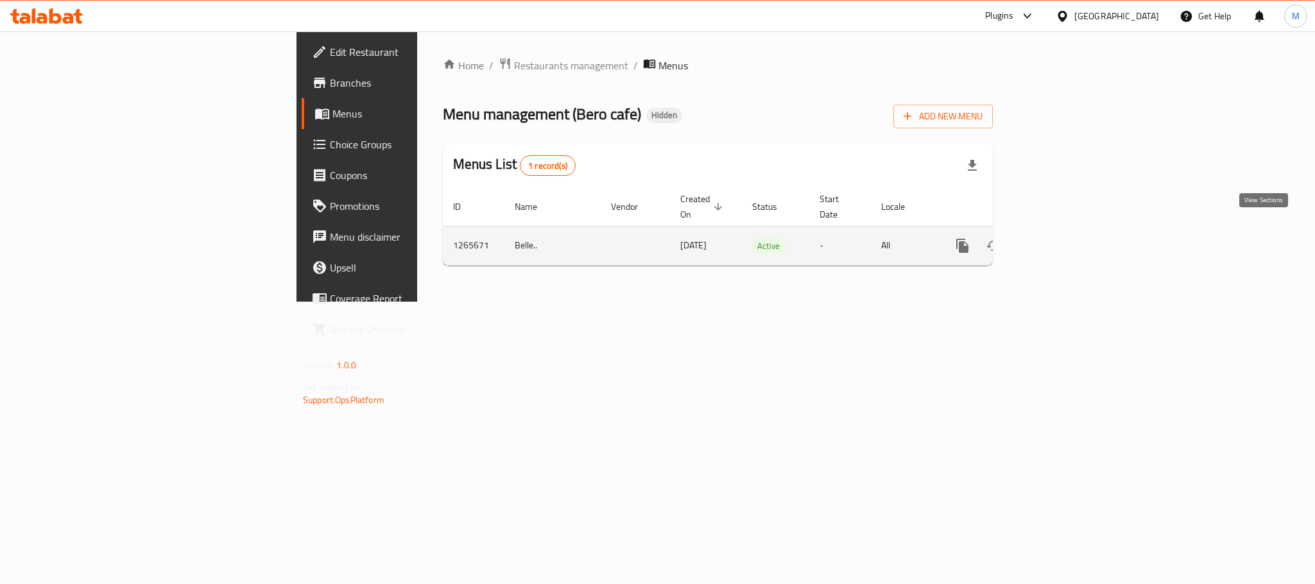
click at [1063, 238] on icon "enhanced table" at bounding box center [1054, 245] width 15 height 15
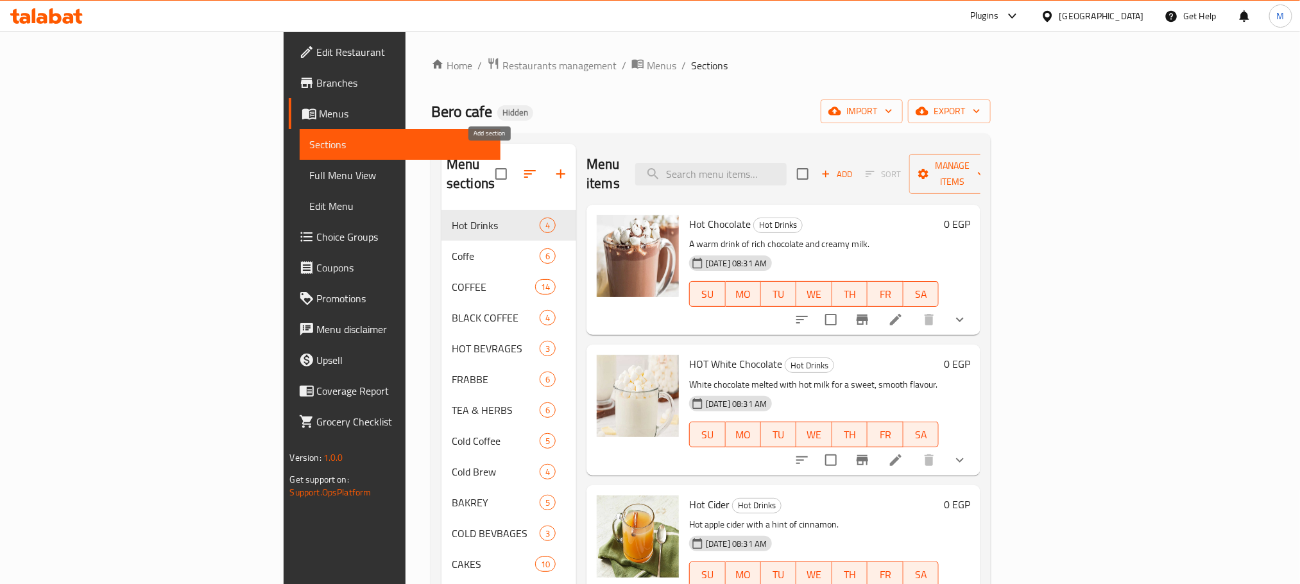
click at [545, 174] on button "button" at bounding box center [560, 173] width 31 height 31
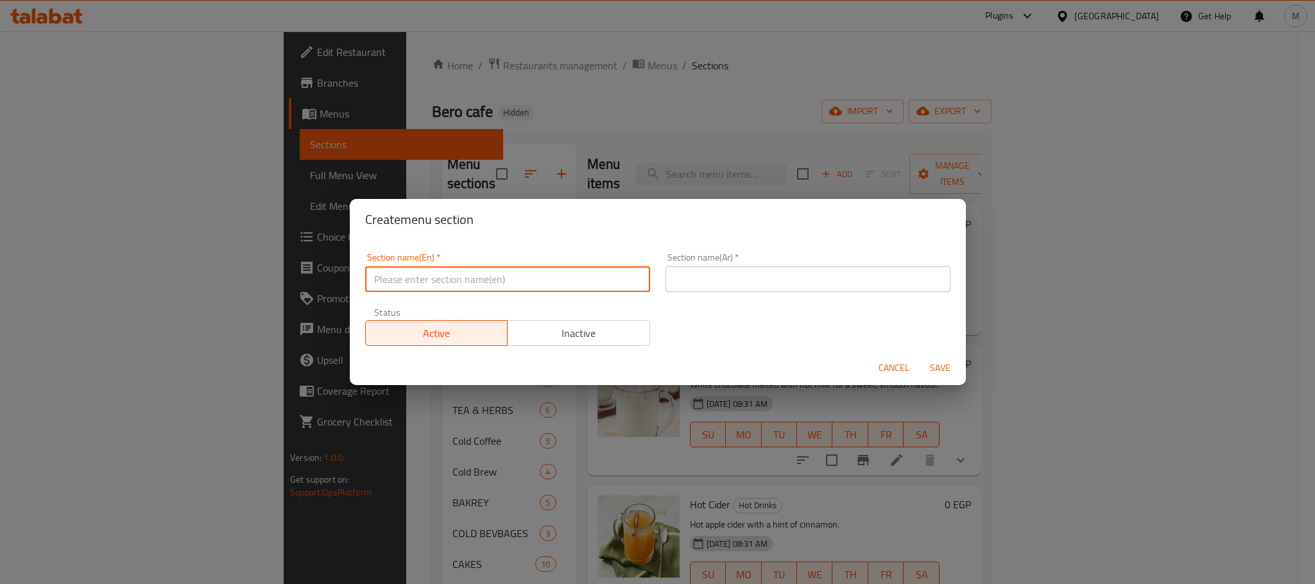
click at [451, 278] on input "text" at bounding box center [507, 279] width 285 height 26
type input "Hot Coffe"
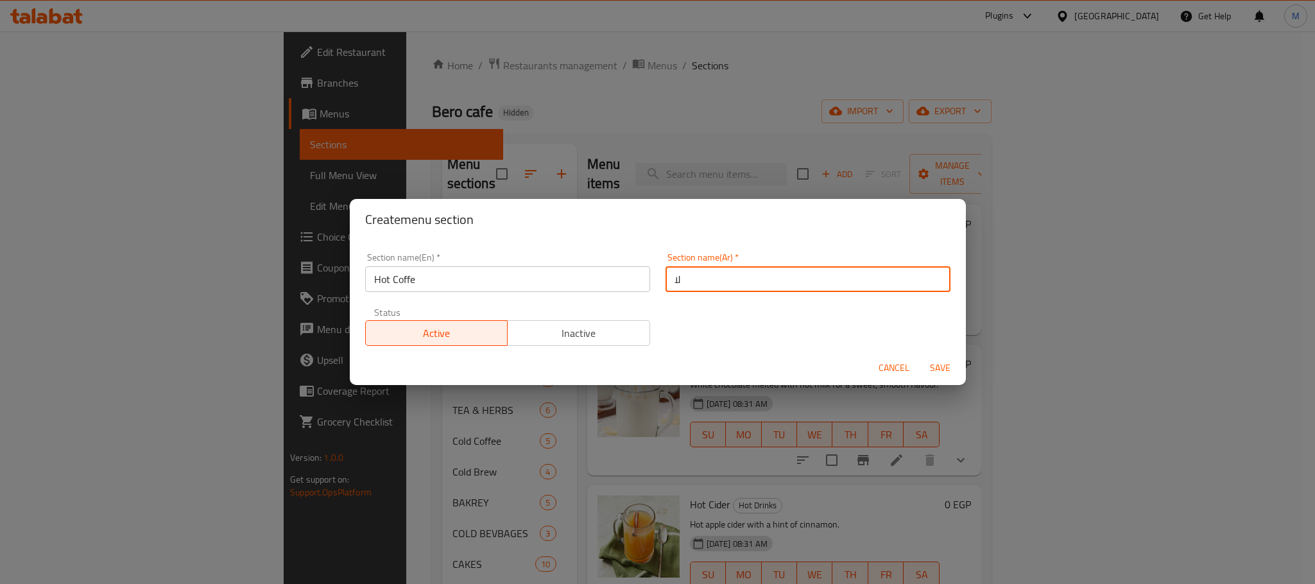
type input "ل"
type input "القهوة الساخنة"
click at [936, 363] on span "Save" at bounding box center [940, 368] width 31 height 16
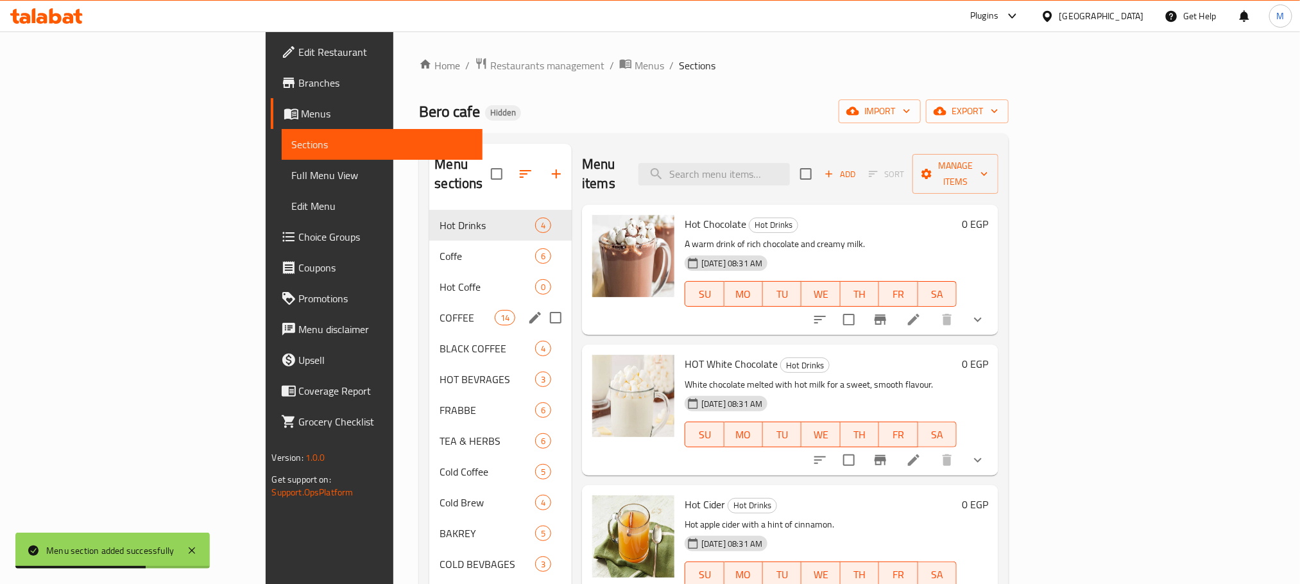
click at [429, 279] on div "Hot Coffe 0" at bounding box center [500, 286] width 142 height 31
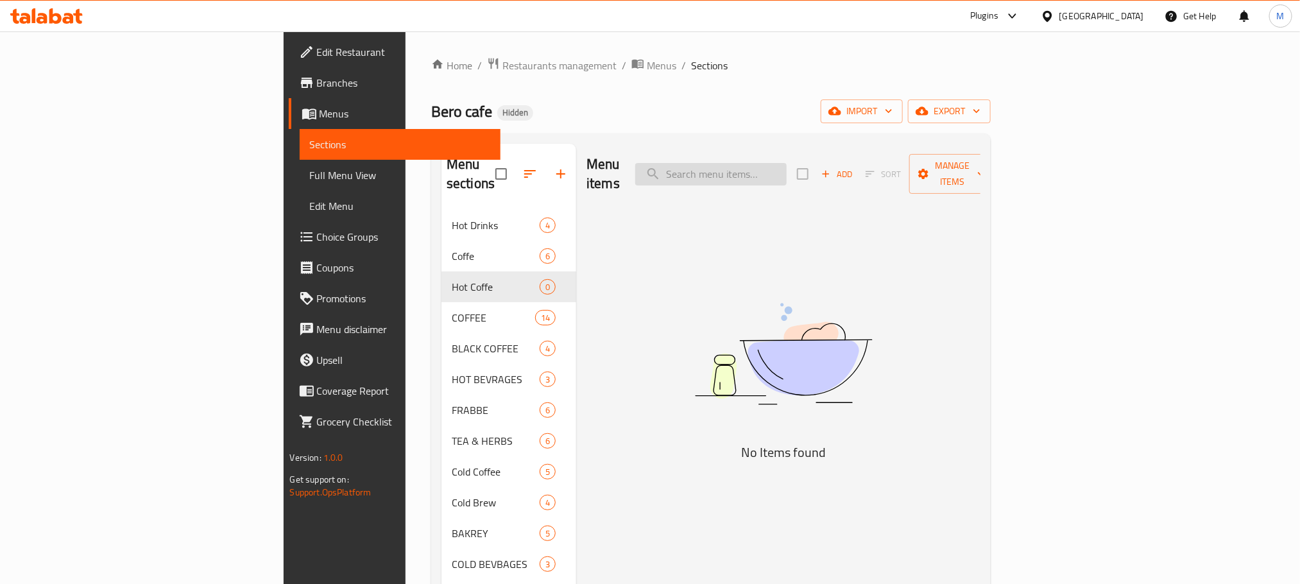
click at [787, 166] on input "search" at bounding box center [710, 174] width 151 height 22
type input "ؤ"
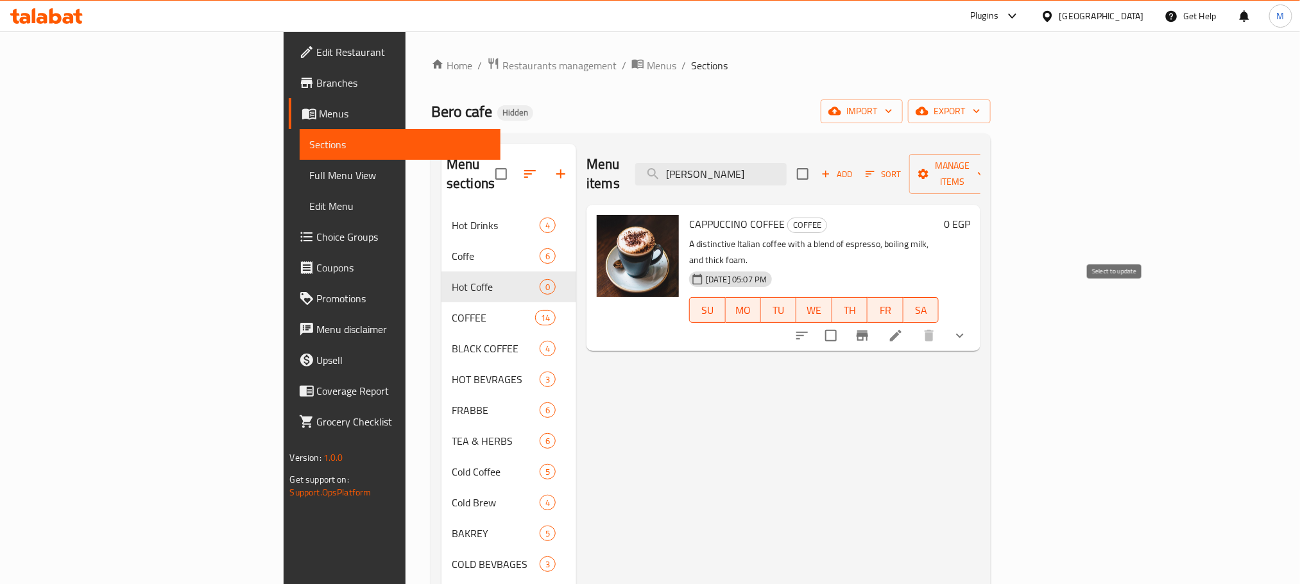
type input "[PERSON_NAME]"
click at [844, 322] on input "checkbox" at bounding box center [830, 335] width 27 height 27
checkbox input "true"
click at [787, 163] on input "[PERSON_NAME]" at bounding box center [710, 174] width 151 height 22
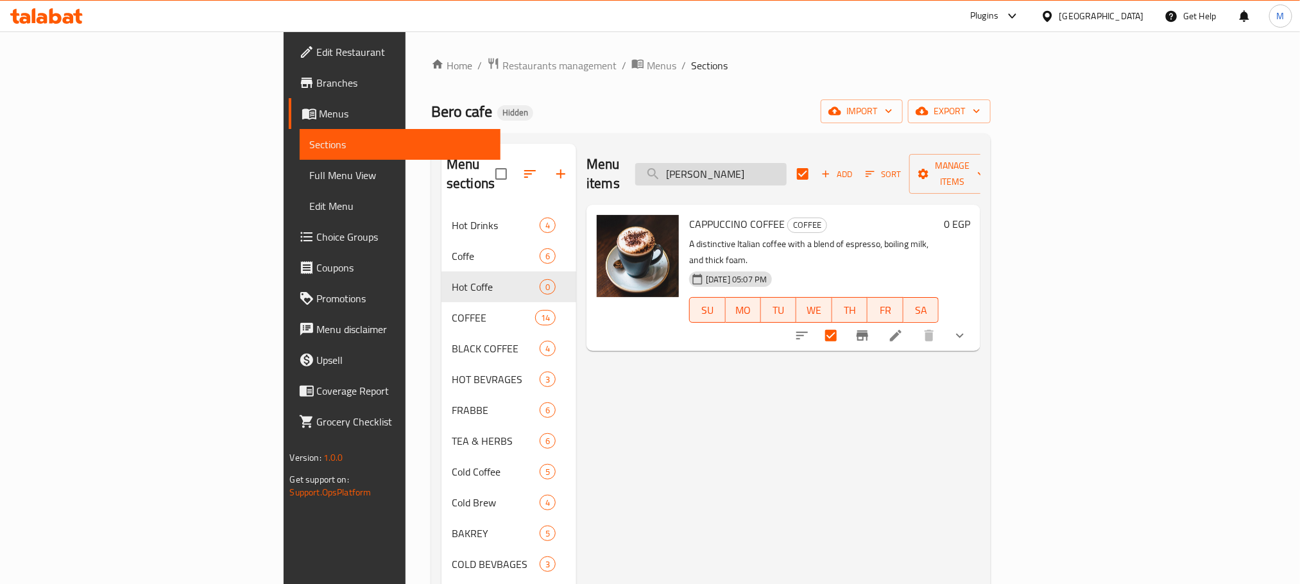
click at [787, 163] on input "[PERSON_NAME]" at bounding box center [710, 174] width 151 height 22
type input "moch"
checkbox input "false"
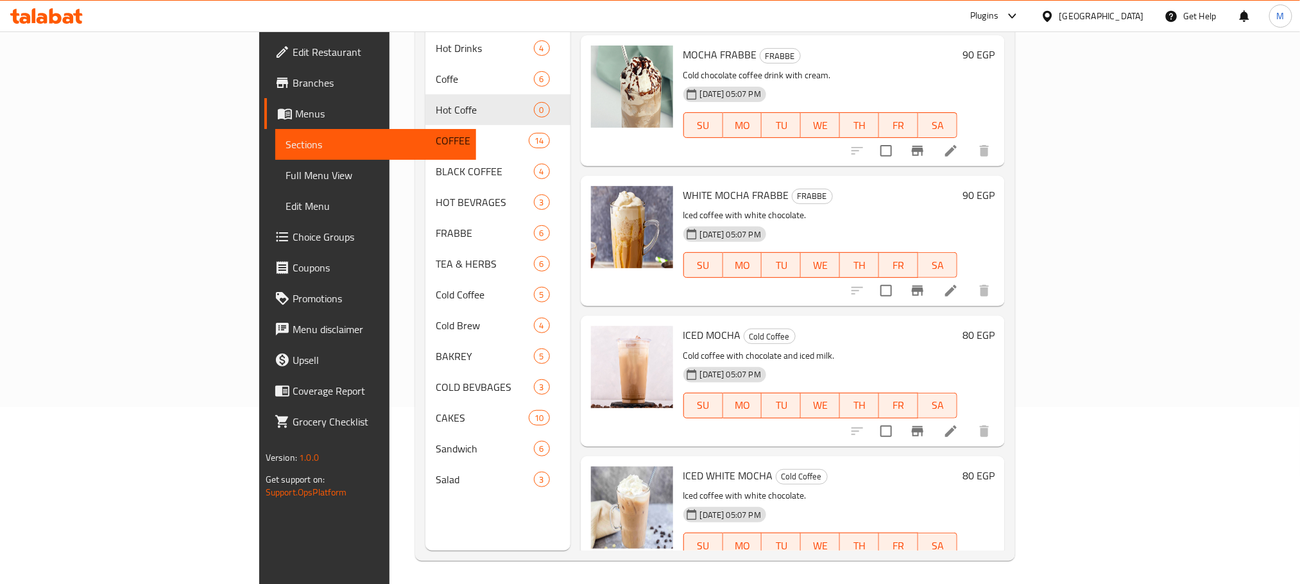
scroll to position [180, 0]
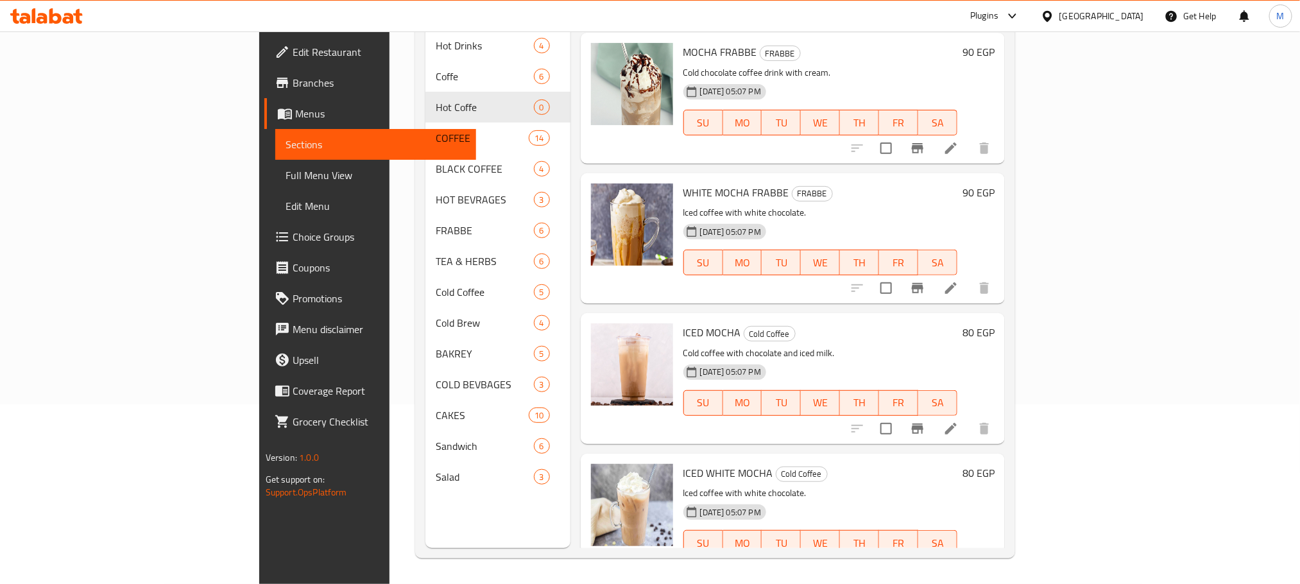
type input "mocha"
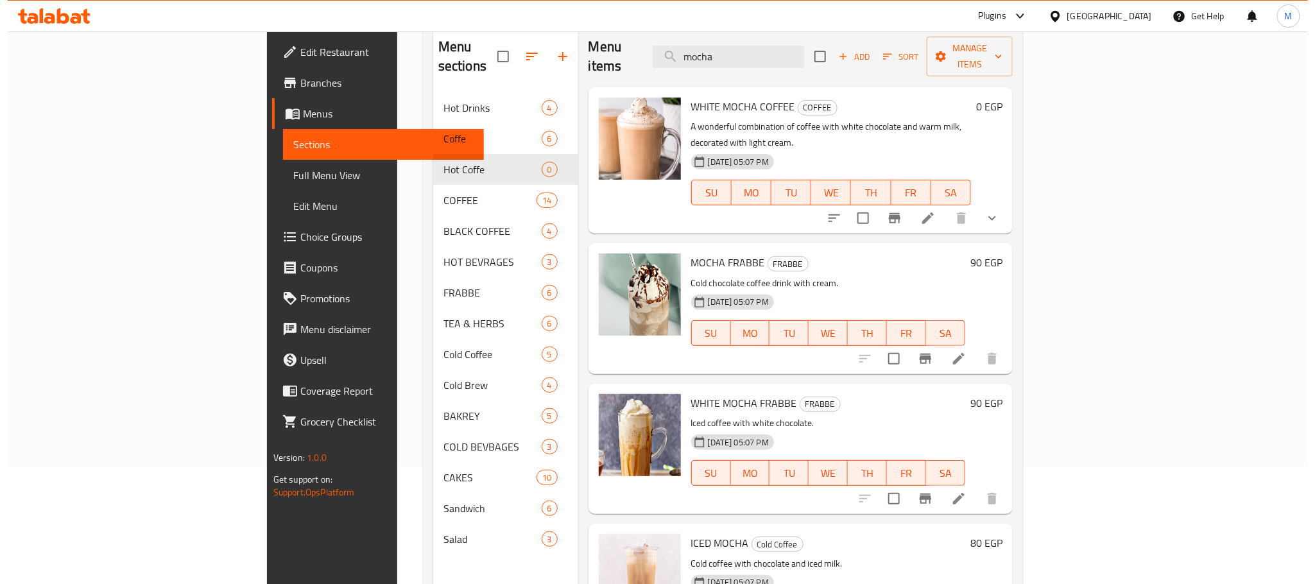
scroll to position [0, 0]
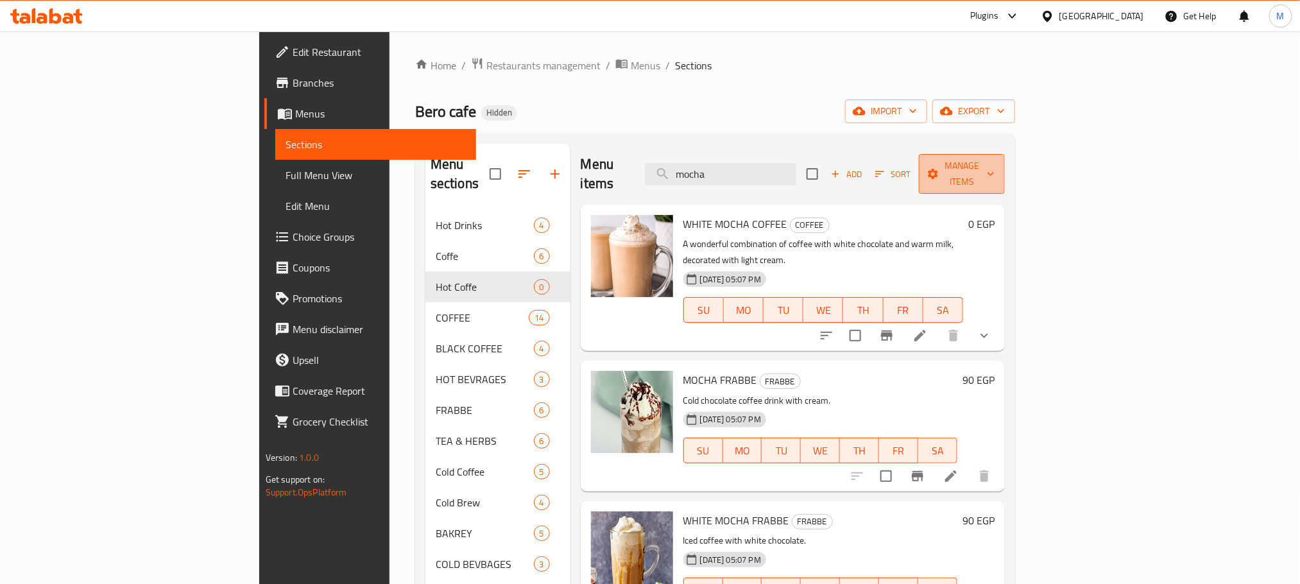
click at [1005, 174] on button "Manage items" at bounding box center [962, 174] width 86 height 40
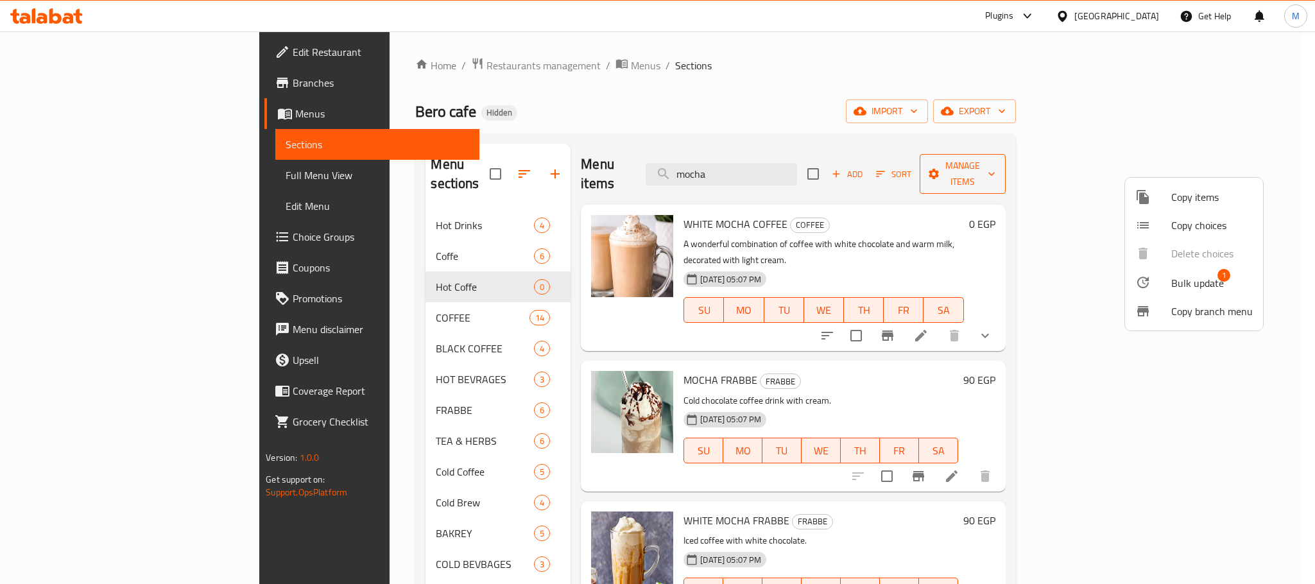
click at [1182, 174] on div at bounding box center [657, 292] width 1315 height 584
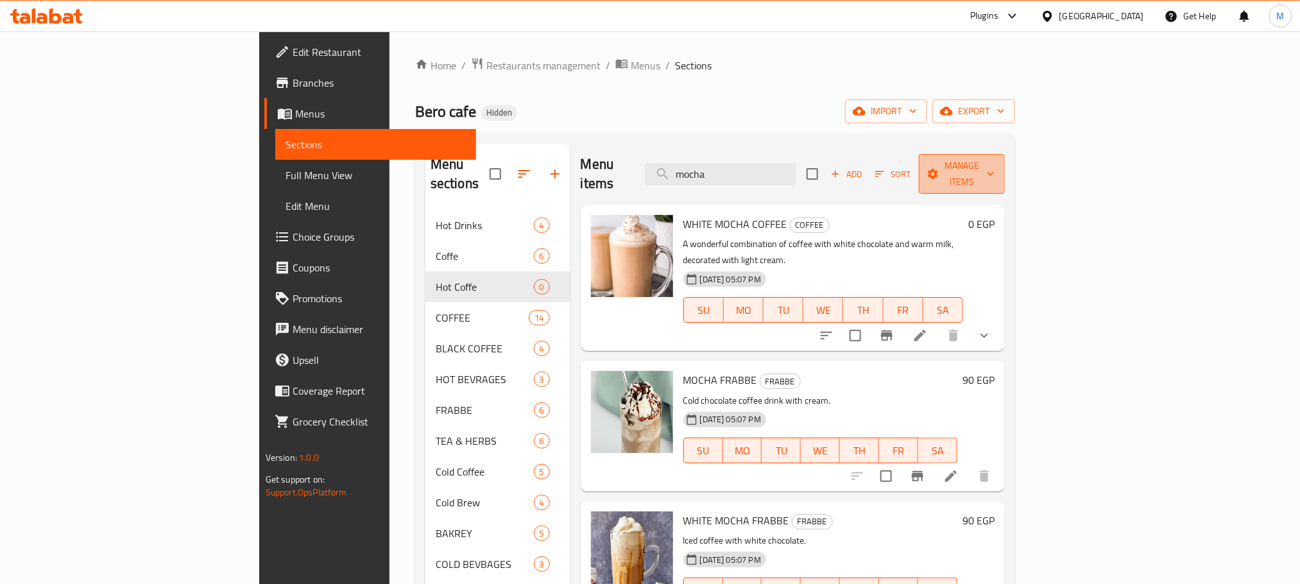
click at [1005, 174] on button "Manage items" at bounding box center [962, 174] width 86 height 40
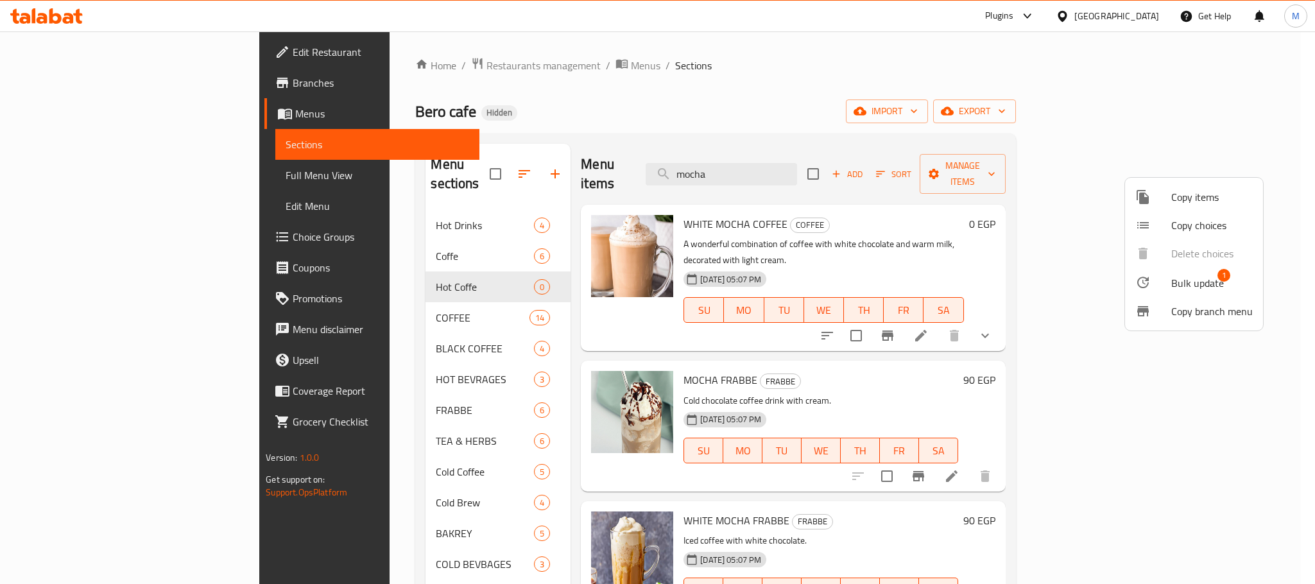
click at [1196, 286] on span "Bulk update" at bounding box center [1197, 282] width 53 height 15
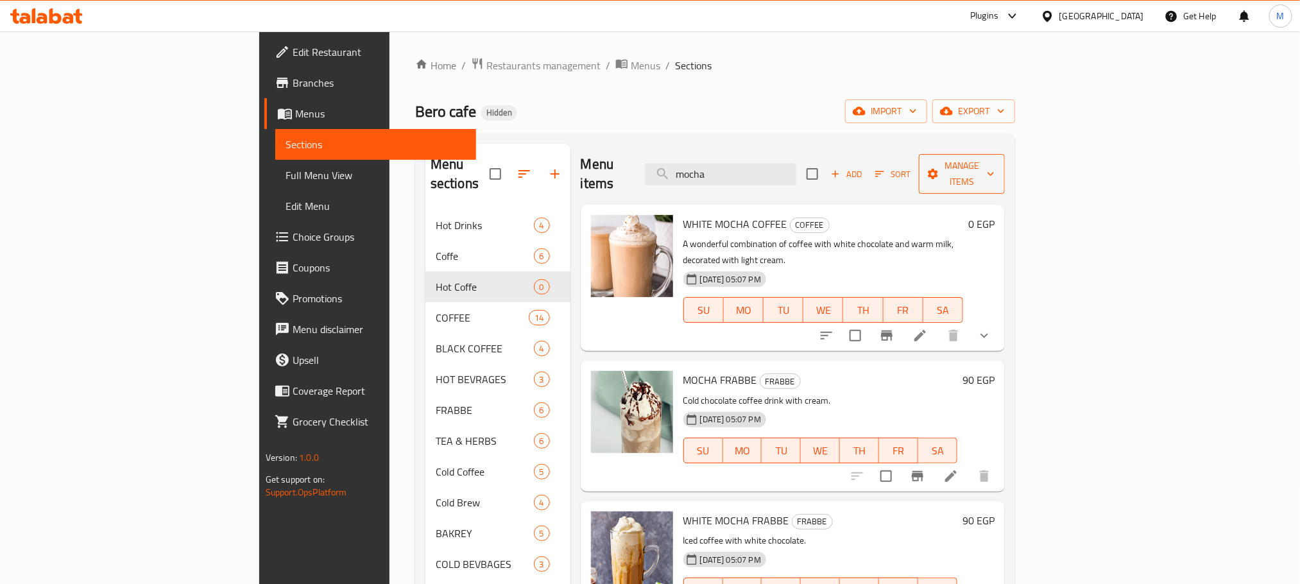
click at [1005, 174] on button "Manage items" at bounding box center [962, 174] width 86 height 40
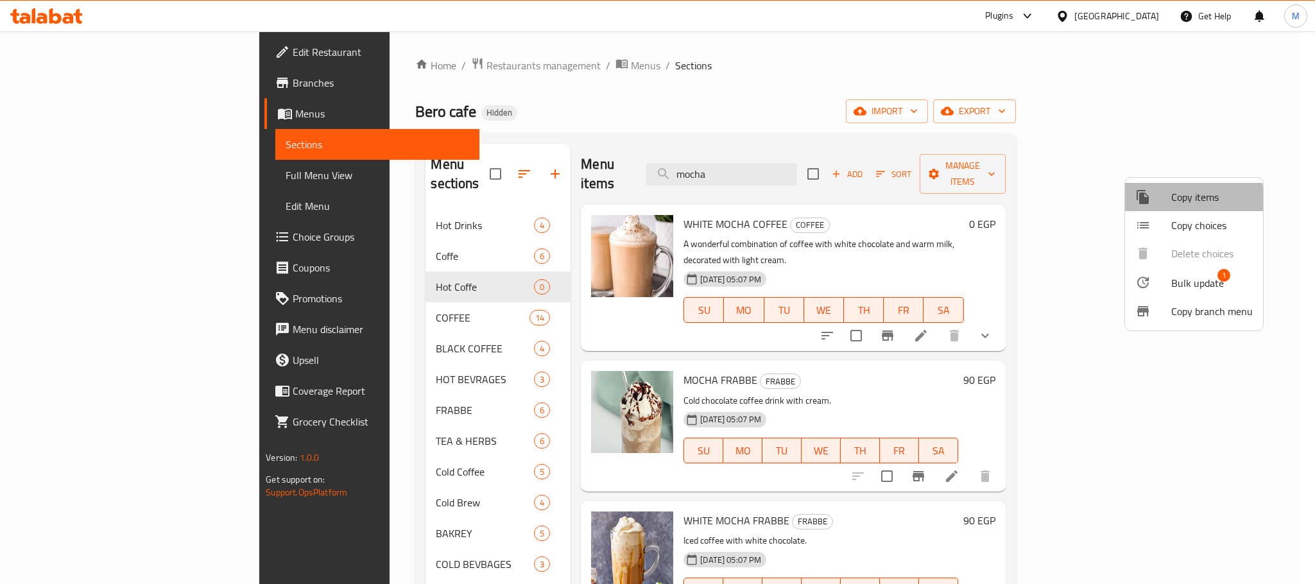
click at [1156, 210] on li "Copy items" at bounding box center [1194, 197] width 138 height 28
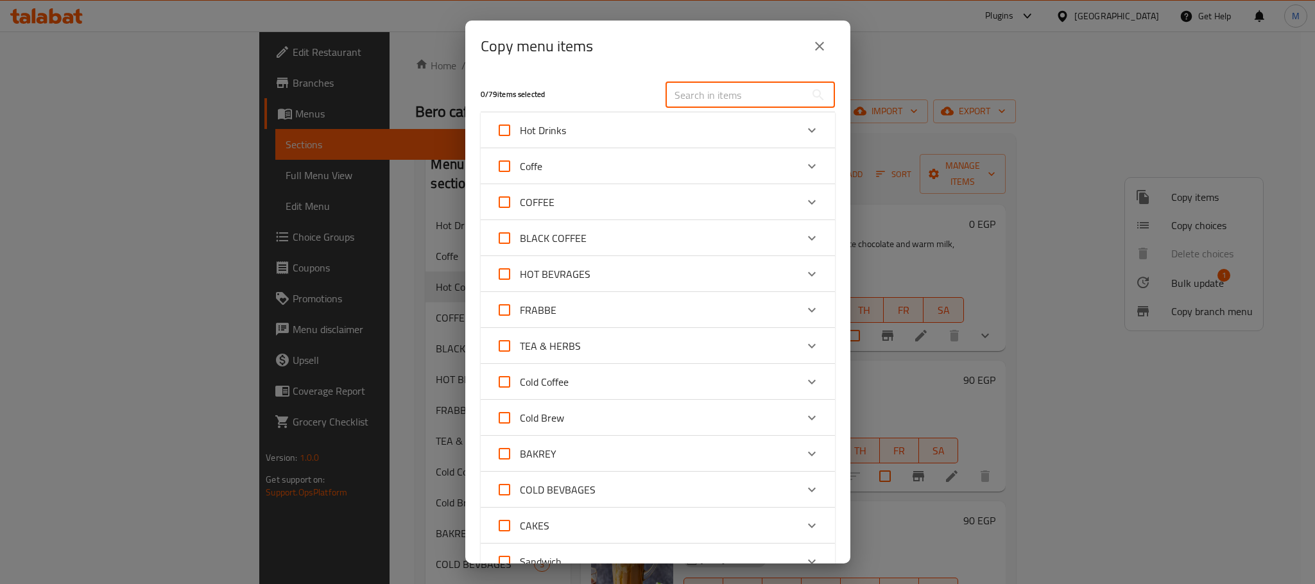
click at [749, 89] on input "text" at bounding box center [735, 95] width 140 height 26
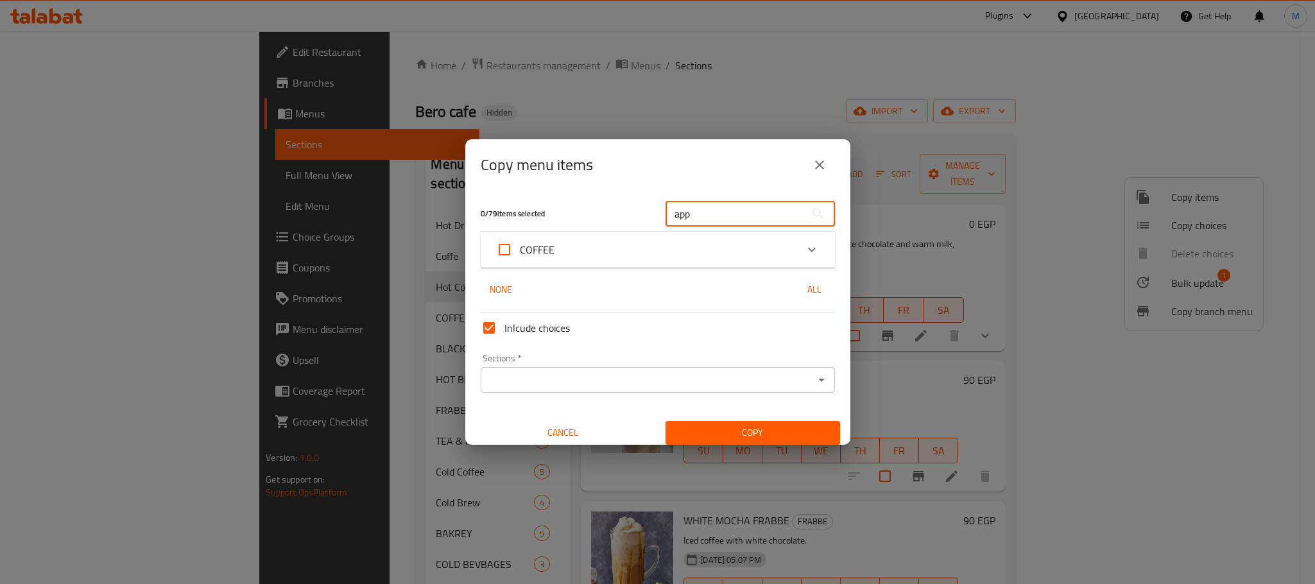
type input "app"
drag, startPoint x: 647, startPoint y: 256, endPoint x: 644, endPoint y: 231, distance: 25.2
click at [644, 252] on div "COFFEE" at bounding box center [646, 249] width 300 height 31
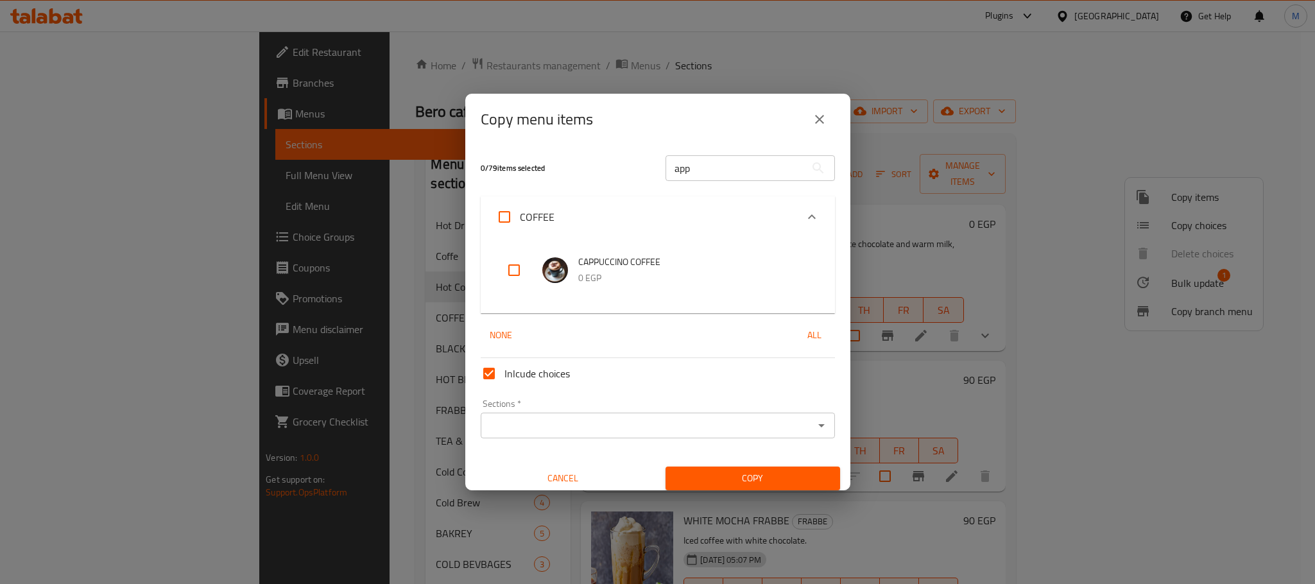
click at [538, 275] on div at bounding box center [524, 270] width 36 height 31
click at [514, 268] on input "checkbox" at bounding box center [514, 270] width 31 height 31
checkbox input "true"
click at [728, 158] on input "app" at bounding box center [735, 168] width 140 height 26
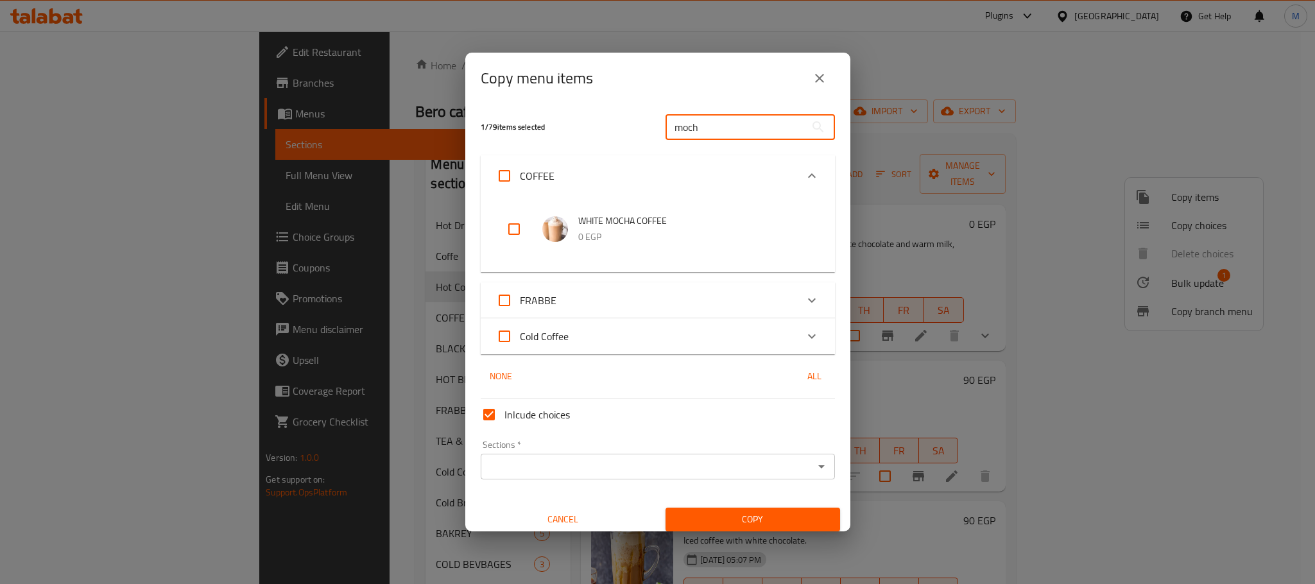
type input "moch"
click at [524, 237] on input "checkbox" at bounding box center [514, 229] width 31 height 31
checkbox input "true"
click at [722, 116] on input "moch" at bounding box center [735, 127] width 140 height 26
click at [721, 123] on input "moch" at bounding box center [735, 127] width 140 height 26
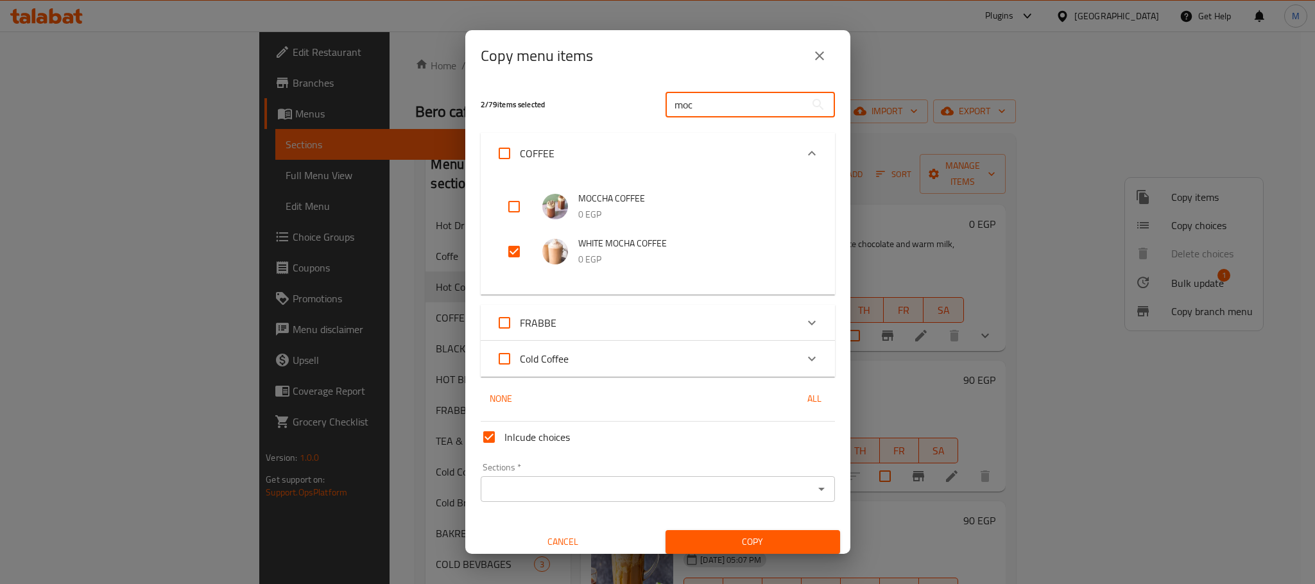
type input "moc"
click at [522, 200] on input "checkbox" at bounding box center [514, 206] width 31 height 31
checkbox input "true"
click at [776, 92] on input "moc" at bounding box center [735, 105] width 140 height 26
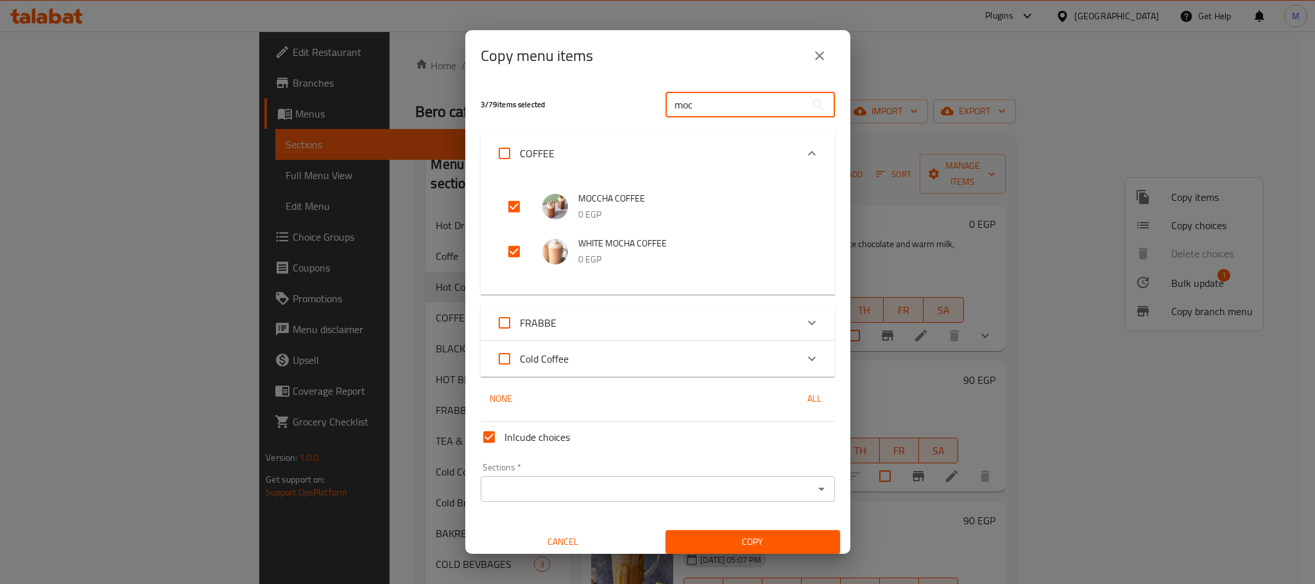
click at [776, 92] on input "moc" at bounding box center [735, 105] width 140 height 26
click at [734, 89] on div "moc ​" at bounding box center [750, 104] width 185 height 41
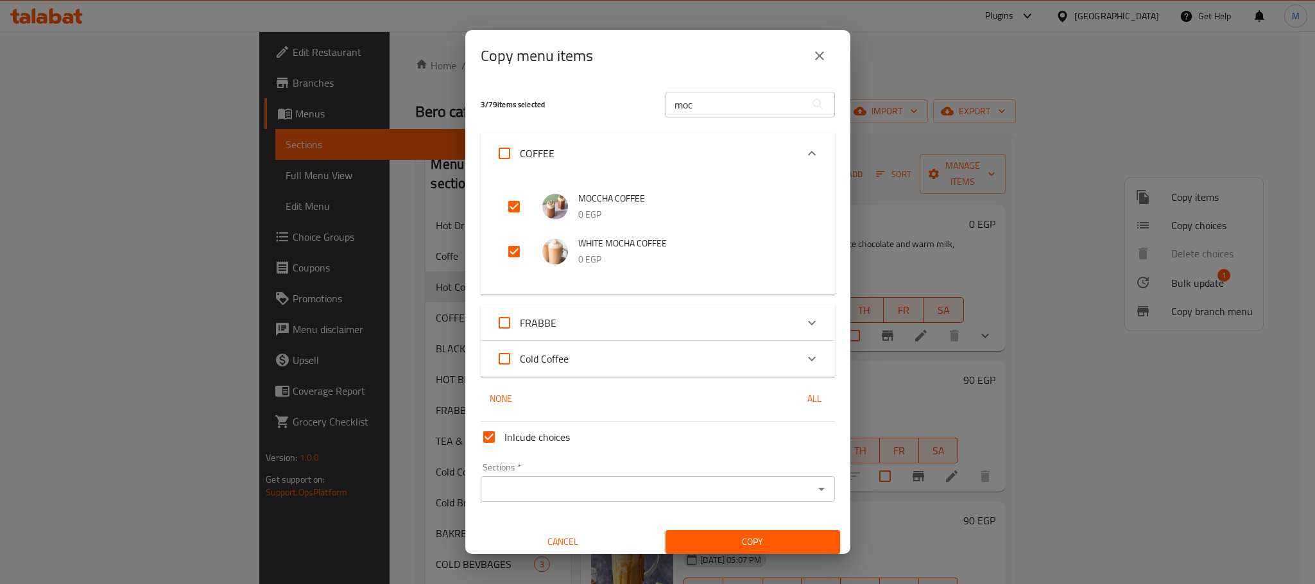
click at [747, 124] on div "moc ​" at bounding box center [750, 104] width 185 height 41
drag, startPoint x: 732, startPoint y: 116, endPoint x: 723, endPoint y: 108, distance: 11.9
click at [728, 114] on input "moc" at bounding box center [735, 105] width 140 height 26
drag, startPoint x: 714, startPoint y: 102, endPoint x: 713, endPoint y: 93, distance: 9.1
click at [713, 96] on input "moc" at bounding box center [735, 105] width 140 height 26
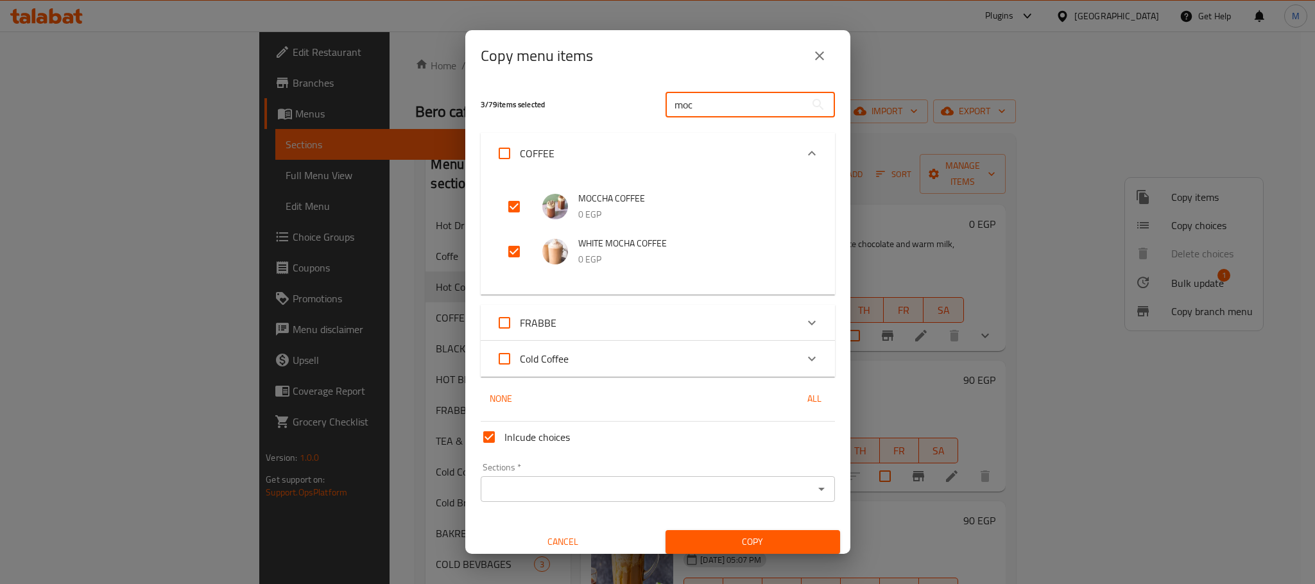
click at [713, 93] on input "moc" at bounding box center [735, 105] width 140 height 26
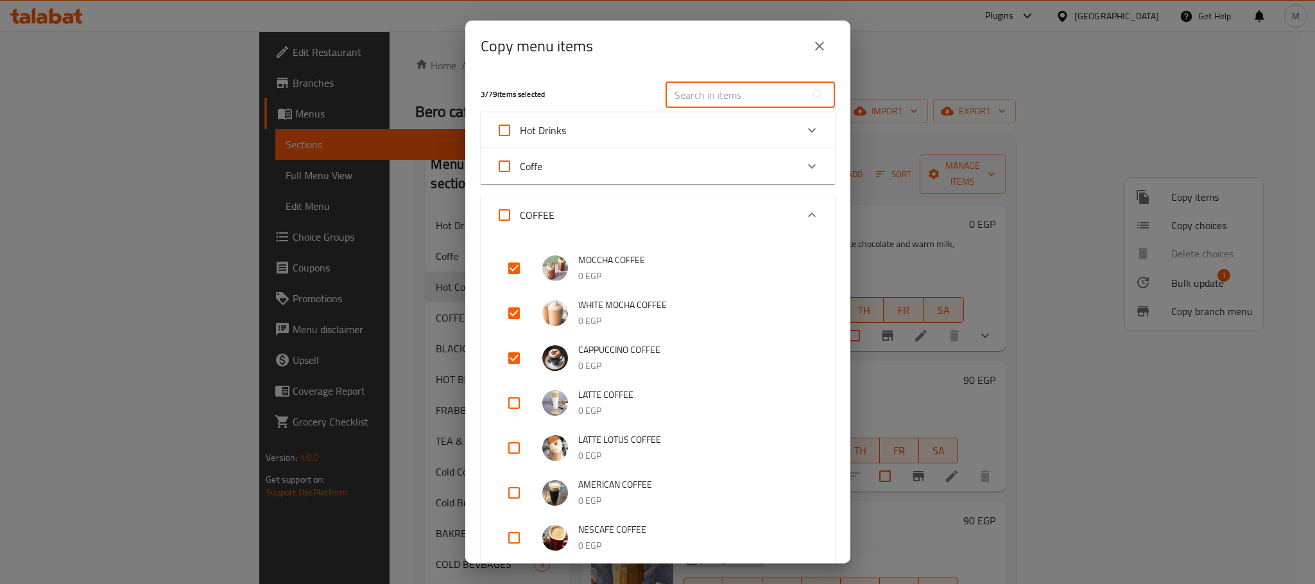
click at [714, 83] on input "text" at bounding box center [735, 95] width 140 height 26
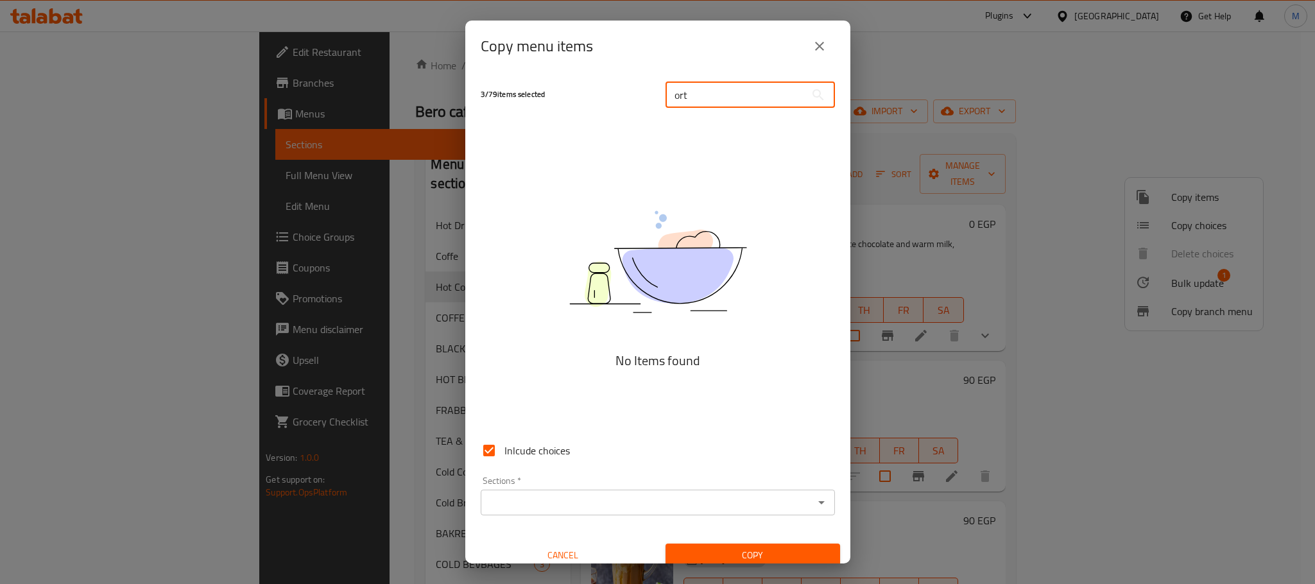
click at [755, 100] on input "ort" at bounding box center [735, 95] width 140 height 26
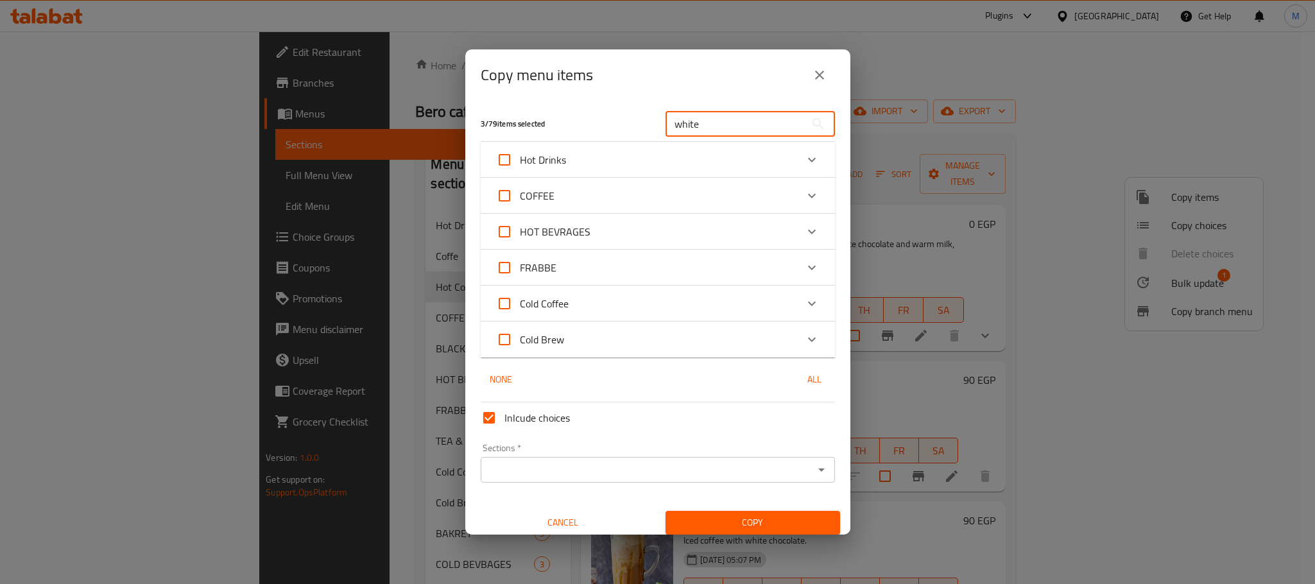
type input "white"
click at [722, 191] on div "COFFEE" at bounding box center [646, 195] width 300 height 31
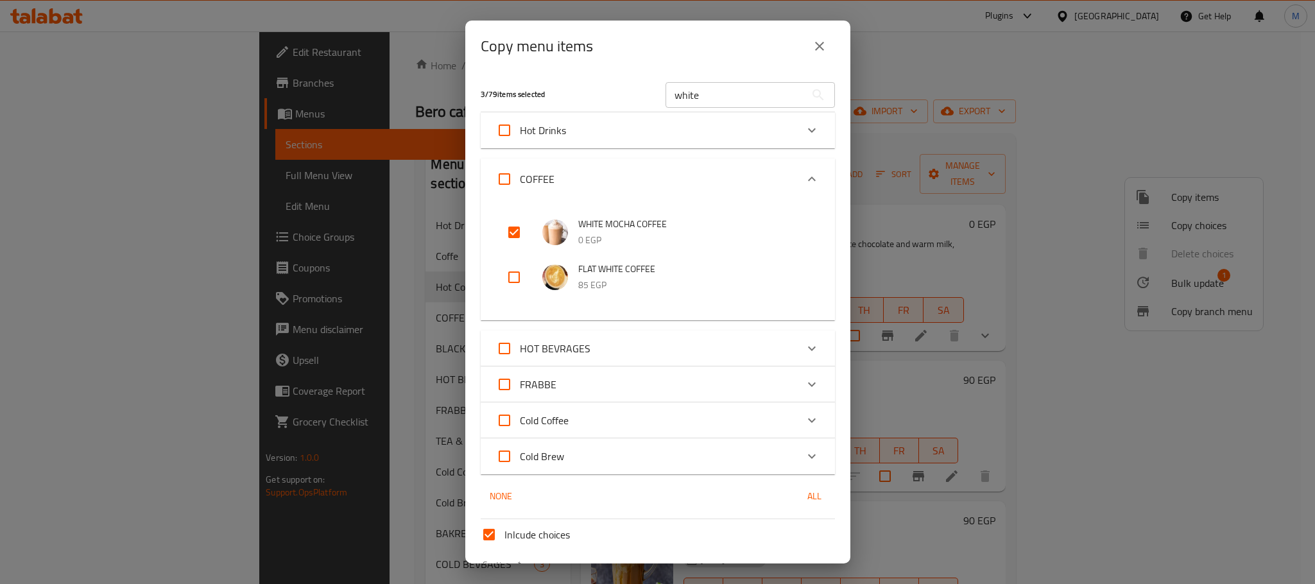
click at [512, 284] on input "checkbox" at bounding box center [514, 277] width 31 height 31
checkbox input "true"
click at [758, 105] on input "white" at bounding box center [735, 95] width 140 height 26
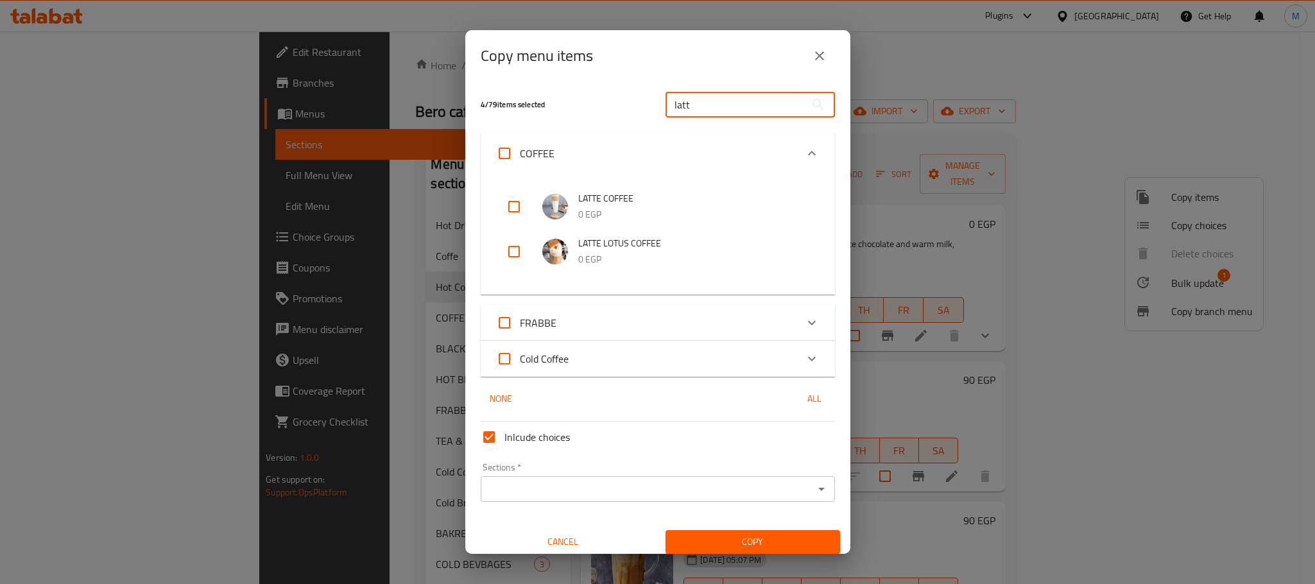
type input "latt"
click at [524, 197] on input "checkbox" at bounding box center [514, 206] width 31 height 31
checkbox input "true"
click at [730, 112] on input "latt" at bounding box center [735, 105] width 140 height 26
click at [730, 110] on input "latt" at bounding box center [735, 105] width 140 height 26
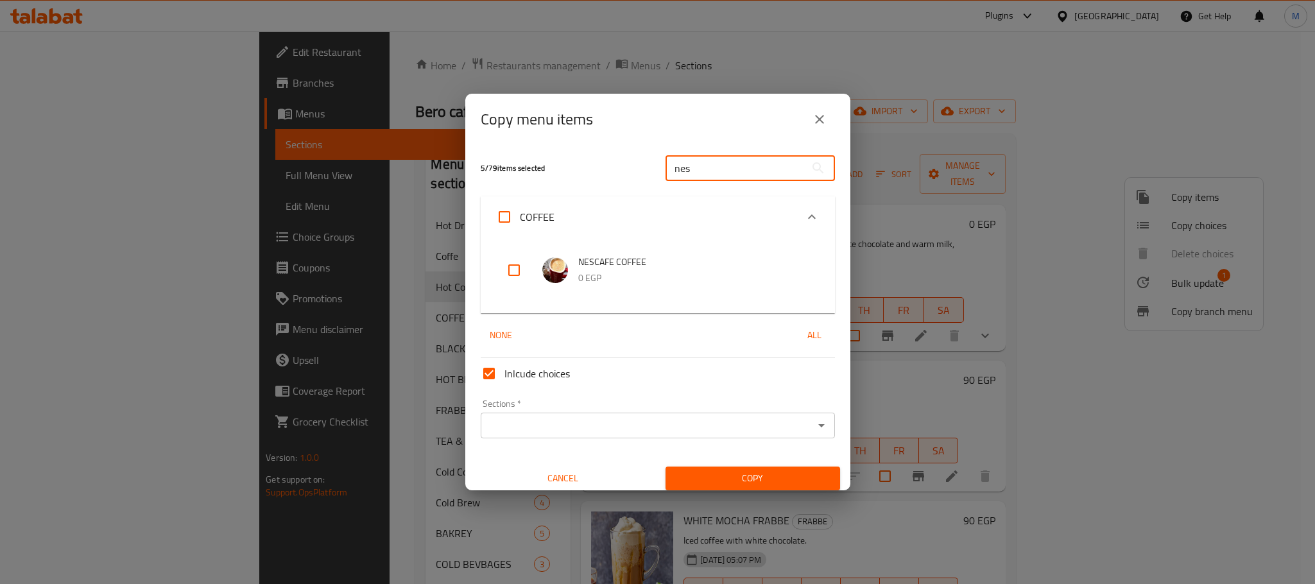
type input "nes"
click at [631, 266] on span "NESCAFE COFFEE" at bounding box center [693, 262] width 231 height 16
click at [518, 261] on input "checkbox" at bounding box center [514, 270] width 31 height 31
checkbox input "true"
click at [743, 160] on input "nes" at bounding box center [735, 168] width 140 height 26
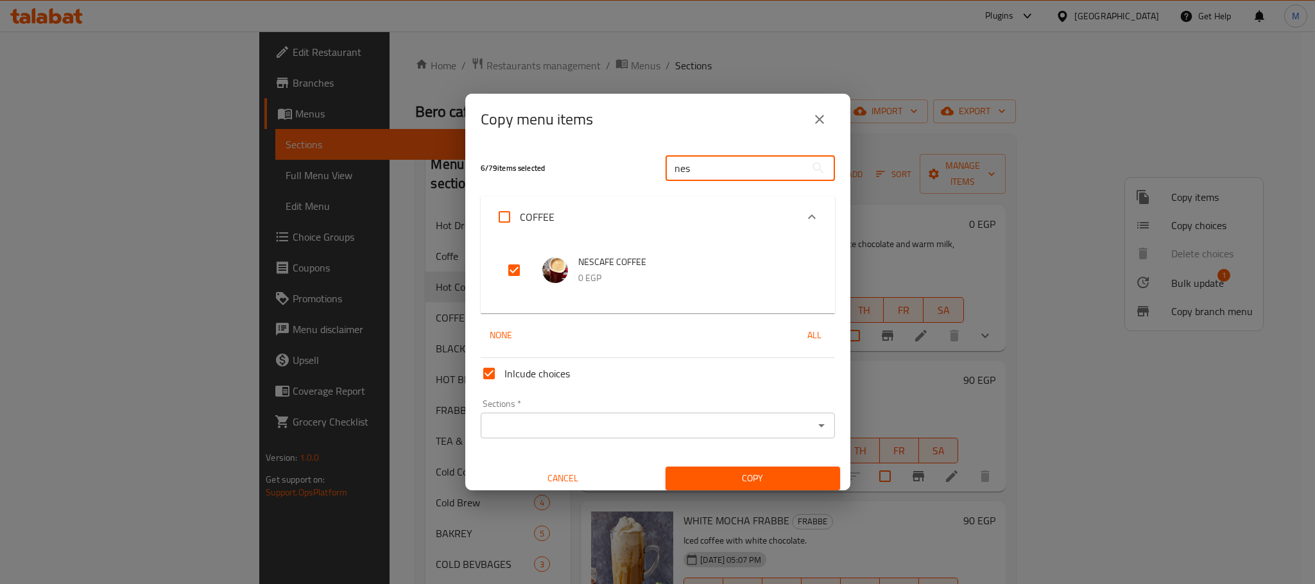
click at [743, 160] on input "nes" at bounding box center [735, 168] width 140 height 26
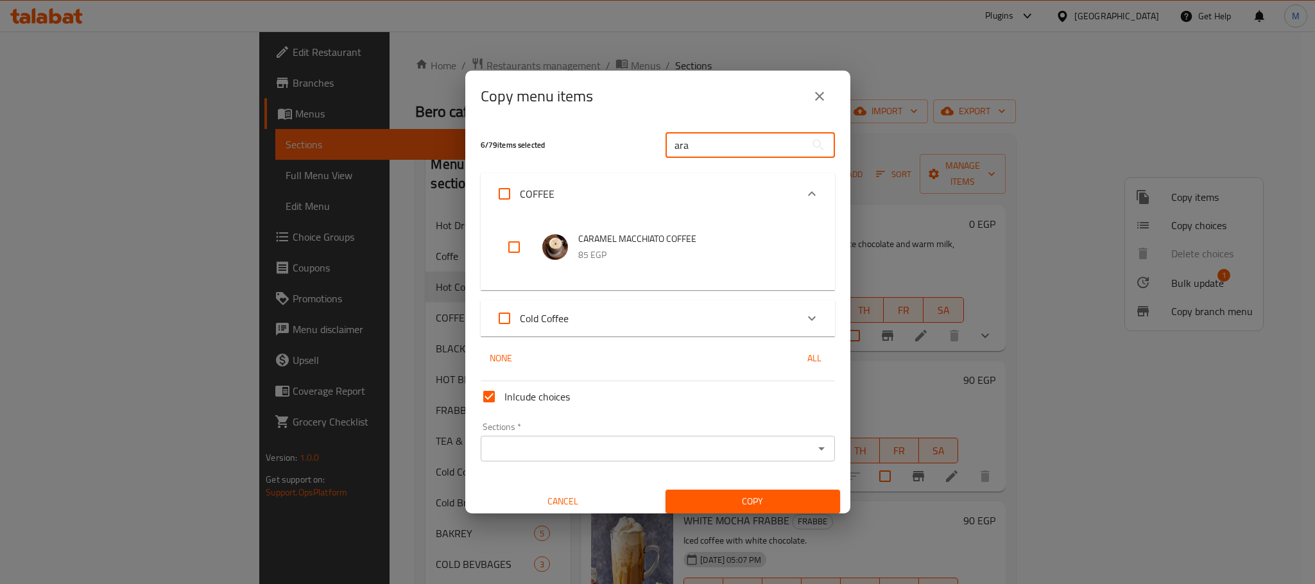
type input "ara"
click at [522, 243] on input "checkbox" at bounding box center [514, 247] width 31 height 31
checkbox input "true"
click at [747, 145] on input "ara" at bounding box center [735, 145] width 140 height 26
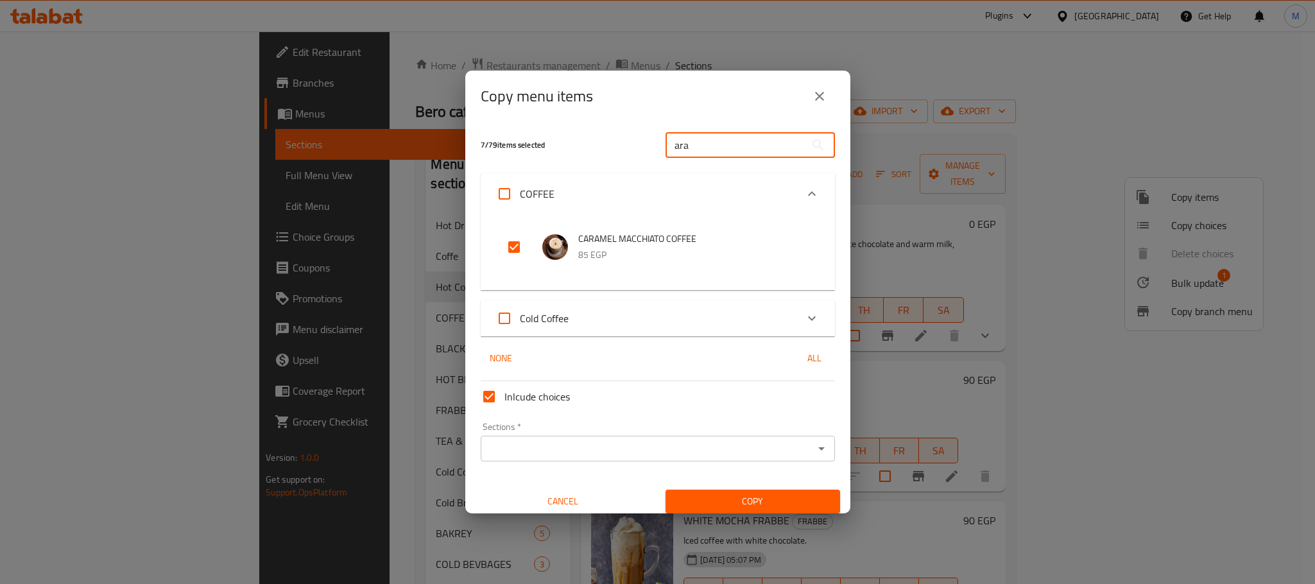
click at [747, 145] on input "ara" at bounding box center [735, 145] width 140 height 26
type input "amer"
click at [518, 258] on input "checkbox" at bounding box center [514, 247] width 31 height 31
checkbox input "true"
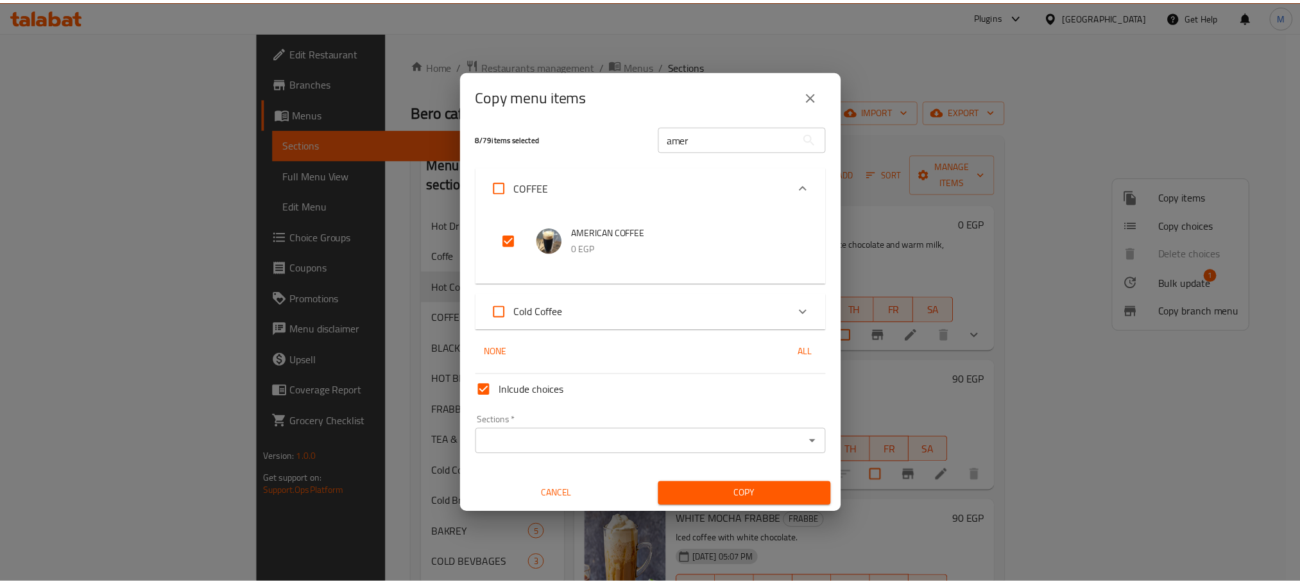
scroll to position [8, 0]
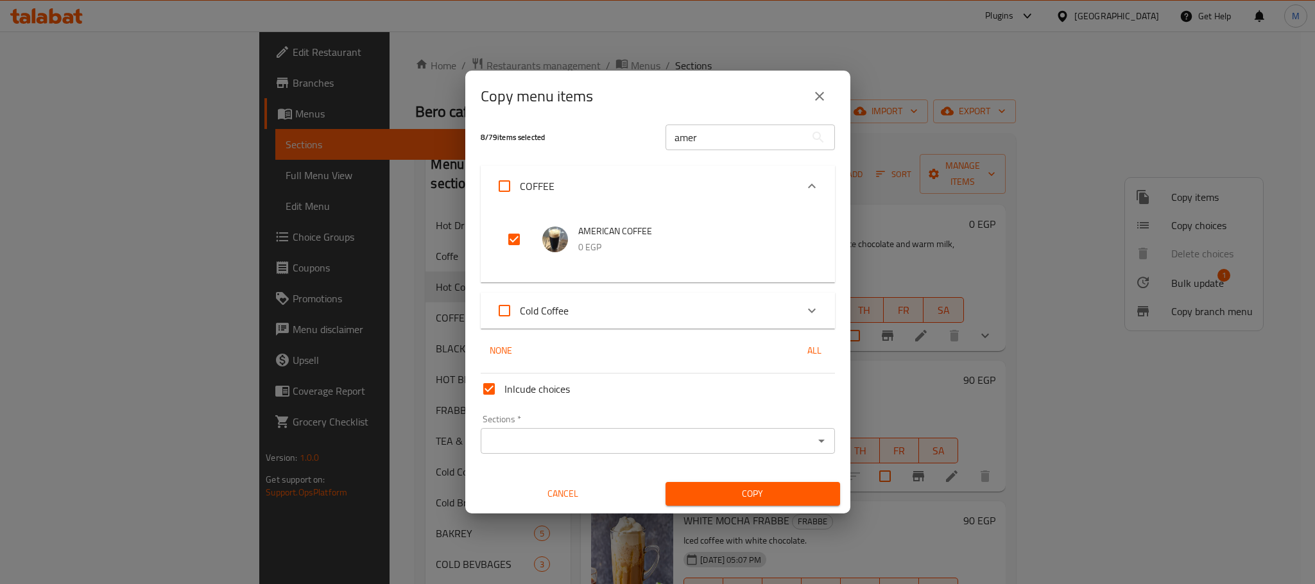
click at [485, 387] on input "Inlcude choices" at bounding box center [489, 388] width 31 height 31
checkbox input "false"
click at [722, 491] on span "Copy" at bounding box center [753, 494] width 154 height 16
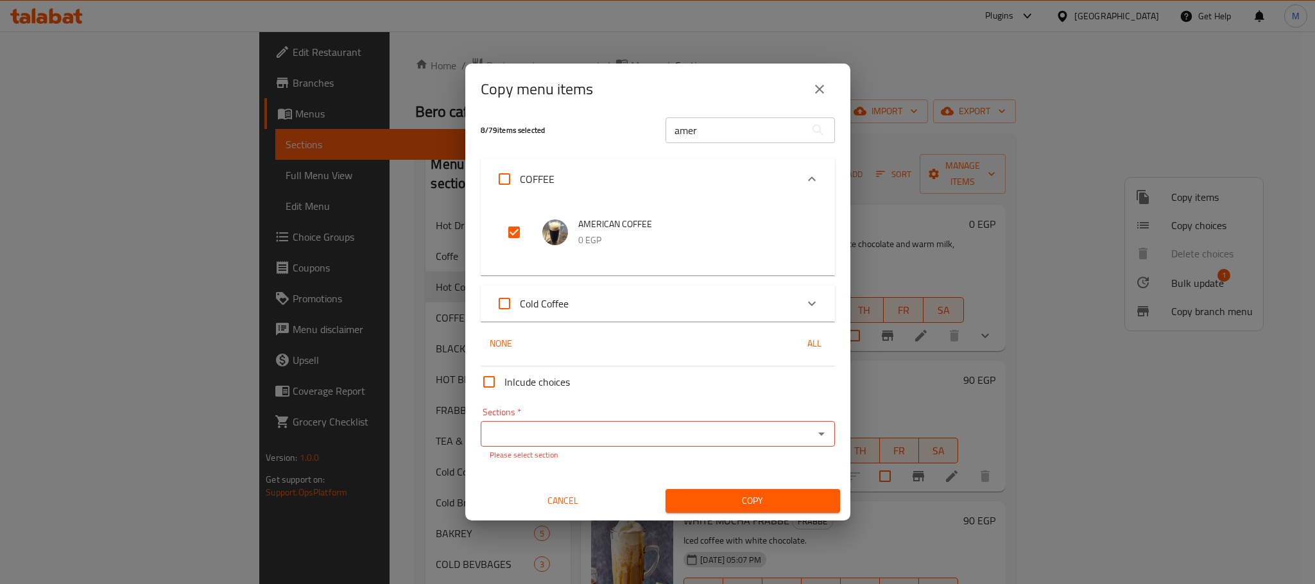
click at [642, 433] on input "Sections   *" at bounding box center [646, 434] width 325 height 18
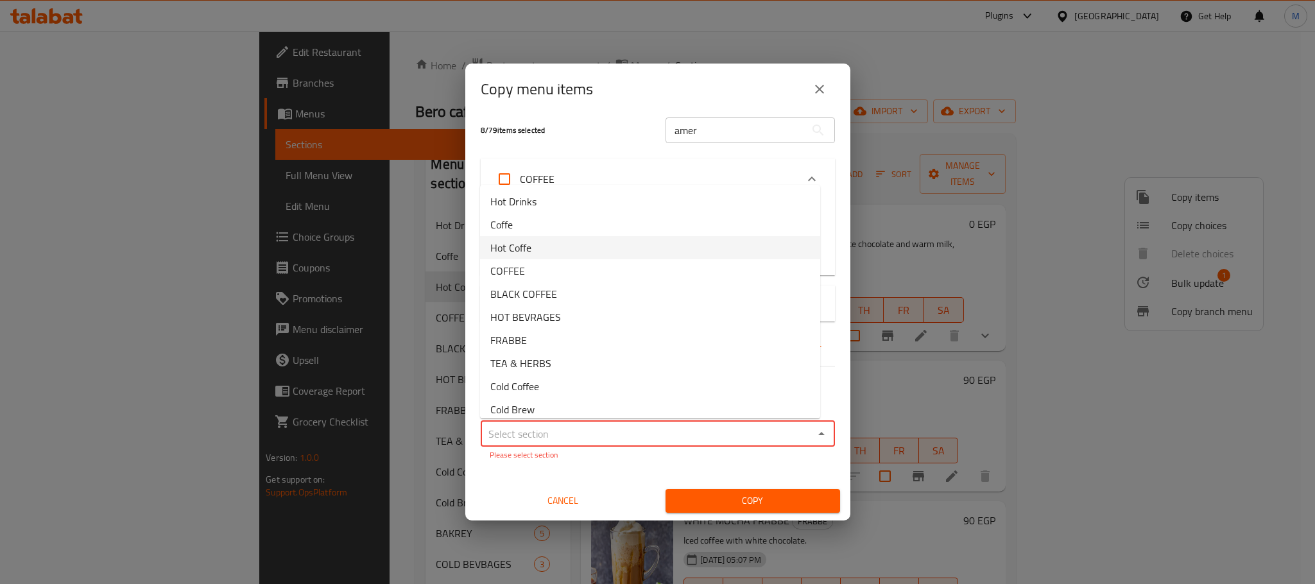
click at [597, 243] on li "Hot Coffe" at bounding box center [650, 247] width 340 height 23
type input "Hot Coffe"
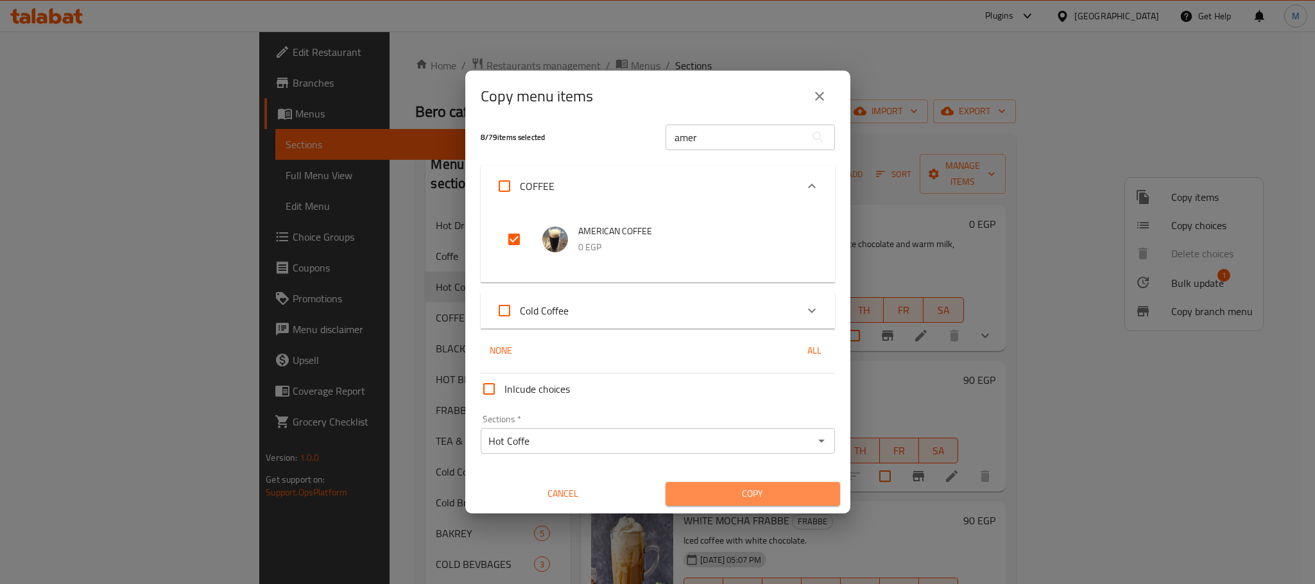
click at [798, 501] on span "Copy" at bounding box center [753, 494] width 154 height 16
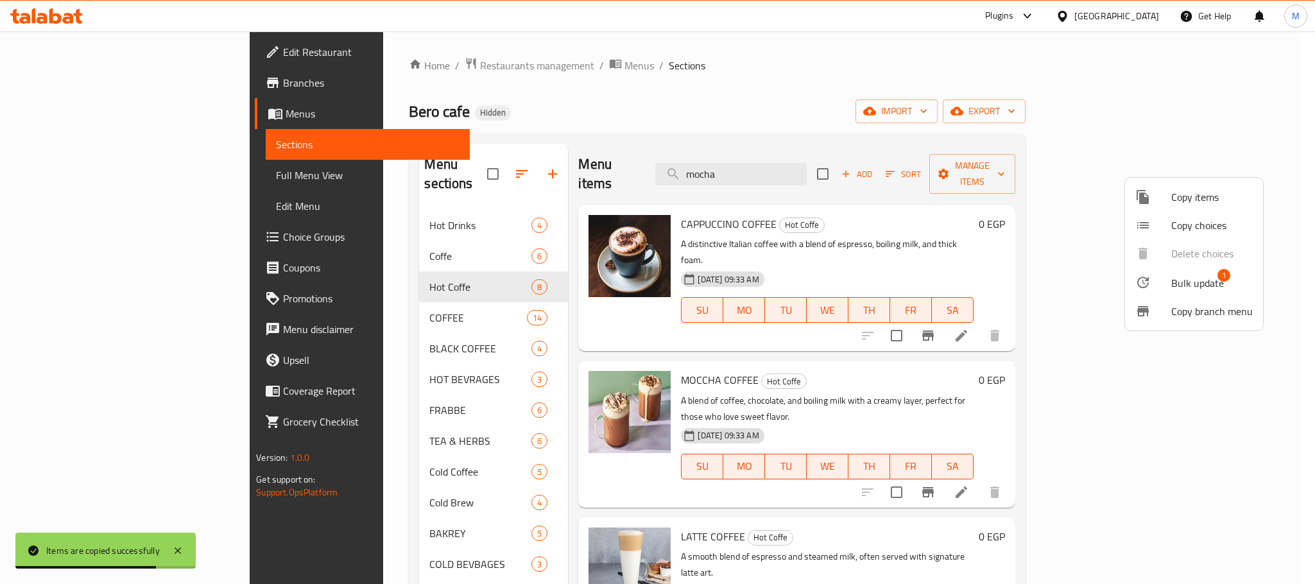
click at [1040, 351] on div at bounding box center [657, 292] width 1315 height 584
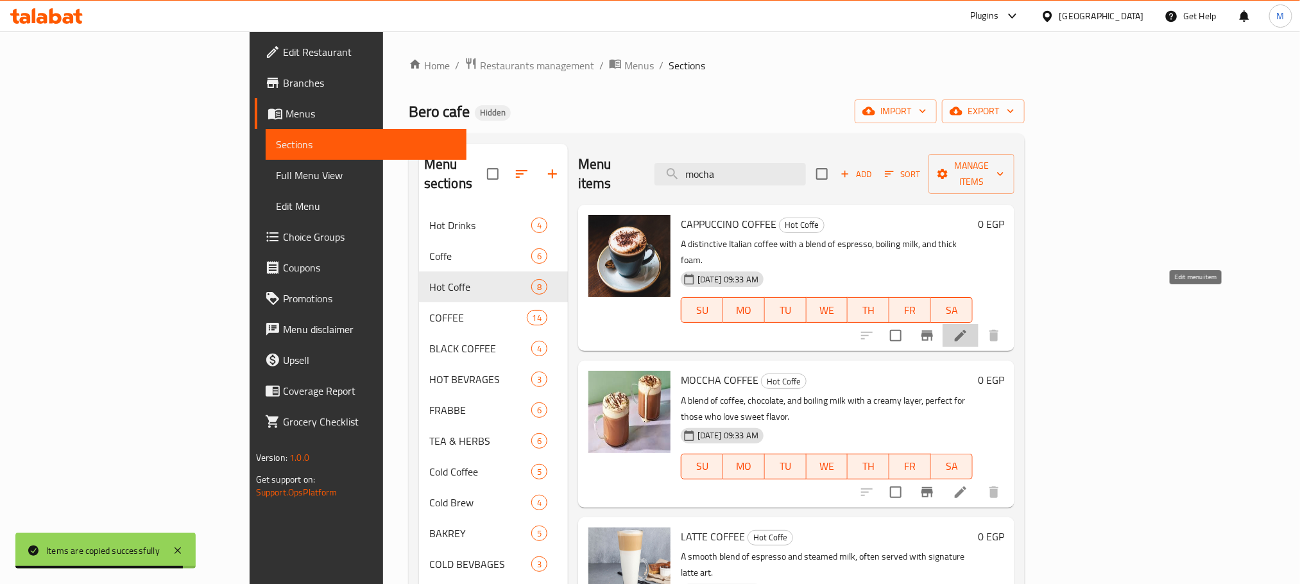
click at [966, 330] on icon at bounding box center [961, 336] width 12 height 12
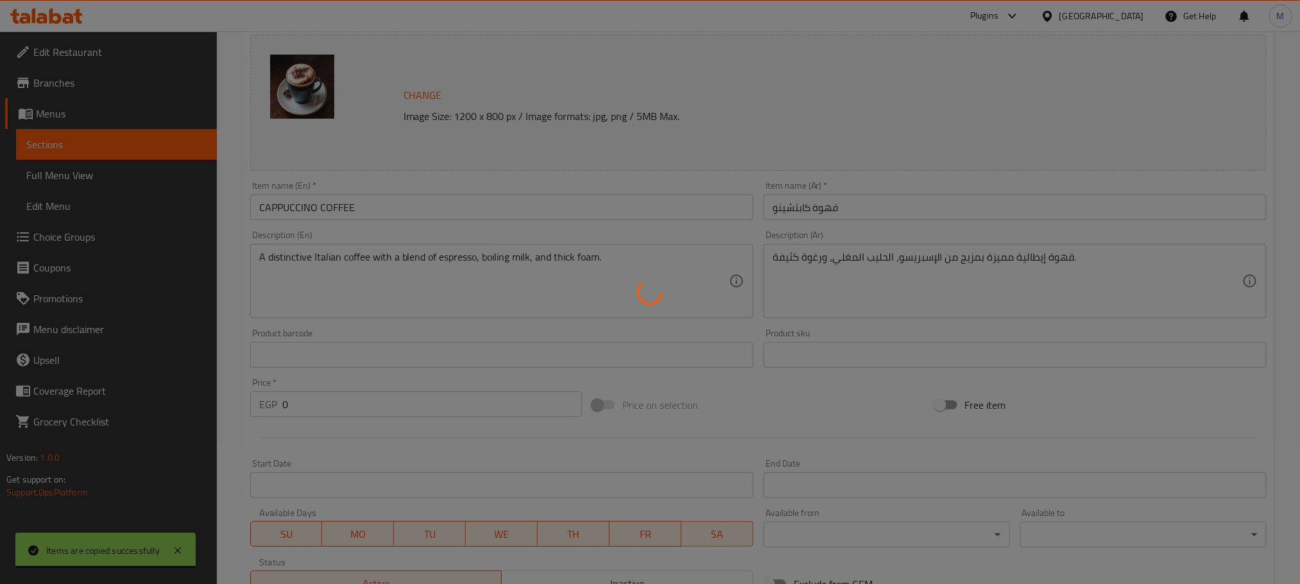
scroll to position [330, 0]
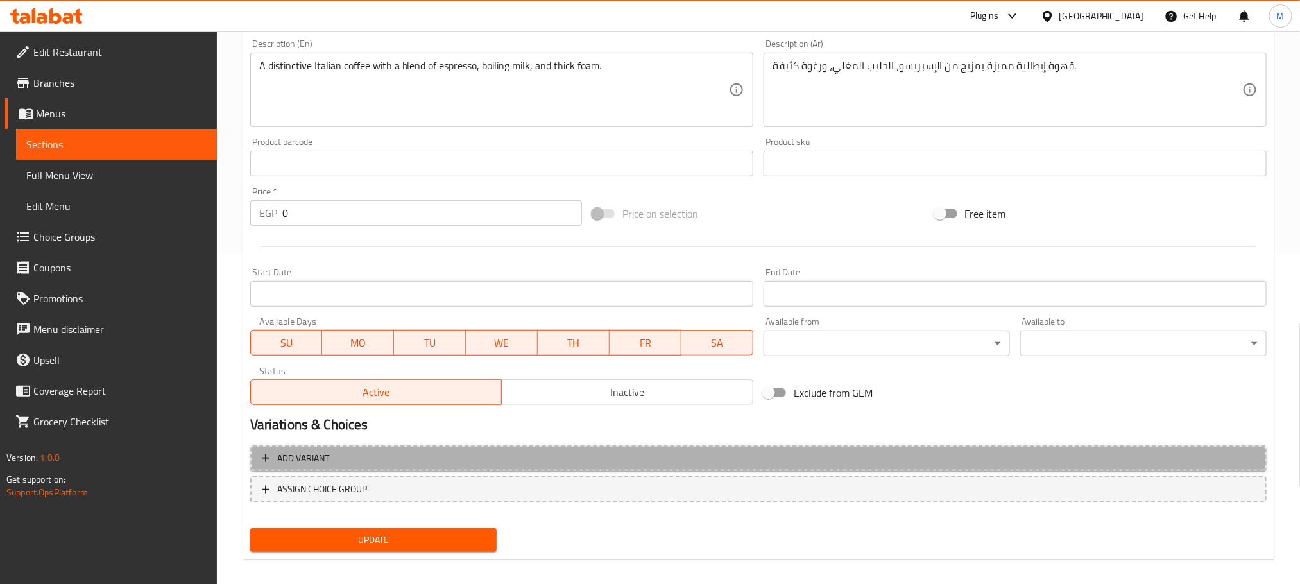
click at [483, 449] on button "Add variant" at bounding box center [758, 458] width 1016 height 26
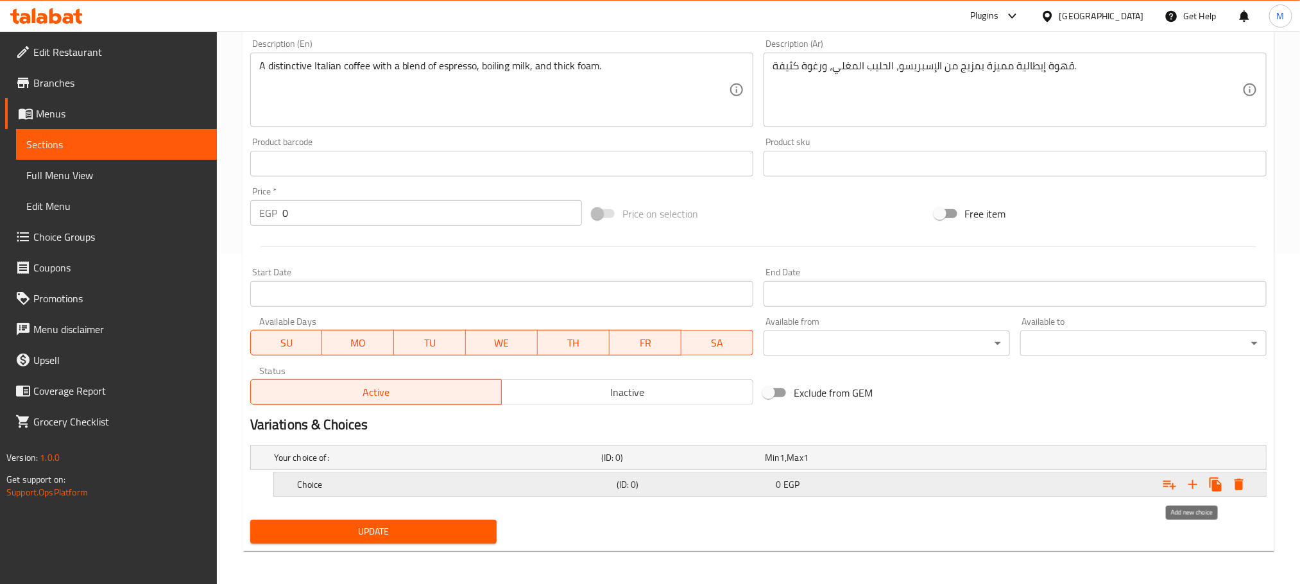
click at [1181, 484] on button "Expand" at bounding box center [1192, 484] width 23 height 23
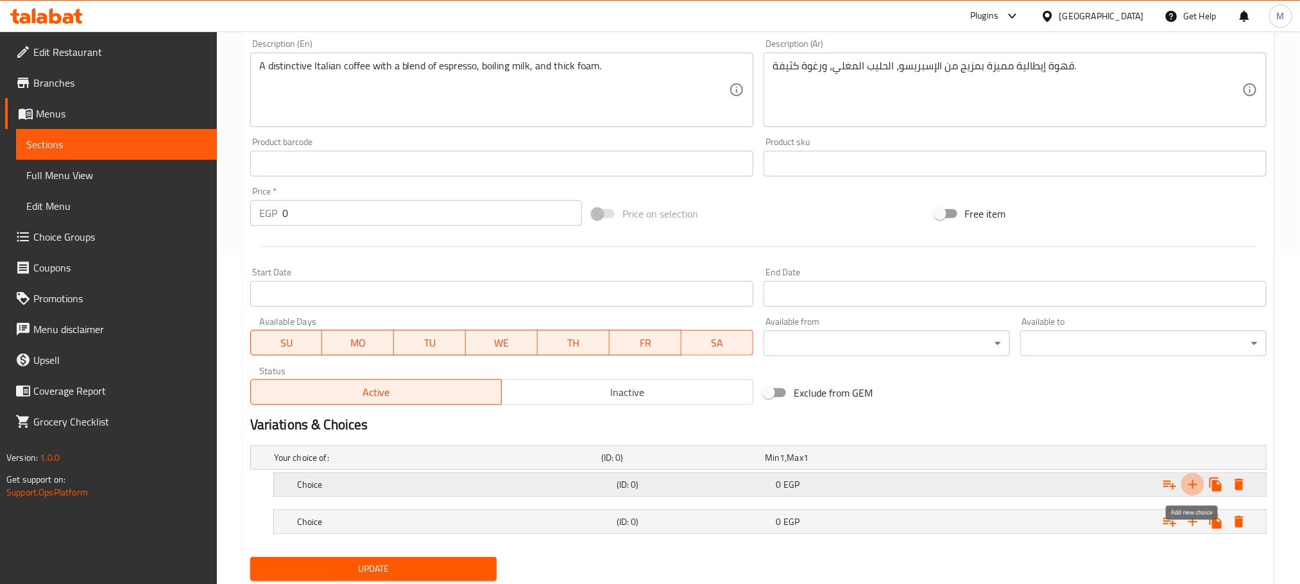
click at [1188, 481] on icon "Expand" at bounding box center [1192, 484] width 15 height 15
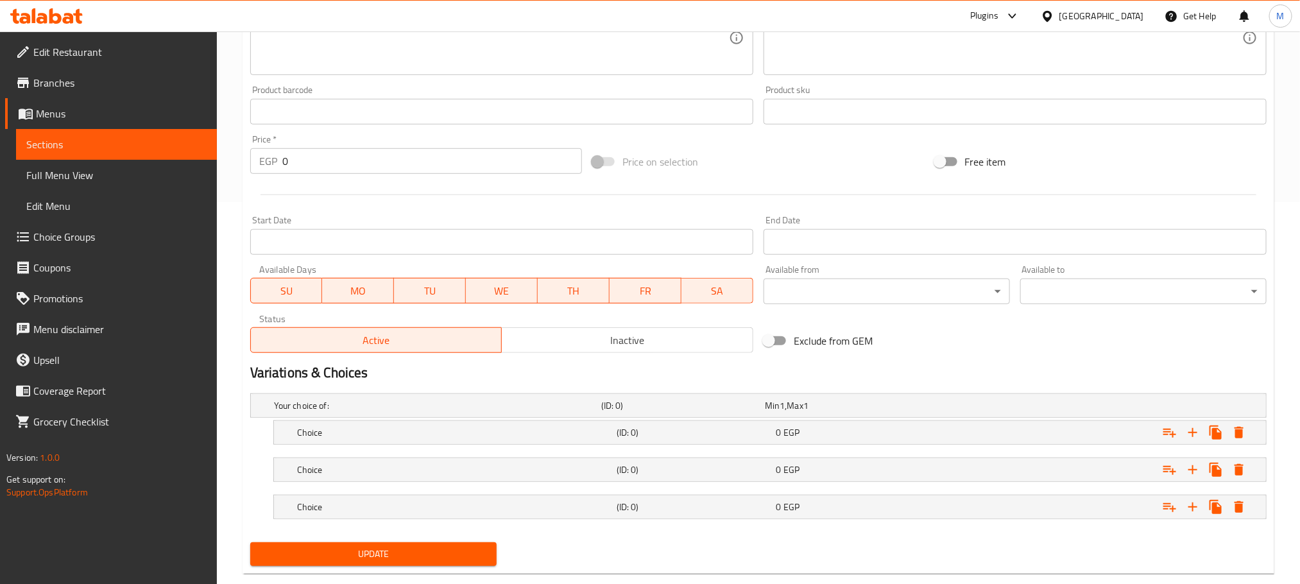
scroll to position [409, 0]
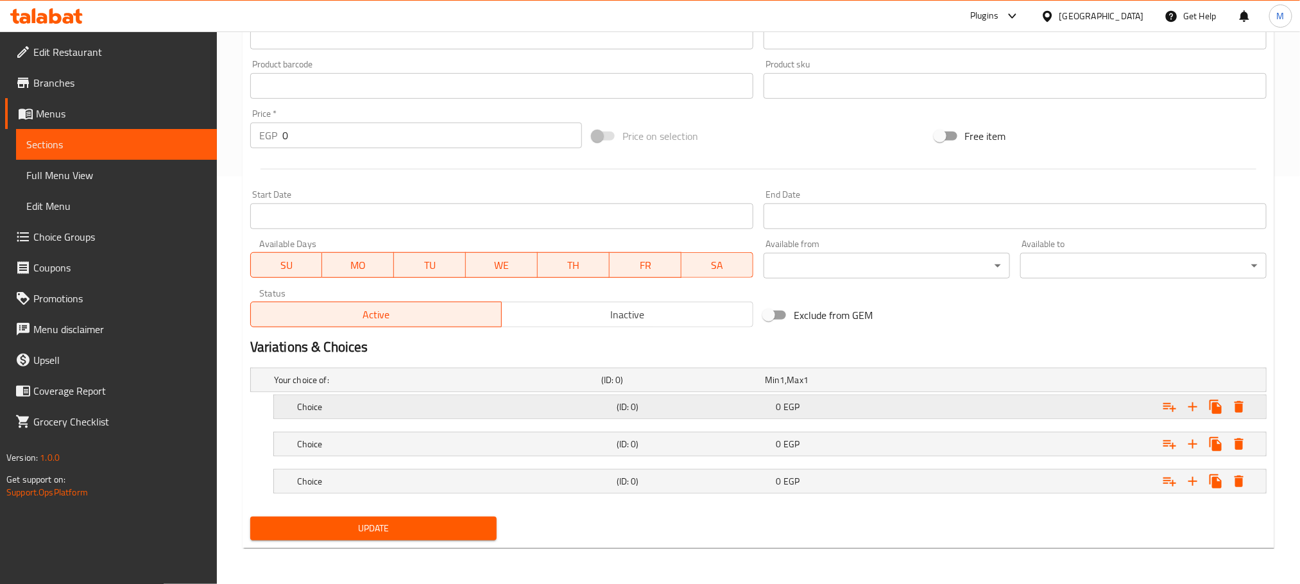
click at [535, 386] on h5 "Choice" at bounding box center [435, 379] width 322 height 13
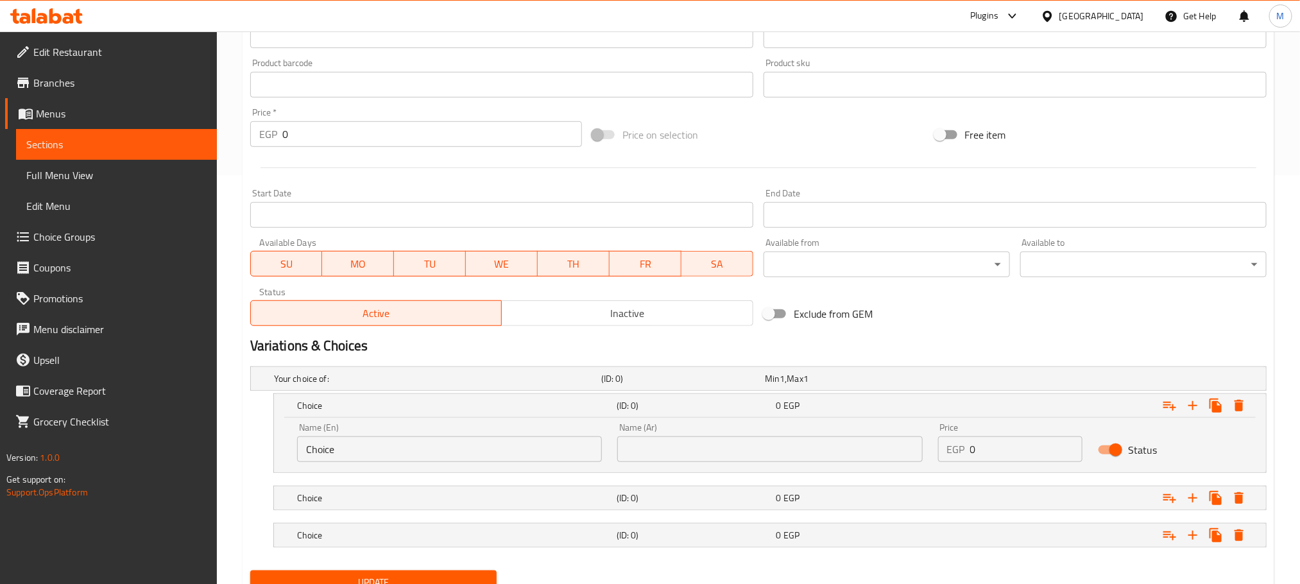
click at [447, 452] on input "Choice" at bounding box center [449, 449] width 305 height 26
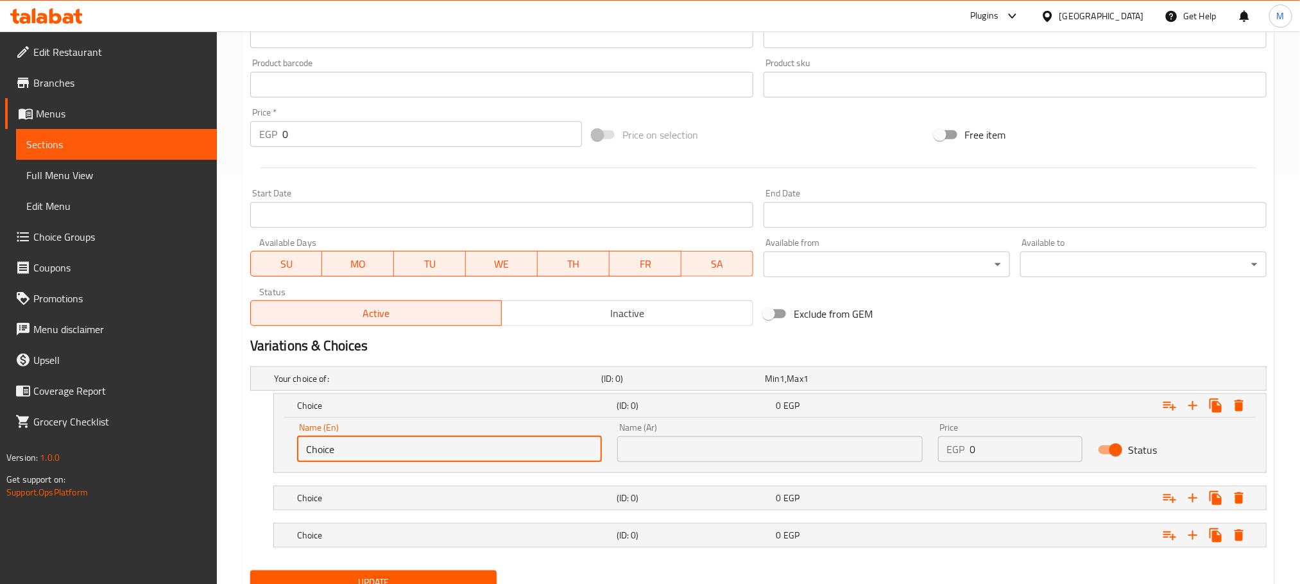
click at [447, 452] on input "Choice" at bounding box center [449, 449] width 305 height 26
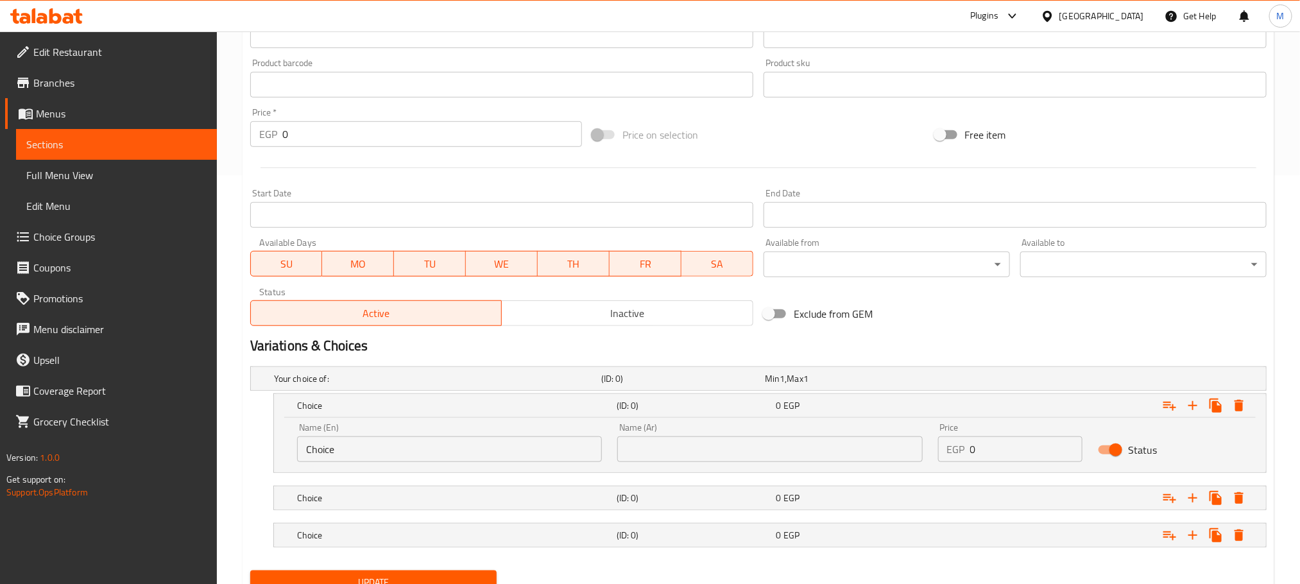
click at [438, 449] on input "Choice" at bounding box center [449, 449] width 305 height 26
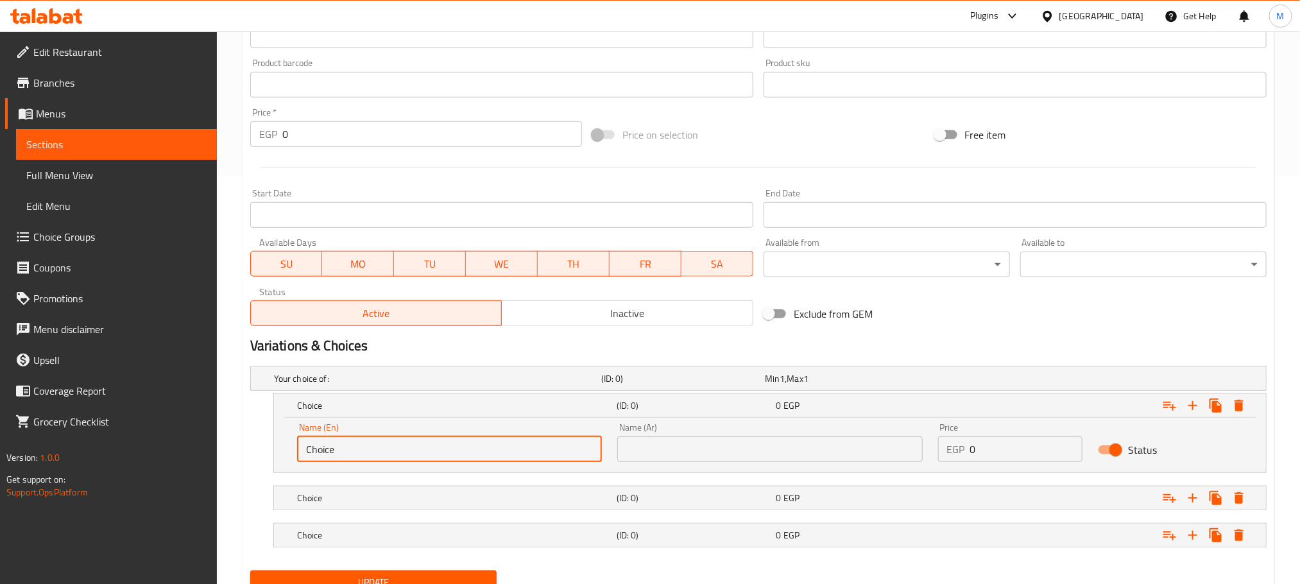
click at [438, 449] on input "Choice" at bounding box center [449, 449] width 305 height 26
type input "Single"
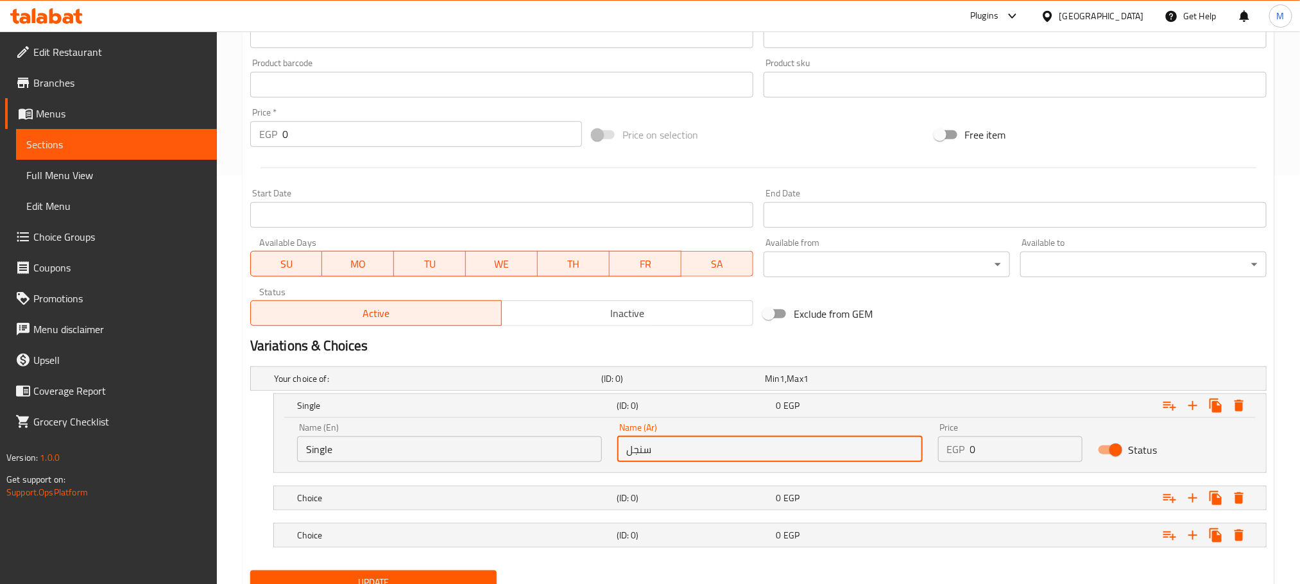
type input "سنجل"
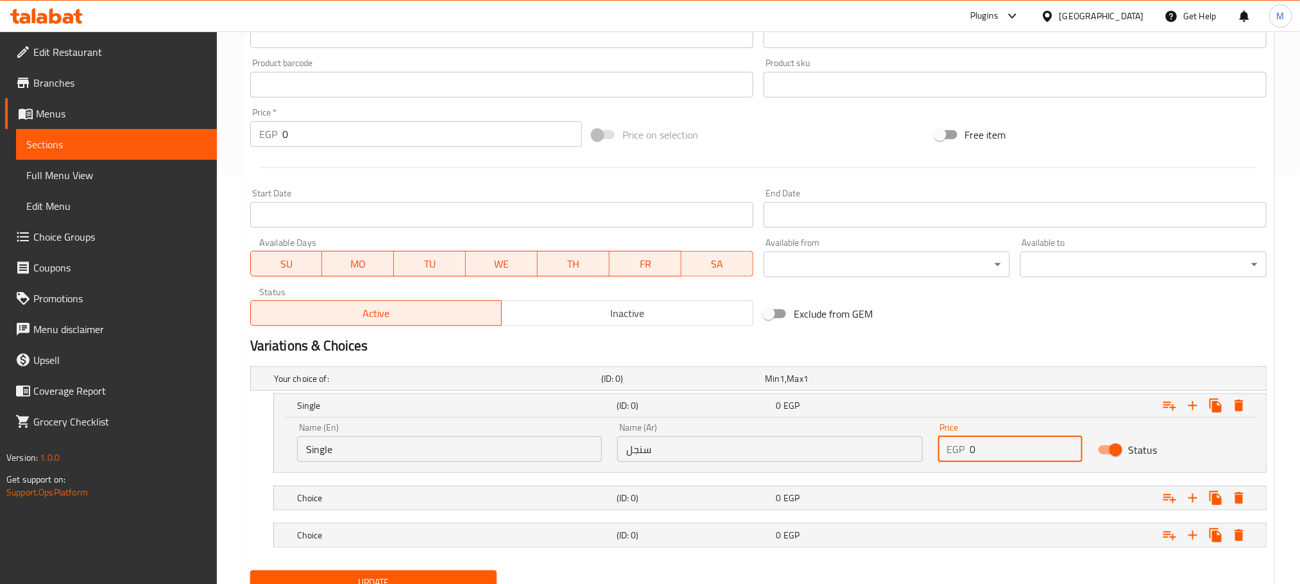
click at [988, 450] on input "0" at bounding box center [1026, 449] width 113 height 26
type input "75"
click at [582, 388] on div "Choice" at bounding box center [434, 379] width 327 height 18
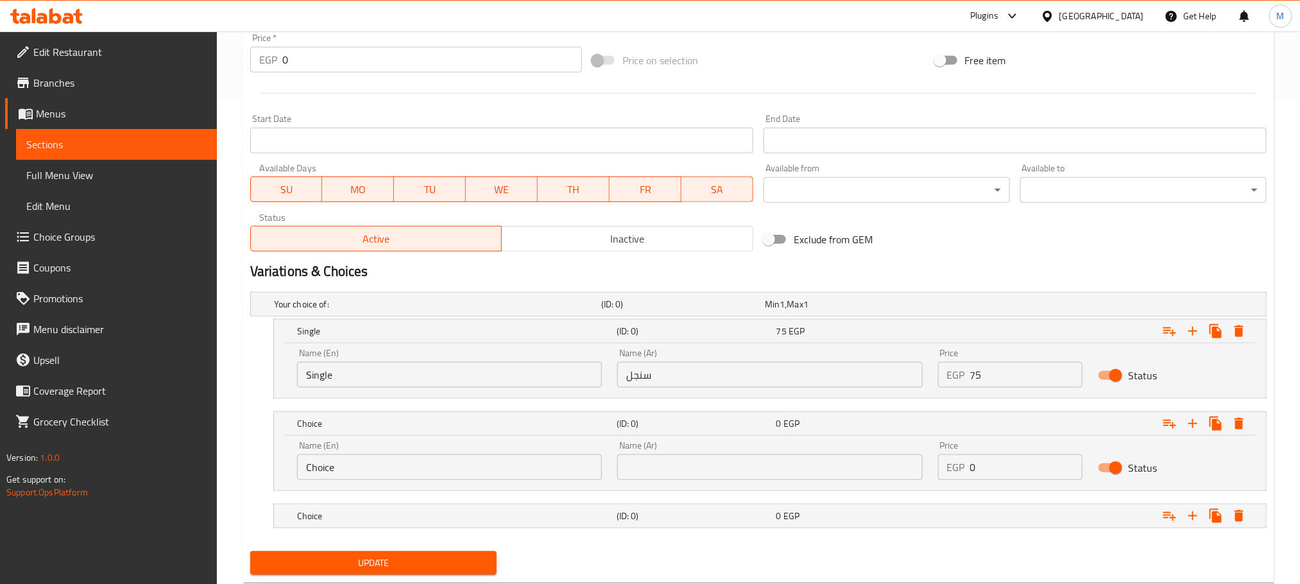
scroll to position [505, 0]
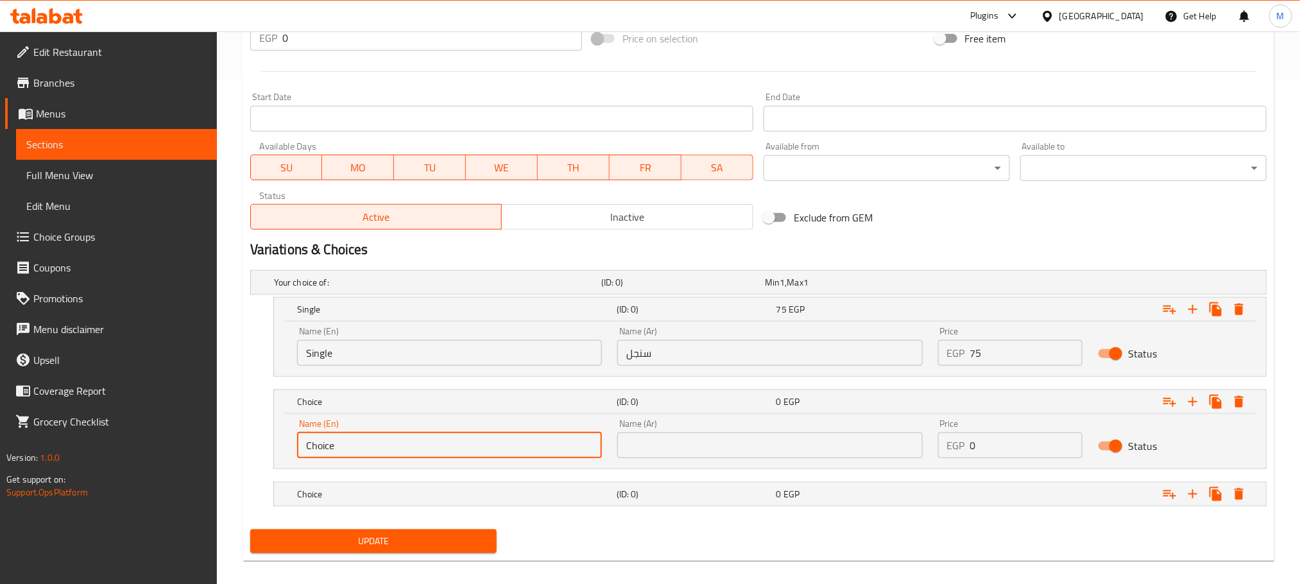
click at [552, 453] on input "Choice" at bounding box center [449, 445] width 305 height 26
type input "Meduim"
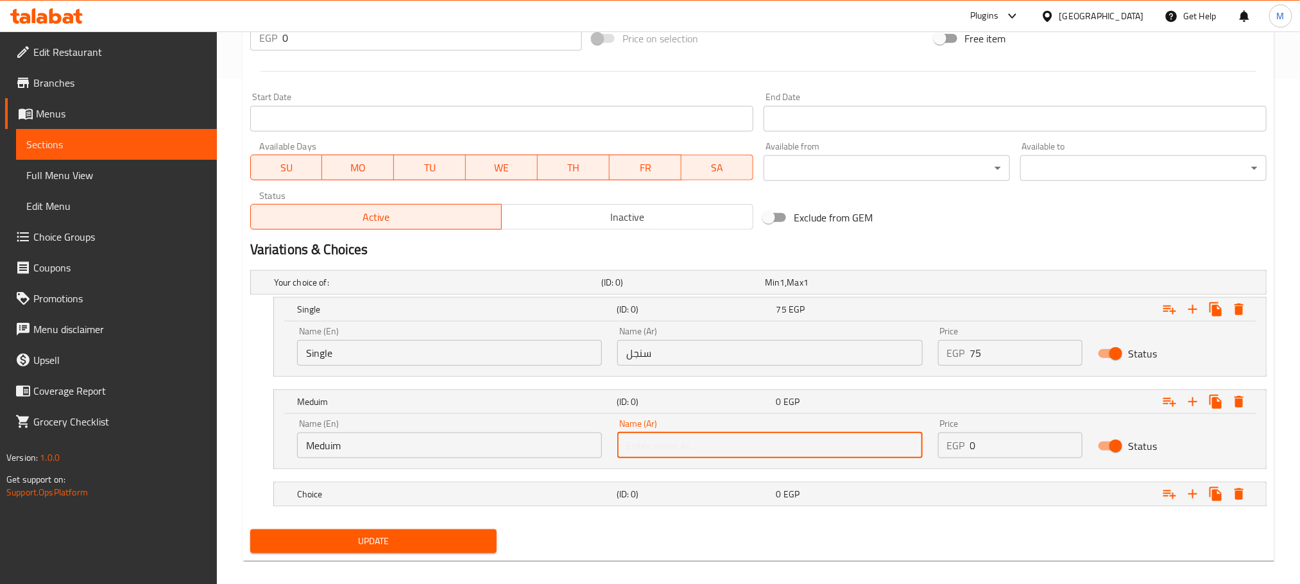
click at [724, 440] on input "text" at bounding box center [769, 445] width 305 height 26
click at [709, 468] on div "Name (En) Meduim Name (En) Name (Ar) Name (Ar) Price EGP 0 Price Status" at bounding box center [770, 441] width 992 height 55
click at [710, 463] on div "Name (Ar) Name (Ar)" at bounding box center [770, 438] width 320 height 55
click at [709, 447] on input "text" at bounding box center [769, 445] width 305 height 26
type input ","
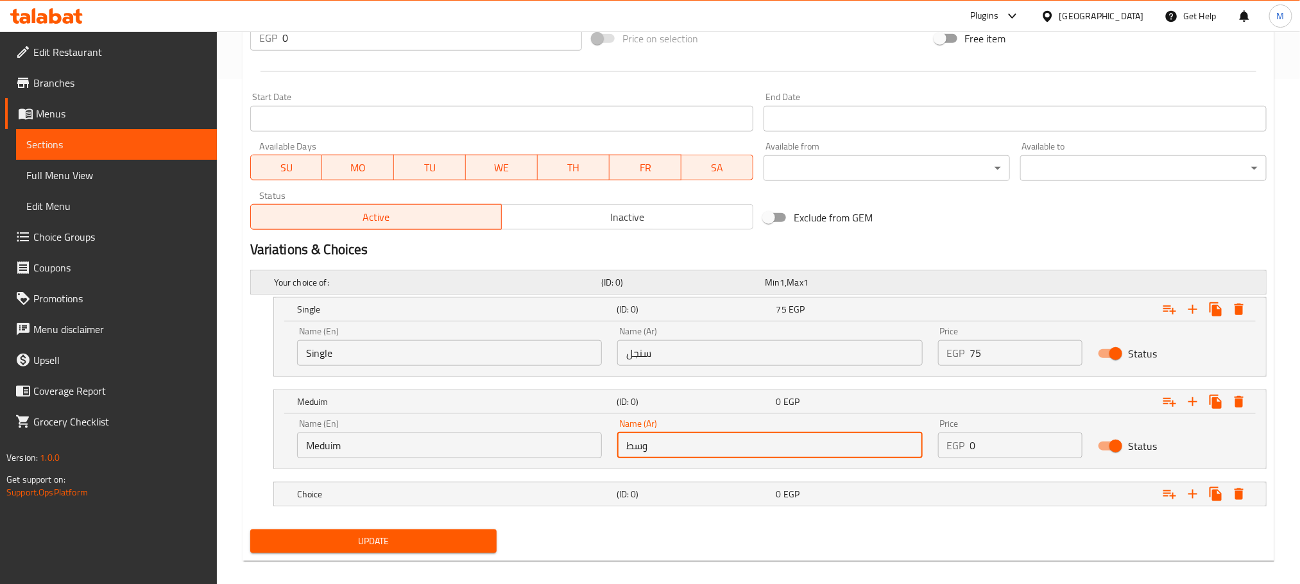
type input "وسط"
click at [1034, 447] on input "0" at bounding box center [1026, 445] width 113 height 26
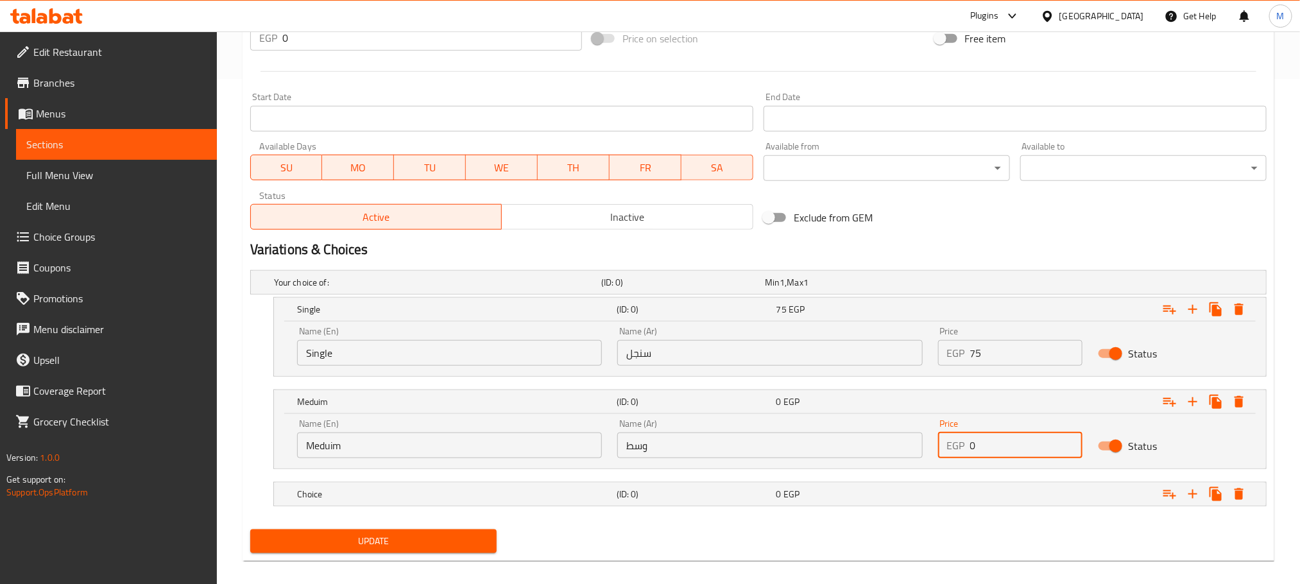
click at [1034, 447] on input "0" at bounding box center [1026, 445] width 113 height 26
type input "80"
click at [557, 291] on div "Choice" at bounding box center [434, 282] width 327 height 18
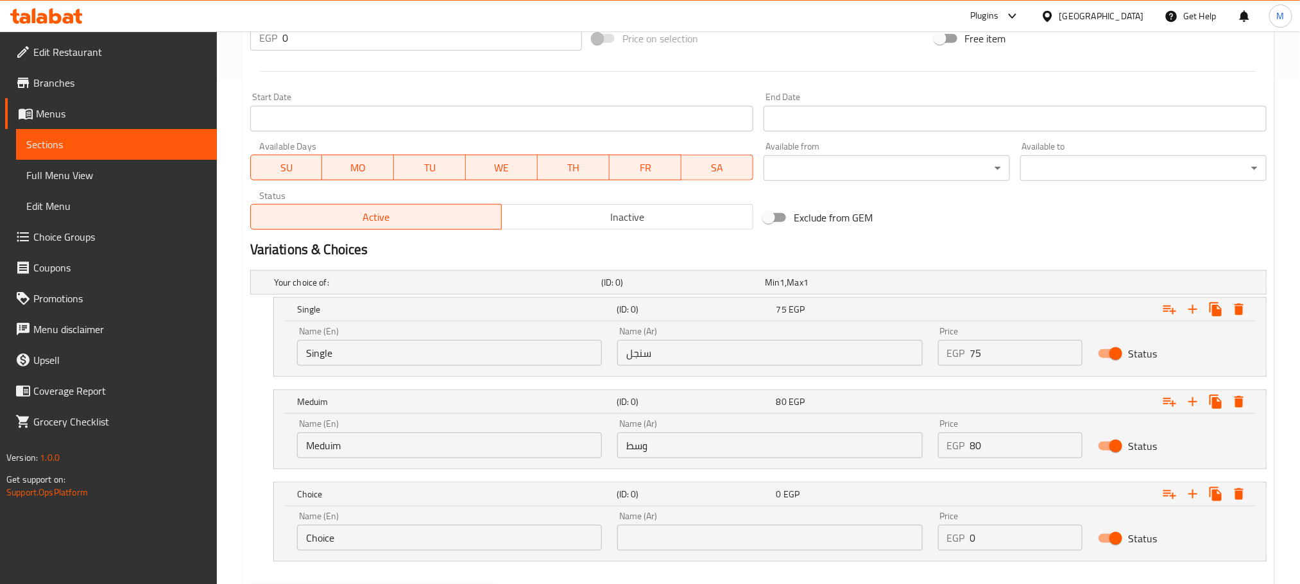
click at [531, 540] on input "Choice" at bounding box center [449, 538] width 305 height 26
type input "Large"
click at [773, 543] on input "text" at bounding box center [769, 538] width 305 height 26
type input ";"
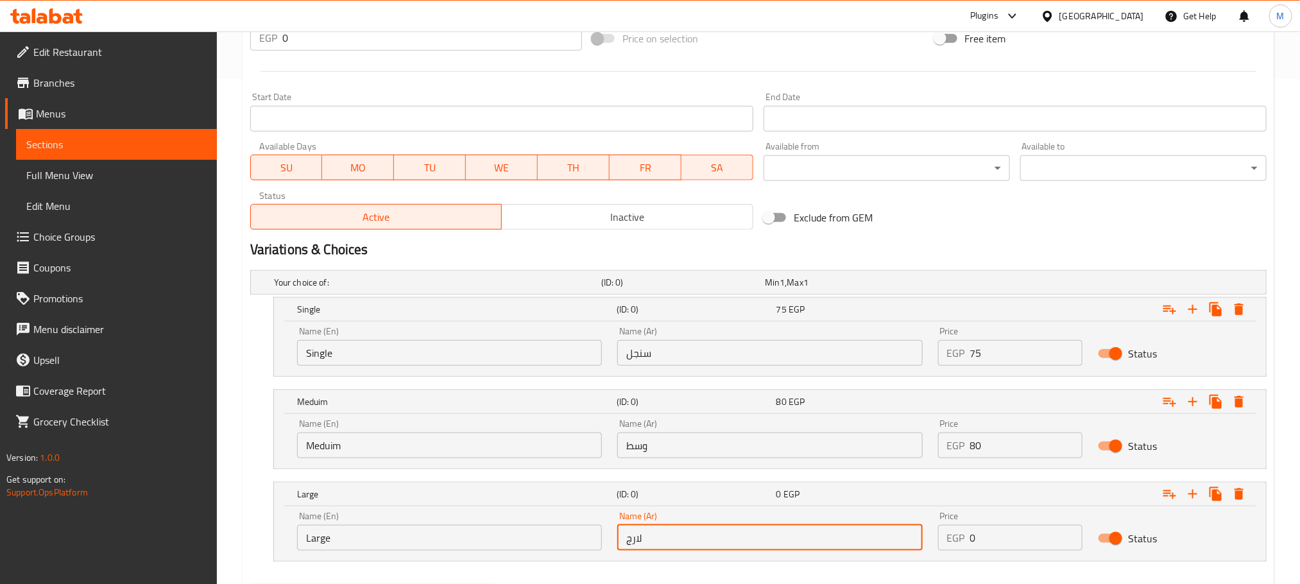
type input "لارج"
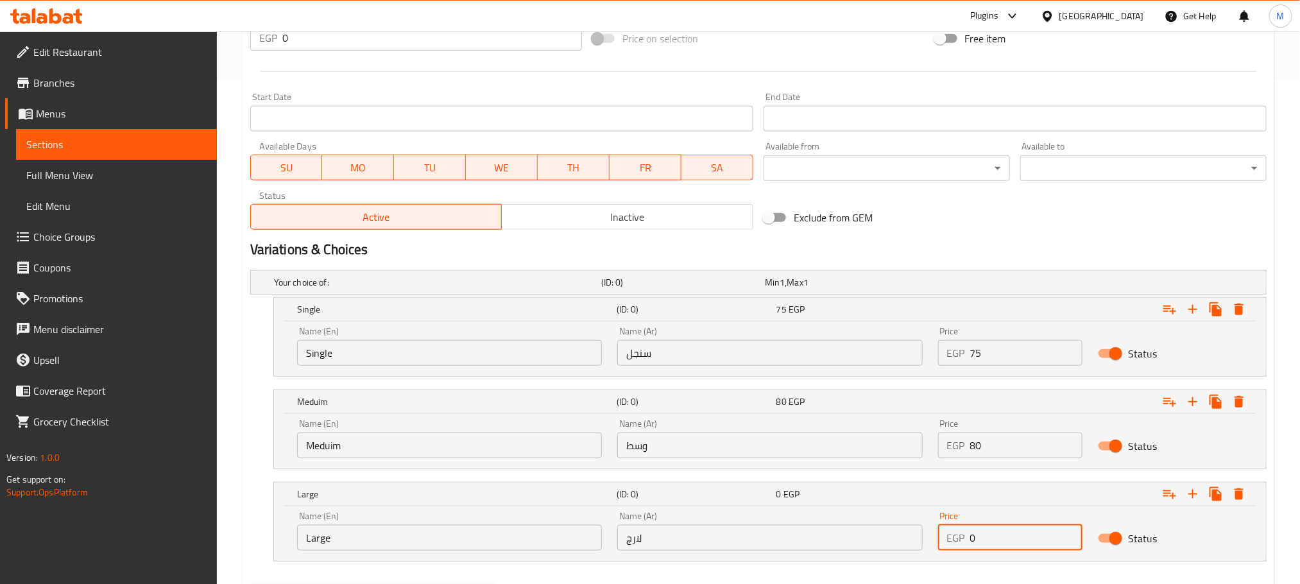
click at [988, 541] on input "0" at bounding box center [1026, 538] width 113 height 26
type input "90"
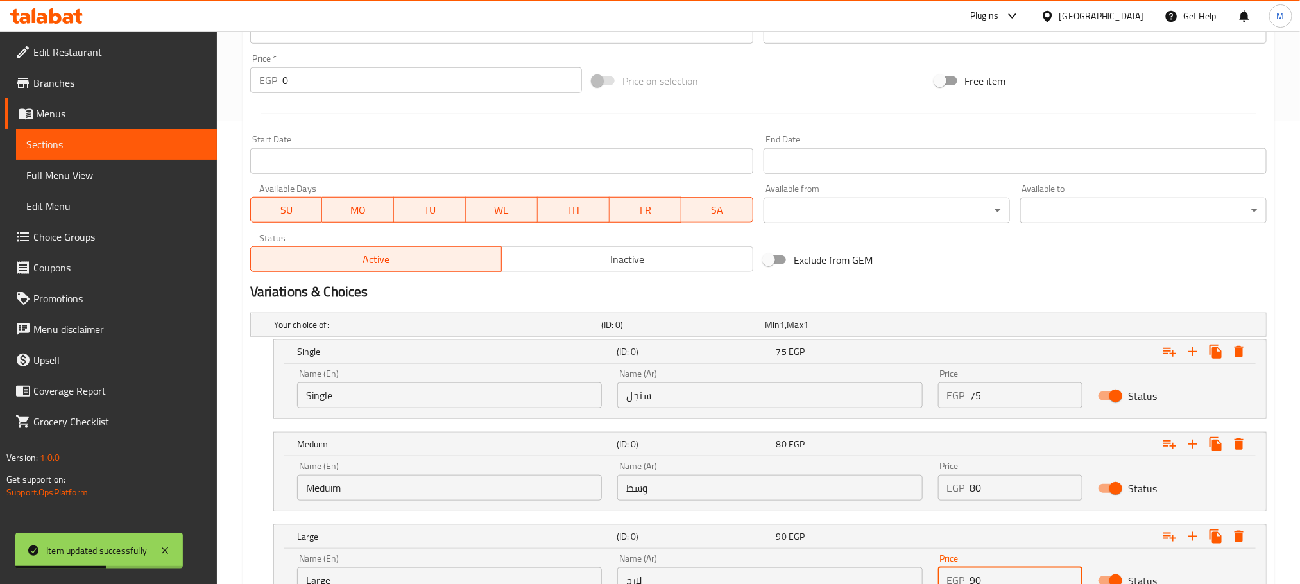
scroll to position [574, 0]
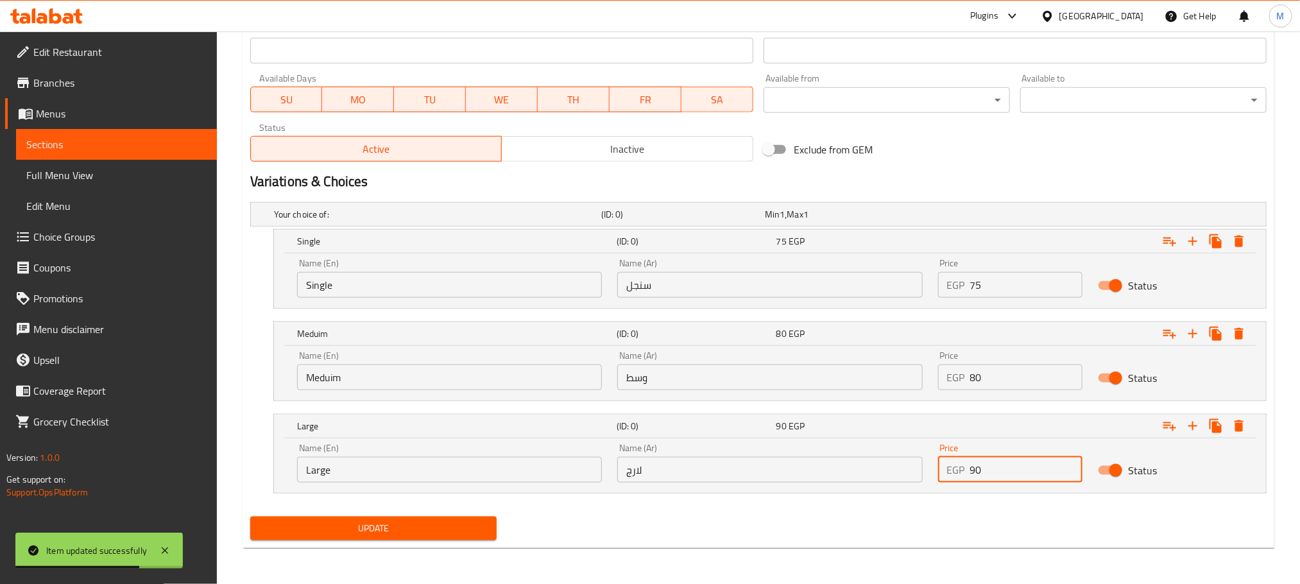
click at [430, 535] on span "Update" at bounding box center [374, 528] width 226 height 16
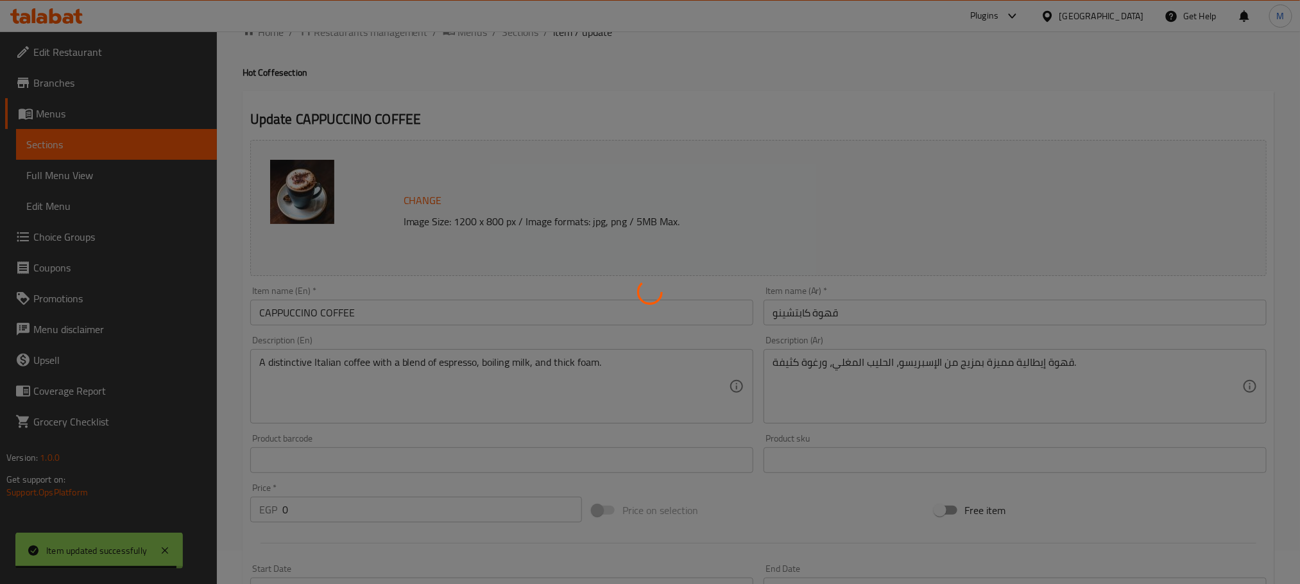
scroll to position [0, 0]
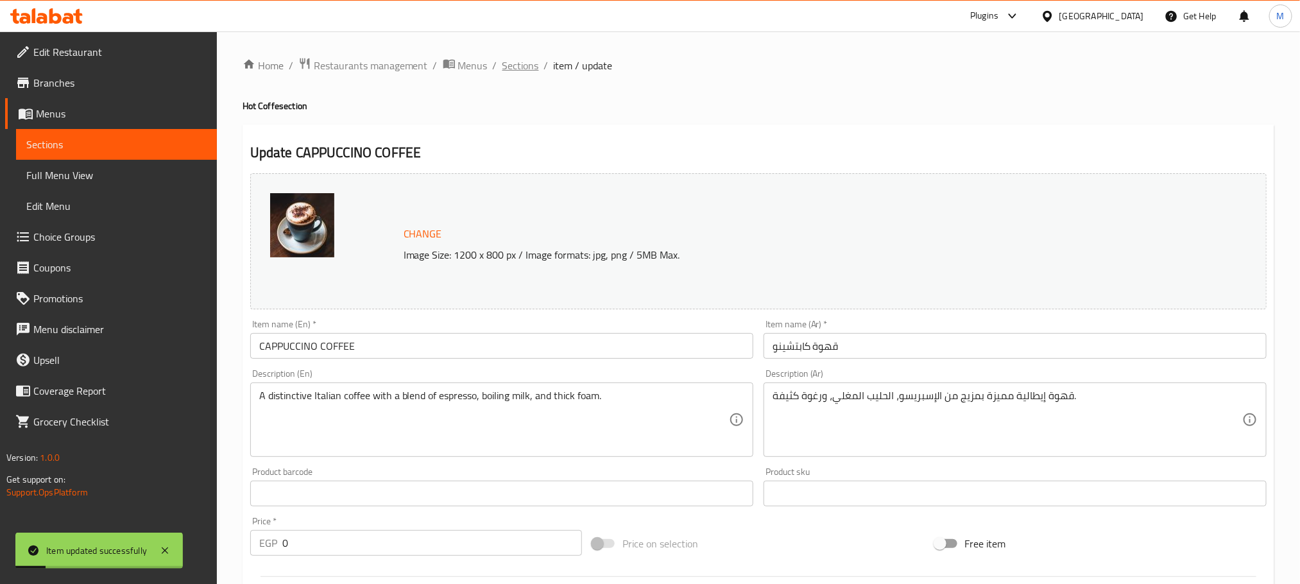
click at [522, 72] on span "Sections" at bounding box center [520, 65] width 37 height 15
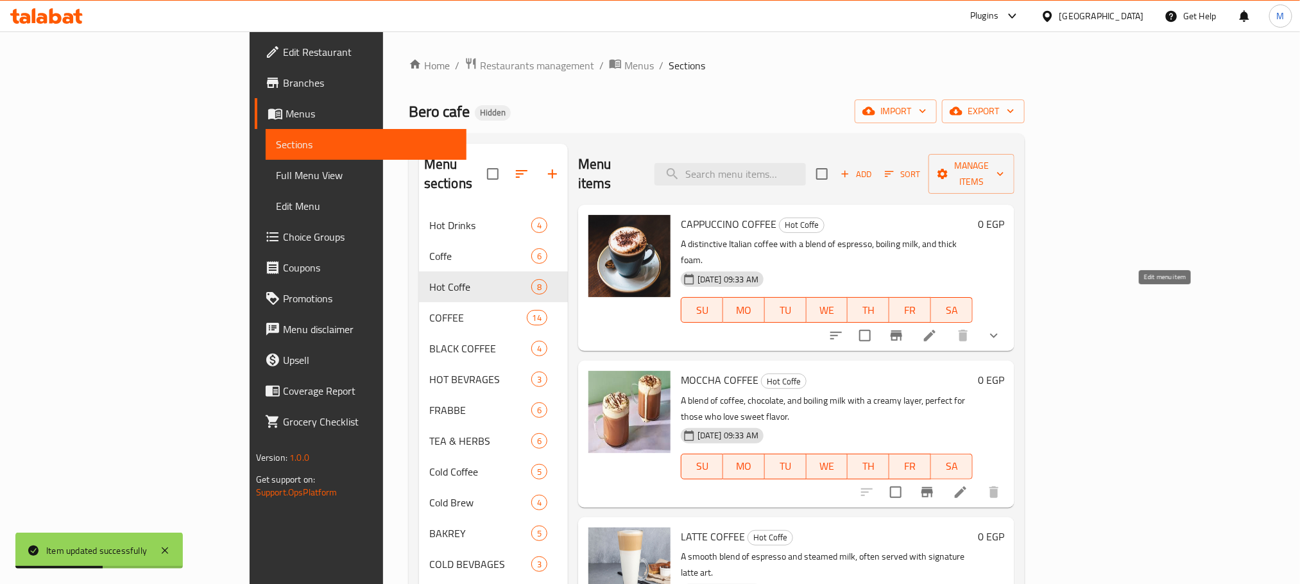
click at [937, 328] on icon at bounding box center [929, 335] width 15 height 15
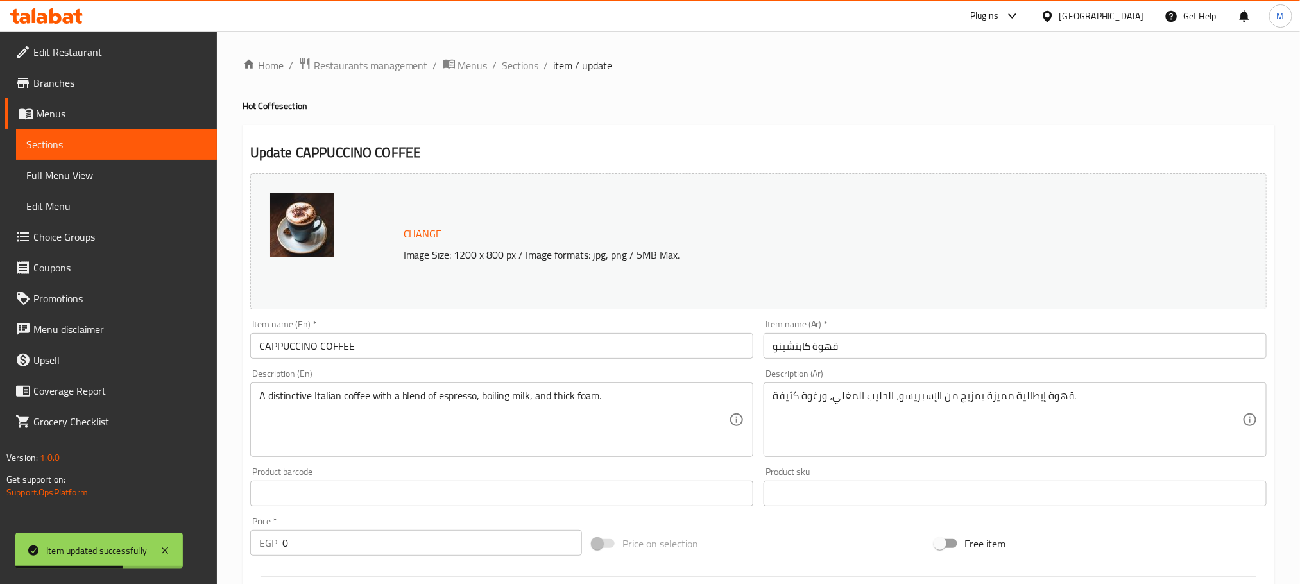
click at [470, 382] on div "Description (En) A distinctive Italian coffee with a blend of espresso, boiling…" at bounding box center [501, 413] width 503 height 88
click at [459, 354] on input "CAPPUCCINO COFFEE" at bounding box center [501, 346] width 503 height 26
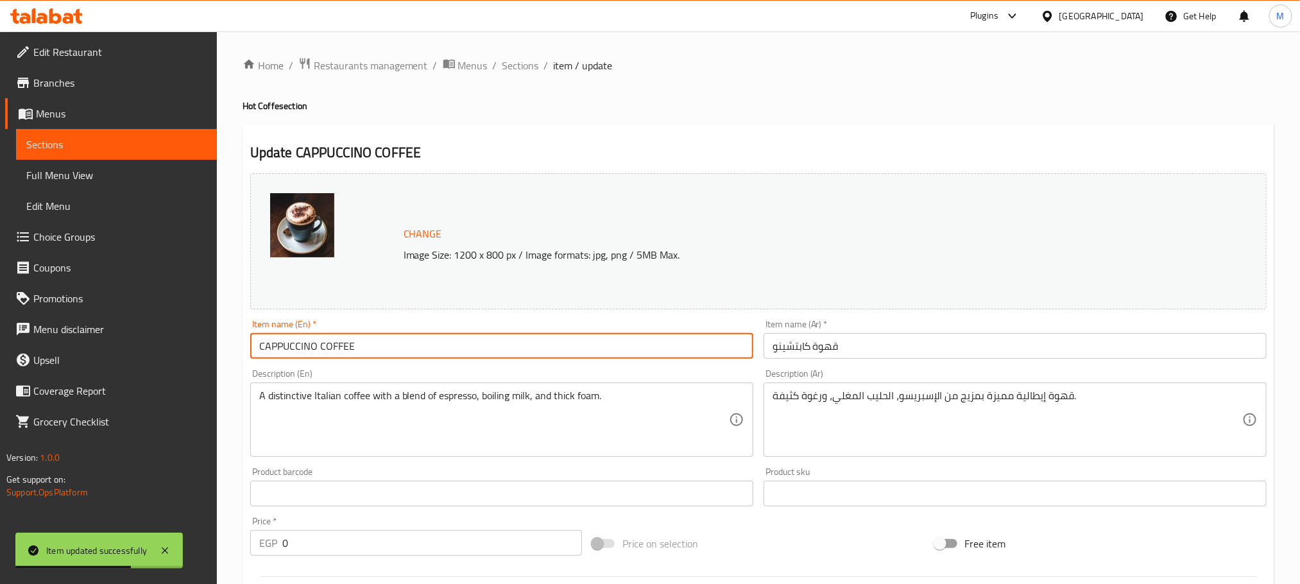
click at [459, 354] on input "CAPPUCCINO COFFEE" at bounding box center [501, 346] width 503 height 26
paste input "appuccino Coffee"
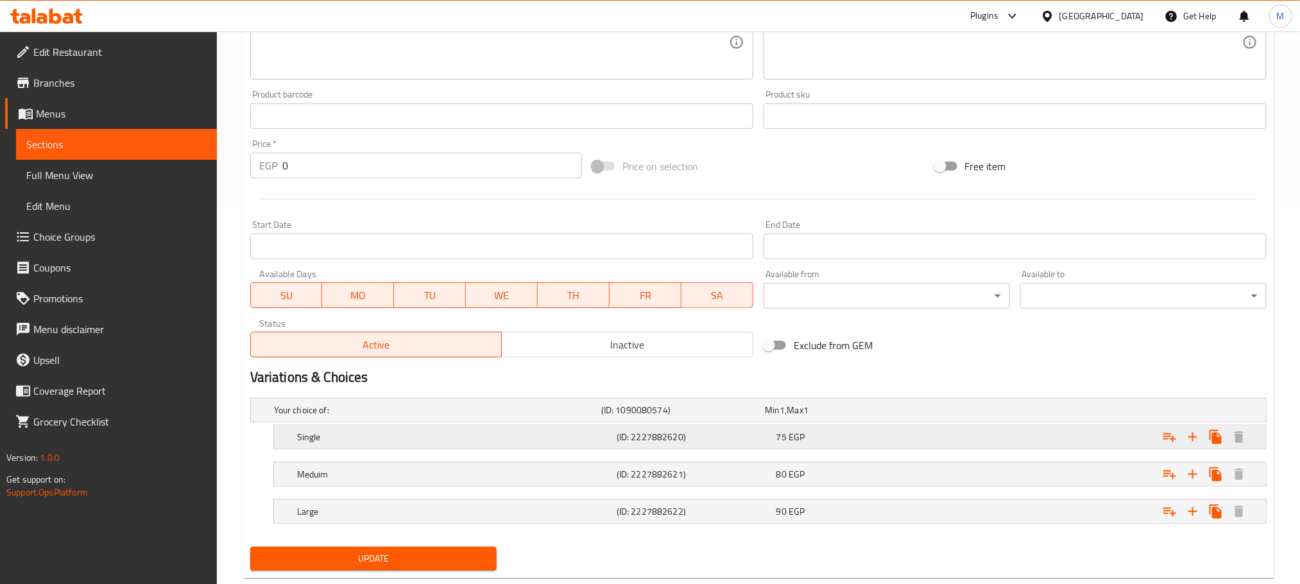
scroll to position [409, 0]
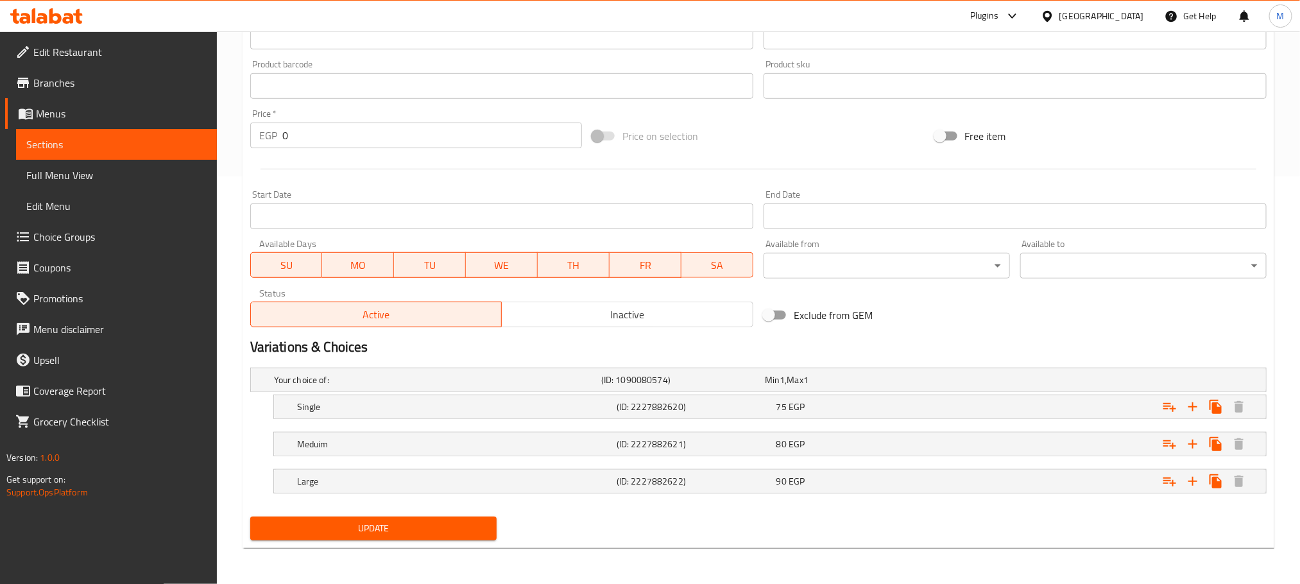
type input "Cappuccino Coffee"
click at [391, 515] on div "Update" at bounding box center [373, 528] width 257 height 34
drag, startPoint x: 382, startPoint y: 517, endPoint x: 381, endPoint y: 528, distance: 11.6
click at [381, 524] on div "Update" at bounding box center [373, 528] width 257 height 34
click at [376, 543] on div "Update" at bounding box center [373, 528] width 257 height 34
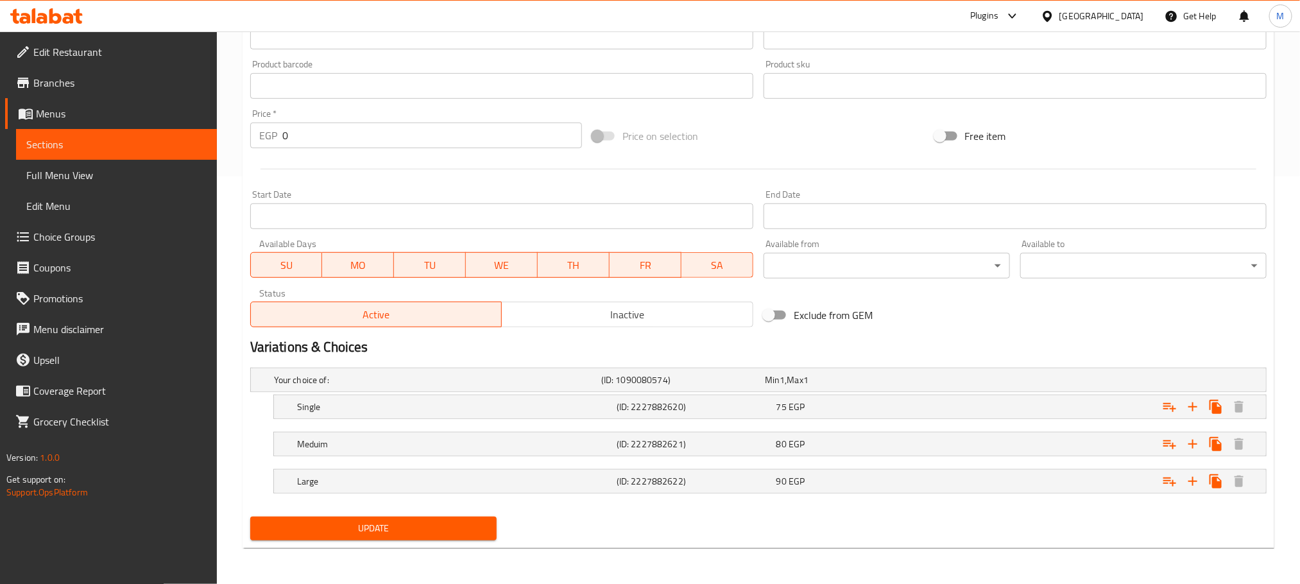
click at [380, 522] on span "Update" at bounding box center [374, 528] width 226 height 16
